Goal: Task Accomplishment & Management: Use online tool/utility

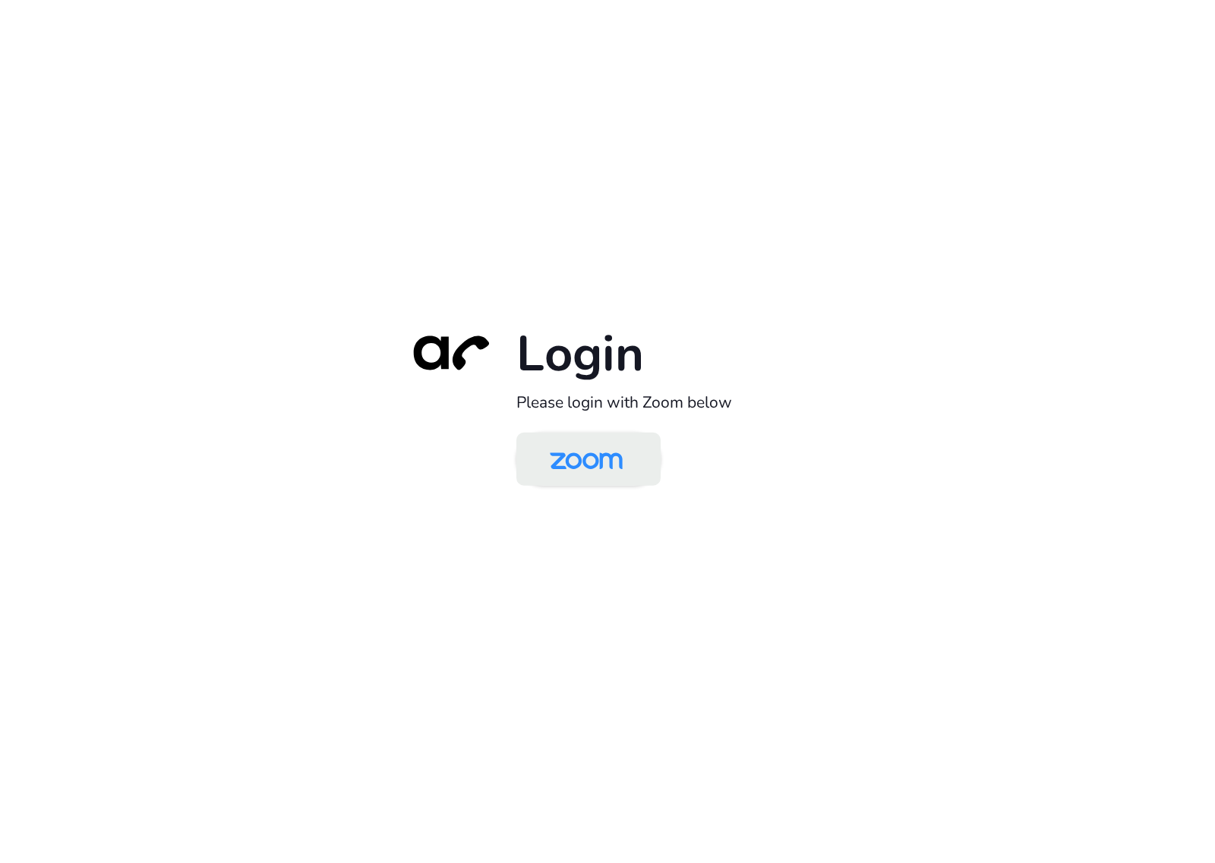
click at [598, 448] on img at bounding box center [586, 460] width 105 height 49
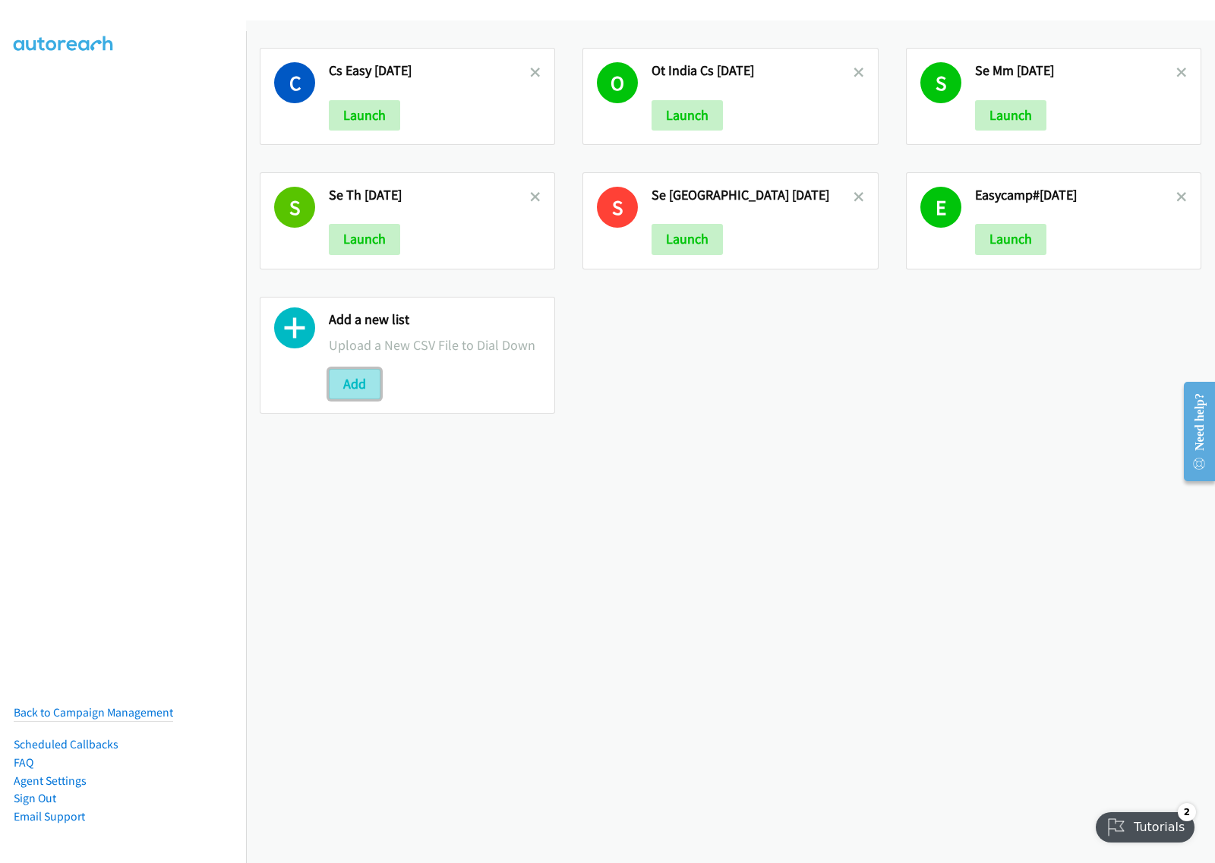
click at [365, 377] on button "Add" at bounding box center [355, 384] width 52 height 30
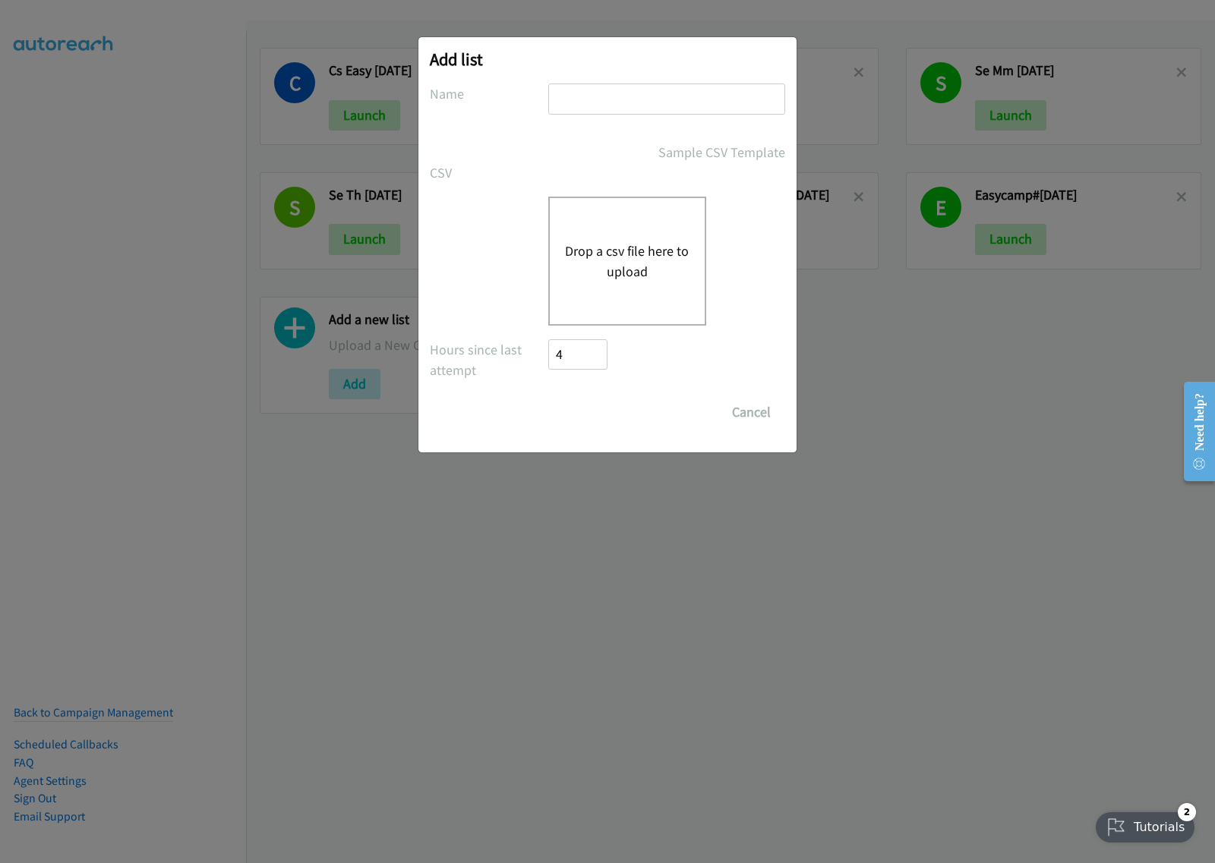
click at [611, 96] on input "text" at bounding box center [666, 99] width 237 height 31
type input "SE aug26"
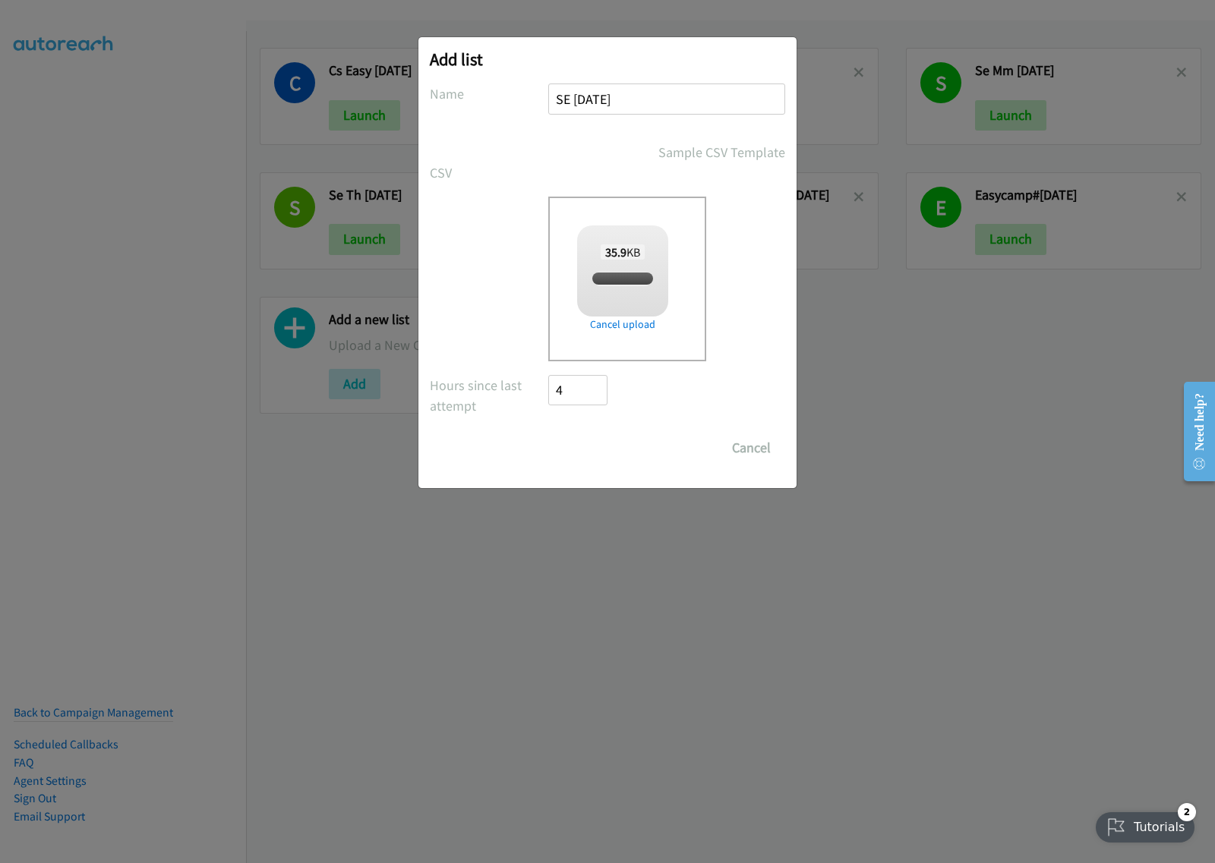
checkbox input "true"
click at [605, 446] on input "Save List" at bounding box center [588, 448] width 80 height 30
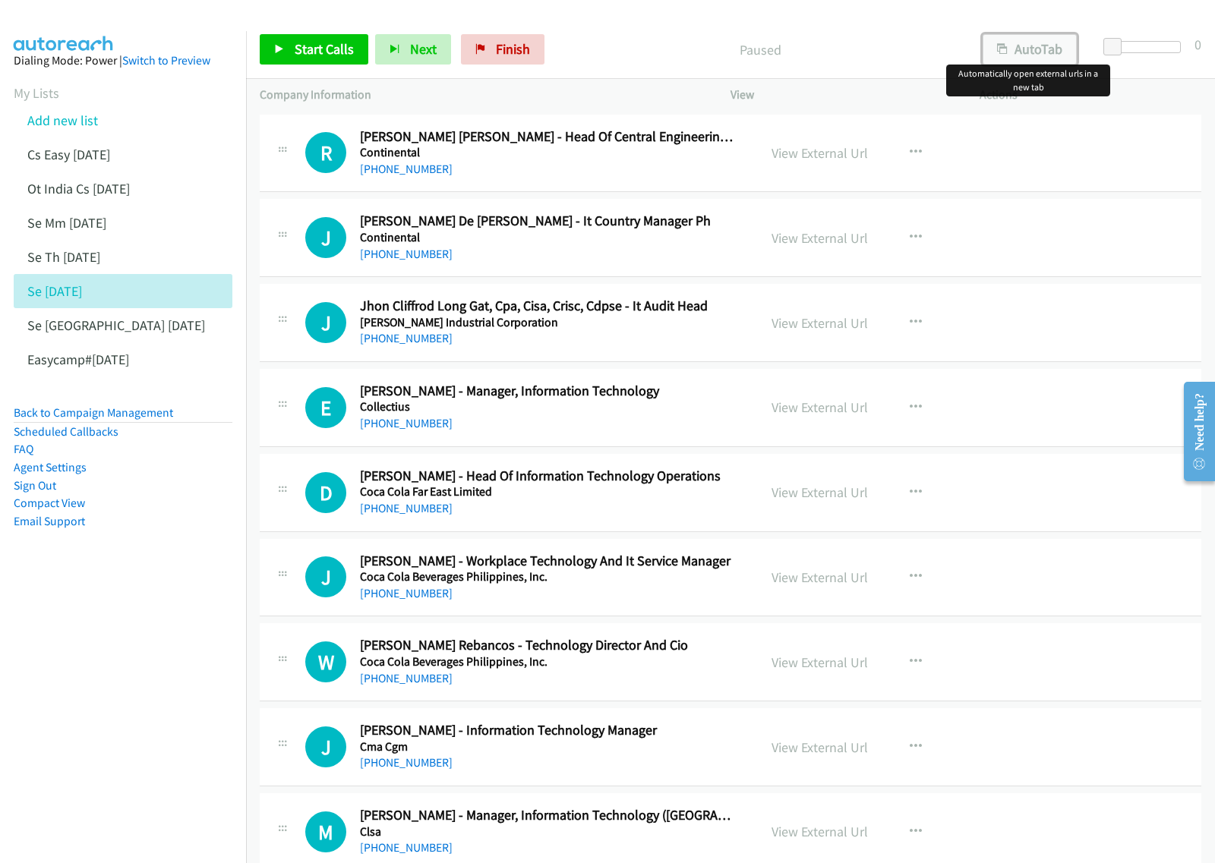
click at [1044, 47] on button "AutoTab" at bounding box center [1030, 49] width 94 height 30
click at [910, 156] on icon "button" at bounding box center [916, 153] width 12 height 12
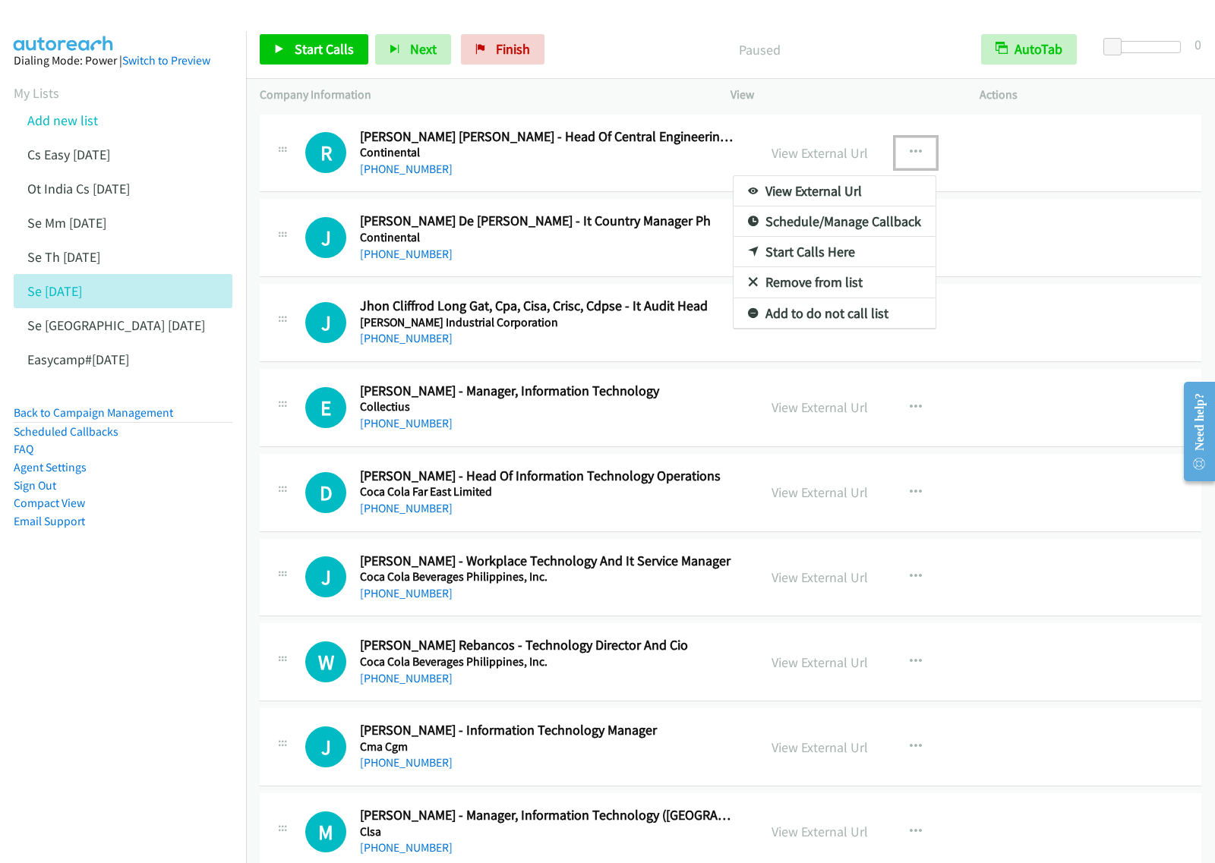
click at [857, 188] on link "View External Url" at bounding box center [835, 191] width 202 height 30
click at [910, 152] on icon "button" at bounding box center [916, 153] width 12 height 12
click at [828, 260] on link "Start Calls Here" at bounding box center [835, 252] width 202 height 30
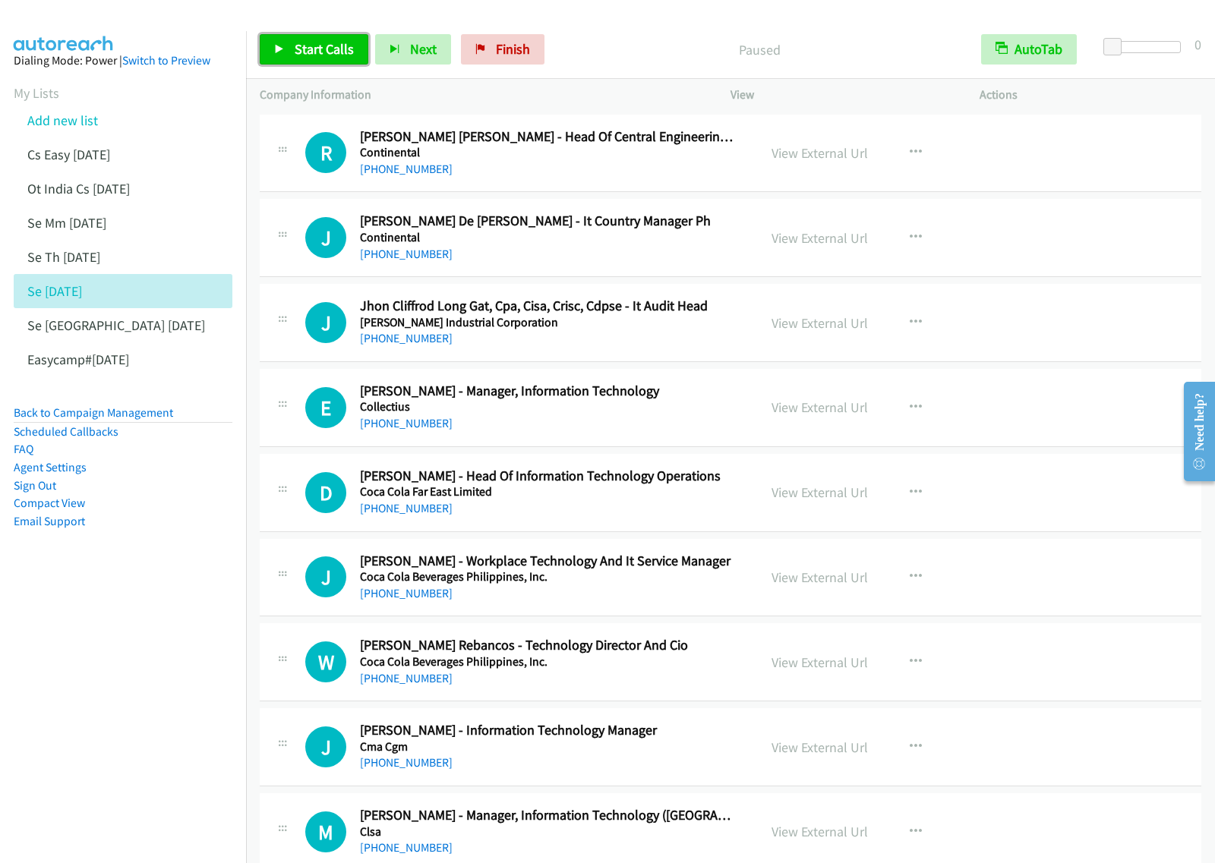
click at [305, 50] on span "Start Calls" at bounding box center [324, 48] width 59 height 17
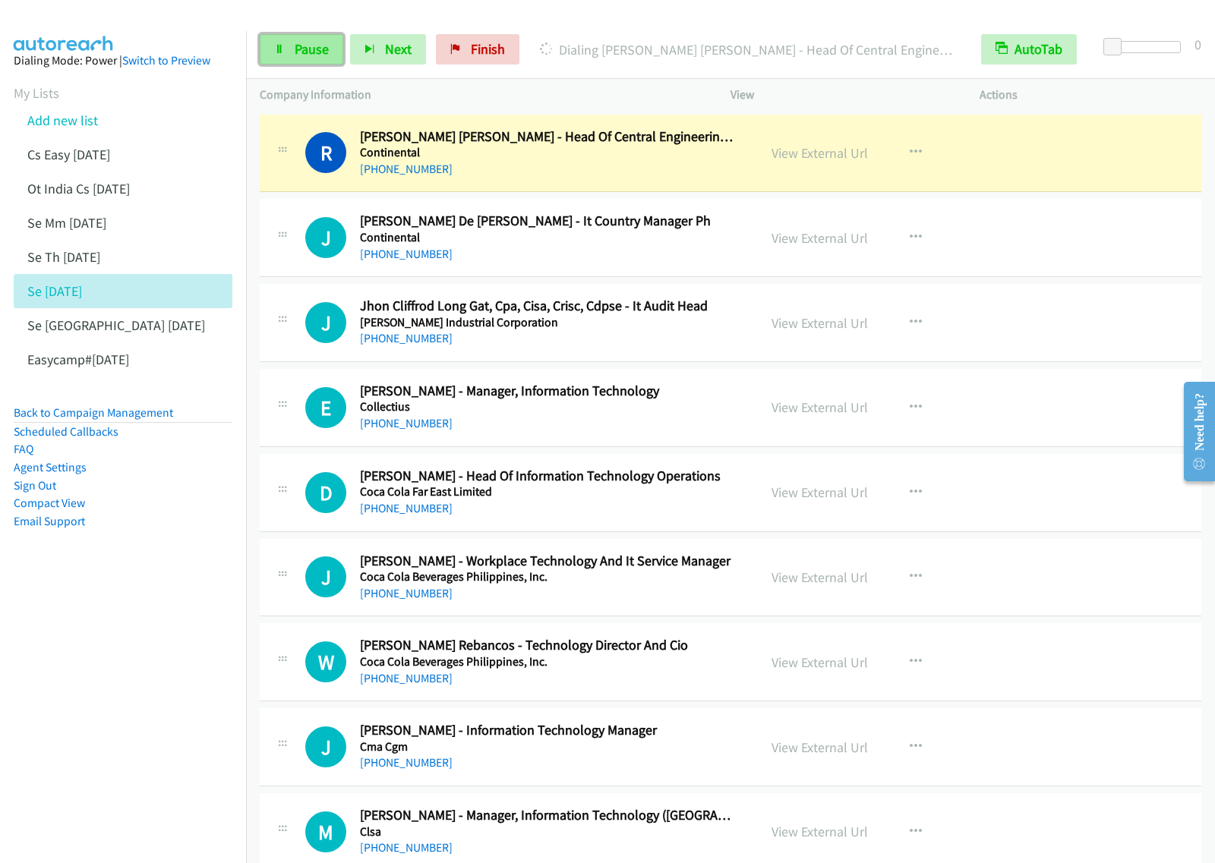
click at [302, 55] on span "Pause" at bounding box center [312, 48] width 34 height 17
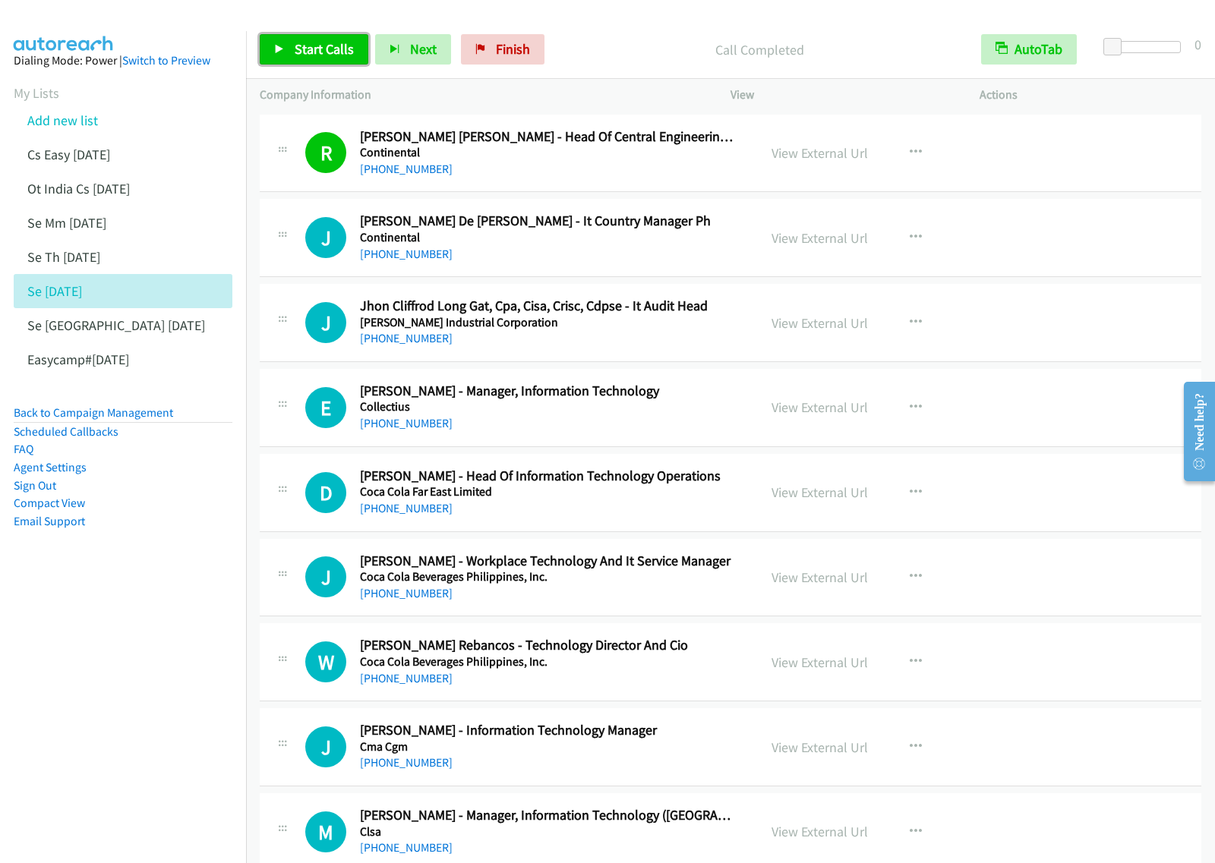
click at [321, 43] on span "Start Calls" at bounding box center [324, 48] width 59 height 17
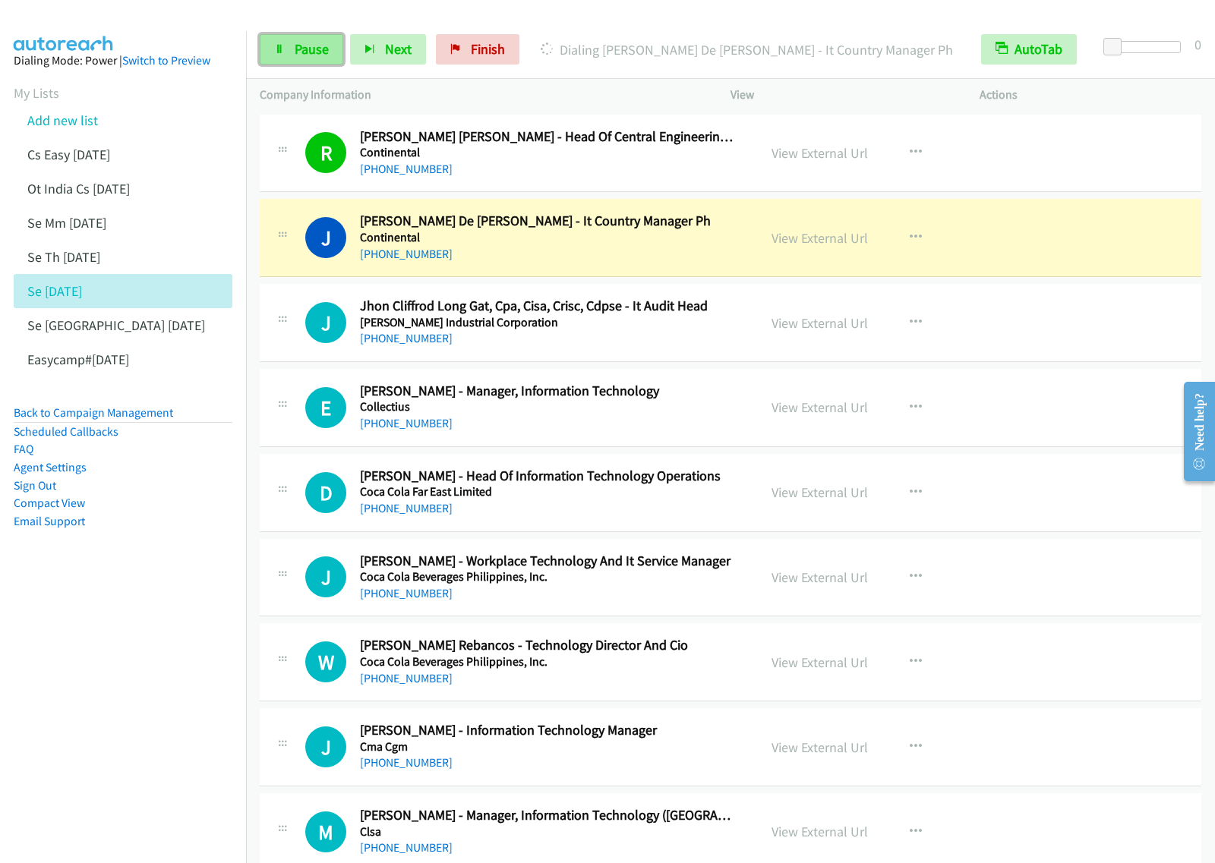
click at [325, 51] on span "Pause" at bounding box center [312, 48] width 34 height 17
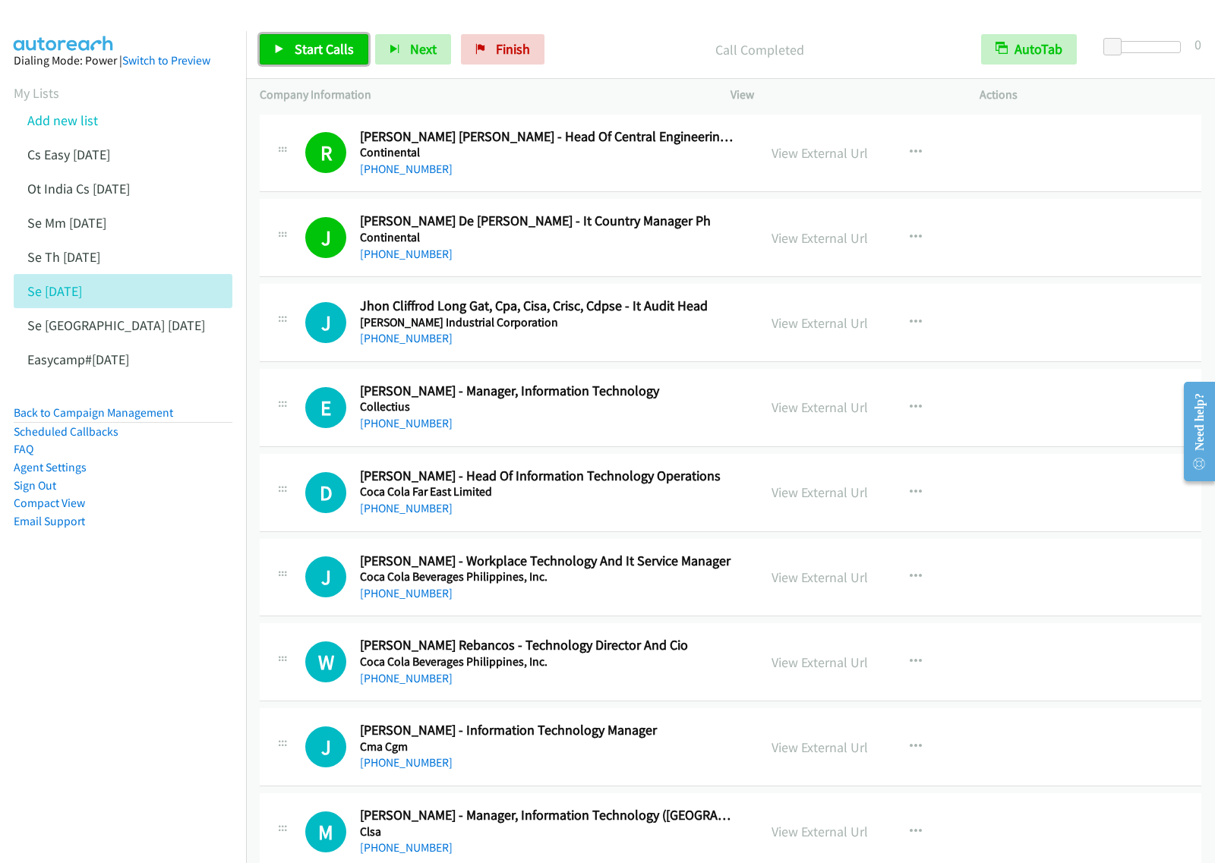
click at [319, 57] on span "Start Calls" at bounding box center [324, 48] width 59 height 17
drag, startPoint x: 204, startPoint y: 490, endPoint x: 263, endPoint y: 443, distance: 75.7
click at [204, 490] on li "Sign Out" at bounding box center [123, 486] width 219 height 18
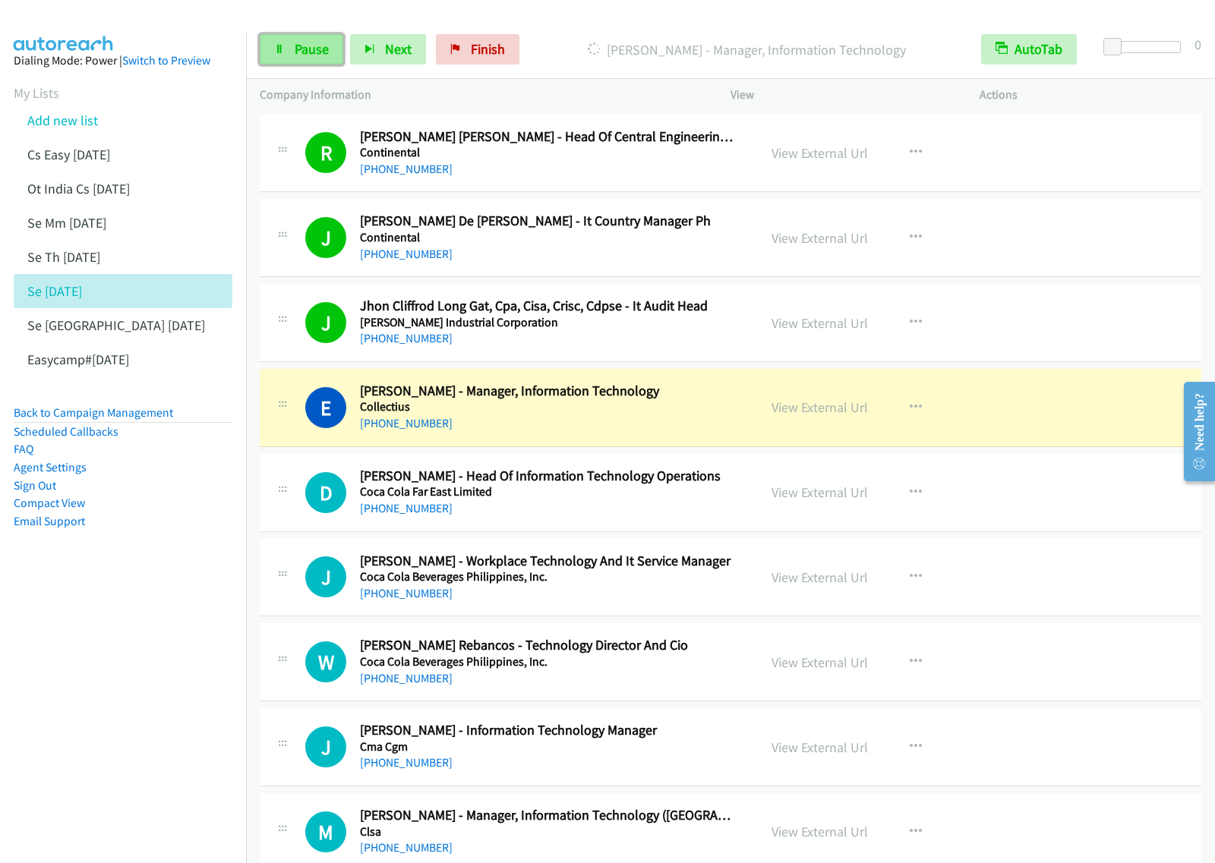
click at [298, 58] on link "Pause" at bounding box center [302, 49] width 84 height 30
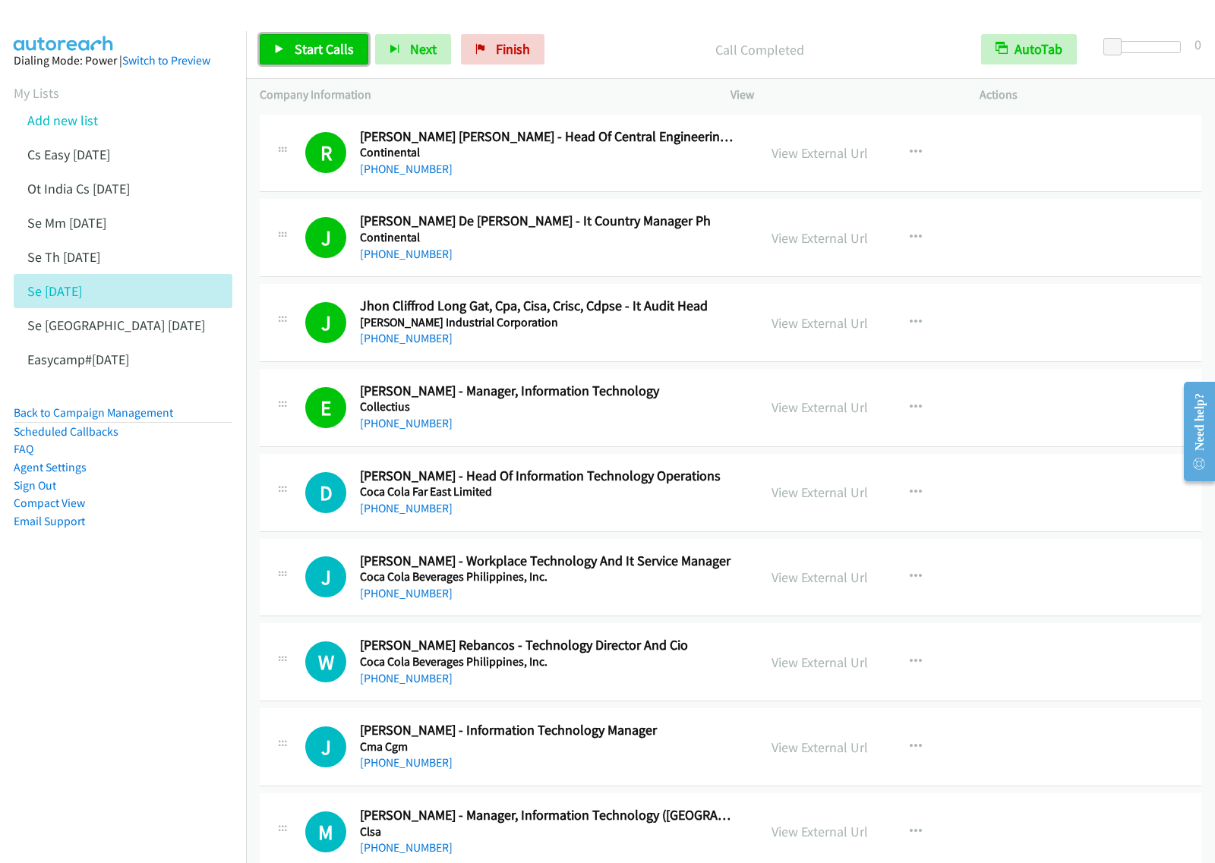
click at [330, 50] on span "Start Calls" at bounding box center [324, 48] width 59 height 17
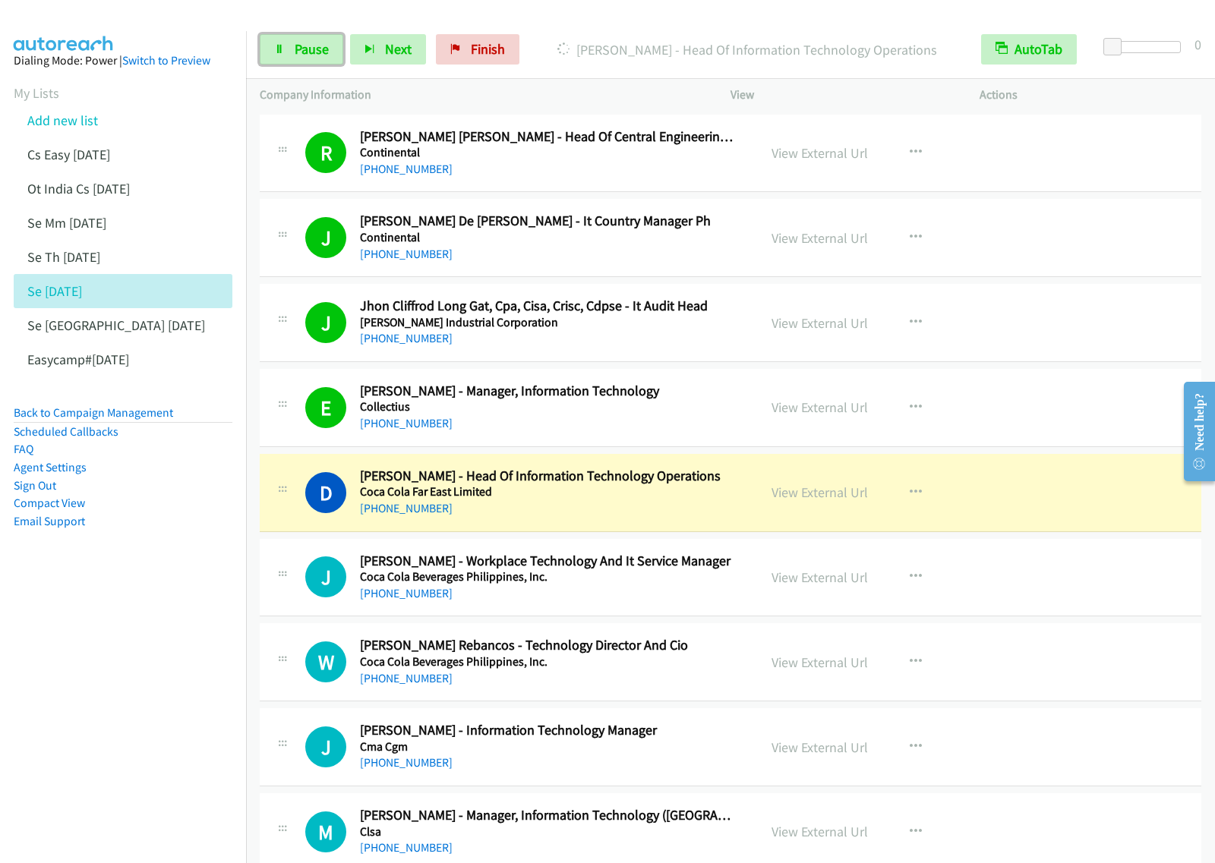
drag, startPoint x: 317, startPoint y: 49, endPoint x: 411, endPoint y: 15, distance: 100.2
click at [317, 49] on span "Pause" at bounding box center [312, 48] width 34 height 17
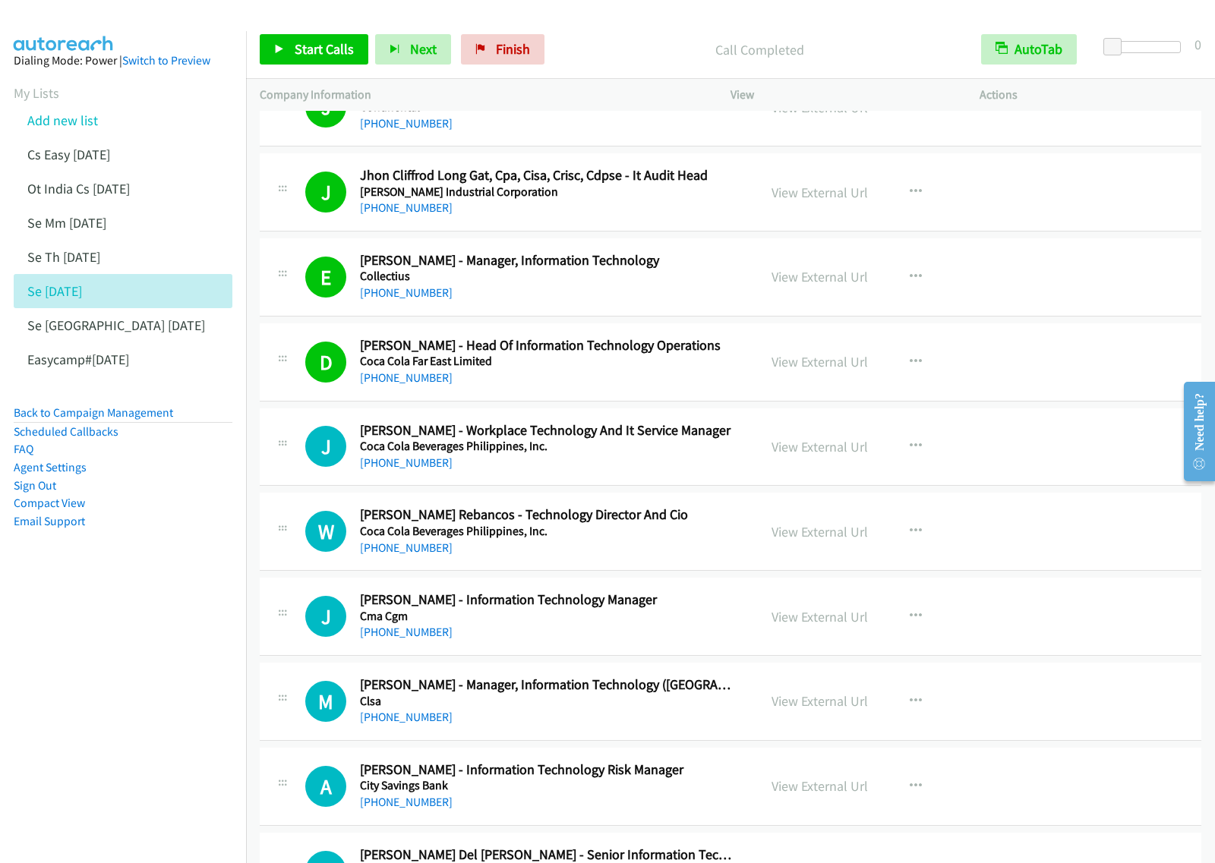
scroll to position [190, 0]
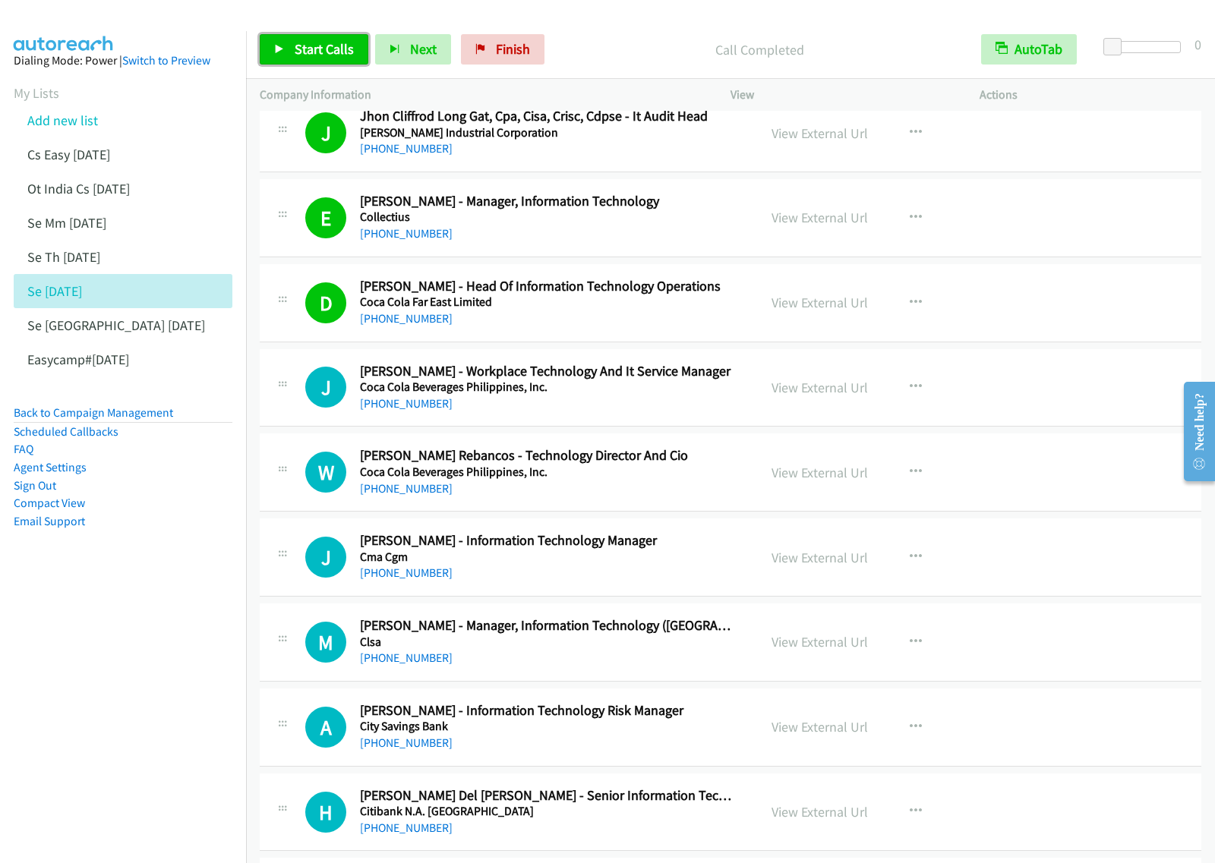
click at [342, 55] on span "Start Calls" at bounding box center [324, 48] width 59 height 17
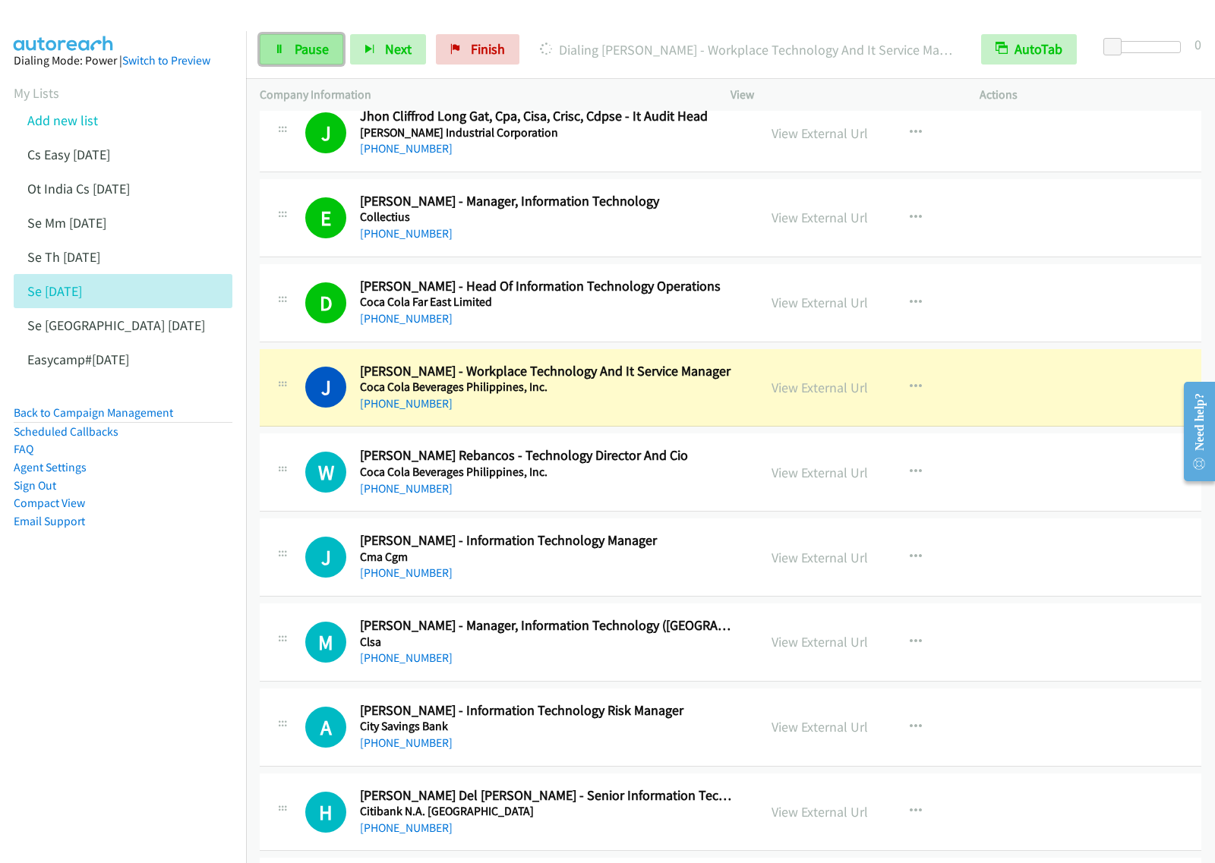
click at [287, 35] on link "Pause" at bounding box center [302, 49] width 84 height 30
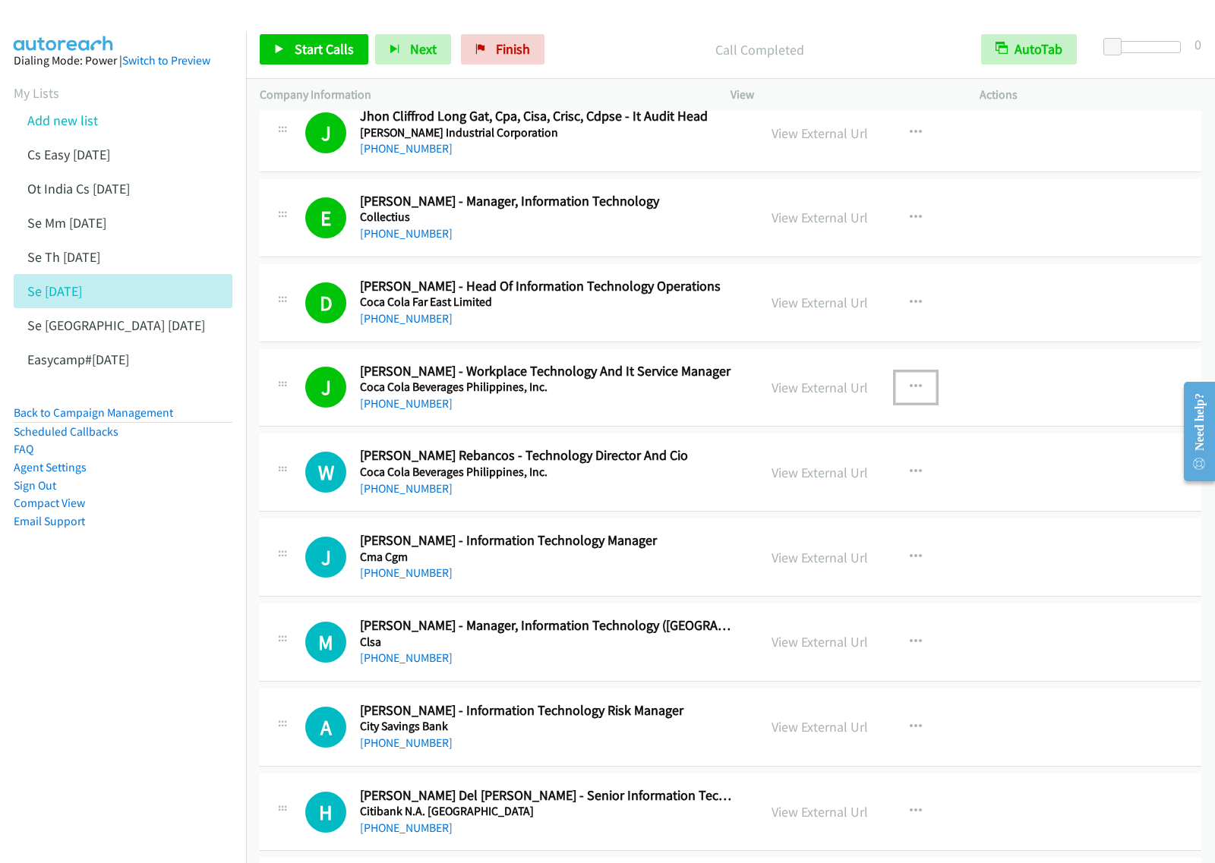
click at [898, 386] on button "button" at bounding box center [915, 387] width 41 height 30
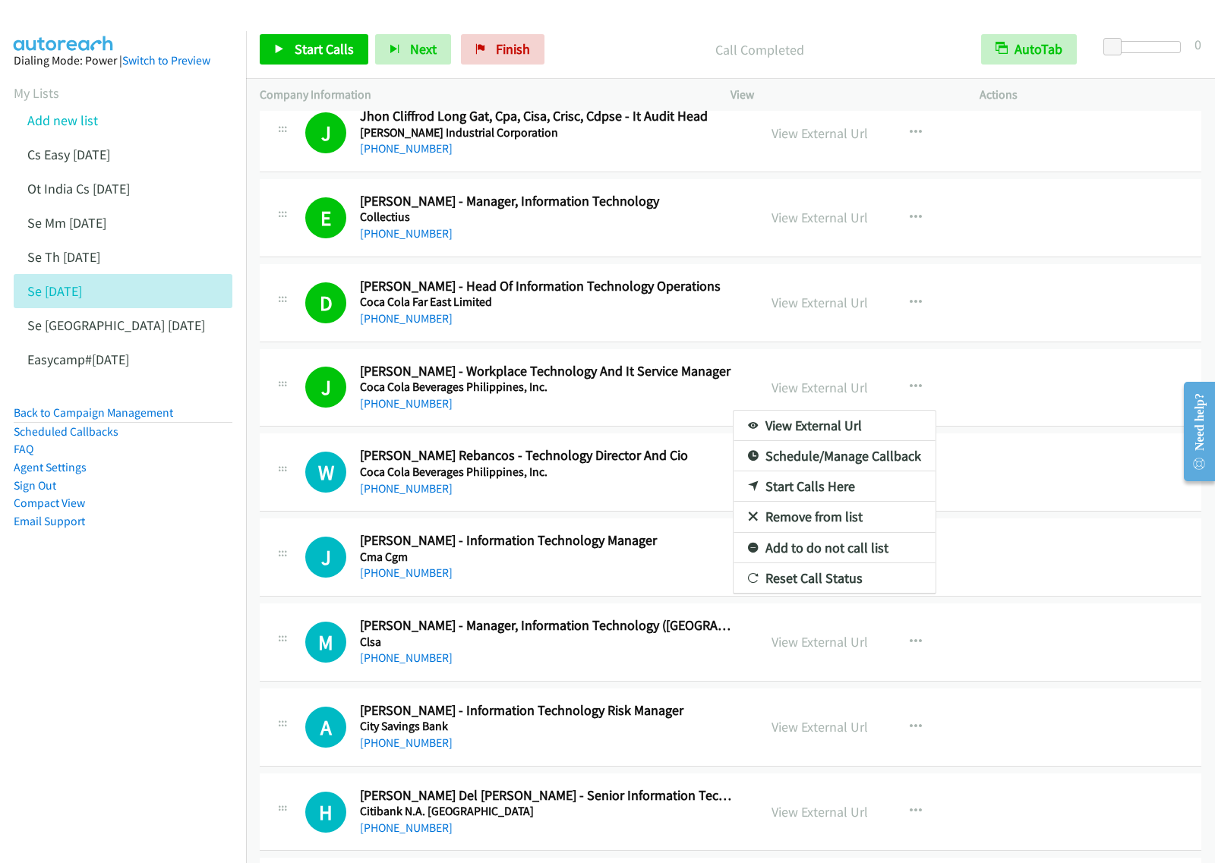
click at [822, 422] on link "View External Url" at bounding box center [835, 426] width 202 height 30
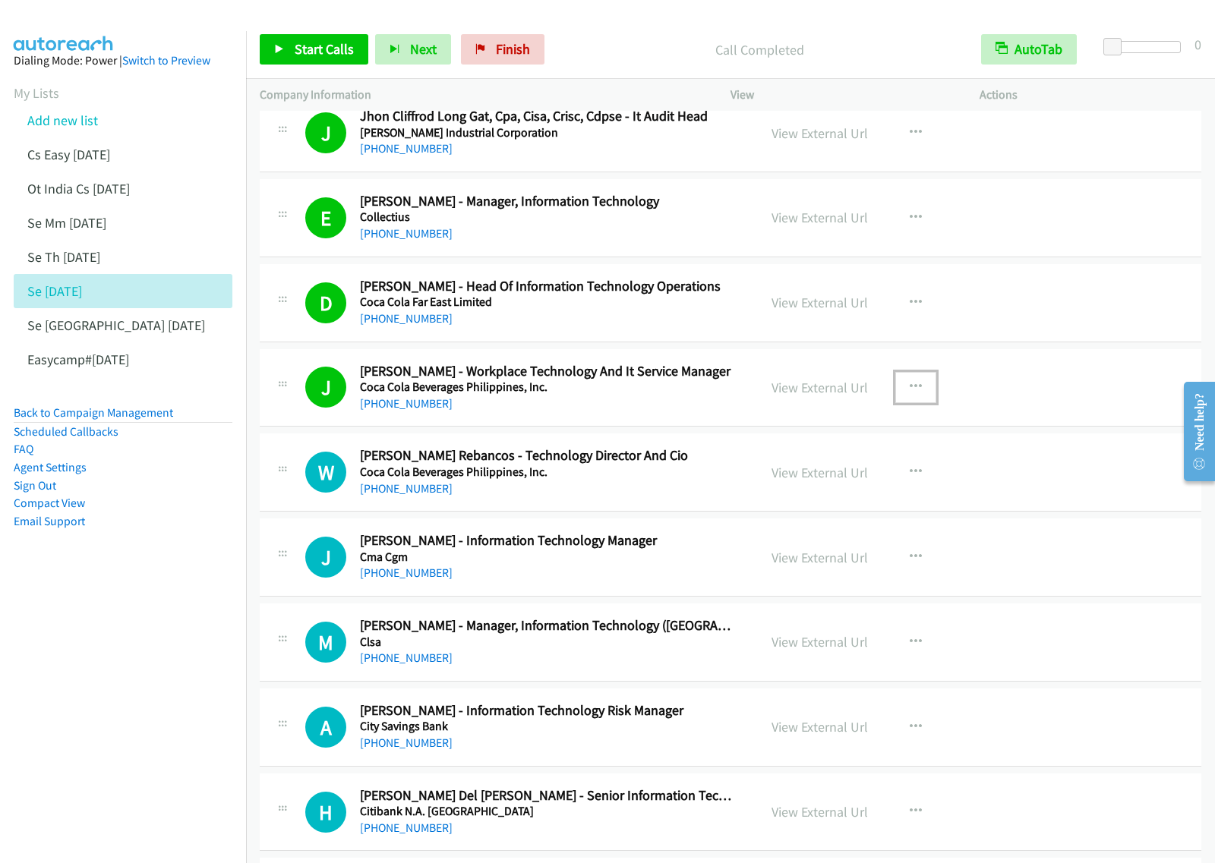
click at [910, 393] on icon "button" at bounding box center [916, 387] width 12 height 12
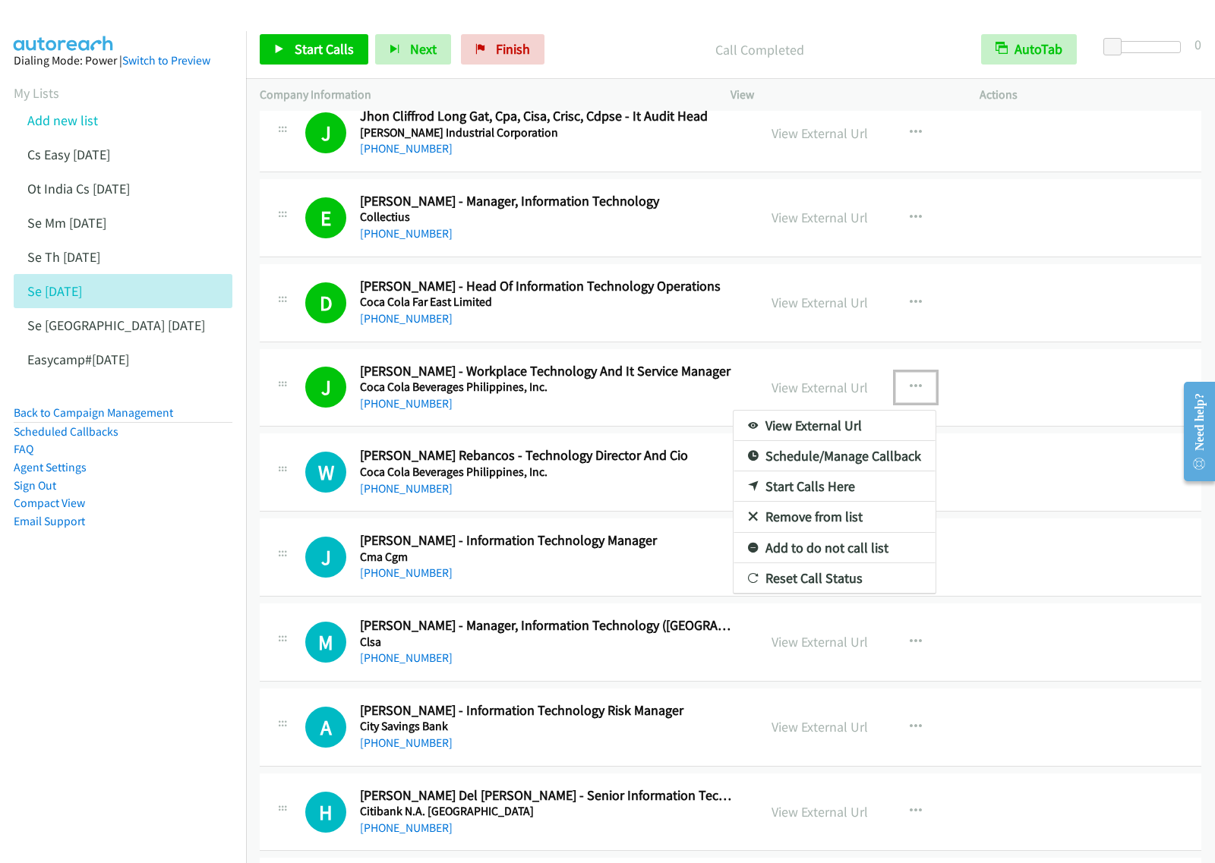
click at [893, 420] on link "View External Url" at bounding box center [835, 426] width 202 height 30
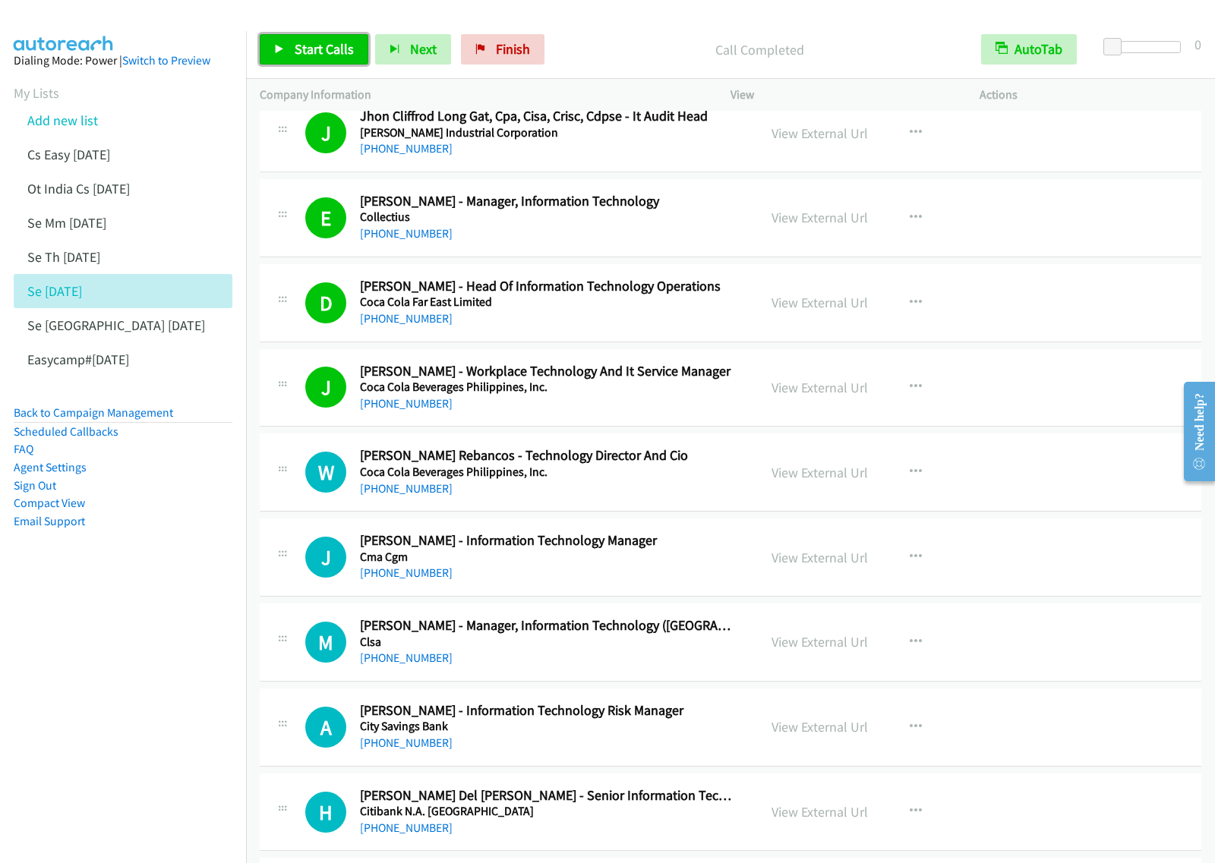
click at [316, 48] on span "Start Calls" at bounding box center [324, 48] width 59 height 17
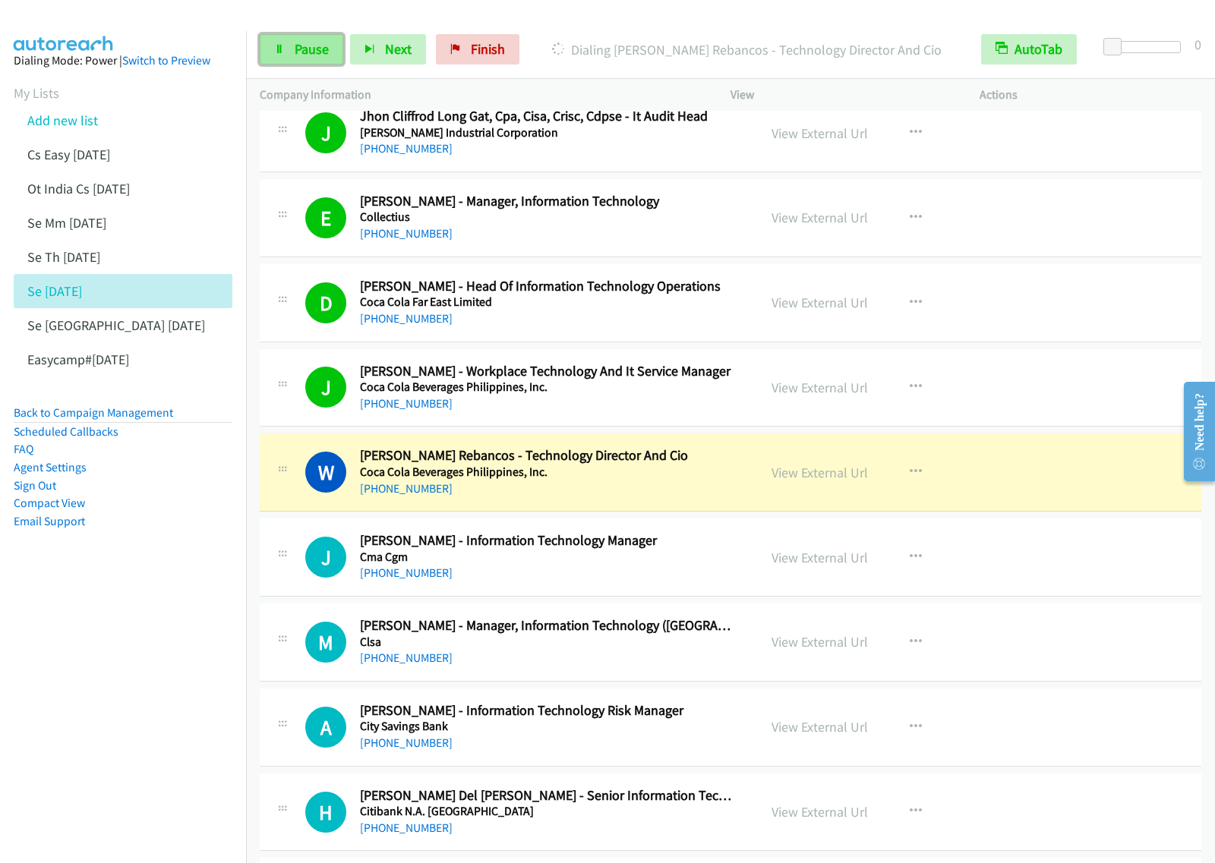
click at [305, 58] on span "Pause" at bounding box center [312, 48] width 34 height 17
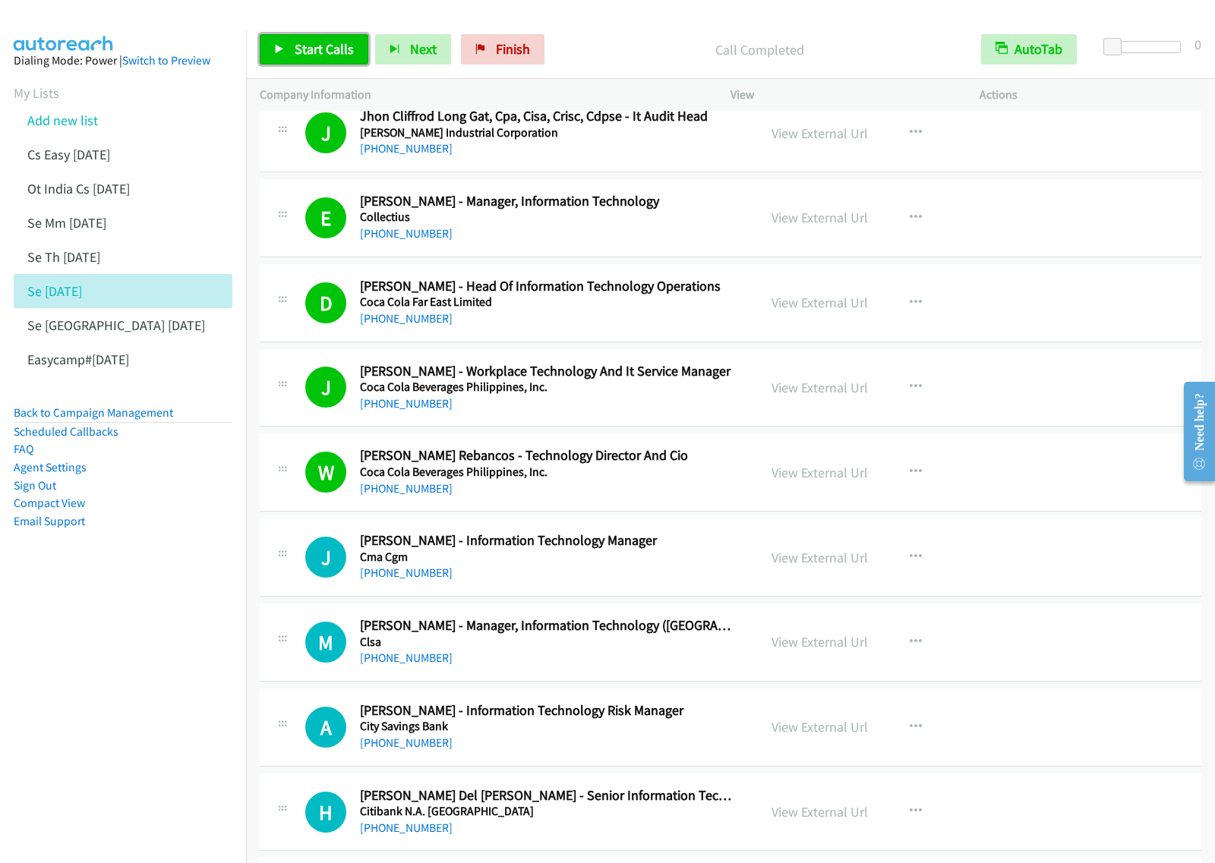
click at [335, 51] on span "Start Calls" at bounding box center [324, 48] width 59 height 17
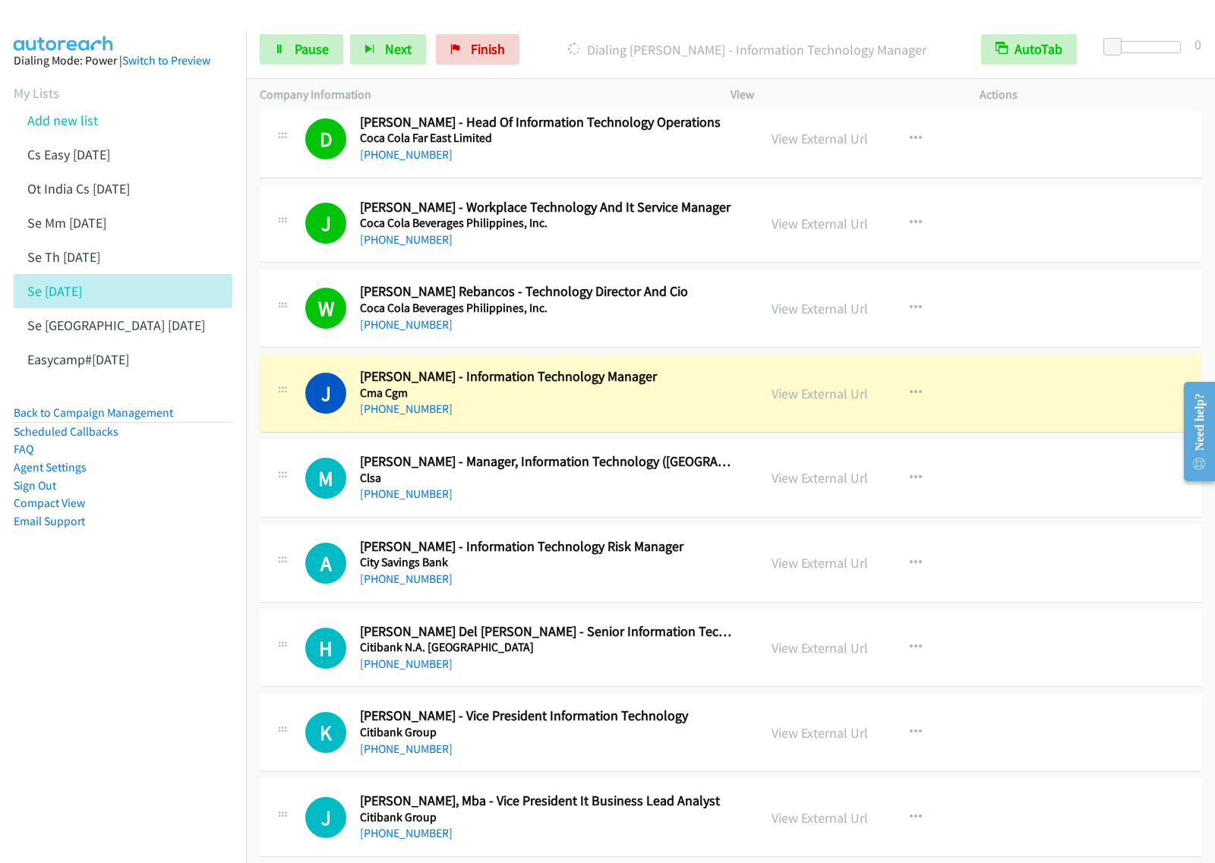
scroll to position [380, 0]
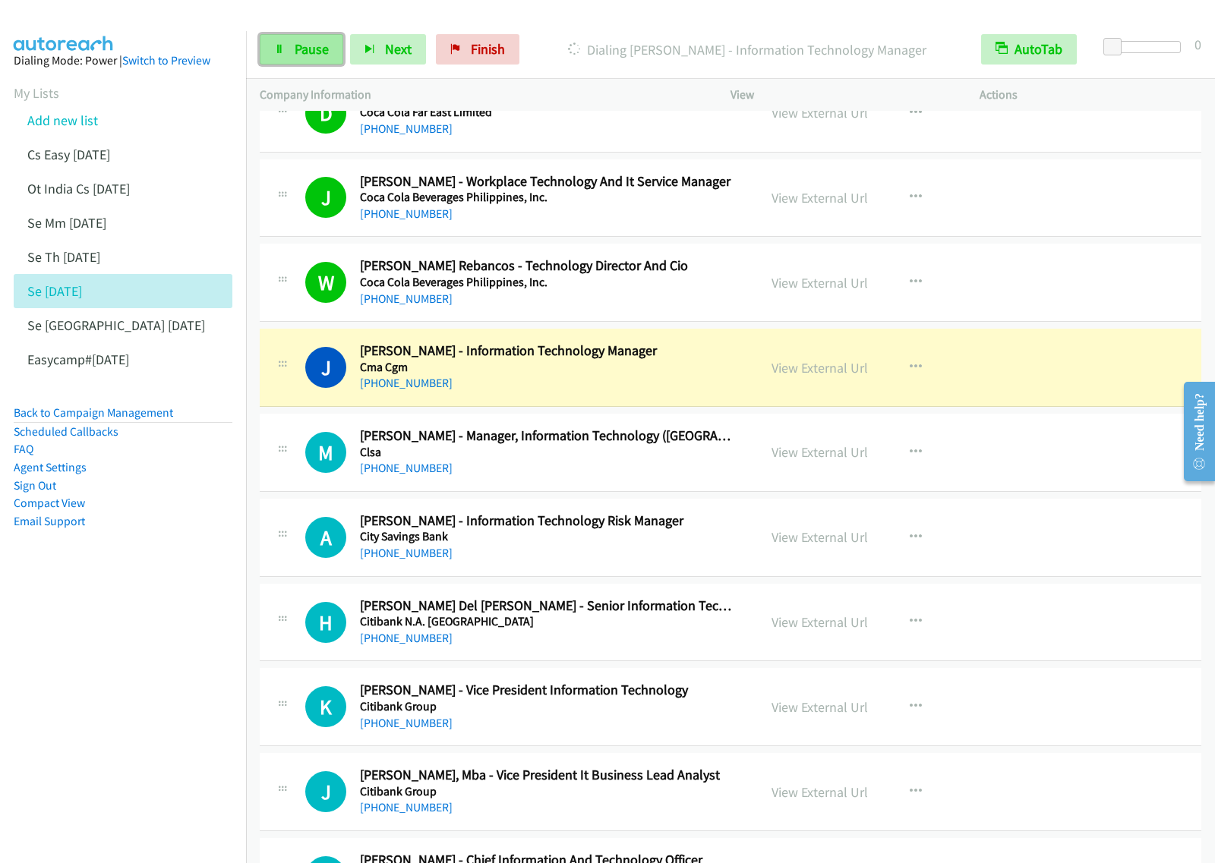
click at [302, 50] on span "Pause" at bounding box center [312, 48] width 34 height 17
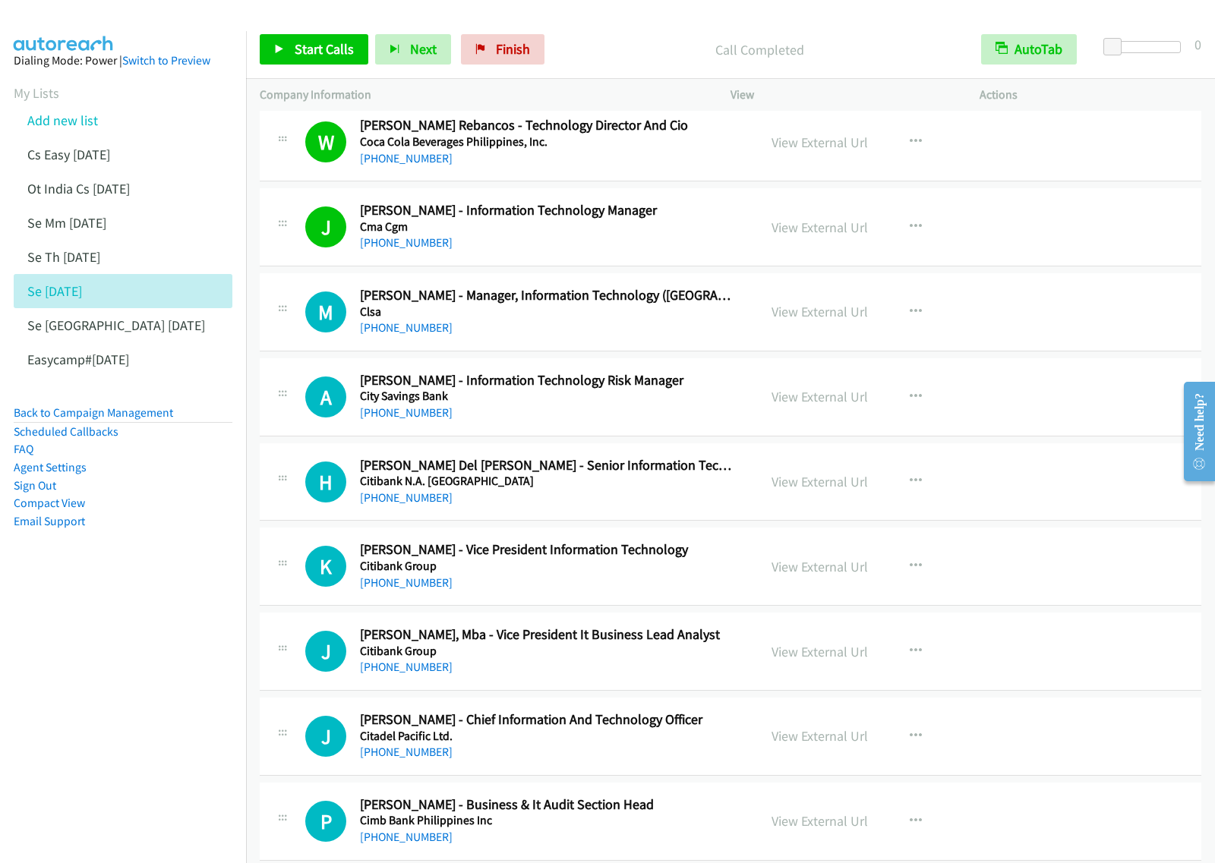
scroll to position [570, 0]
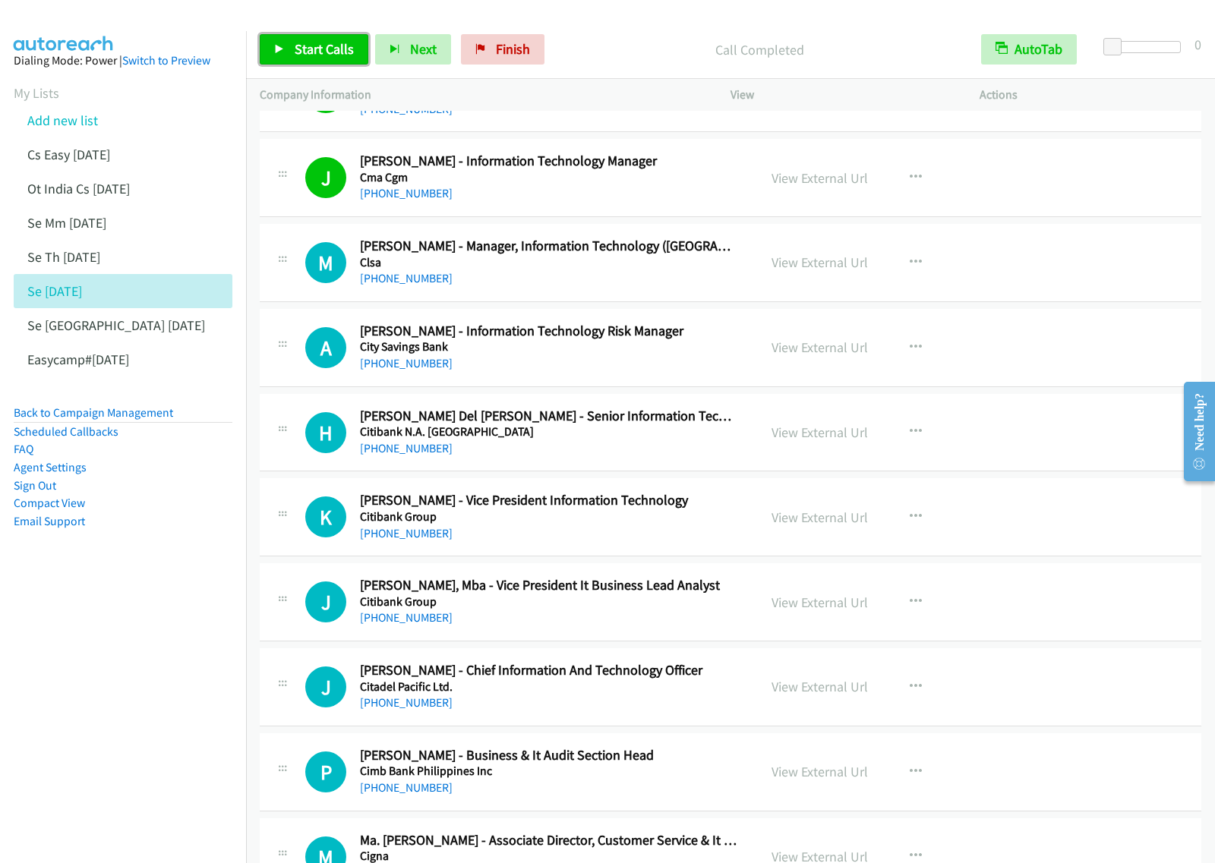
click at [333, 54] on span "Start Calls" at bounding box center [324, 48] width 59 height 17
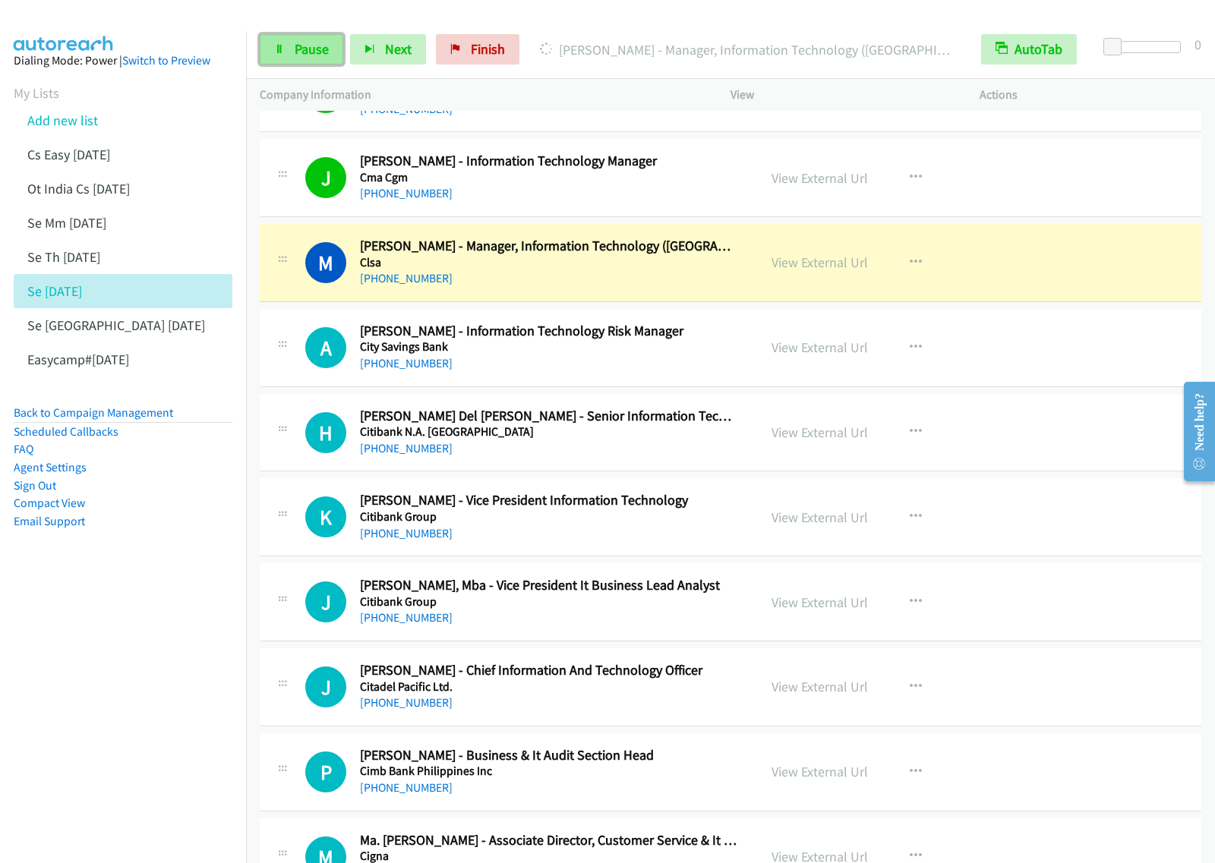
click at [291, 49] on link "Pause" at bounding box center [302, 49] width 84 height 30
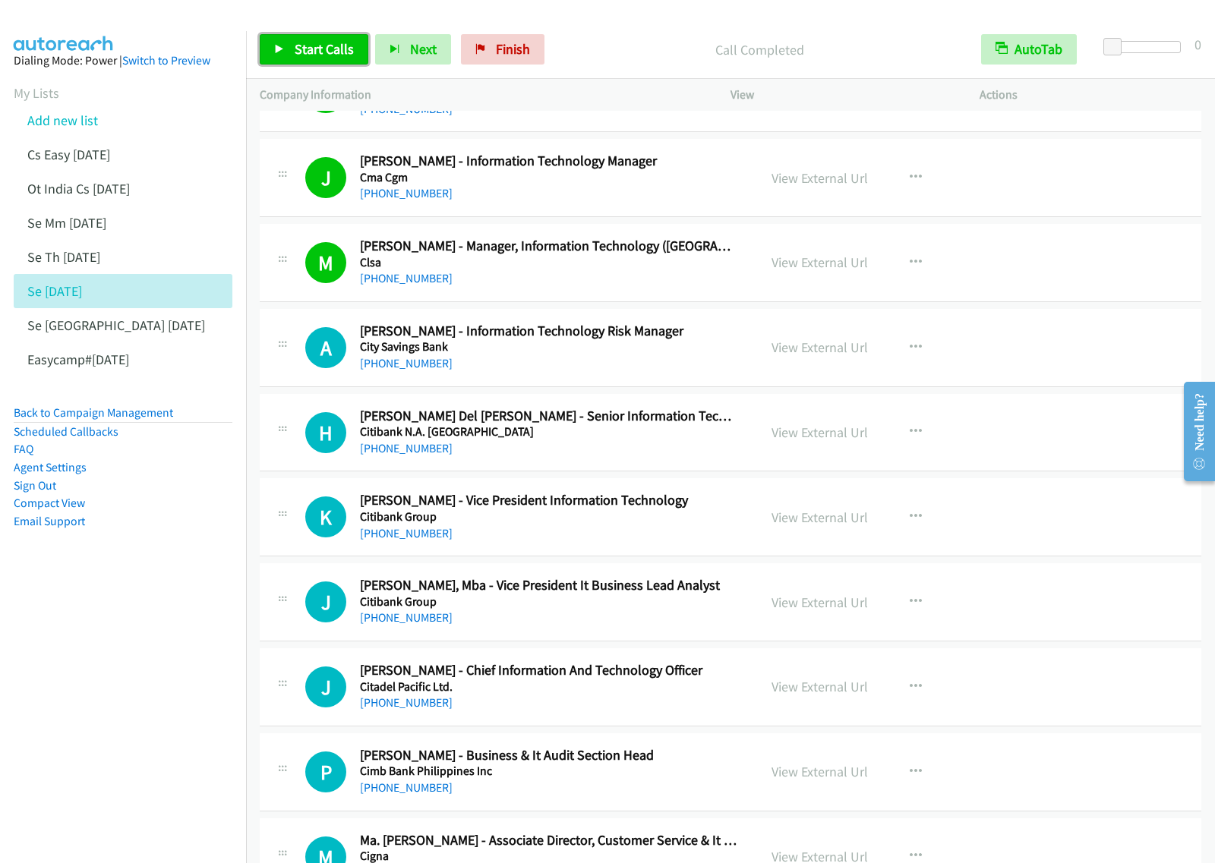
click at [327, 46] on span "Start Calls" at bounding box center [324, 48] width 59 height 17
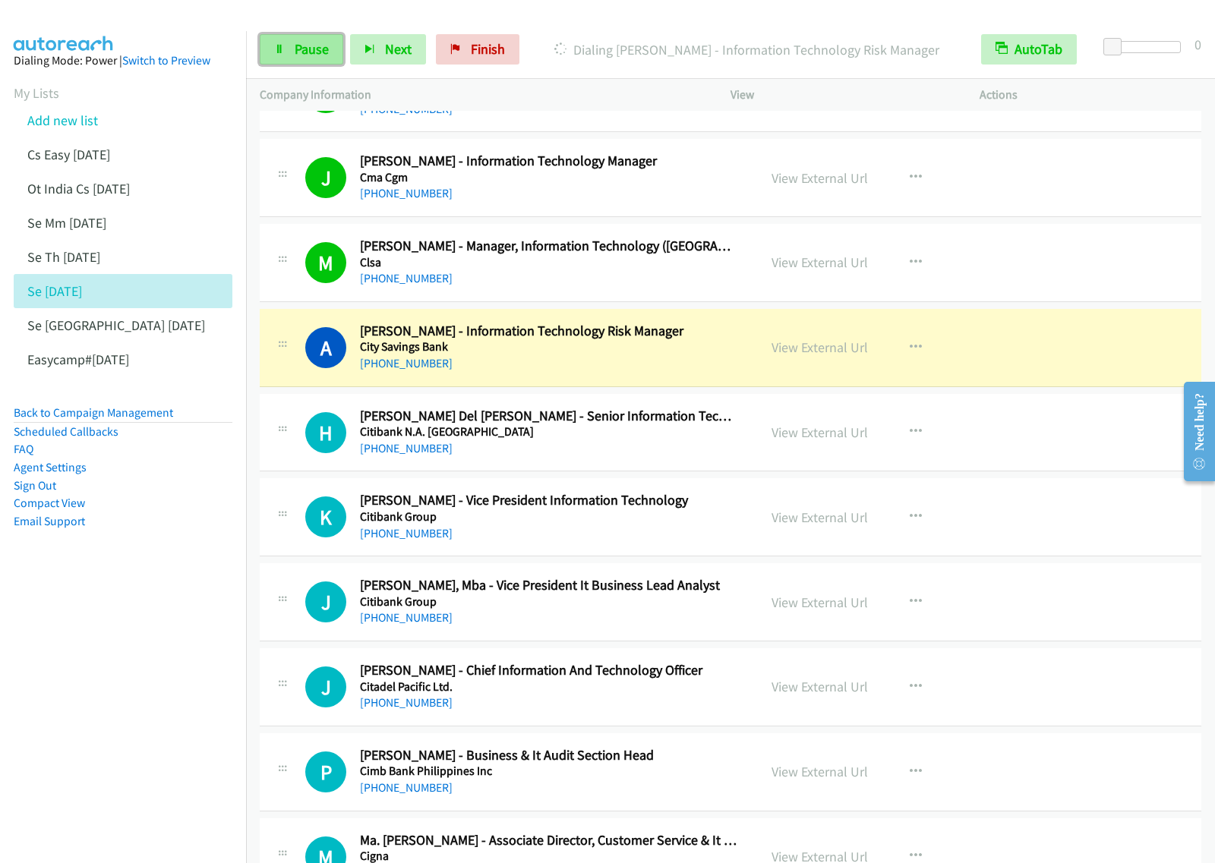
click at [314, 55] on span "Pause" at bounding box center [312, 48] width 34 height 17
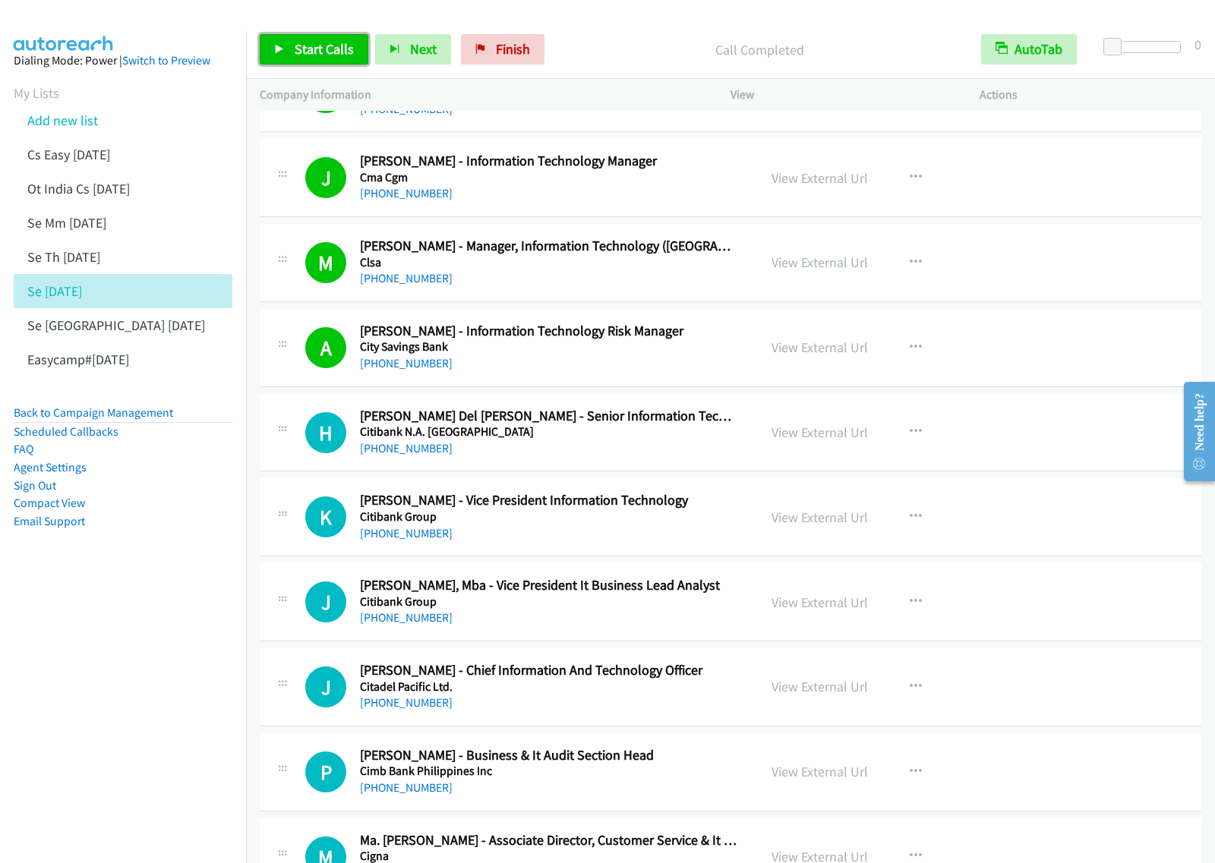
click at [335, 52] on span "Start Calls" at bounding box center [324, 48] width 59 height 17
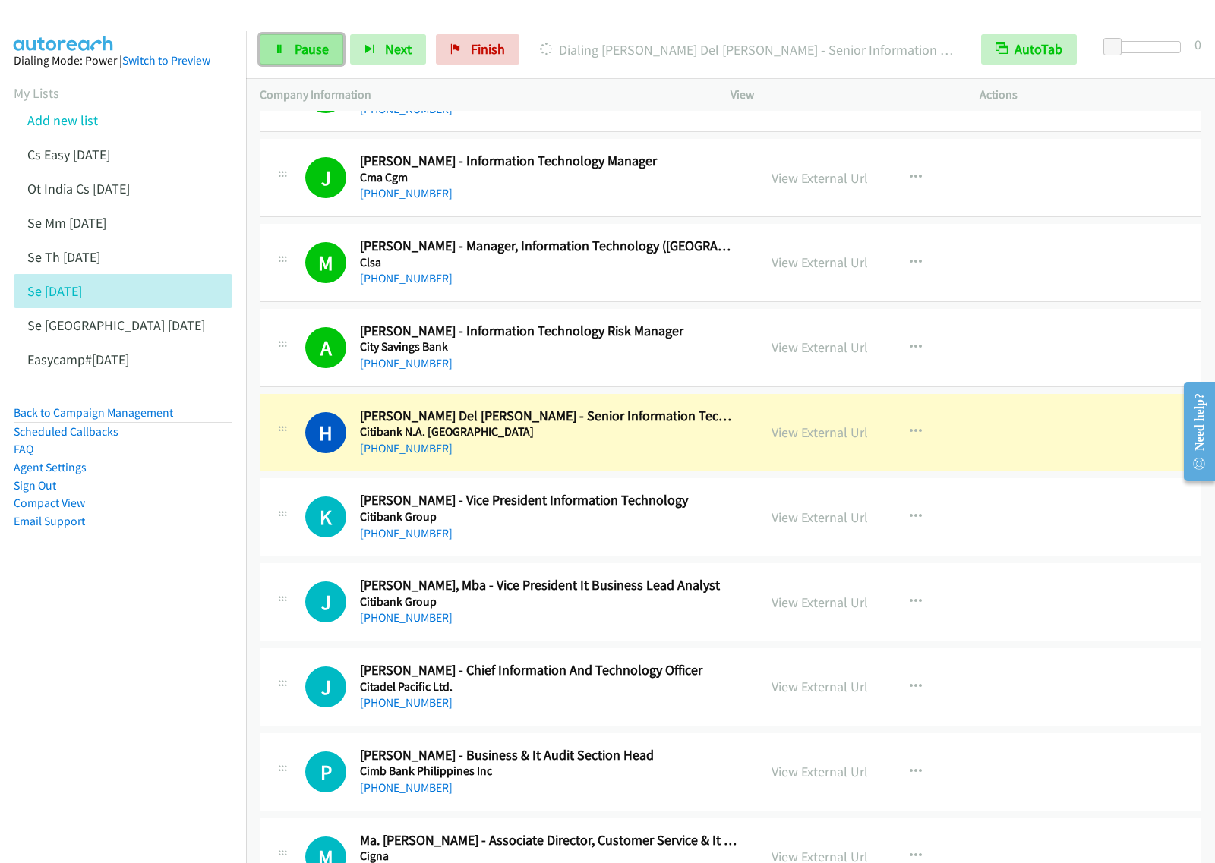
click at [320, 59] on link "Pause" at bounding box center [302, 49] width 84 height 30
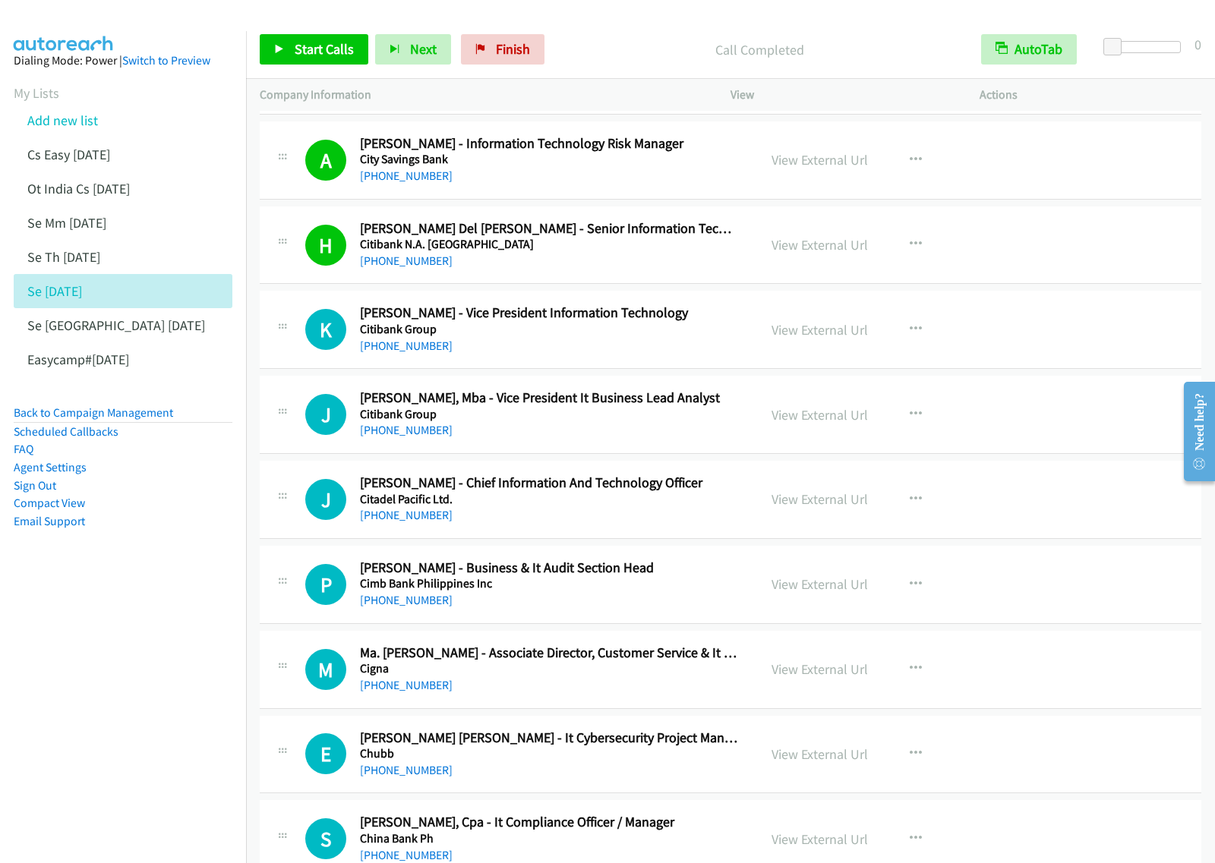
scroll to position [759, 0]
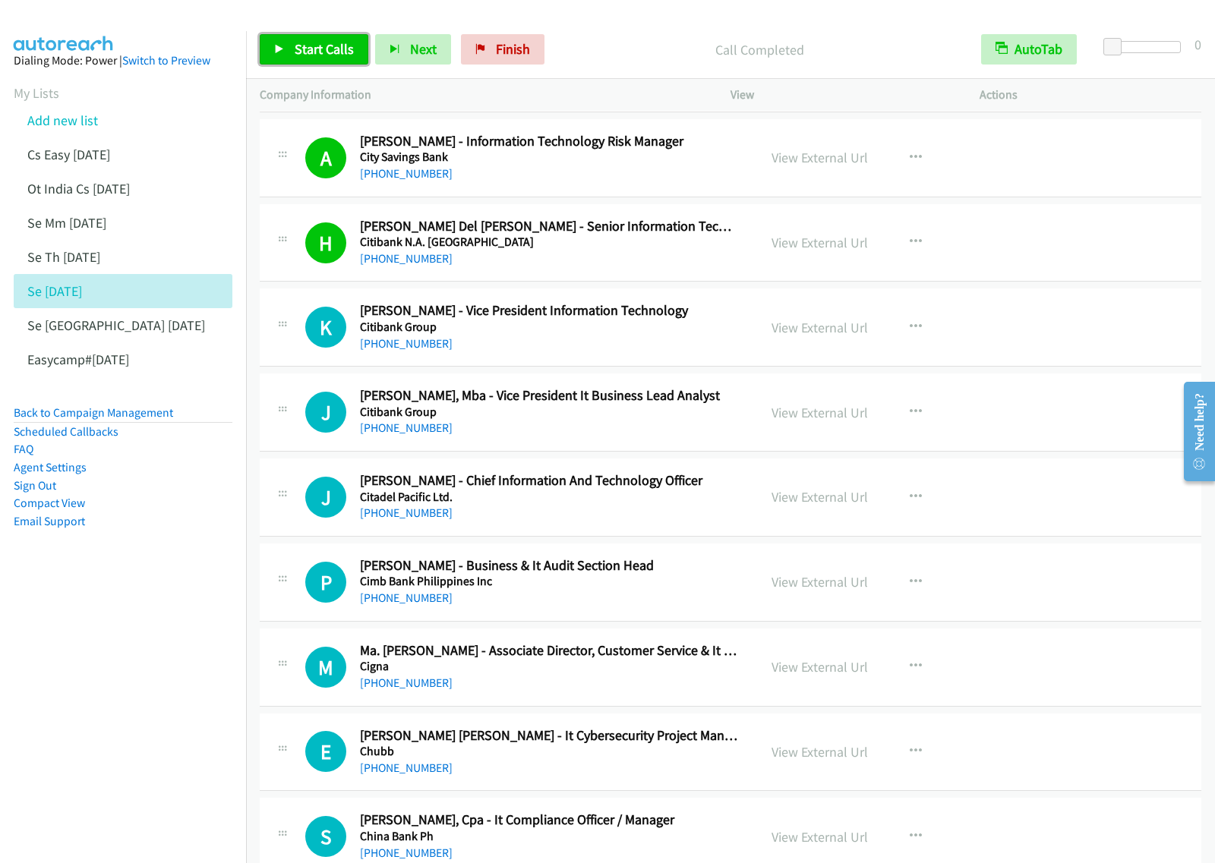
click at [330, 55] on span "Start Calls" at bounding box center [324, 48] width 59 height 17
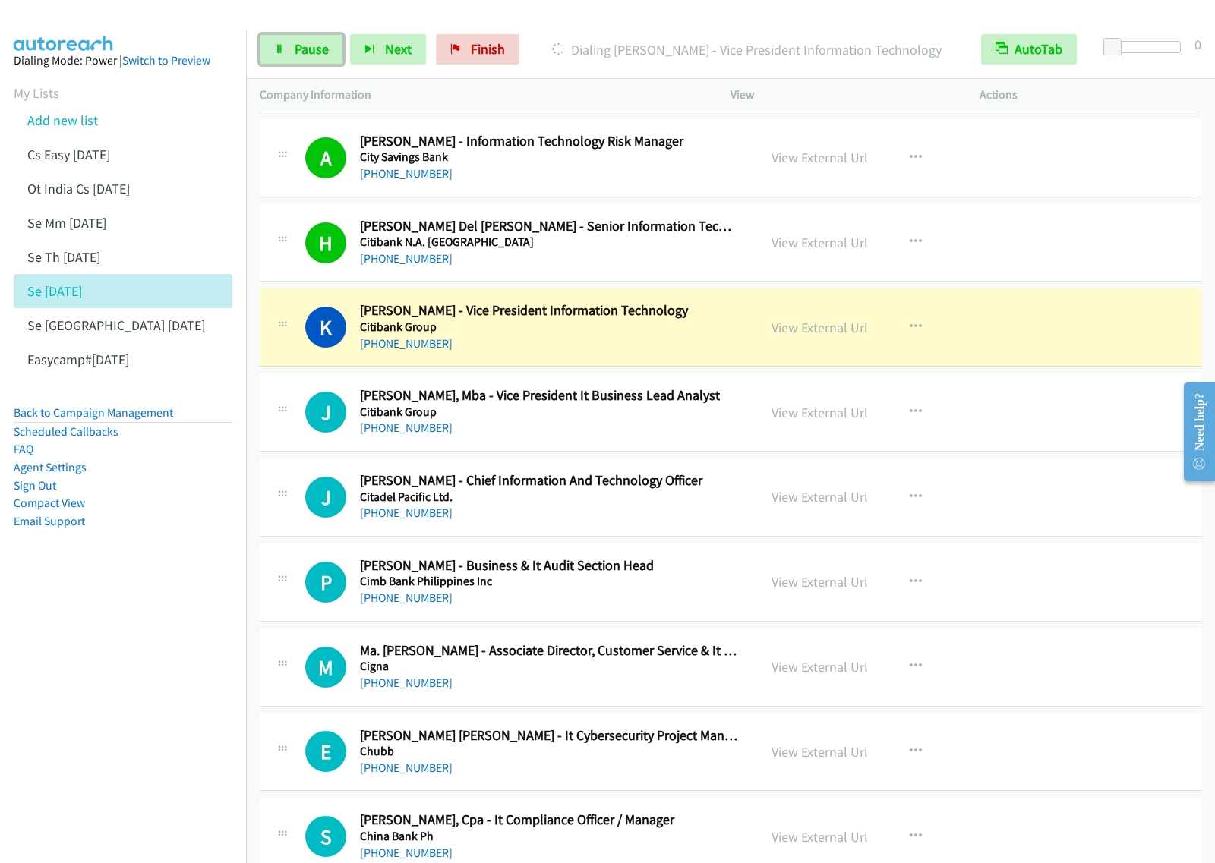
drag, startPoint x: 323, startPoint y: 53, endPoint x: 384, endPoint y: 82, distance: 67.9
click at [323, 53] on span "Pause" at bounding box center [312, 48] width 34 height 17
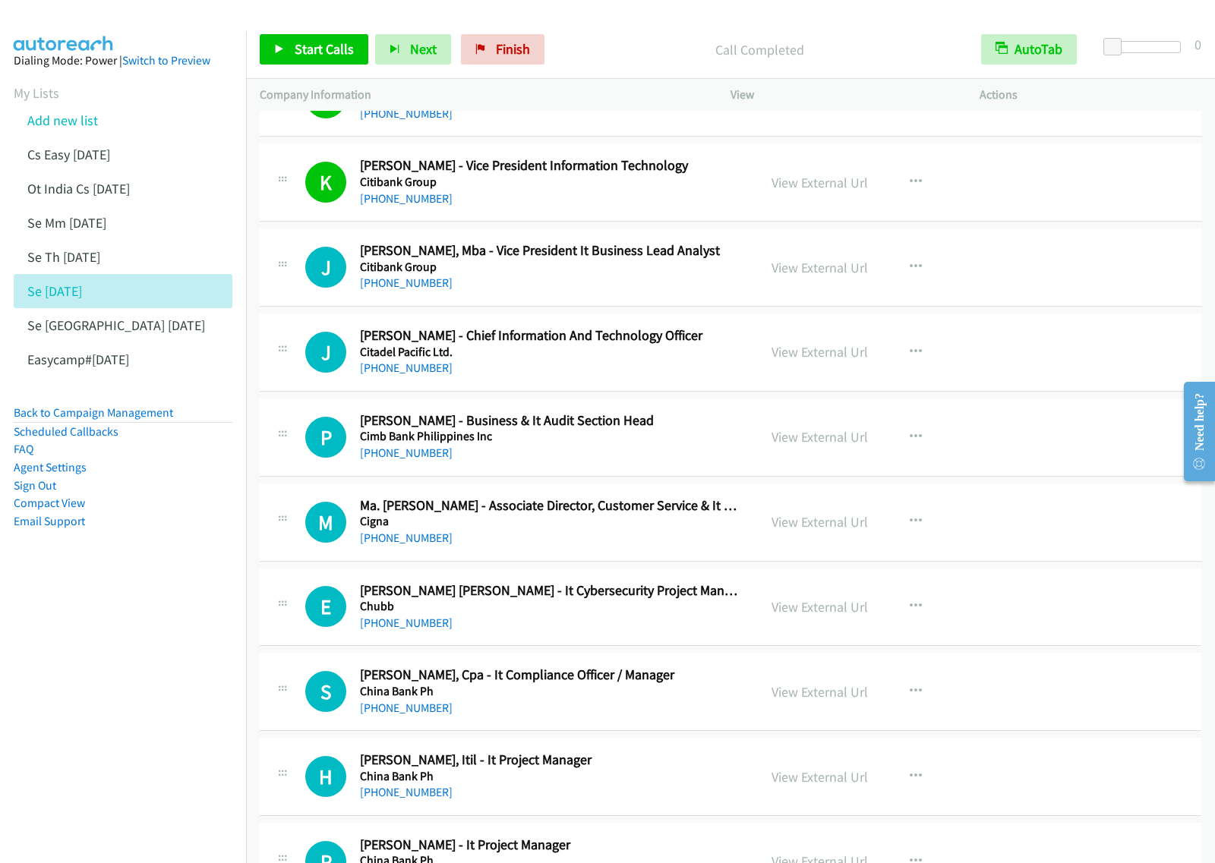
scroll to position [949, 0]
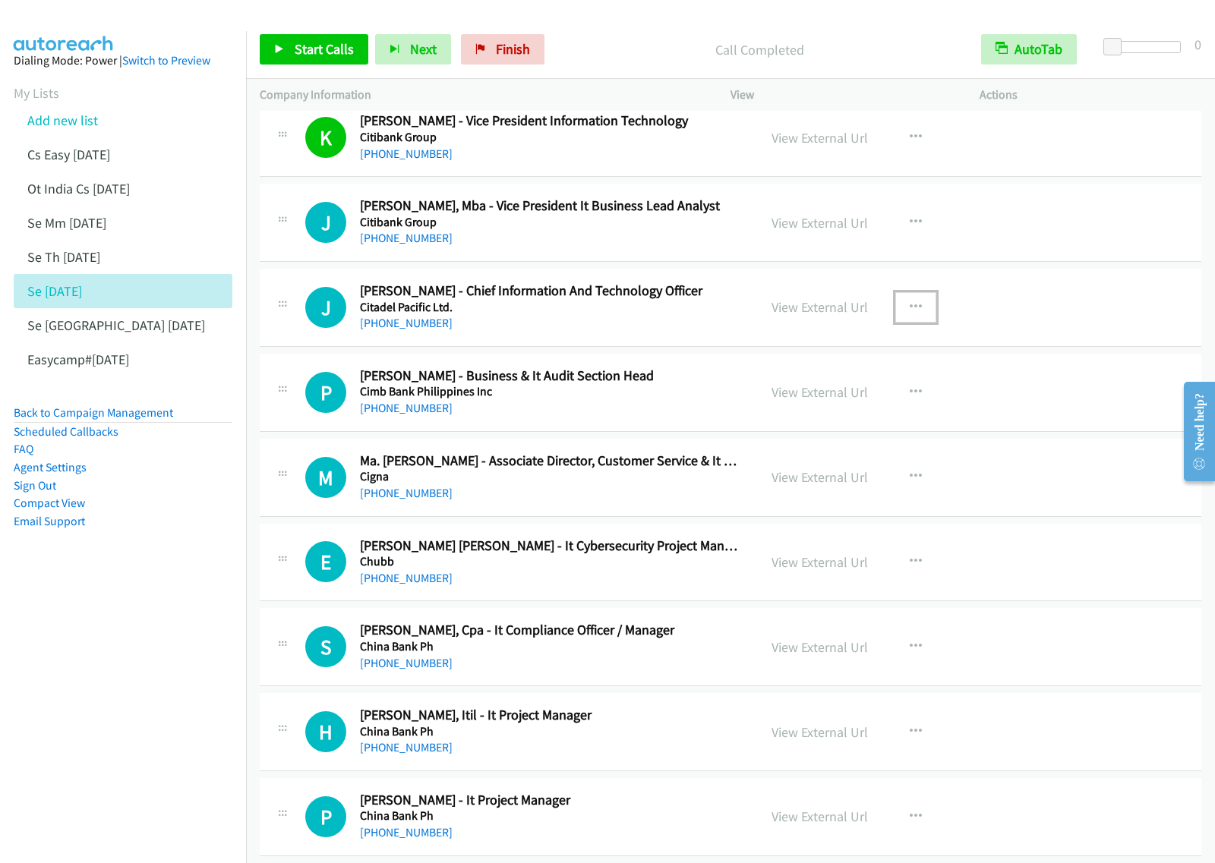
click at [910, 309] on icon "button" at bounding box center [916, 307] width 12 height 12
click at [847, 414] on link "Start Calls Here" at bounding box center [835, 407] width 202 height 30
click at [913, 320] on button "button" at bounding box center [915, 307] width 41 height 30
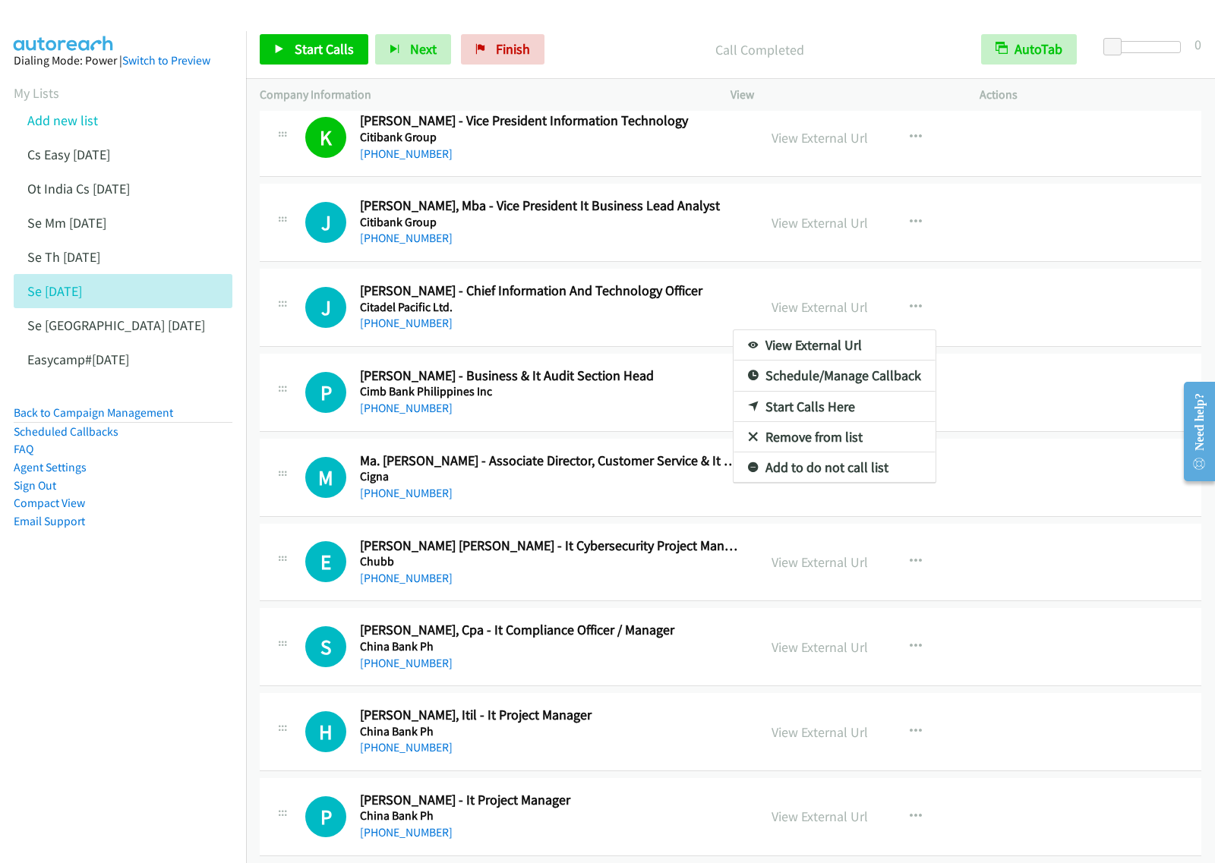
click at [310, 36] on div at bounding box center [607, 431] width 1215 height 863
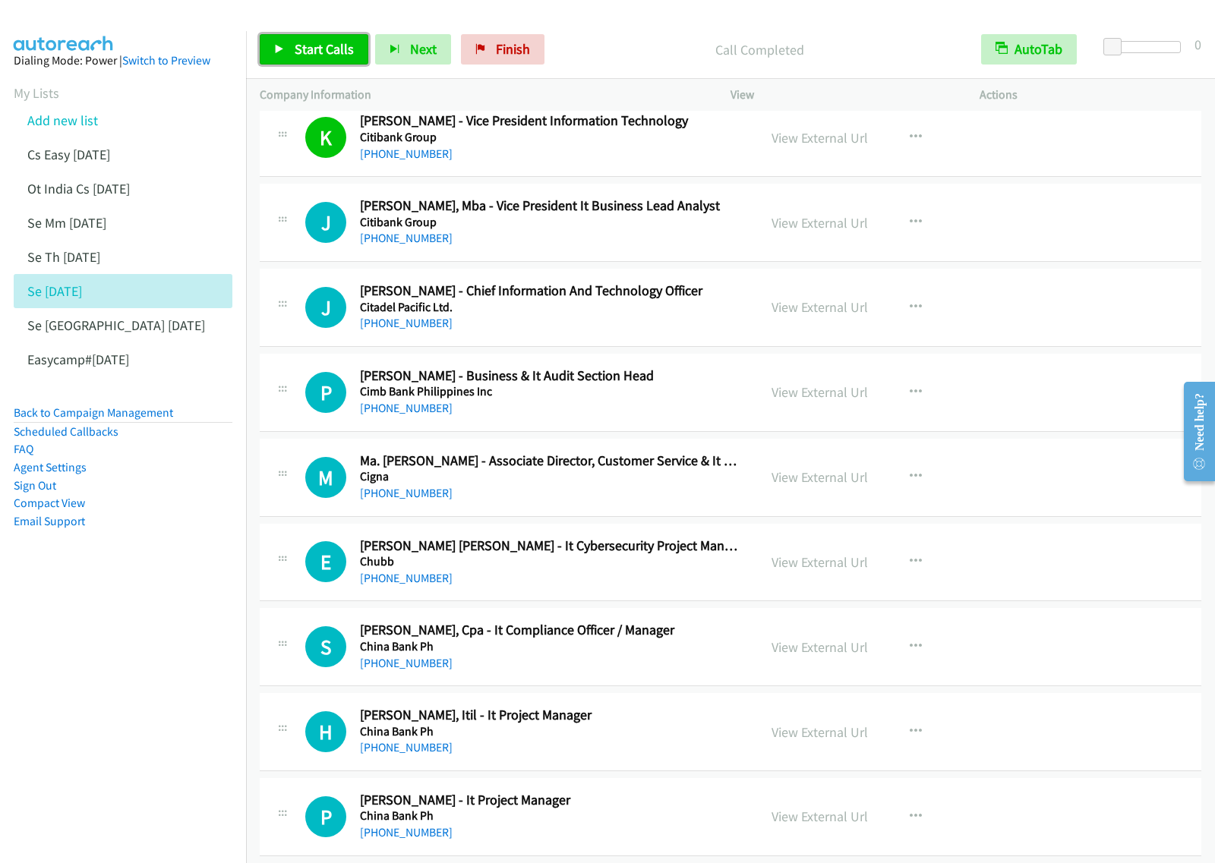
click at [315, 39] on link "Start Calls" at bounding box center [314, 49] width 109 height 30
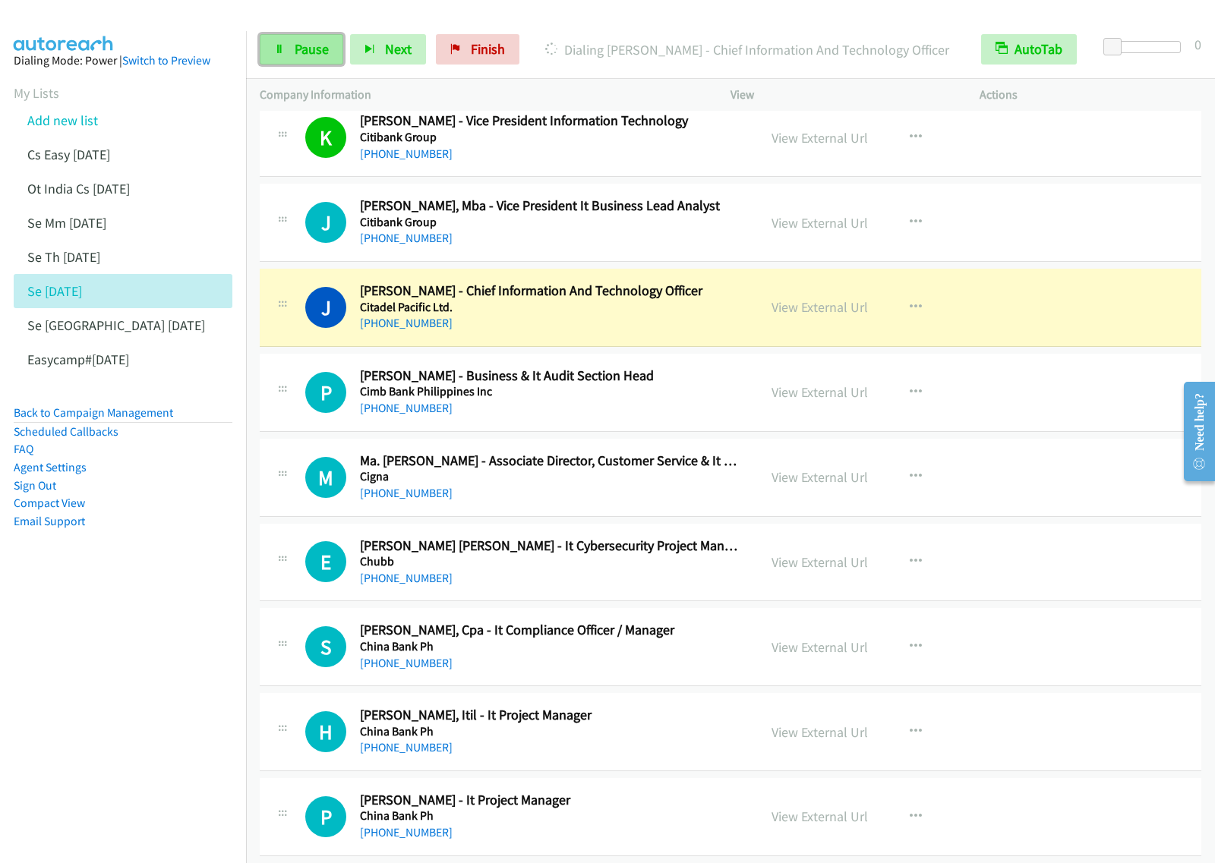
click at [319, 48] on span "Pause" at bounding box center [312, 48] width 34 height 17
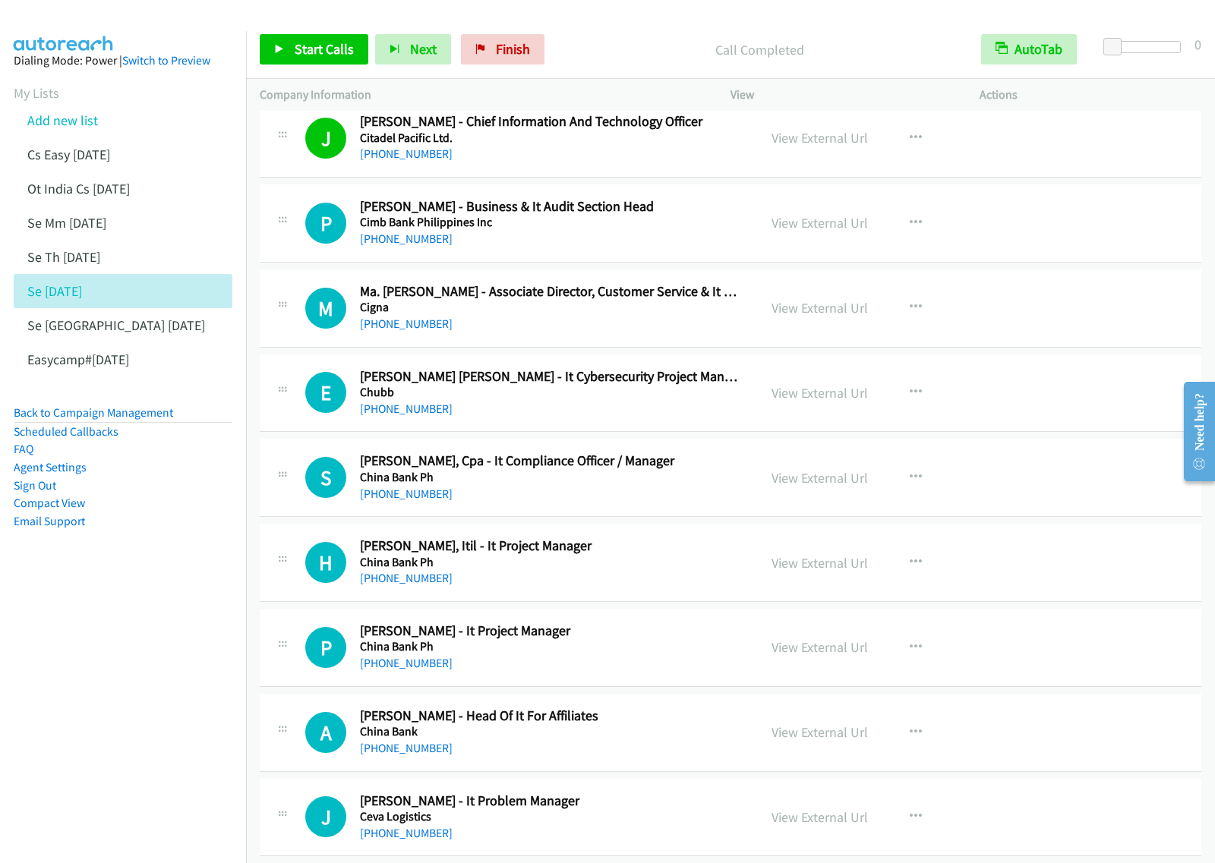
scroll to position [1139, 0]
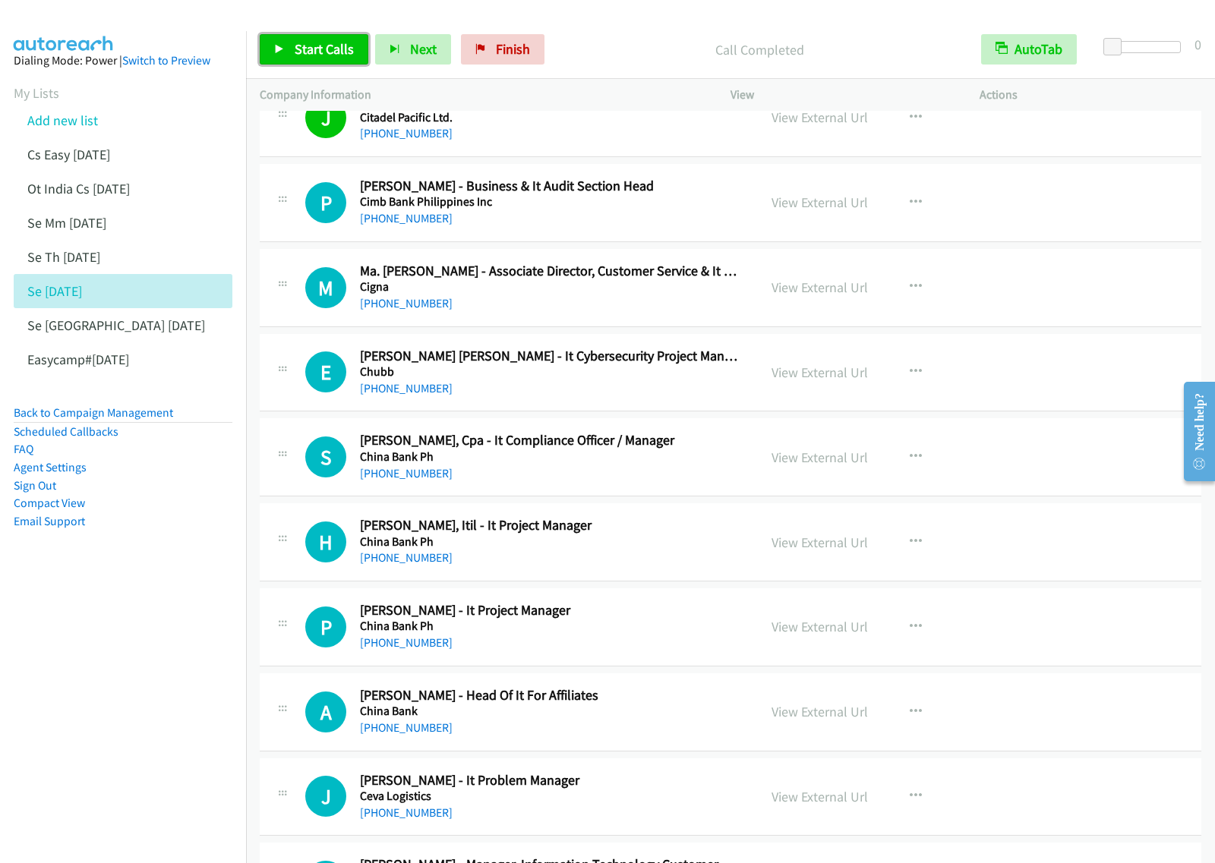
click at [319, 55] on span "Start Calls" at bounding box center [324, 48] width 59 height 17
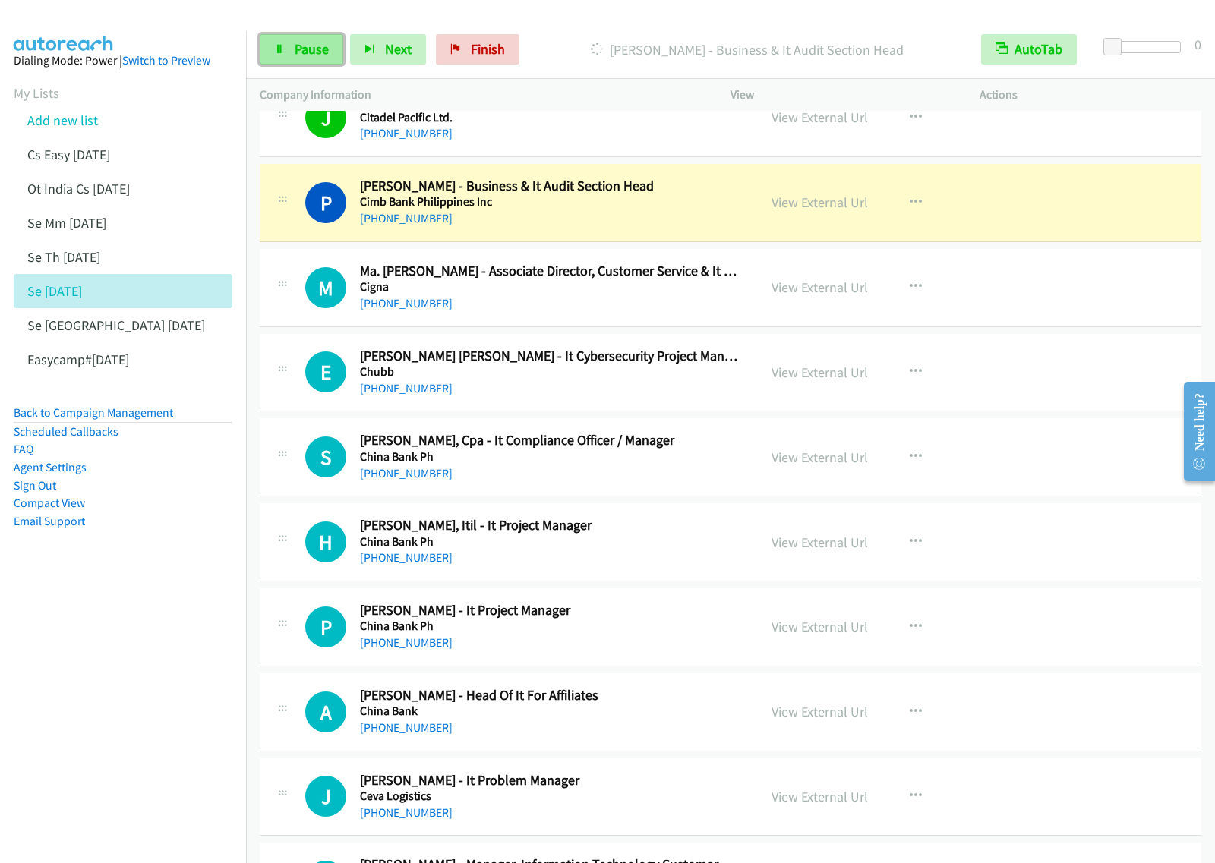
click at [308, 43] on span "Pause" at bounding box center [312, 48] width 34 height 17
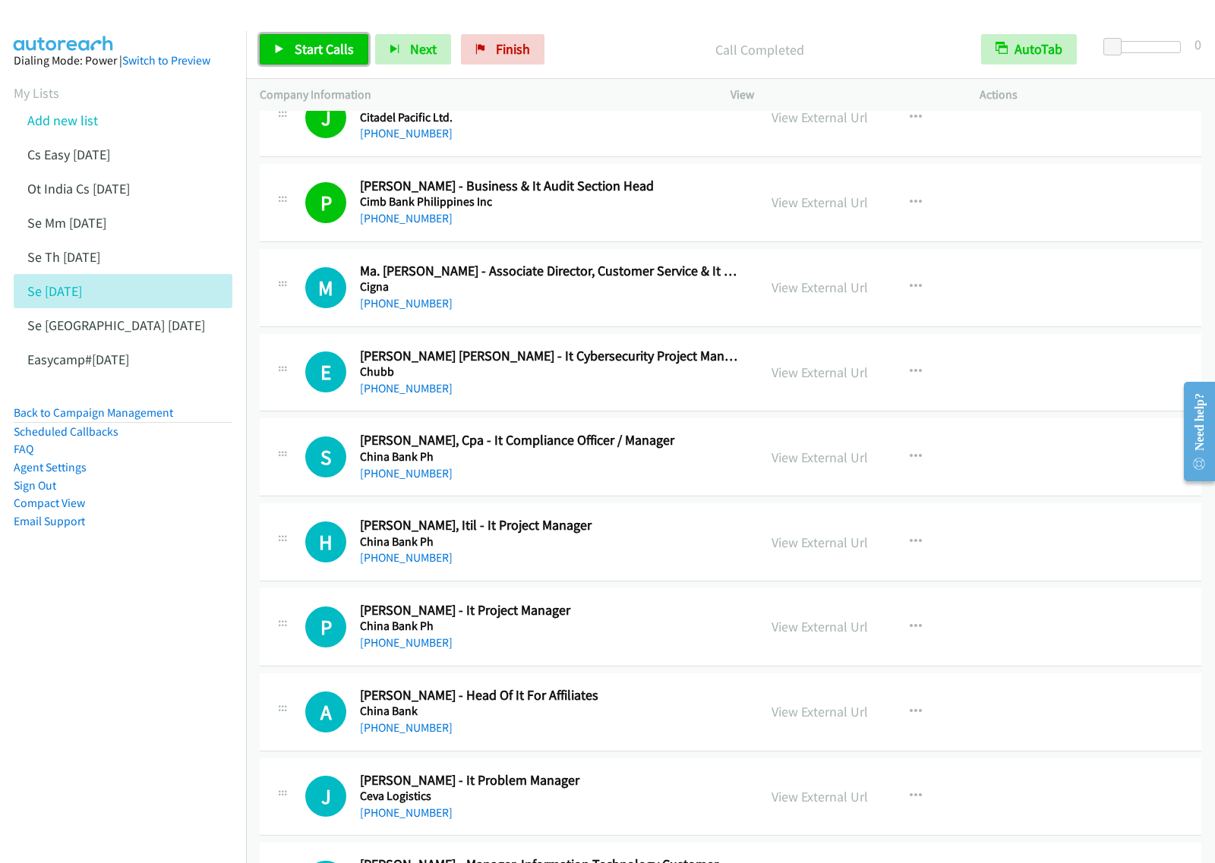
click at [312, 42] on span "Start Calls" at bounding box center [324, 48] width 59 height 17
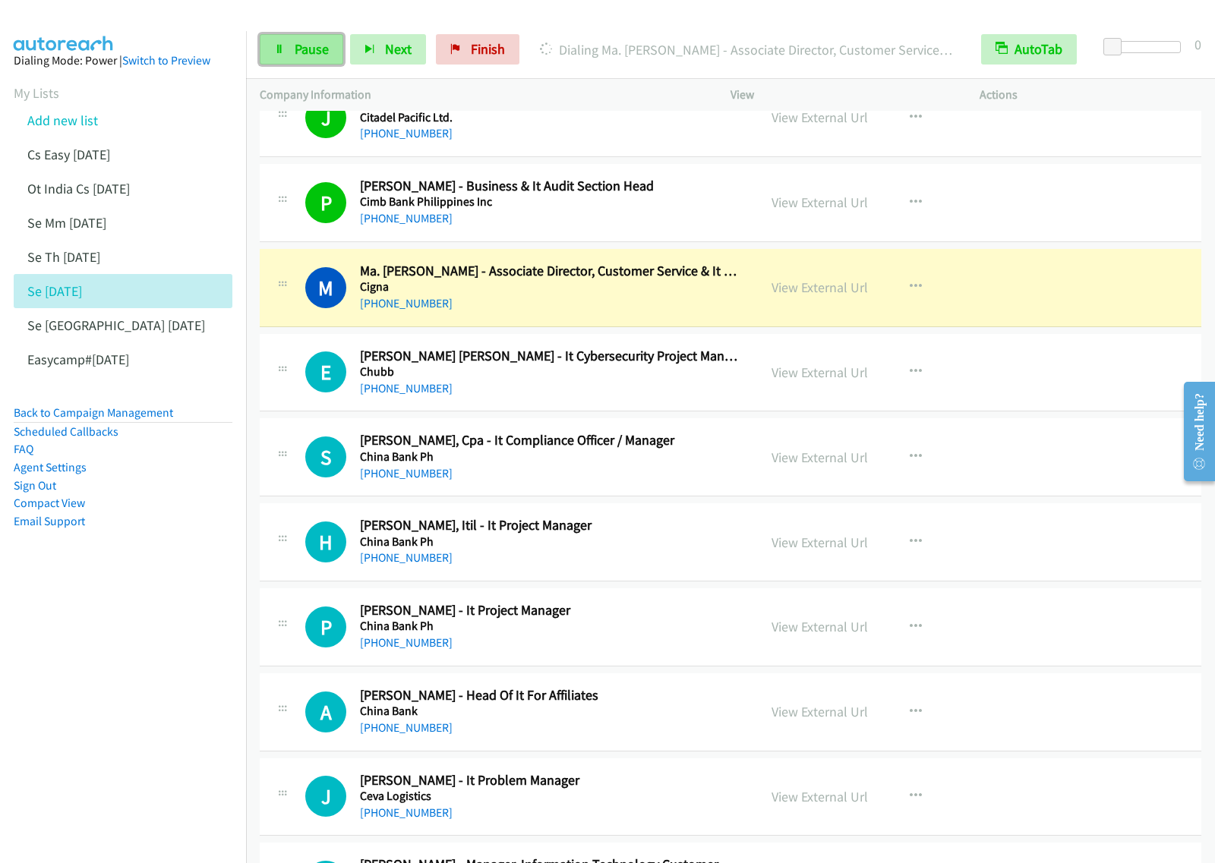
click at [311, 53] on span "Pause" at bounding box center [312, 48] width 34 height 17
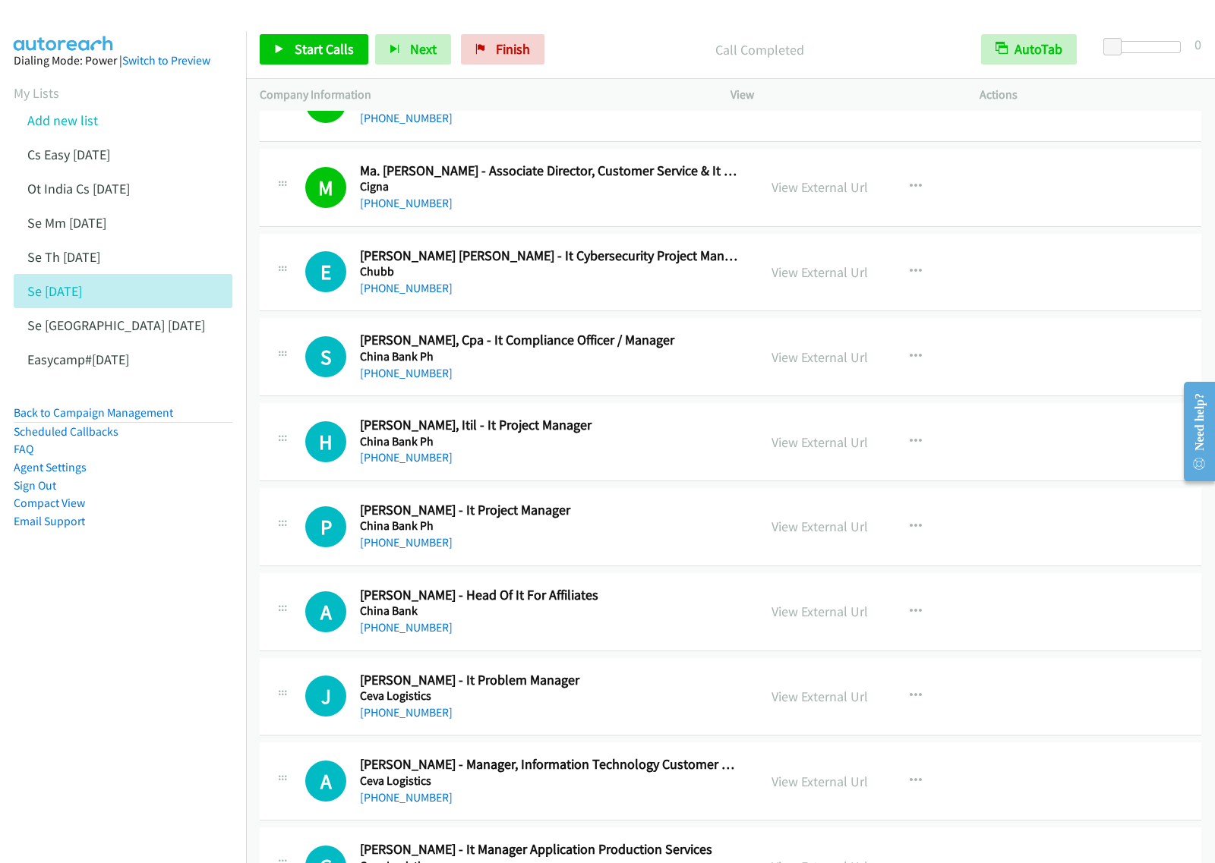
scroll to position [1329, 0]
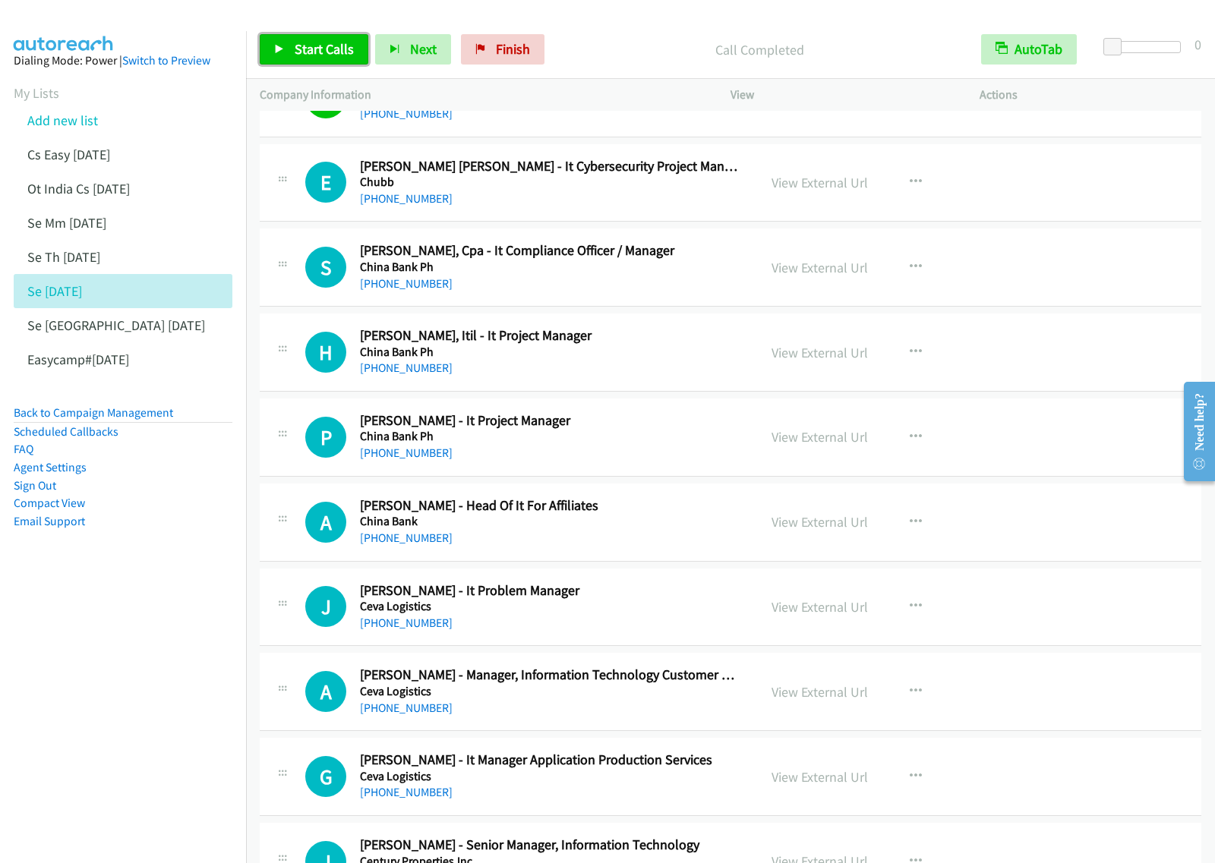
click at [330, 61] on link "Start Calls" at bounding box center [314, 49] width 109 height 30
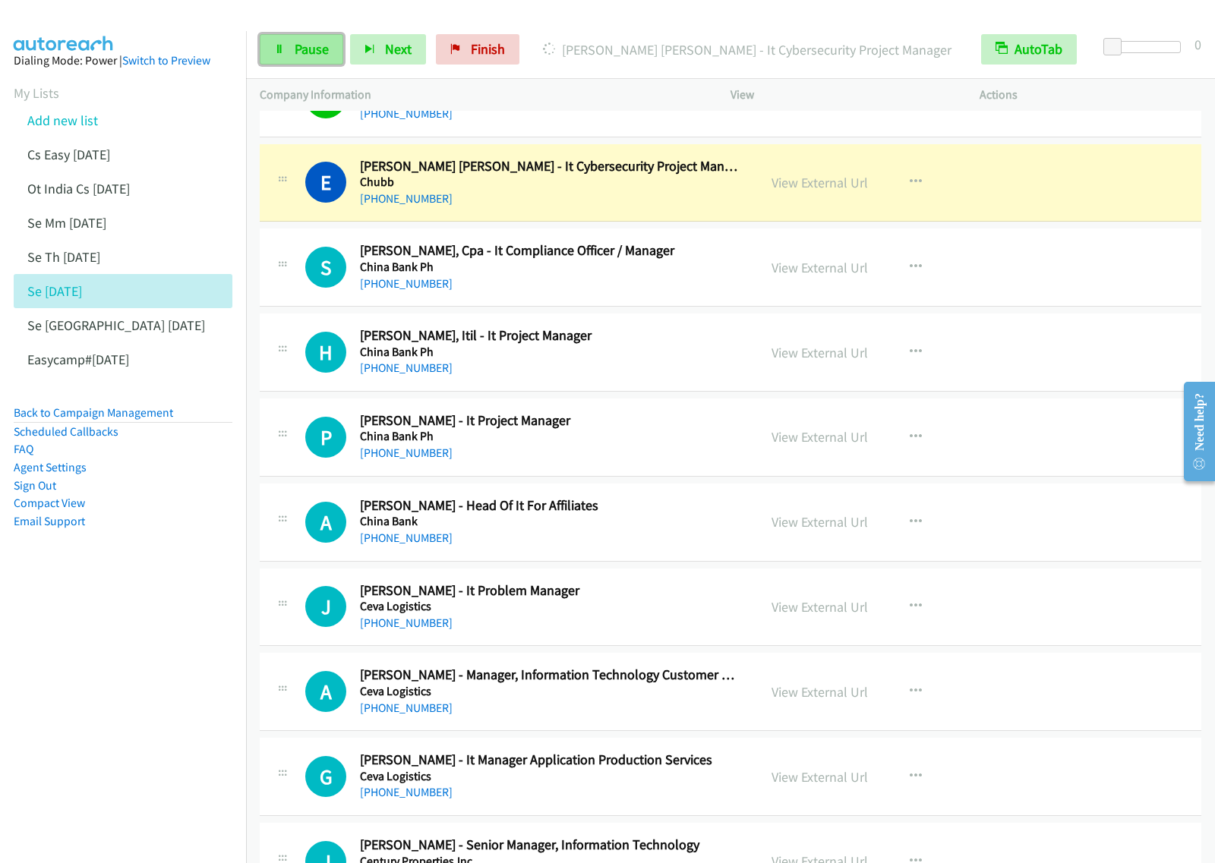
click at [306, 54] on span "Pause" at bounding box center [312, 48] width 34 height 17
click at [190, 628] on nav "Dialing Mode: Power | Switch to Preview My Lists Add new list Cs Easy [DATE] Ot…" at bounding box center [123, 462] width 247 height 863
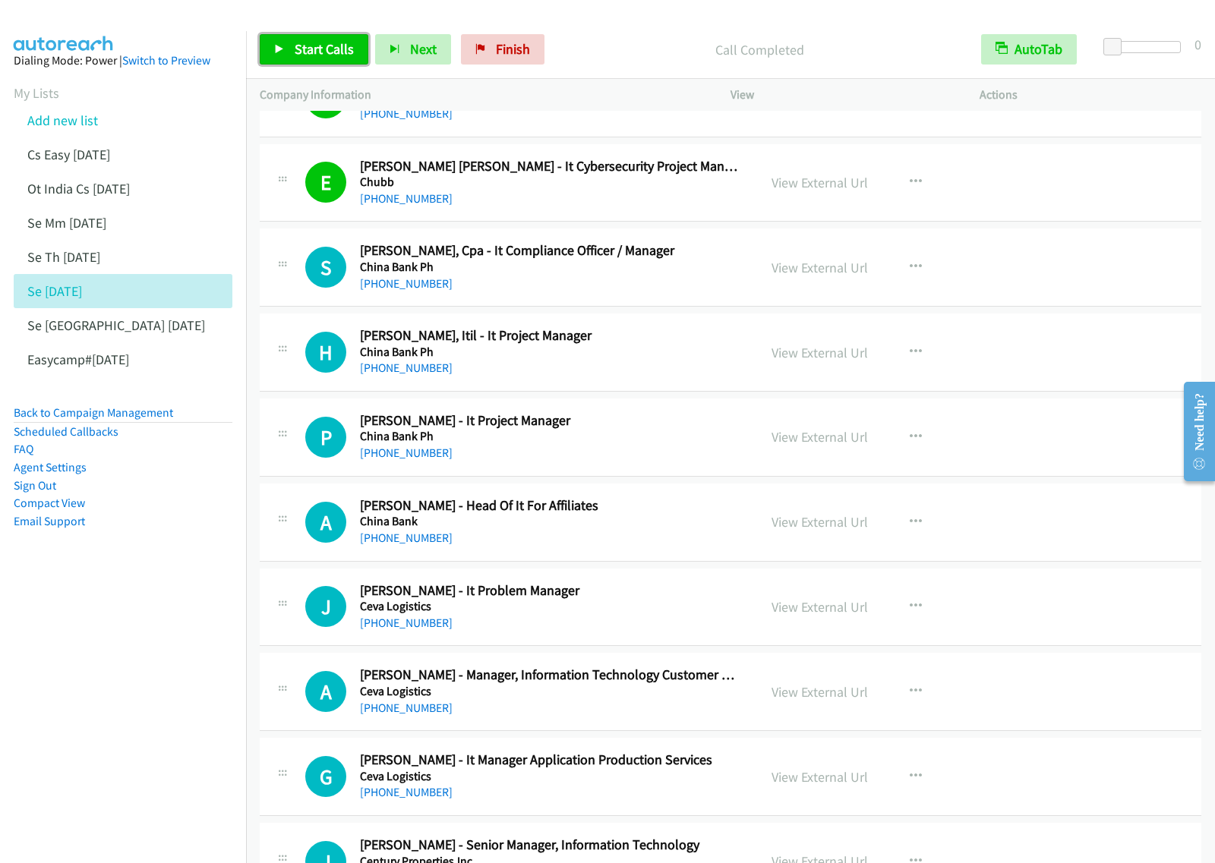
click at [317, 58] on link "Start Calls" at bounding box center [314, 49] width 109 height 30
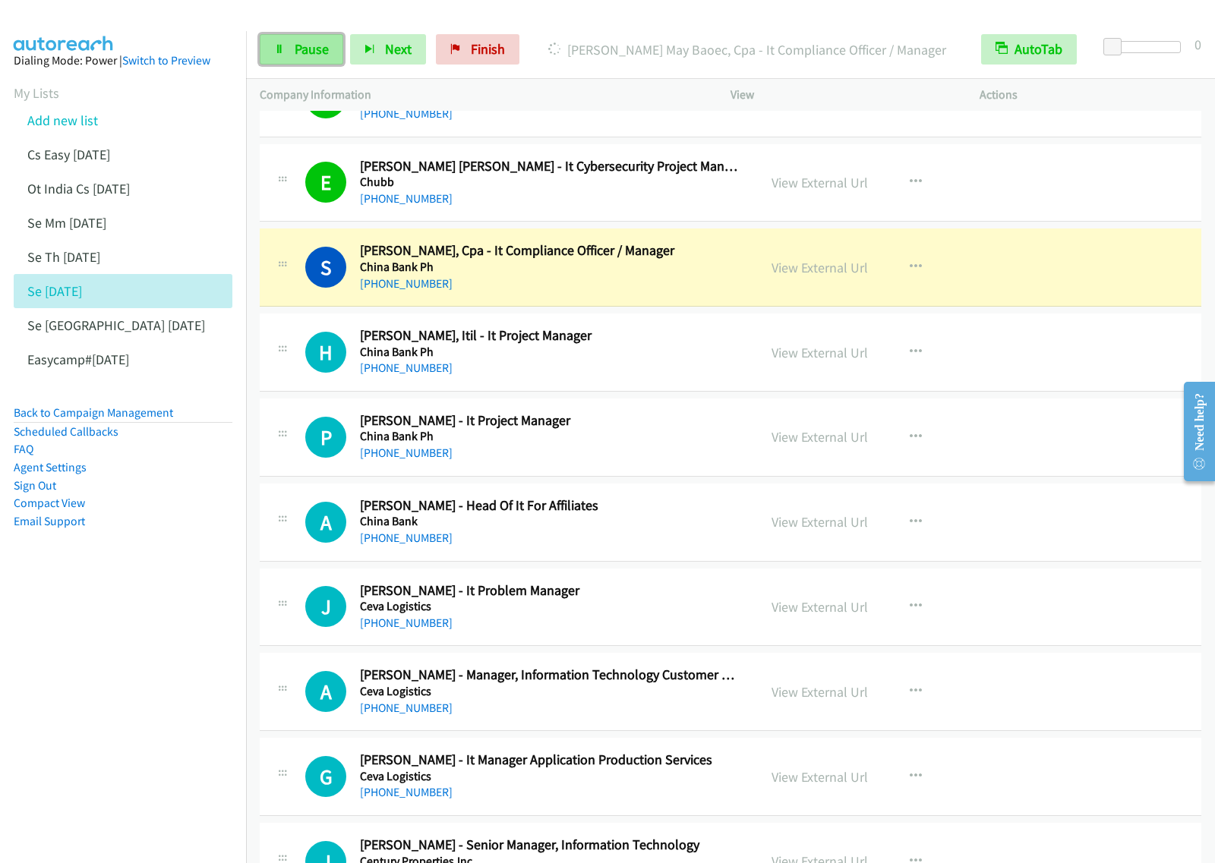
drag, startPoint x: 311, startPoint y: 62, endPoint x: 339, endPoint y: 48, distance: 30.9
click at [311, 62] on link "Pause" at bounding box center [302, 49] width 84 height 30
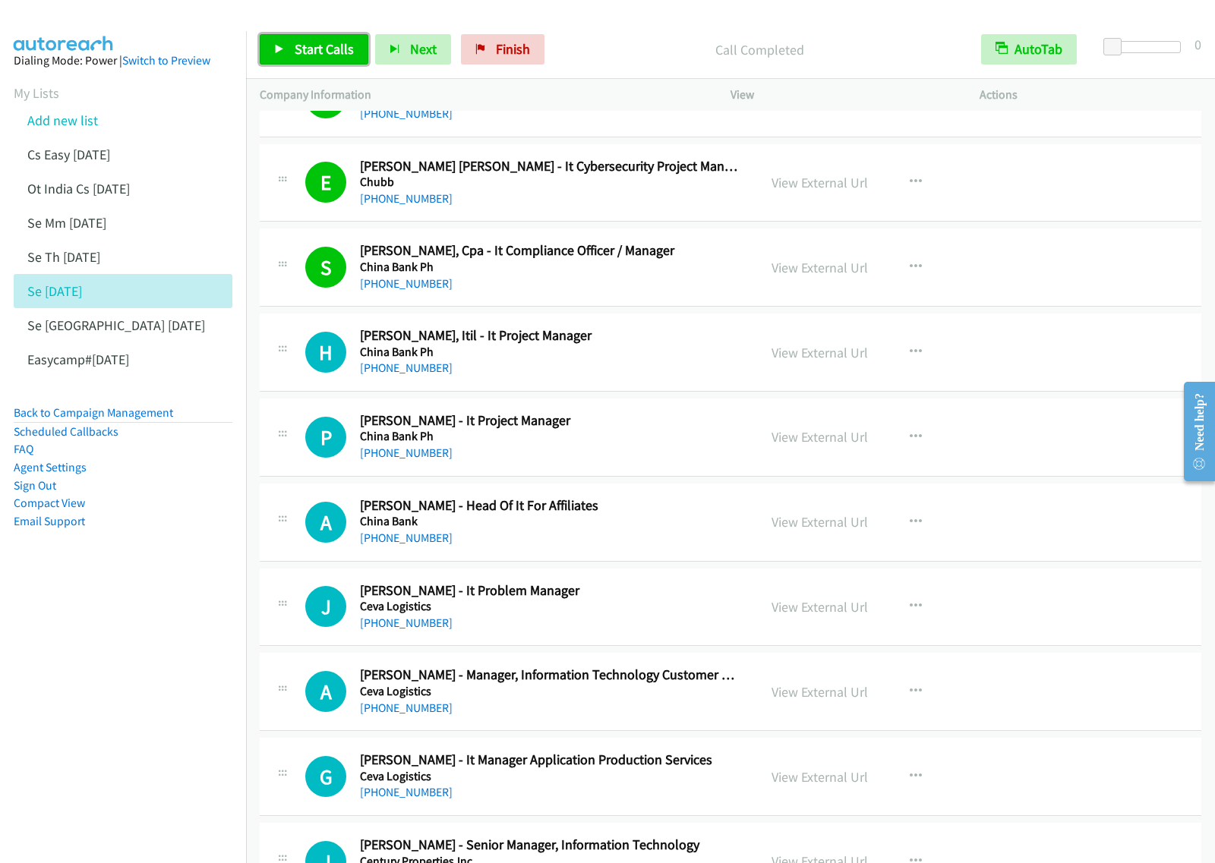
click at [346, 50] on span "Start Calls" at bounding box center [324, 48] width 59 height 17
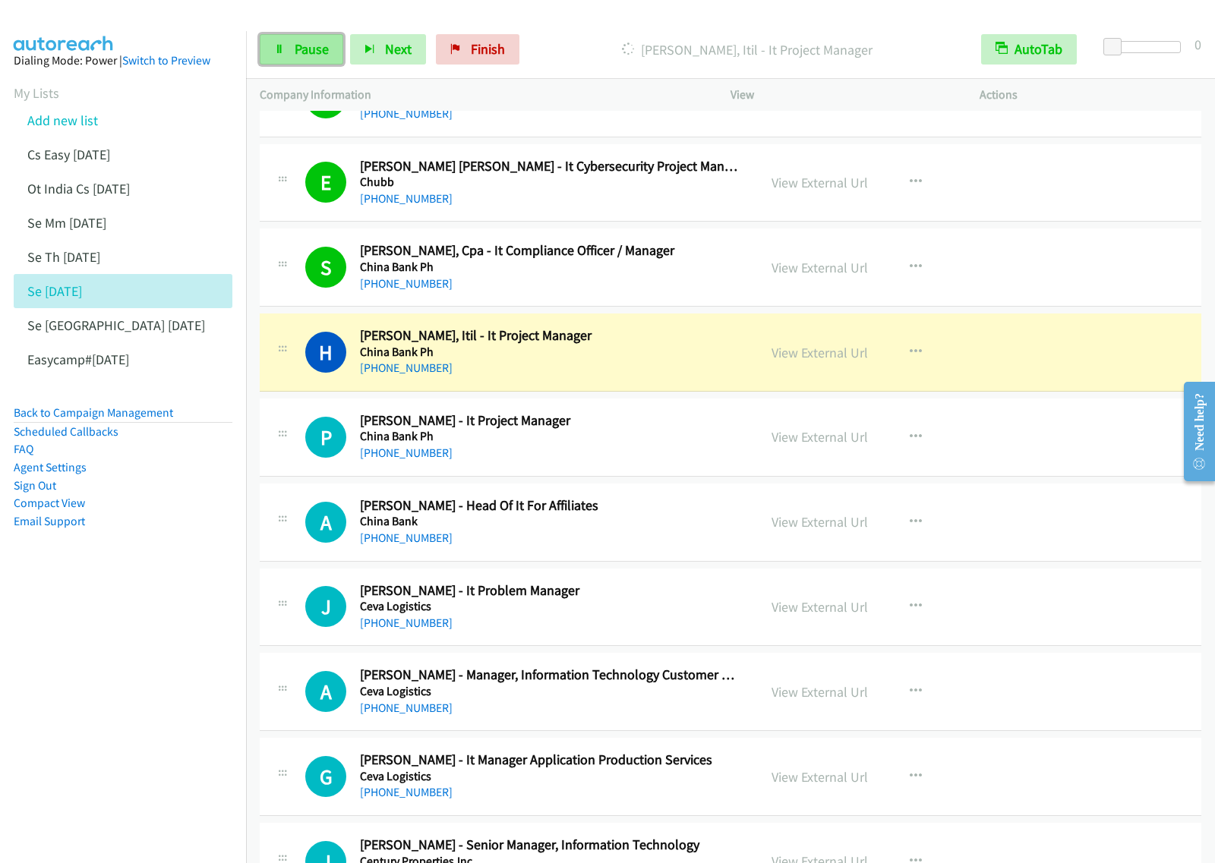
click at [310, 53] on span "Pause" at bounding box center [312, 48] width 34 height 17
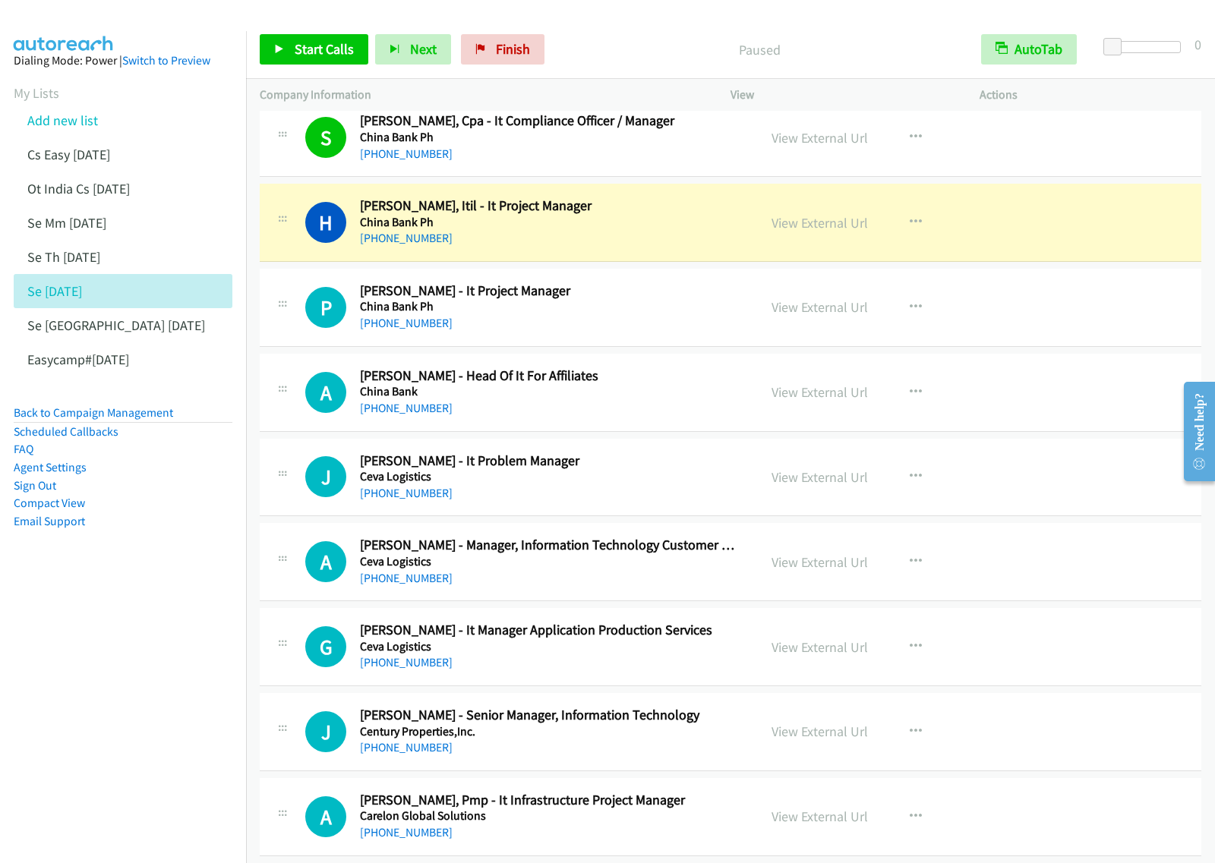
scroll to position [1519, 0]
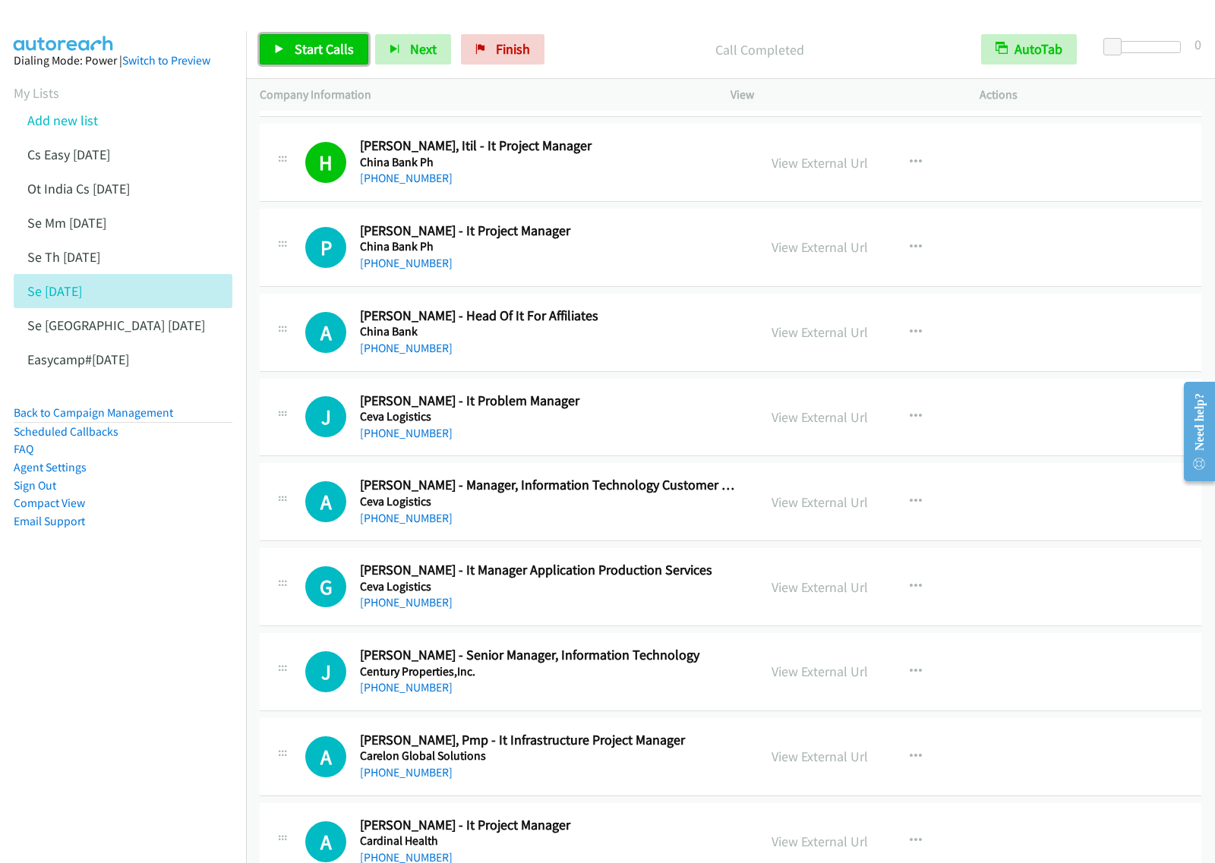
click at [298, 54] on span "Start Calls" at bounding box center [324, 48] width 59 height 17
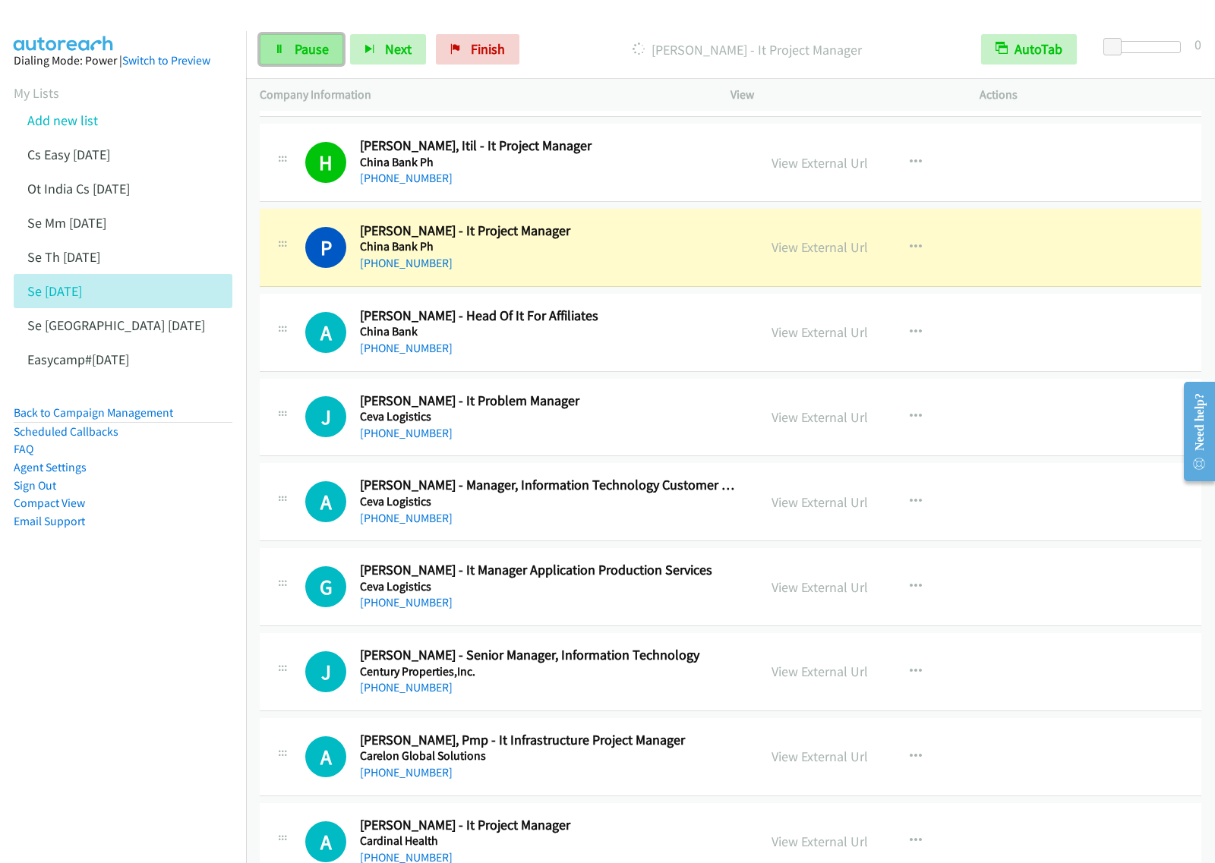
click at [308, 54] on span "Pause" at bounding box center [312, 48] width 34 height 17
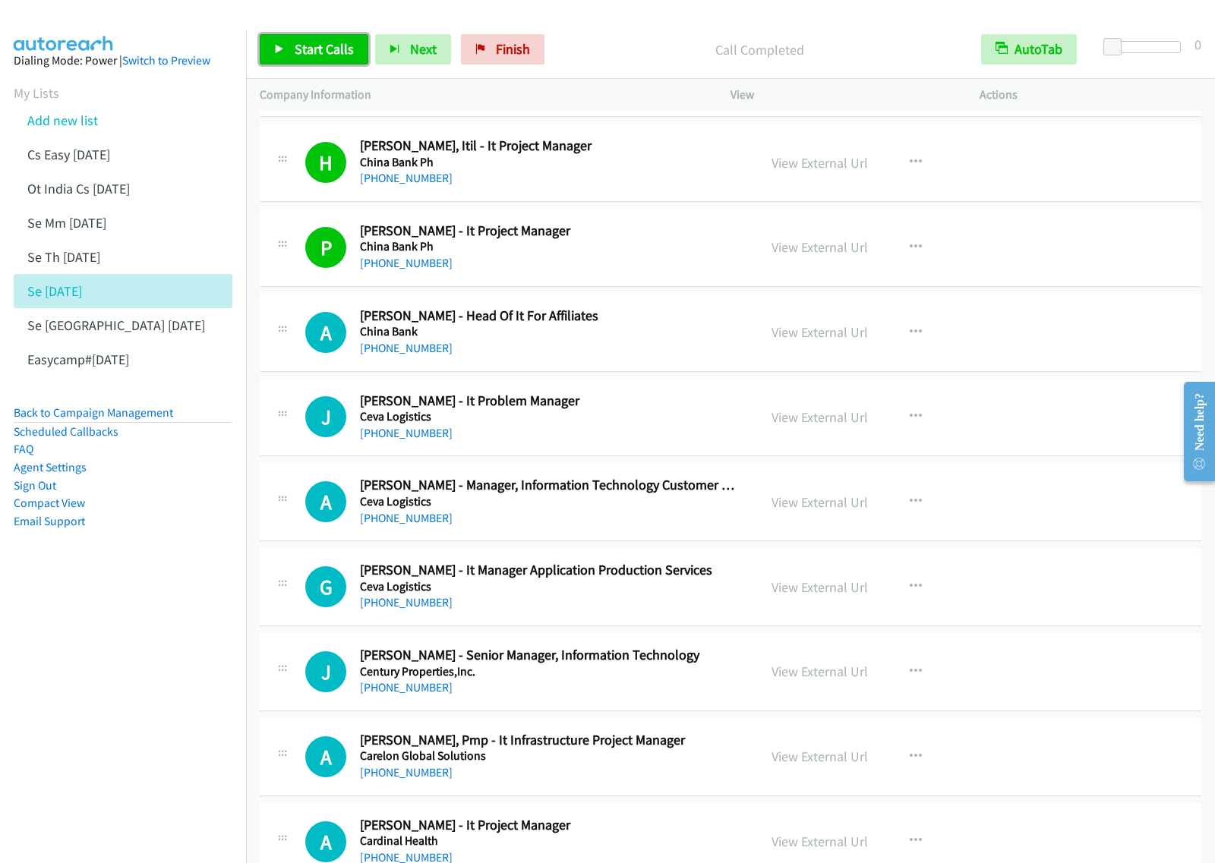
click at [300, 43] on span "Start Calls" at bounding box center [324, 48] width 59 height 17
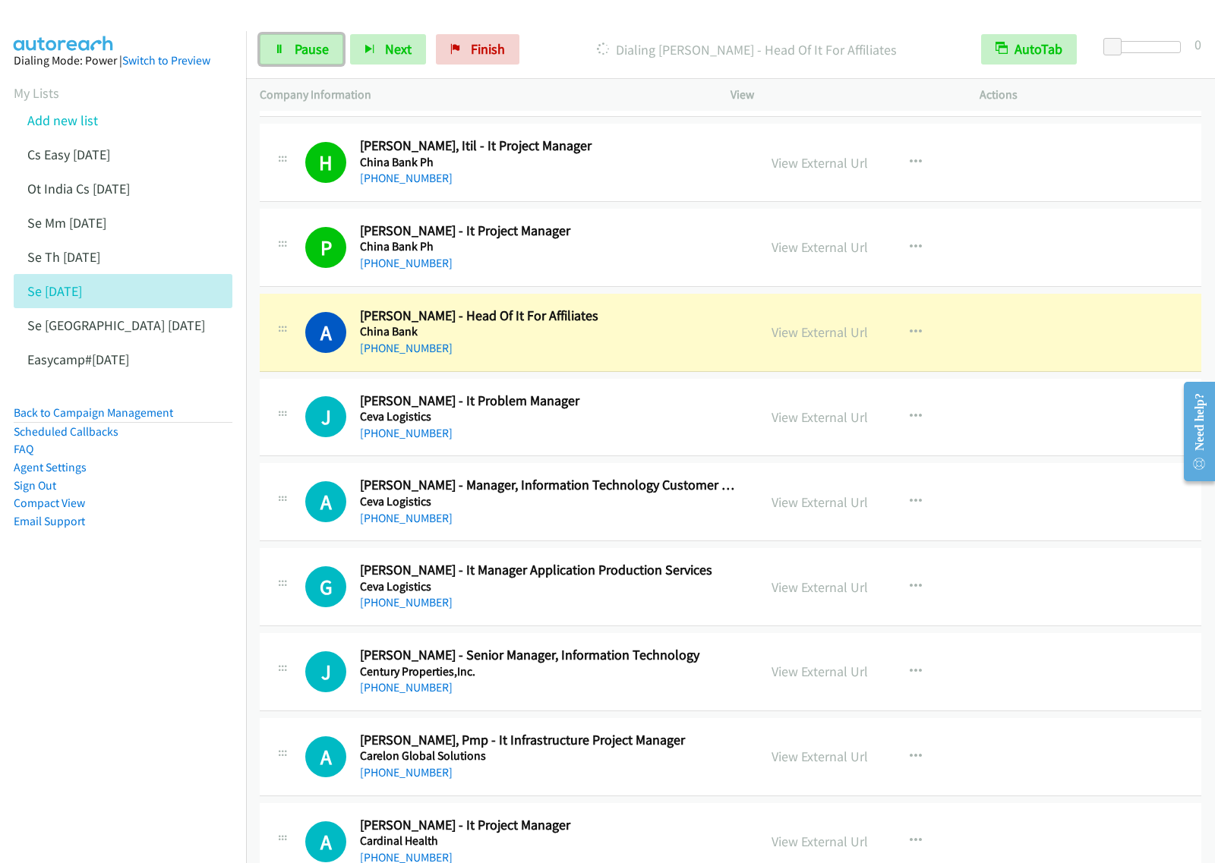
drag, startPoint x: 308, startPoint y: 58, endPoint x: 344, endPoint y: 63, distance: 36.1
click at [308, 58] on span "Pause" at bounding box center [312, 48] width 34 height 17
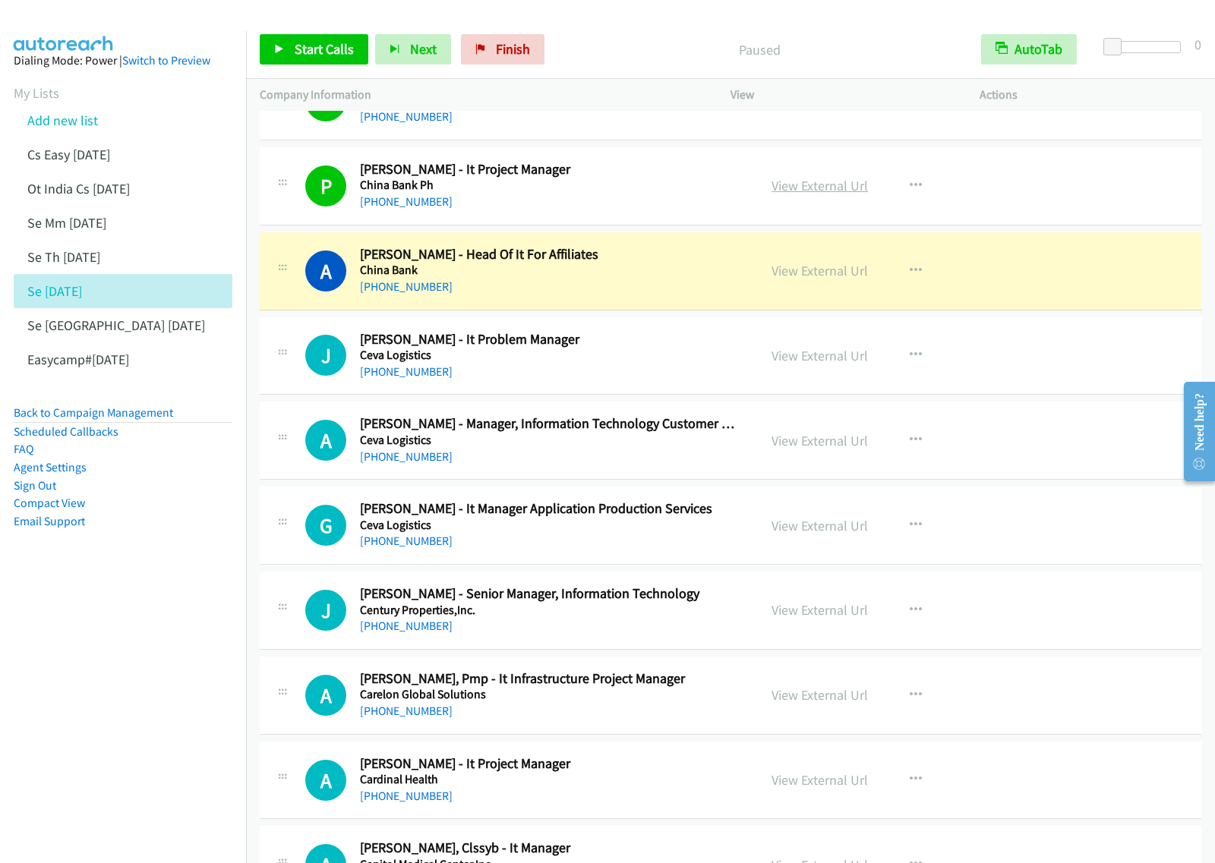
scroll to position [1614, 0]
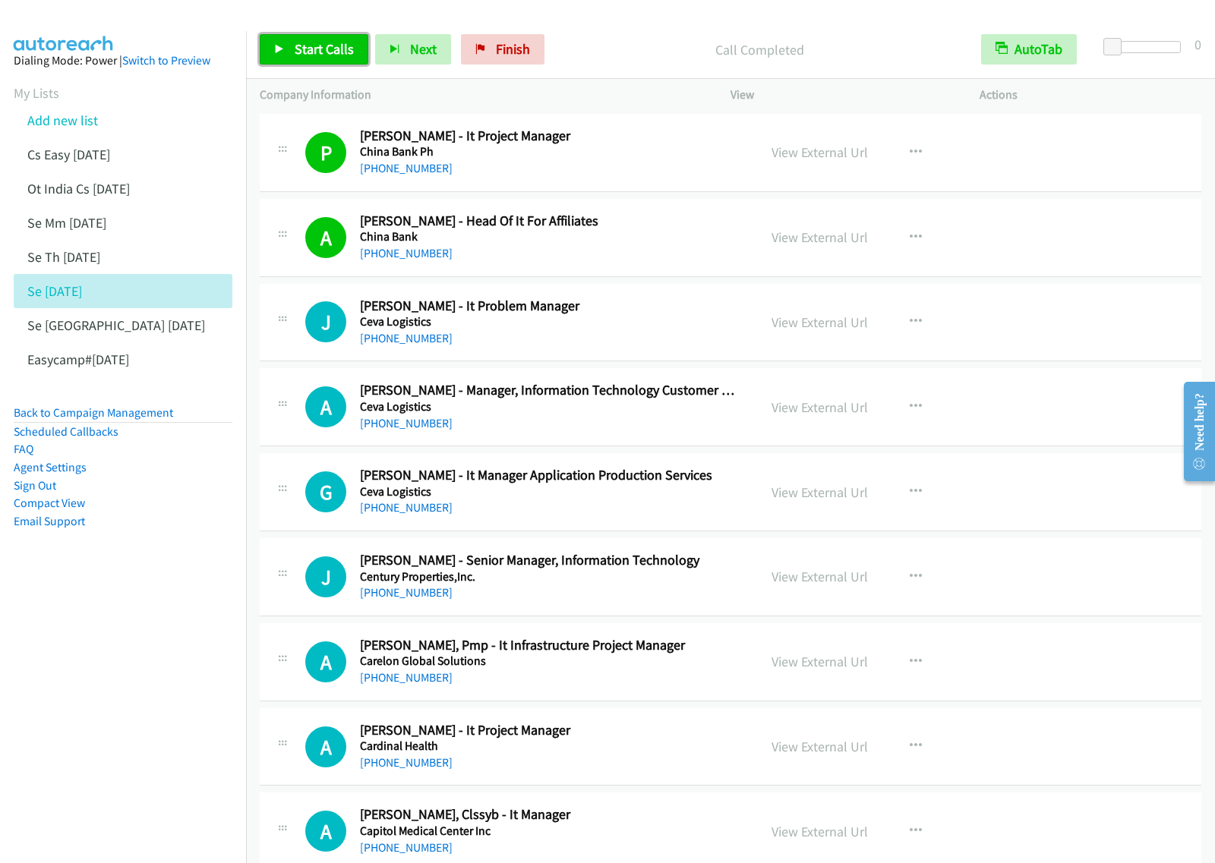
click at [304, 39] on link "Start Calls" at bounding box center [314, 49] width 109 height 30
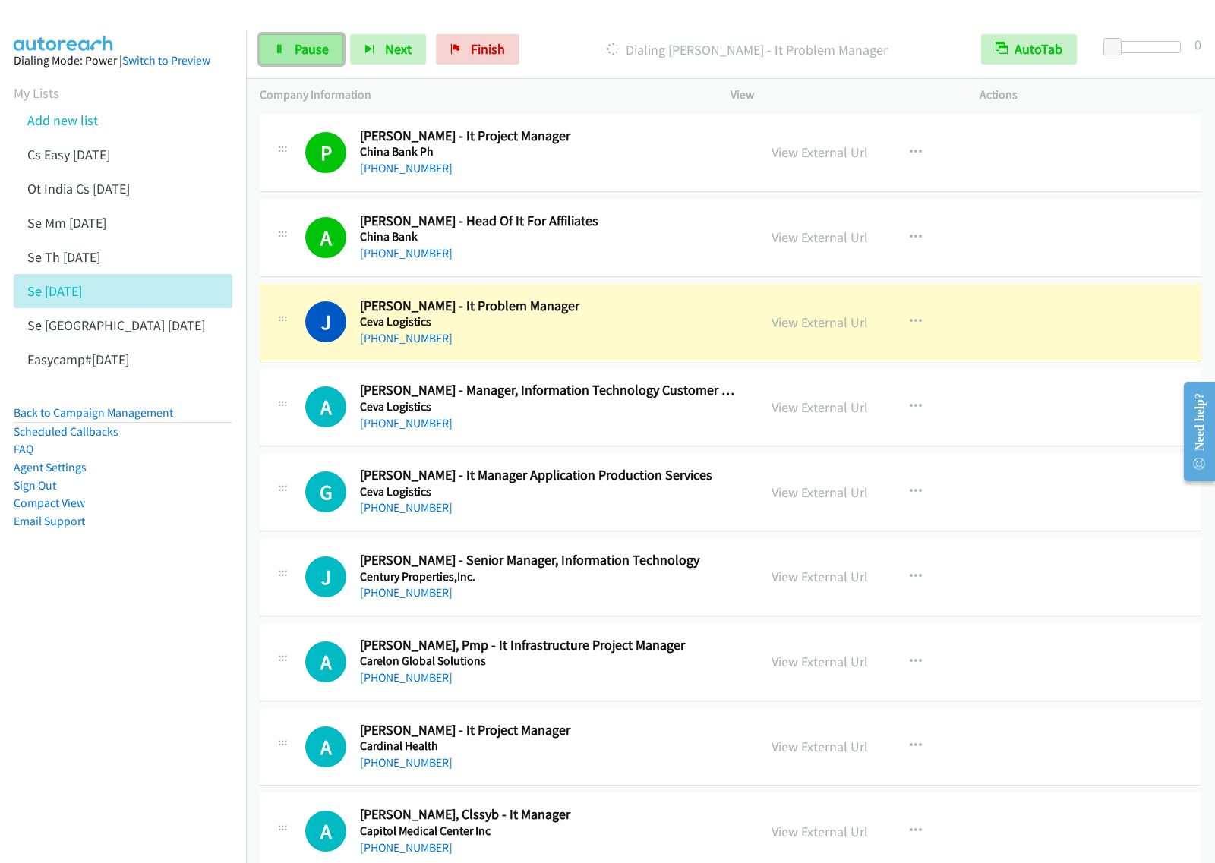
click at [313, 47] on span "Pause" at bounding box center [312, 48] width 34 height 17
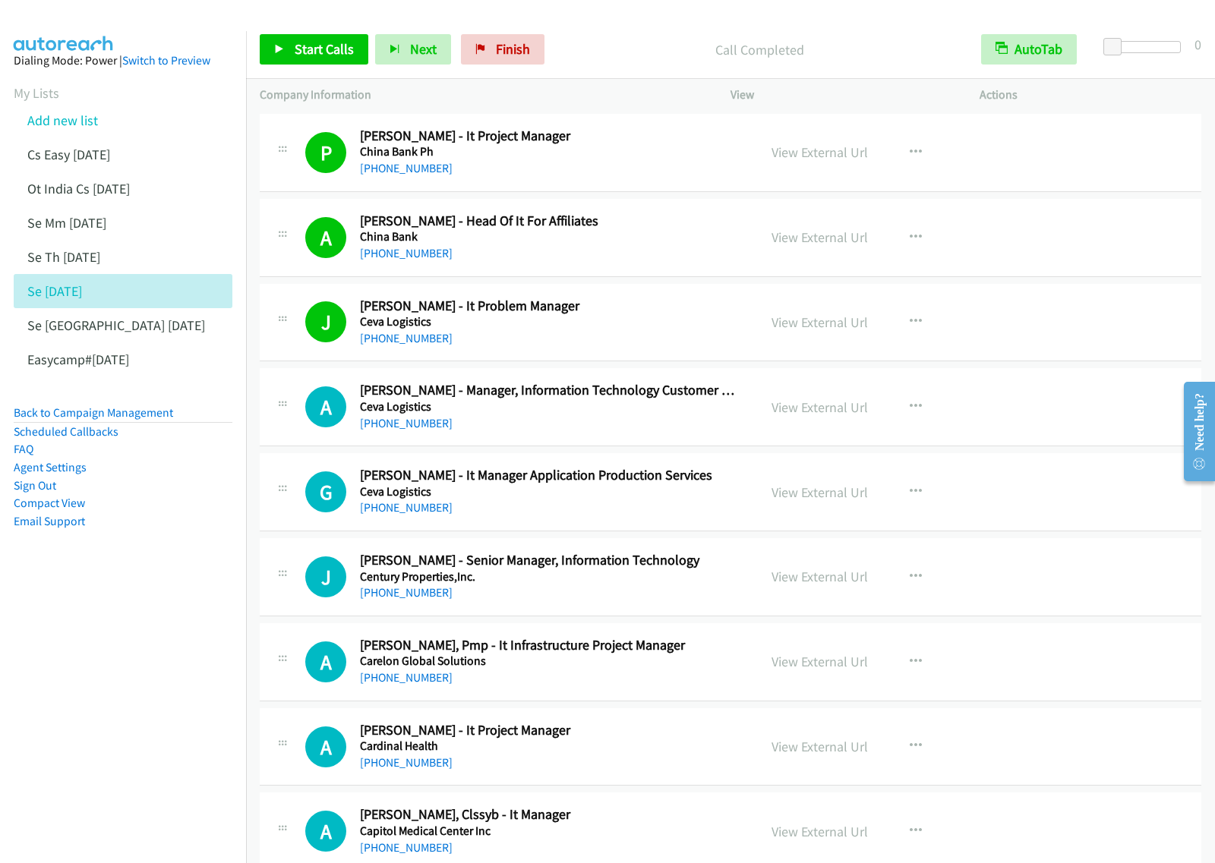
drag, startPoint x: 110, startPoint y: 614, endPoint x: 490, endPoint y: 237, distance: 534.8
click at [112, 613] on nav "Dialing Mode: Power | Switch to Preview My Lists Add new list Cs Easy [DATE] Ot…" at bounding box center [123, 462] width 247 height 863
click at [315, 43] on span "Start Calls" at bounding box center [324, 48] width 59 height 17
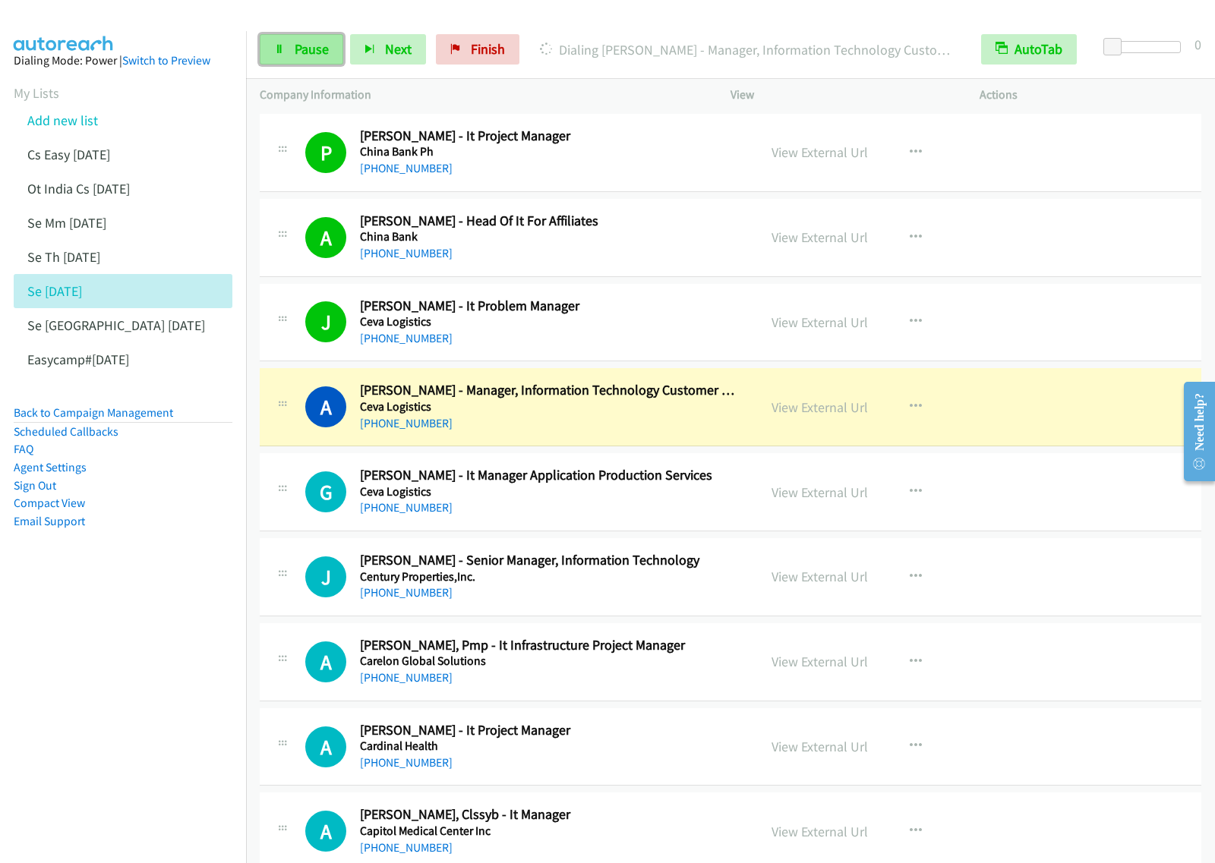
click at [304, 47] on span "Pause" at bounding box center [312, 48] width 34 height 17
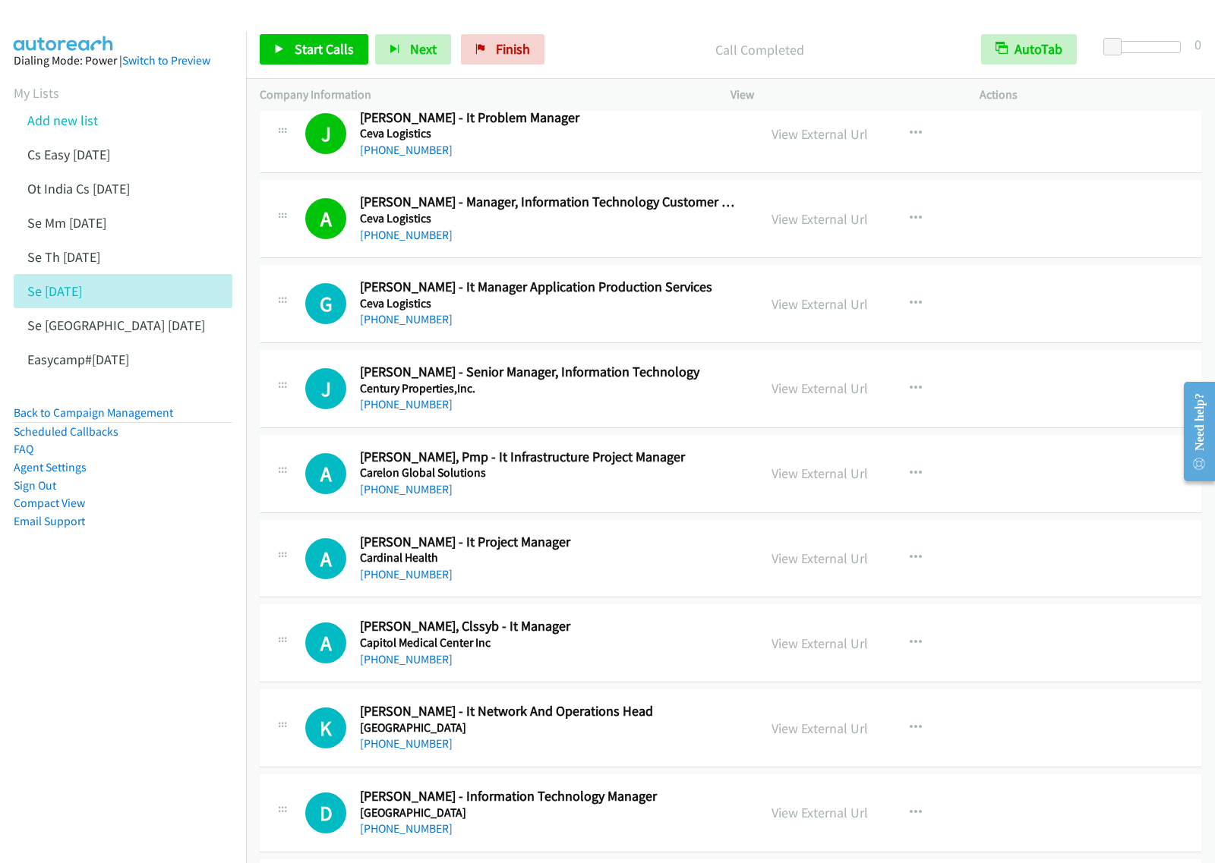
scroll to position [1804, 0]
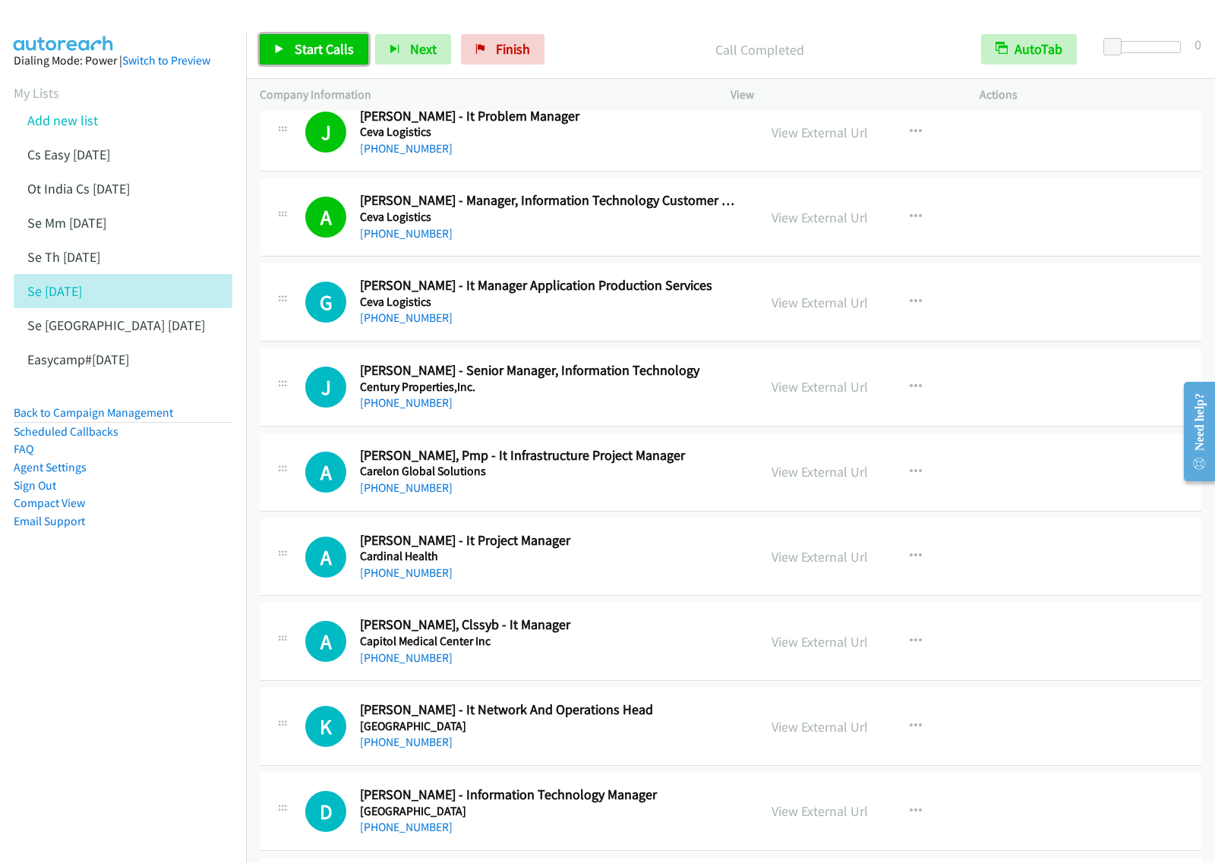
click at [317, 54] on span "Start Calls" at bounding box center [324, 48] width 59 height 17
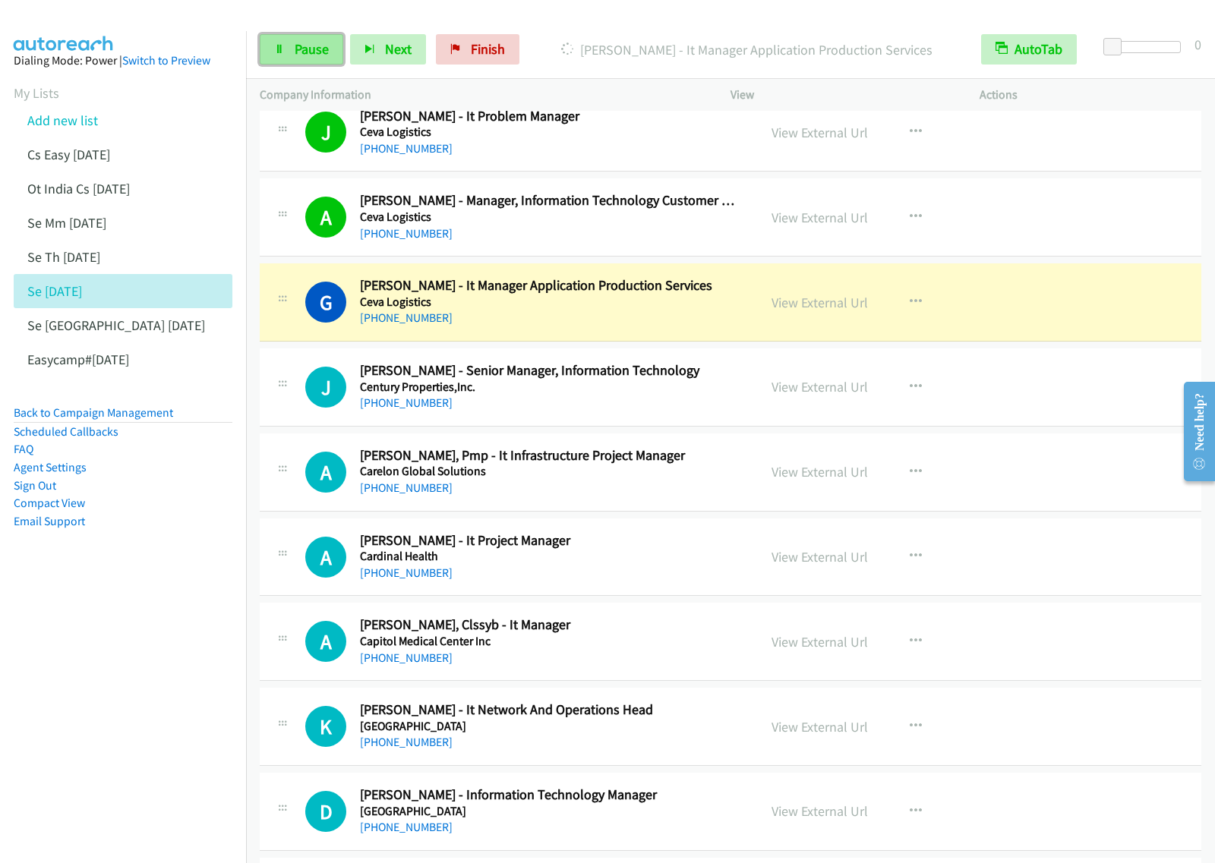
click at [312, 48] on span "Pause" at bounding box center [312, 48] width 34 height 17
click at [149, 606] on nav "Dialing Mode: Power | Switch to Preview My Lists Add new list Cs Easy [DATE] Ot…" at bounding box center [123, 462] width 247 height 863
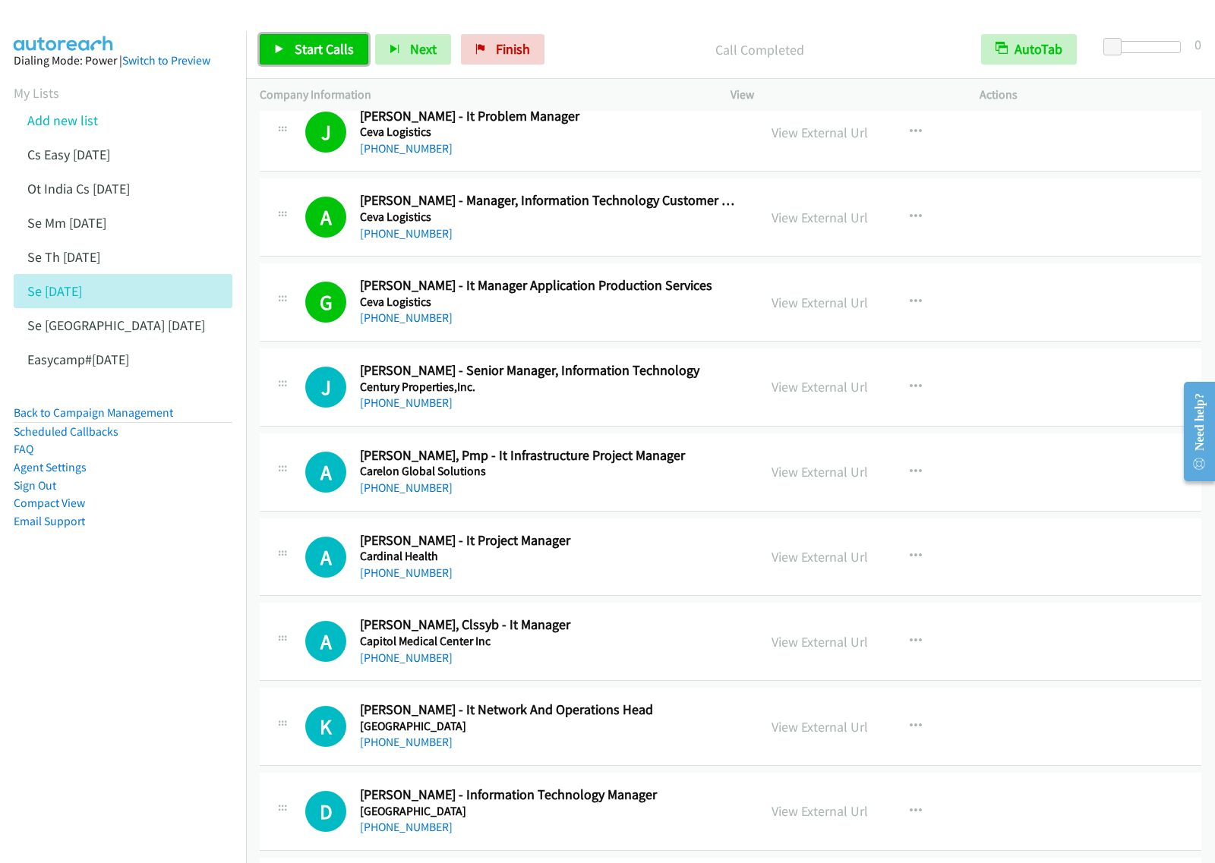
click at [328, 50] on span "Start Calls" at bounding box center [324, 48] width 59 height 17
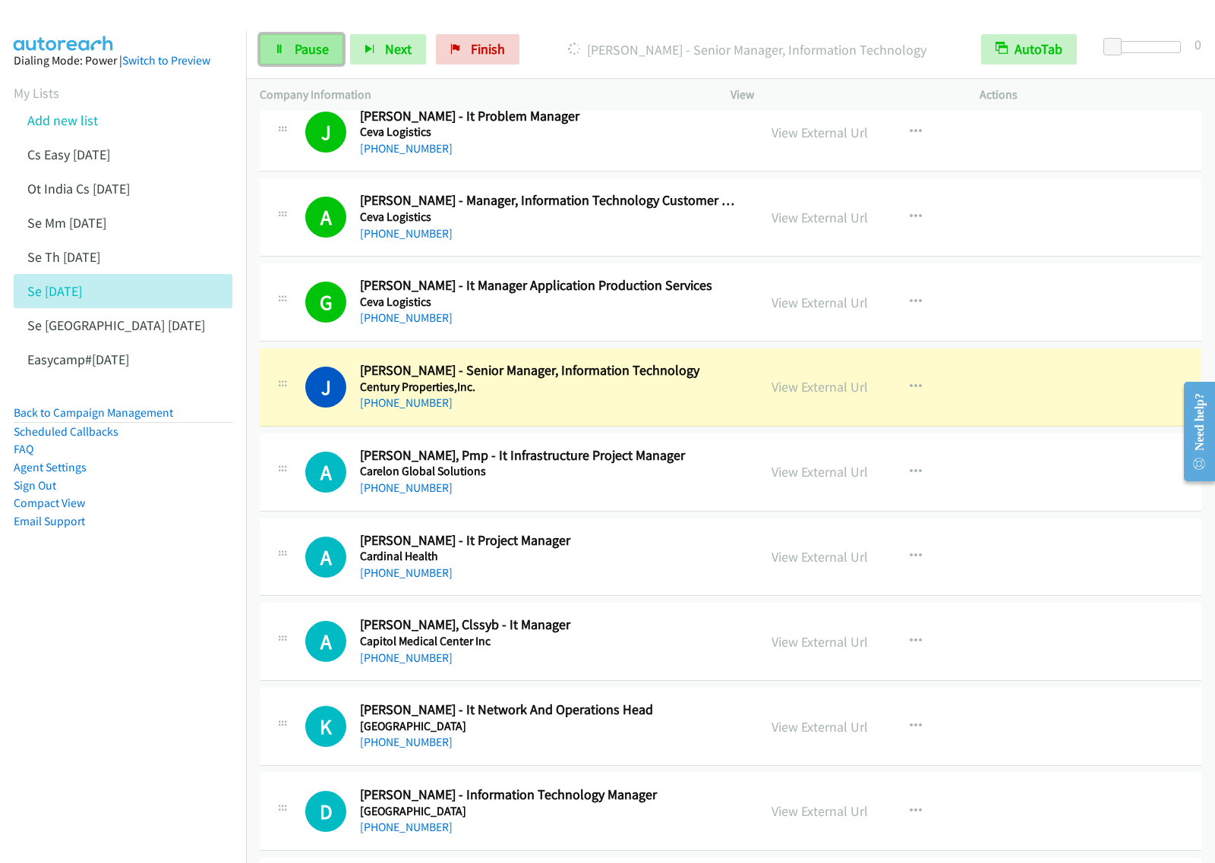
click at [315, 49] on span "Pause" at bounding box center [312, 48] width 34 height 17
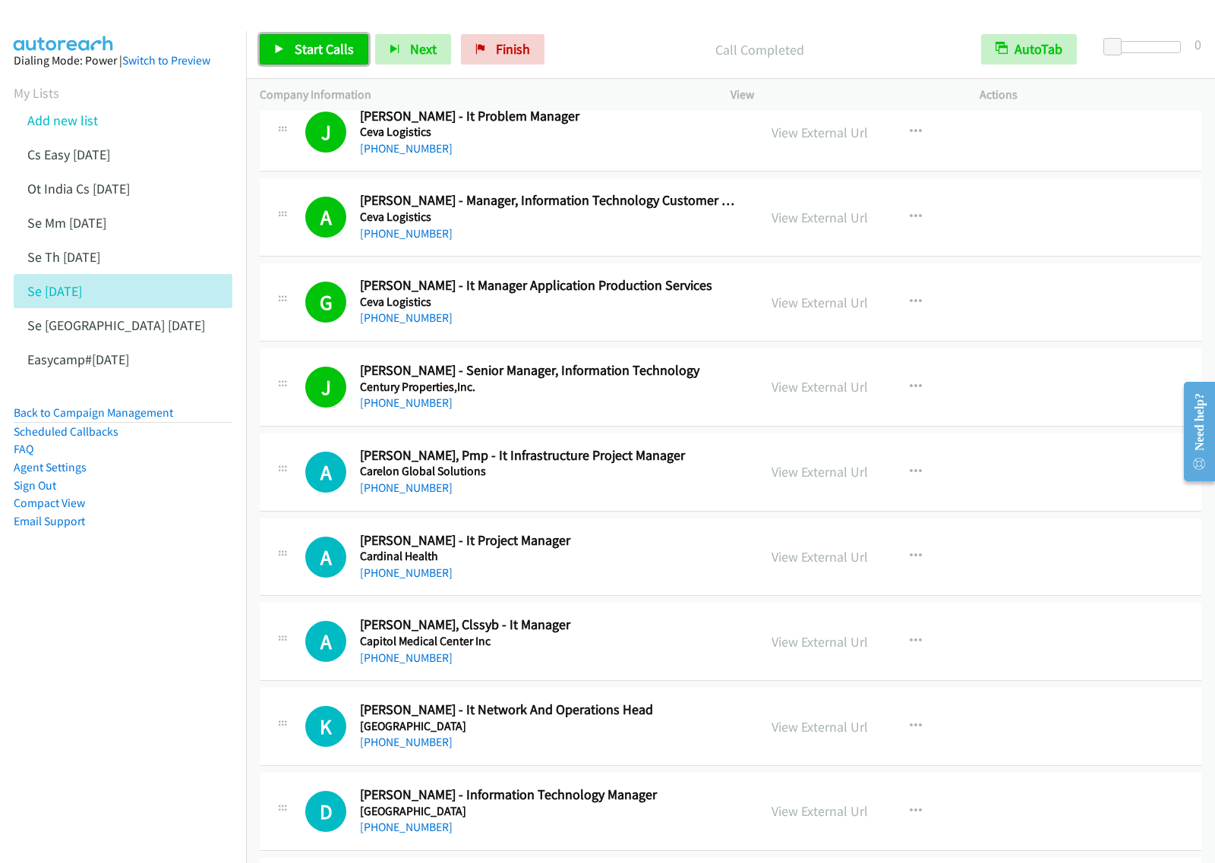
click at [333, 54] on span "Start Calls" at bounding box center [324, 48] width 59 height 17
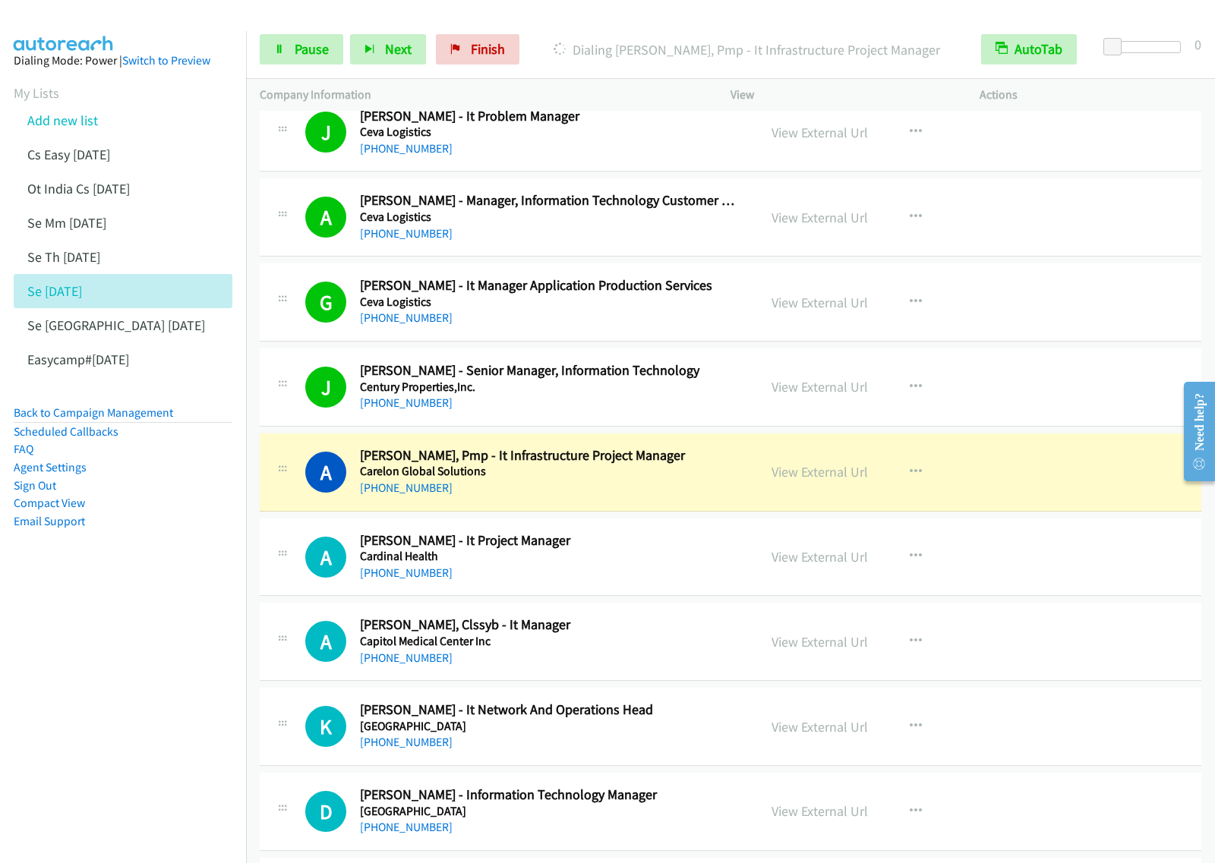
click at [114, 730] on nav "Dialing Mode: Power | Switch to Preview My Lists Add new list Cs Easy [DATE] Ot…" at bounding box center [123, 462] width 247 height 863
click at [320, 46] on span "Pause" at bounding box center [312, 48] width 34 height 17
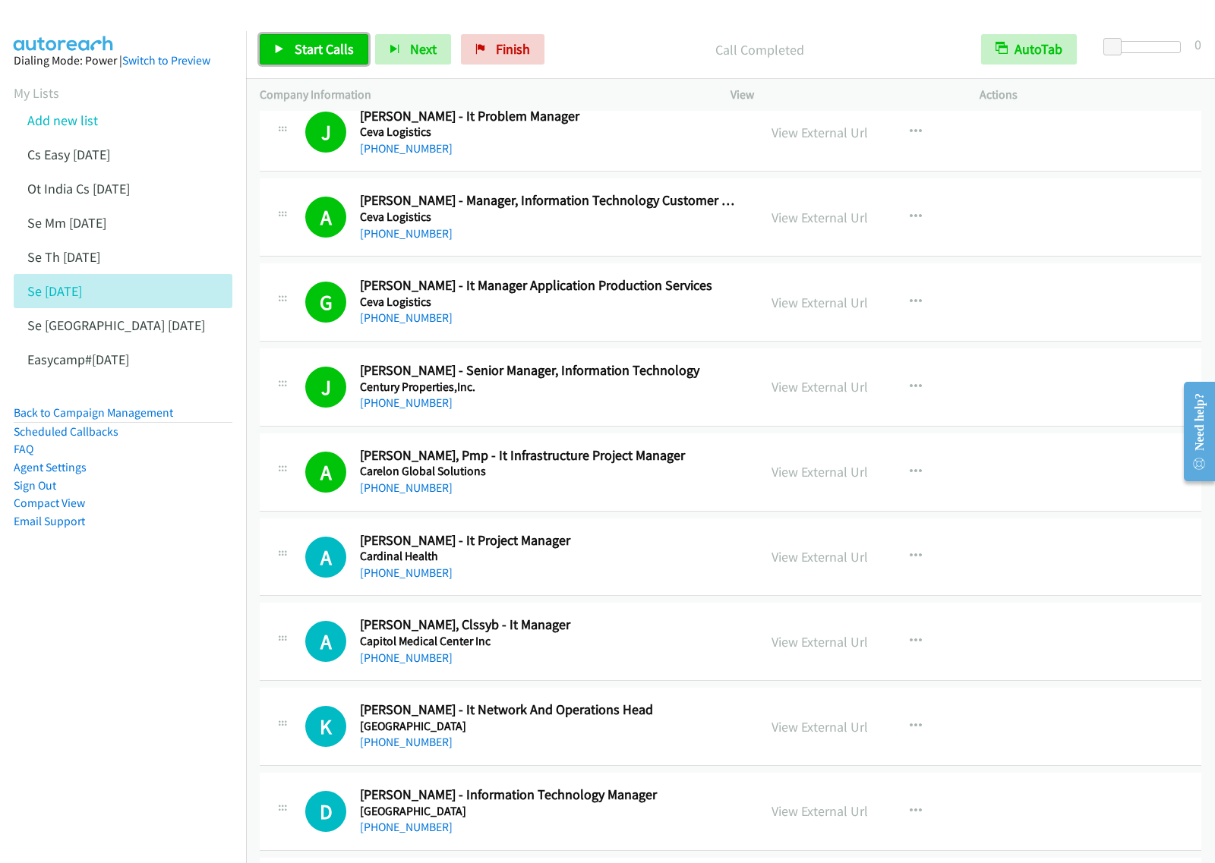
click at [301, 51] on span "Start Calls" at bounding box center [324, 48] width 59 height 17
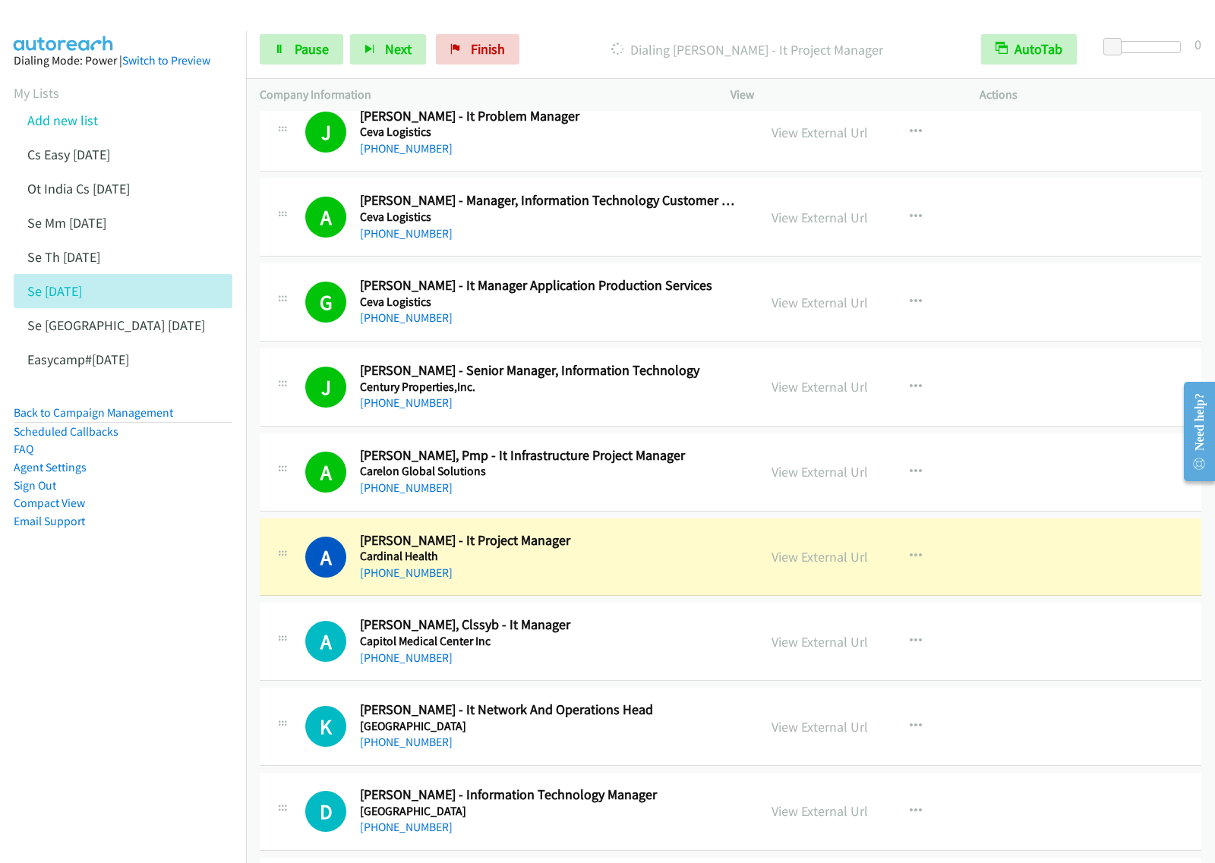
click at [197, 625] on nav "Dialing Mode: Power | Switch to Preview My Lists Add new list Cs Easy [DATE] Ot…" at bounding box center [123, 462] width 247 height 863
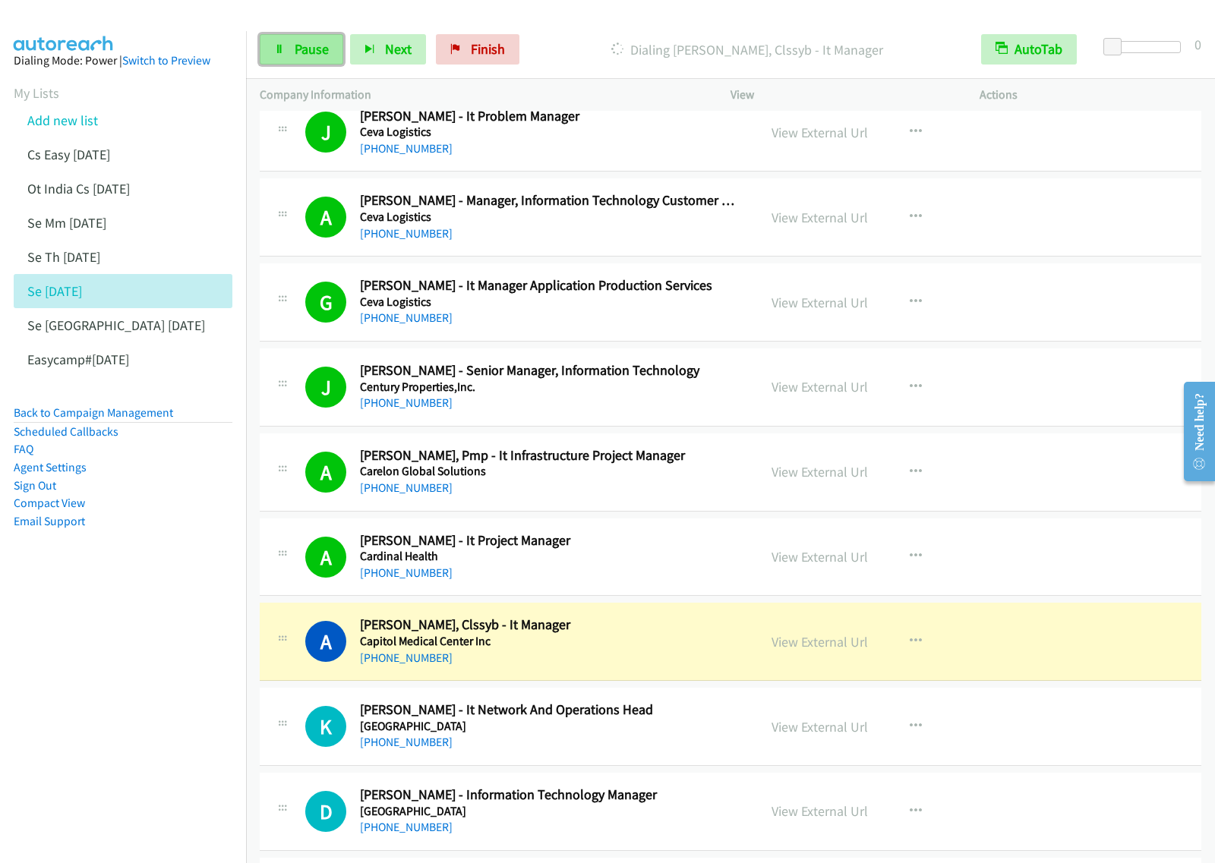
click at [310, 54] on span "Pause" at bounding box center [312, 48] width 34 height 17
click at [910, 560] on icon "button" at bounding box center [916, 557] width 12 height 12
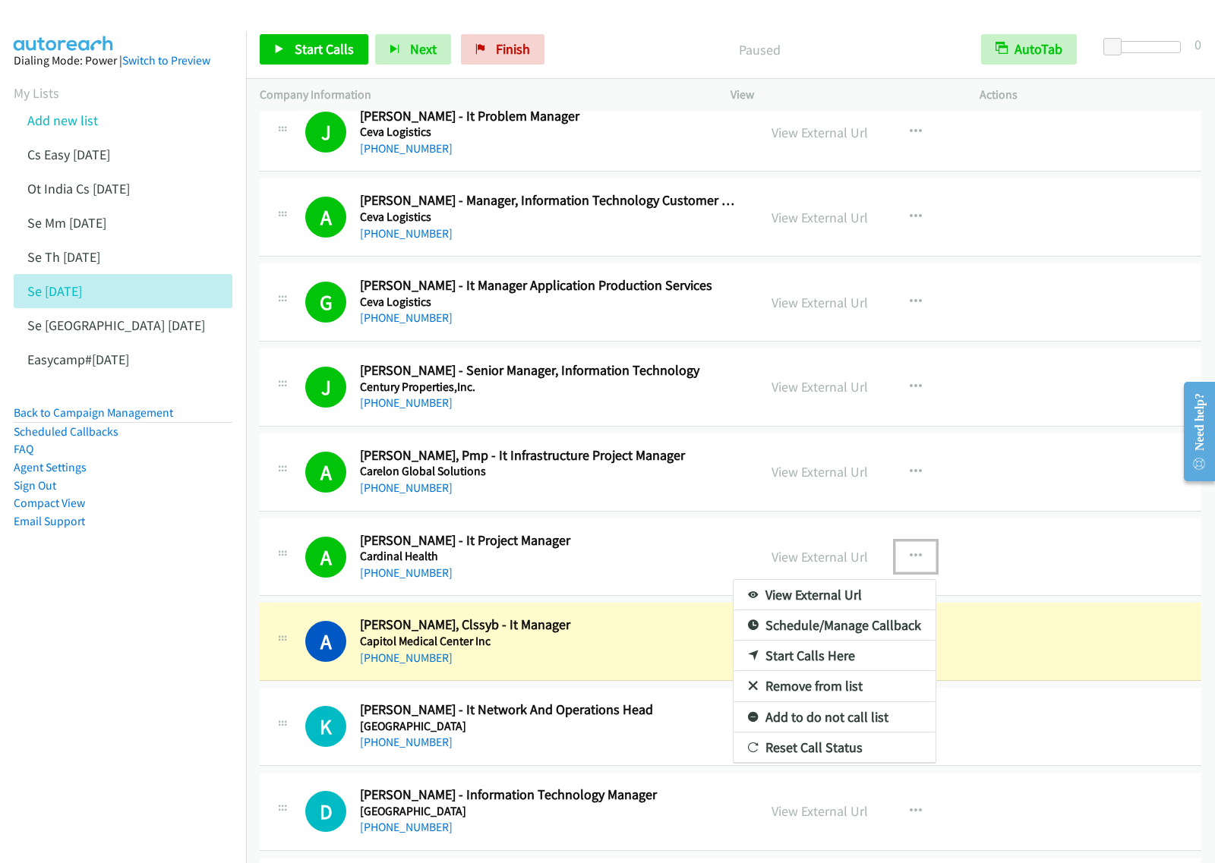
click at [813, 598] on link "View External Url" at bounding box center [835, 595] width 202 height 30
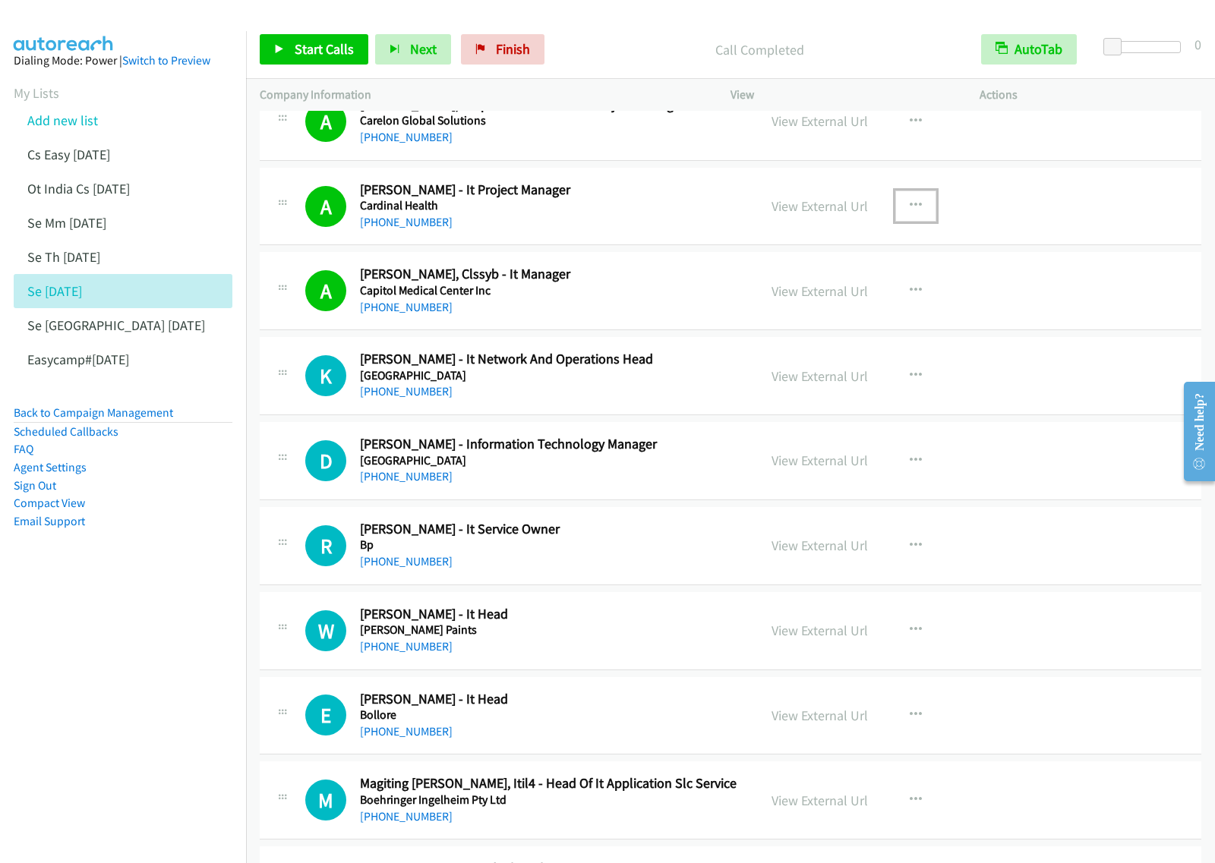
scroll to position [2183, 0]
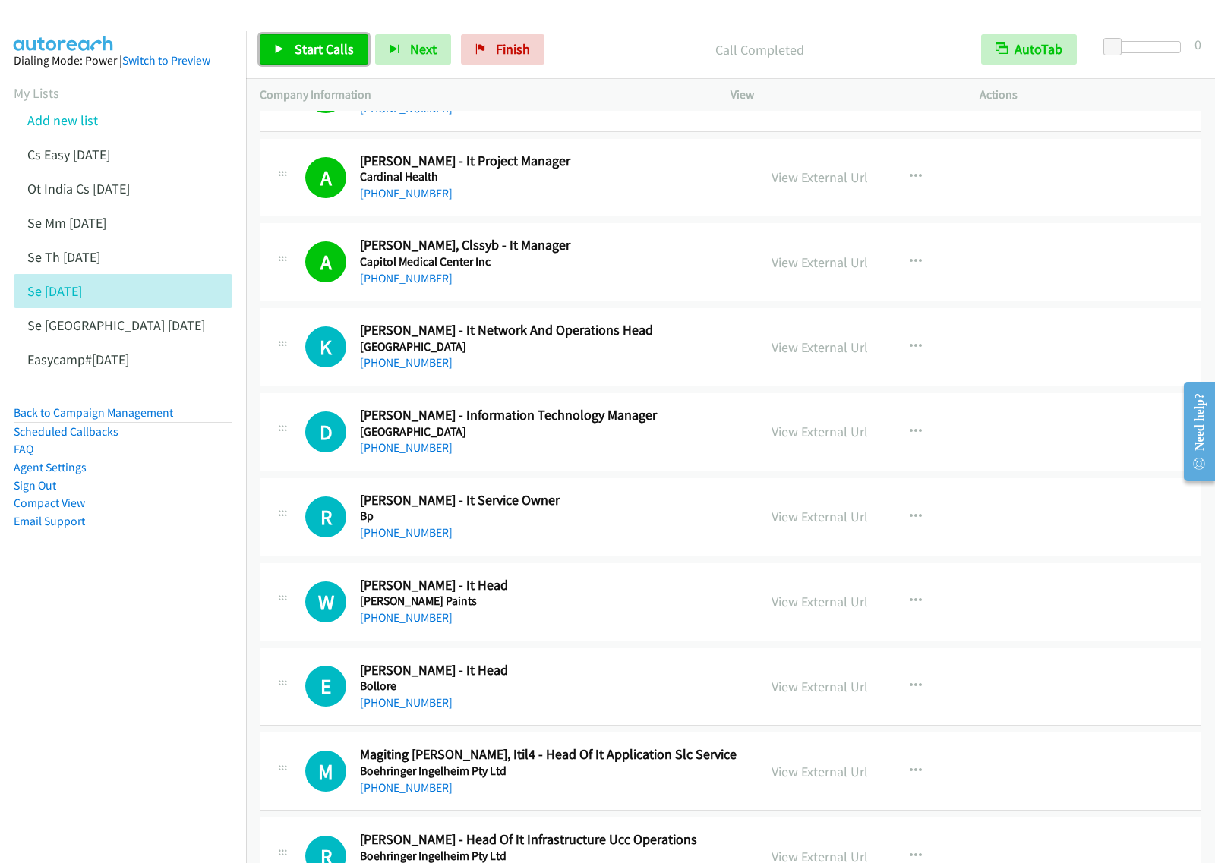
click at [323, 54] on span "Start Calls" at bounding box center [324, 48] width 59 height 17
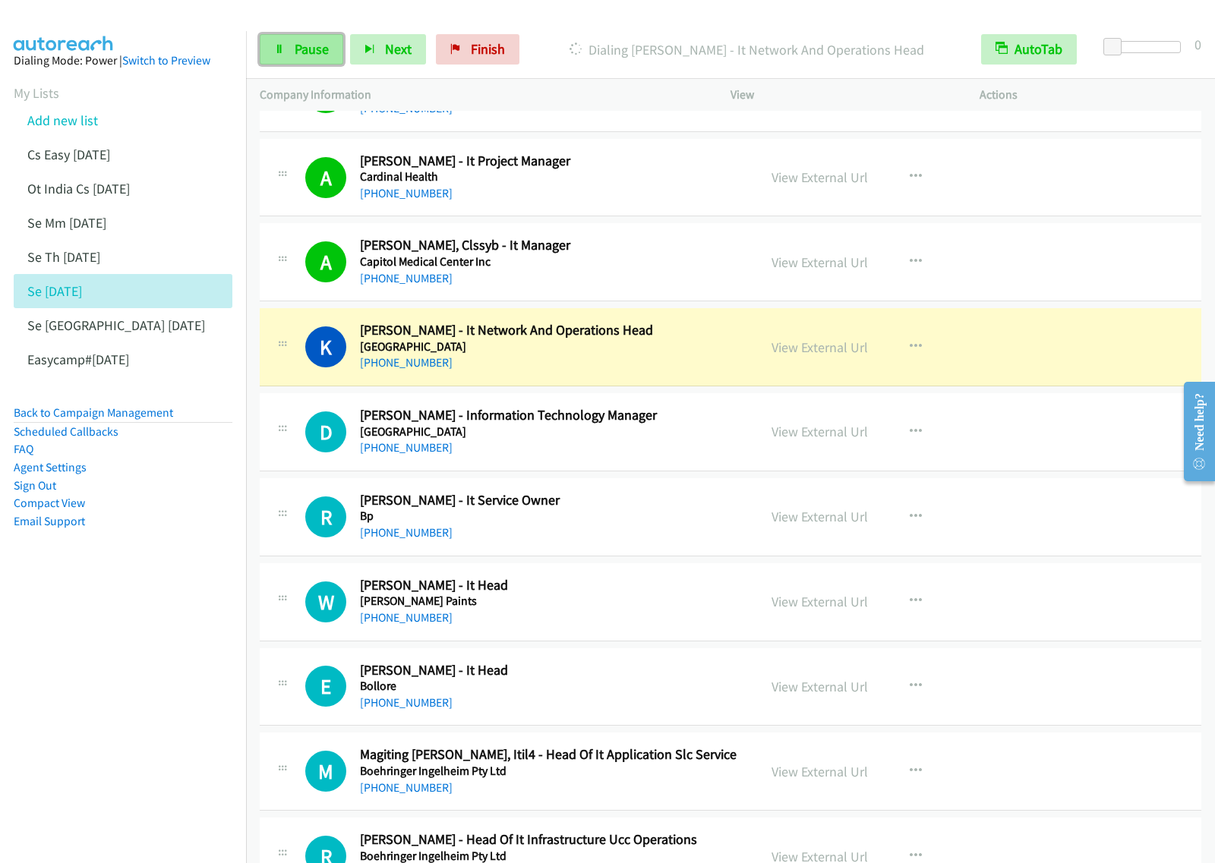
click at [325, 46] on span "Pause" at bounding box center [312, 48] width 34 height 17
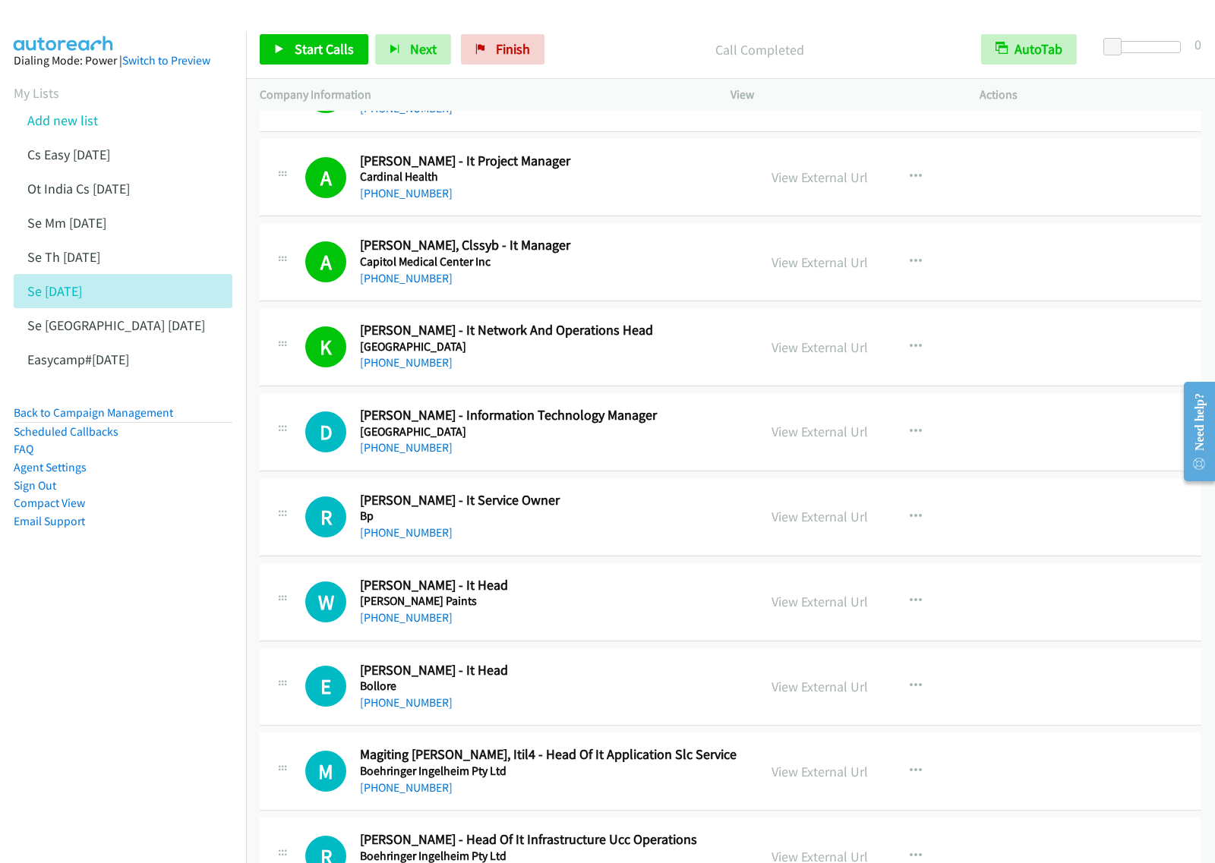
scroll to position [2278, 0]
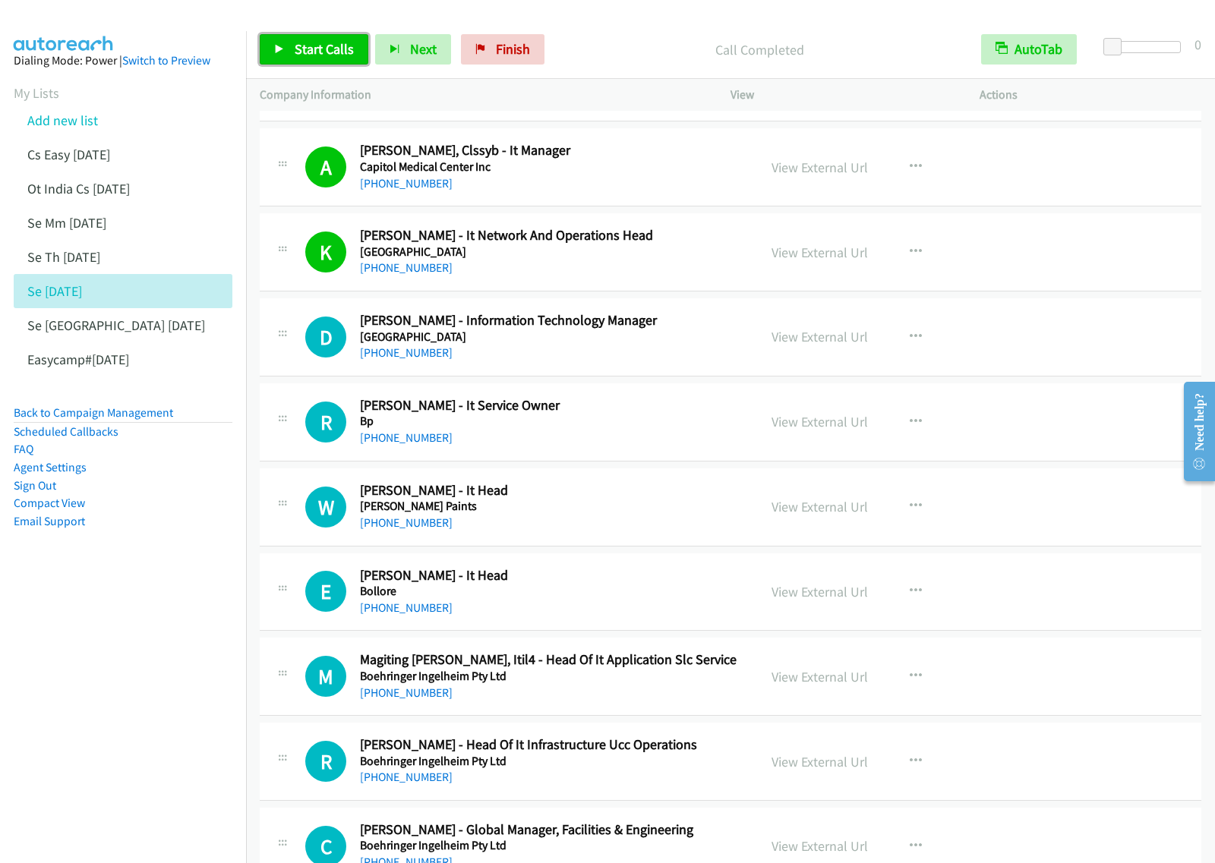
click at [338, 55] on span "Start Calls" at bounding box center [324, 48] width 59 height 17
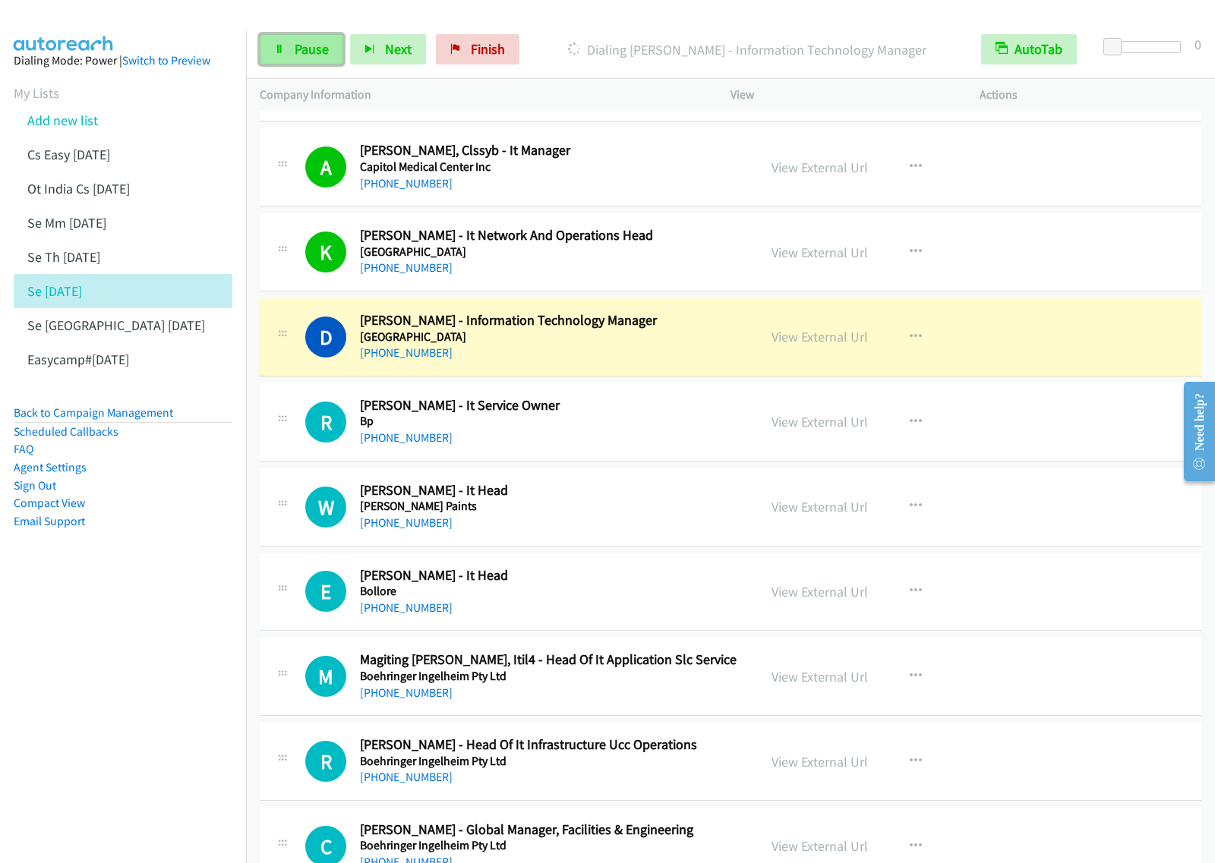
click at [325, 53] on span "Pause" at bounding box center [312, 48] width 34 height 17
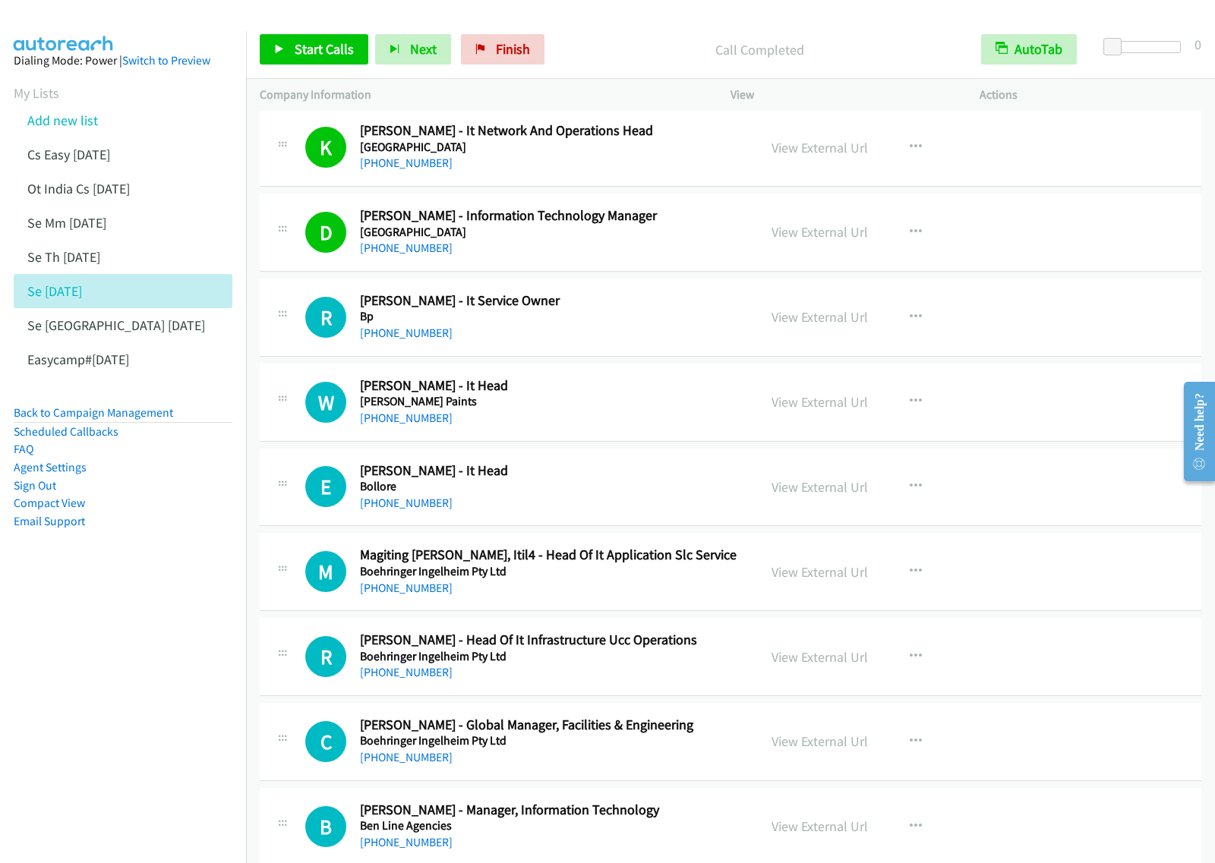
scroll to position [2373, 0]
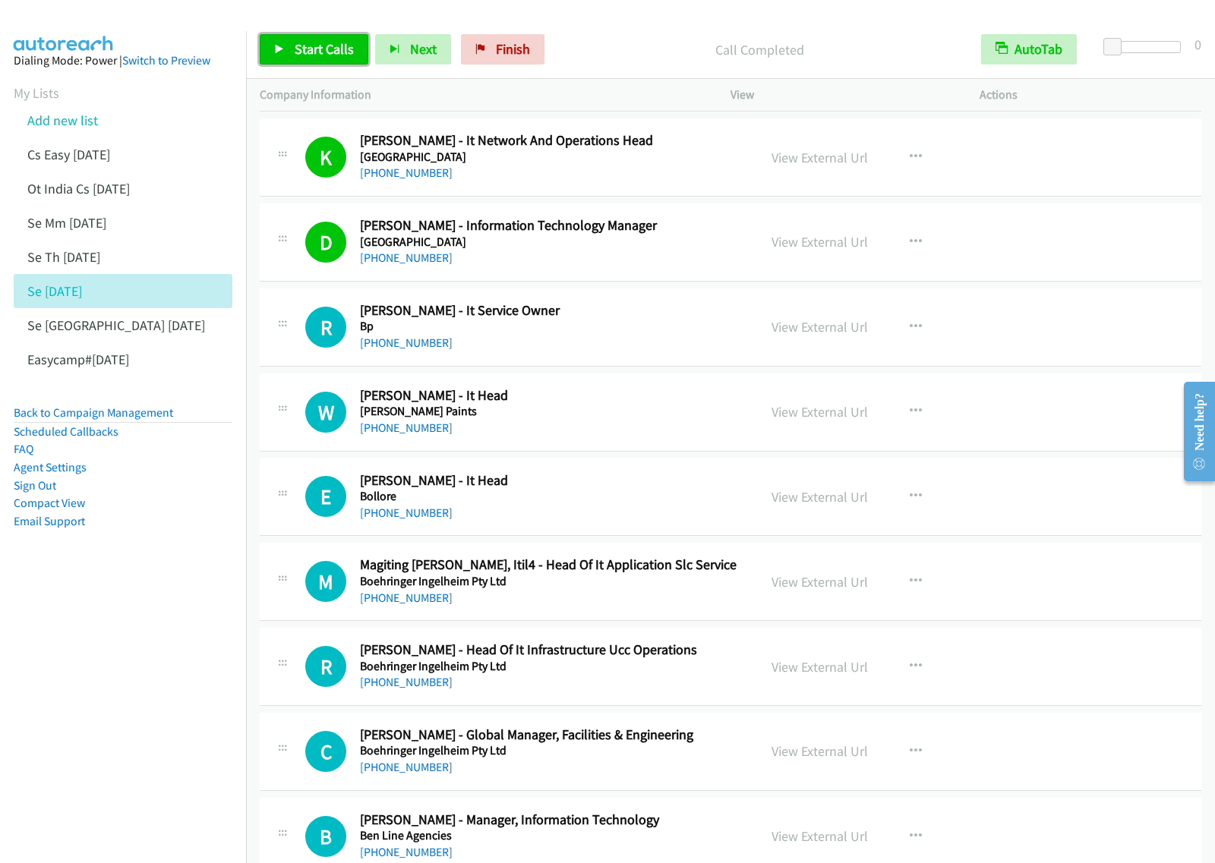
click at [324, 48] on span "Start Calls" at bounding box center [324, 48] width 59 height 17
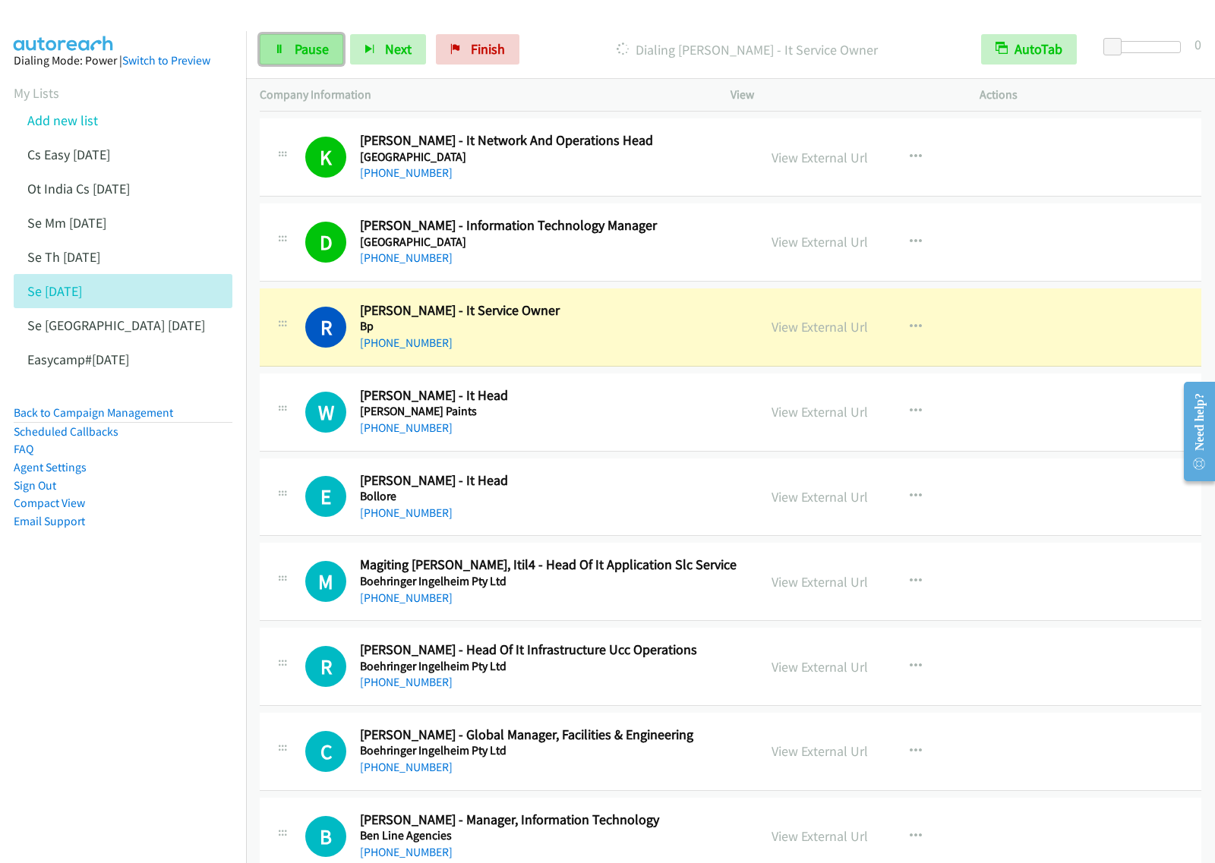
click at [304, 58] on link "Pause" at bounding box center [302, 49] width 84 height 30
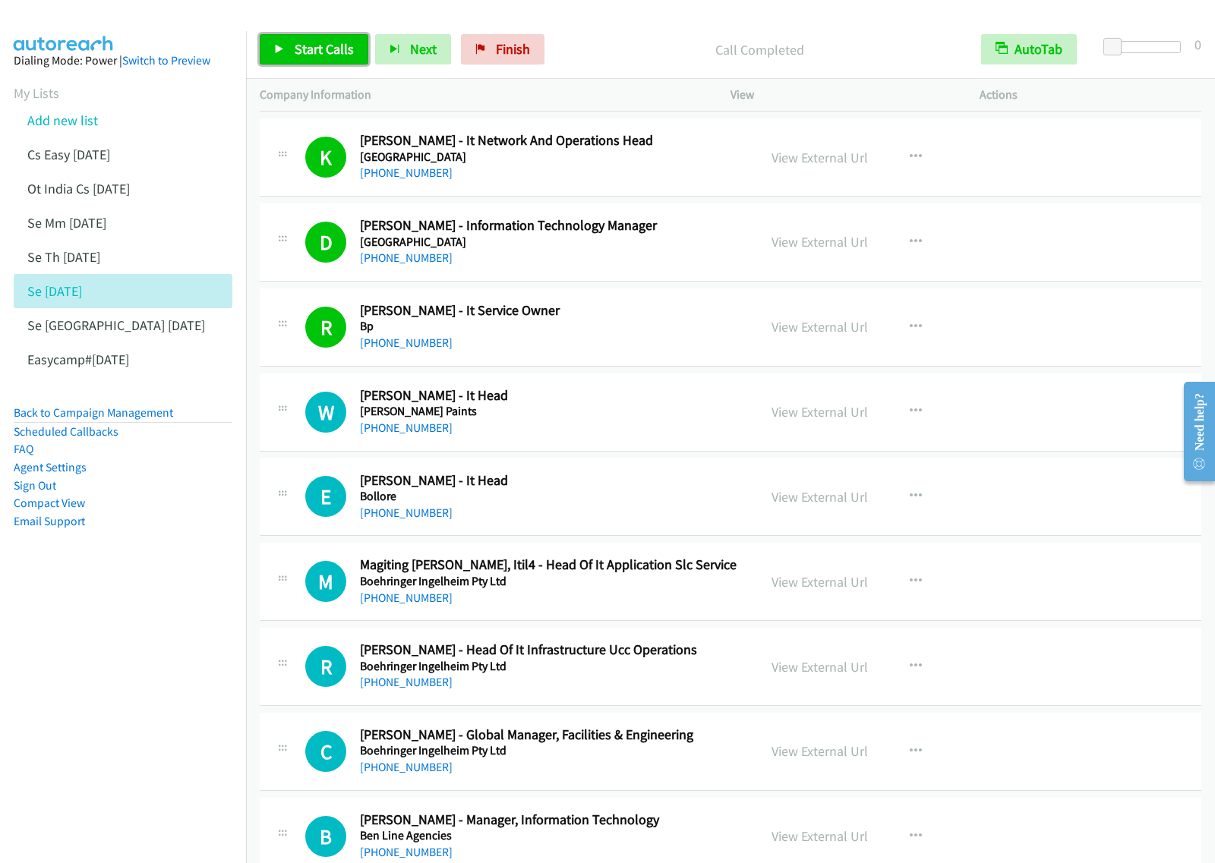
click at [309, 58] on span "Start Calls" at bounding box center [324, 48] width 59 height 17
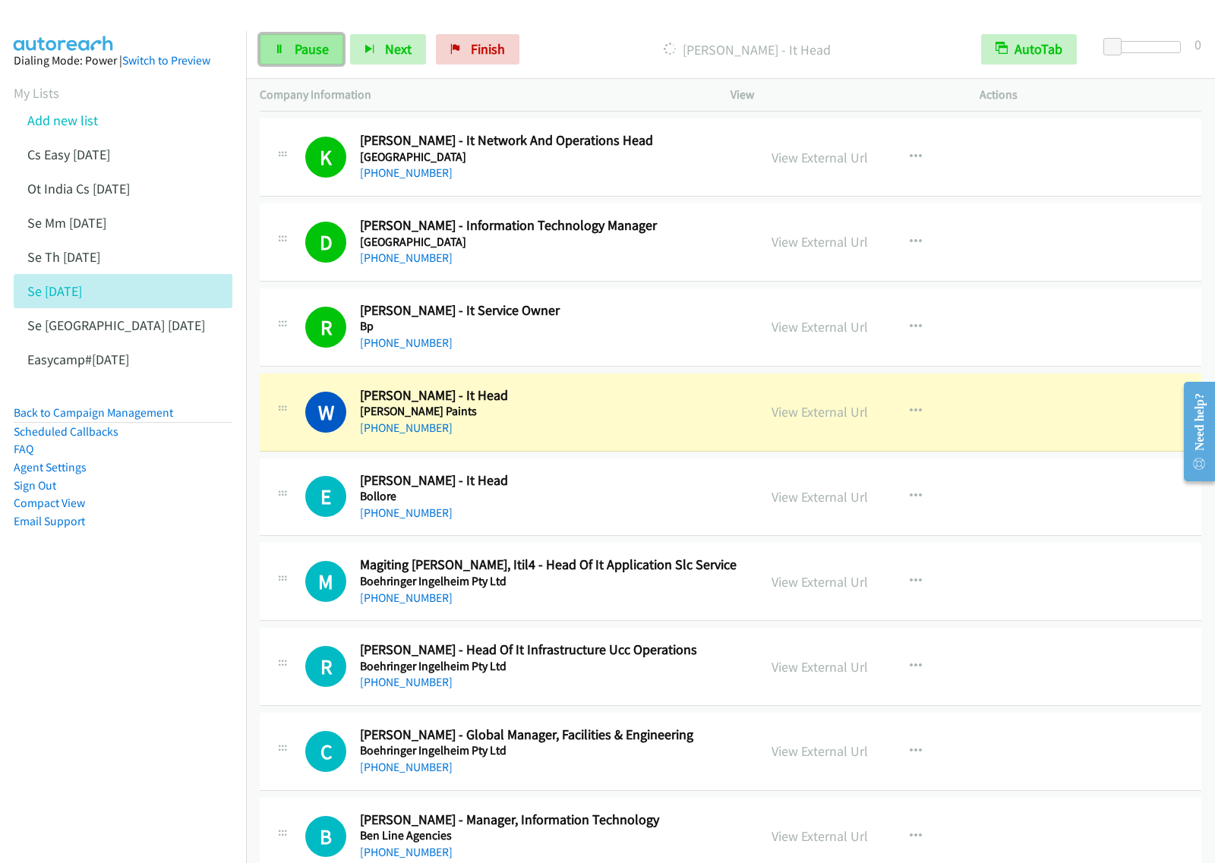
click at [327, 47] on span "Pause" at bounding box center [312, 48] width 34 height 17
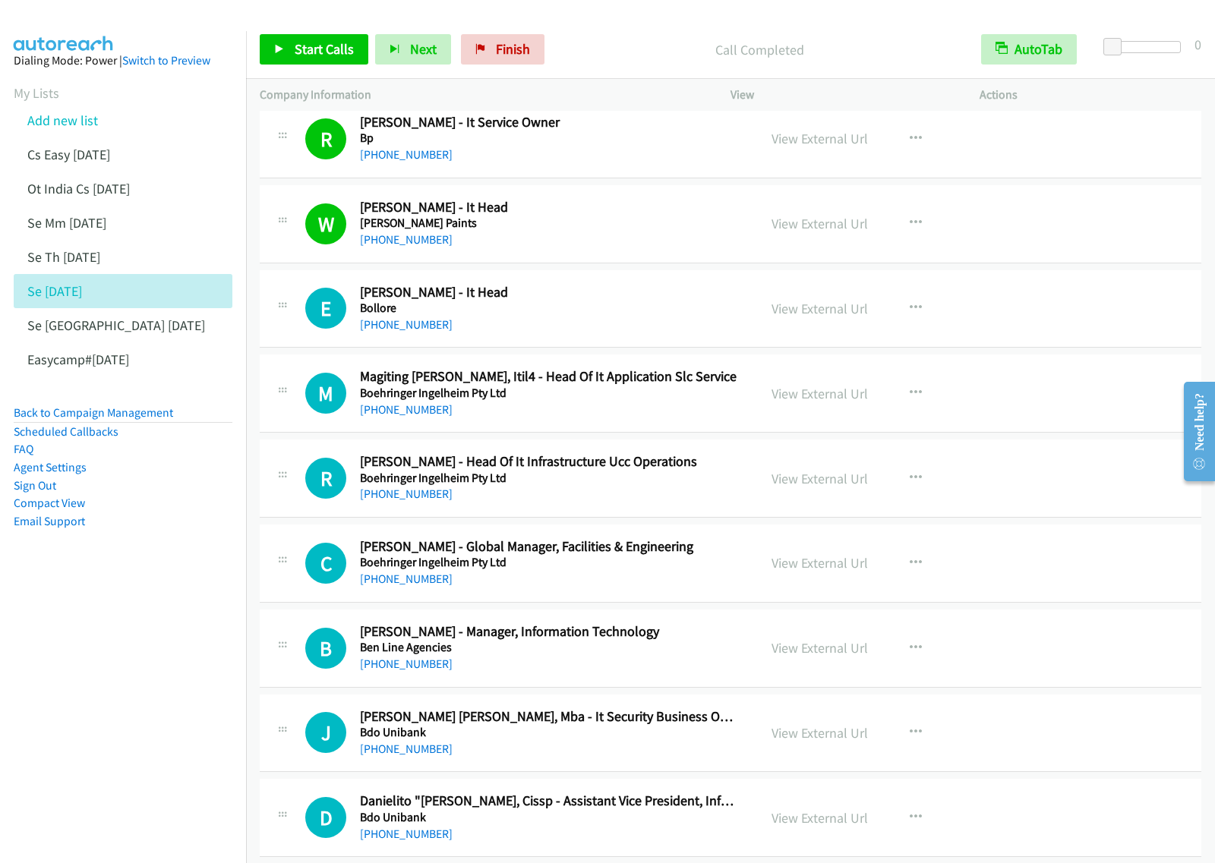
scroll to position [2563, 0]
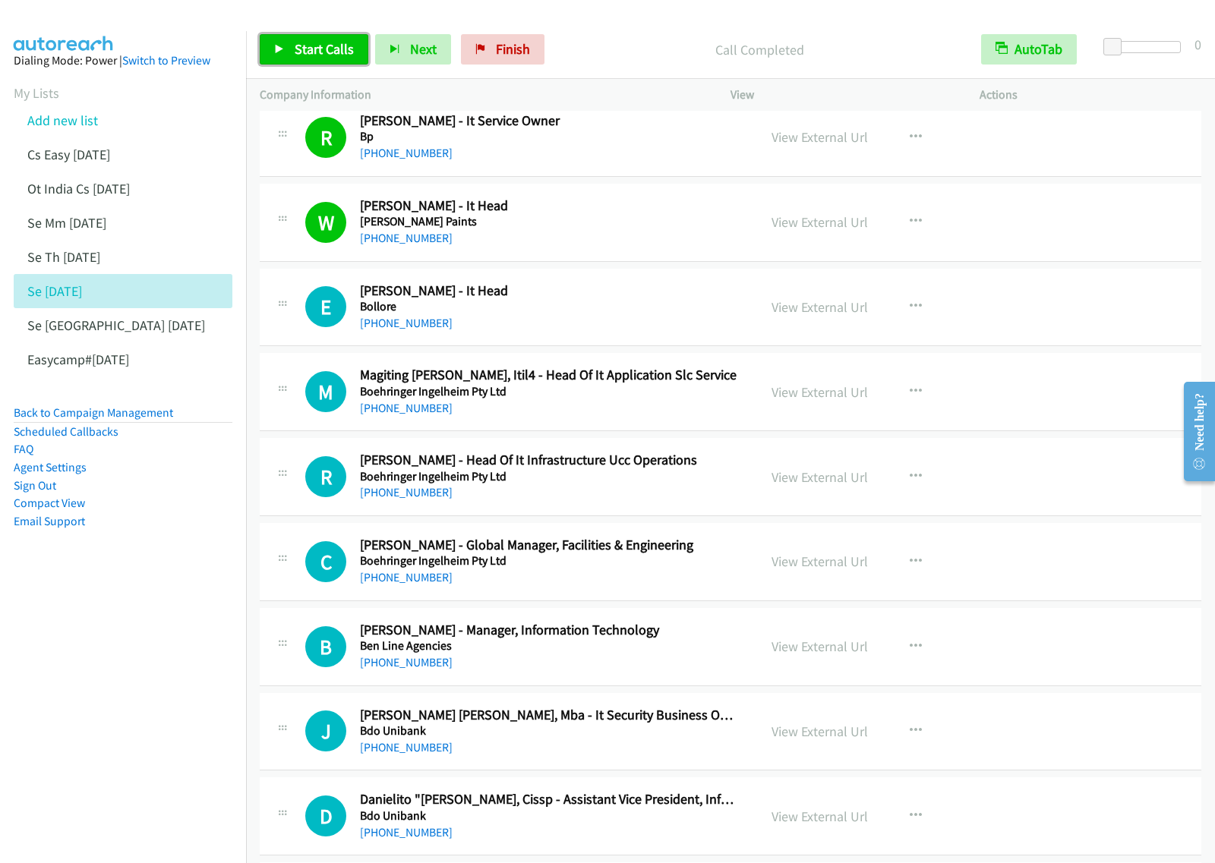
click at [287, 50] on link "Start Calls" at bounding box center [314, 49] width 109 height 30
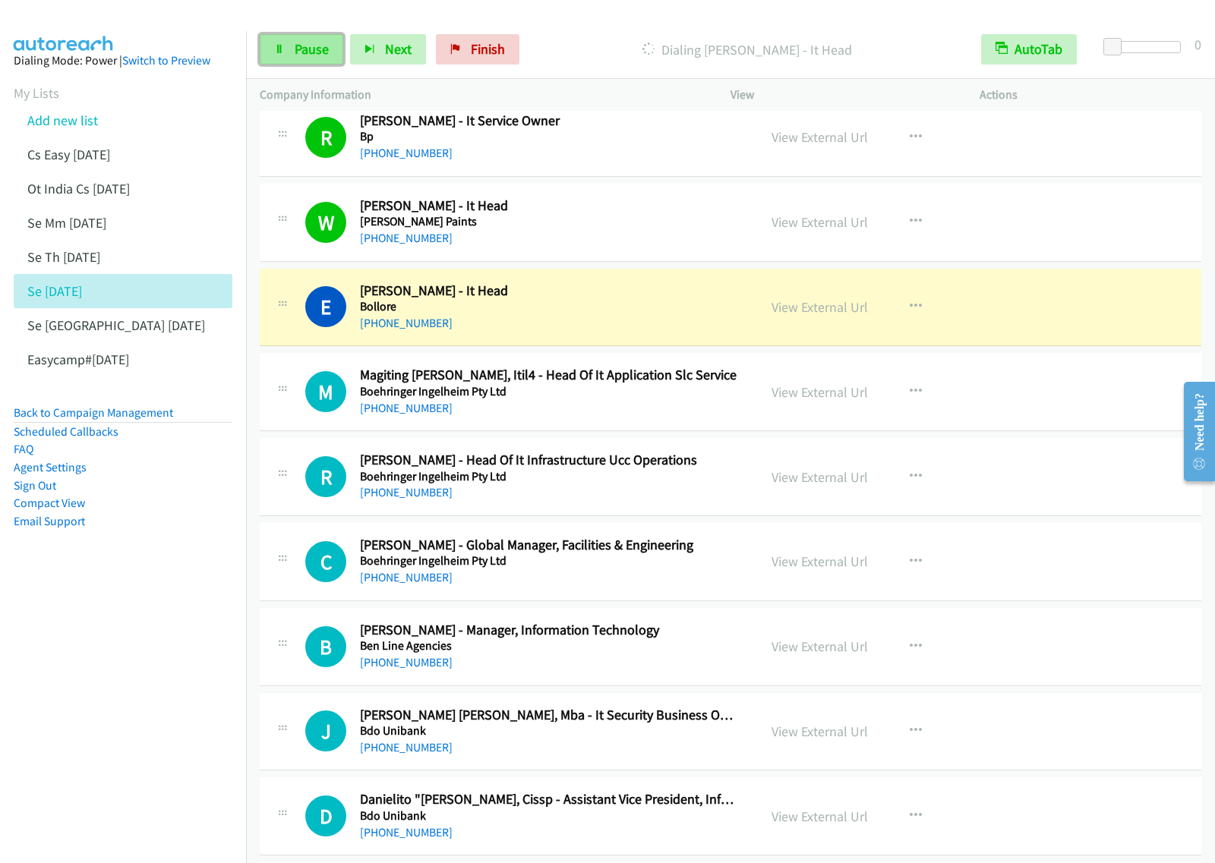
click at [316, 57] on span "Pause" at bounding box center [312, 48] width 34 height 17
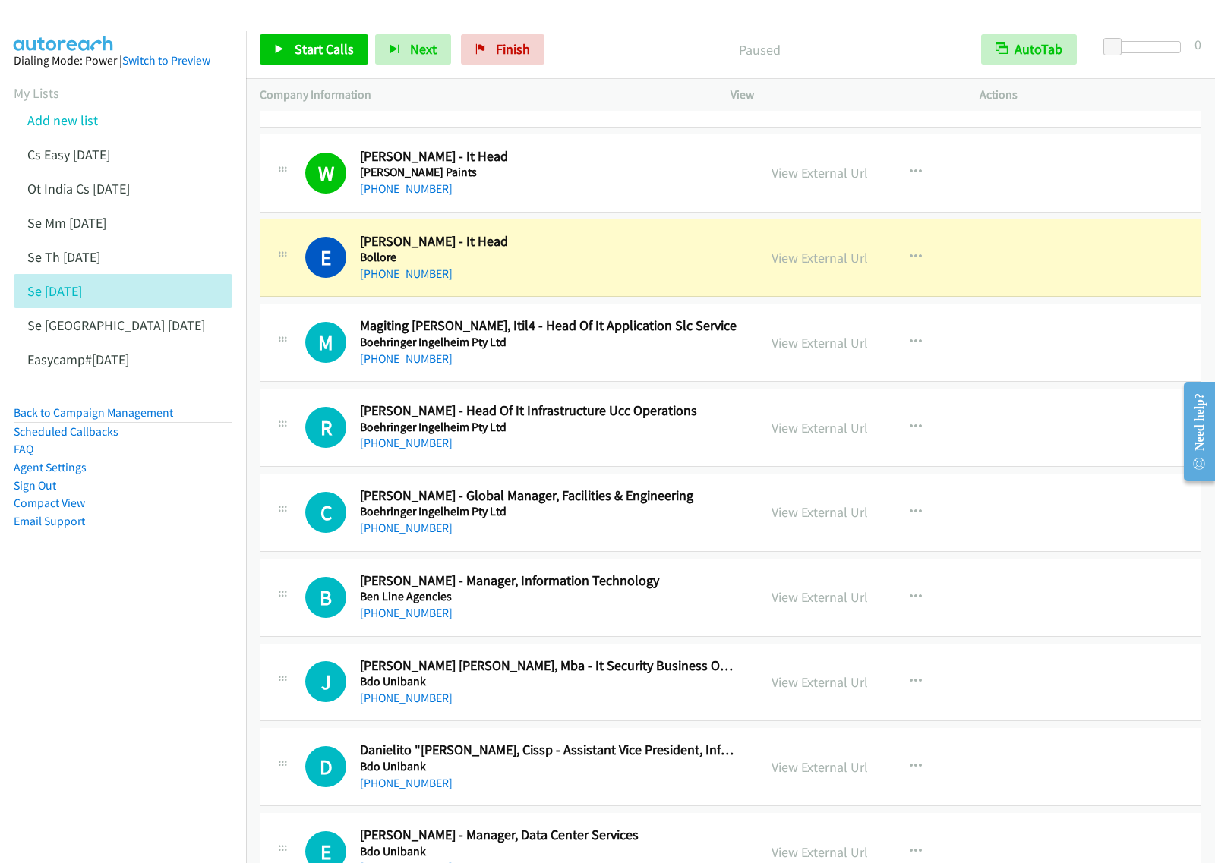
scroll to position [2658, 0]
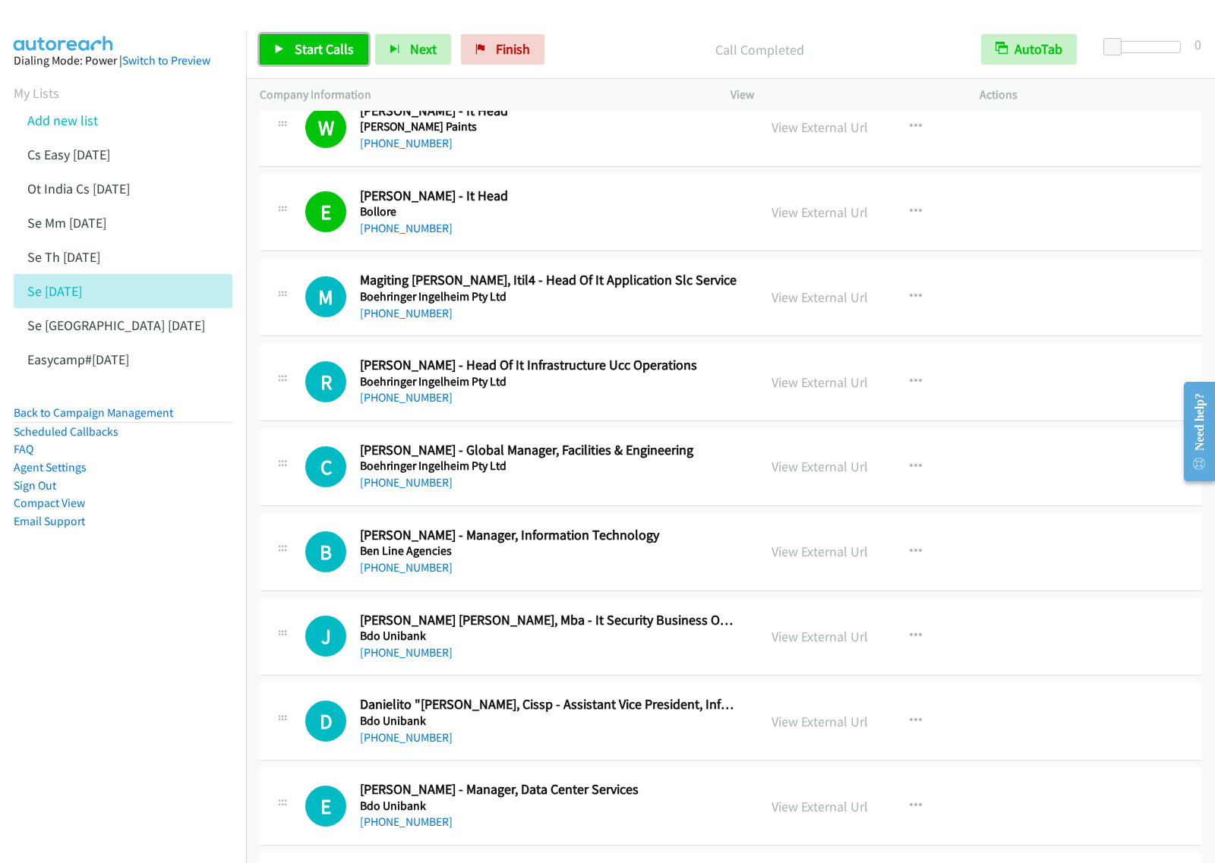
click at [295, 43] on span "Start Calls" at bounding box center [324, 48] width 59 height 17
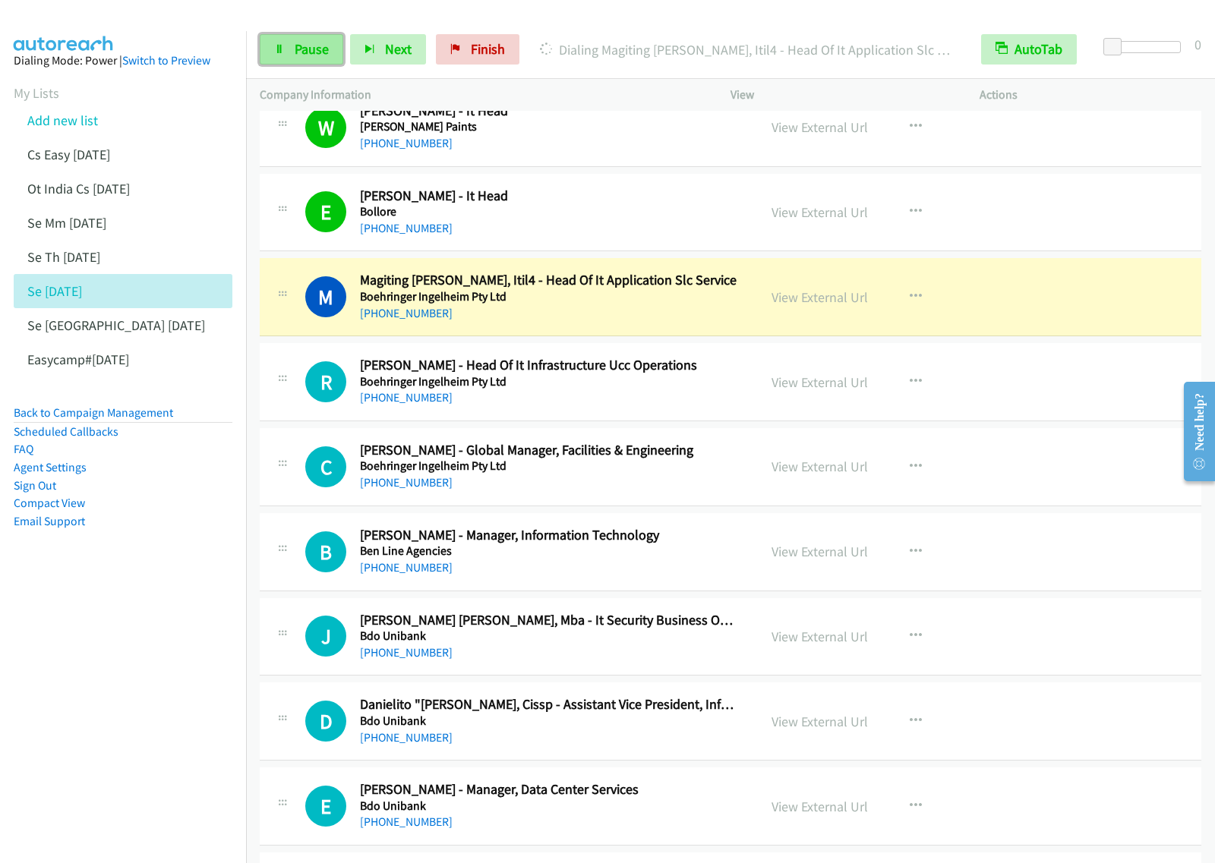
click at [338, 50] on link "Pause" at bounding box center [302, 49] width 84 height 30
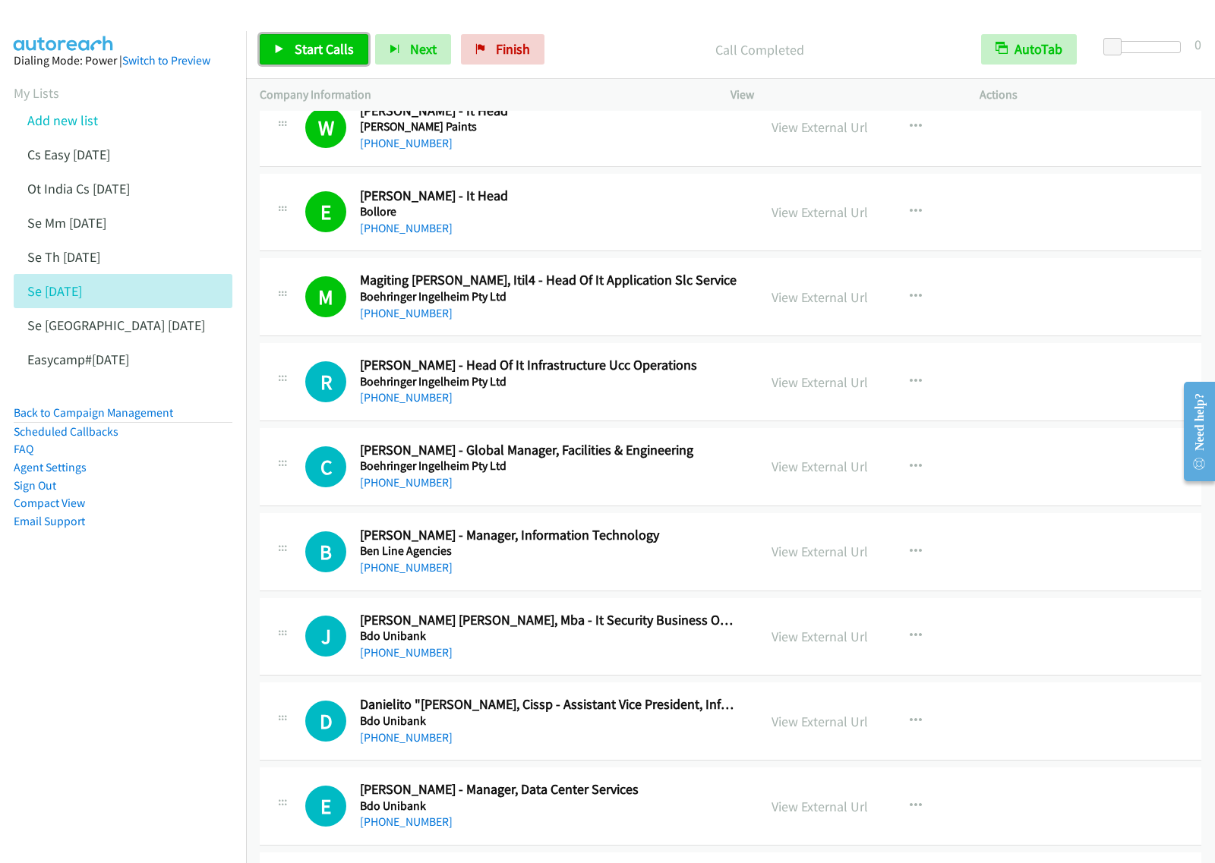
click at [334, 52] on span "Start Calls" at bounding box center [324, 48] width 59 height 17
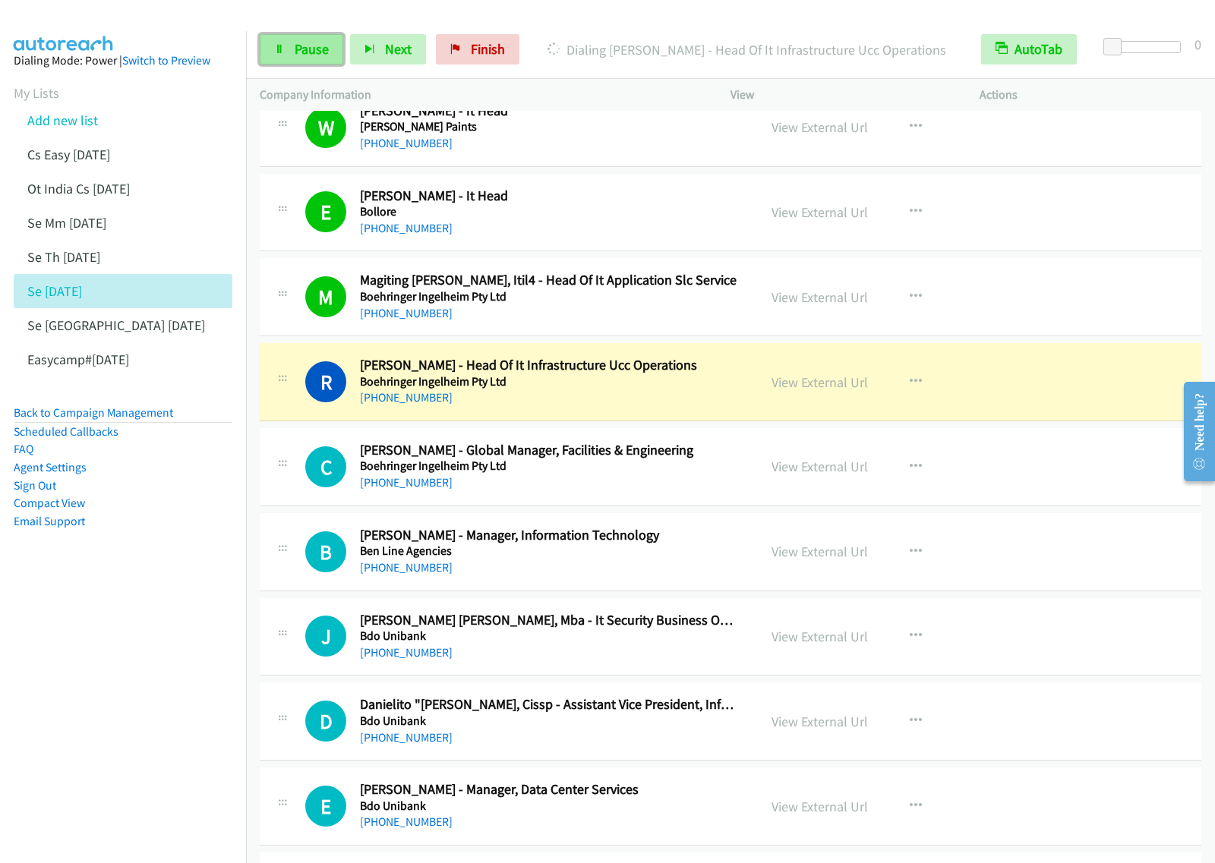
drag, startPoint x: 321, startPoint y: 55, endPoint x: 333, endPoint y: 58, distance: 11.6
click at [321, 55] on span "Pause" at bounding box center [312, 48] width 34 height 17
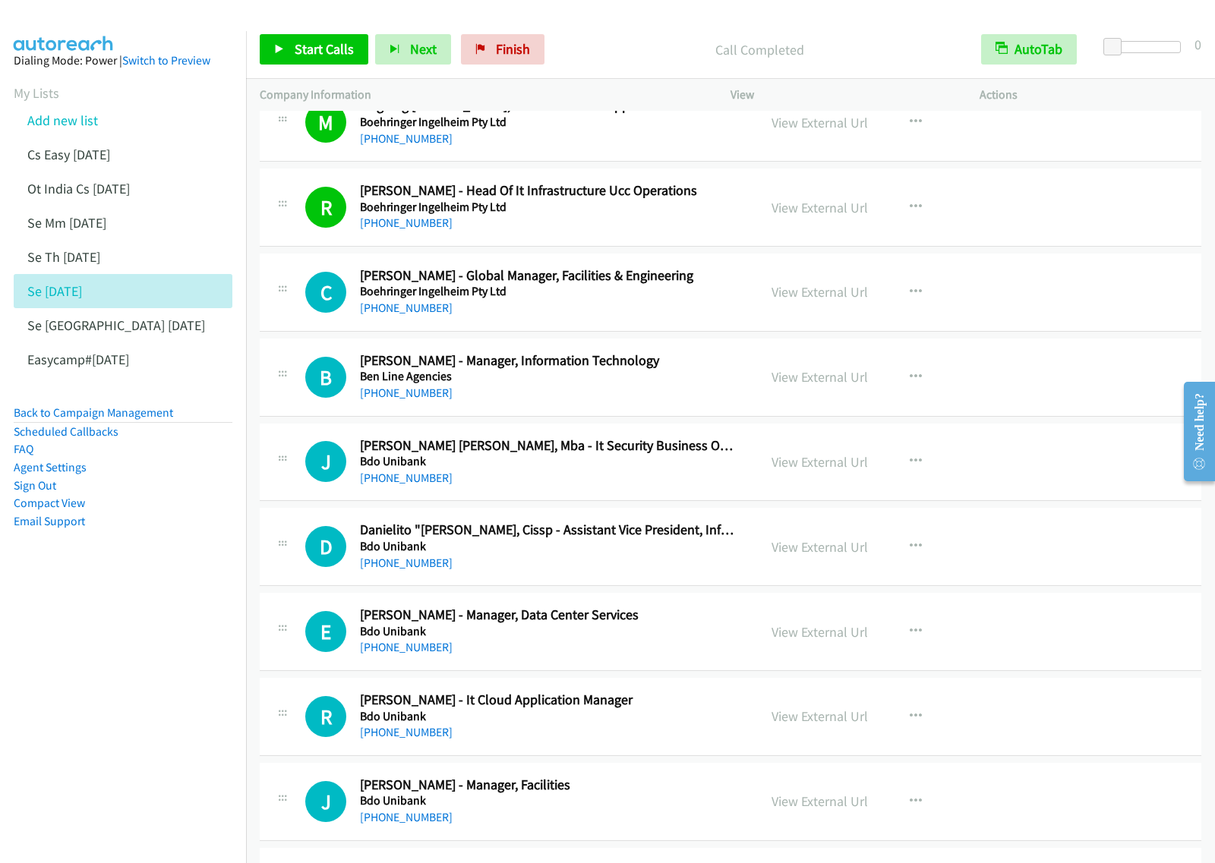
scroll to position [2848, 0]
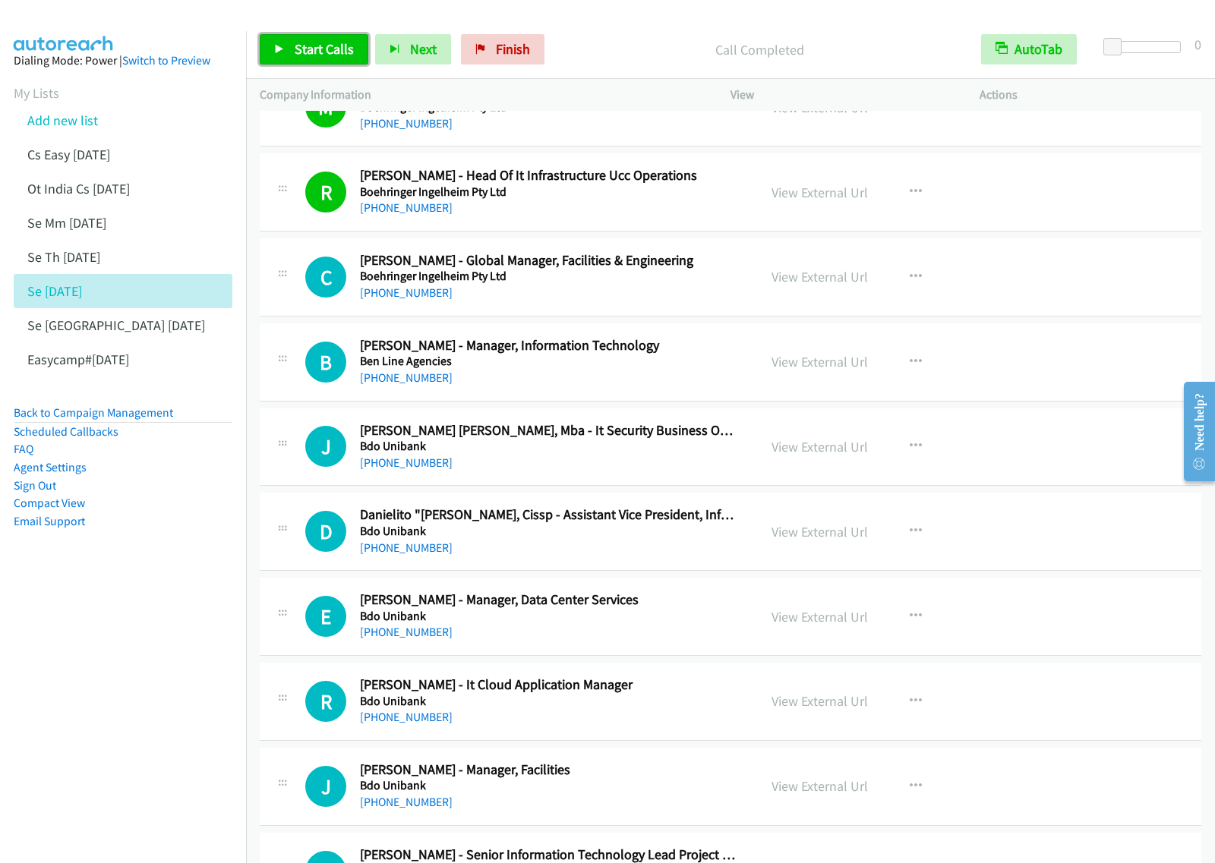
click at [331, 55] on span "Start Calls" at bounding box center [324, 48] width 59 height 17
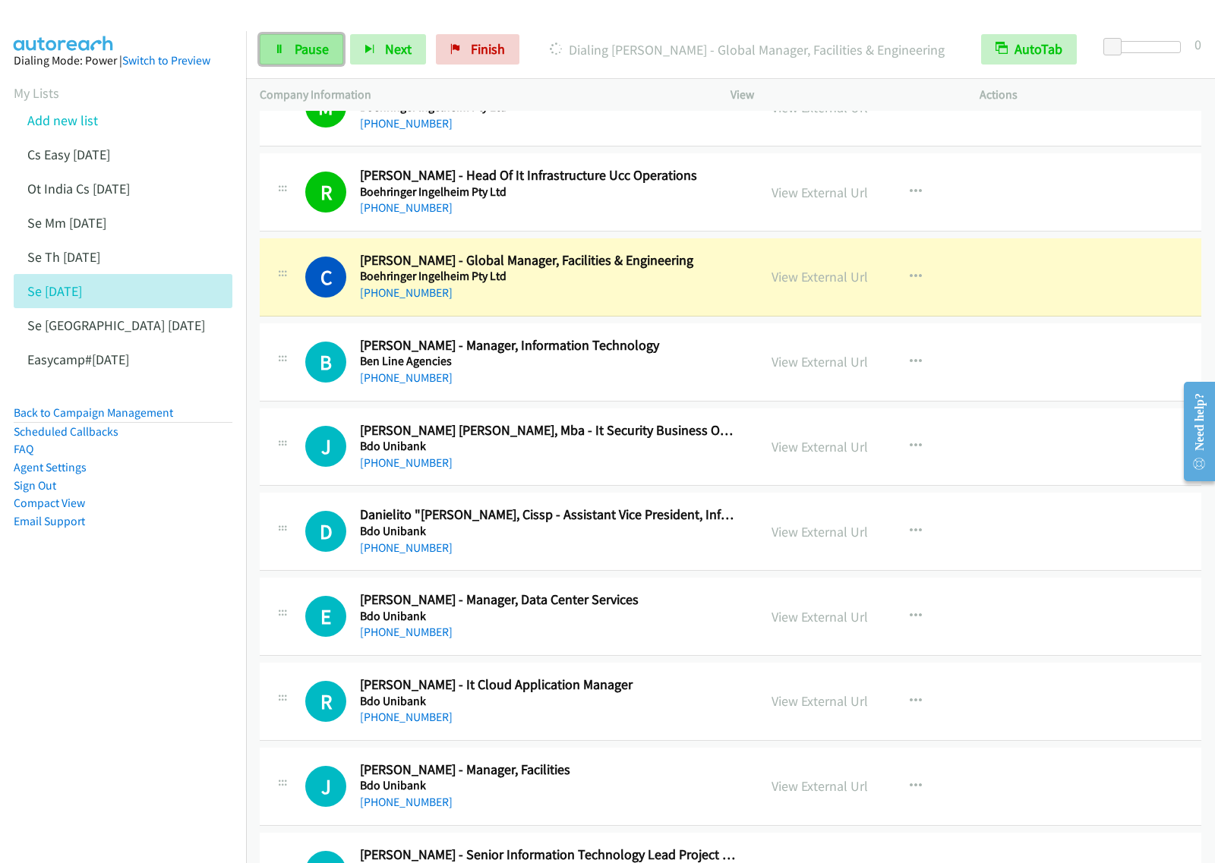
click at [317, 46] on span "Pause" at bounding box center [312, 48] width 34 height 17
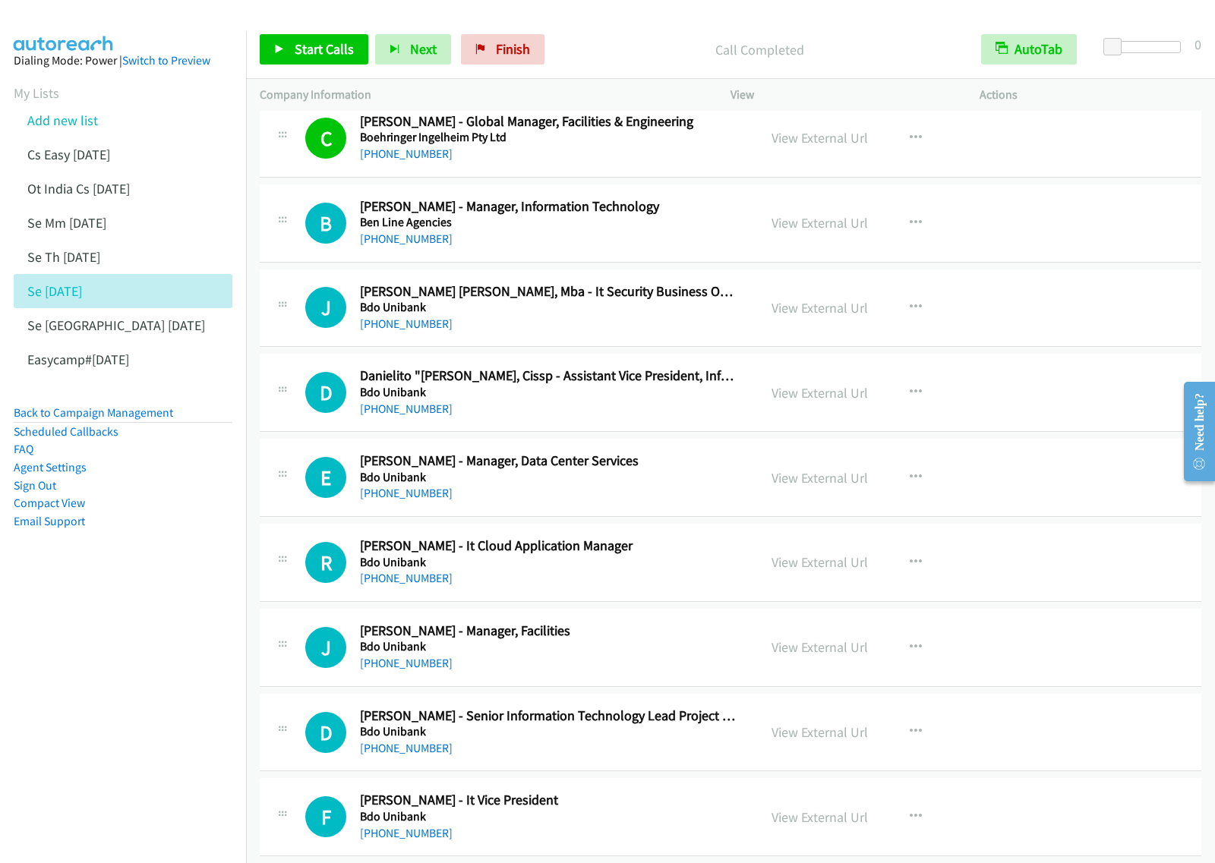
scroll to position [3038, 0]
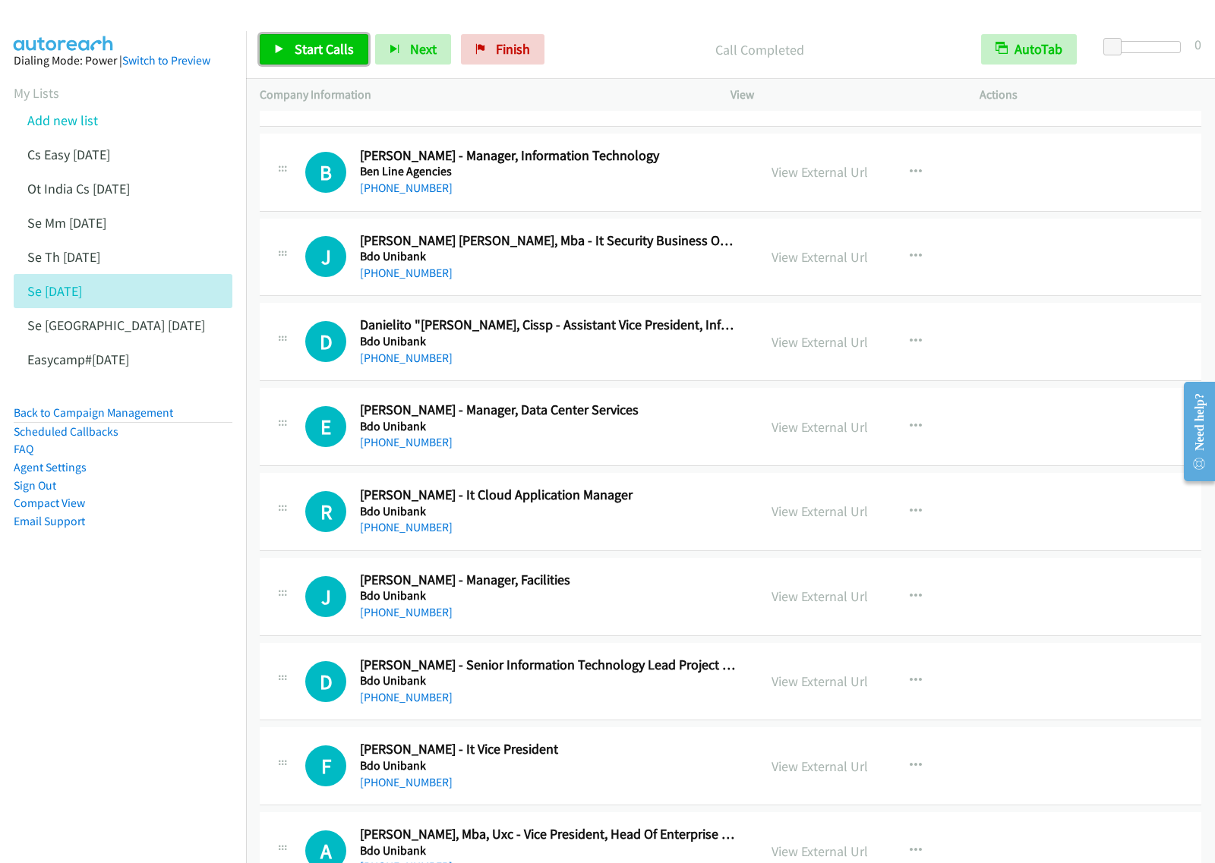
click at [312, 57] on span "Start Calls" at bounding box center [324, 48] width 59 height 17
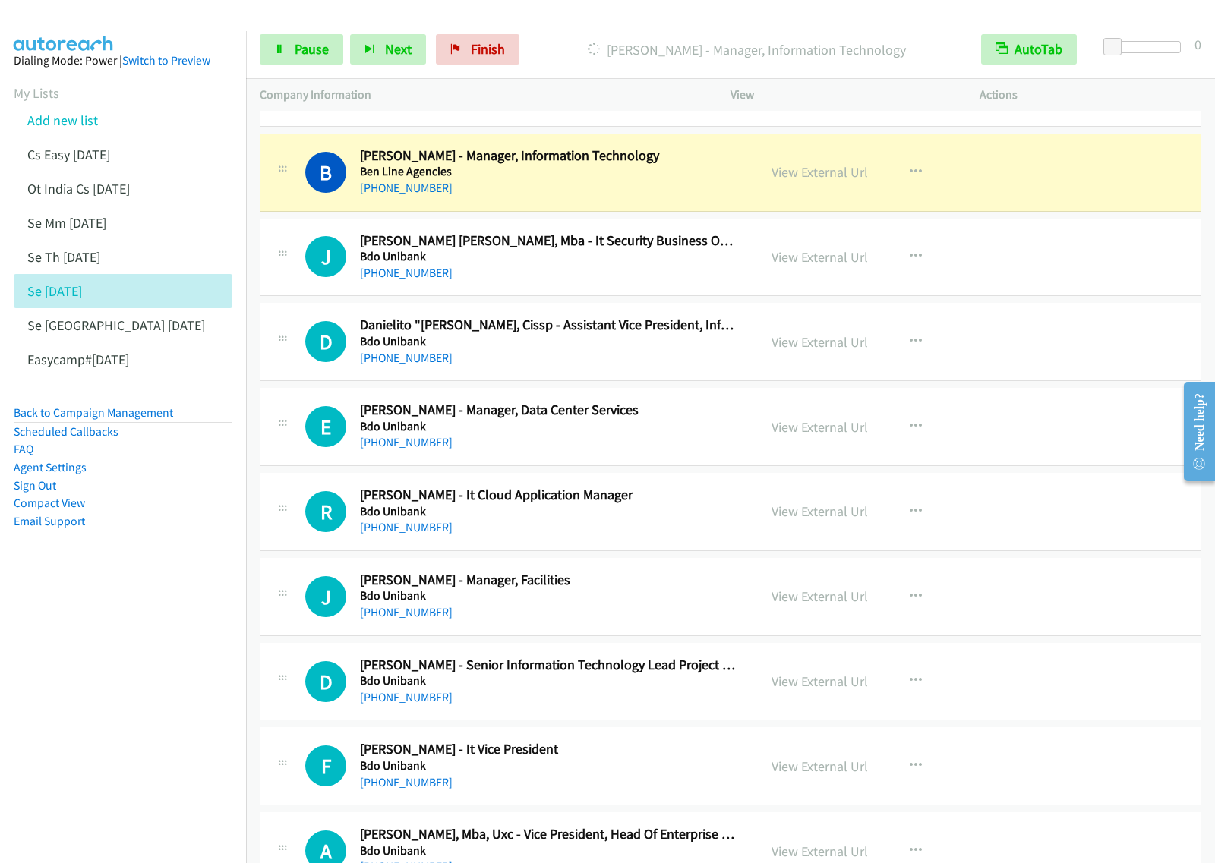
click at [290, 66] on div "Start Calls Pause Next Finish [PERSON_NAME] - Manager, Information Technology A…" at bounding box center [730, 50] width 969 height 58
click at [305, 59] on link "Pause" at bounding box center [302, 49] width 84 height 30
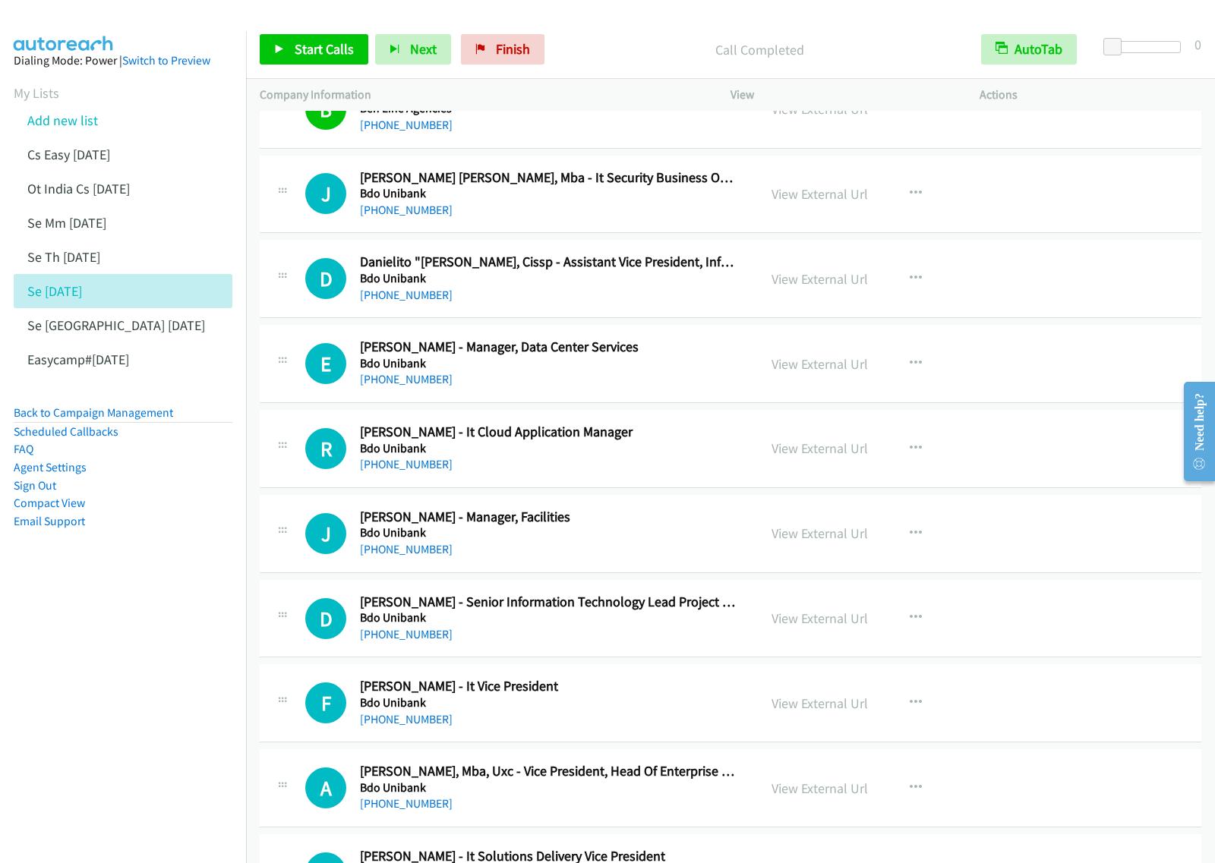
scroll to position [3132, 0]
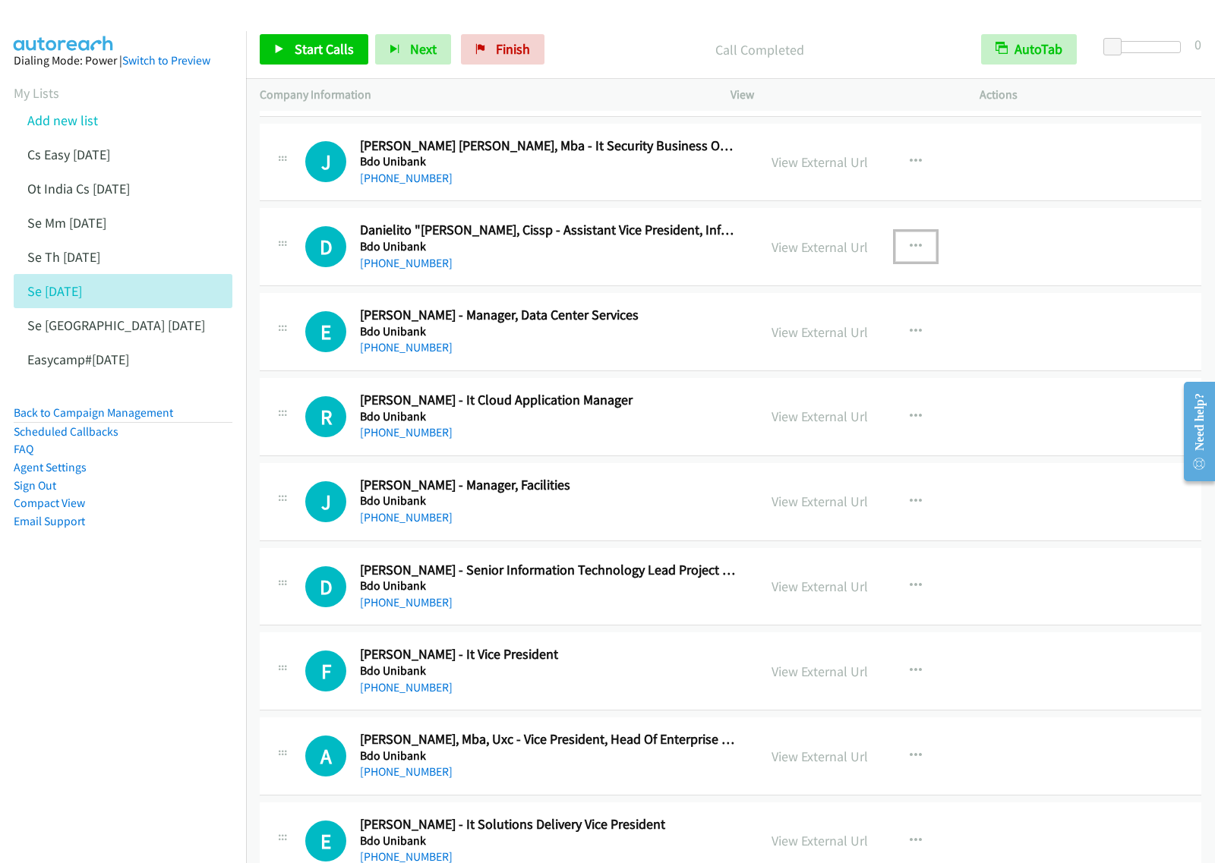
click at [910, 253] on icon "button" at bounding box center [916, 247] width 12 height 12
click at [817, 348] on link "Start Calls Here" at bounding box center [835, 346] width 202 height 30
click at [913, 260] on button "button" at bounding box center [915, 247] width 41 height 30
click at [841, 352] on link "Start Calls Here" at bounding box center [835, 346] width 202 height 30
click at [328, 40] on span "Start Calls" at bounding box center [324, 48] width 59 height 17
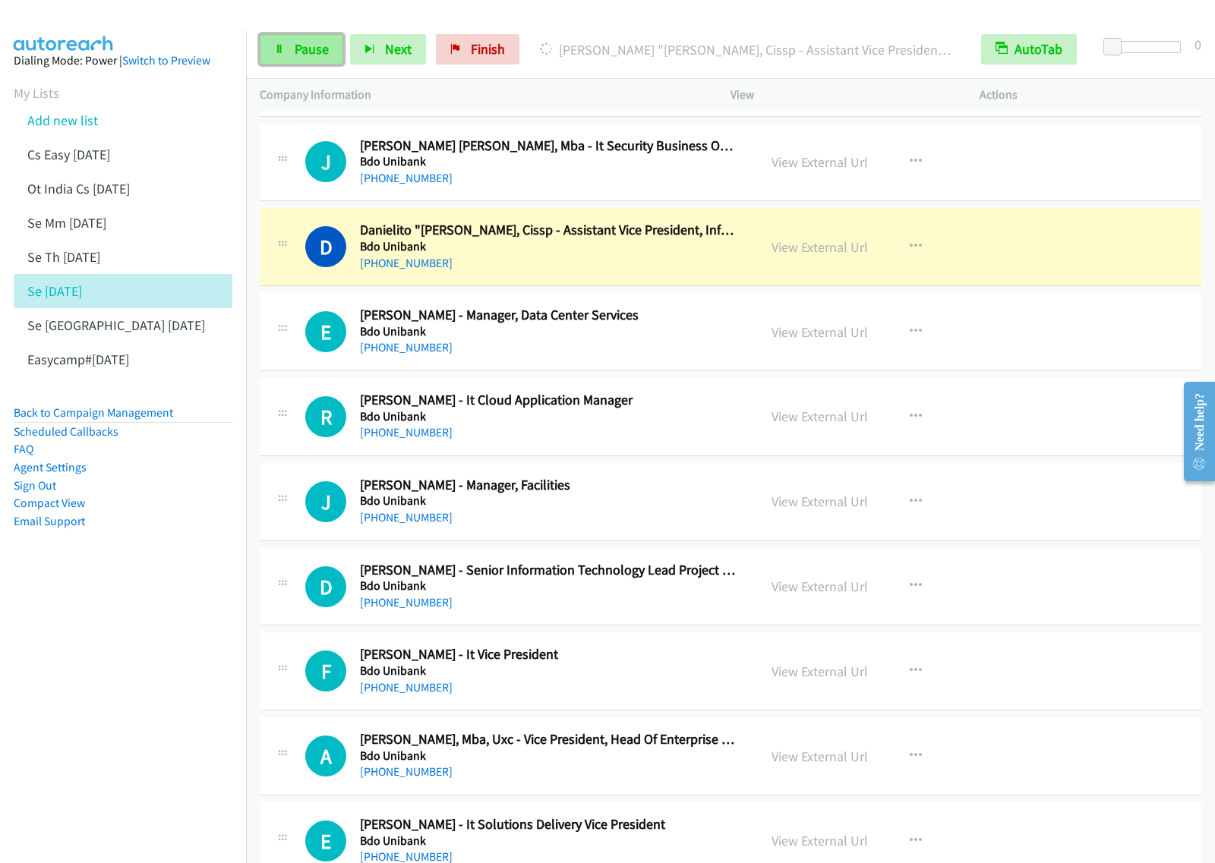
click at [314, 53] on span "Pause" at bounding box center [312, 48] width 34 height 17
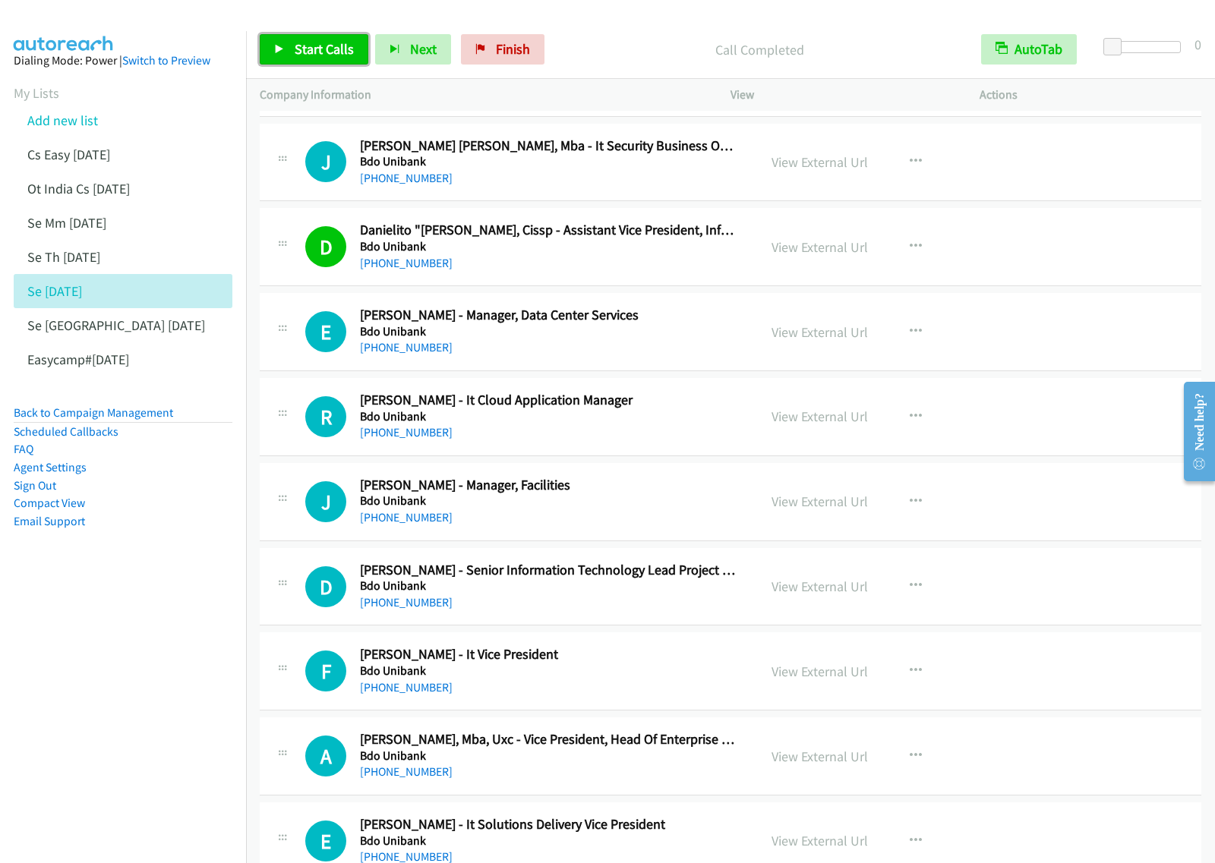
click at [335, 51] on span "Start Calls" at bounding box center [324, 48] width 59 height 17
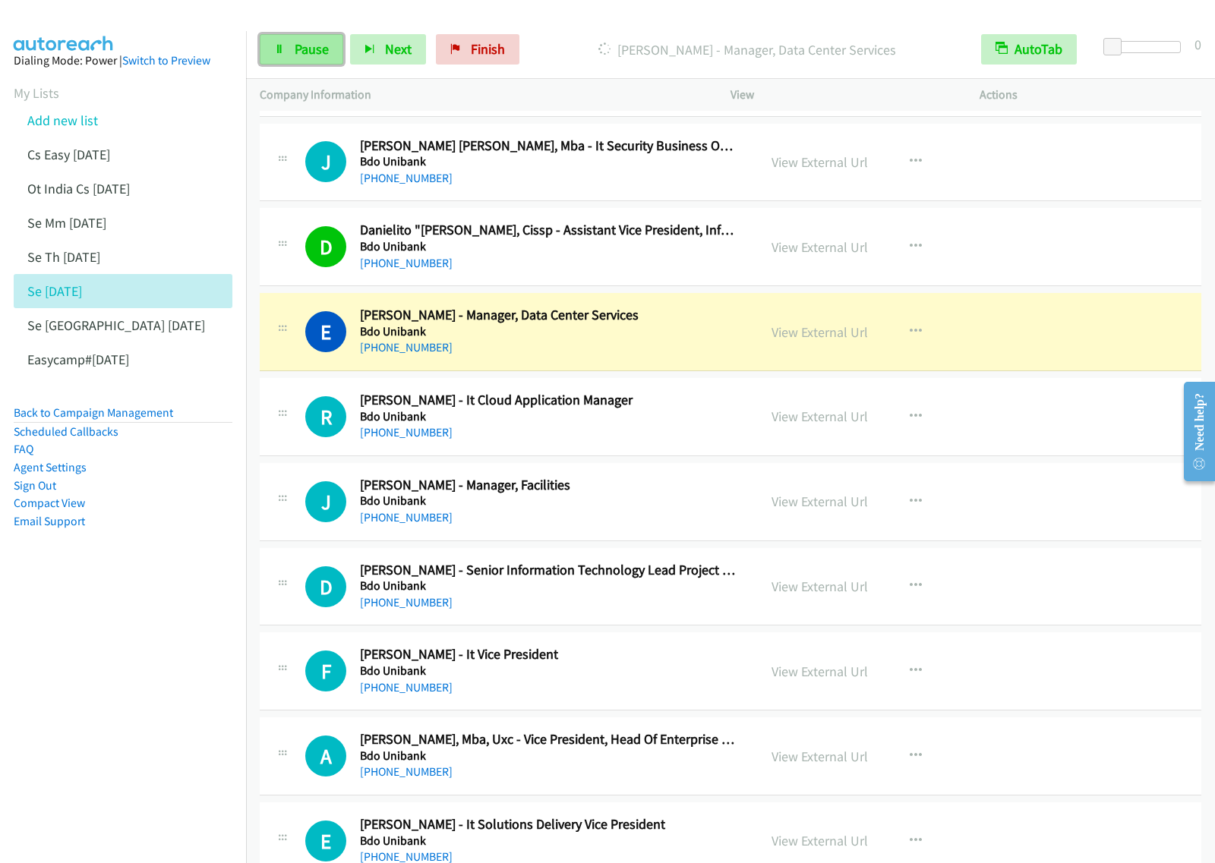
click at [324, 46] on span "Pause" at bounding box center [312, 48] width 34 height 17
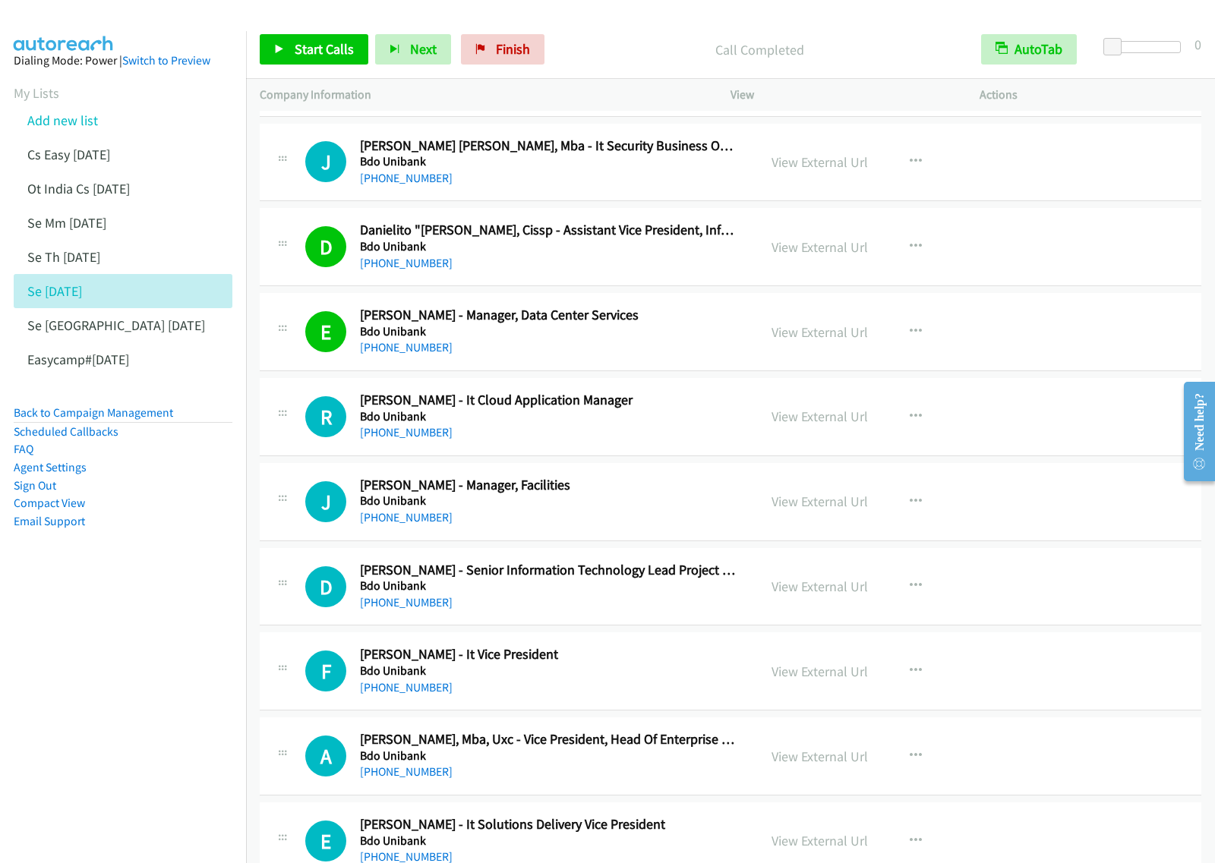
click at [612, 514] on div "[PHONE_NUMBER]" at bounding box center [548, 518] width 377 height 18
click at [910, 501] on icon "button" at bounding box center [916, 502] width 12 height 12
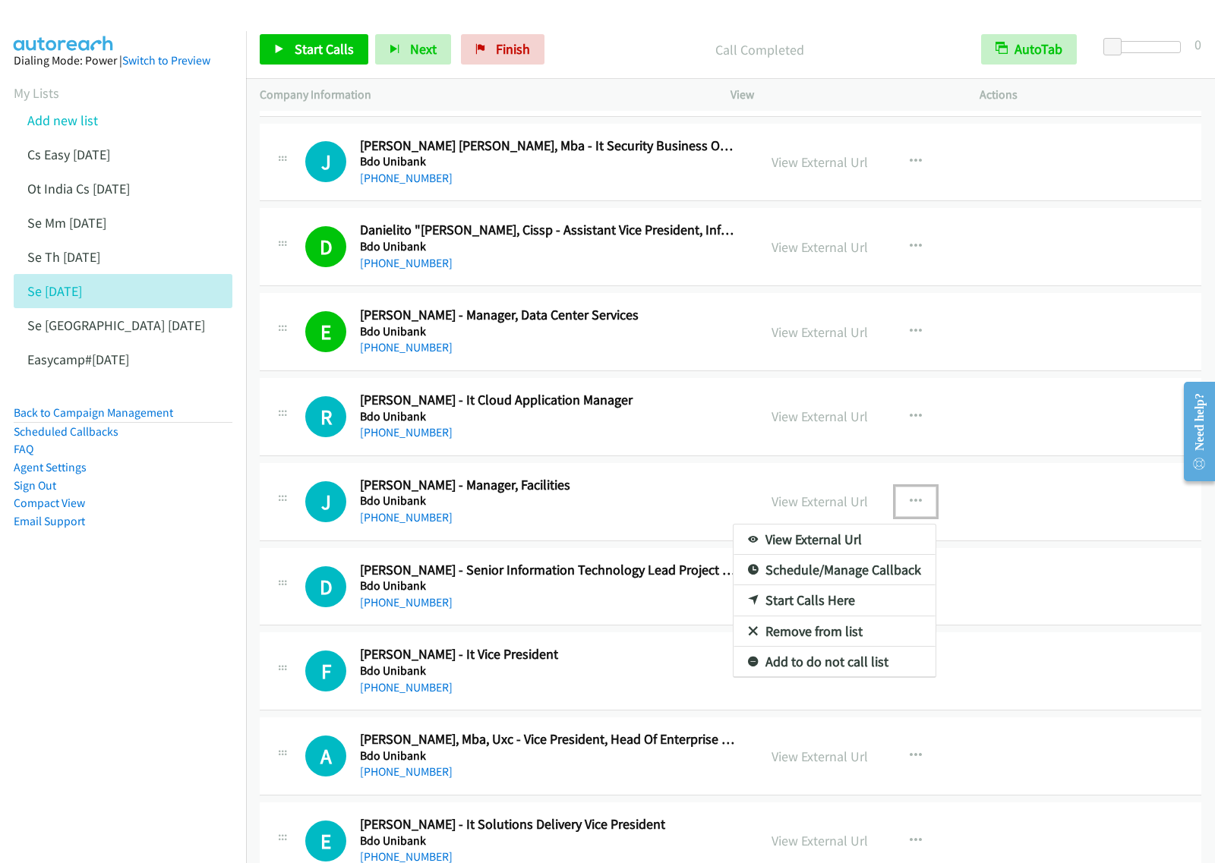
click at [806, 608] on link "Start Calls Here" at bounding box center [835, 600] width 202 height 30
click at [912, 507] on icon "button" at bounding box center [916, 502] width 12 height 12
click at [836, 614] on link "Start Calls Here" at bounding box center [835, 600] width 202 height 30
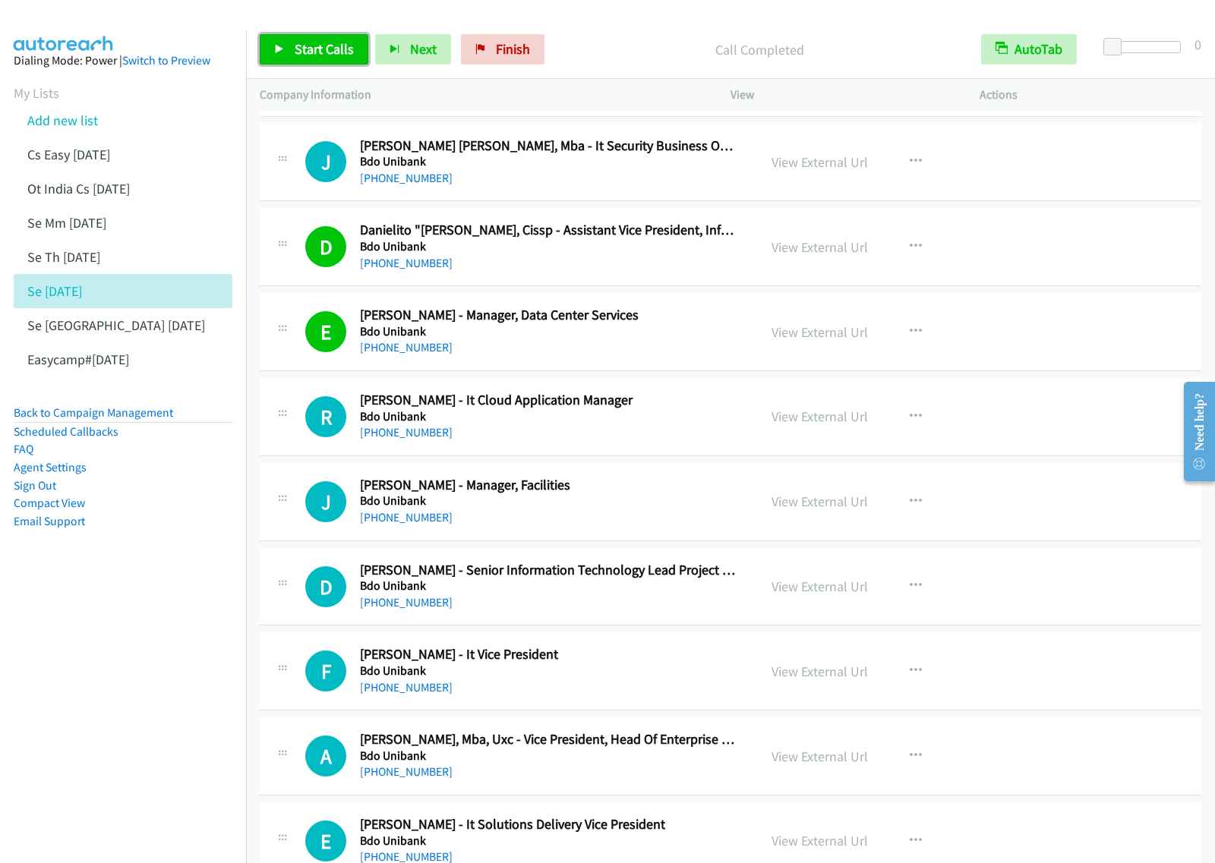
click at [316, 52] on span "Start Calls" at bounding box center [324, 48] width 59 height 17
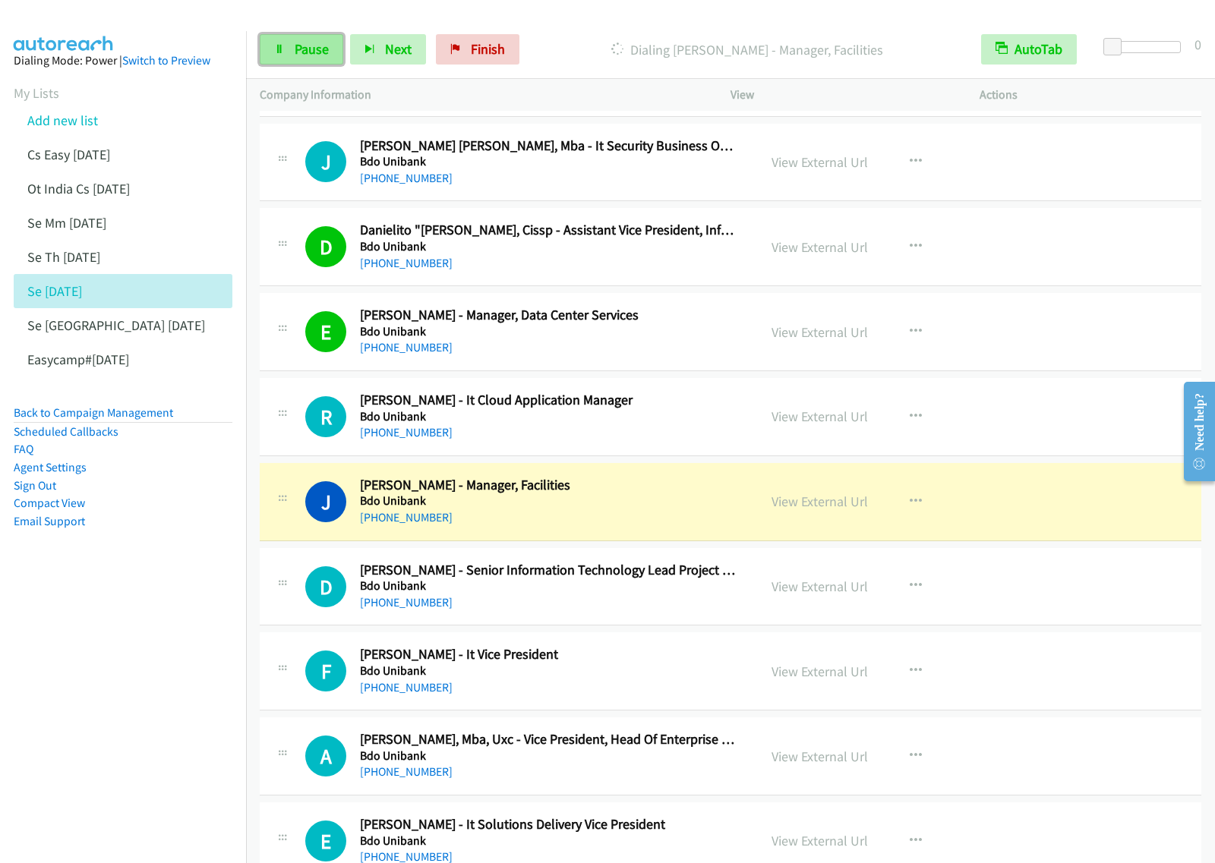
click at [332, 58] on link "Pause" at bounding box center [302, 49] width 84 height 30
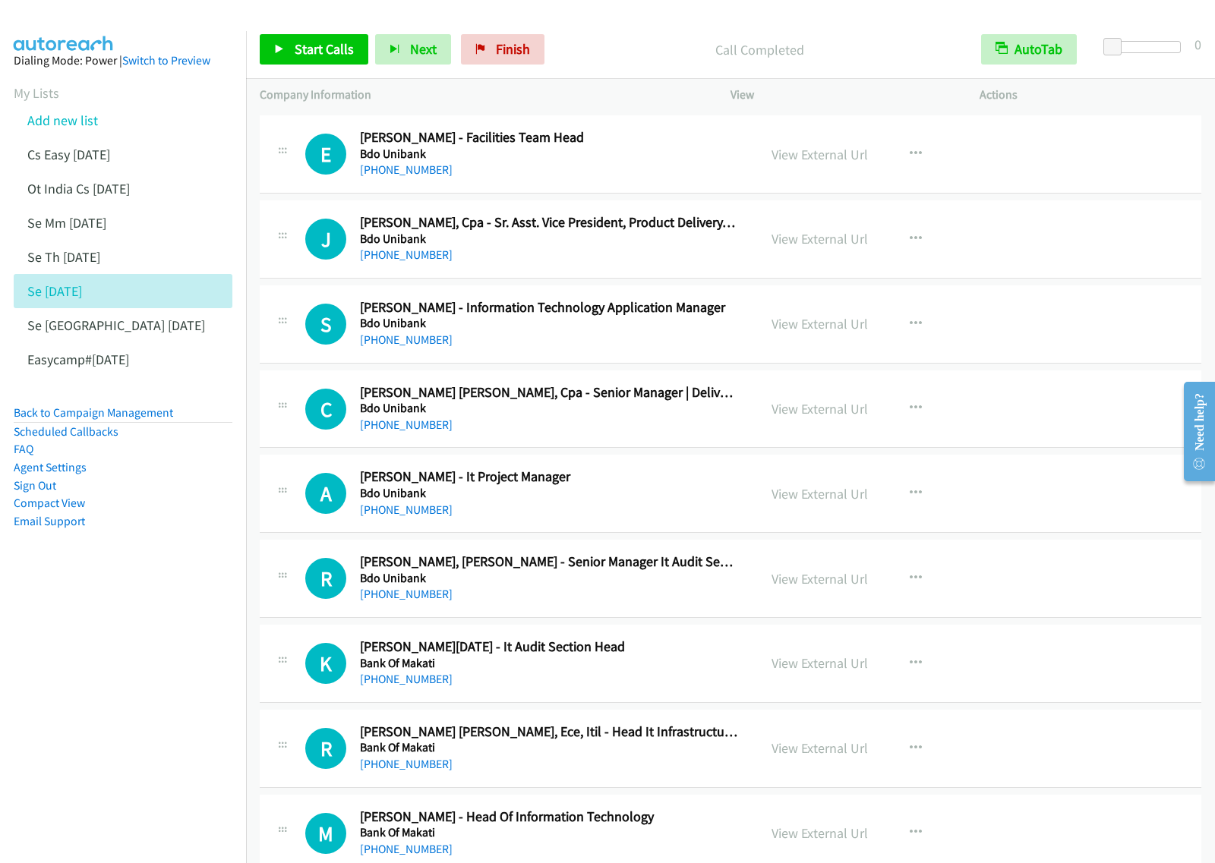
scroll to position [5031, 0]
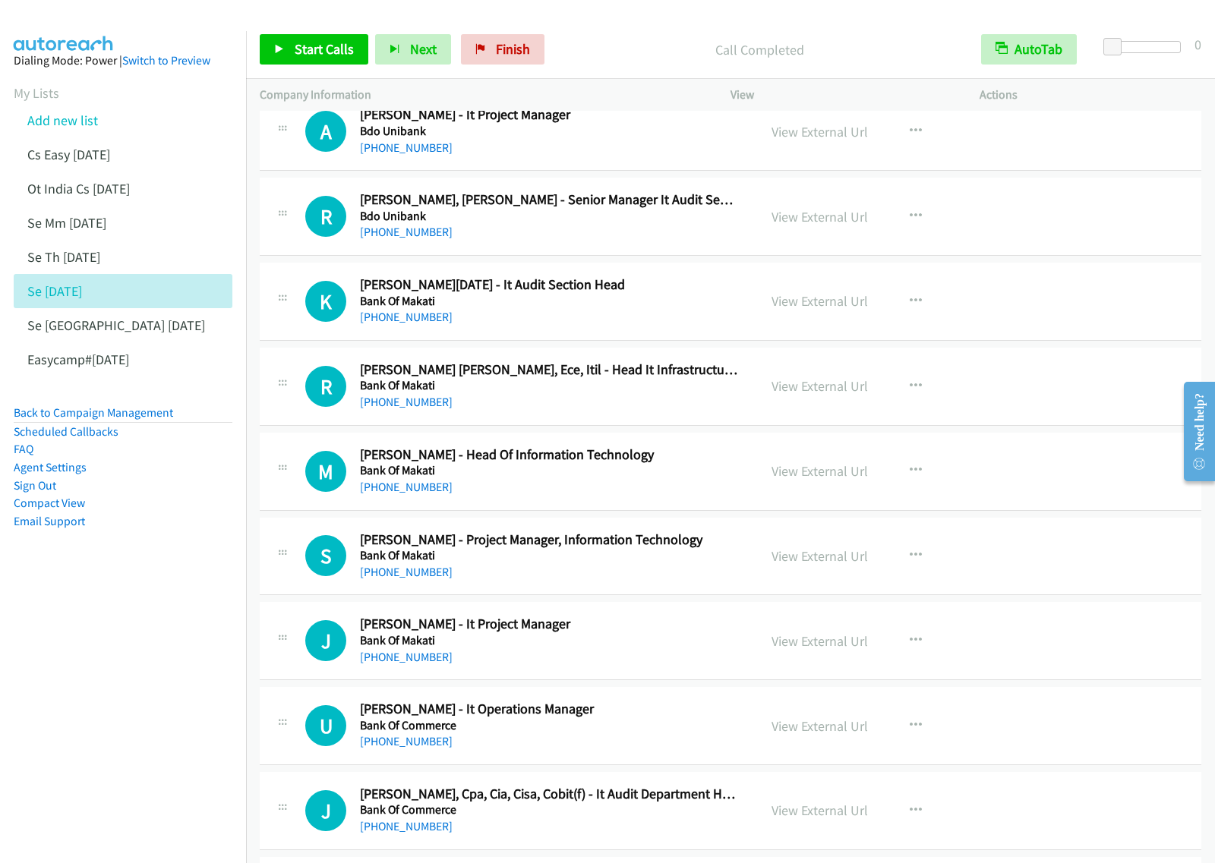
click at [642, 317] on div "[PHONE_NUMBER]" at bounding box center [548, 317] width 377 height 18
click at [910, 308] on icon "button" at bounding box center [916, 301] width 12 height 12
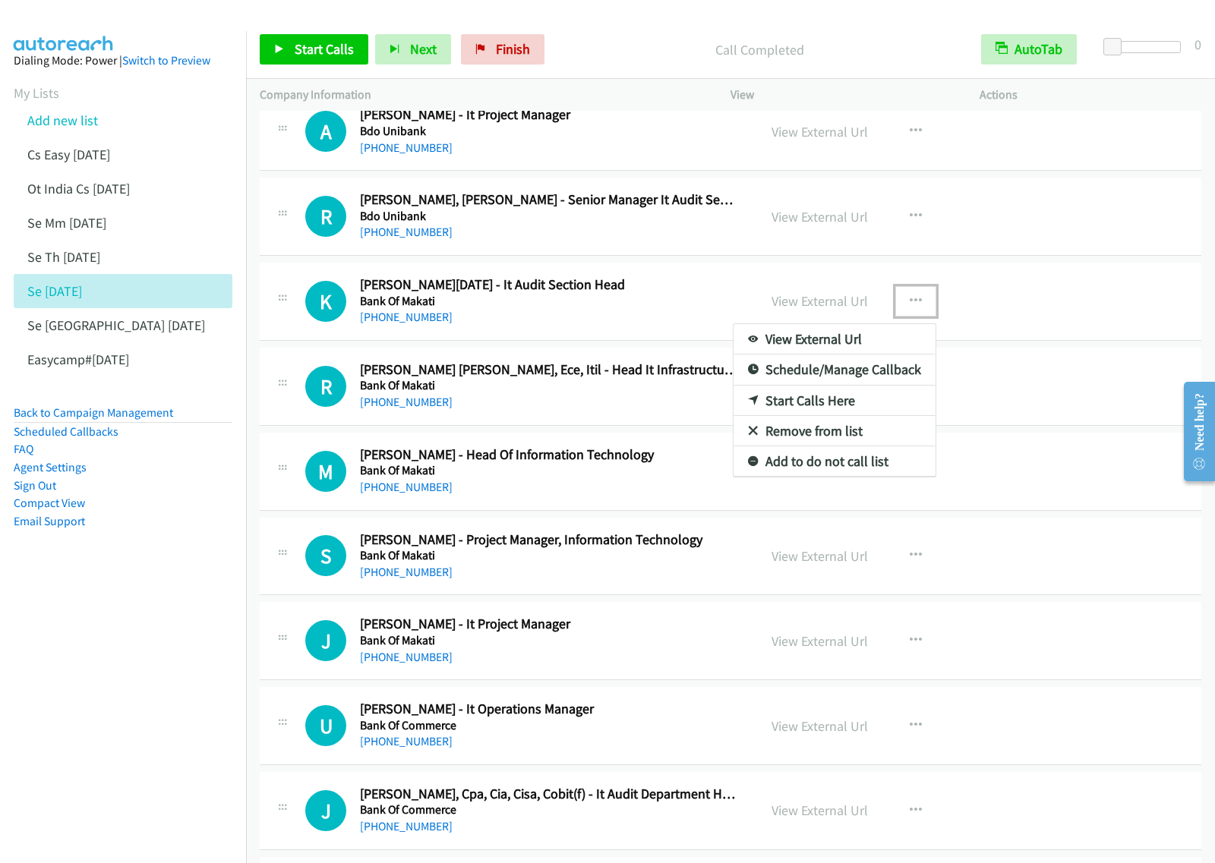
click at [851, 407] on link "Start Calls Here" at bounding box center [835, 401] width 202 height 30
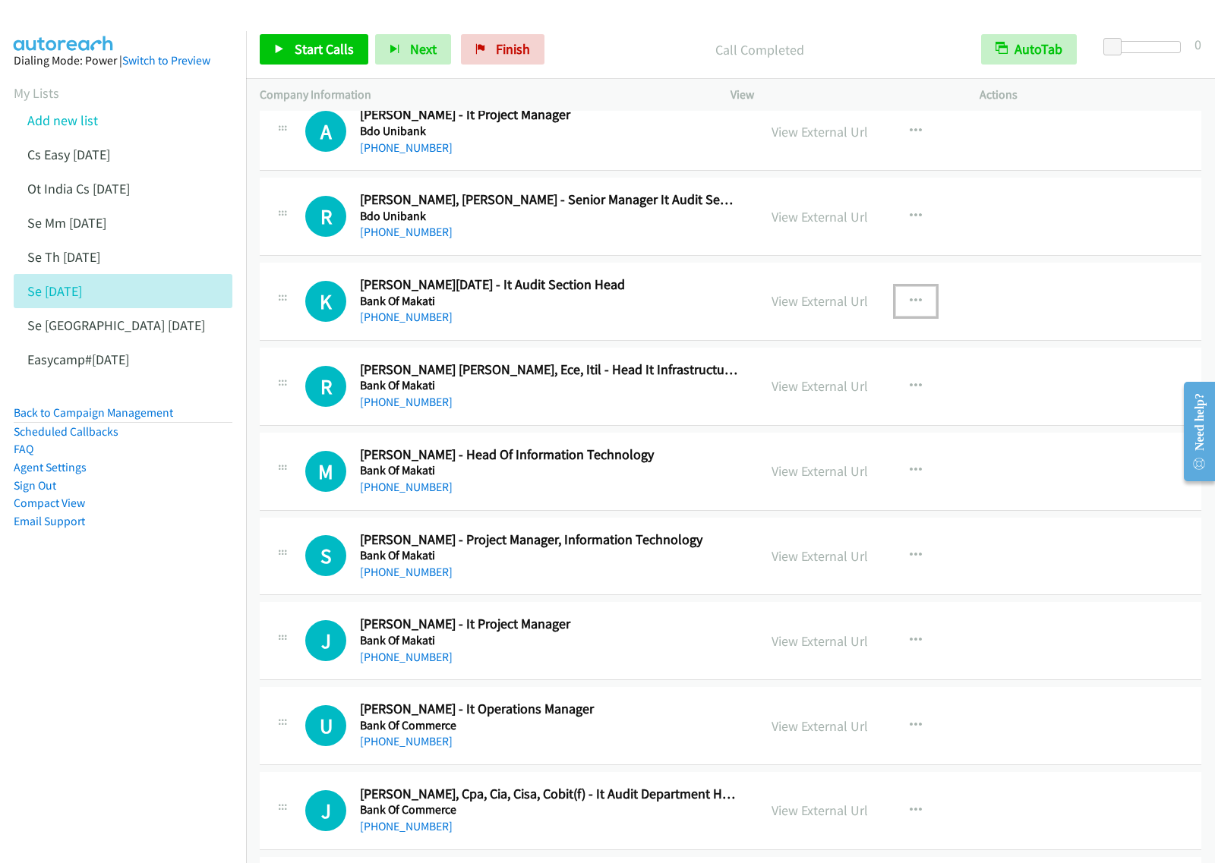
click at [895, 317] on button "button" at bounding box center [915, 301] width 41 height 30
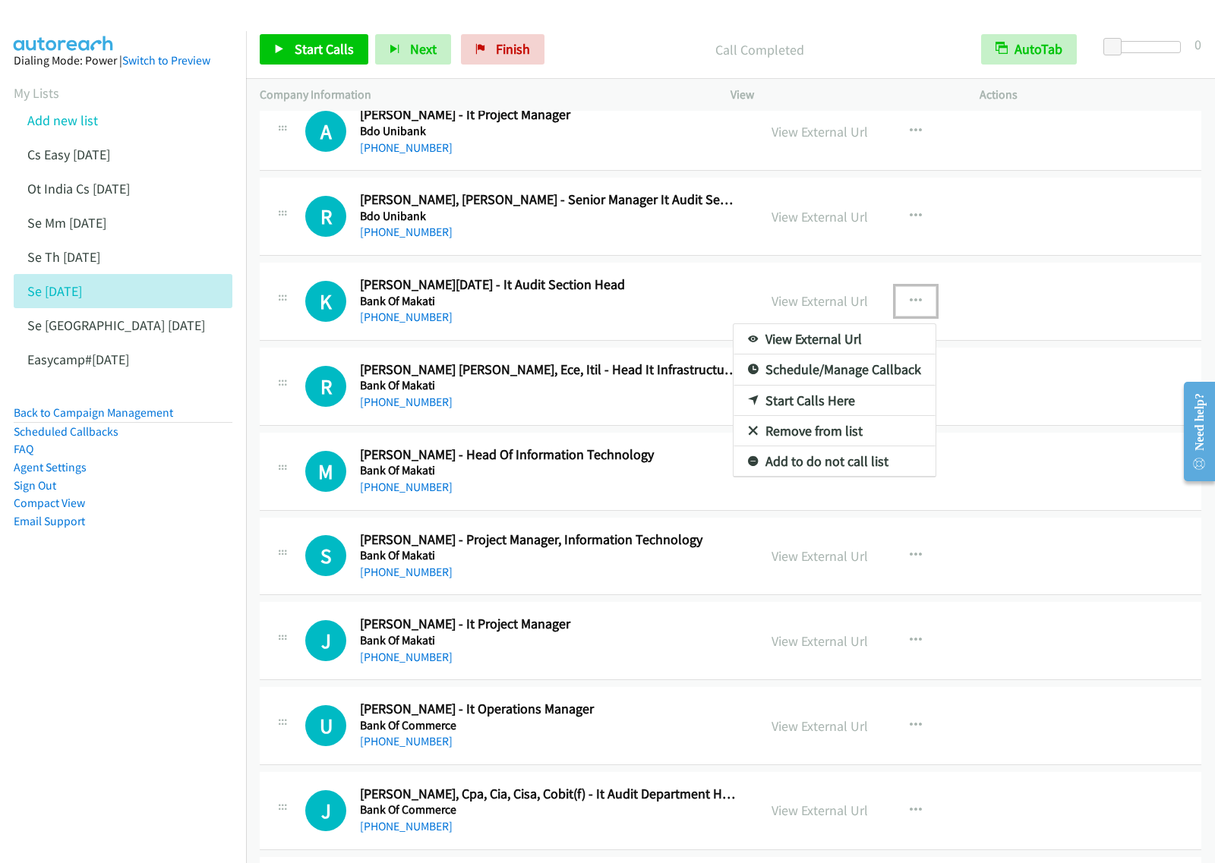
click at [862, 409] on link "Start Calls Here" at bounding box center [835, 401] width 202 height 30
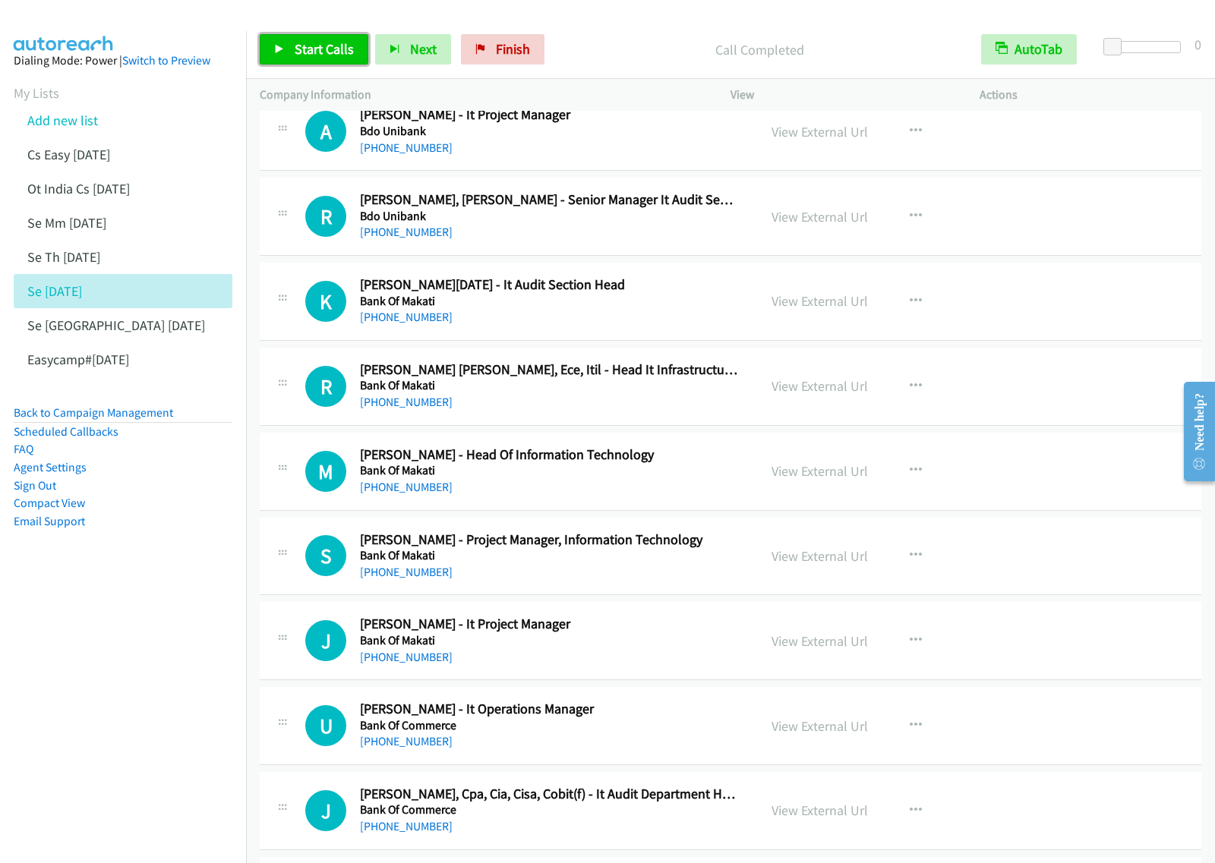
click at [313, 53] on span "Start Calls" at bounding box center [324, 48] width 59 height 17
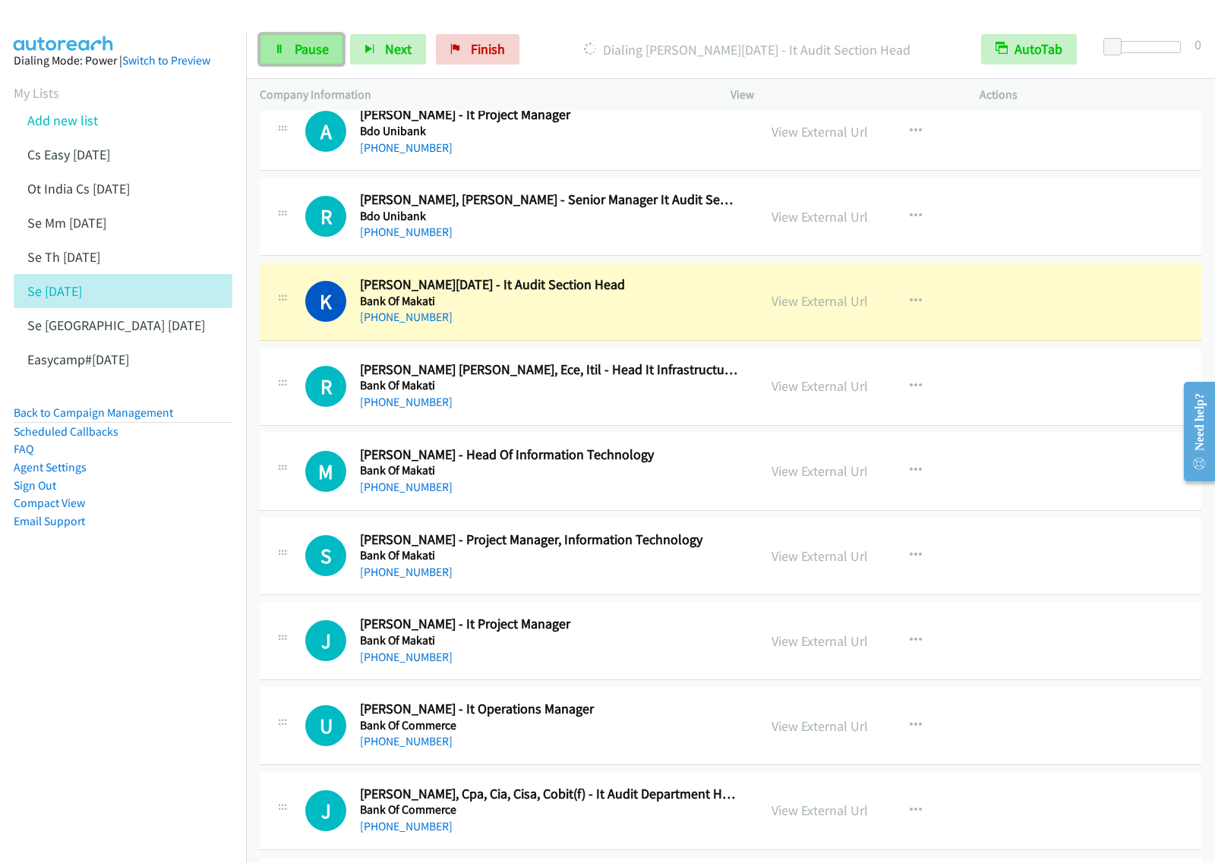
click at [296, 55] on span "Pause" at bounding box center [312, 48] width 34 height 17
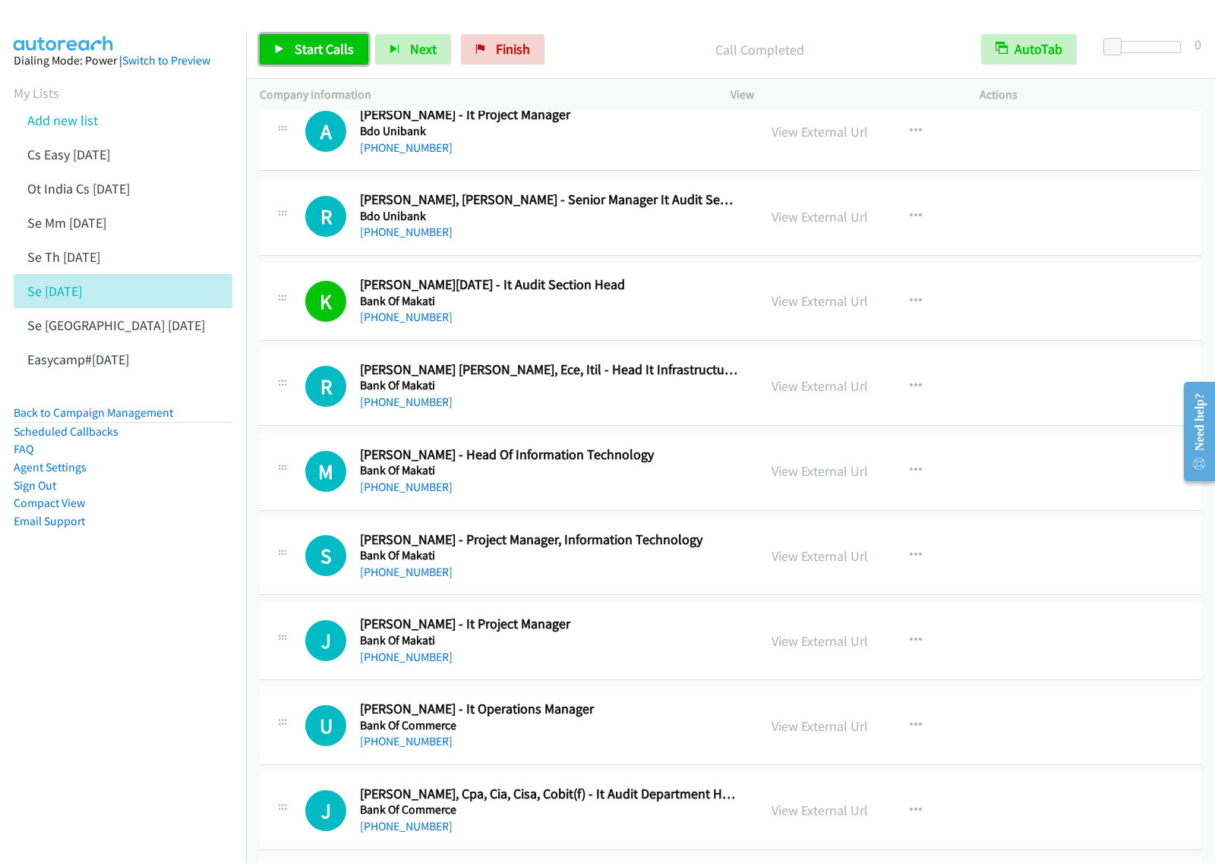
click at [319, 44] on span "Start Calls" at bounding box center [324, 48] width 59 height 17
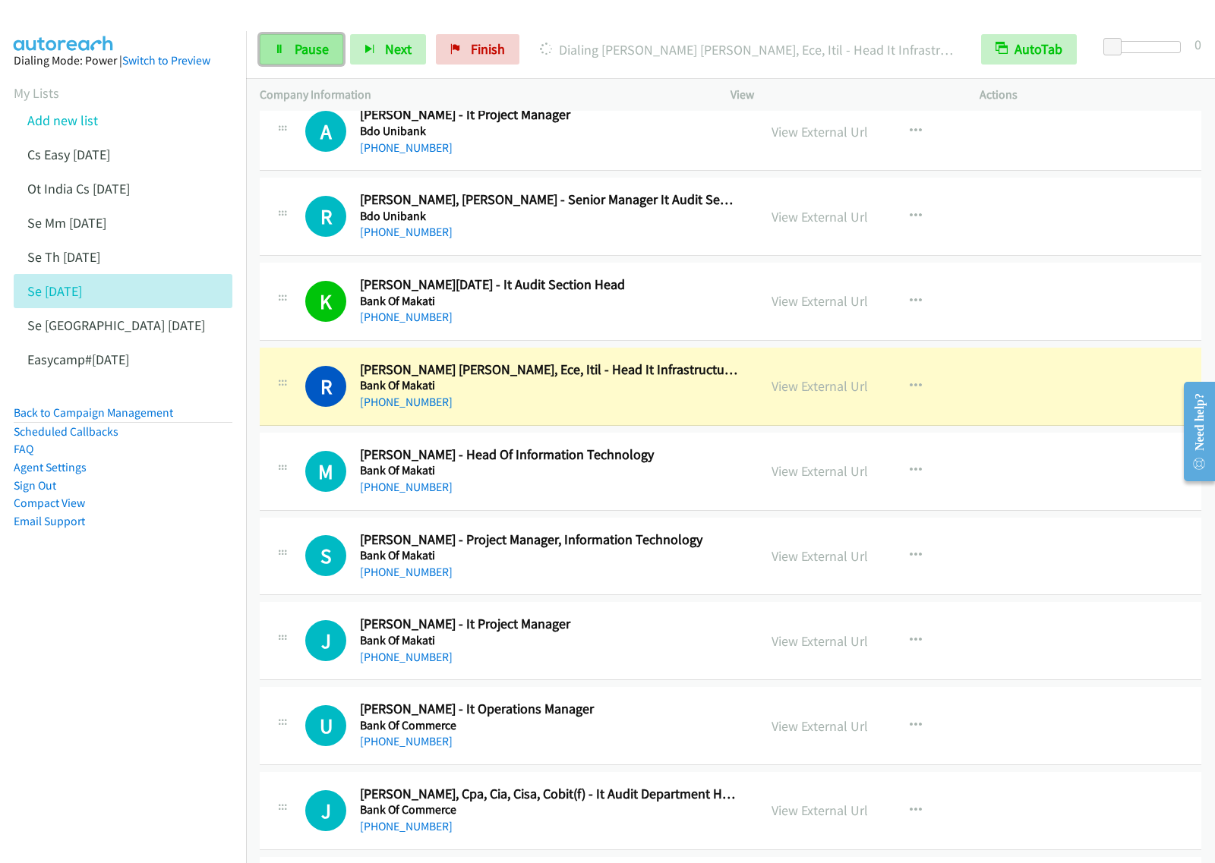
drag, startPoint x: 309, startPoint y: 48, endPoint x: 320, endPoint y: 55, distance: 13.1
click at [309, 48] on span "Pause" at bounding box center [312, 48] width 34 height 17
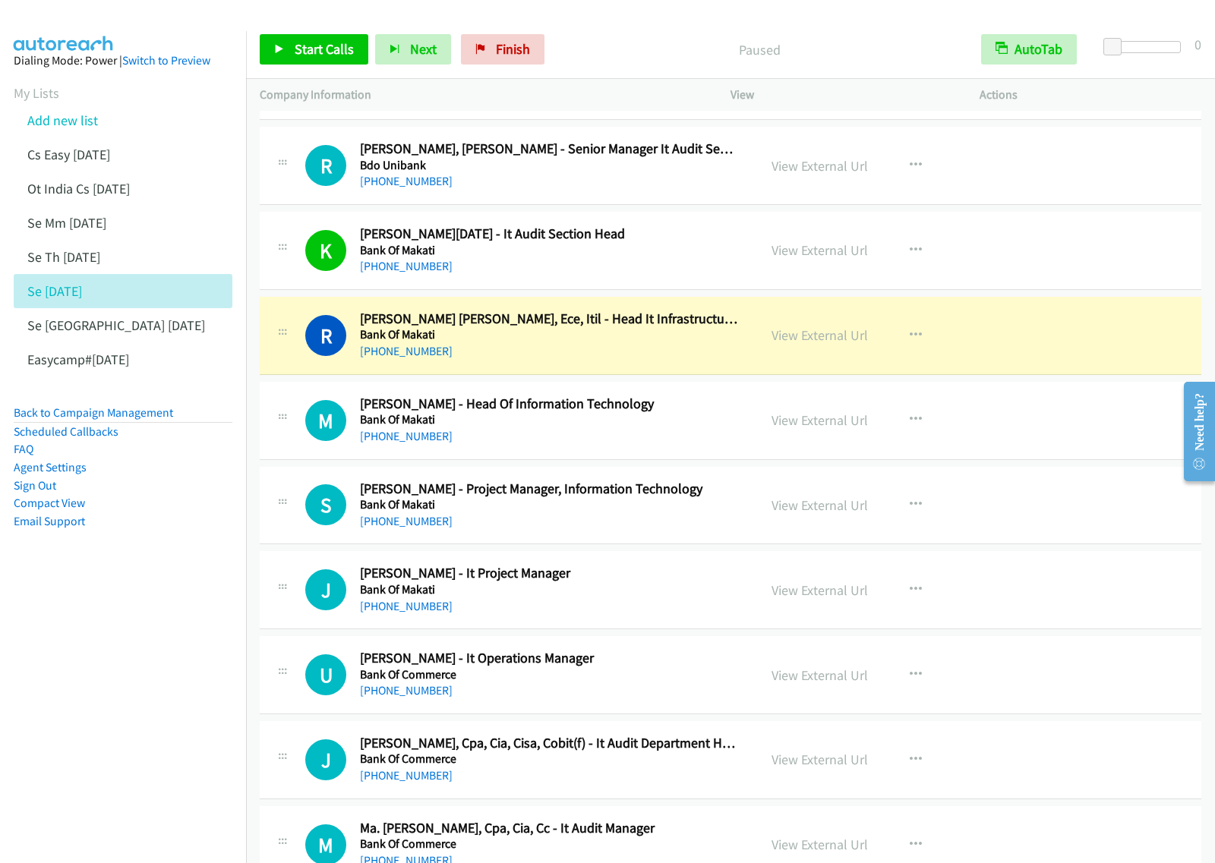
scroll to position [5126, 0]
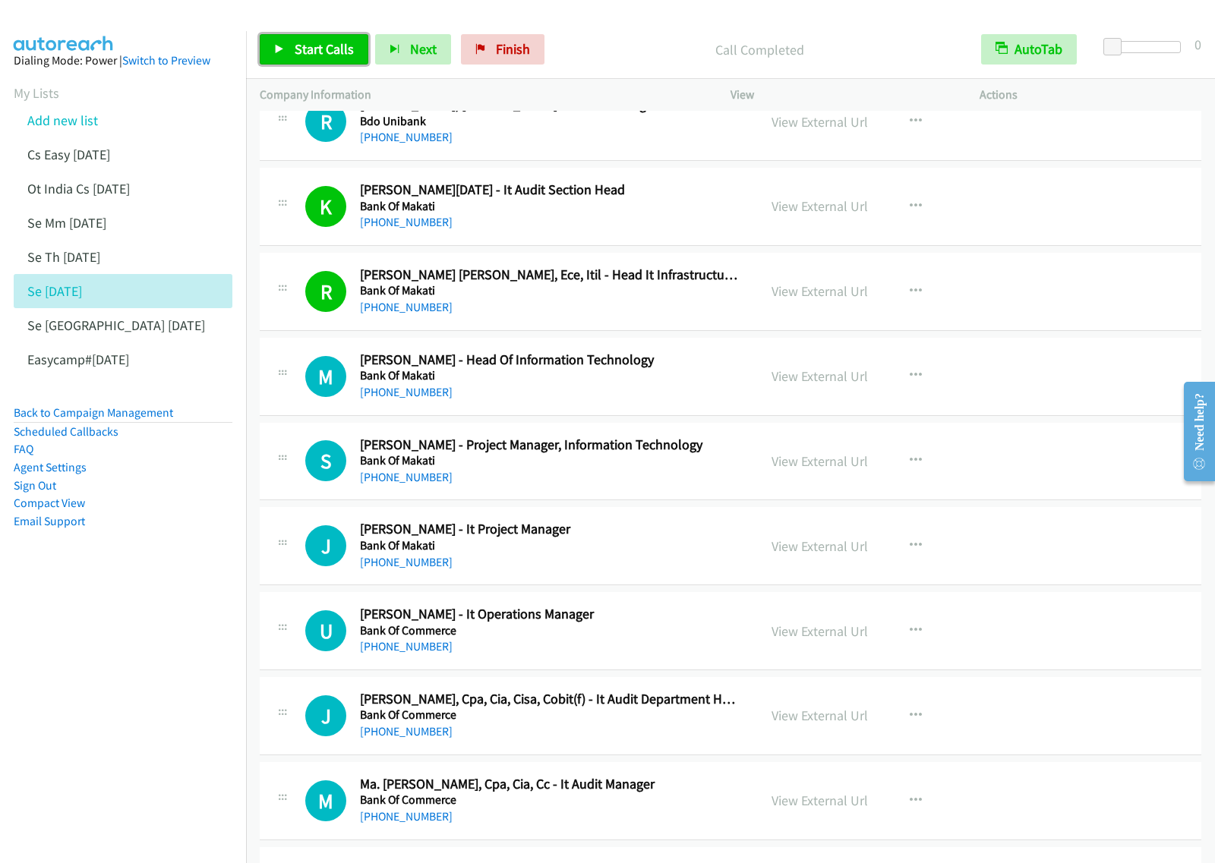
drag, startPoint x: 317, startPoint y: 59, endPoint x: 361, endPoint y: 90, distance: 53.5
click at [317, 59] on link "Start Calls" at bounding box center [314, 49] width 109 height 30
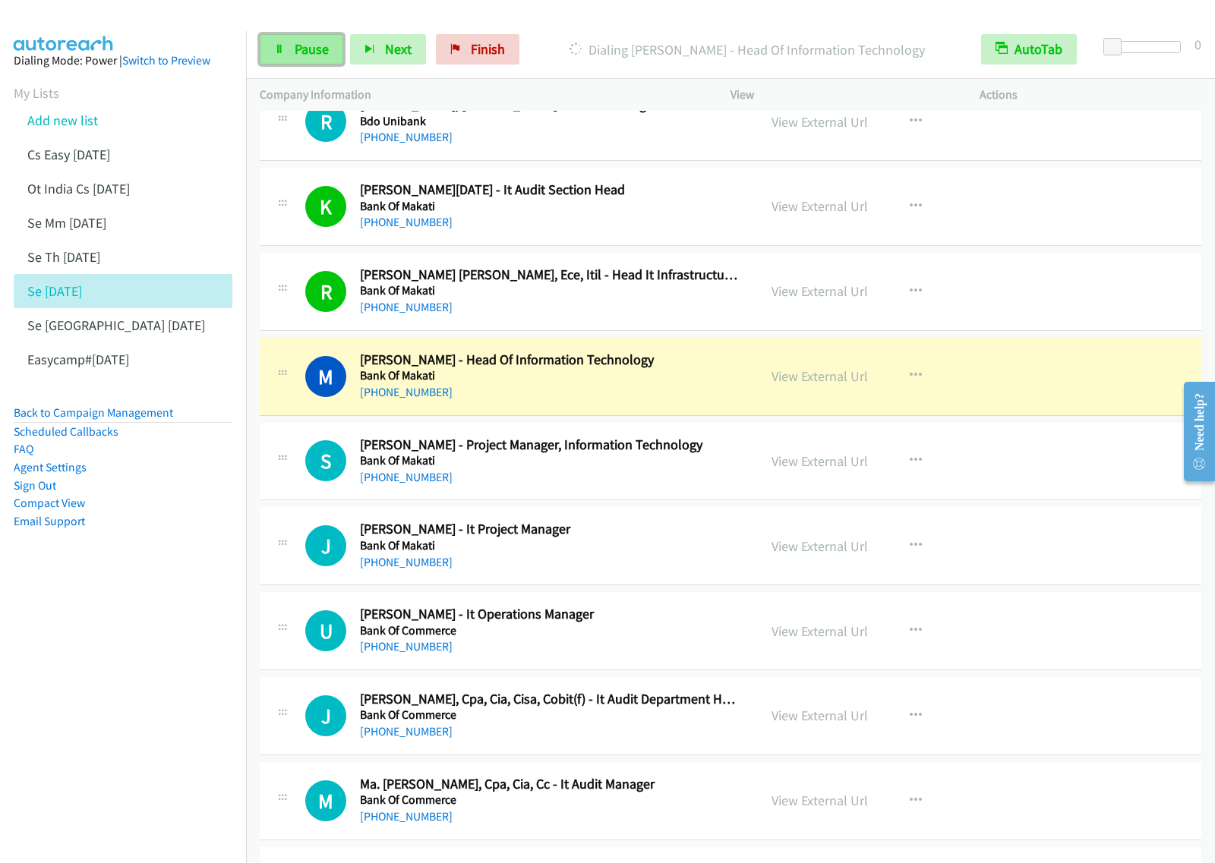
click at [301, 58] on link "Pause" at bounding box center [302, 49] width 84 height 30
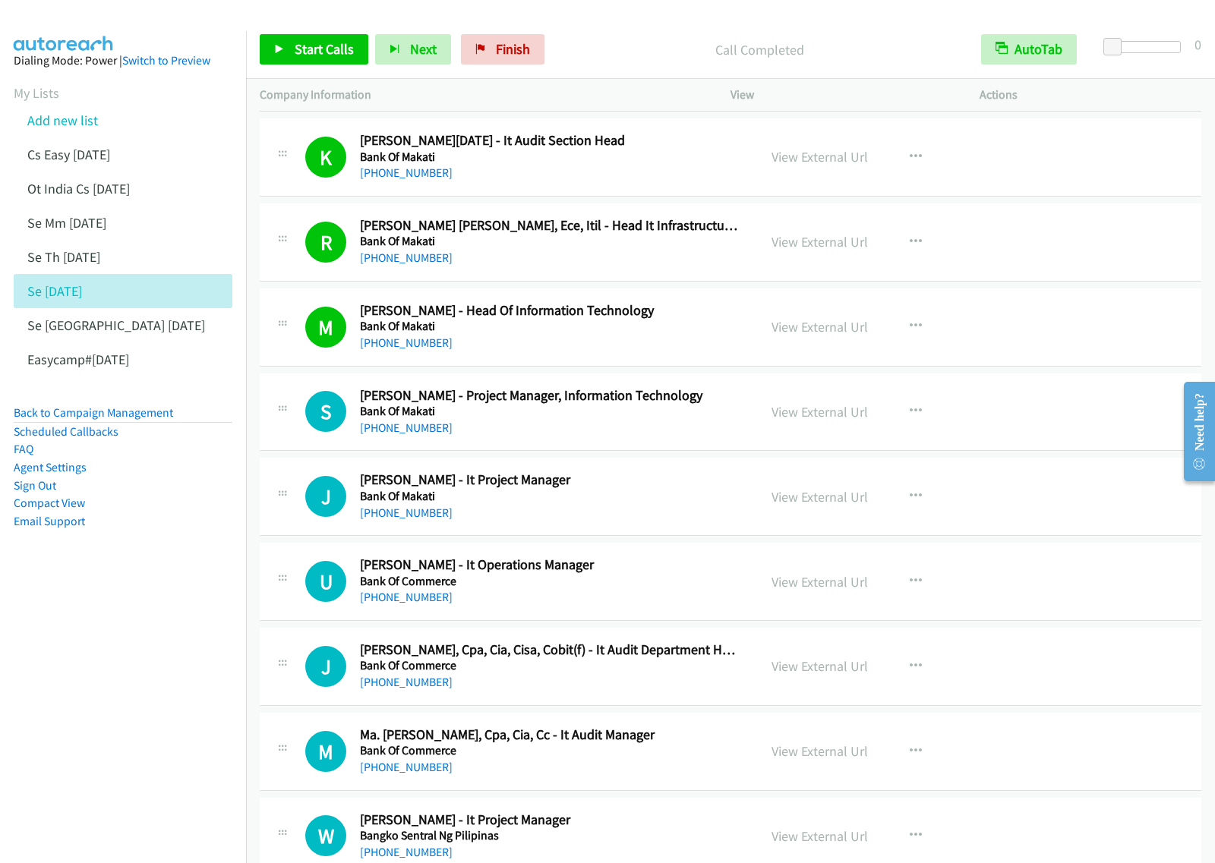
scroll to position [5221, 0]
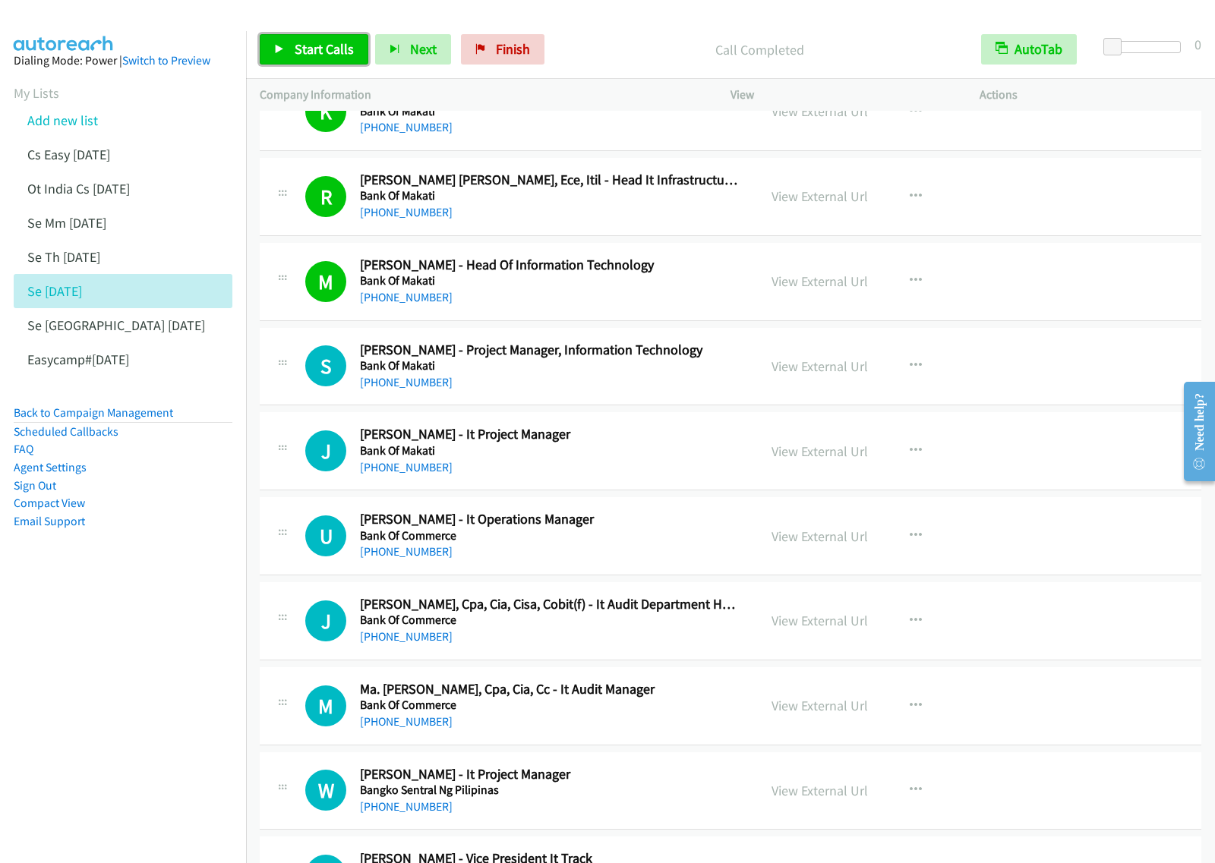
click at [317, 57] on span "Start Calls" at bounding box center [324, 48] width 59 height 17
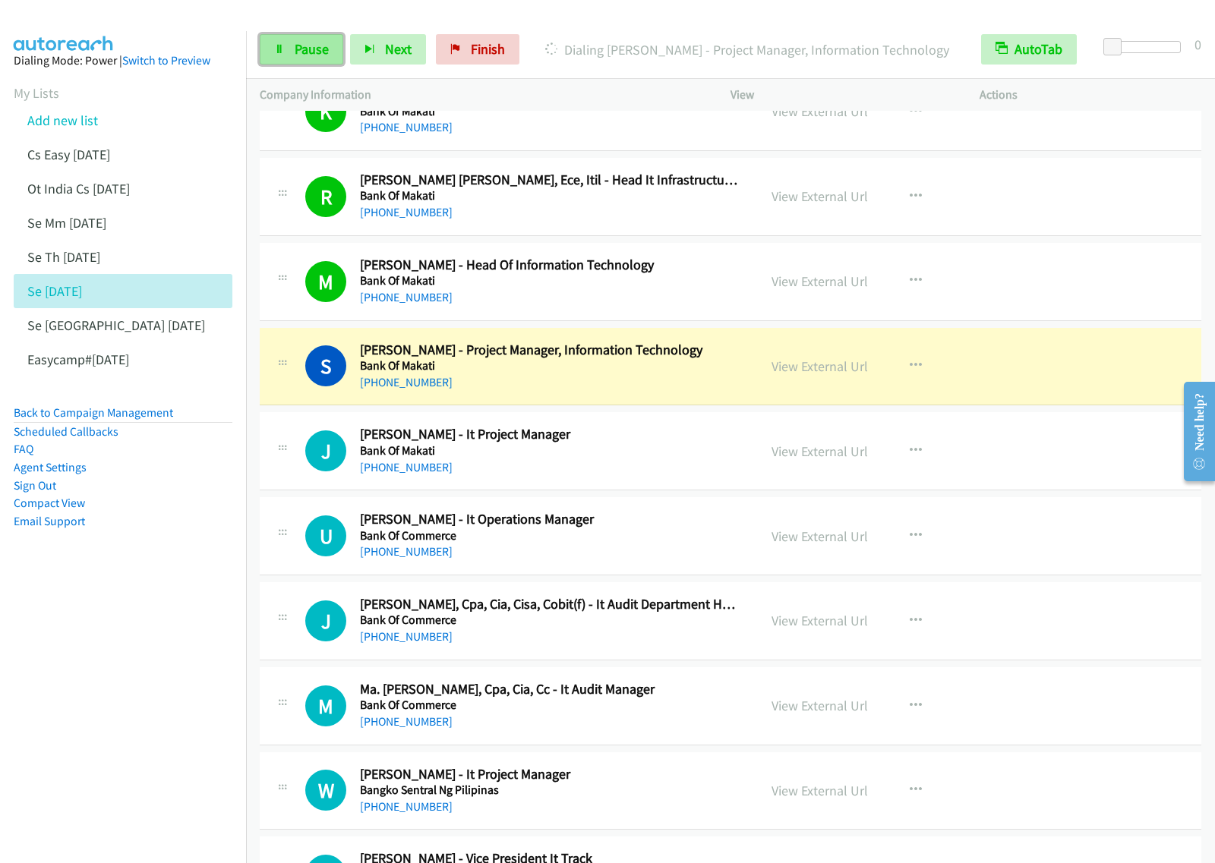
click at [310, 52] on span "Pause" at bounding box center [312, 48] width 34 height 17
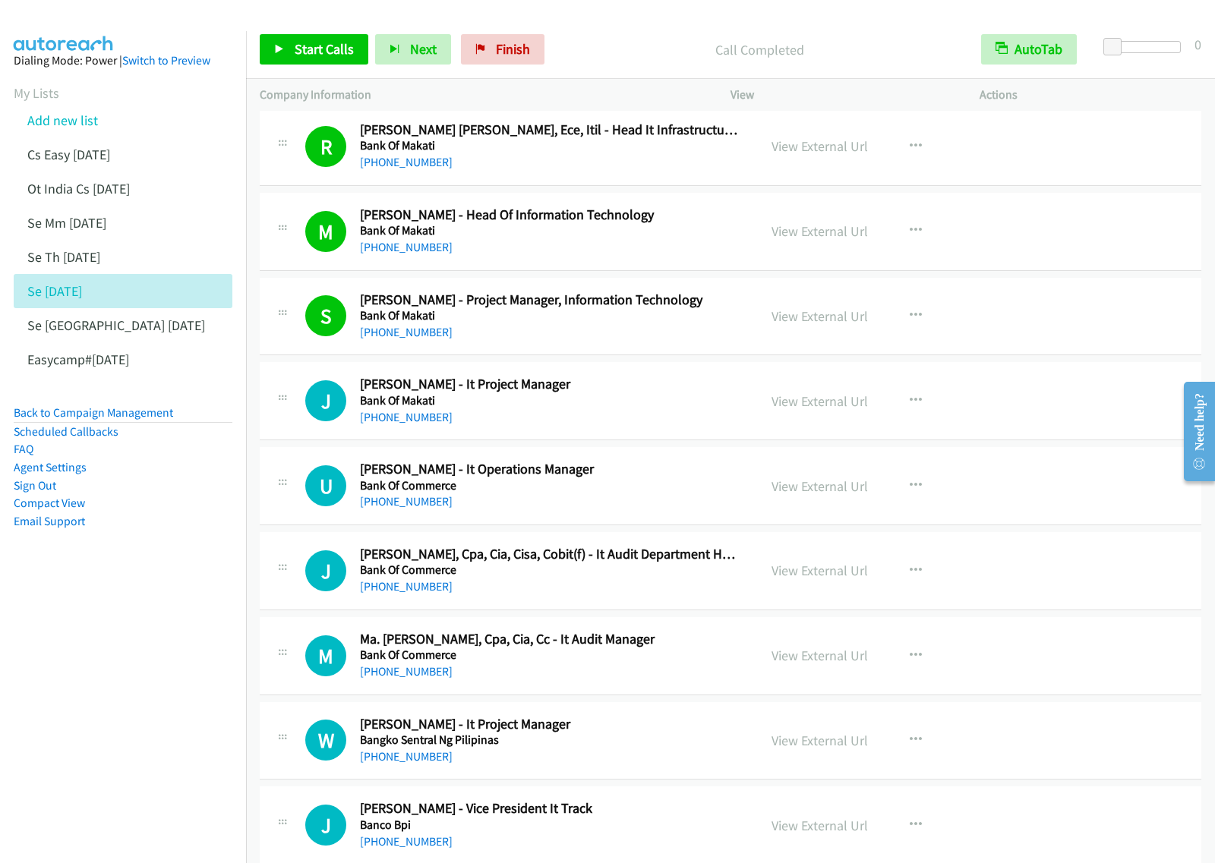
scroll to position [5316, 0]
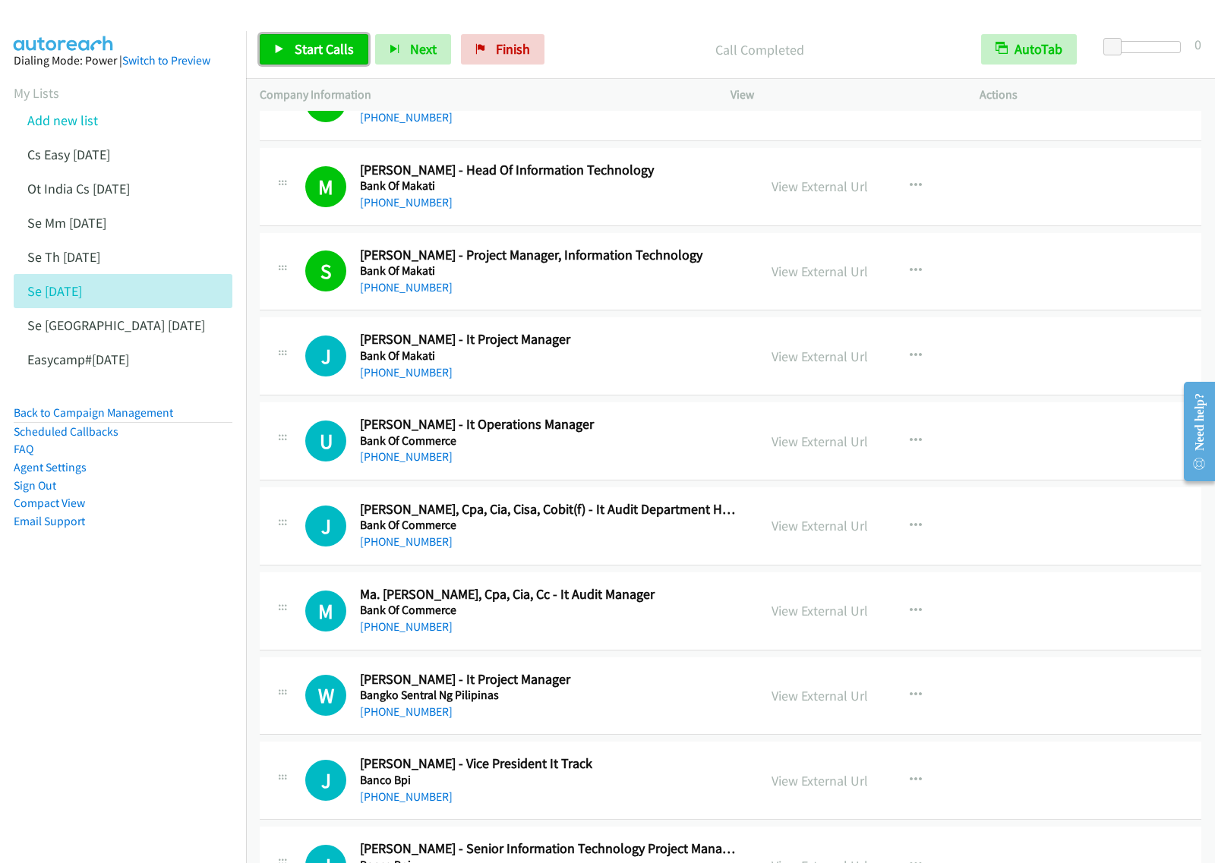
click at [298, 50] on span "Start Calls" at bounding box center [324, 48] width 59 height 17
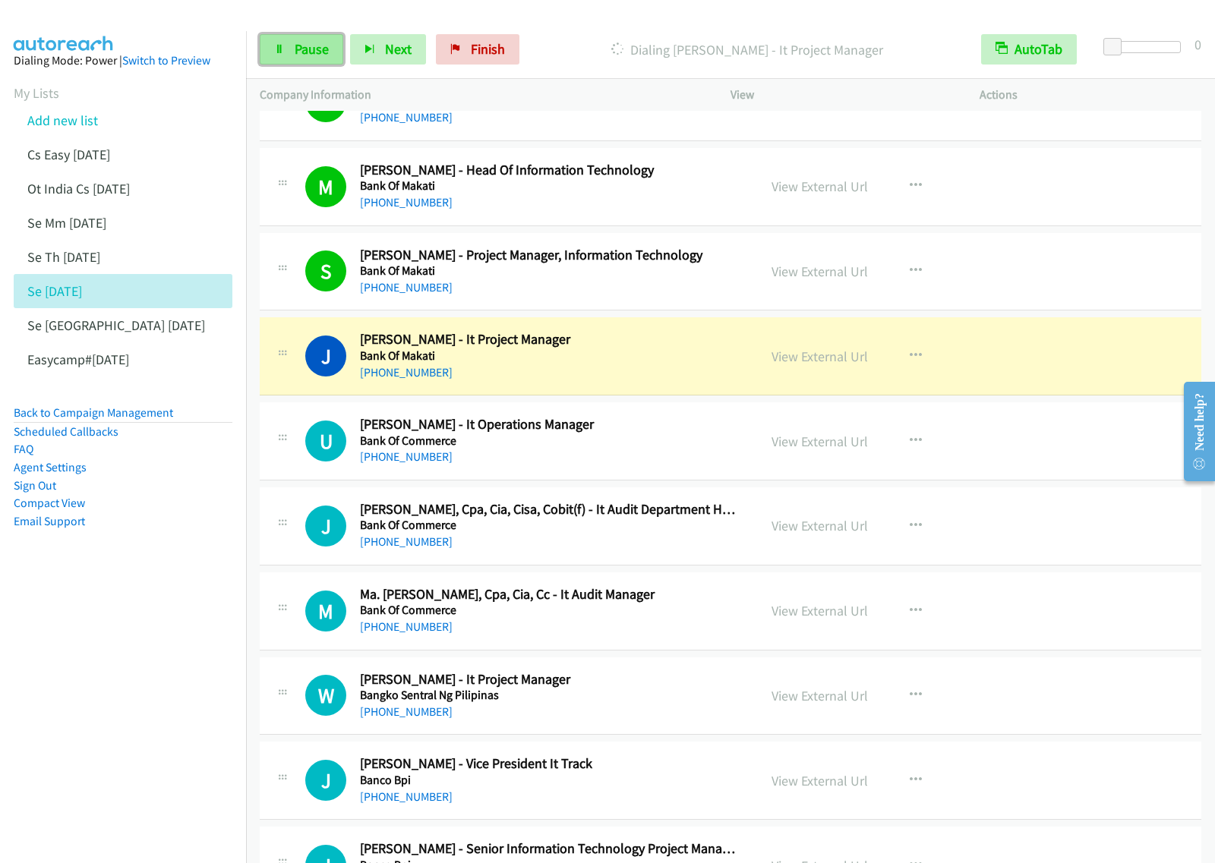
click at [323, 63] on link "Pause" at bounding box center [302, 49] width 84 height 30
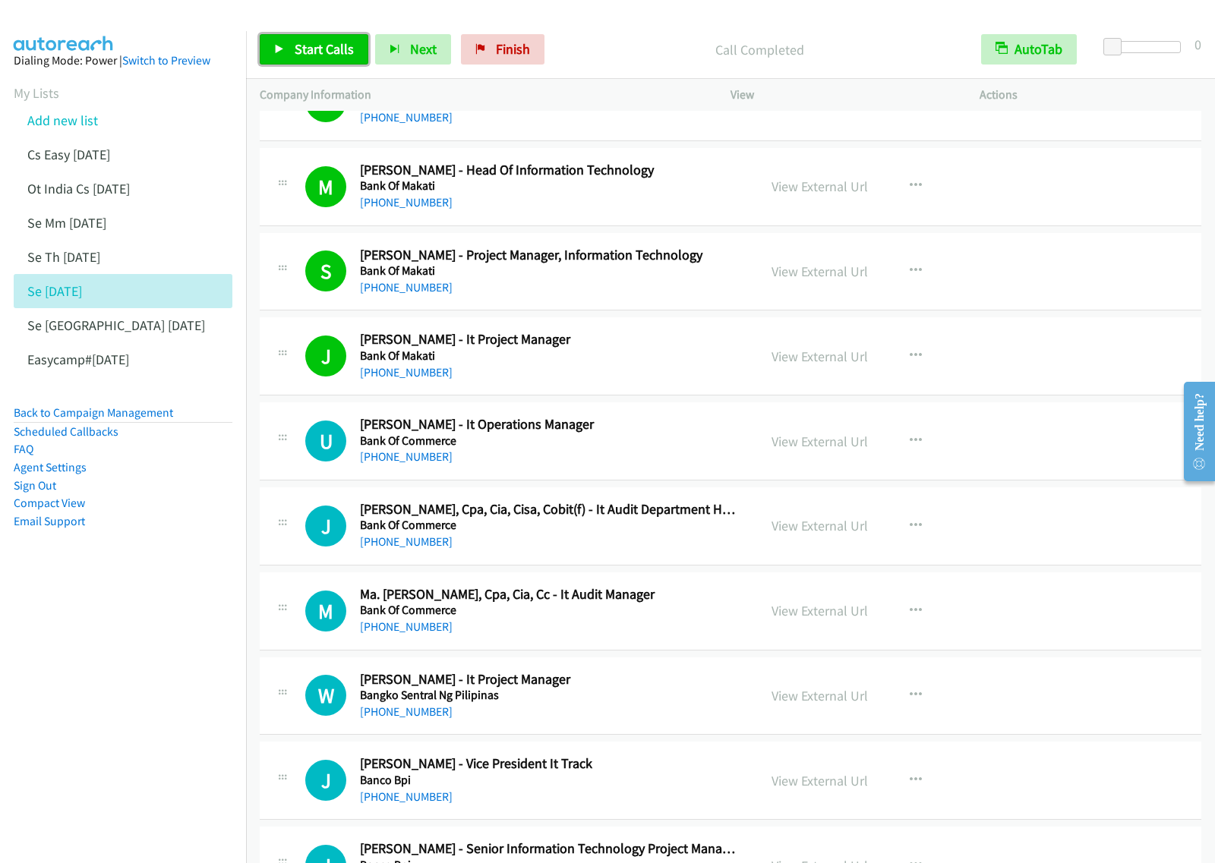
click at [321, 58] on span "Start Calls" at bounding box center [324, 48] width 59 height 17
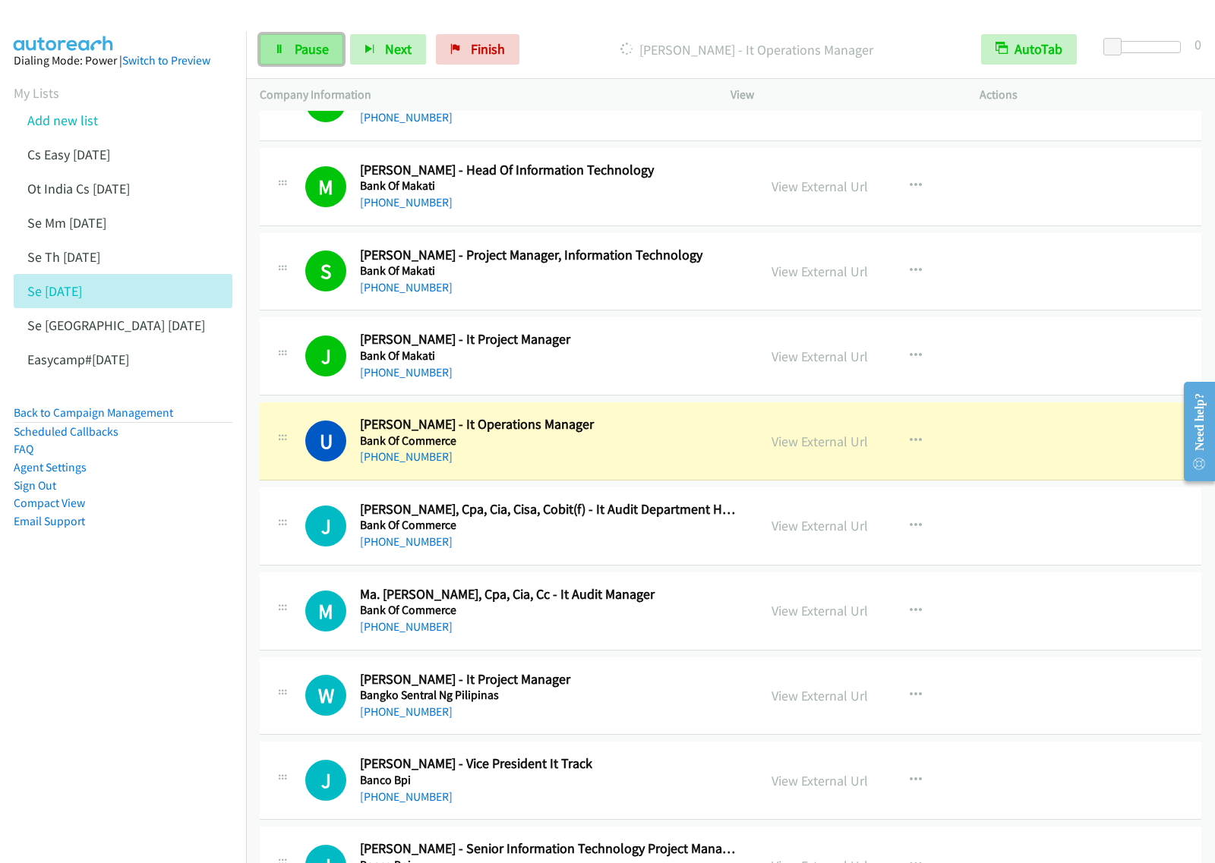
click at [323, 59] on link "Pause" at bounding box center [302, 49] width 84 height 30
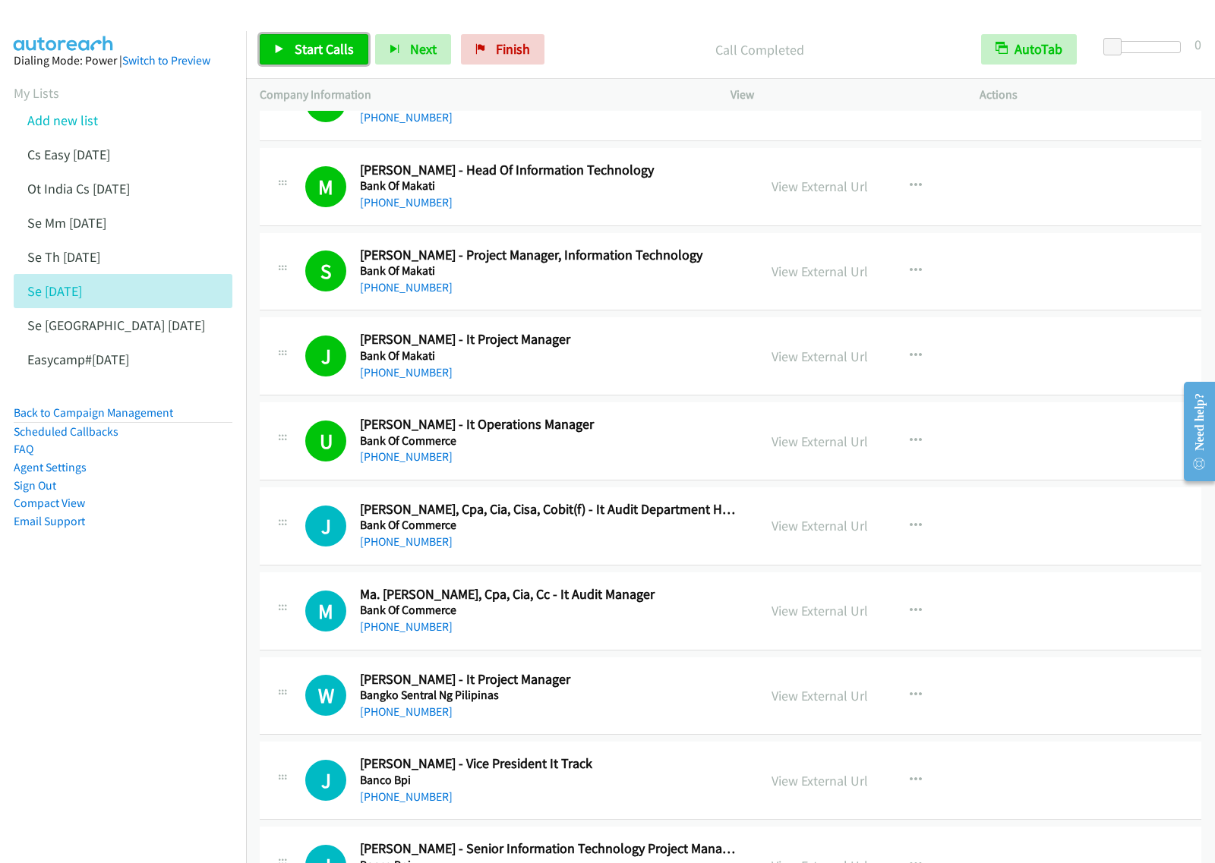
drag, startPoint x: 317, startPoint y: 52, endPoint x: 447, endPoint y: 105, distance: 140.3
click at [317, 52] on span "Start Calls" at bounding box center [324, 48] width 59 height 17
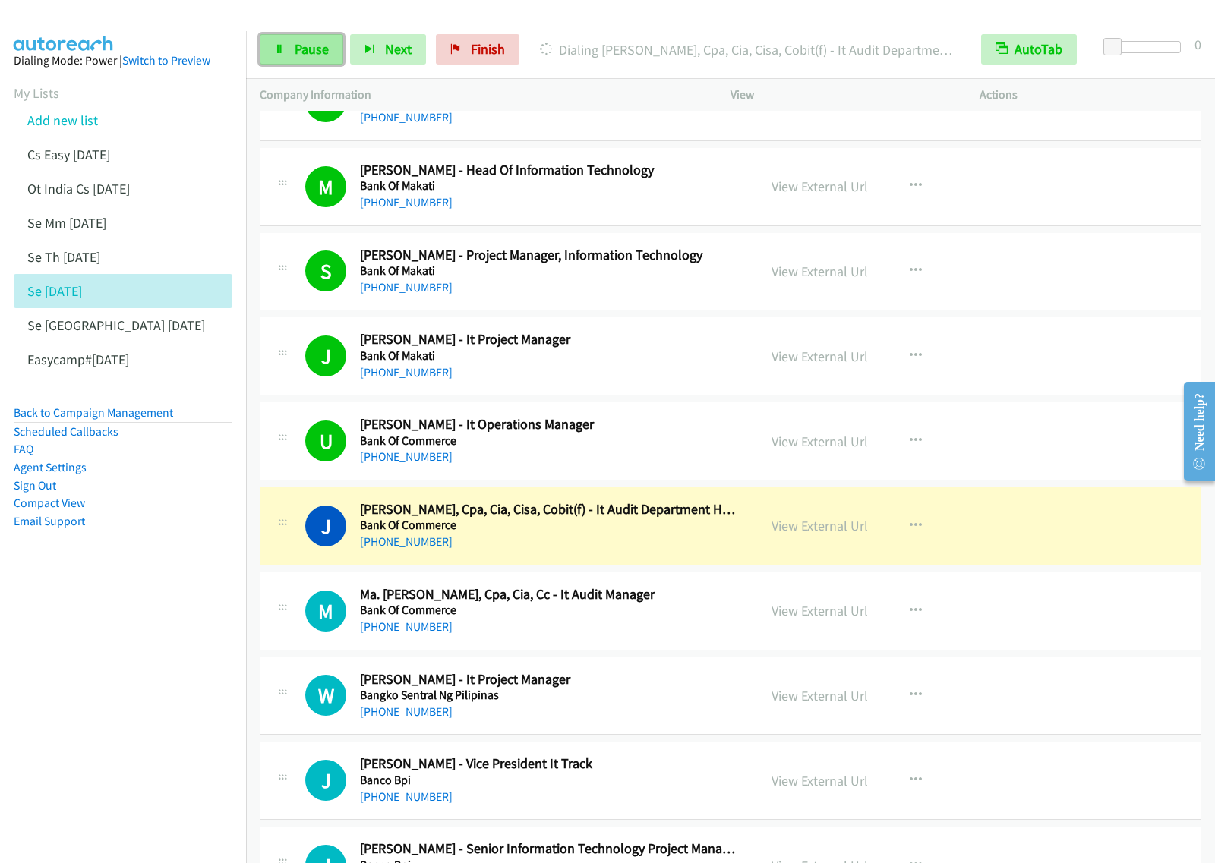
drag, startPoint x: 279, startPoint y: 59, endPoint x: 291, endPoint y: 57, distance: 11.6
click at [279, 59] on link "Pause" at bounding box center [302, 49] width 84 height 30
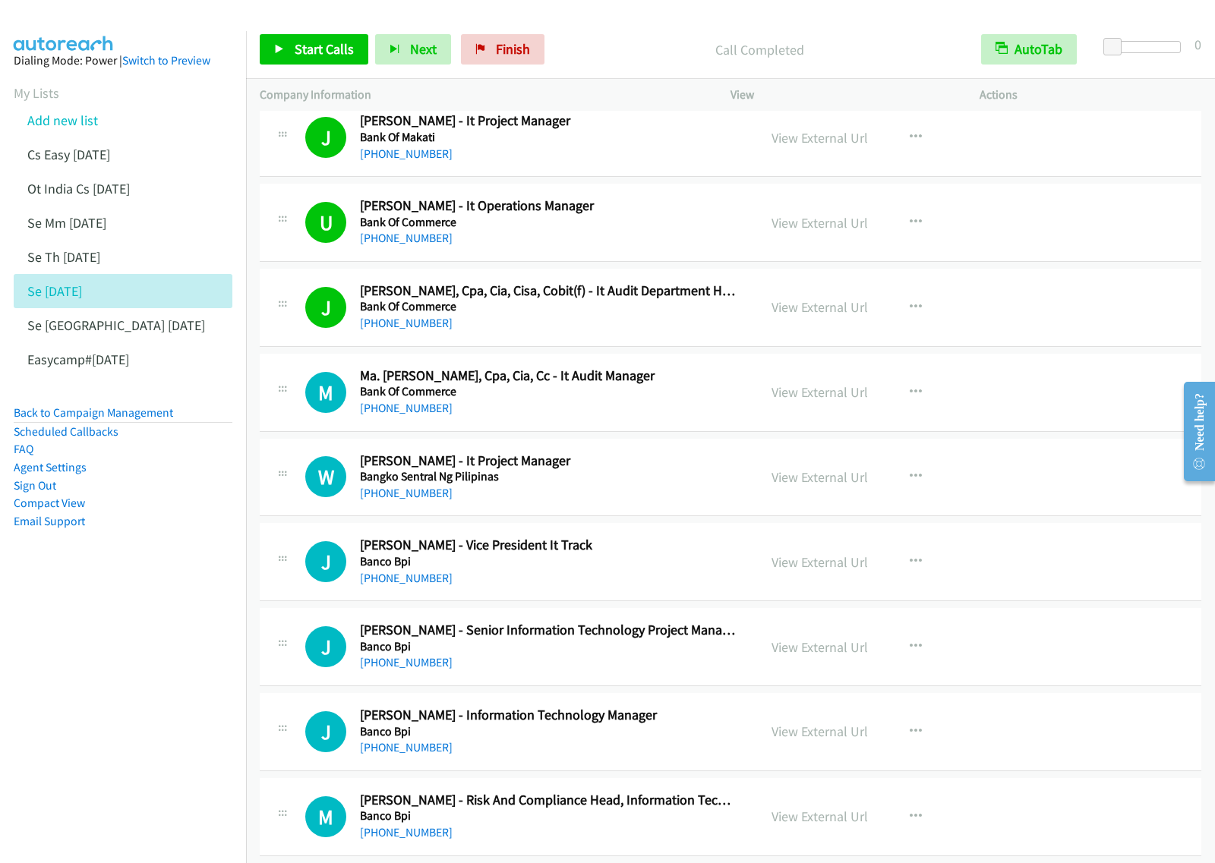
scroll to position [5600, 0]
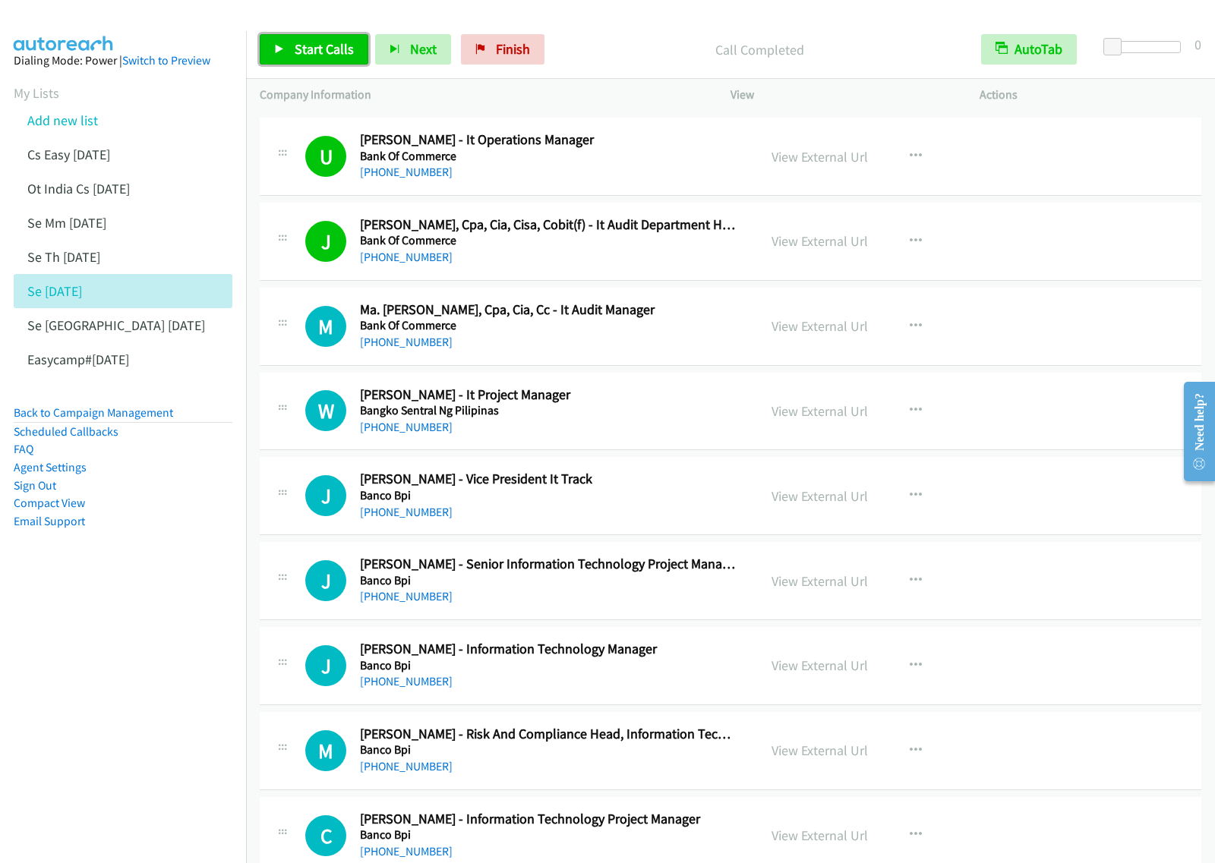
click at [324, 54] on span "Start Calls" at bounding box center [324, 48] width 59 height 17
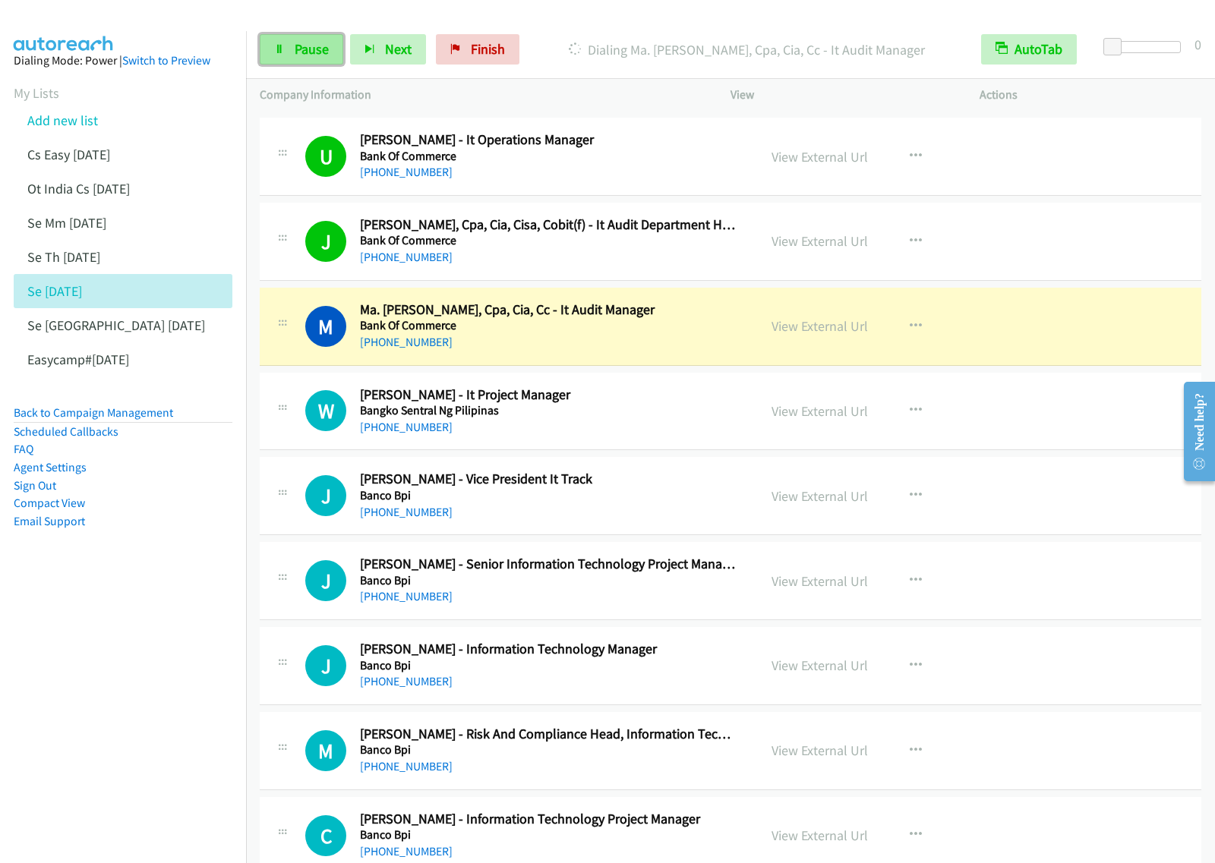
click at [305, 50] on span "Pause" at bounding box center [312, 48] width 34 height 17
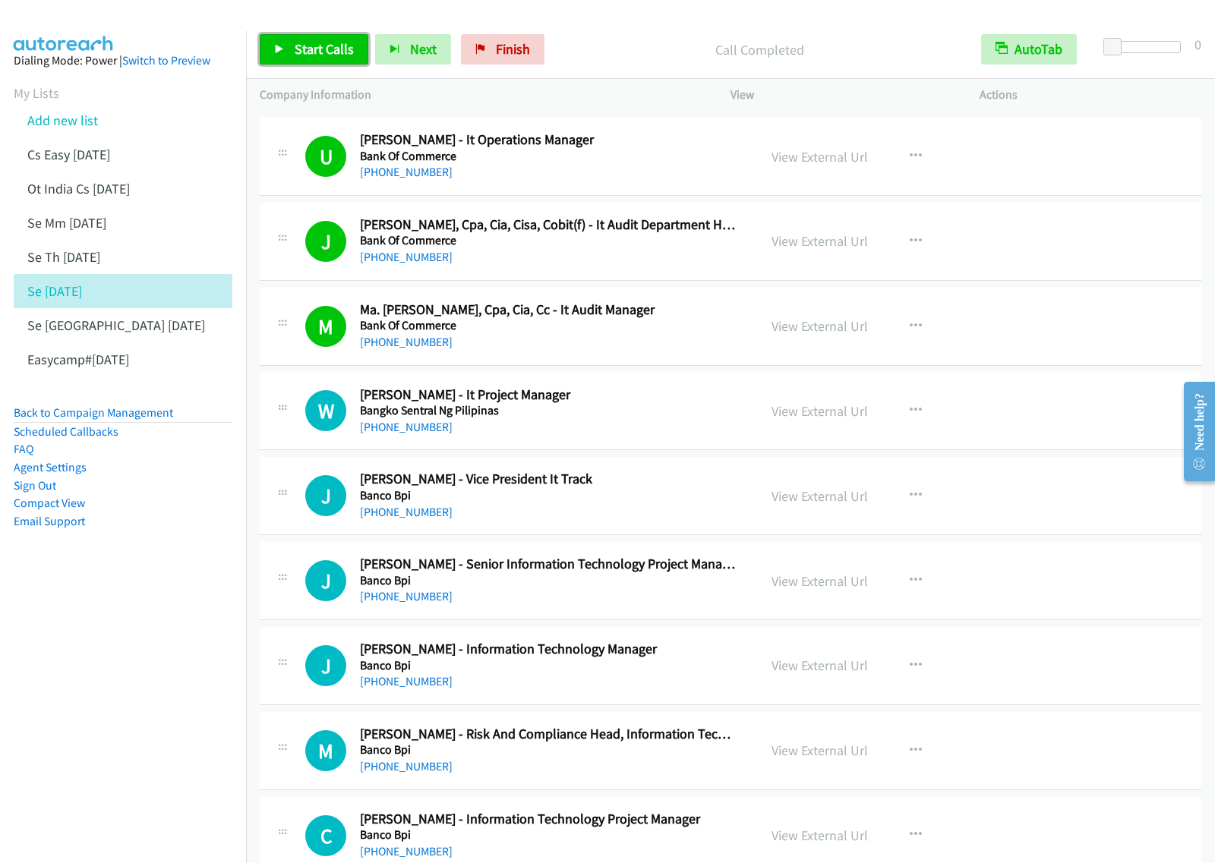
click at [286, 44] on link "Start Calls" at bounding box center [314, 49] width 109 height 30
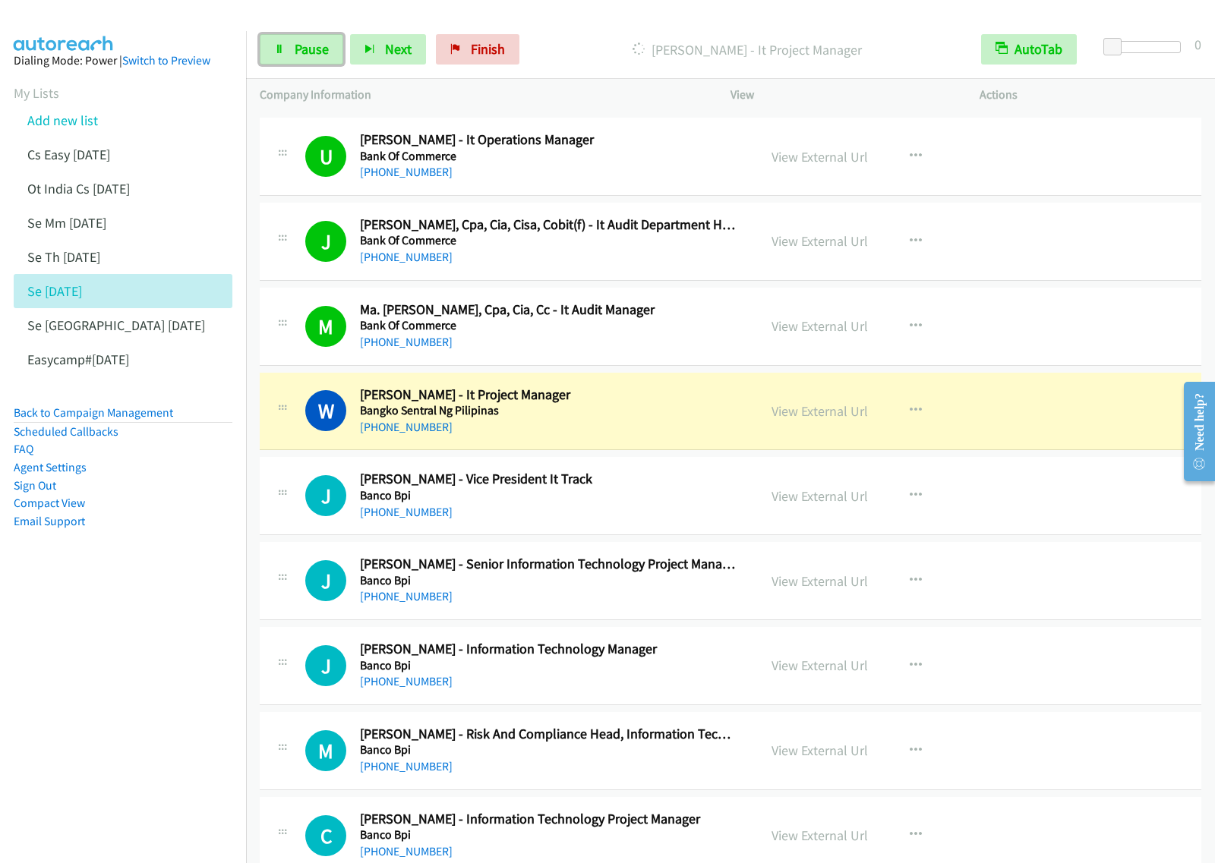
drag, startPoint x: 321, startPoint y: 46, endPoint x: 378, endPoint y: 21, distance: 61.9
click at [320, 46] on span "Pause" at bounding box center [312, 48] width 34 height 17
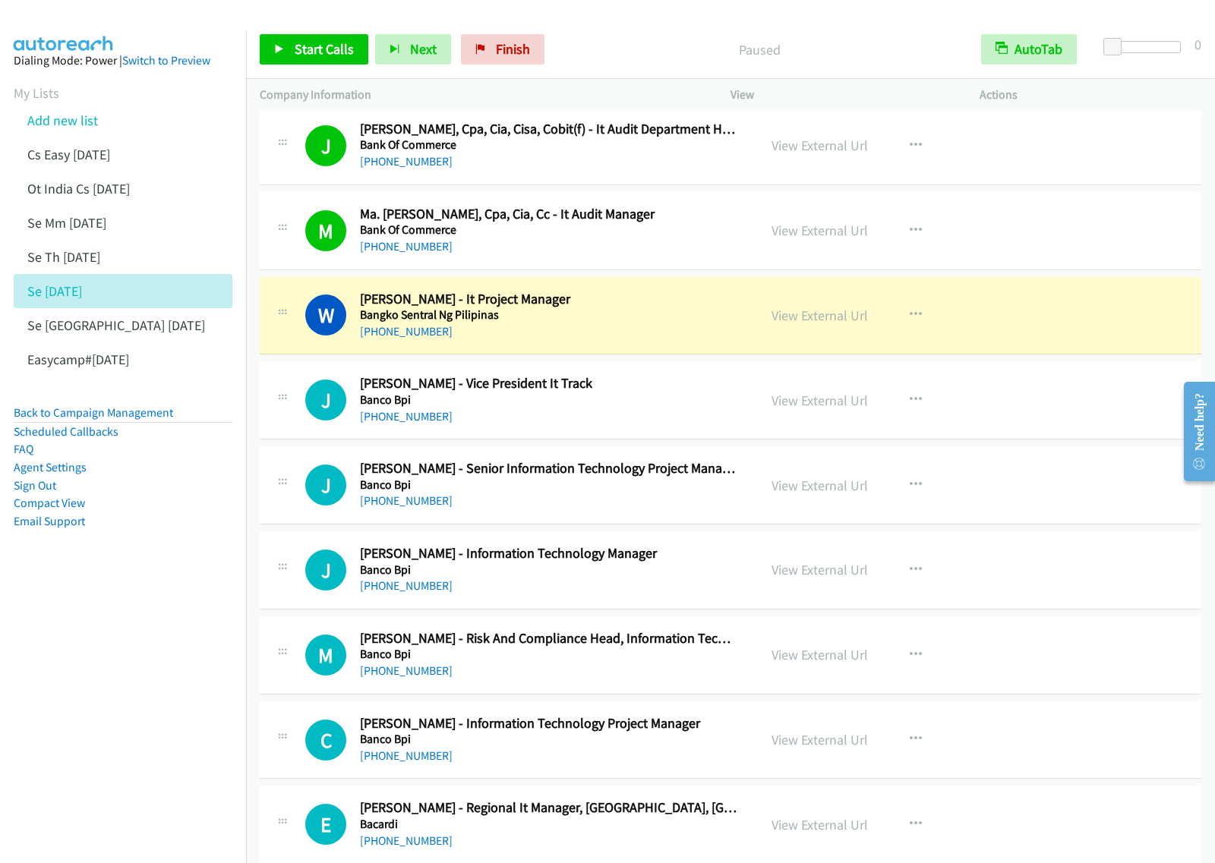
scroll to position [5790, 0]
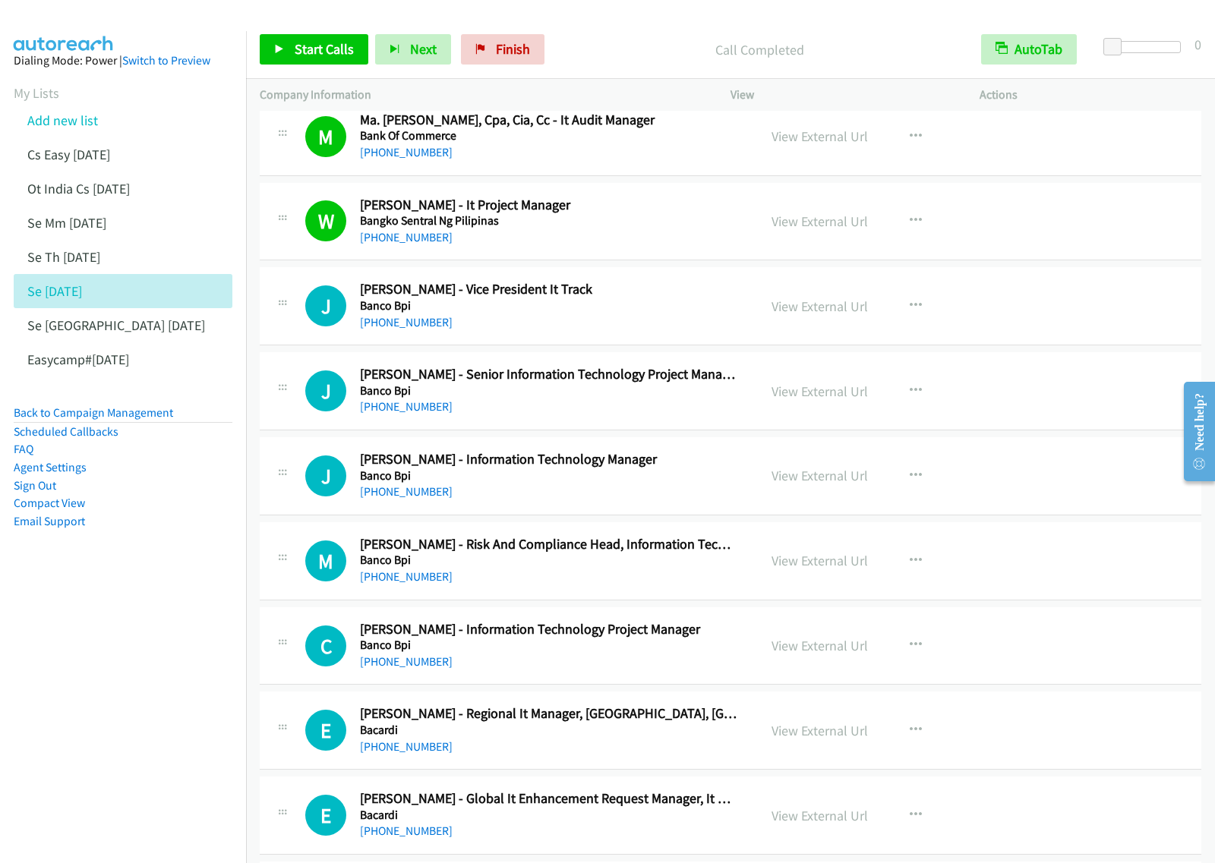
click at [156, 608] on nav "Dialing Mode: Power | Switch to Preview My Lists Add new list Cs Easy [DATE] Ot…" at bounding box center [123, 462] width 247 height 863
click at [335, 46] on span "Start Calls" at bounding box center [324, 48] width 59 height 17
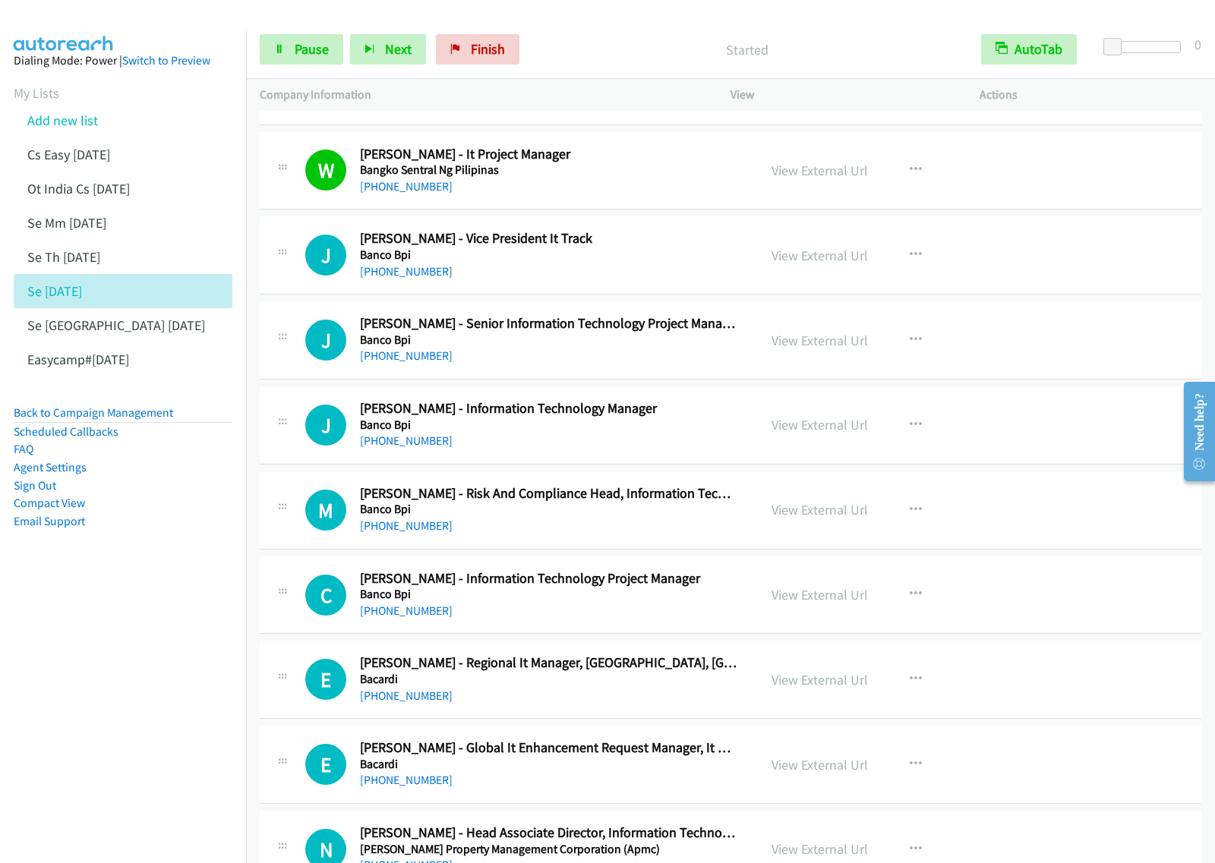
scroll to position [5885, 0]
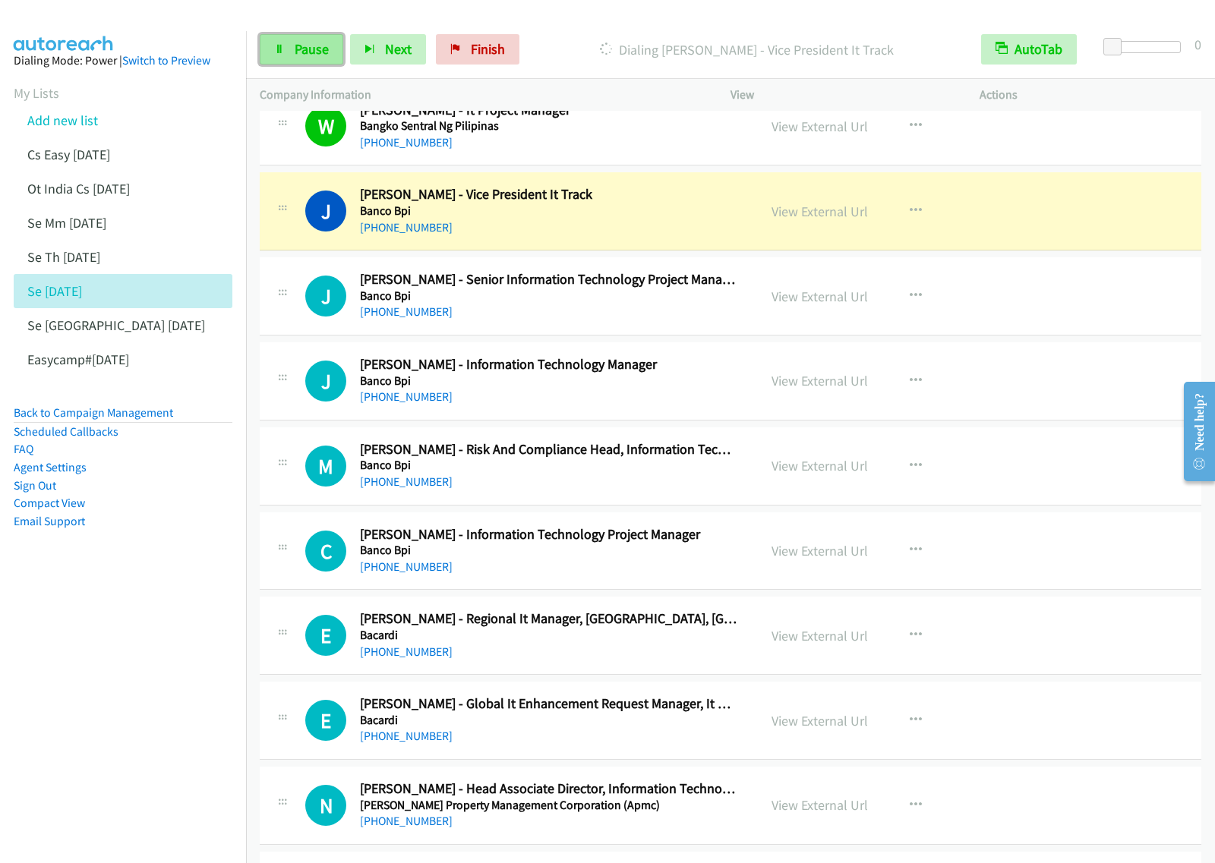
click at [317, 51] on span "Pause" at bounding box center [312, 48] width 34 height 17
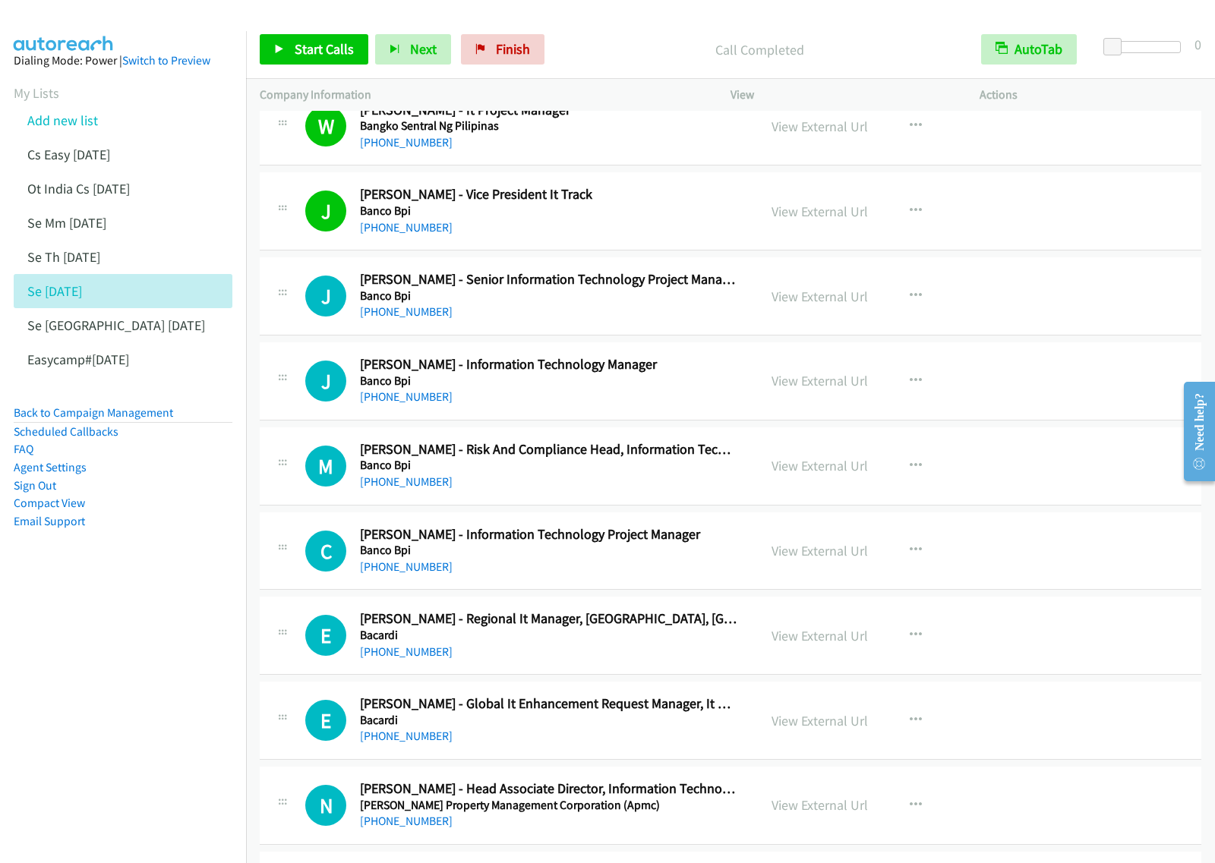
drag, startPoint x: 175, startPoint y: 517, endPoint x: 204, endPoint y: 507, distance: 30.8
click at [175, 517] on li "Email Support" at bounding box center [123, 522] width 219 height 18
click at [327, 55] on span "Start Calls" at bounding box center [324, 48] width 59 height 17
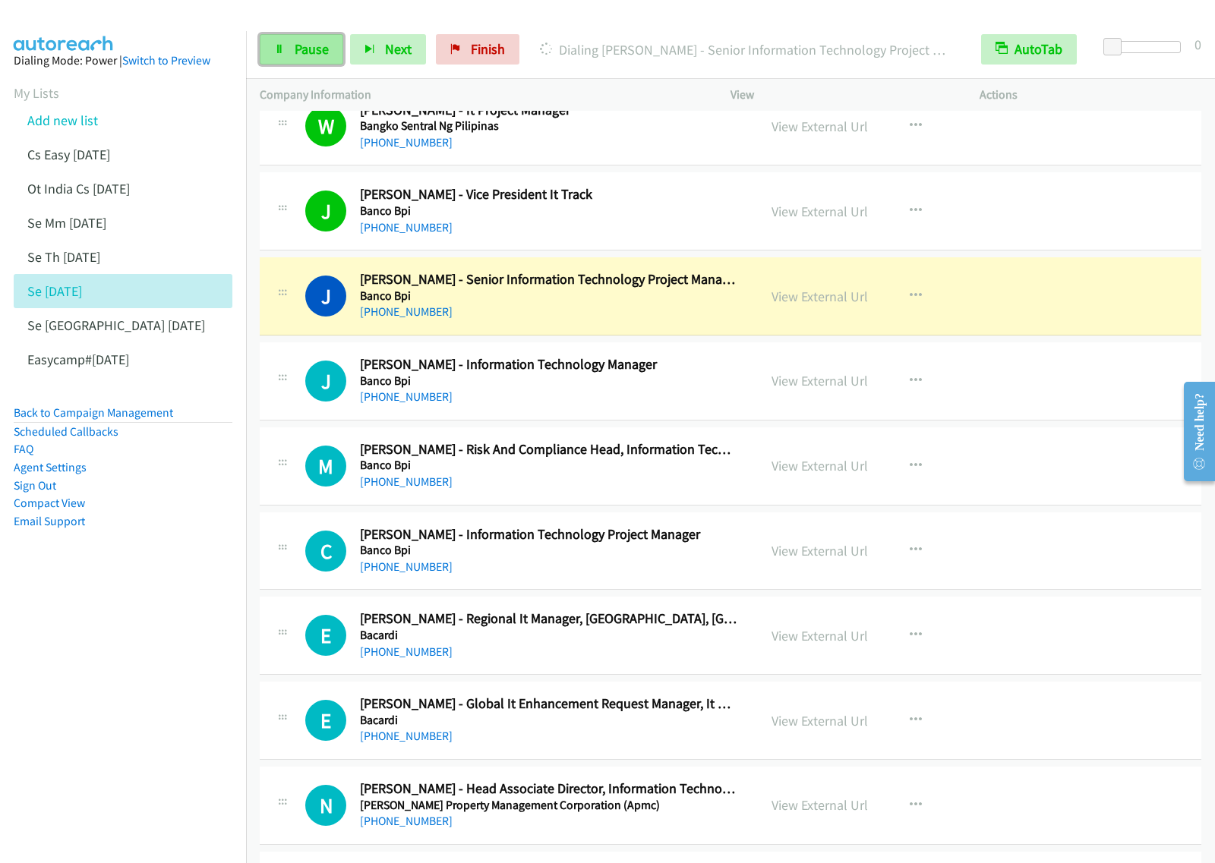
click at [332, 62] on link "Pause" at bounding box center [302, 49] width 84 height 30
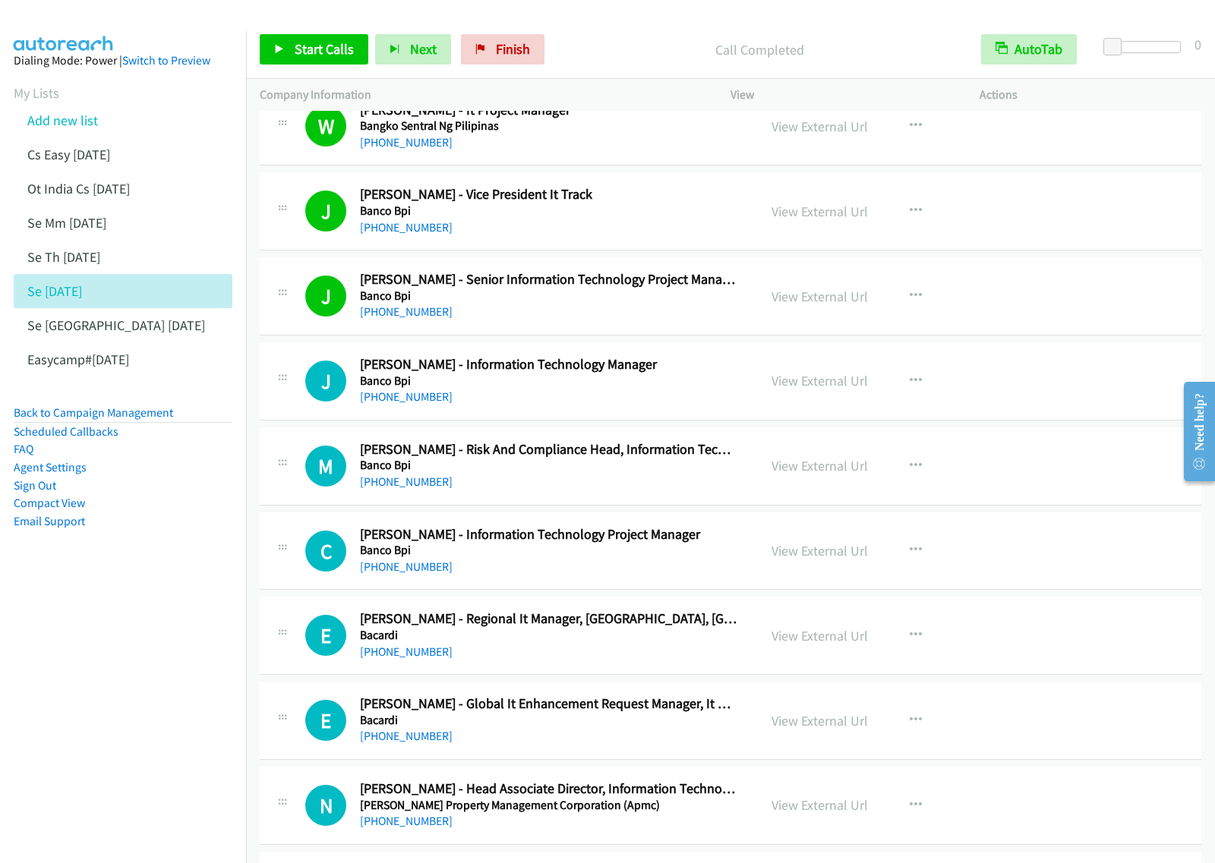
scroll to position [5980, 0]
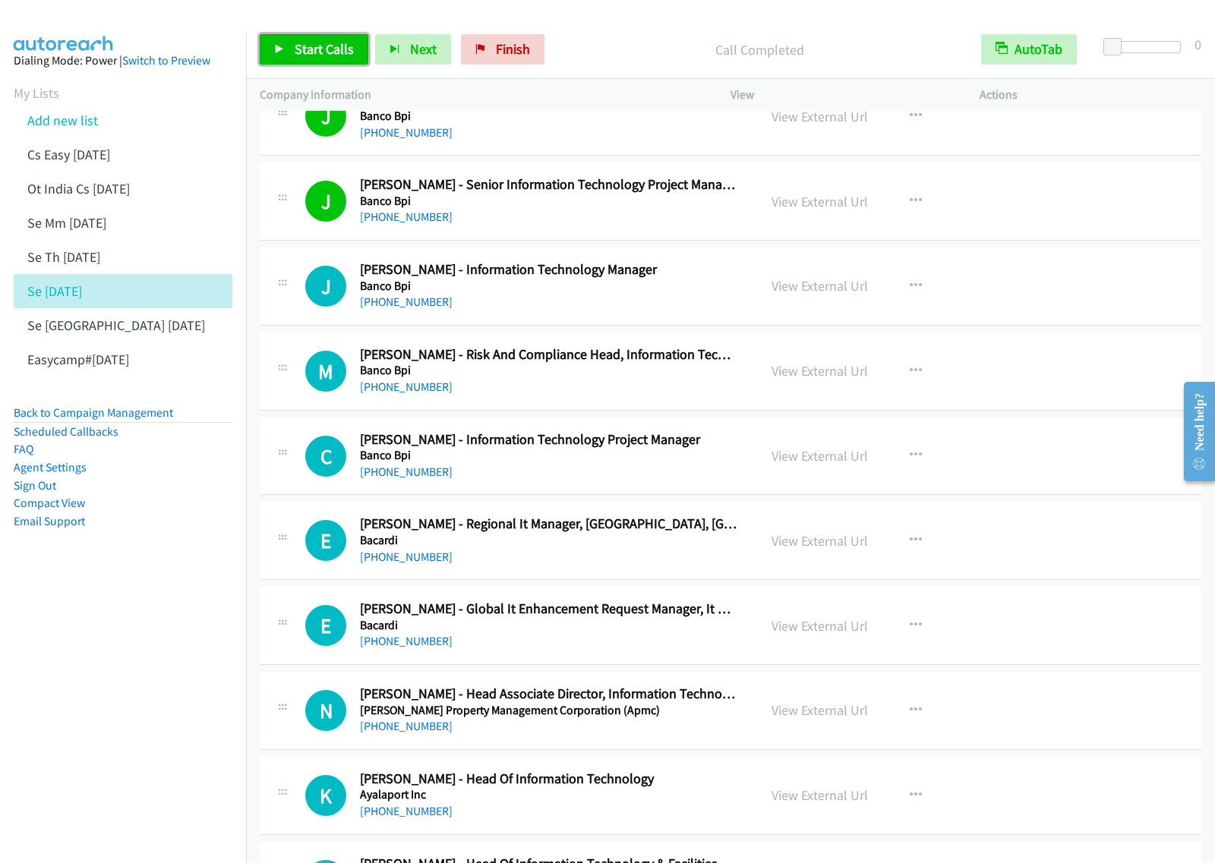
click at [332, 55] on span "Start Calls" at bounding box center [324, 48] width 59 height 17
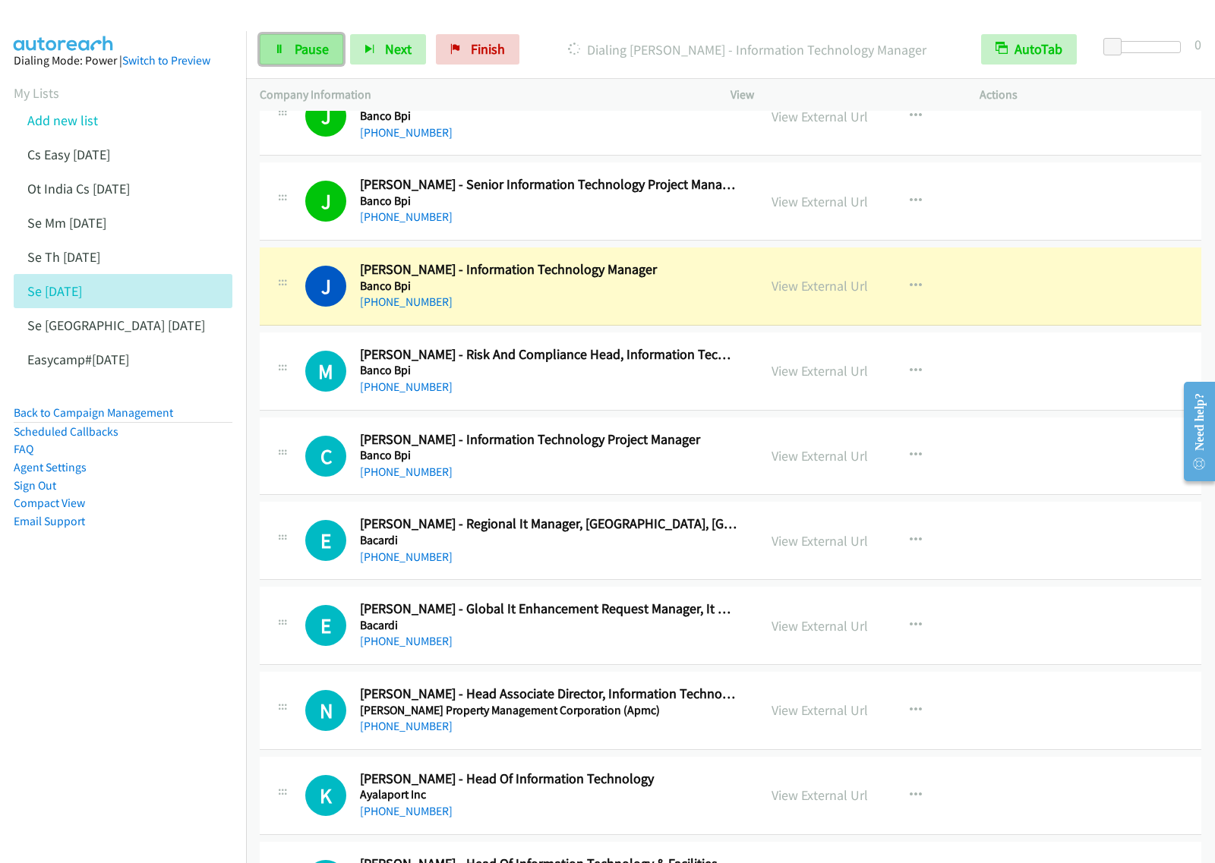
click at [301, 58] on span "Pause" at bounding box center [312, 48] width 34 height 17
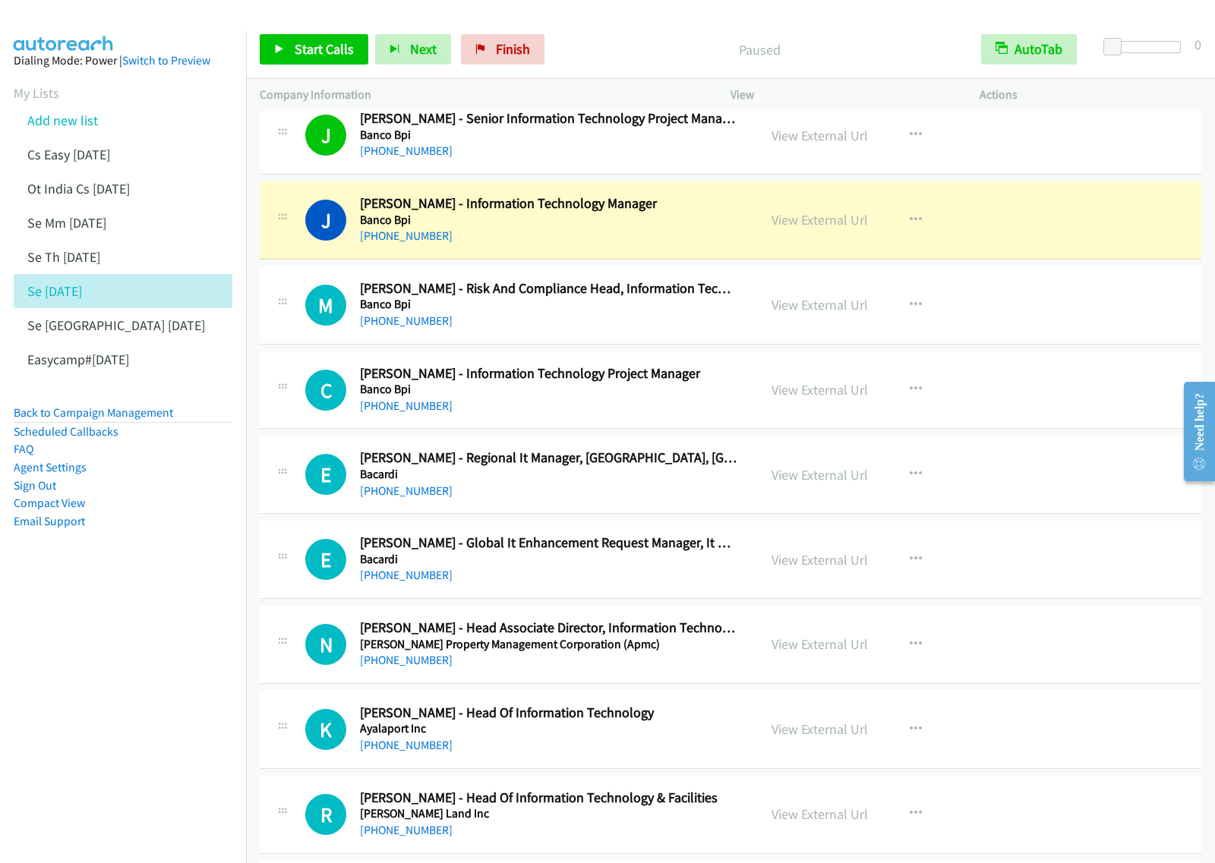
scroll to position [6075, 0]
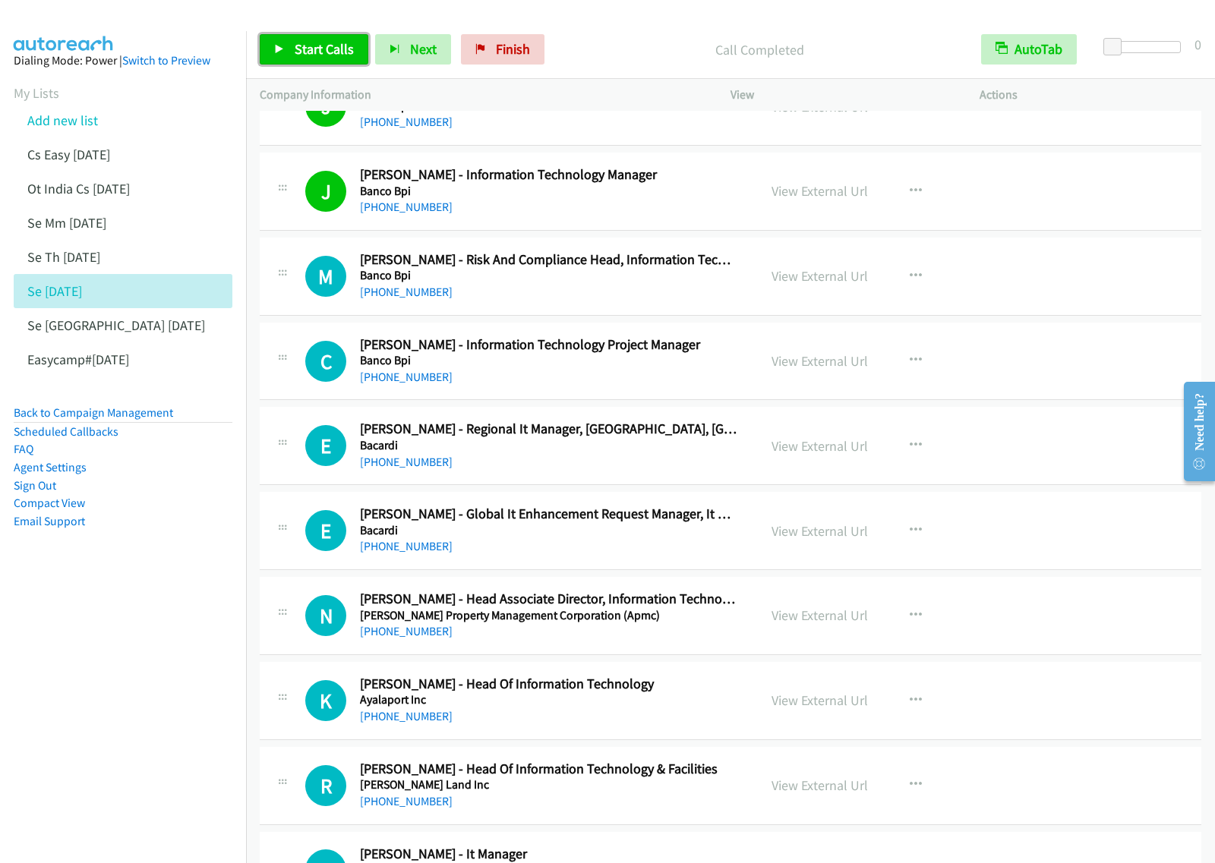
click at [331, 46] on span "Start Calls" at bounding box center [324, 48] width 59 height 17
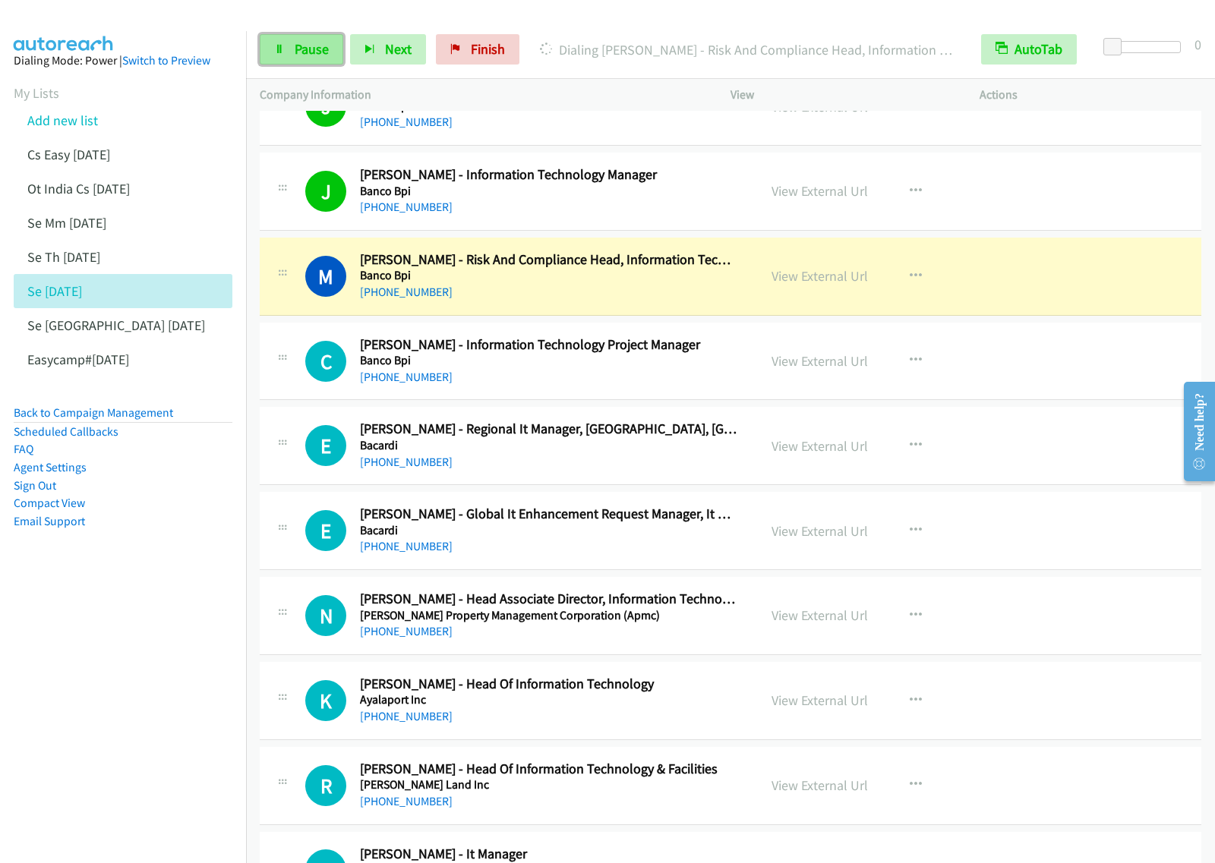
click at [287, 46] on link "Pause" at bounding box center [302, 49] width 84 height 30
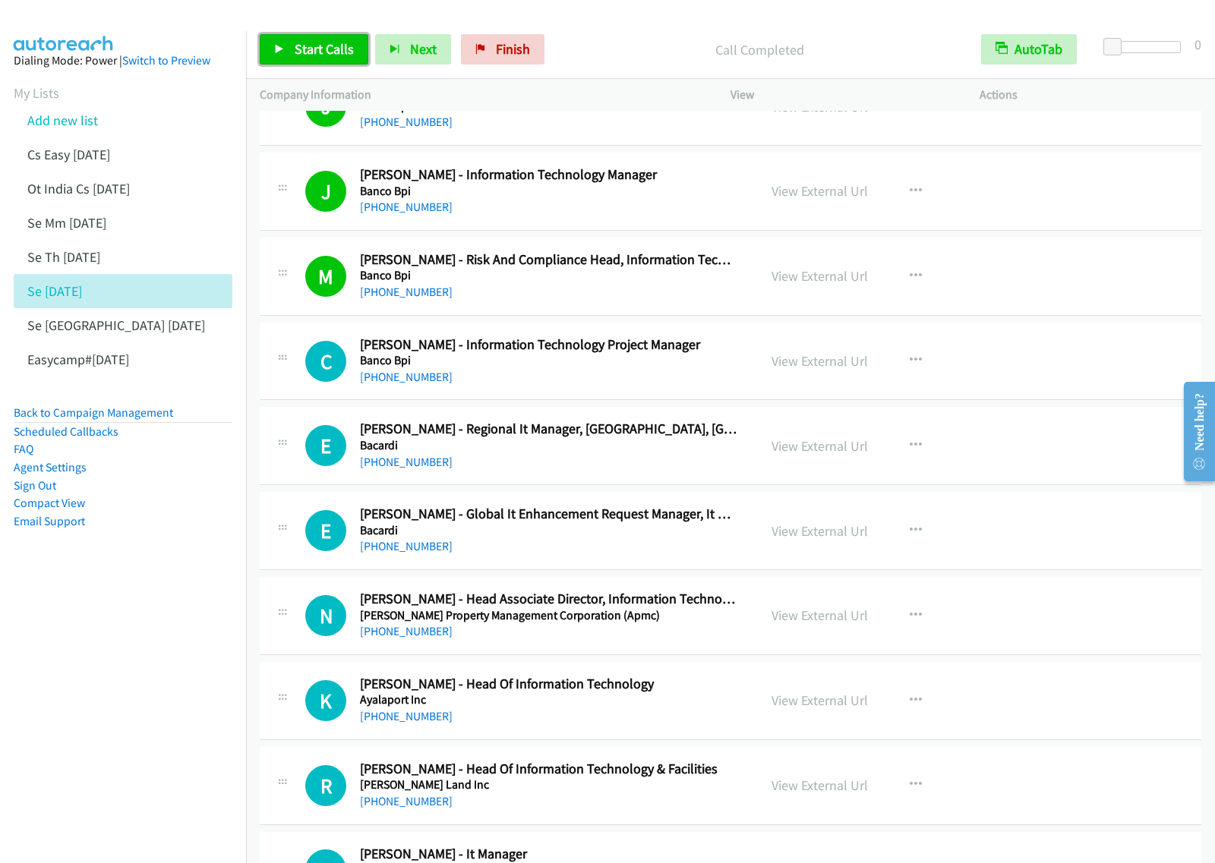
click at [333, 48] on span "Start Calls" at bounding box center [324, 48] width 59 height 17
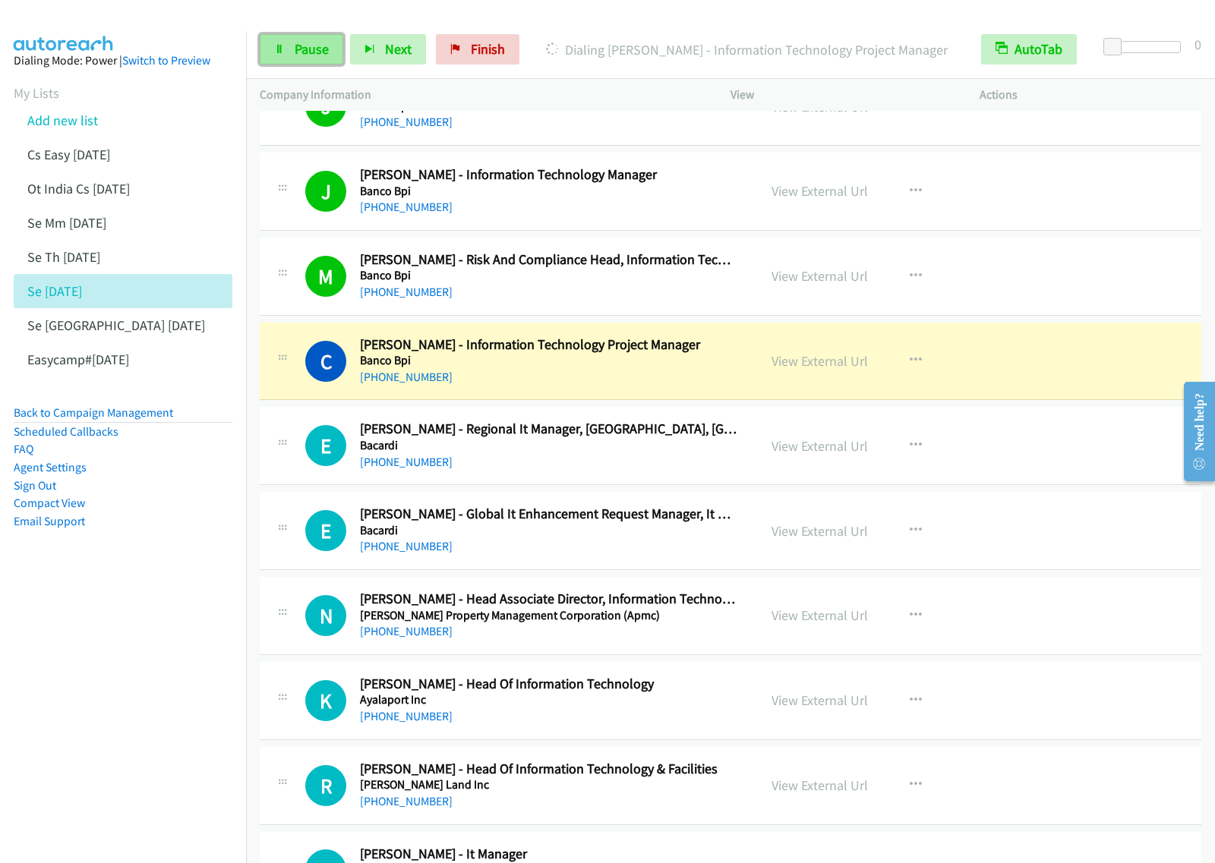
click at [323, 62] on link "Pause" at bounding box center [302, 49] width 84 height 30
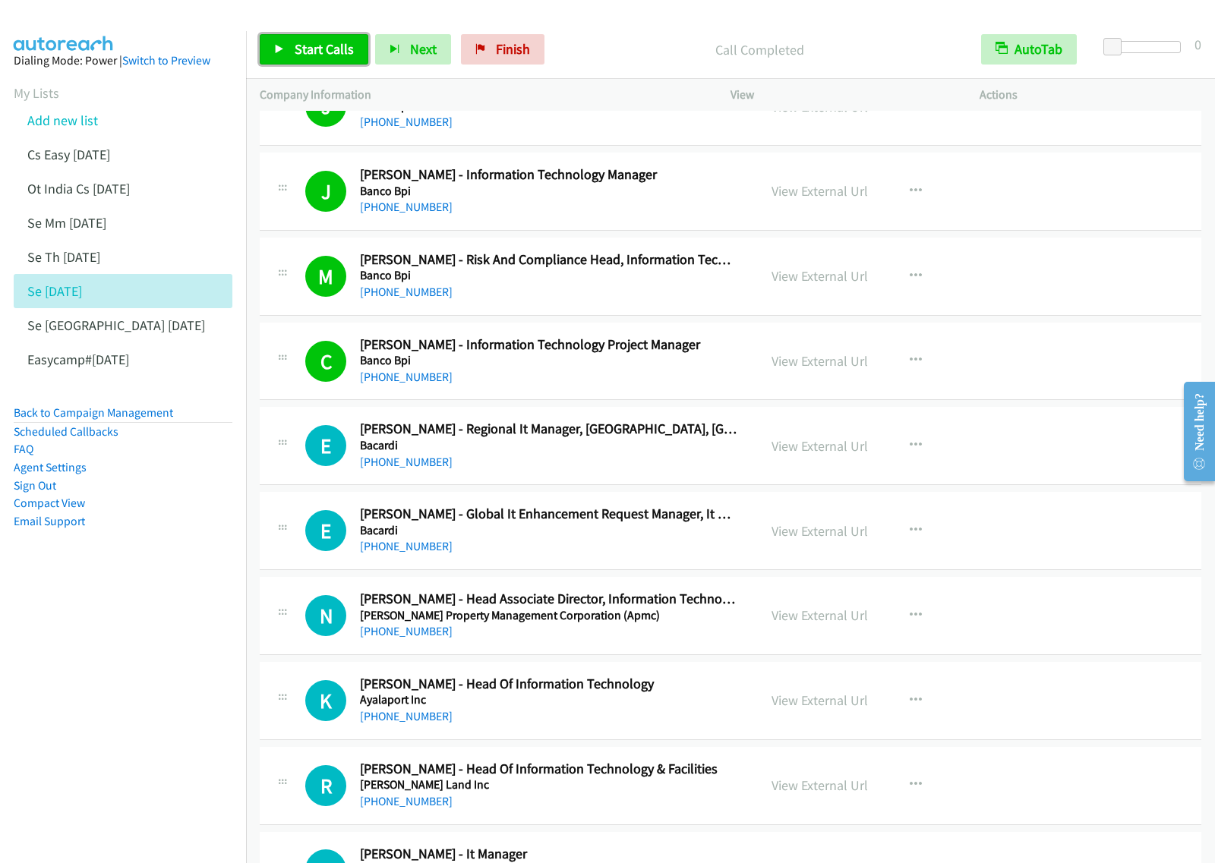
click at [291, 49] on link "Start Calls" at bounding box center [314, 49] width 109 height 30
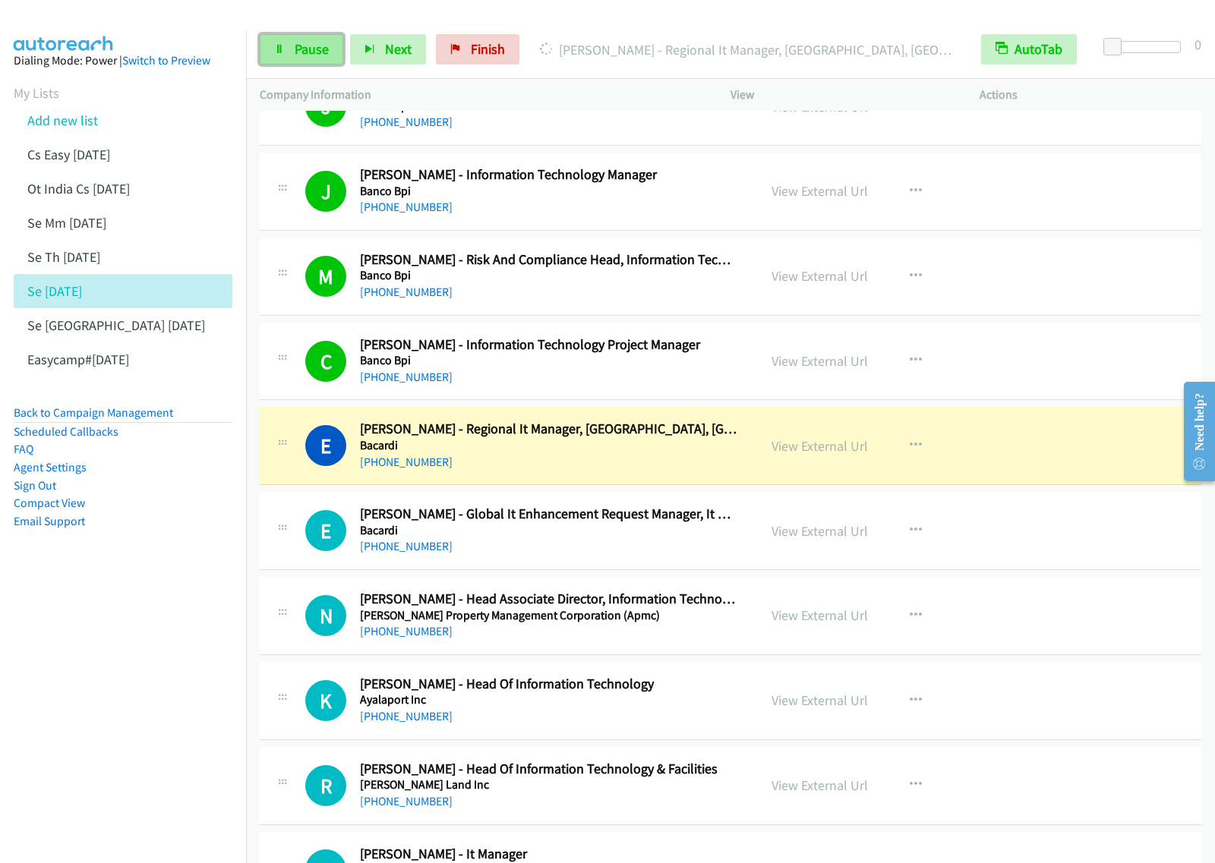
click at [317, 54] on span "Pause" at bounding box center [312, 48] width 34 height 17
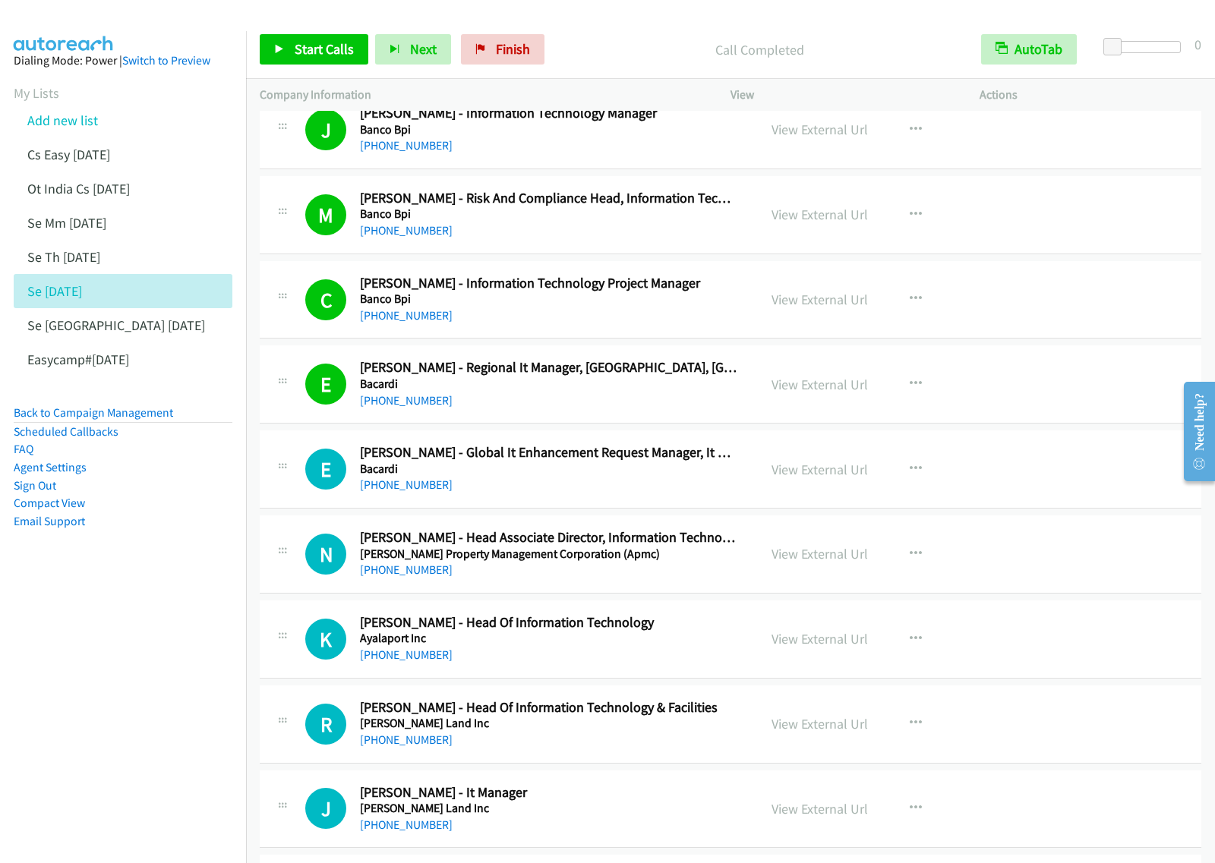
scroll to position [6265, 0]
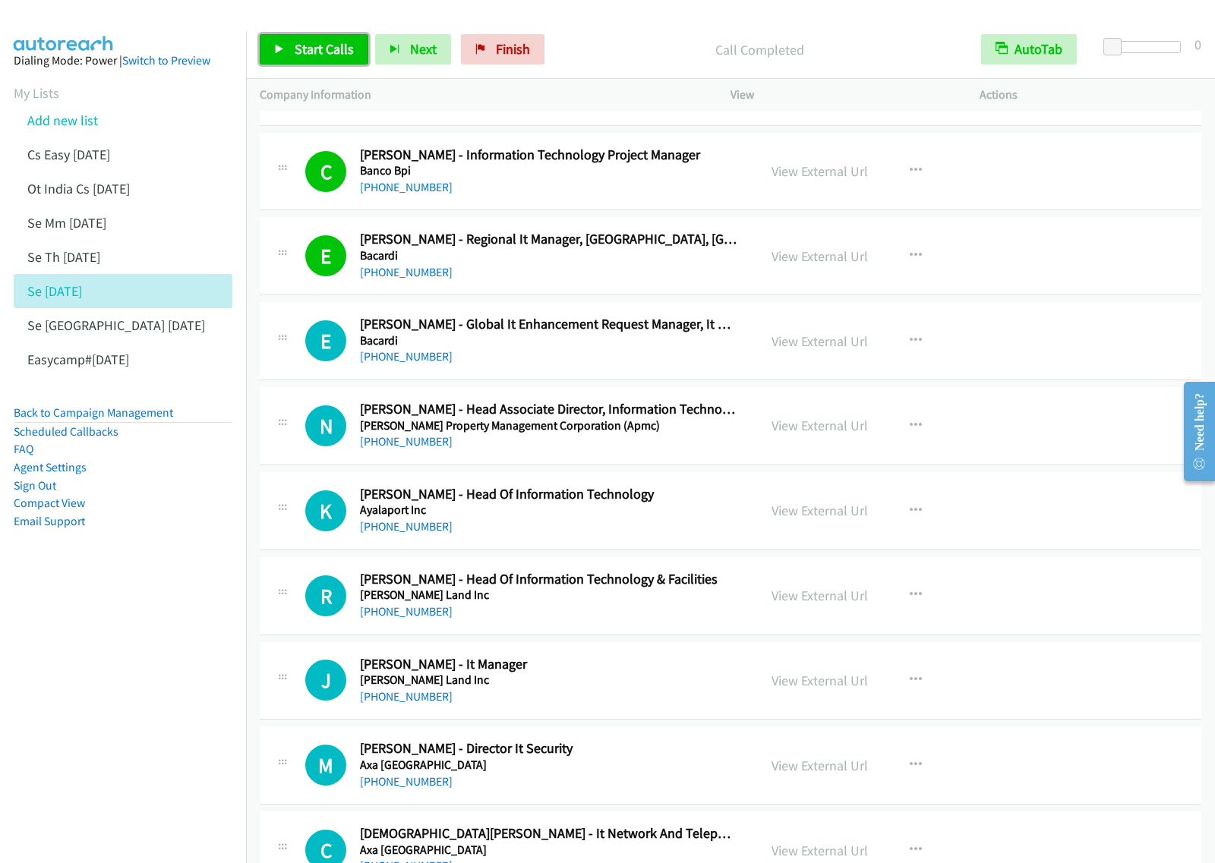
click at [324, 44] on span "Start Calls" at bounding box center [324, 48] width 59 height 17
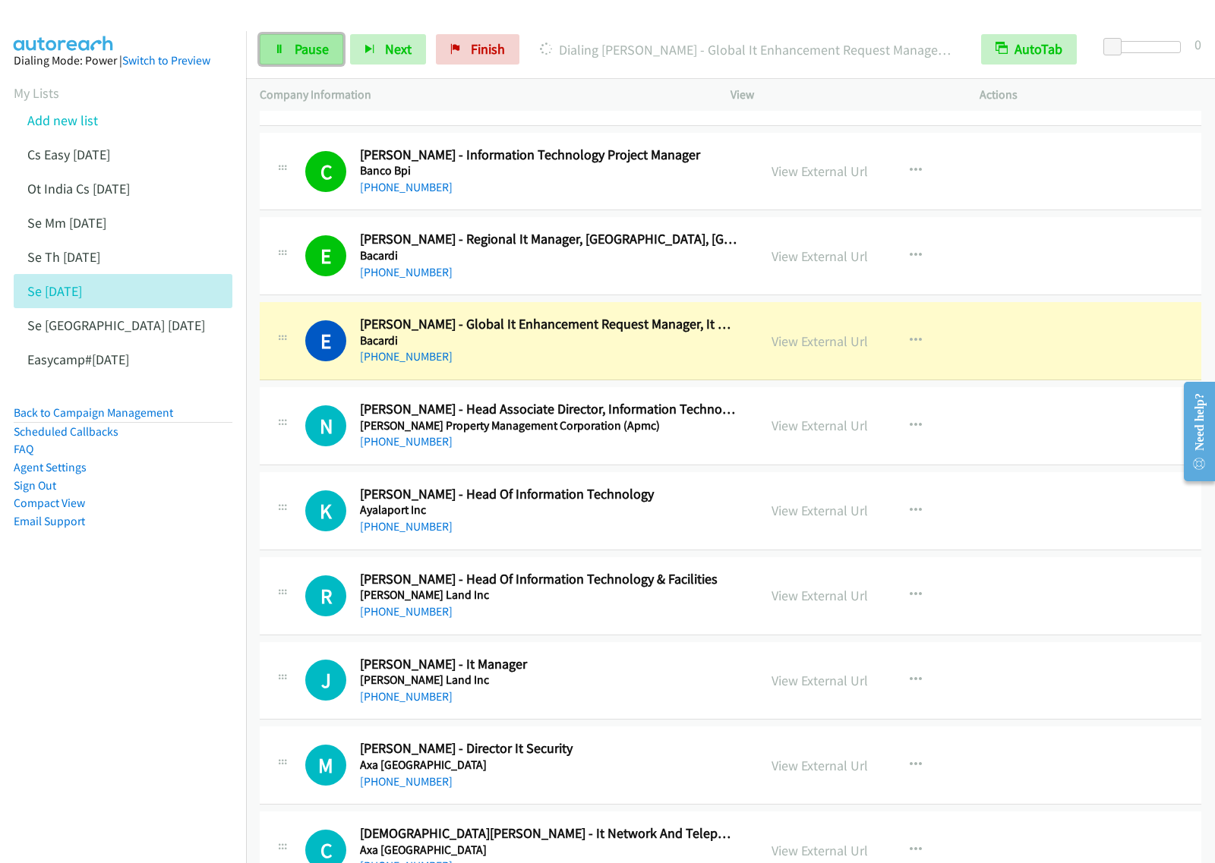
click at [319, 55] on span "Pause" at bounding box center [312, 48] width 34 height 17
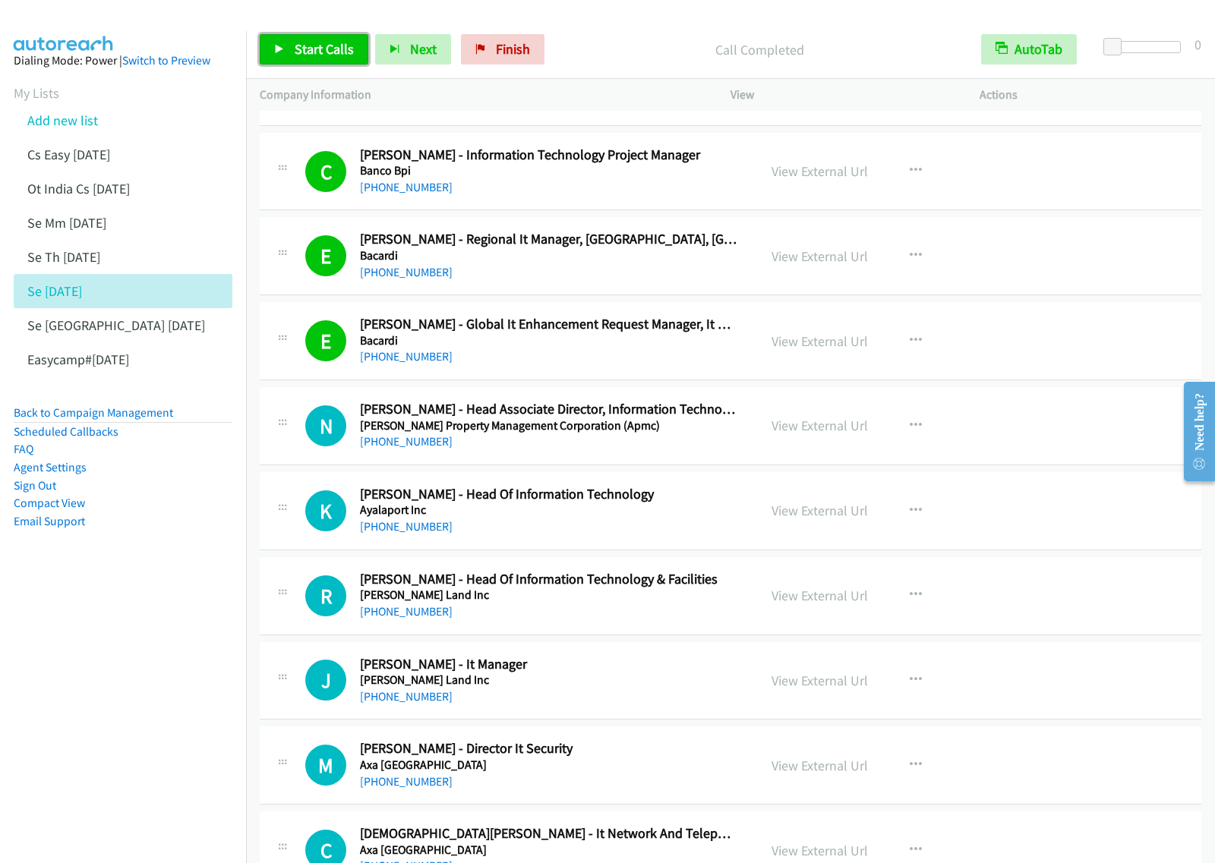
click at [294, 39] on link "Start Calls" at bounding box center [314, 49] width 109 height 30
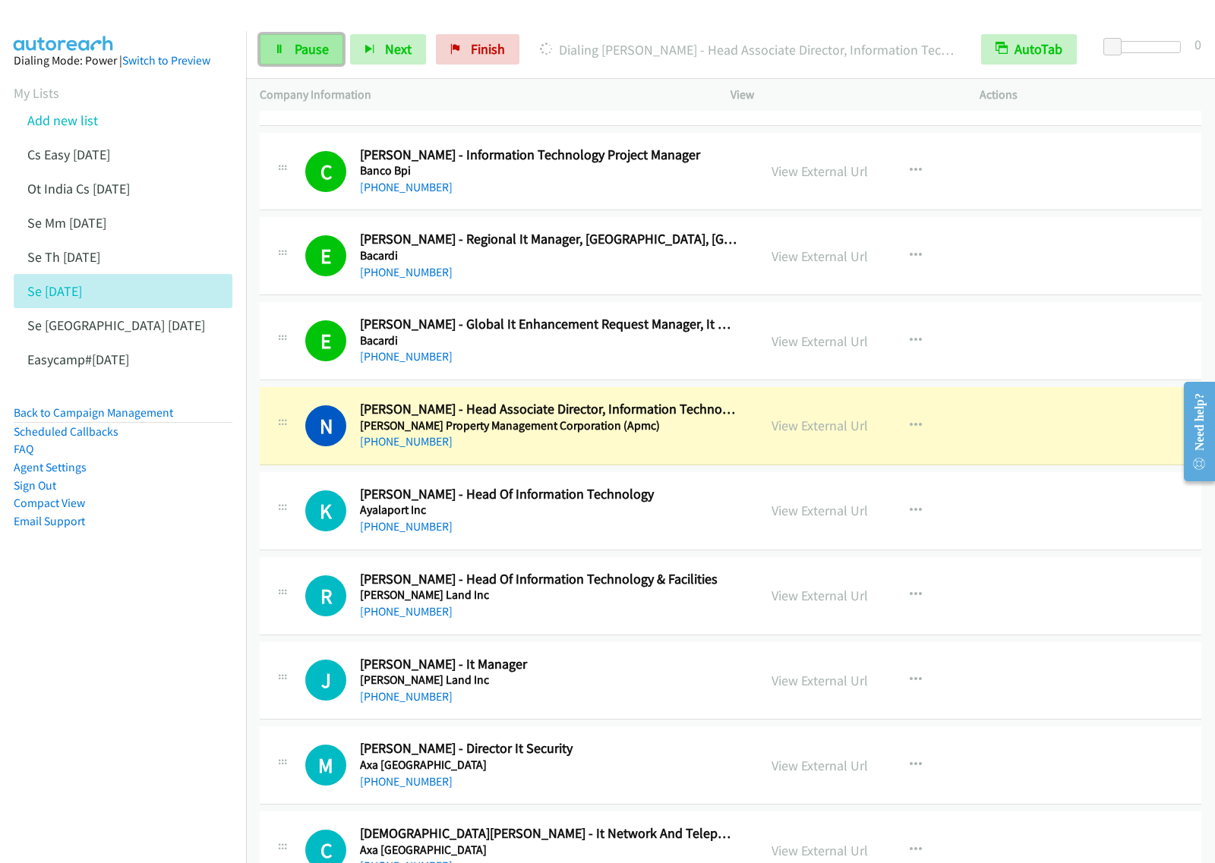
click at [292, 52] on link "Pause" at bounding box center [302, 49] width 84 height 30
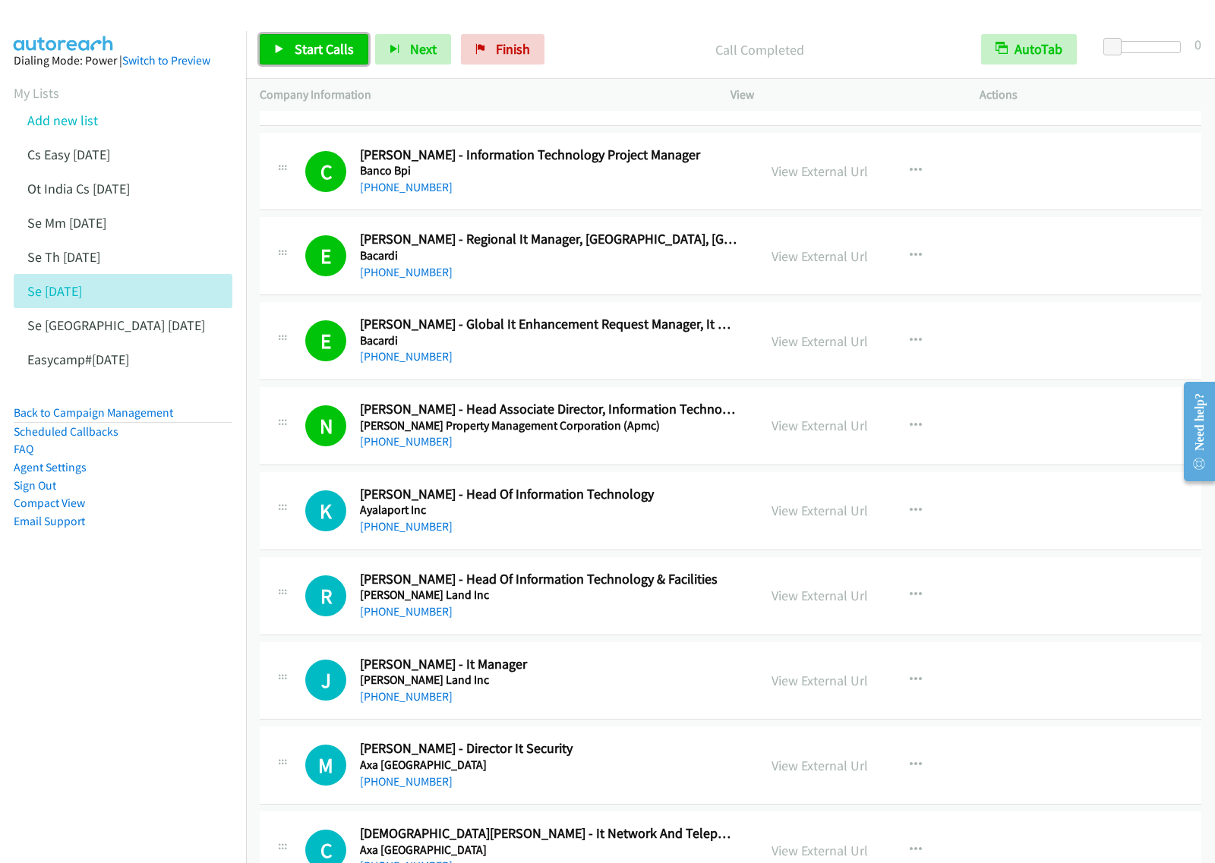
click at [342, 43] on span "Start Calls" at bounding box center [324, 48] width 59 height 17
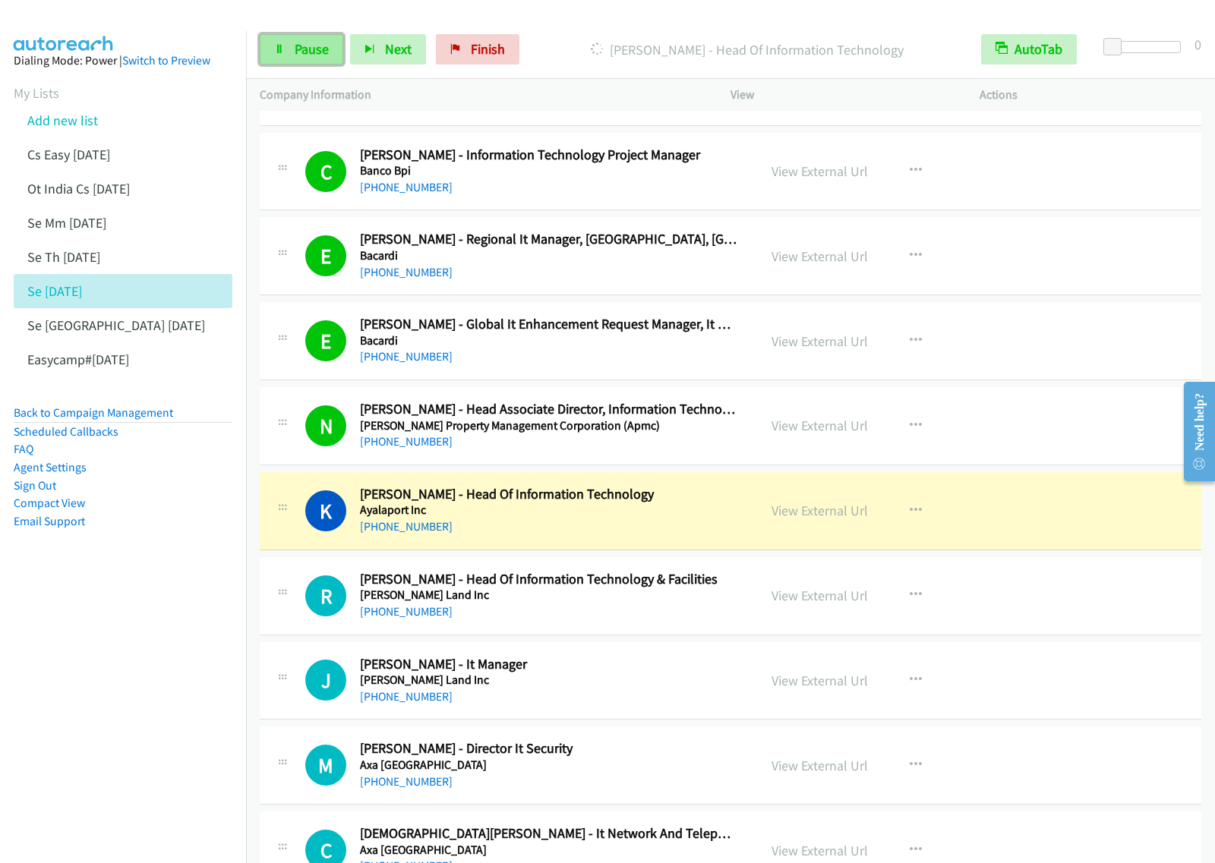
click at [321, 50] on span "Pause" at bounding box center [312, 48] width 34 height 17
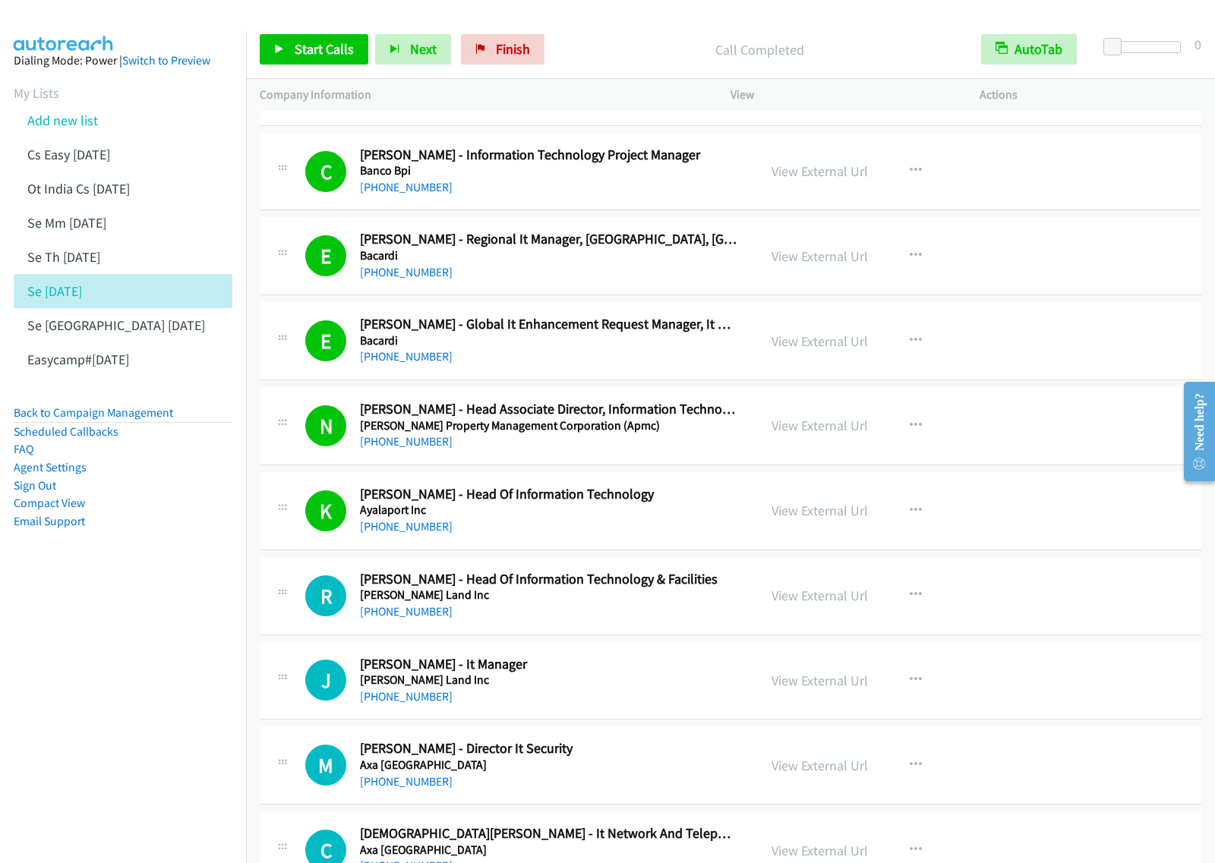
drag, startPoint x: 115, startPoint y: 706, endPoint x: 365, endPoint y: 595, distance: 272.9
click at [115, 706] on nav "Dialing Mode: Power | Switch to Preview My Lists Add new list Cs Easy [DATE] Ot…" at bounding box center [123, 462] width 247 height 863
click at [300, 55] on span "Start Calls" at bounding box center [324, 48] width 59 height 17
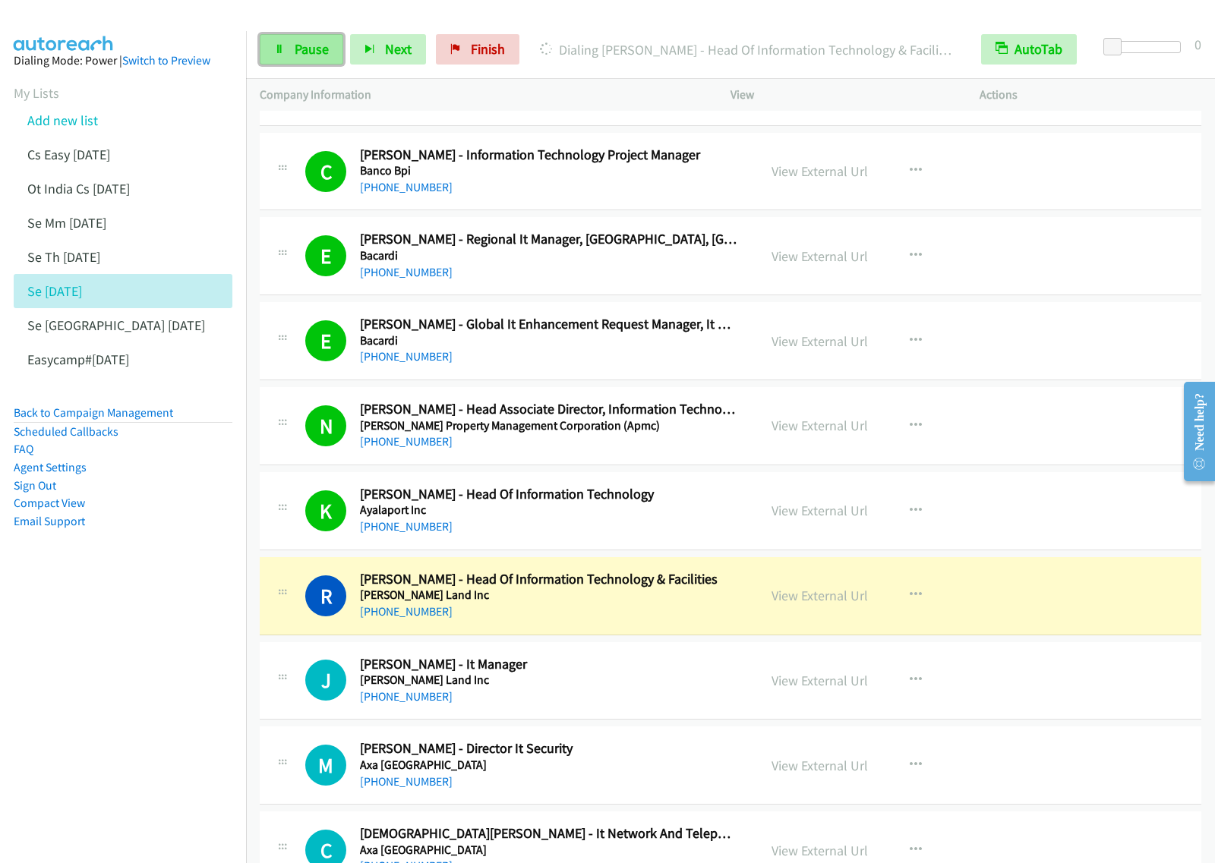
click at [314, 46] on span "Pause" at bounding box center [312, 48] width 34 height 17
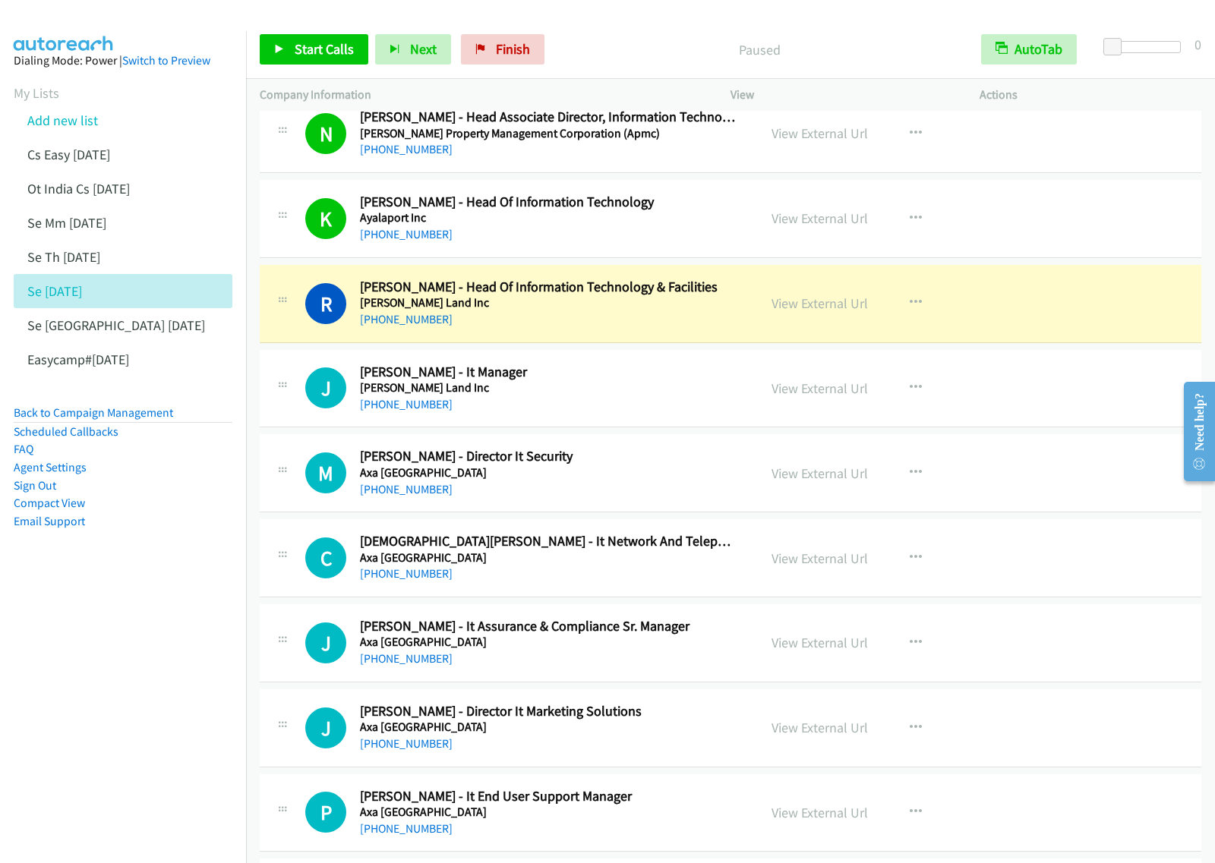
scroll to position [6645, 0]
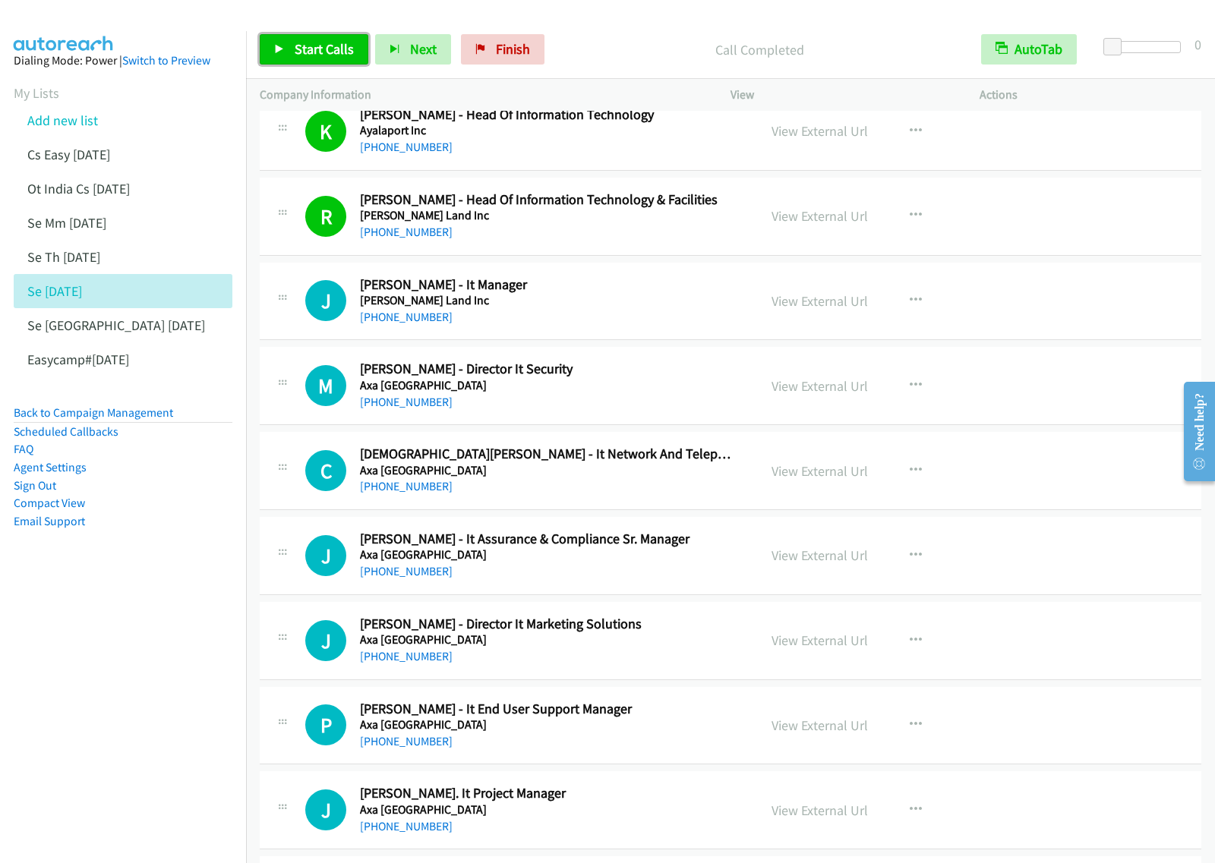
click at [309, 49] on span "Start Calls" at bounding box center [324, 48] width 59 height 17
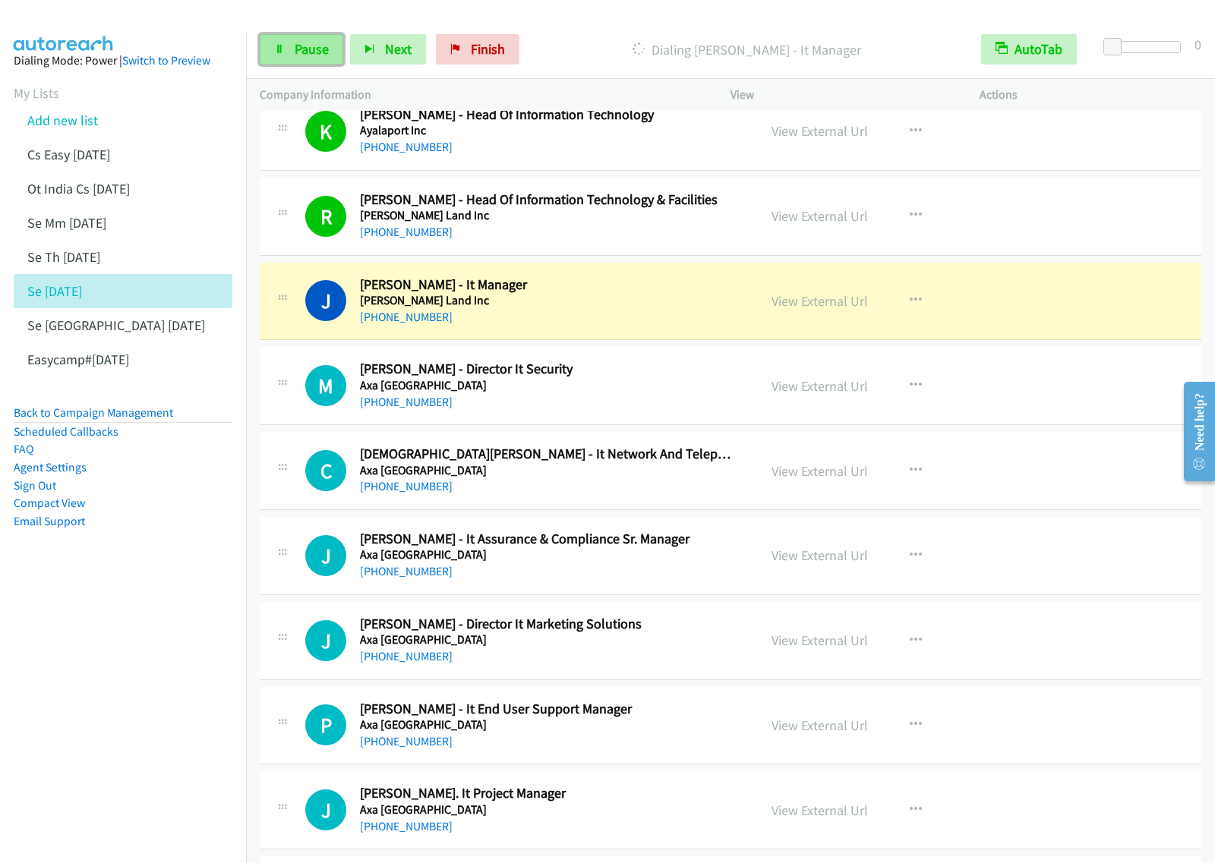
click at [324, 63] on link "Pause" at bounding box center [302, 49] width 84 height 30
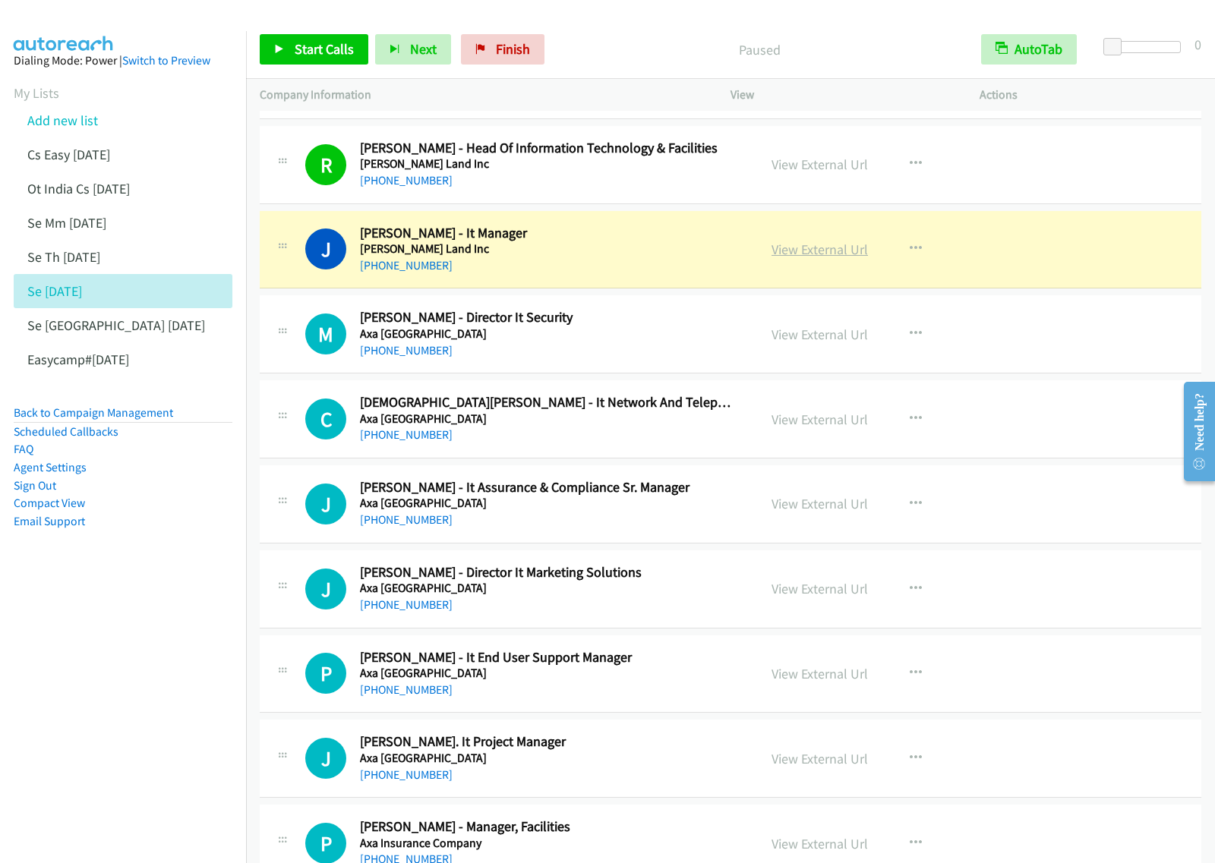
scroll to position [6740, 0]
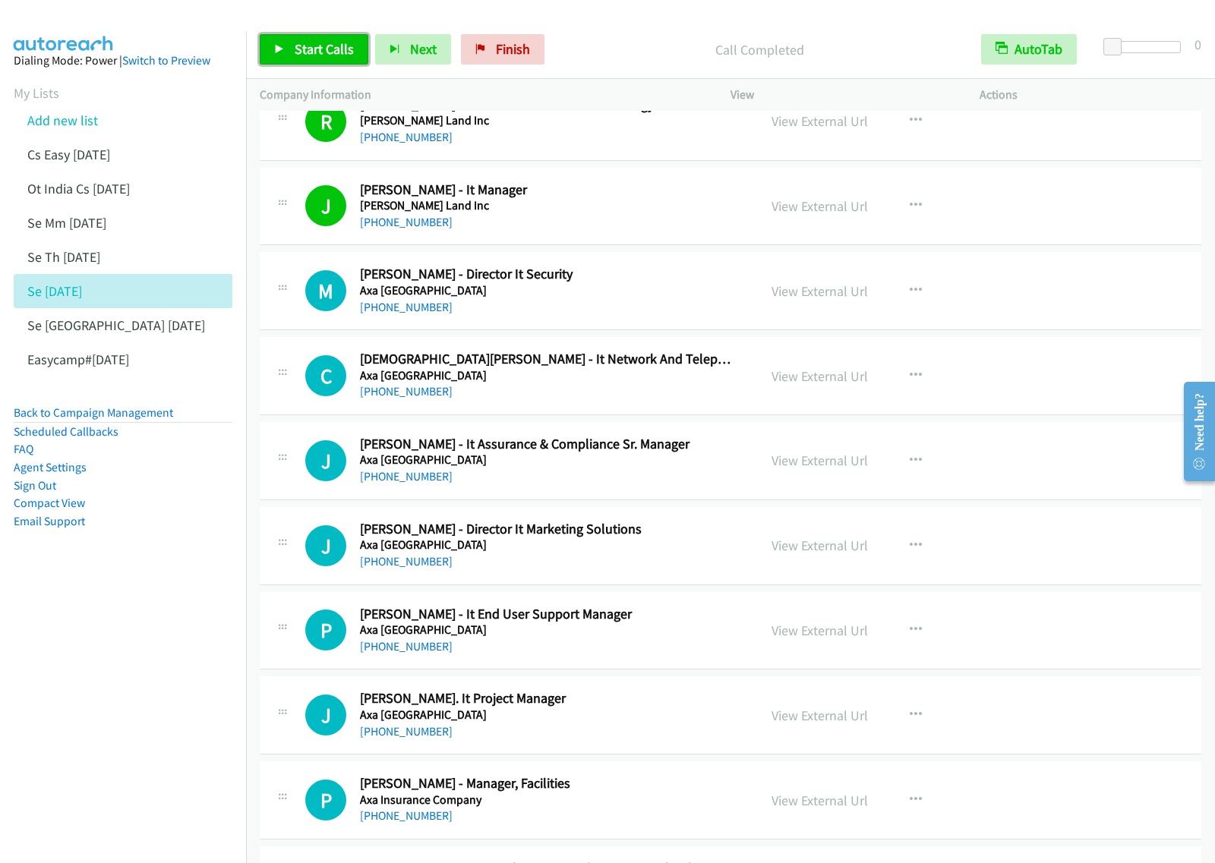
click at [338, 34] on link "Start Calls" at bounding box center [314, 49] width 109 height 30
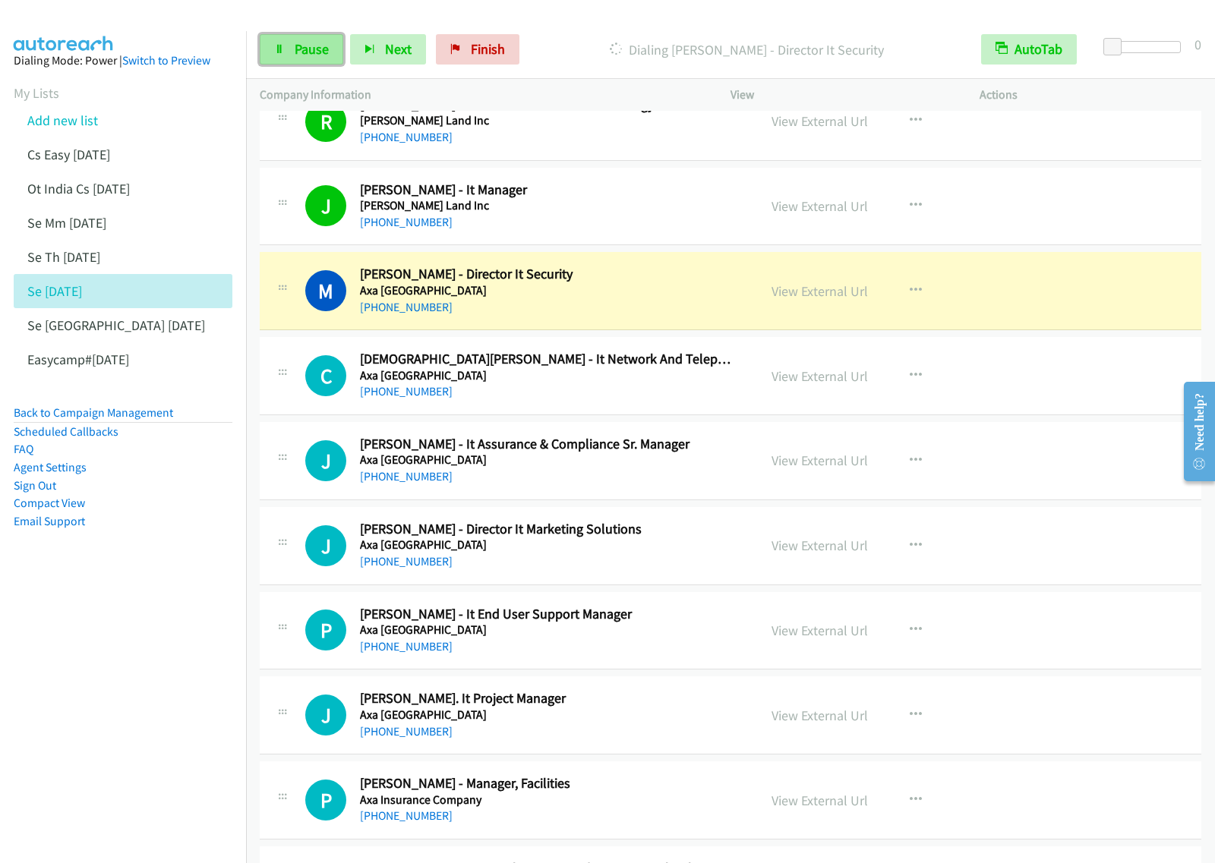
click at [306, 46] on span "Pause" at bounding box center [312, 48] width 34 height 17
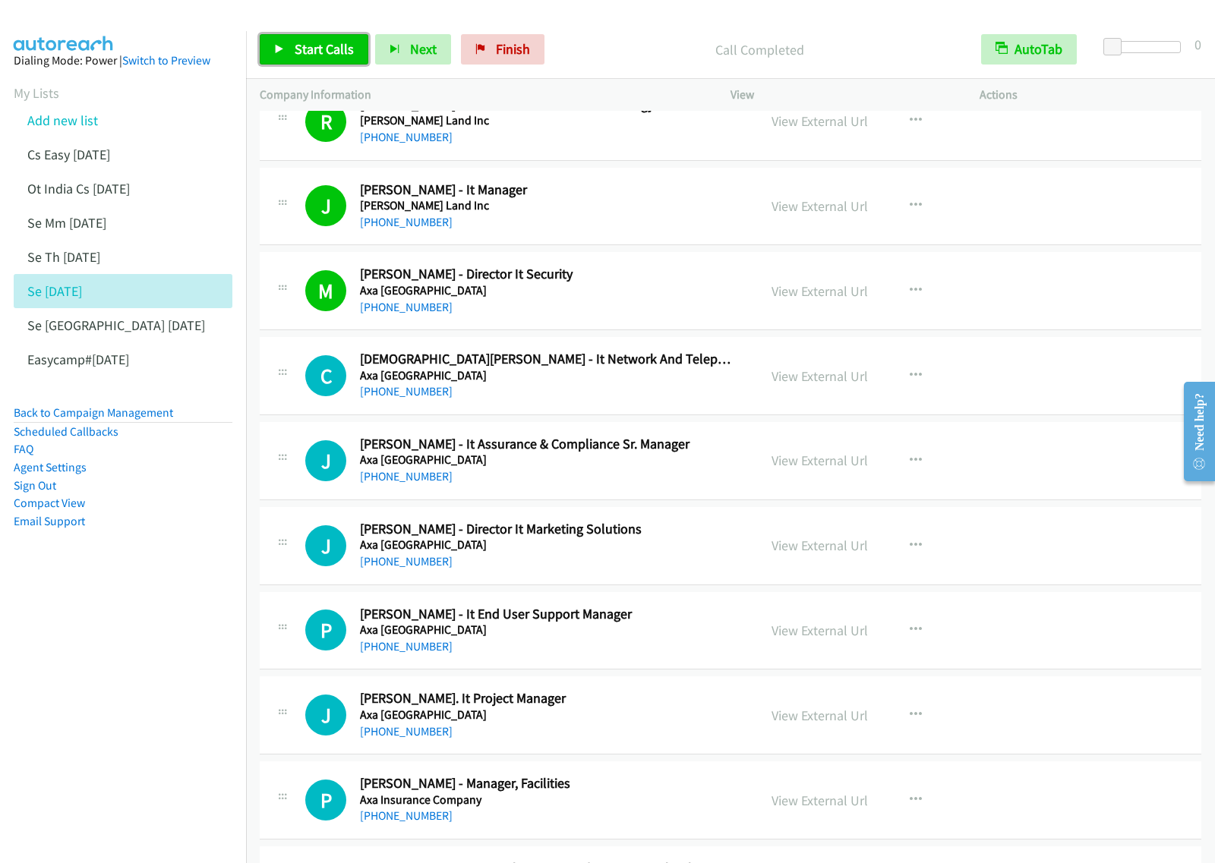
click at [309, 51] on span "Start Calls" at bounding box center [324, 48] width 59 height 17
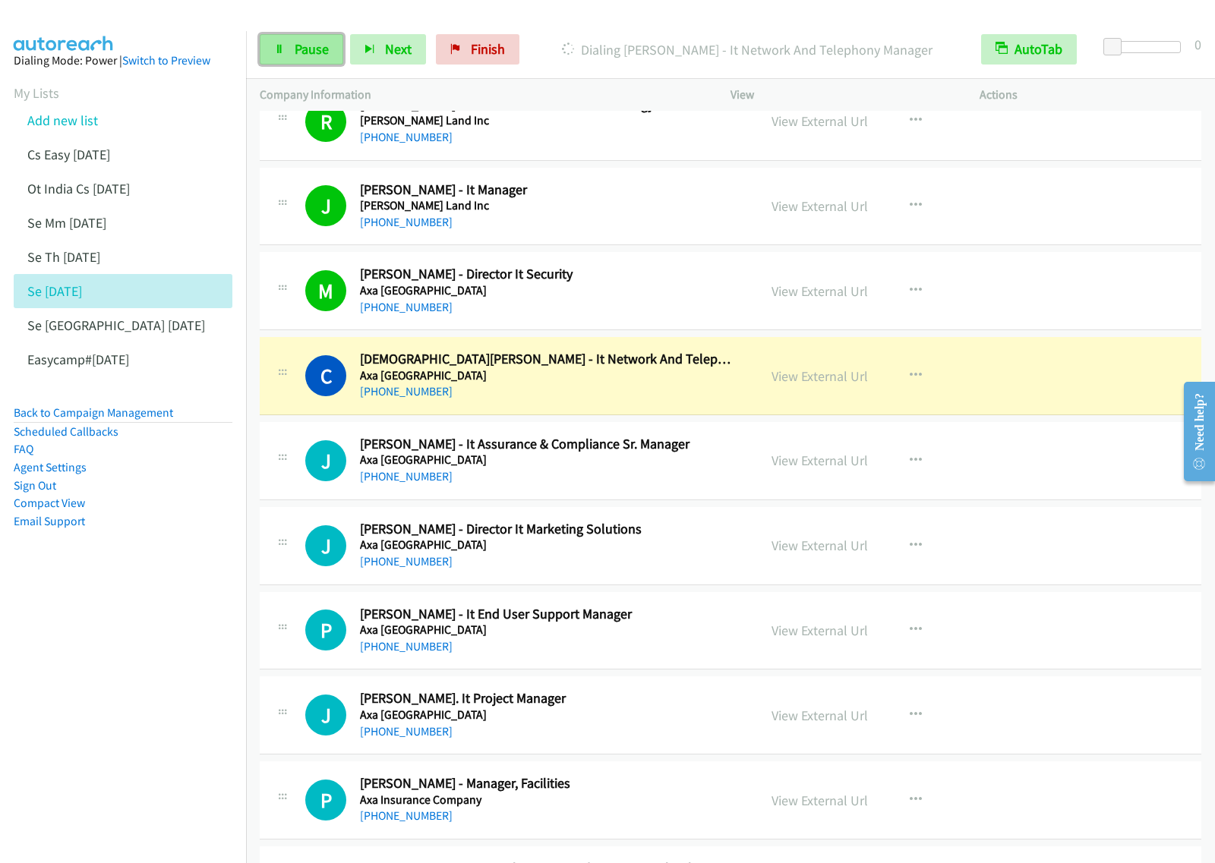
click at [283, 46] on icon at bounding box center [279, 50] width 11 height 11
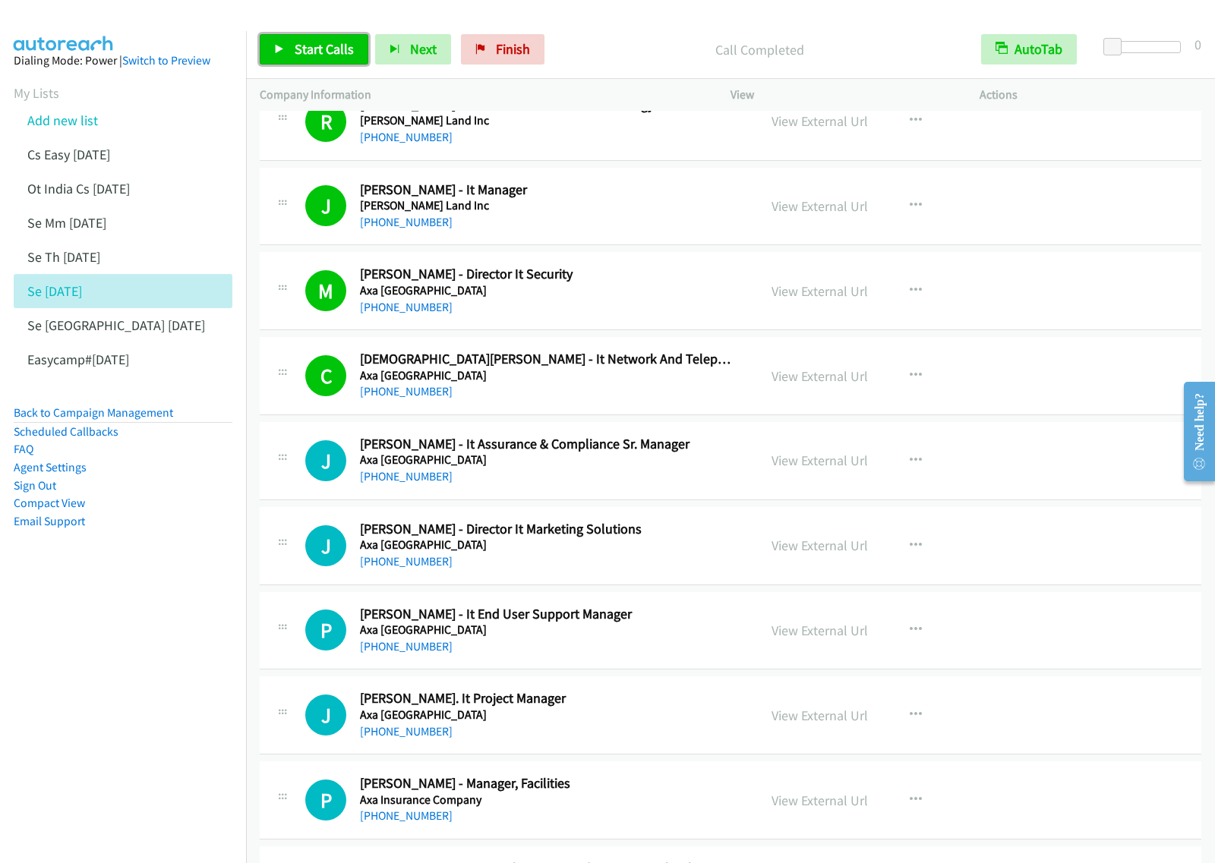
click at [317, 42] on span "Start Calls" at bounding box center [324, 48] width 59 height 17
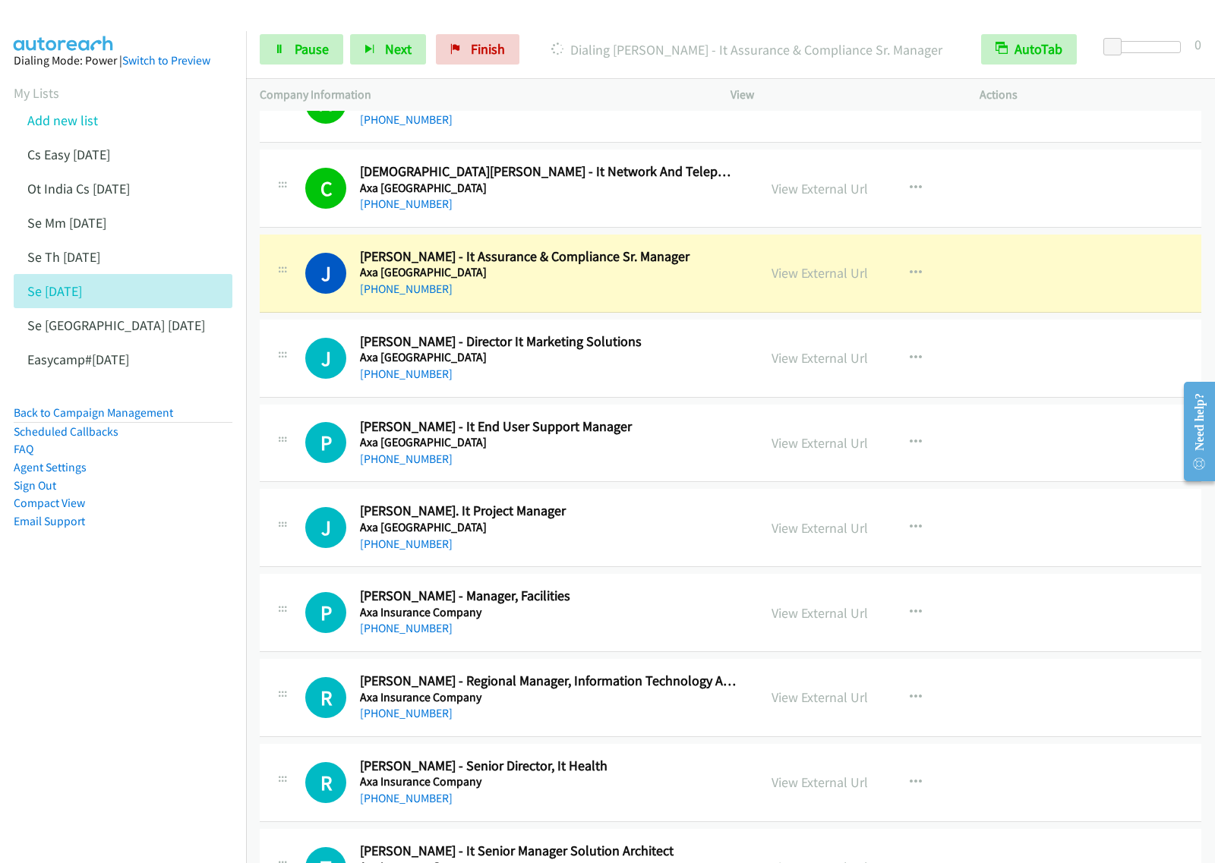
scroll to position [6929, 0]
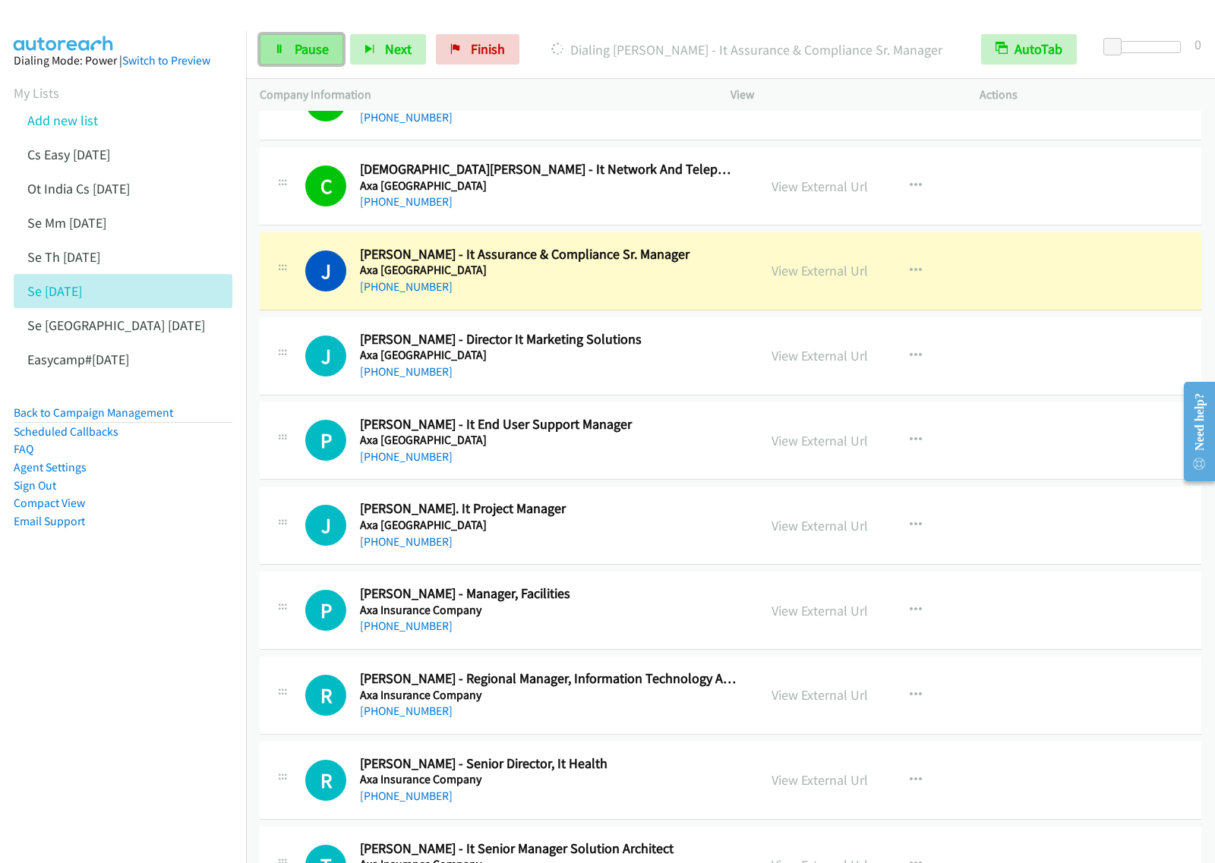
click at [308, 63] on link "Pause" at bounding box center [302, 49] width 84 height 30
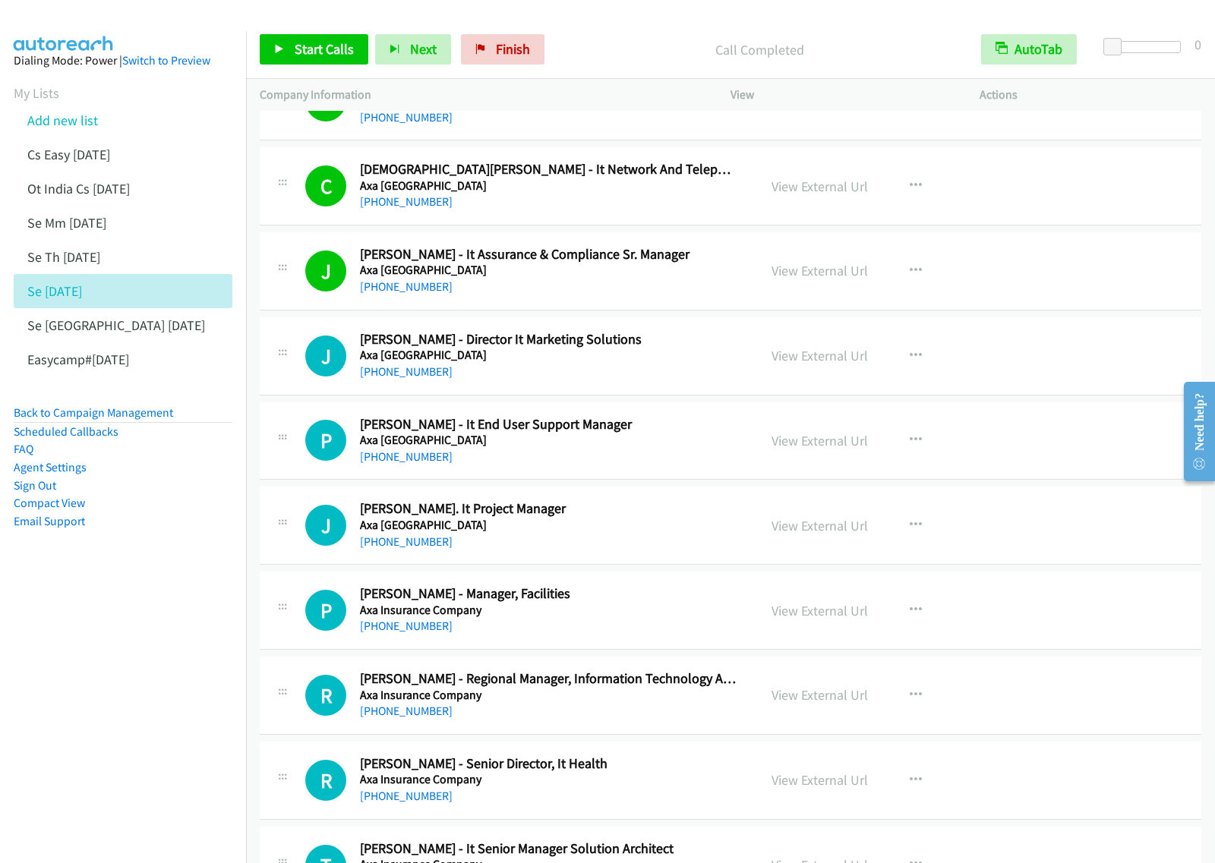
drag, startPoint x: 134, startPoint y: 693, endPoint x: 153, endPoint y: 661, distance: 36.7
click at [134, 693] on nav "Dialing Mode: Power | Switch to Preview My Lists Add new list Cs Easy [DATE] Ot…" at bounding box center [123, 462] width 247 height 863
click at [314, 46] on span "Start Calls" at bounding box center [324, 48] width 59 height 17
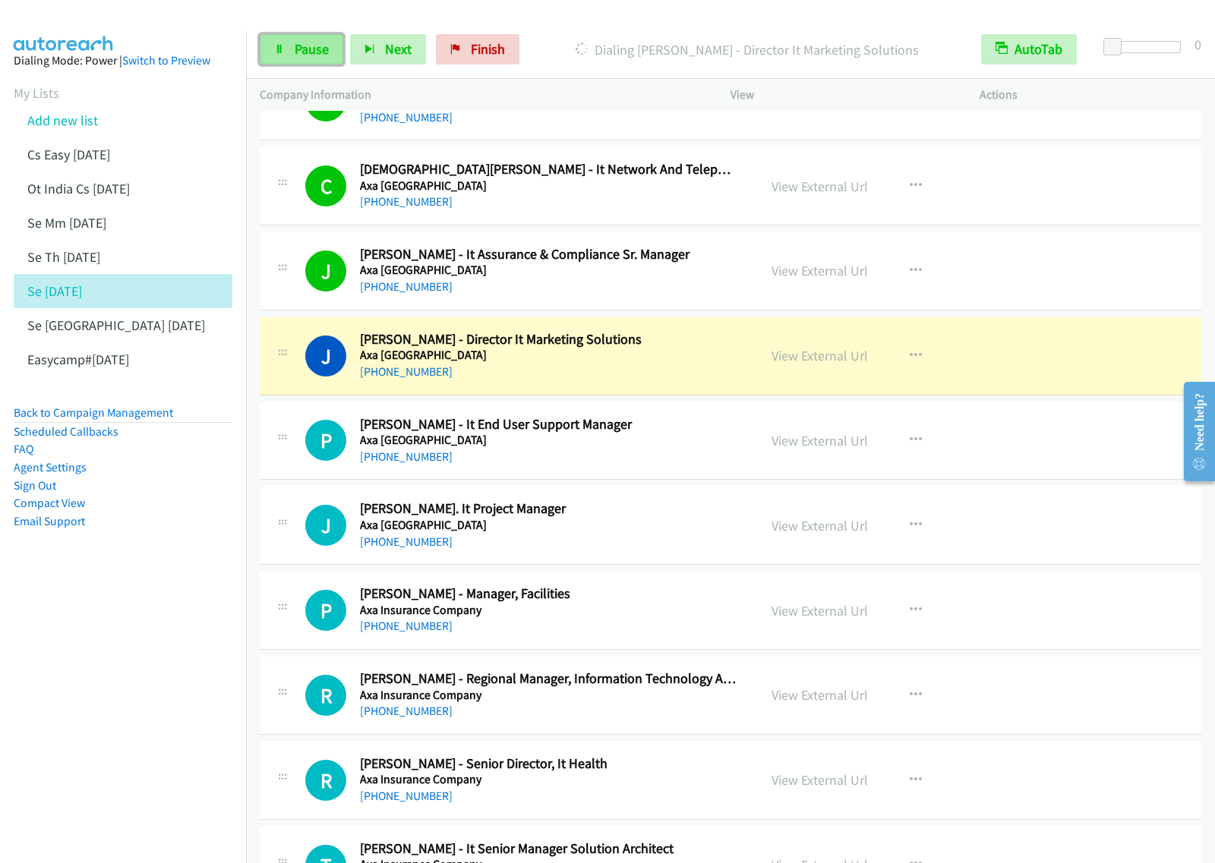
click at [320, 55] on span "Pause" at bounding box center [312, 48] width 34 height 17
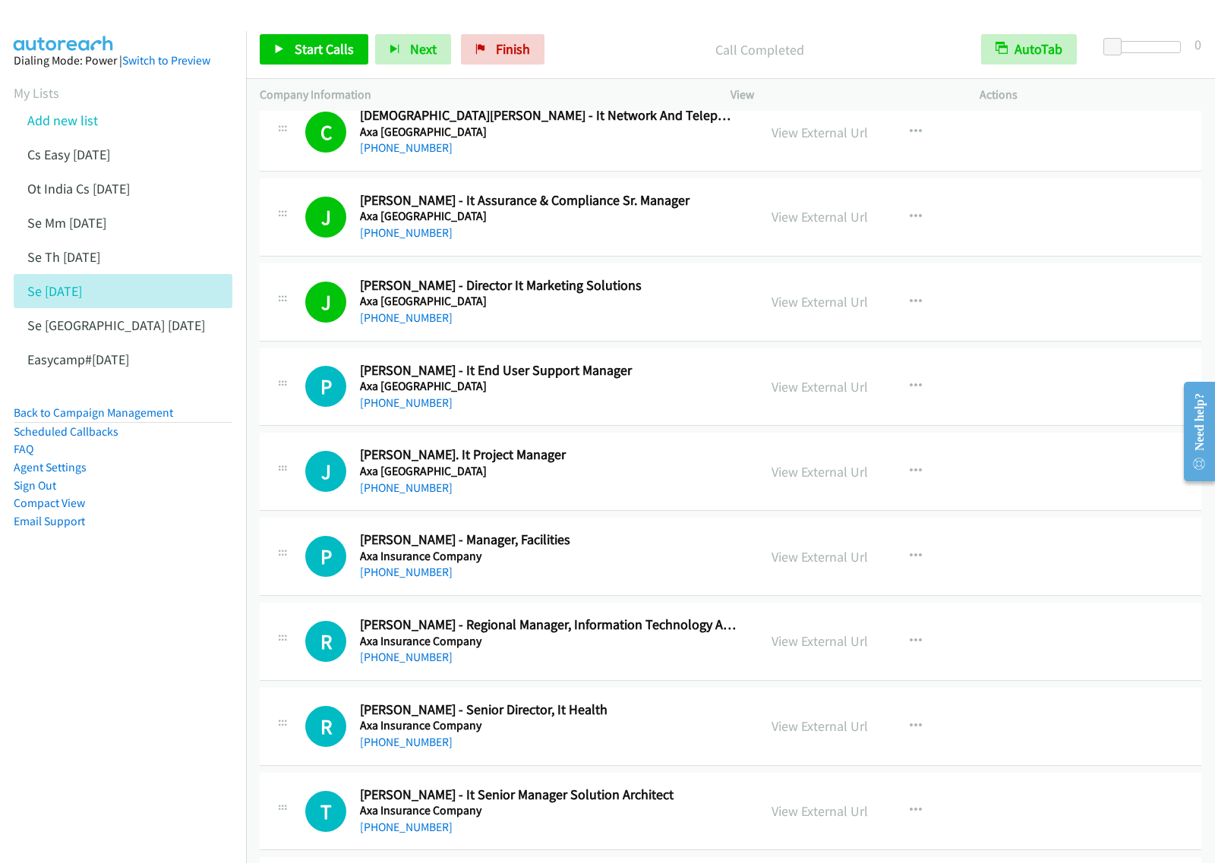
scroll to position [7119, 0]
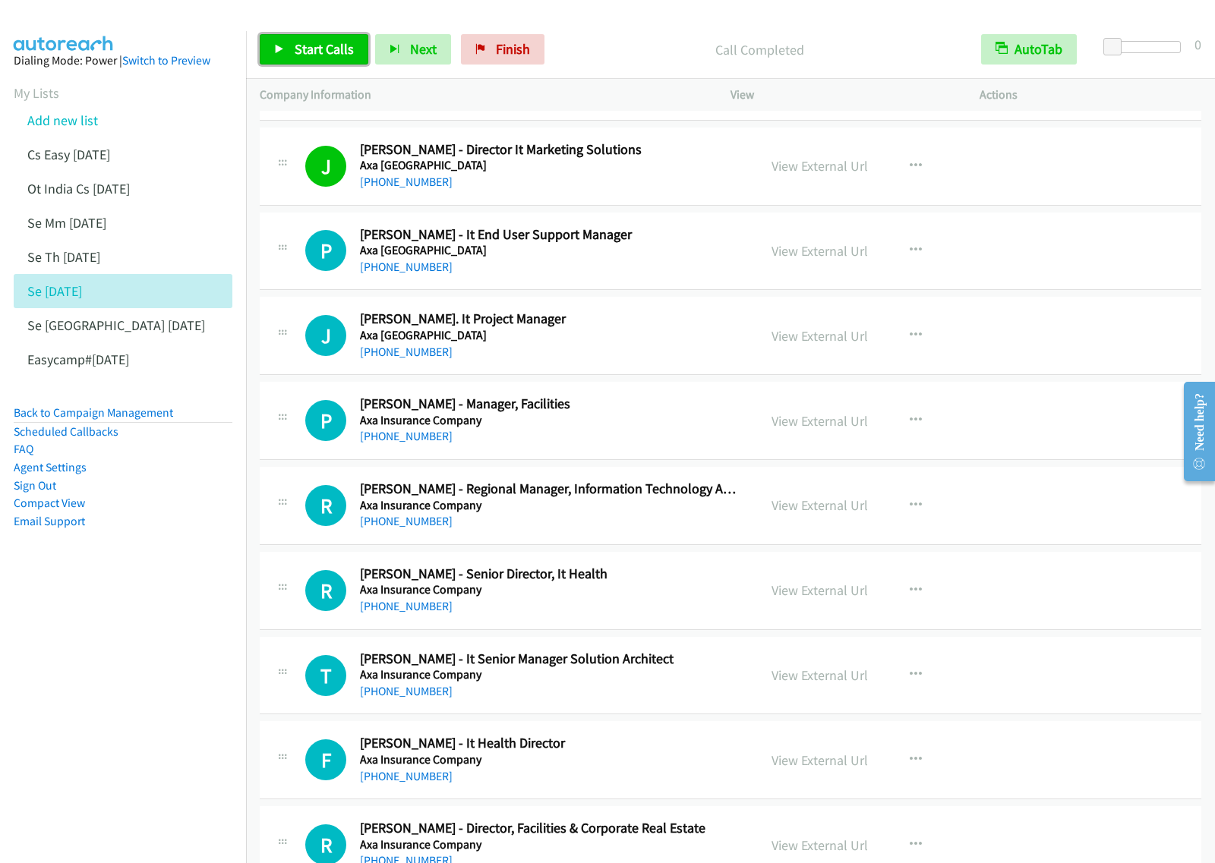
click at [328, 43] on span "Start Calls" at bounding box center [324, 48] width 59 height 17
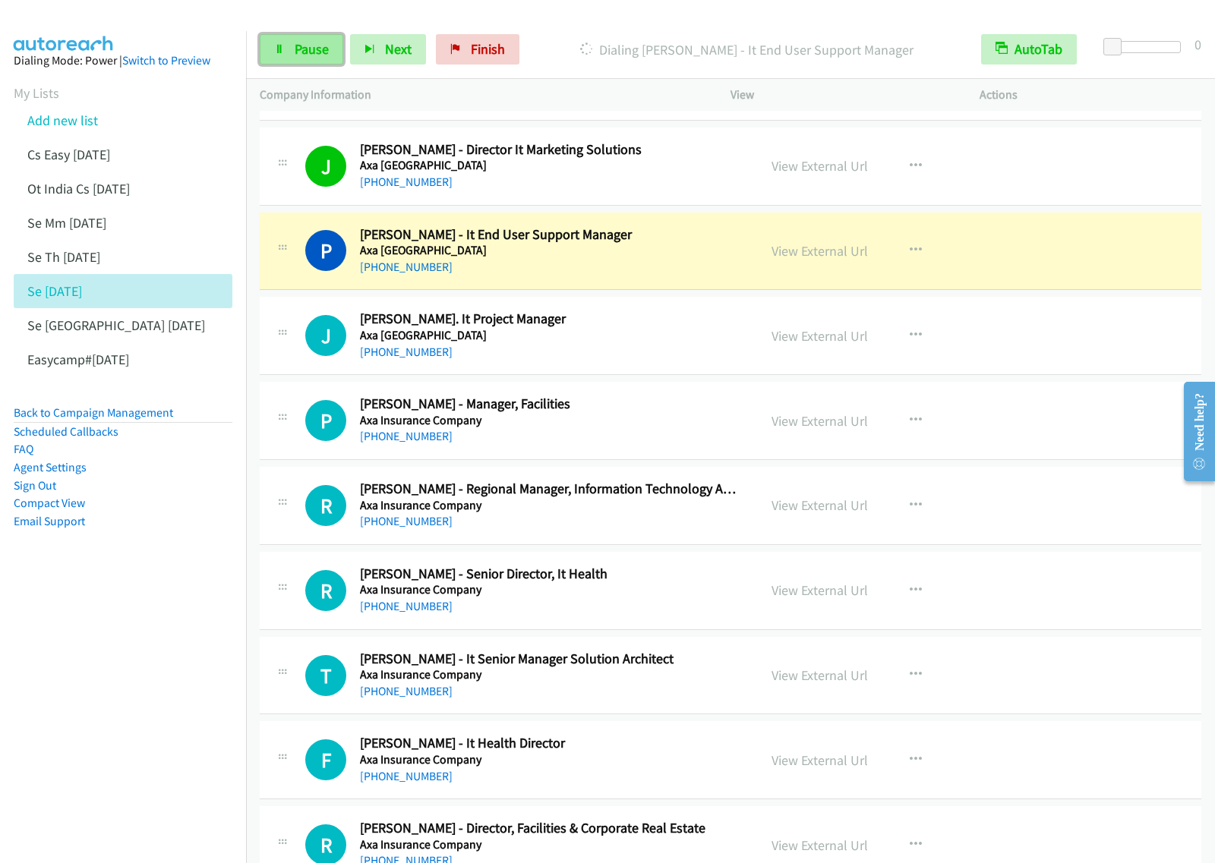
click at [298, 63] on link "Pause" at bounding box center [302, 49] width 84 height 30
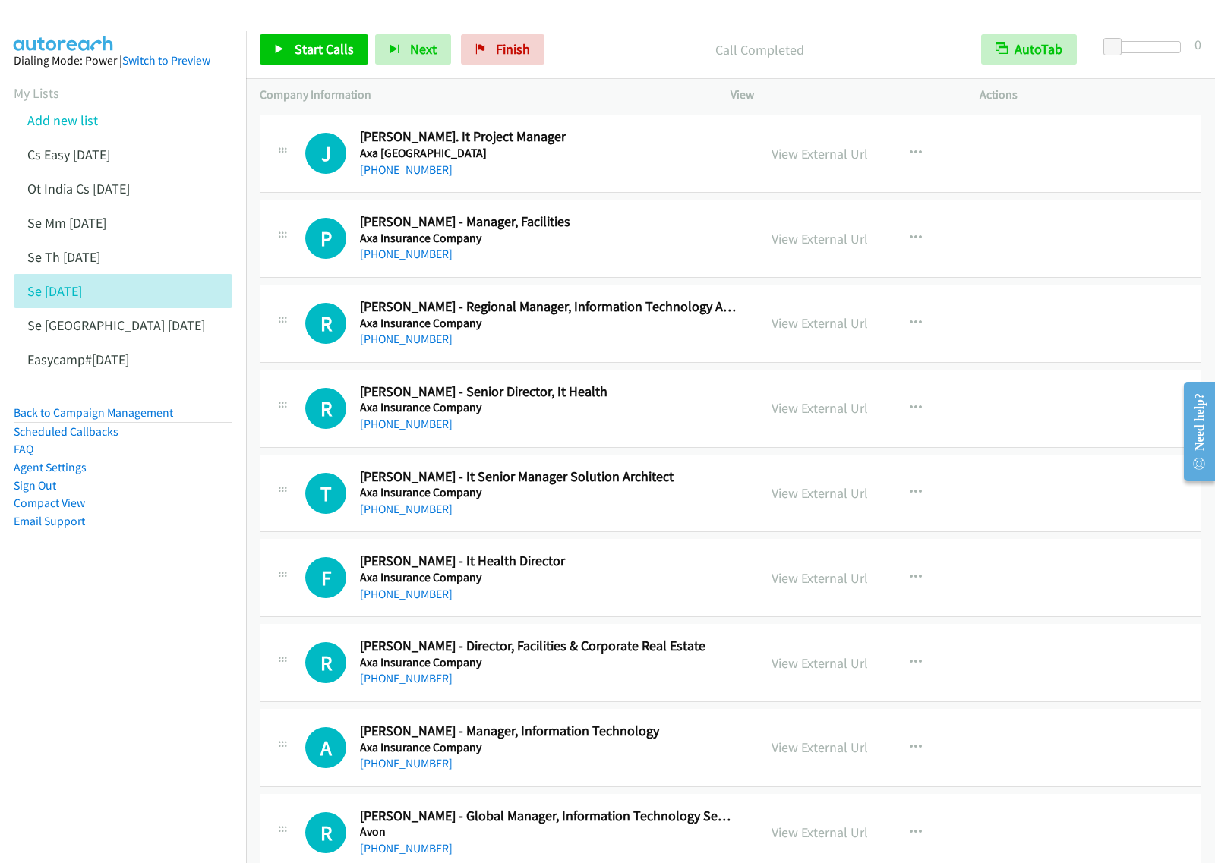
scroll to position [7309, 0]
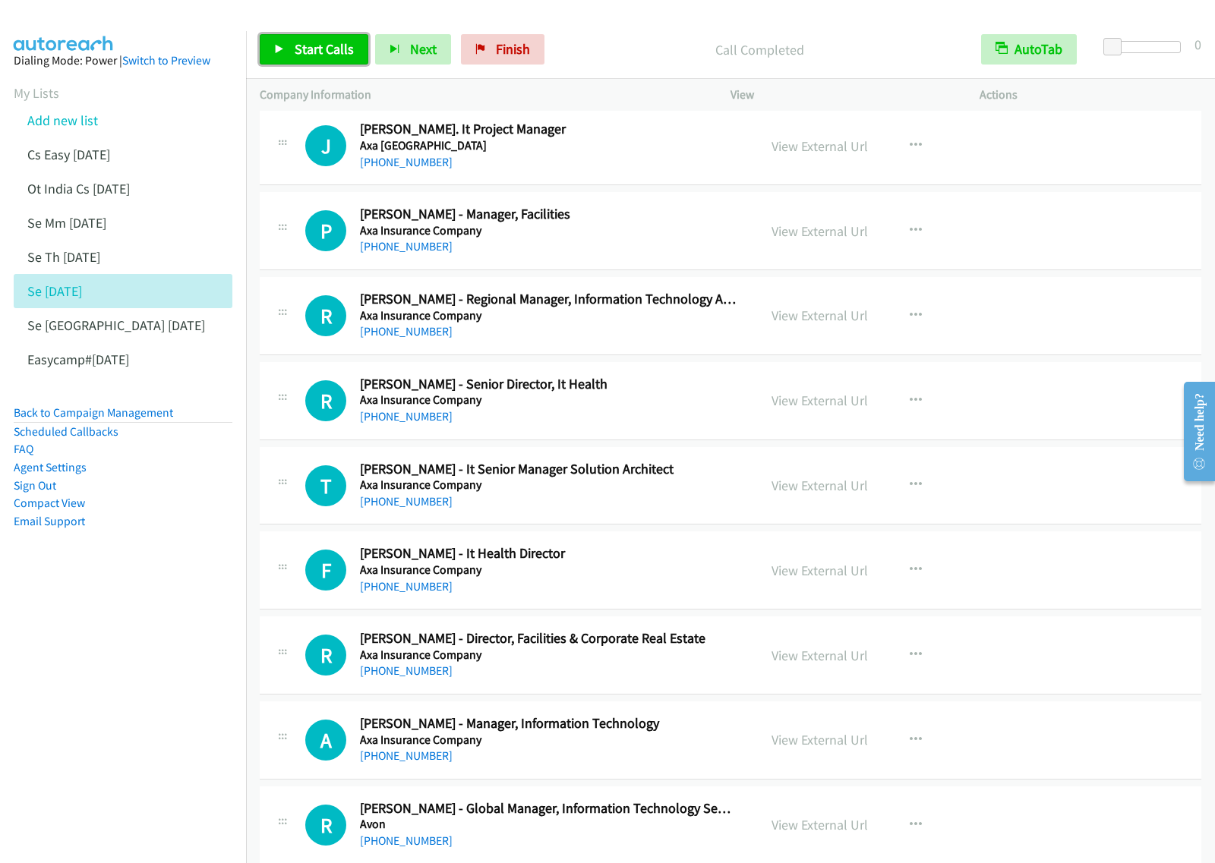
click at [317, 53] on span "Start Calls" at bounding box center [324, 48] width 59 height 17
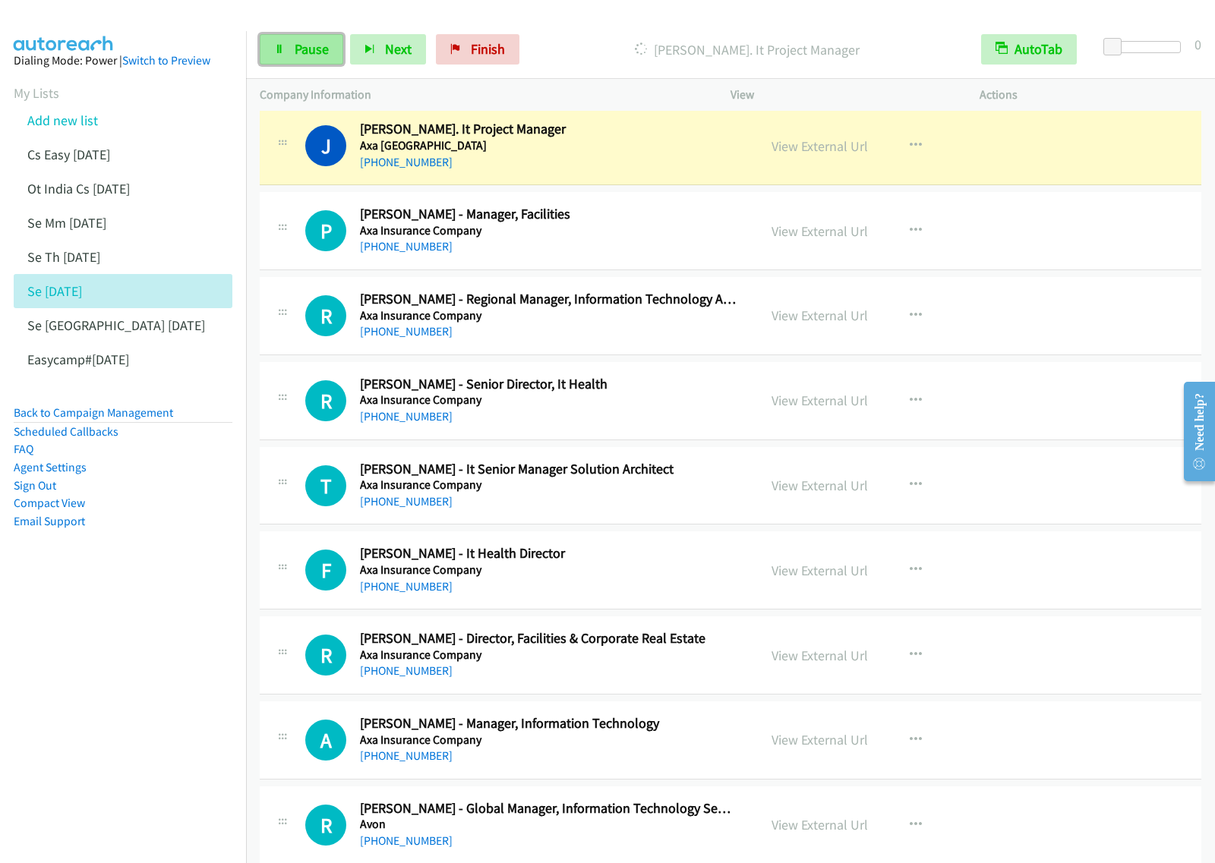
click at [286, 57] on link "Pause" at bounding box center [302, 49] width 84 height 30
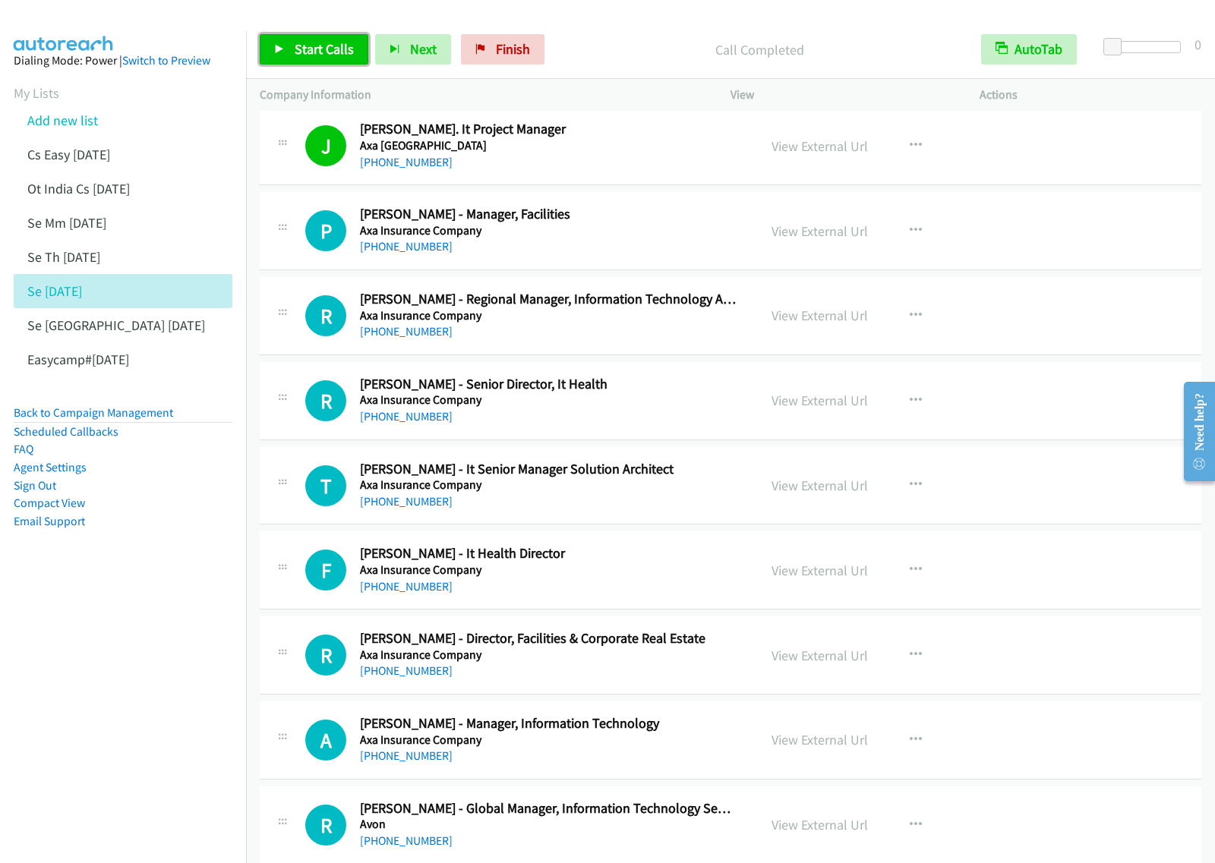
click at [320, 47] on span "Start Calls" at bounding box center [324, 48] width 59 height 17
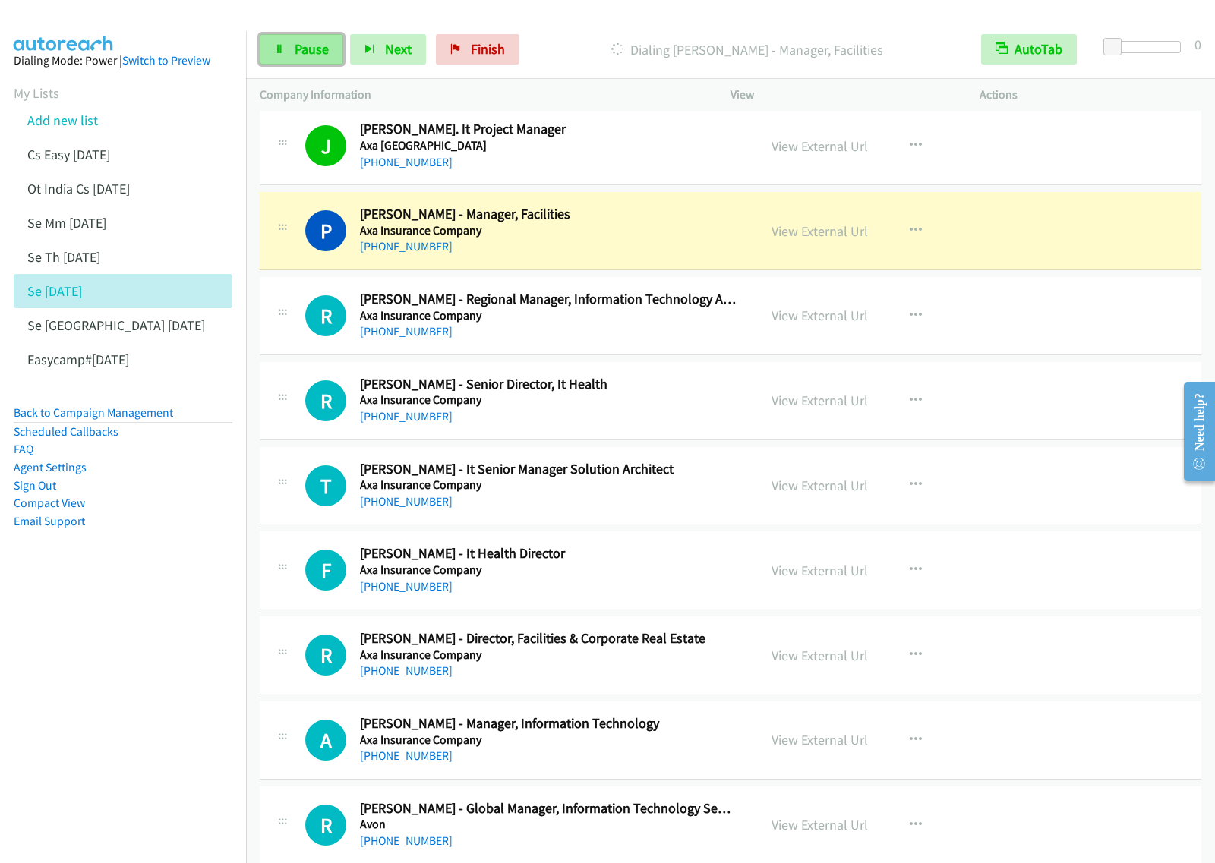
click at [319, 50] on span "Pause" at bounding box center [312, 48] width 34 height 17
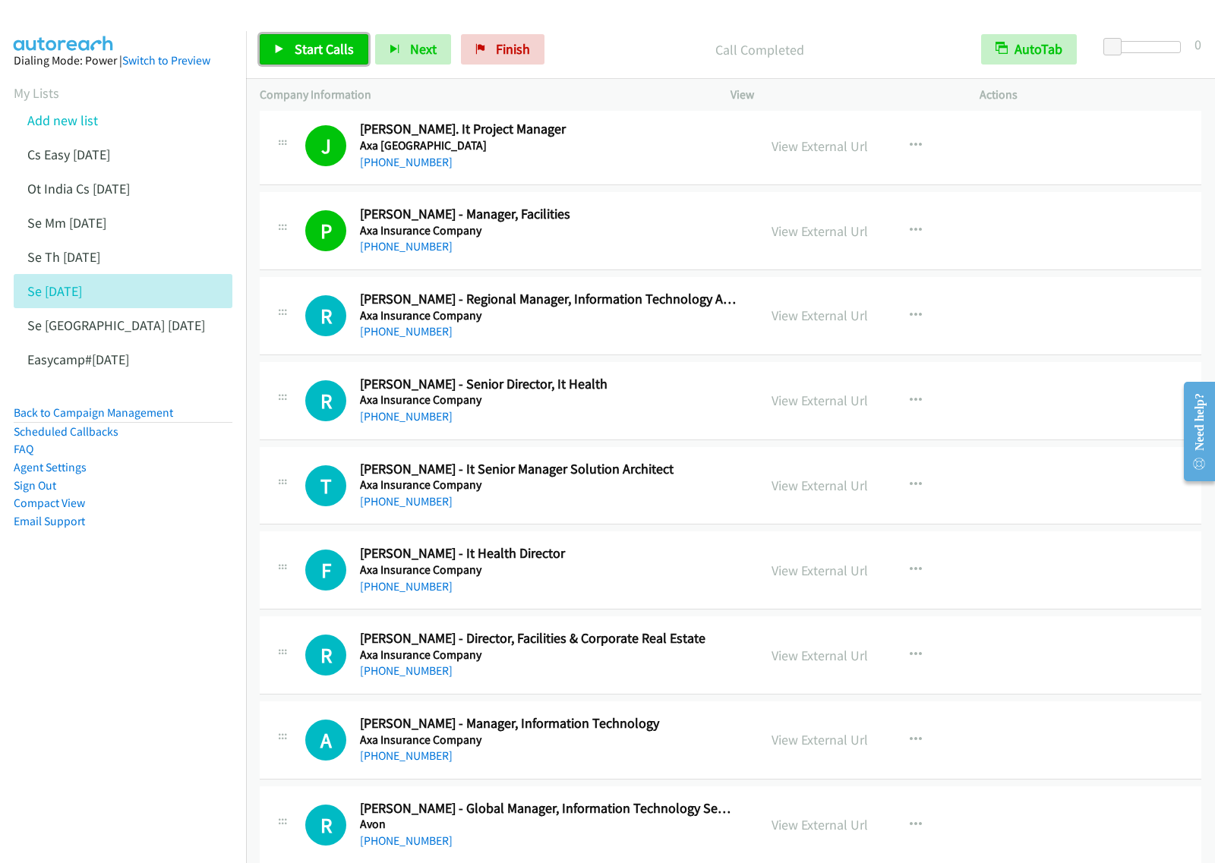
click at [354, 43] on link "Start Calls" at bounding box center [314, 49] width 109 height 30
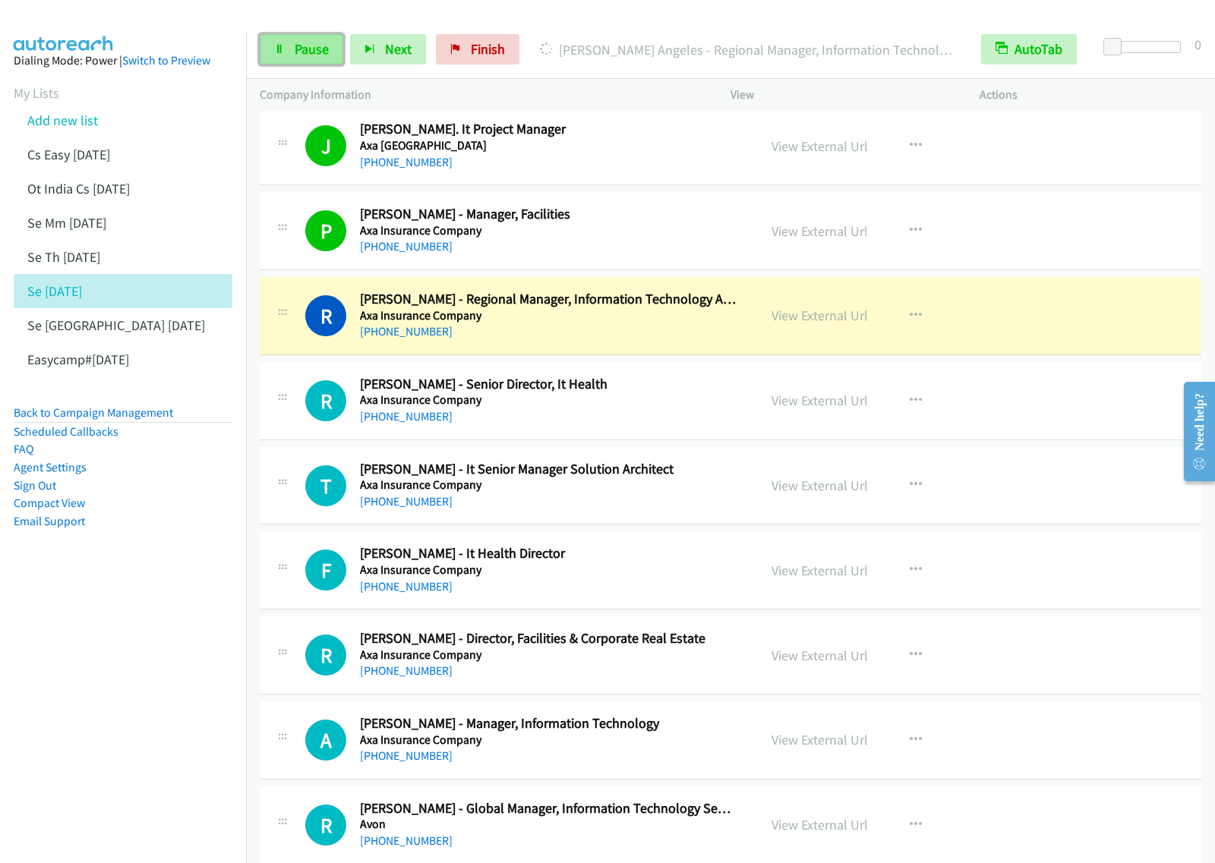
click at [291, 61] on link "Pause" at bounding box center [302, 49] width 84 height 30
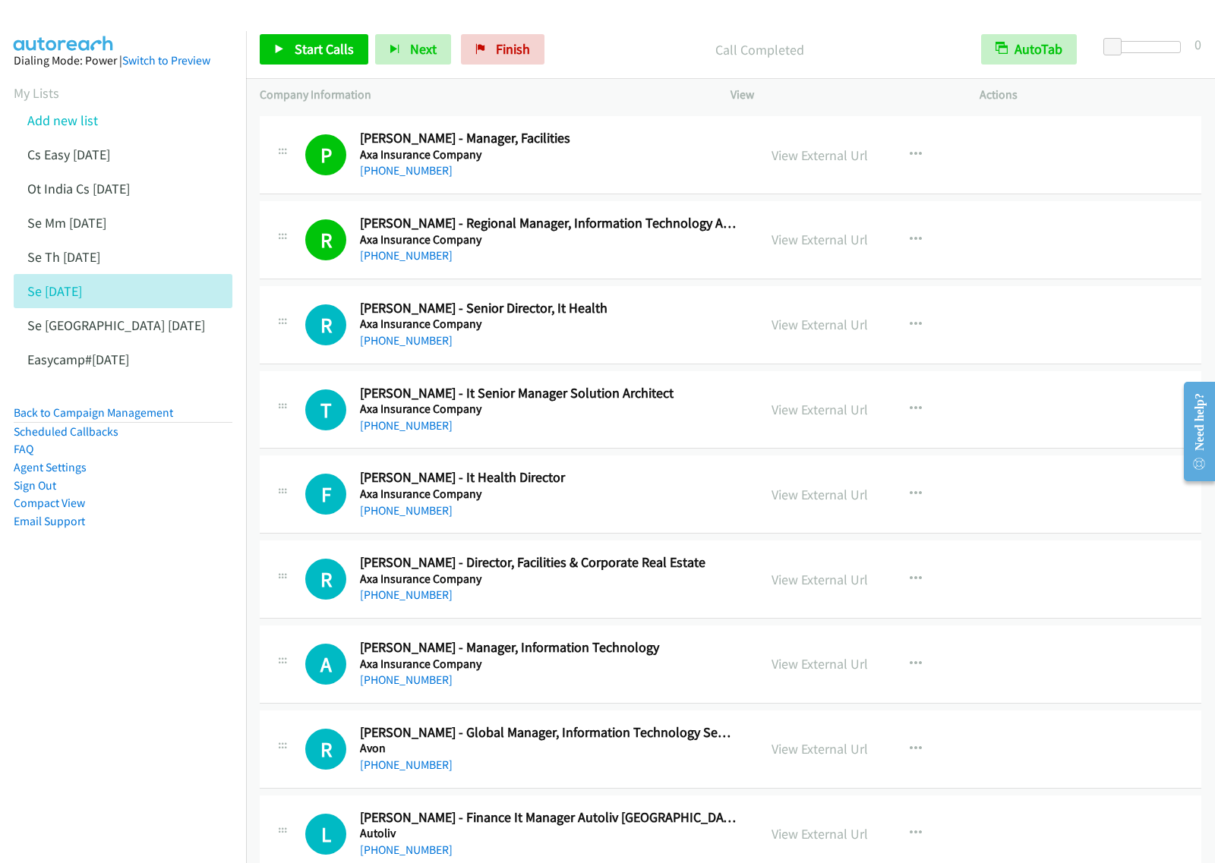
scroll to position [7499, 0]
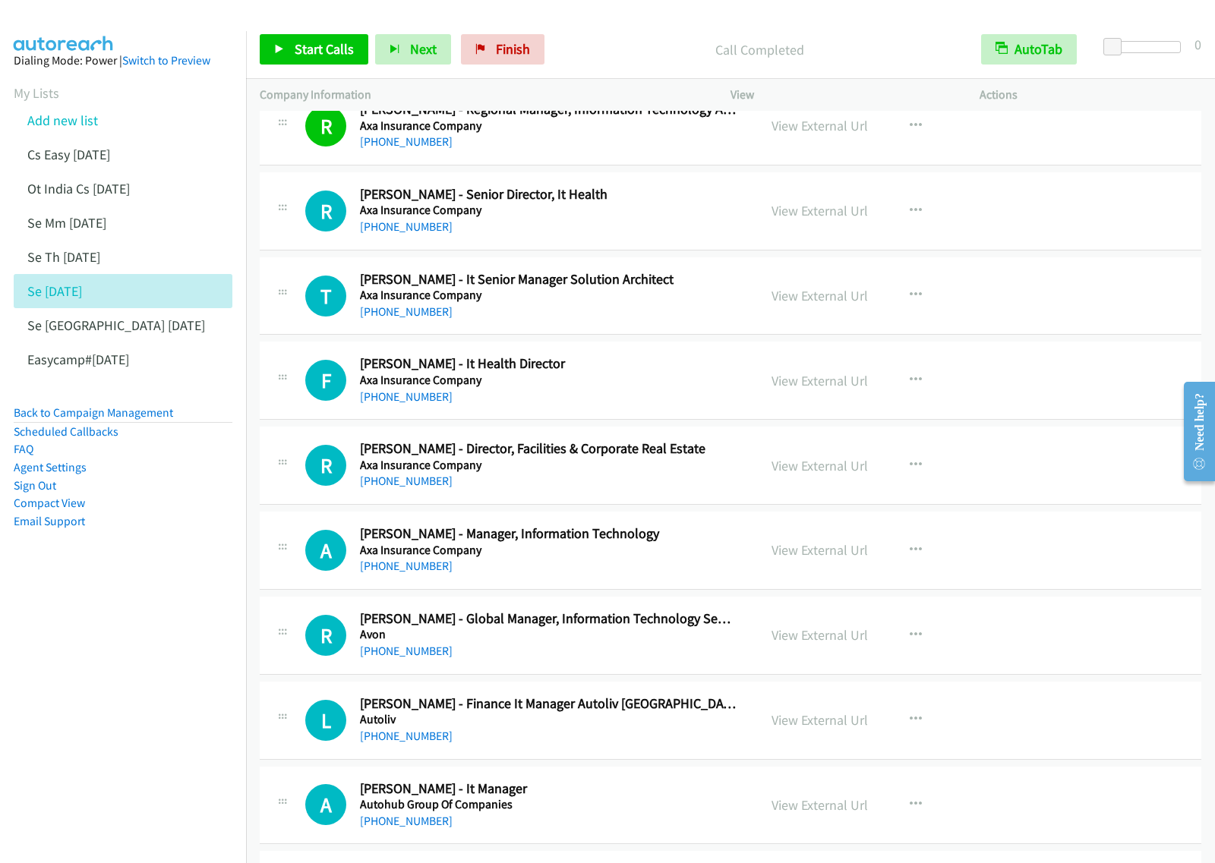
click at [643, 321] on div "[PHONE_NUMBER]" at bounding box center [548, 312] width 377 height 18
click at [678, 320] on div "[PHONE_NUMBER]" at bounding box center [548, 312] width 377 height 18
click at [620, 334] on div "T Callback Scheduled [PERSON_NAME] - It Senior Manager Solution Architect Axa I…" at bounding box center [731, 296] width 942 height 78
click at [910, 301] on icon "button" at bounding box center [916, 295] width 12 height 12
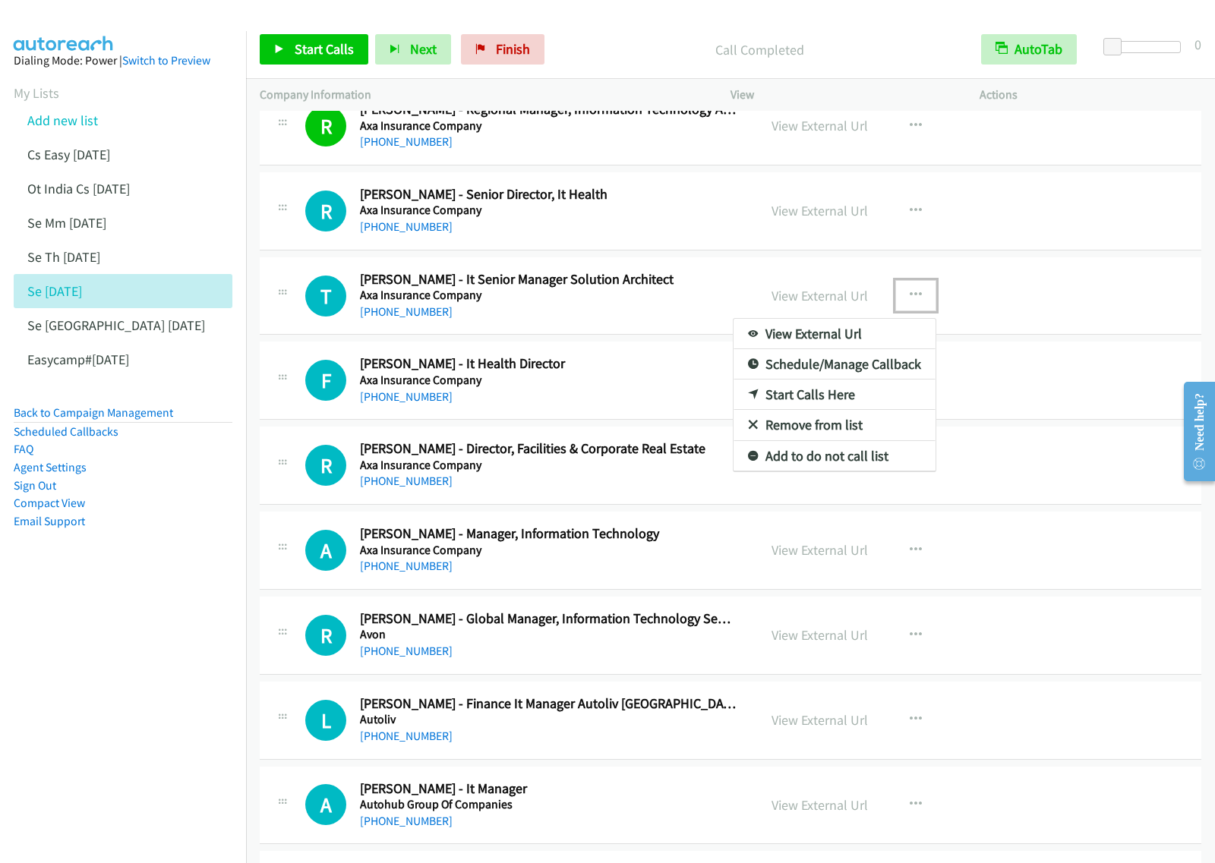
click at [839, 405] on link "Start Calls Here" at bounding box center [835, 395] width 202 height 30
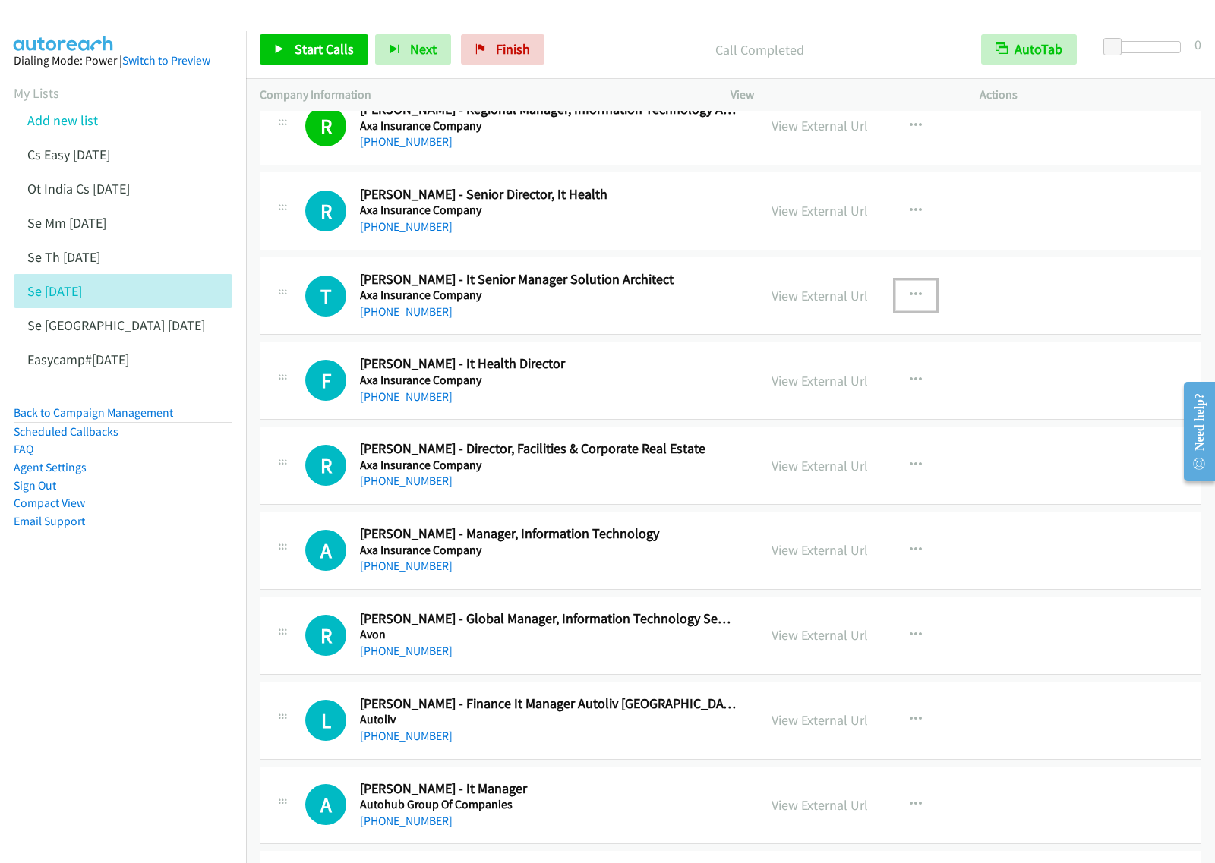
click at [900, 308] on button "button" at bounding box center [915, 295] width 41 height 30
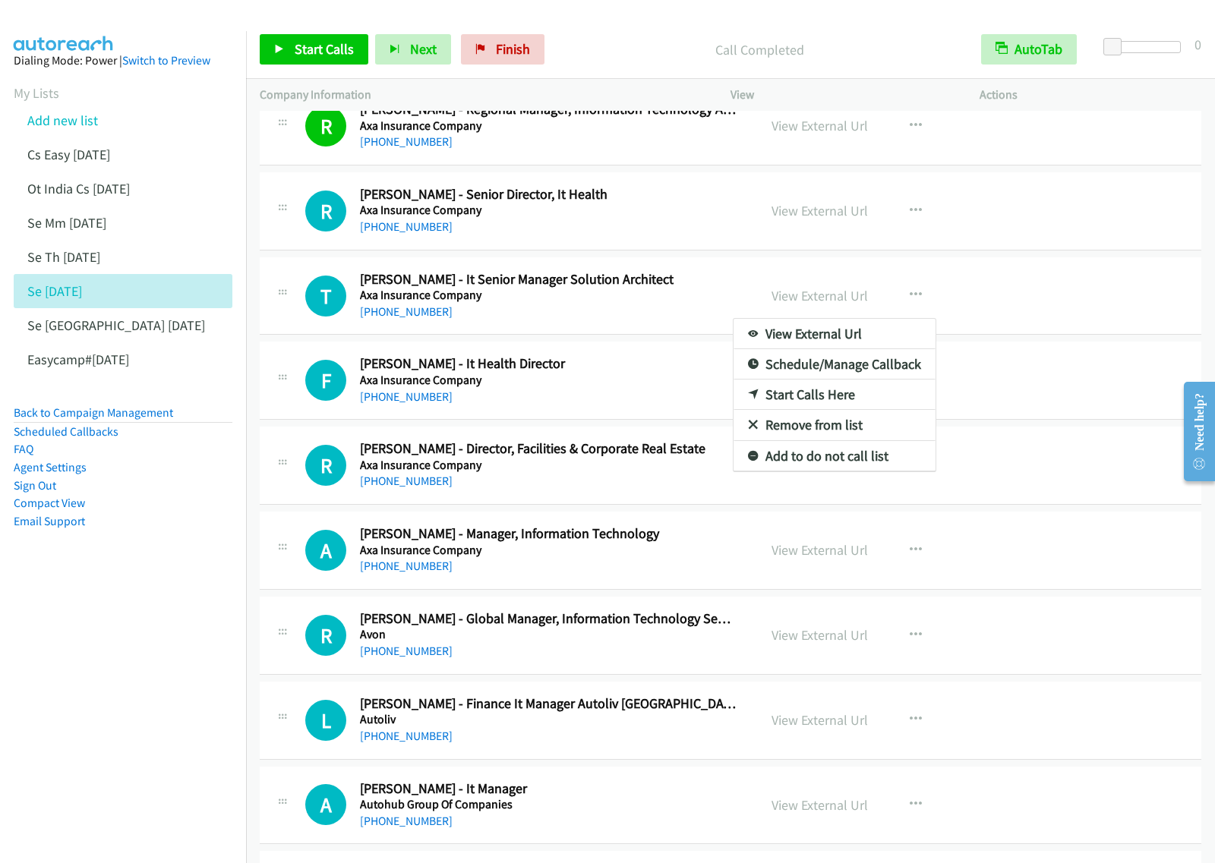
click at [853, 406] on link "Start Calls Here" at bounding box center [835, 395] width 202 height 30
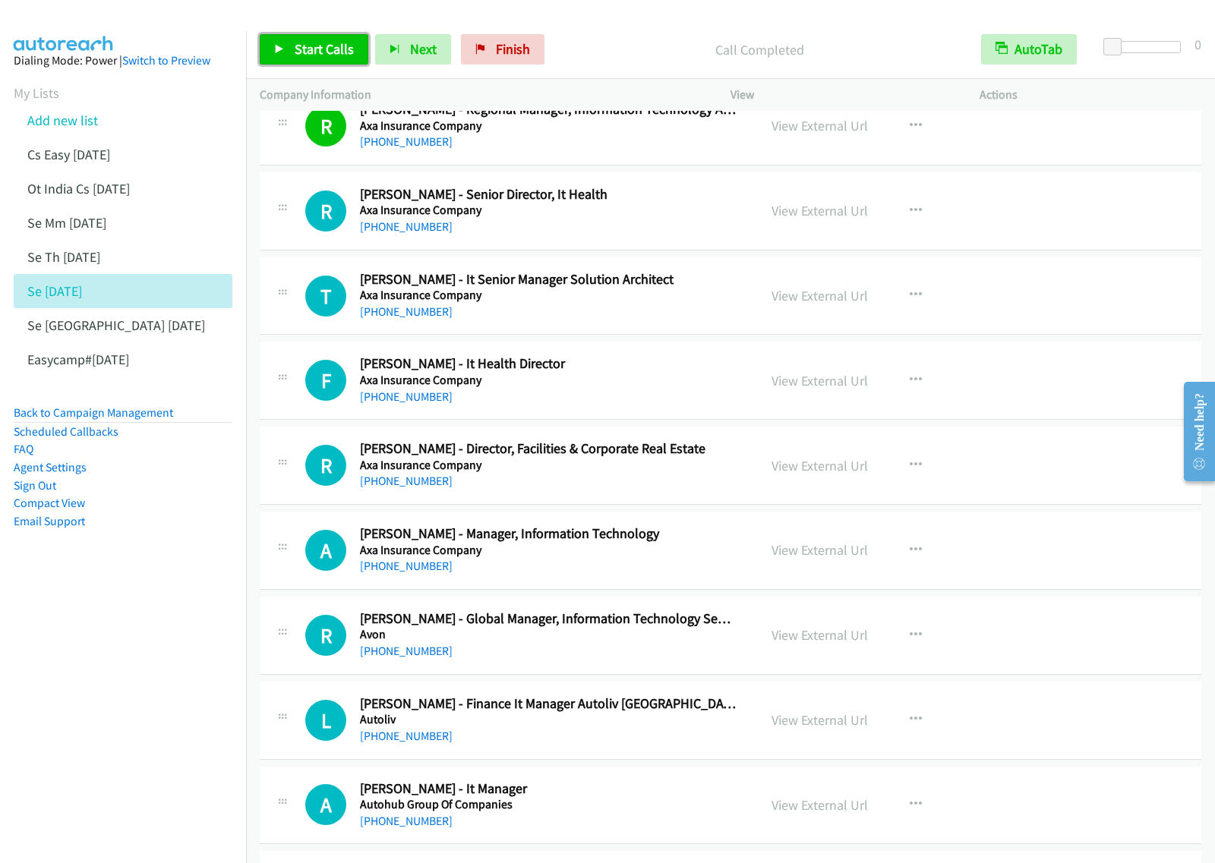
click at [304, 53] on span "Start Calls" at bounding box center [324, 48] width 59 height 17
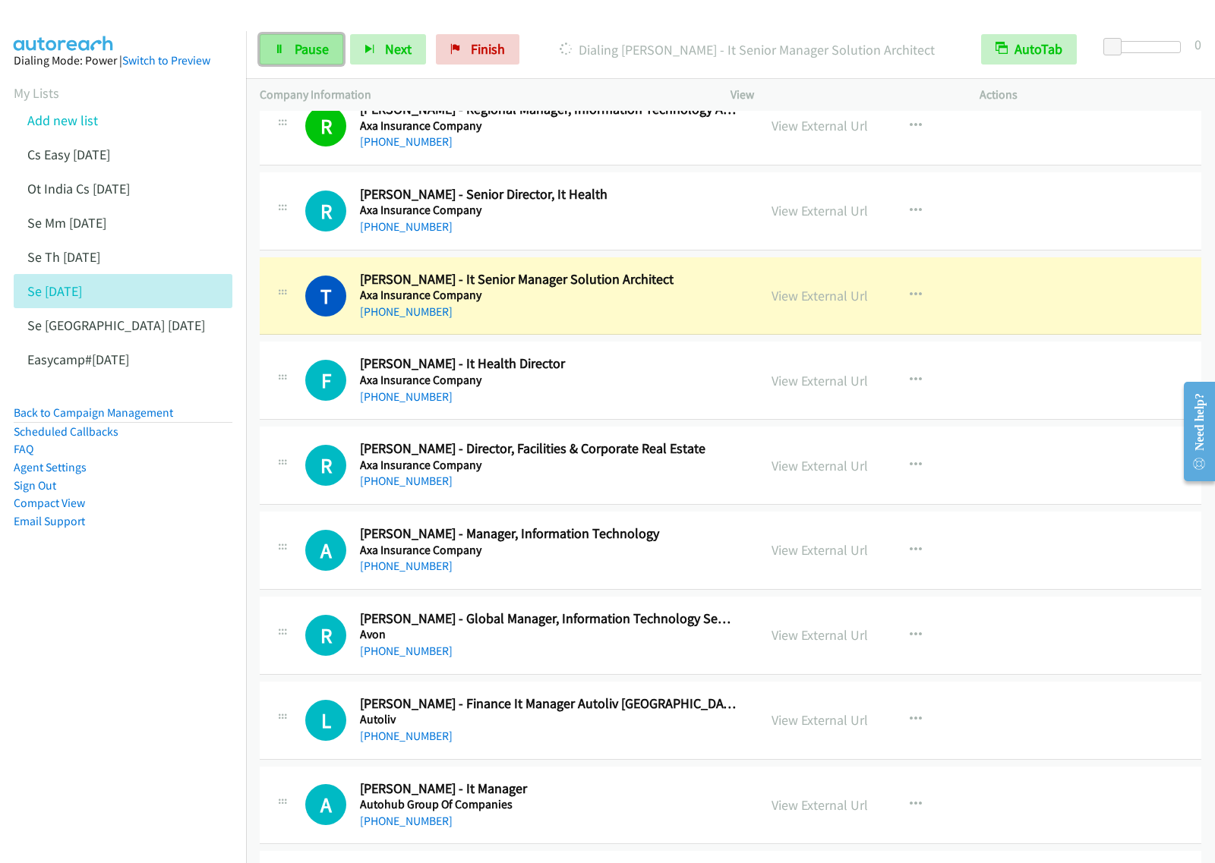
click at [315, 55] on span "Pause" at bounding box center [312, 48] width 34 height 17
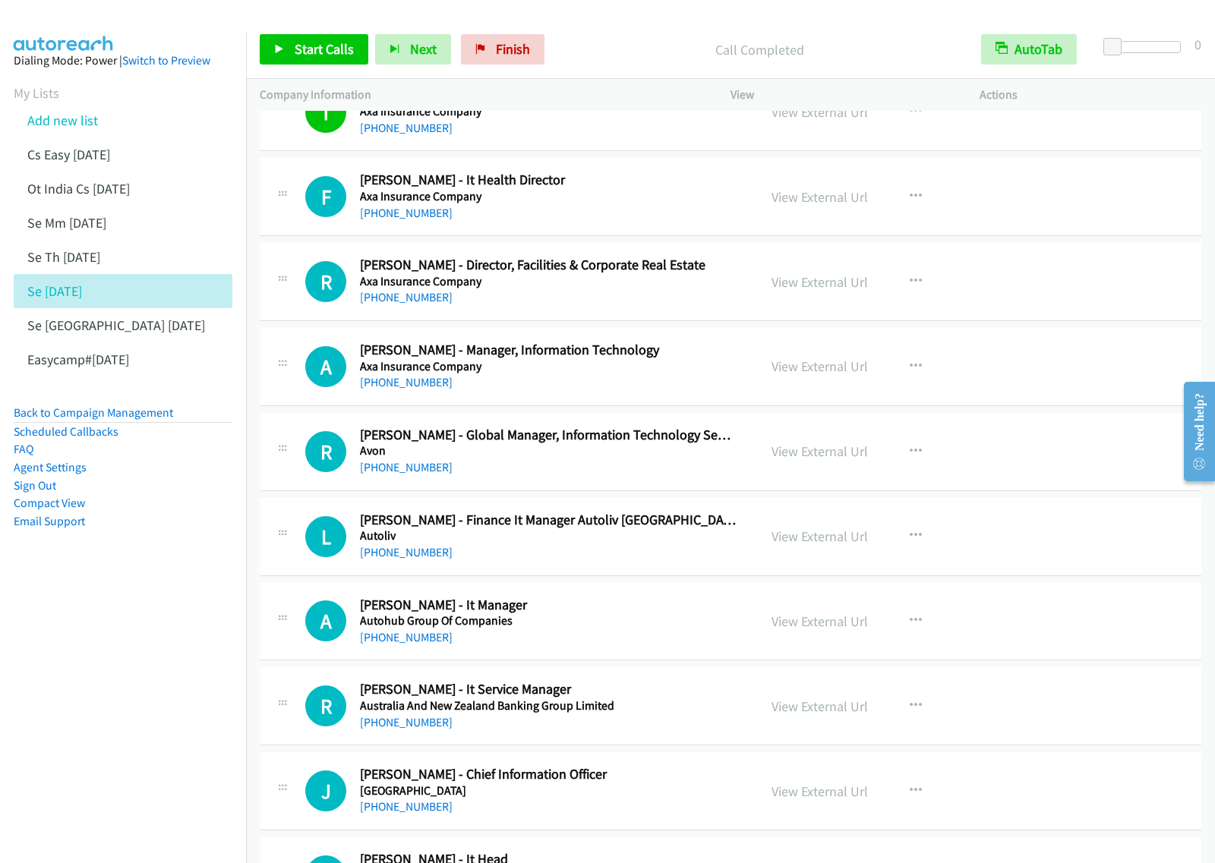
scroll to position [7689, 0]
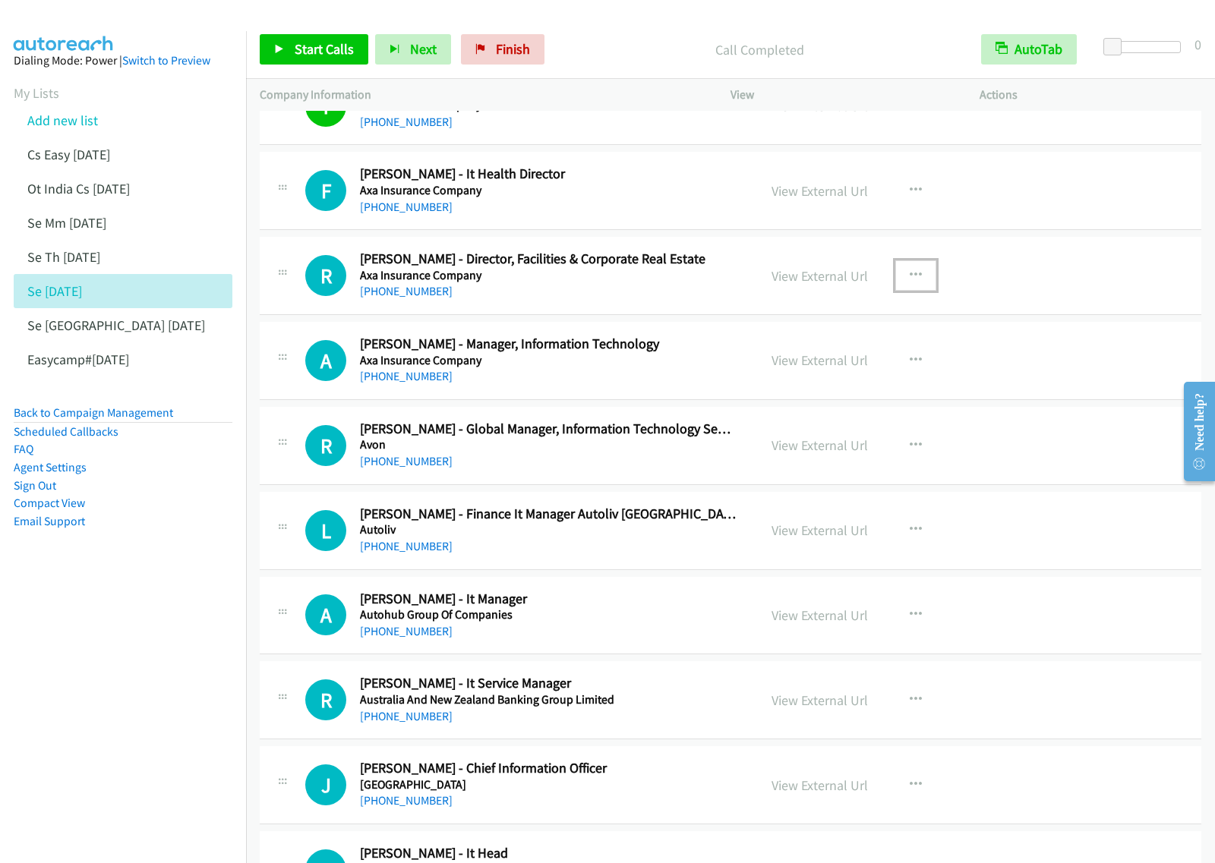
click at [917, 290] on button "button" at bounding box center [915, 275] width 41 height 30
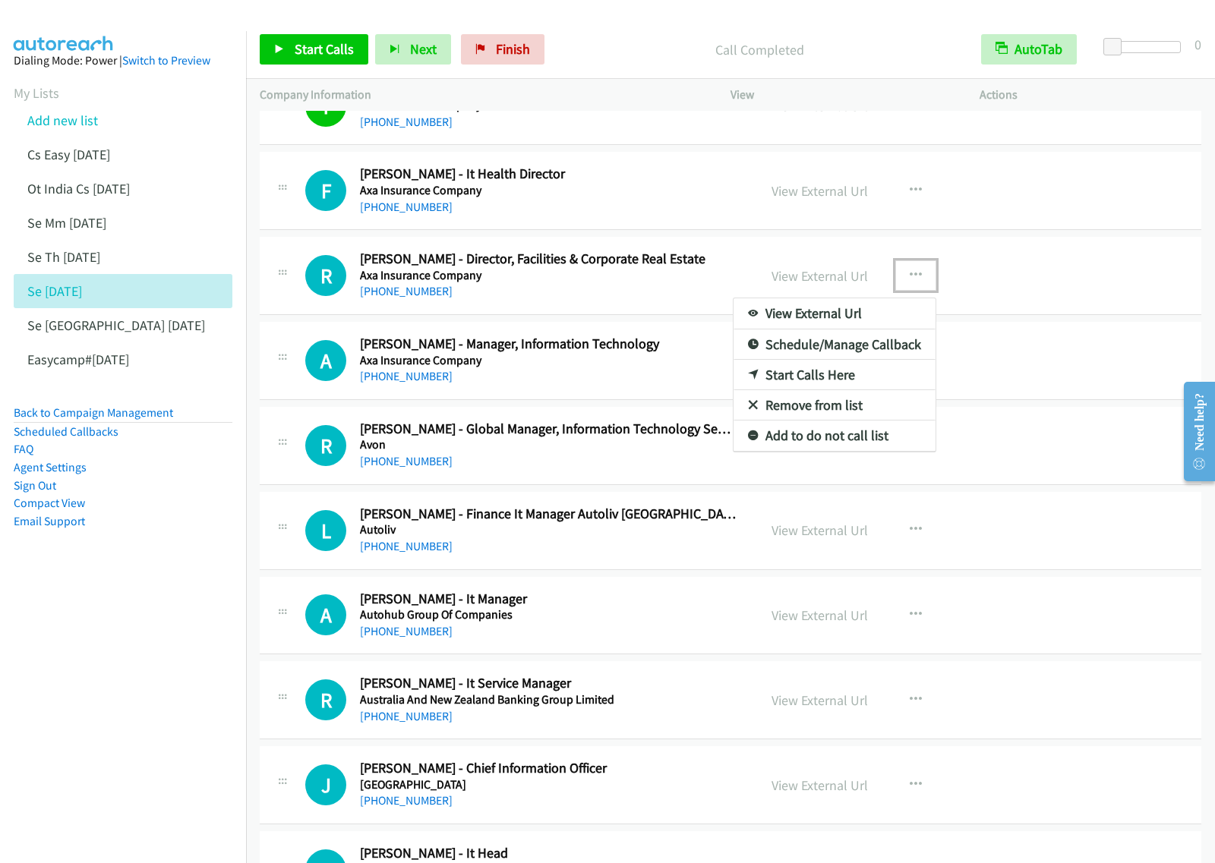
click at [828, 385] on link "Start Calls Here" at bounding box center [835, 375] width 202 height 30
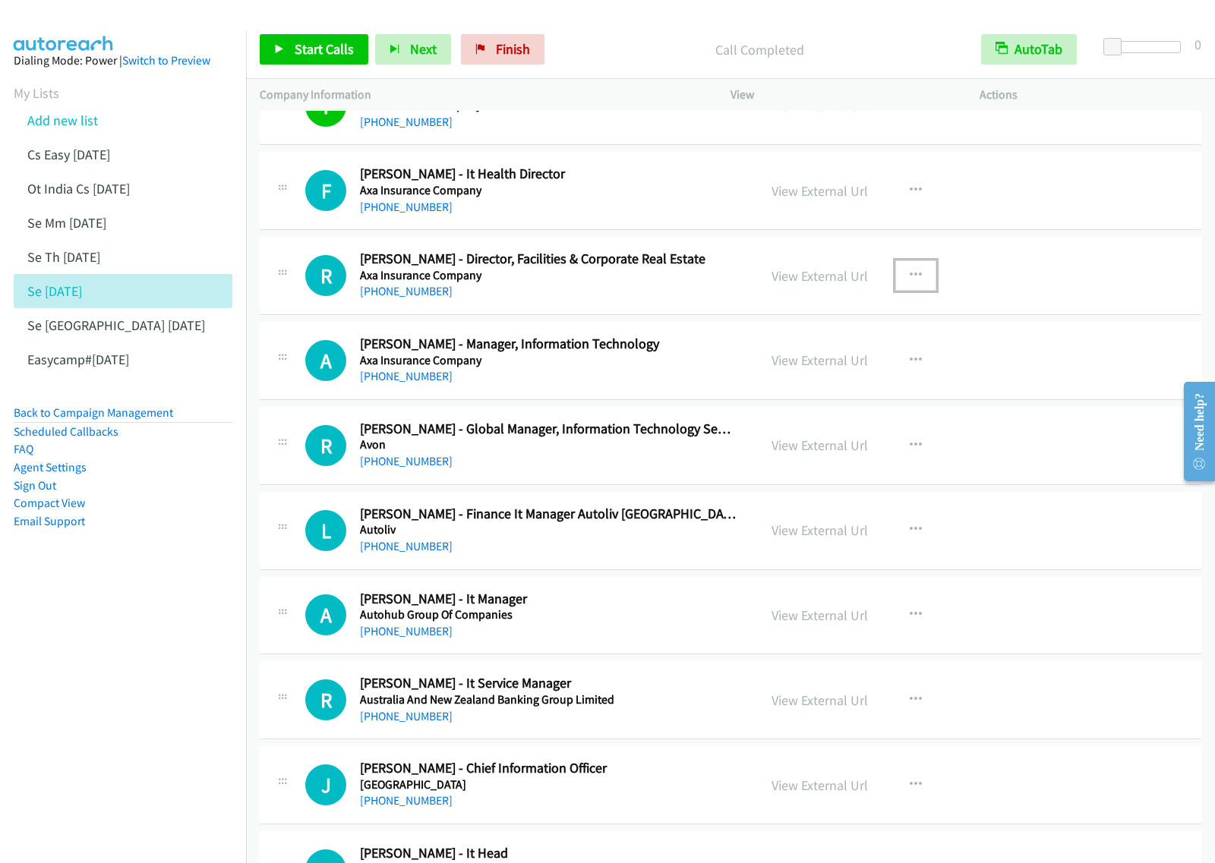
drag, startPoint x: 909, startPoint y: 279, endPoint x: 934, endPoint y: 300, distance: 32.9
click at [909, 279] on button "button" at bounding box center [915, 275] width 41 height 30
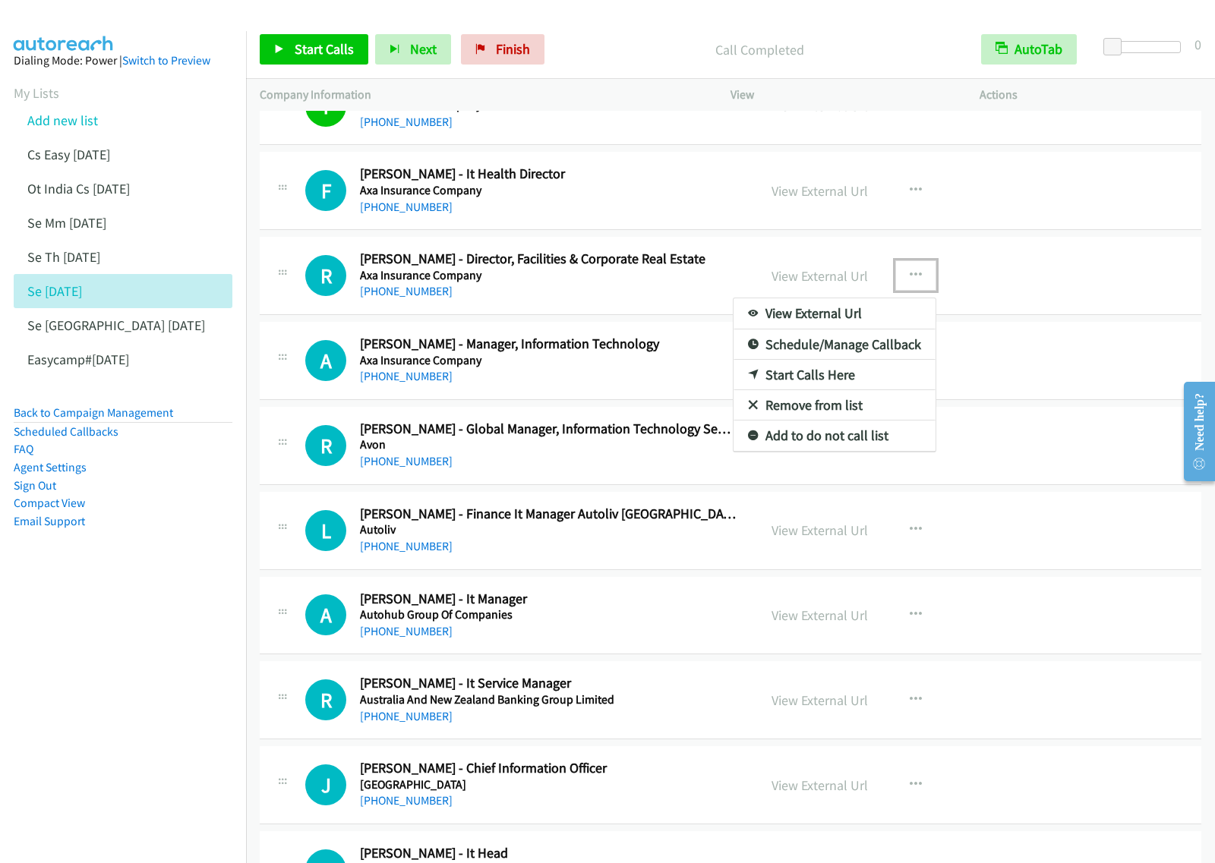
click at [854, 387] on link "Start Calls Here" at bounding box center [835, 375] width 202 height 30
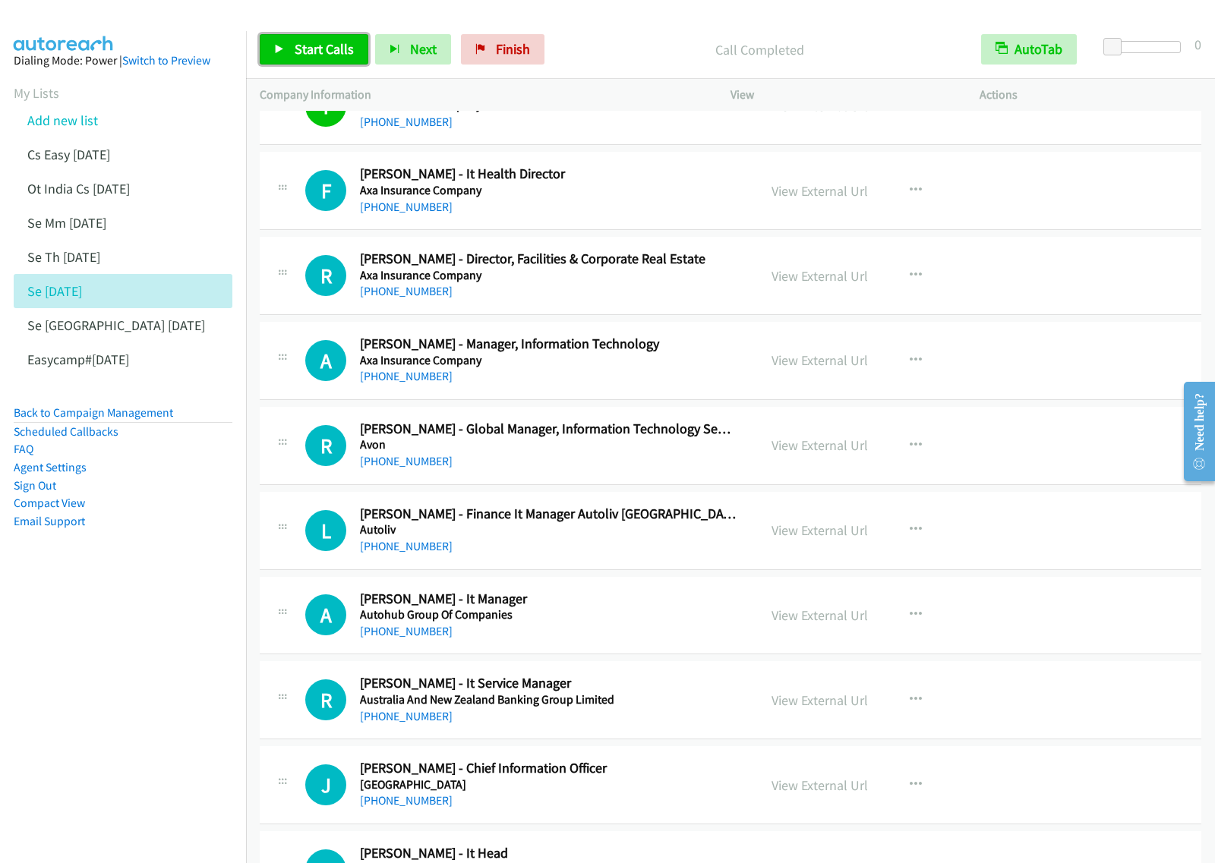
click at [336, 43] on span "Start Calls" at bounding box center [324, 48] width 59 height 17
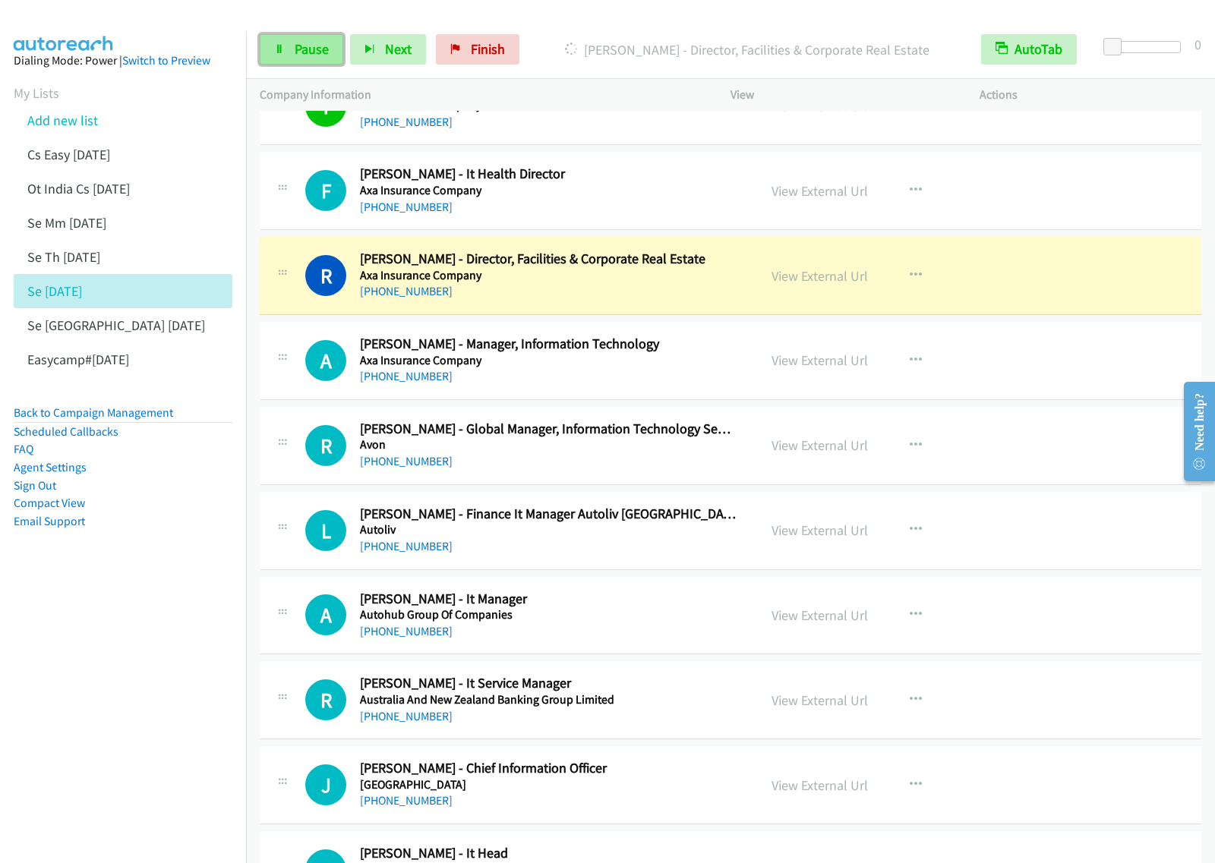
click at [317, 62] on link "Pause" at bounding box center [302, 49] width 84 height 30
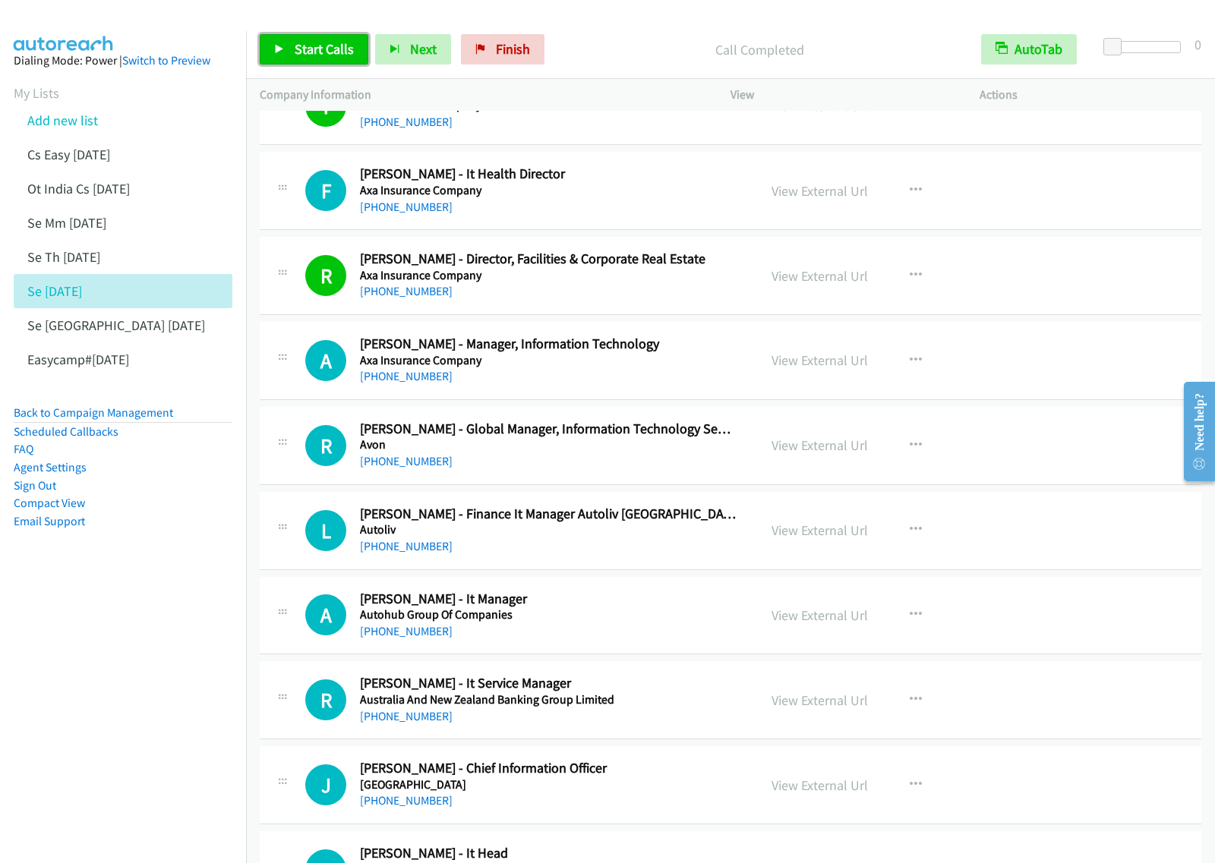
click at [314, 57] on span "Start Calls" at bounding box center [324, 48] width 59 height 17
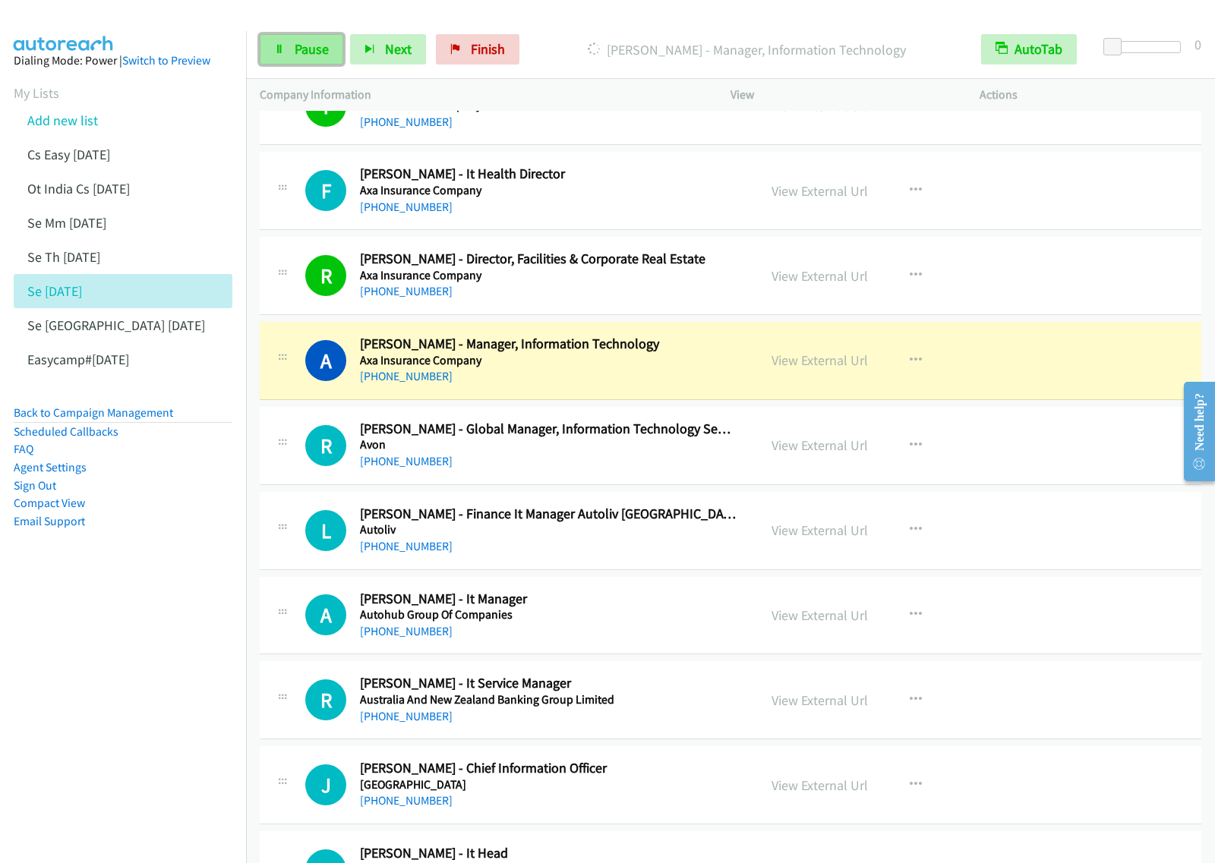
click at [309, 52] on span "Pause" at bounding box center [312, 48] width 34 height 17
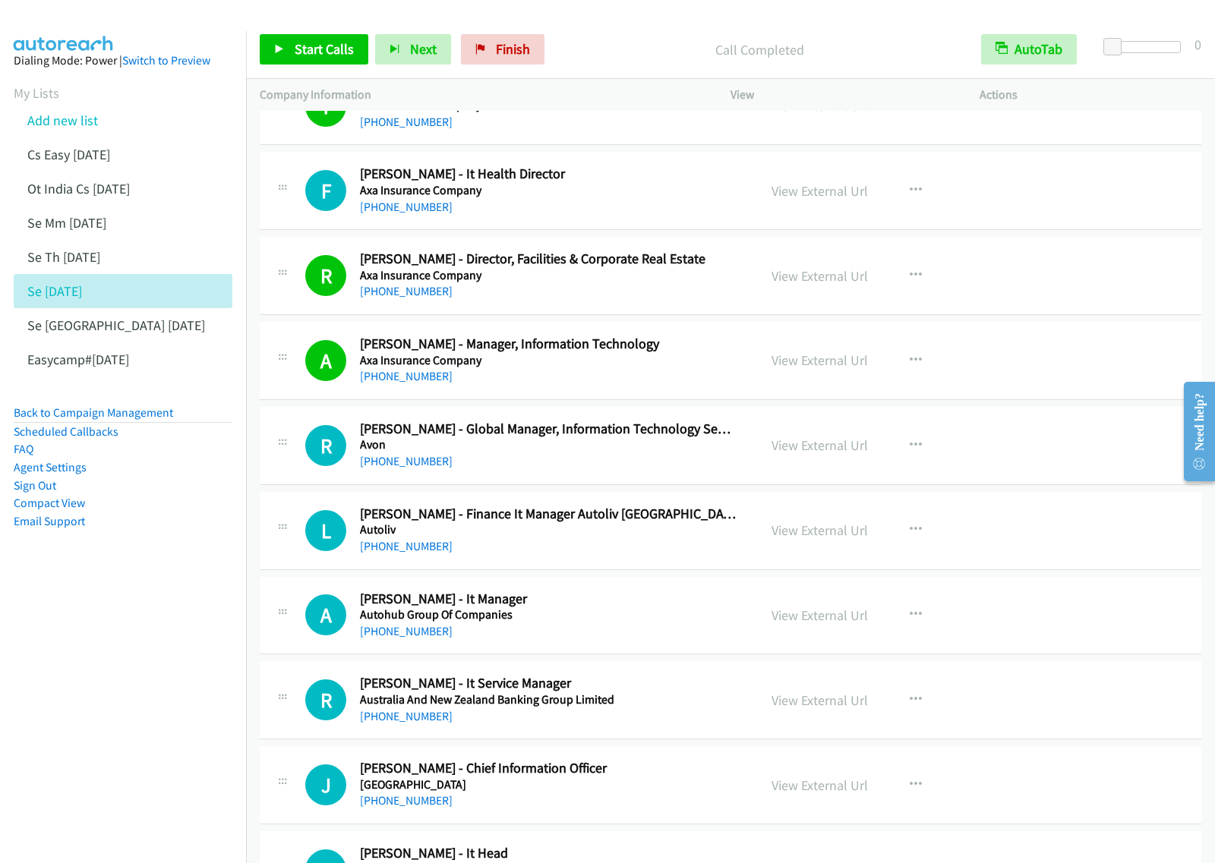
drag, startPoint x: 109, startPoint y: 715, endPoint x: 149, endPoint y: 685, distance: 50.4
click at [109, 715] on nav "Dialing Mode: Power | Switch to Preview My Lists Add new list Cs Easy [DATE] Ot…" at bounding box center [123, 462] width 247 height 863
click at [300, 46] on span "Start Calls" at bounding box center [324, 48] width 59 height 17
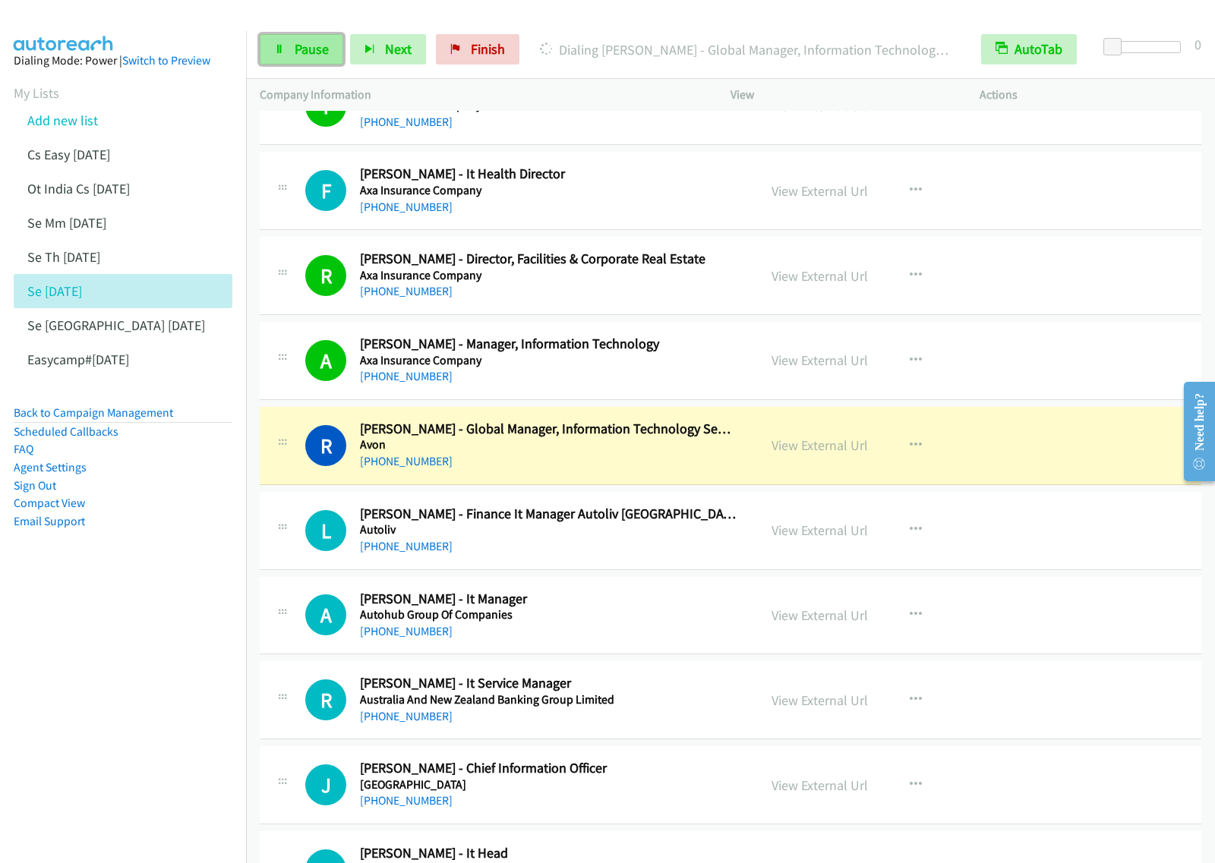
click at [323, 58] on link "Pause" at bounding box center [302, 49] width 84 height 30
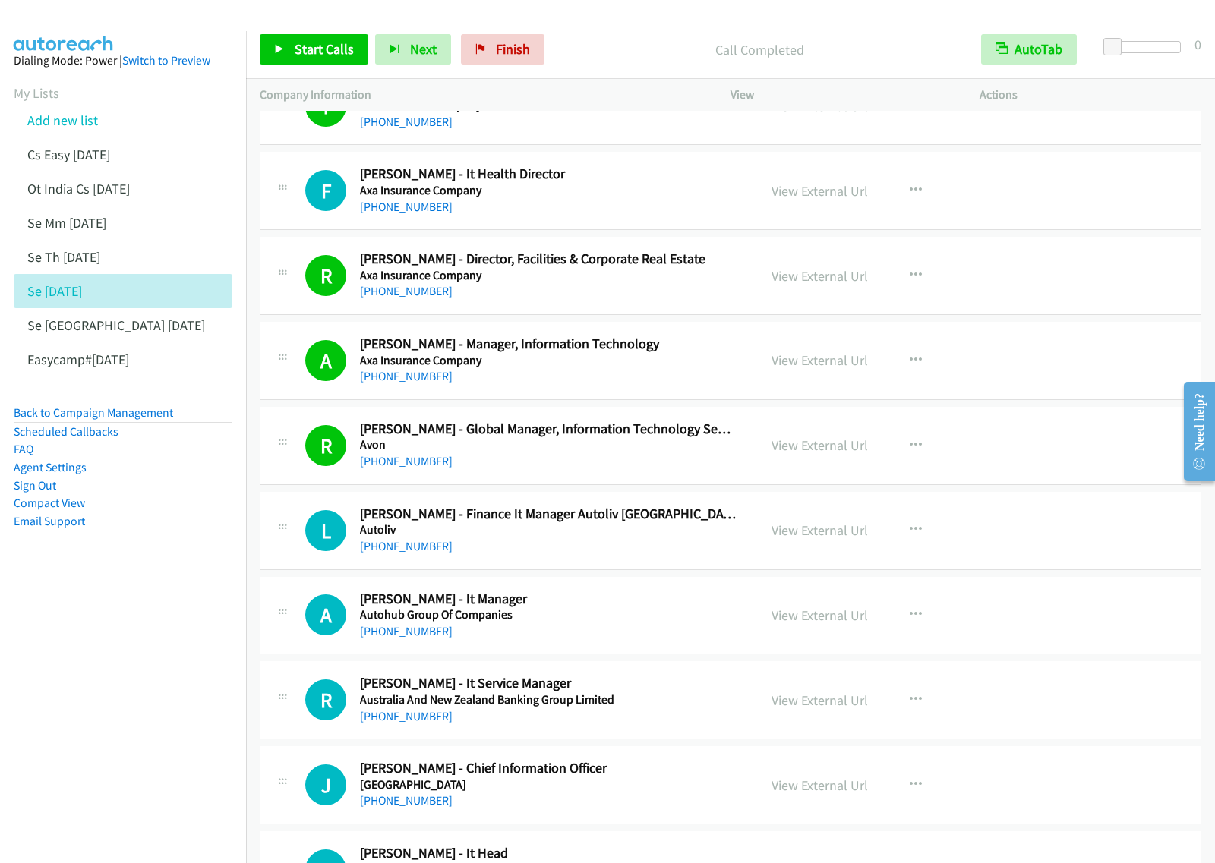
scroll to position [7784, 0]
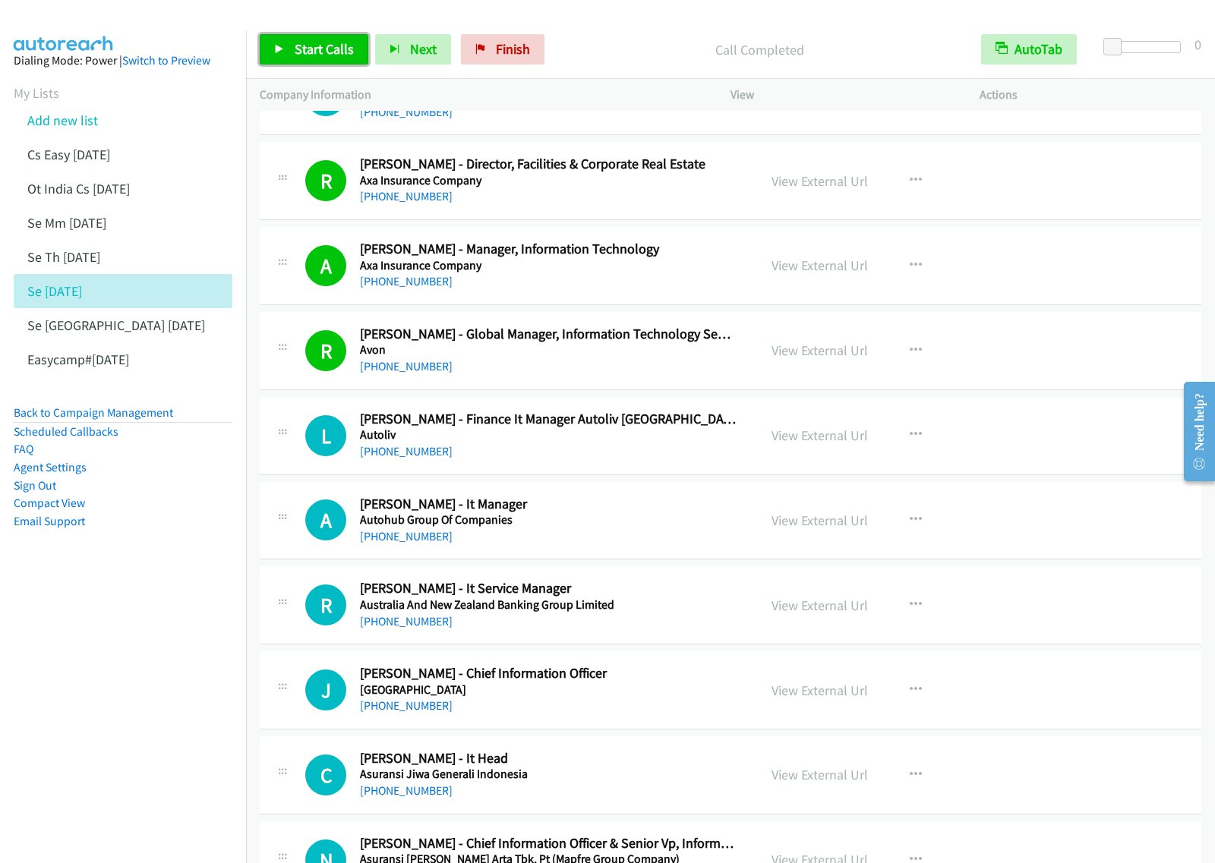
click at [321, 40] on span "Start Calls" at bounding box center [324, 48] width 59 height 17
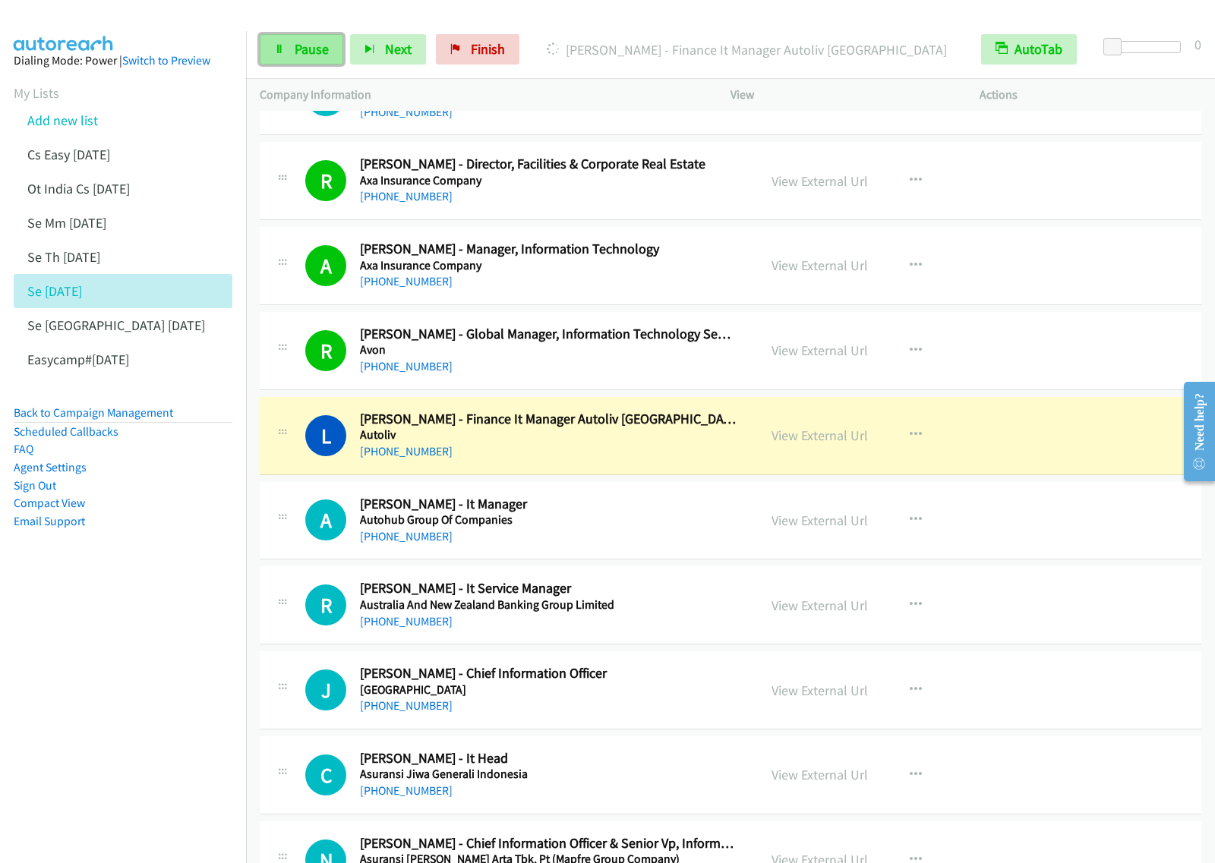
click at [329, 59] on link "Pause" at bounding box center [302, 49] width 84 height 30
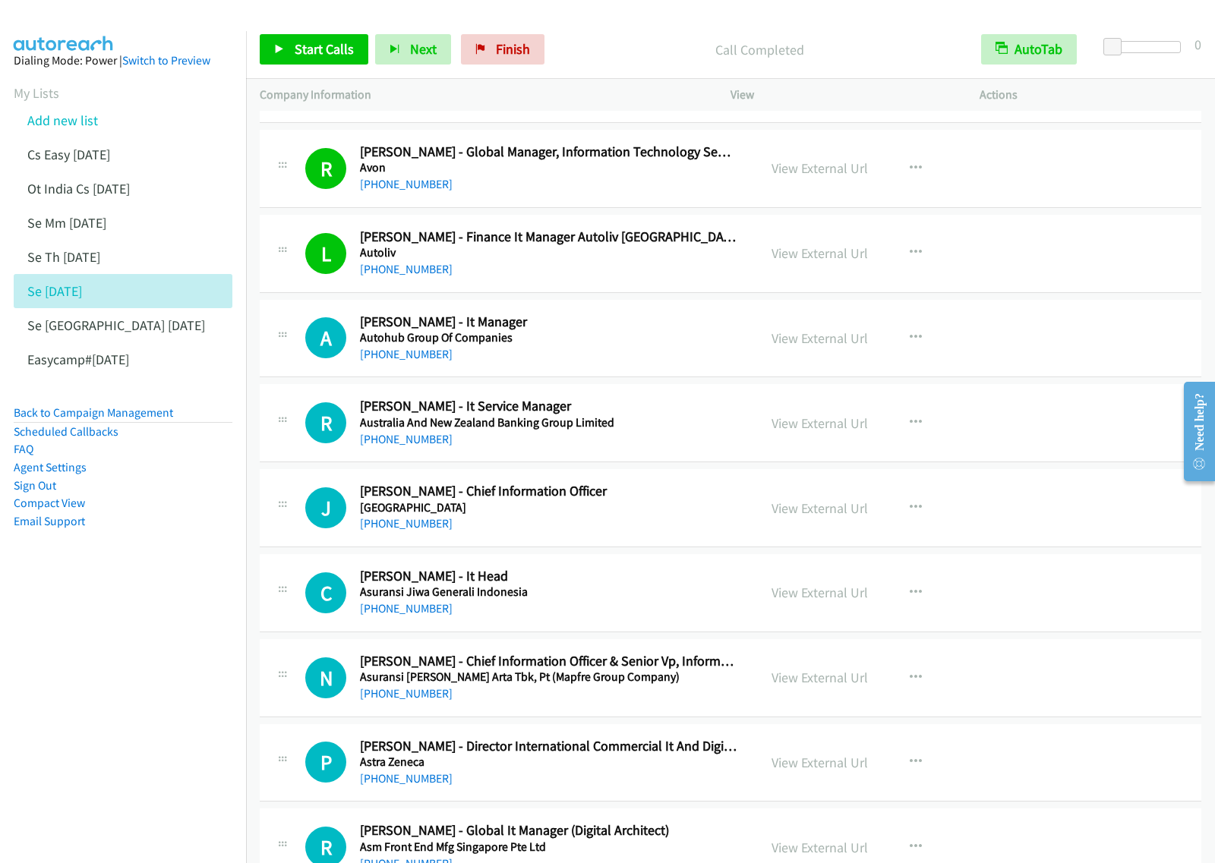
scroll to position [7974, 0]
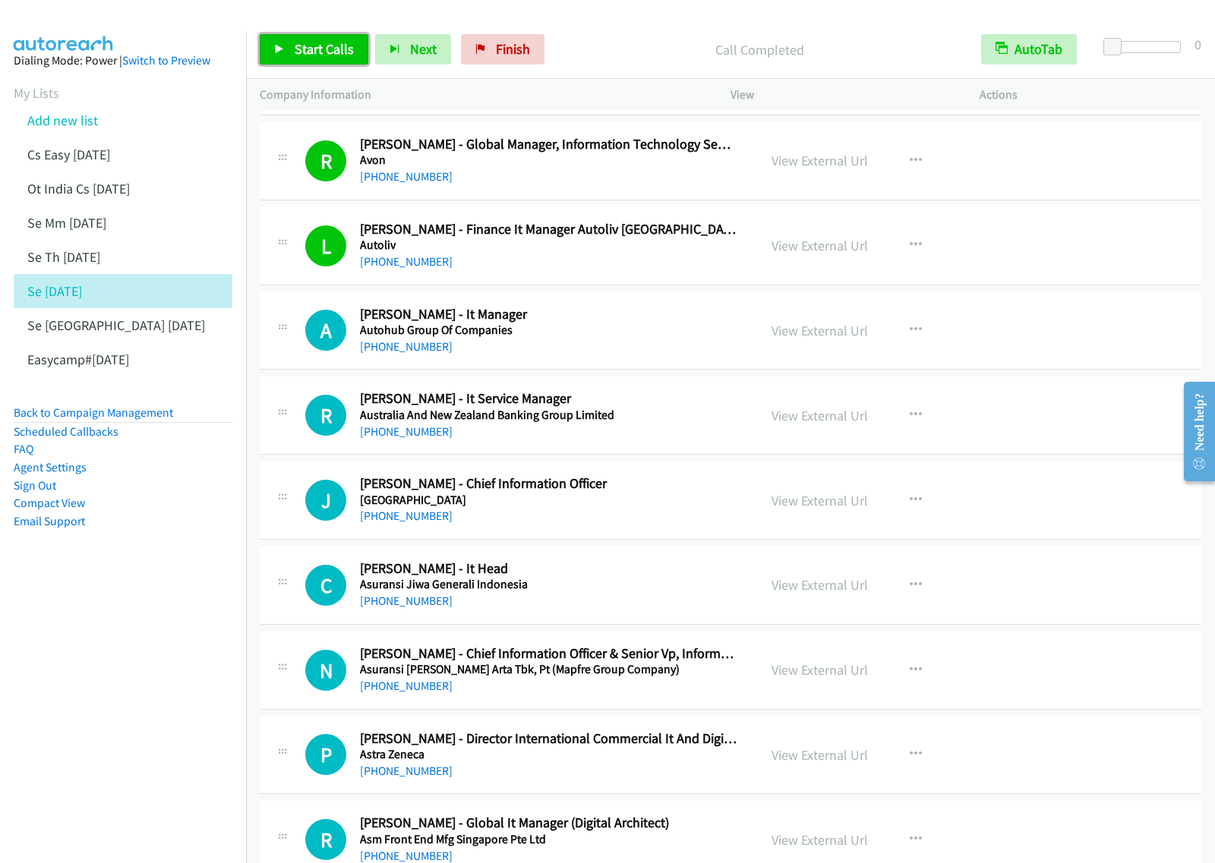
click at [328, 49] on span "Start Calls" at bounding box center [324, 48] width 59 height 17
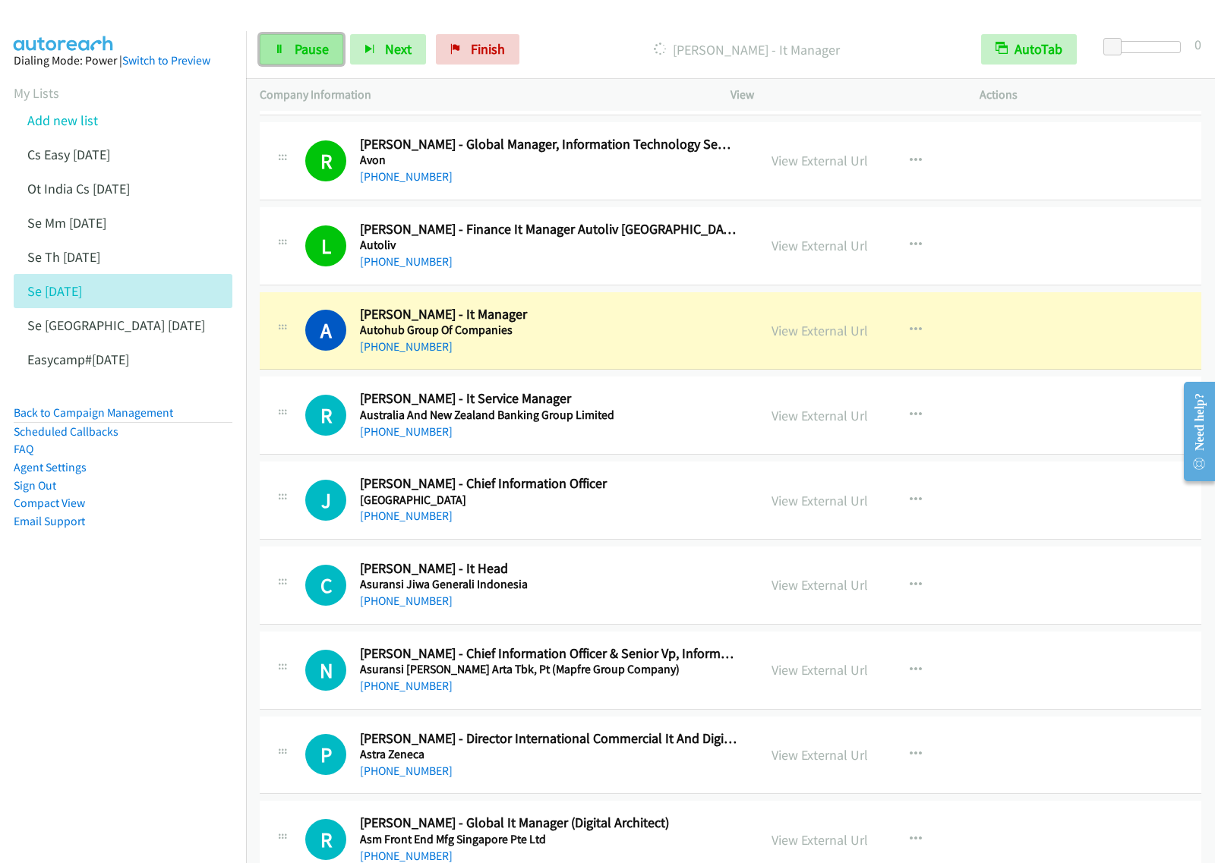
click at [321, 40] on span "Pause" at bounding box center [312, 48] width 34 height 17
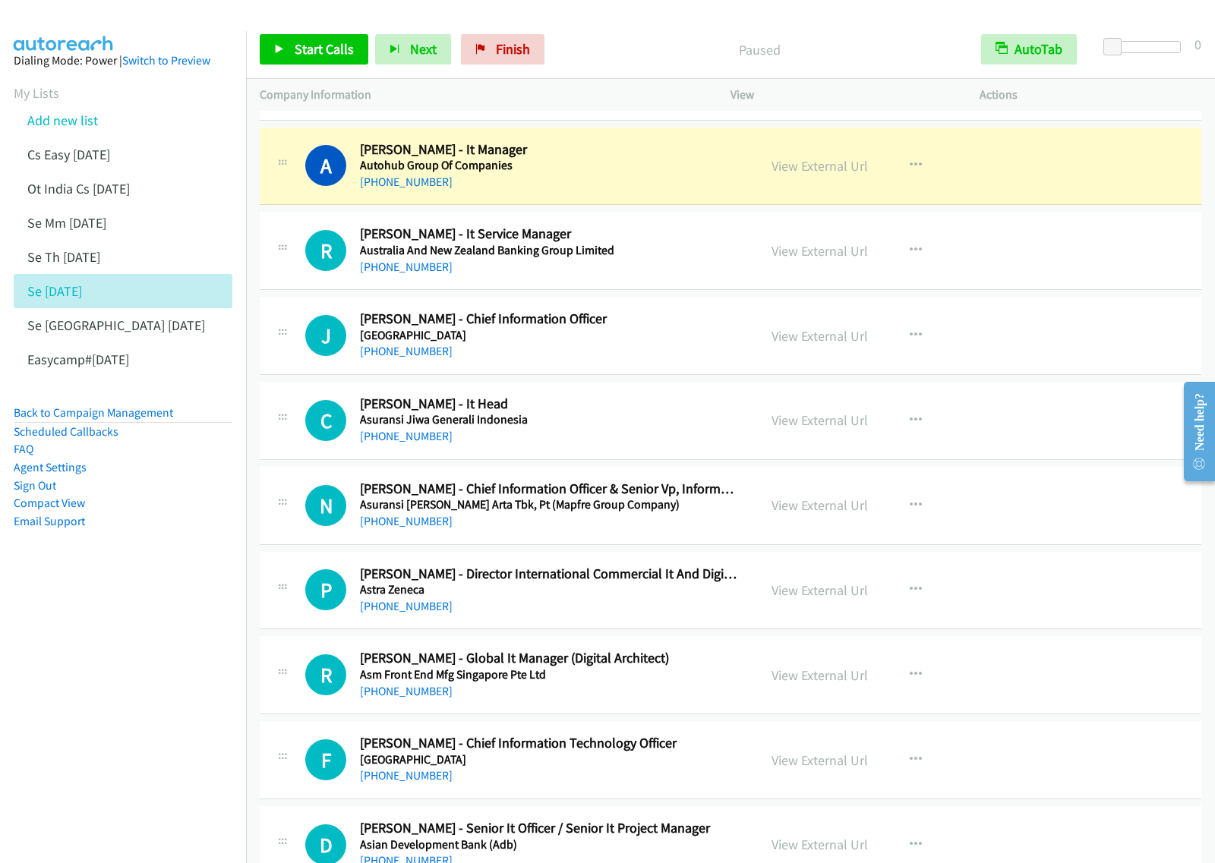
scroll to position [8163, 0]
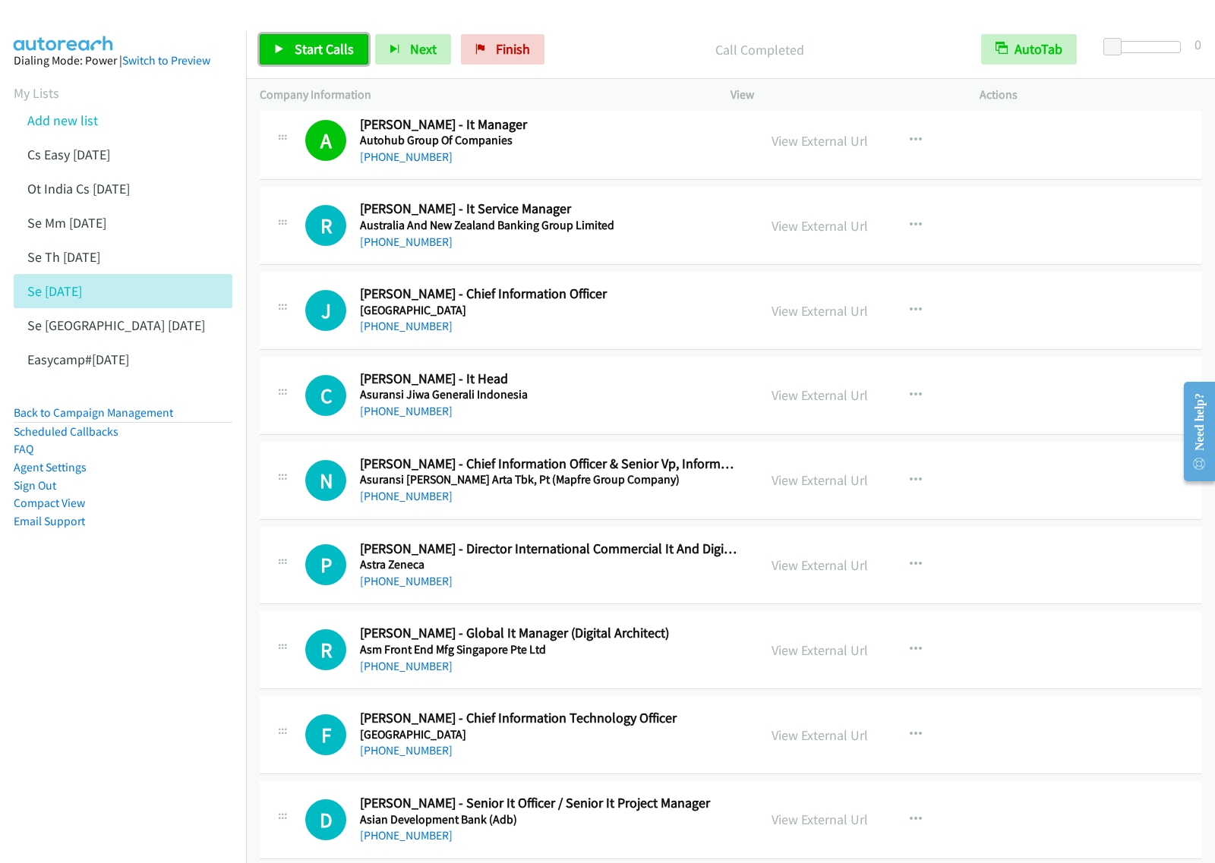
click at [285, 47] on link "Start Calls" at bounding box center [314, 49] width 109 height 30
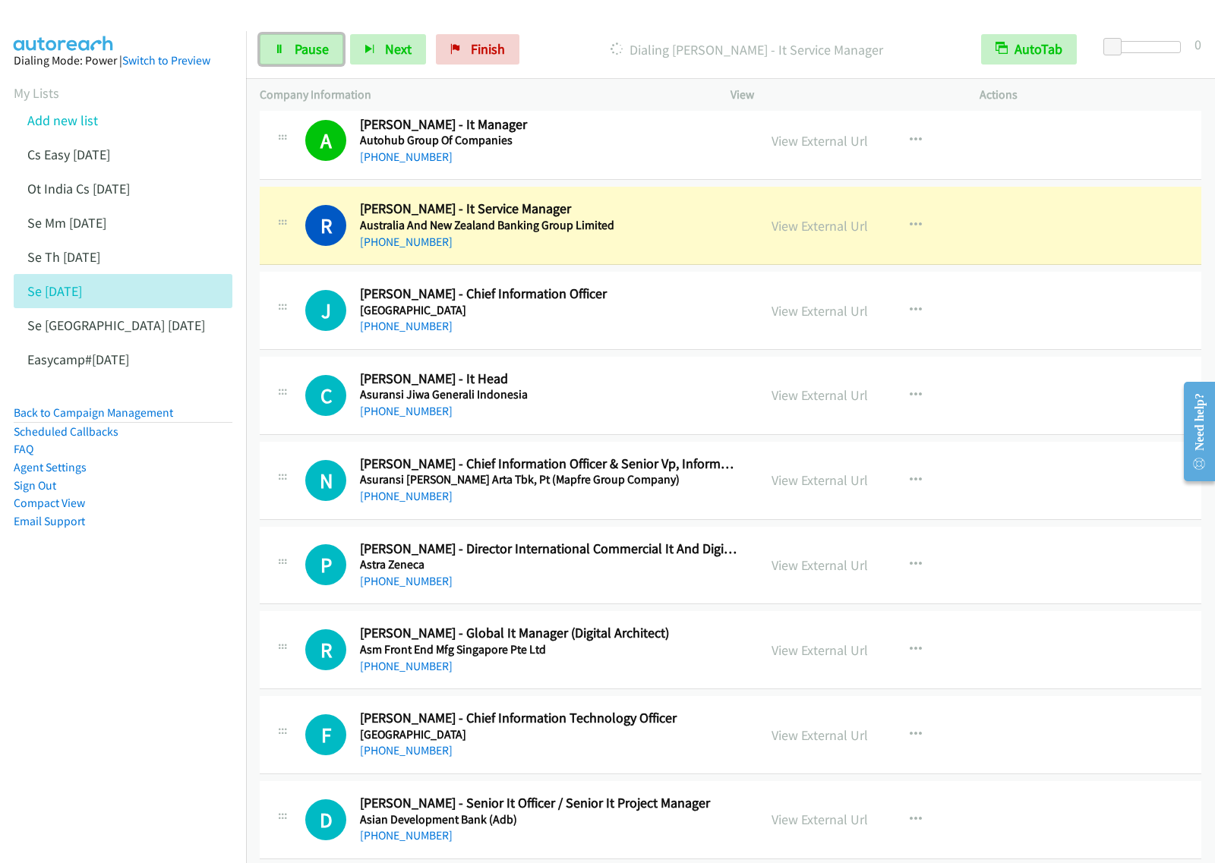
drag, startPoint x: 317, startPoint y: 57, endPoint x: 591, endPoint y: 39, distance: 274.7
click at [317, 57] on span "Pause" at bounding box center [312, 48] width 34 height 17
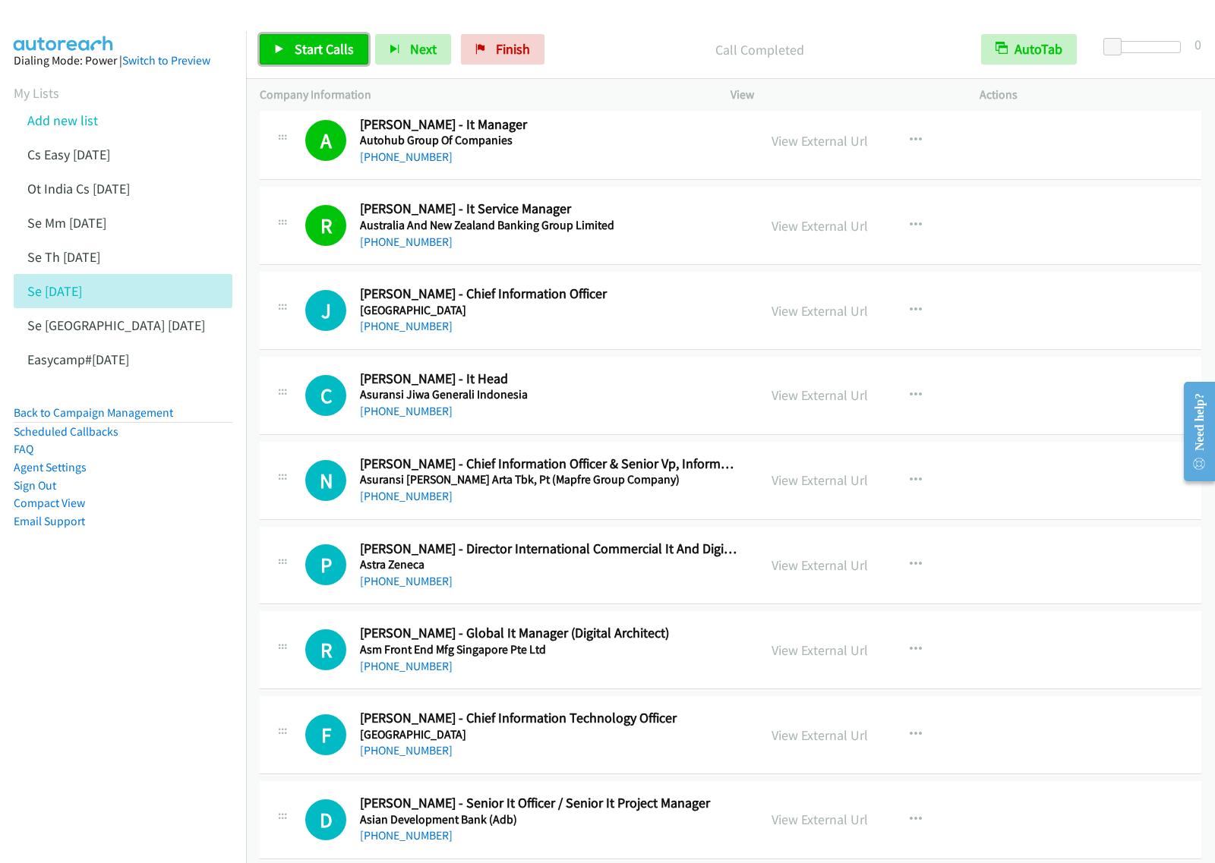
click at [308, 46] on span "Start Calls" at bounding box center [324, 48] width 59 height 17
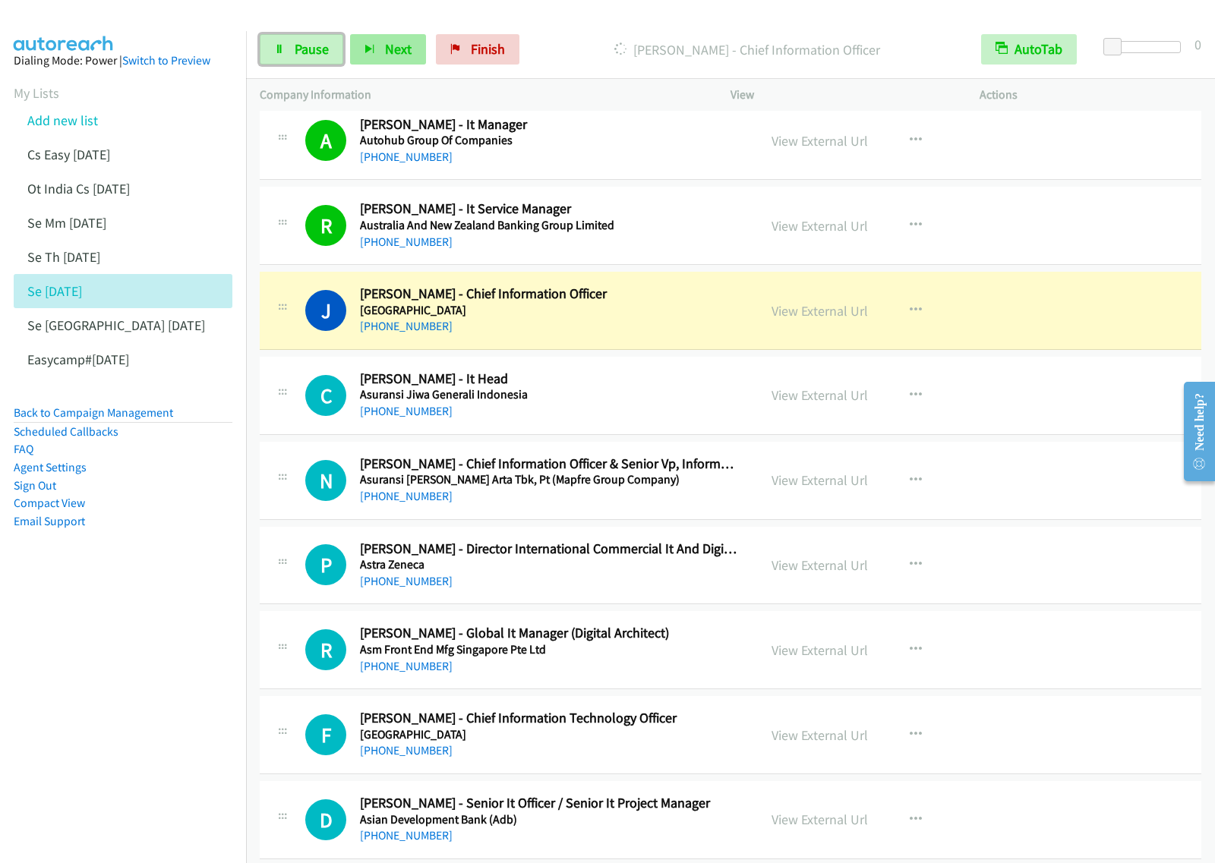
drag, startPoint x: 315, startPoint y: 46, endPoint x: 363, endPoint y: 58, distance: 49.4
click at [315, 46] on span "Pause" at bounding box center [312, 48] width 34 height 17
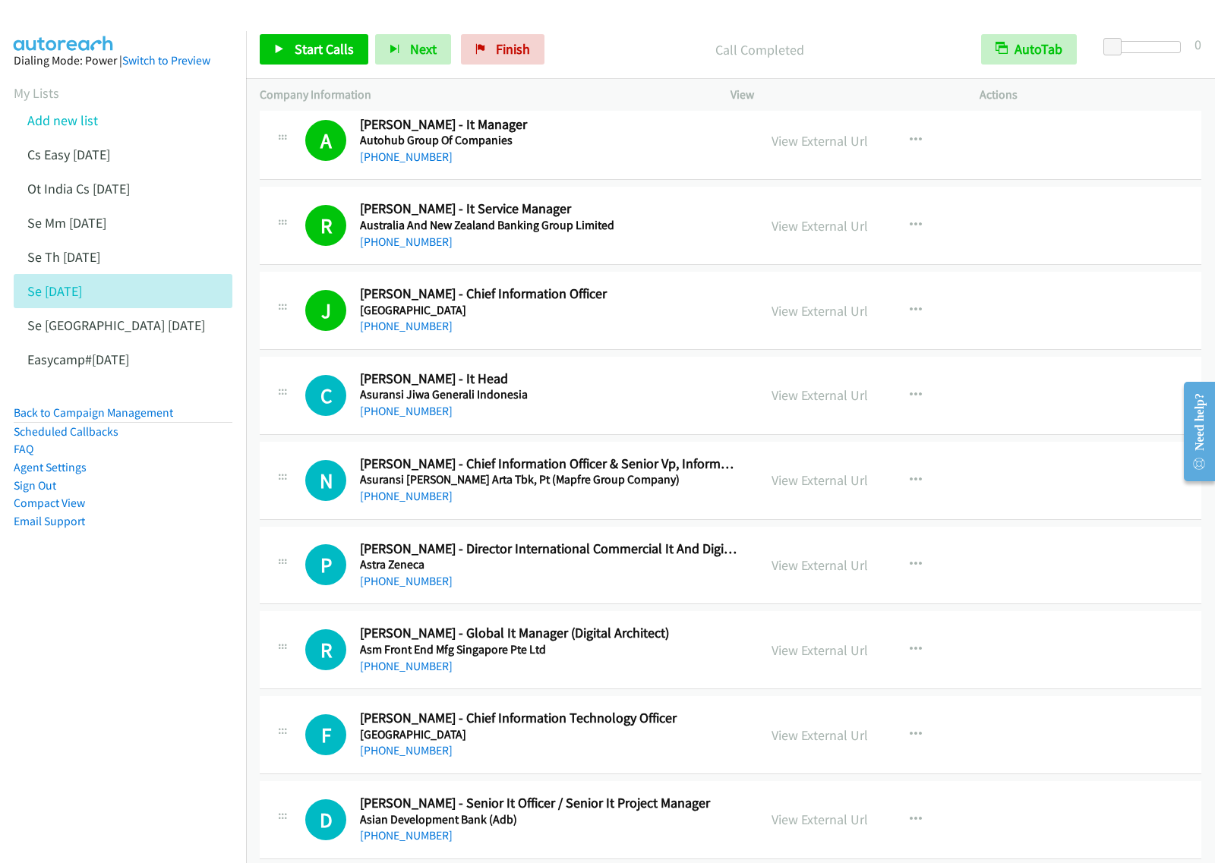
scroll to position [8258, 0]
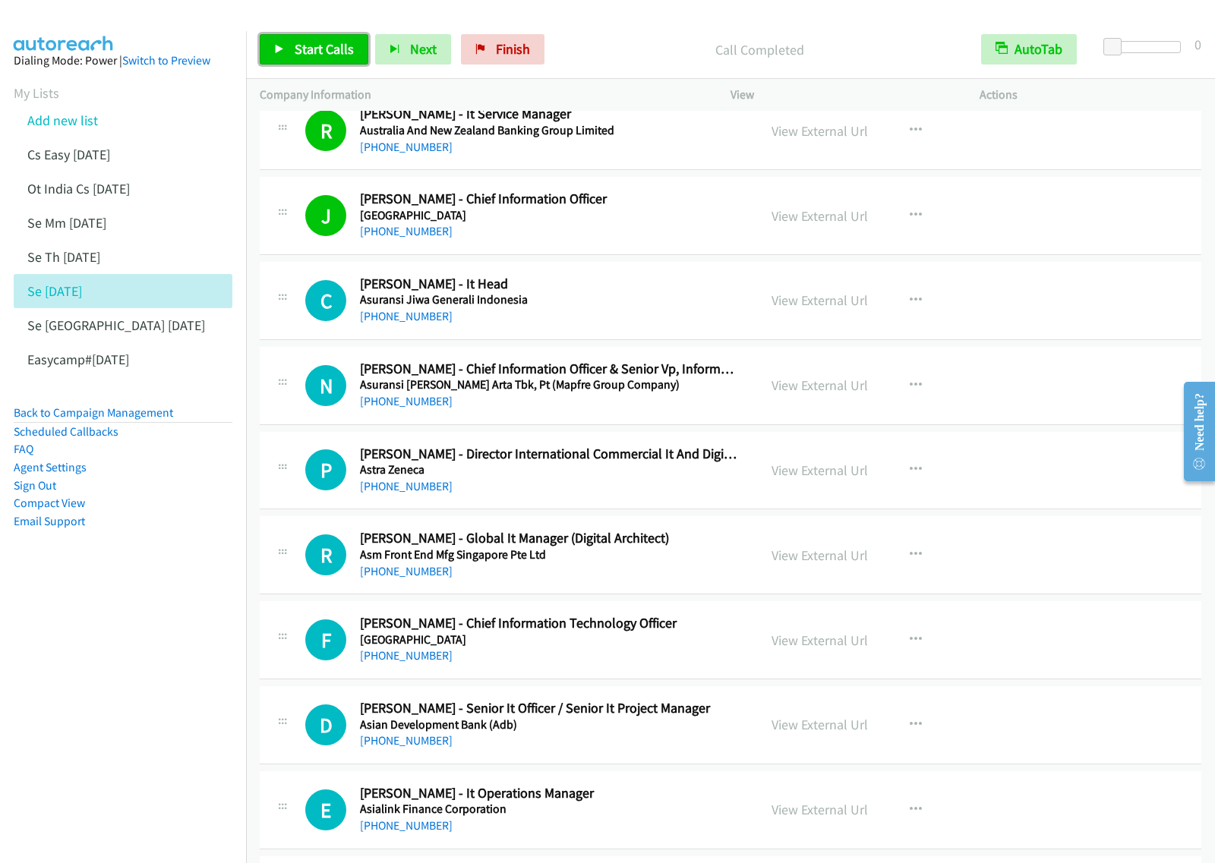
click at [333, 50] on span "Start Calls" at bounding box center [324, 48] width 59 height 17
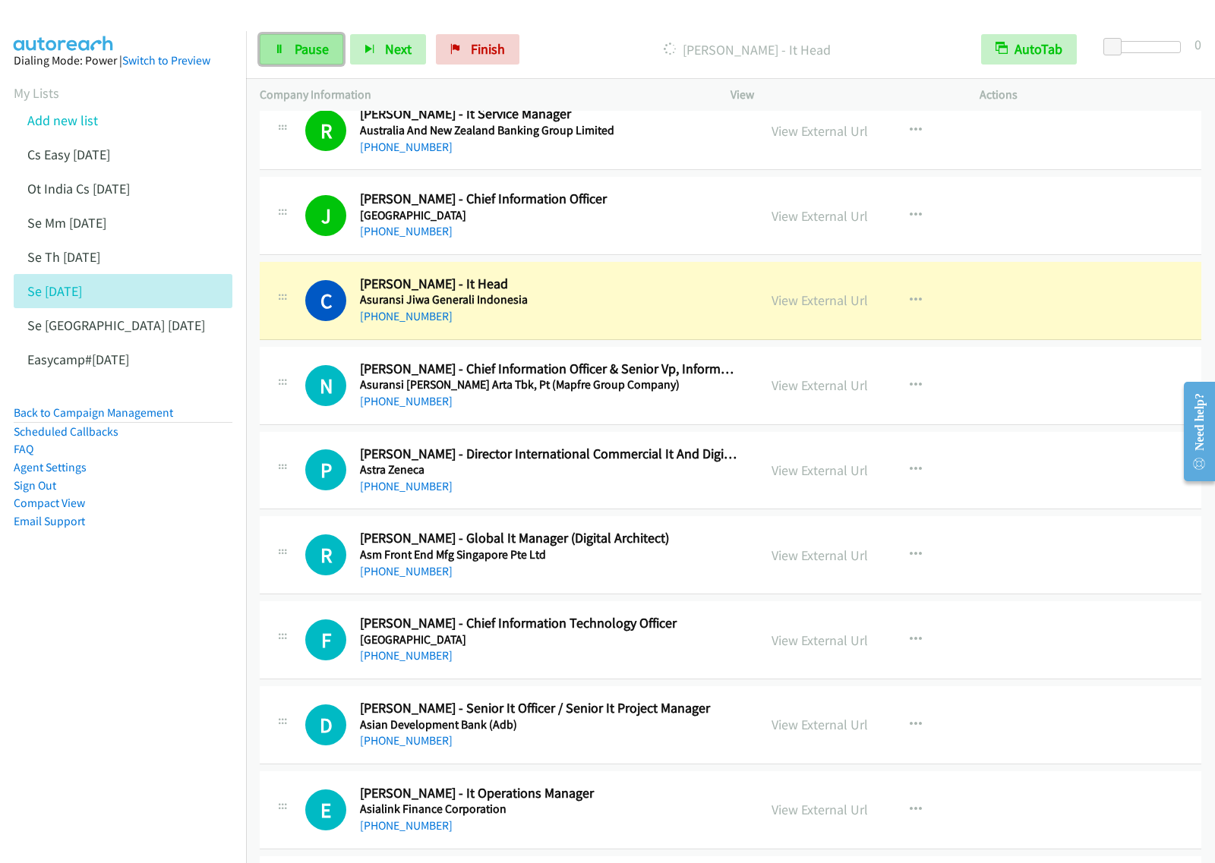
click at [323, 43] on span "Pause" at bounding box center [312, 48] width 34 height 17
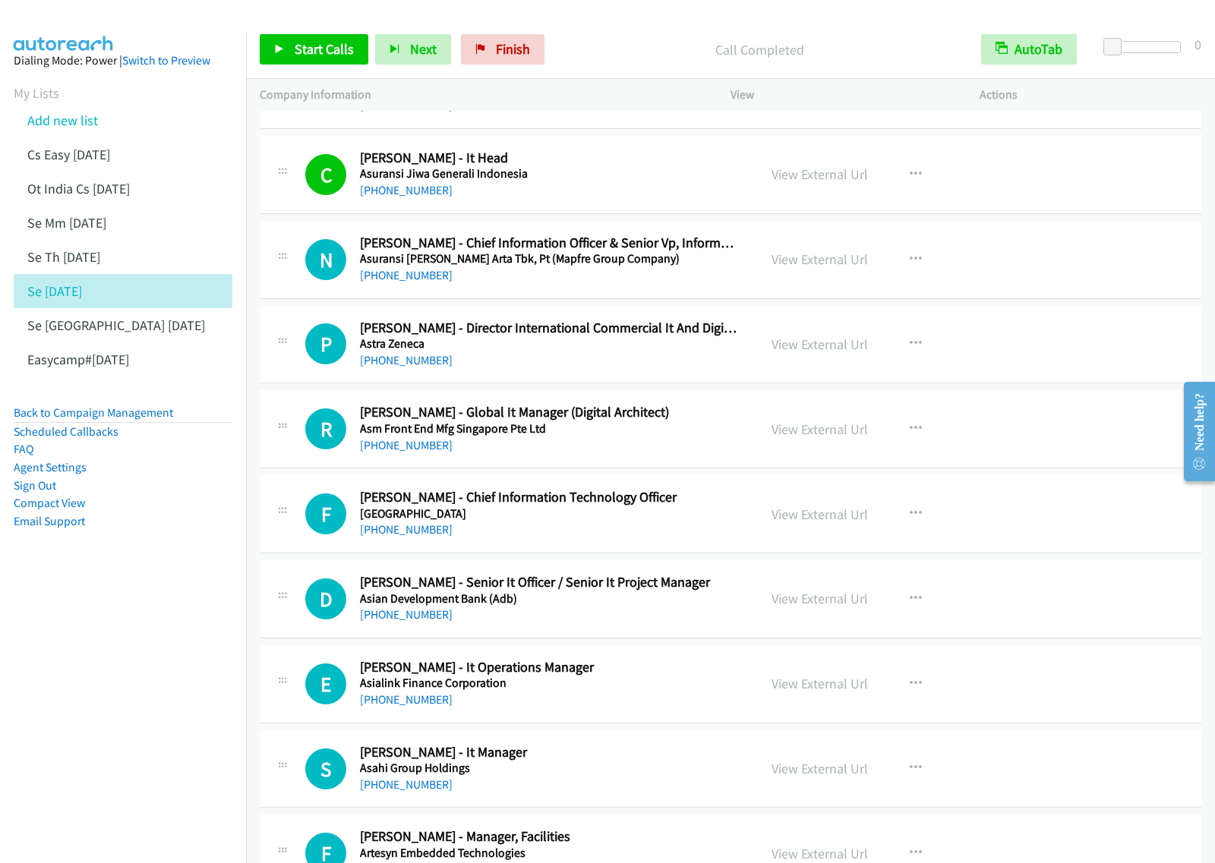
scroll to position [8353, 0]
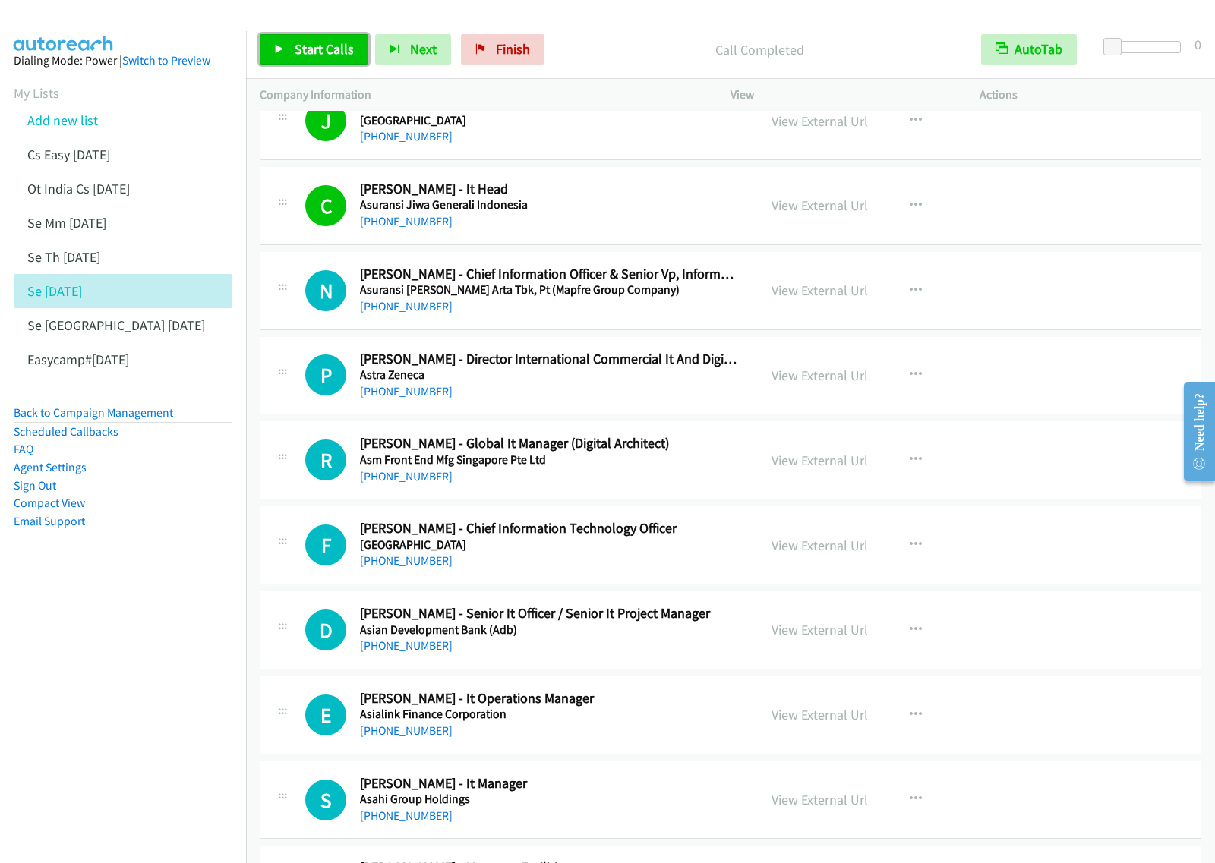
click at [335, 48] on span "Start Calls" at bounding box center [324, 48] width 59 height 17
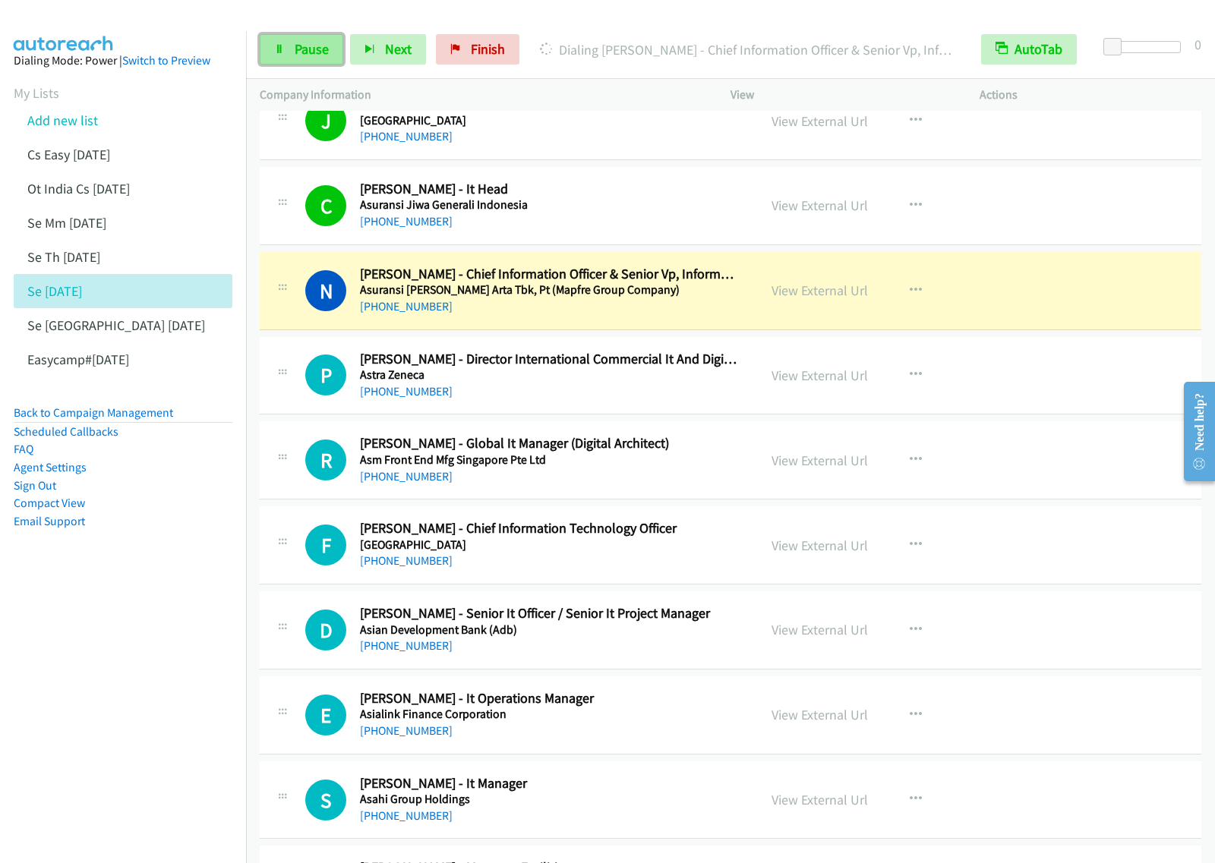
click at [283, 48] on icon at bounding box center [279, 50] width 11 height 11
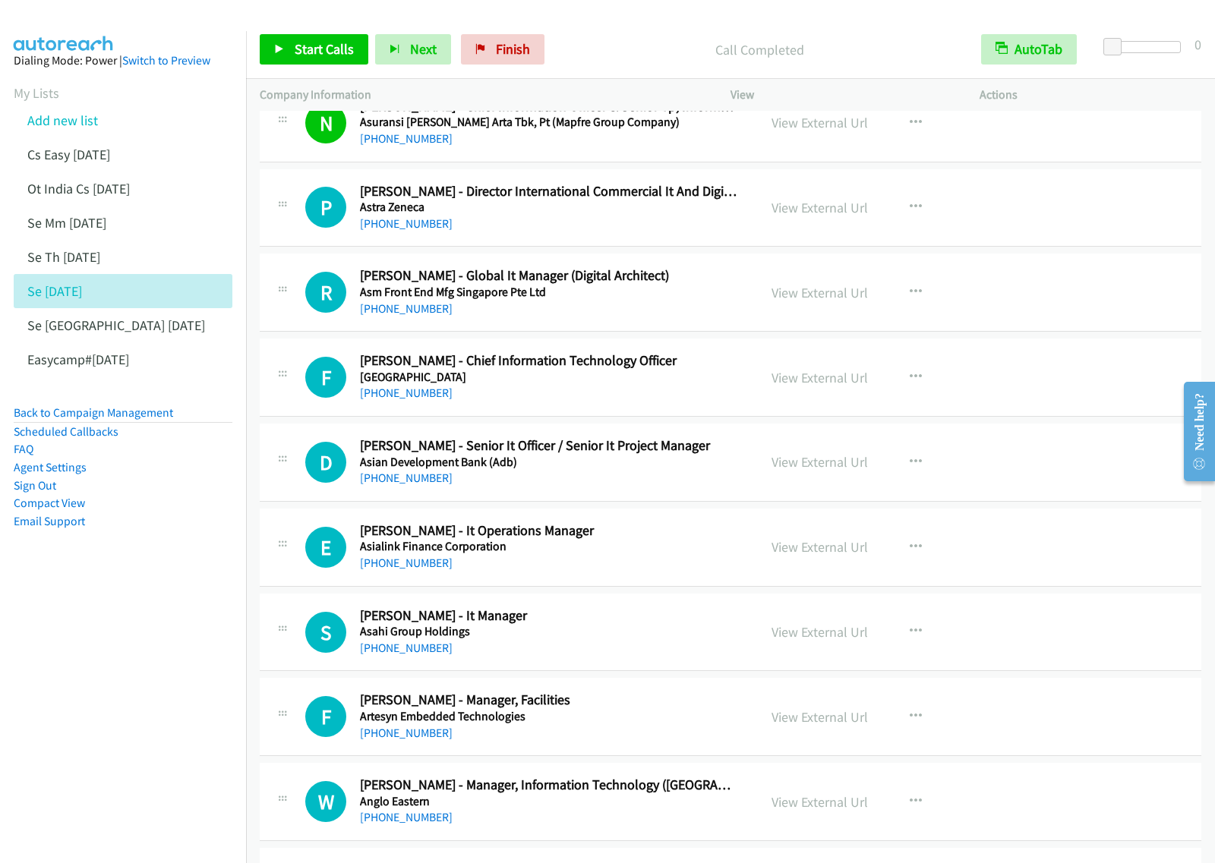
scroll to position [8543, 0]
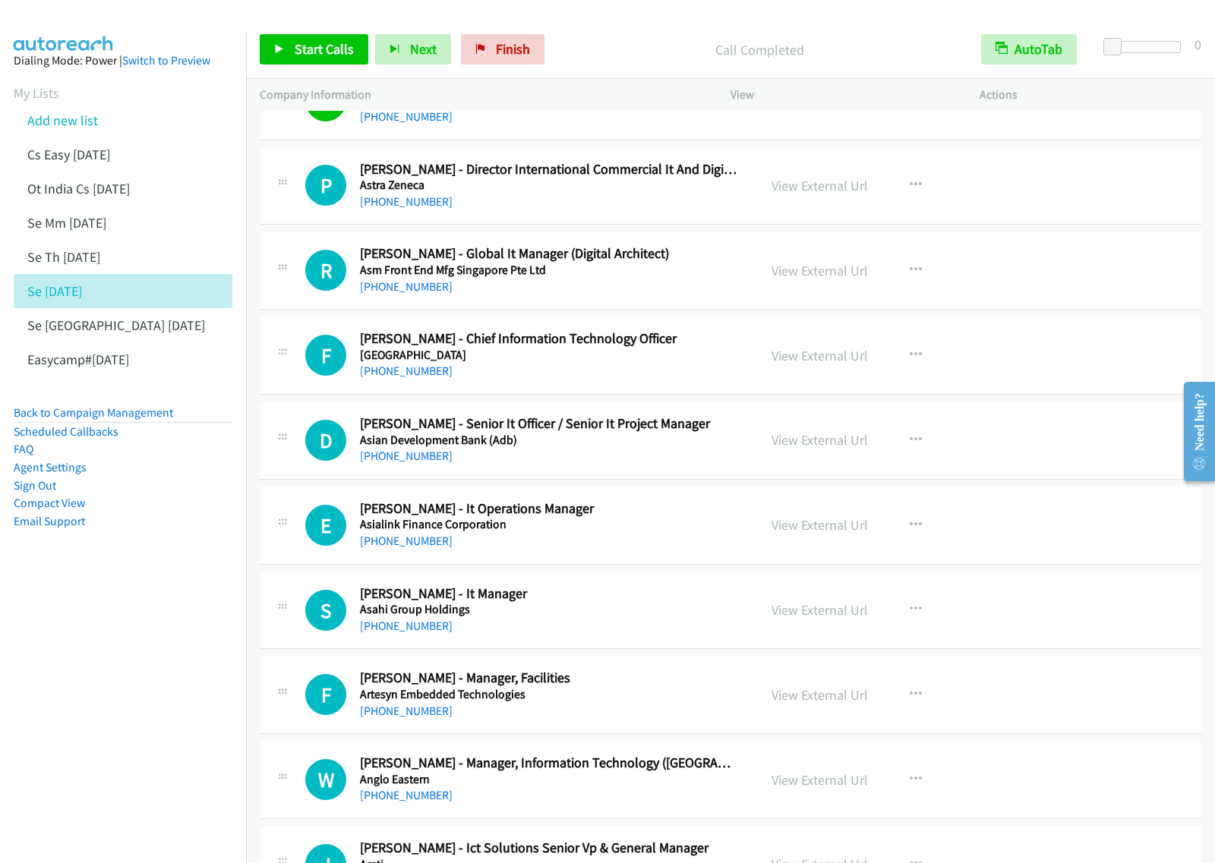
click at [320, 28] on div "Start Calls Pause Next Finish Call Completed AutoTab AutoTab 0" at bounding box center [730, 50] width 969 height 58
click at [320, 40] on span "Start Calls" at bounding box center [324, 48] width 59 height 17
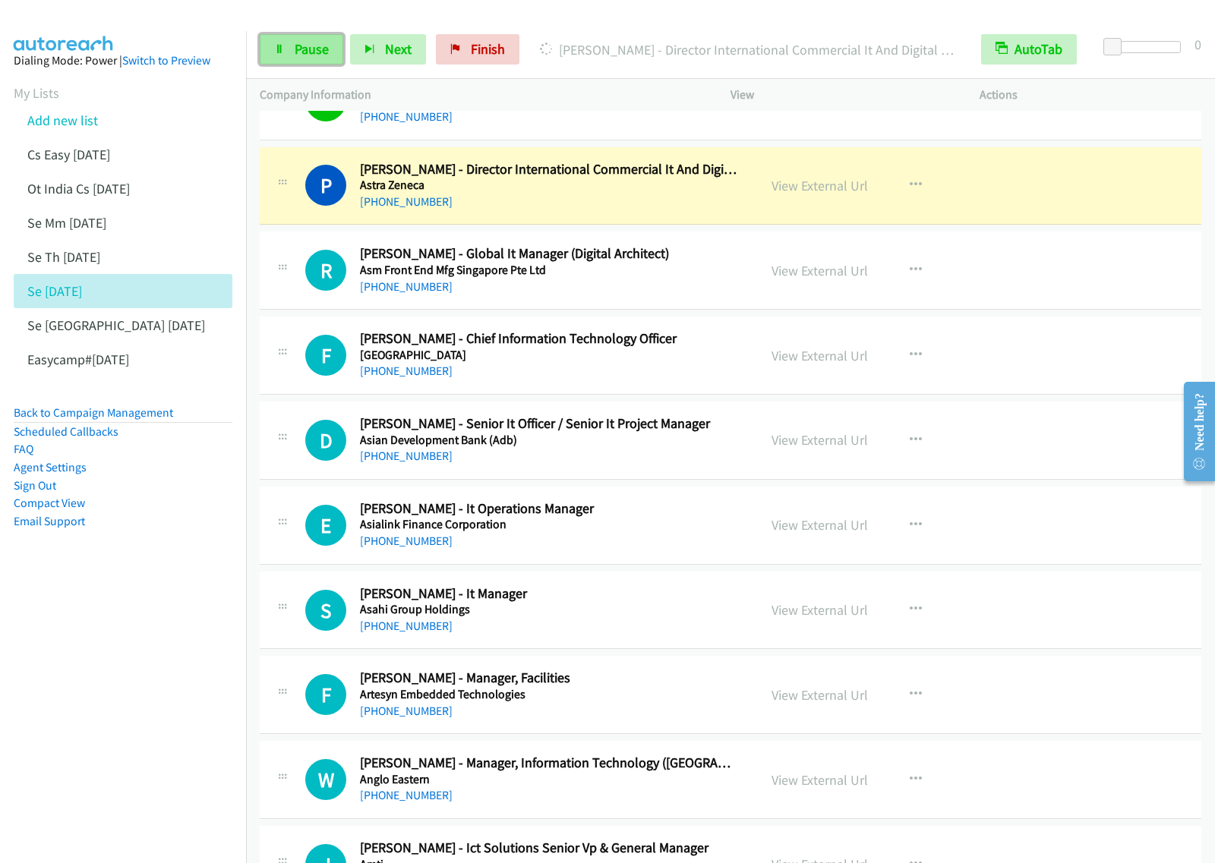
click at [308, 55] on span "Pause" at bounding box center [312, 48] width 34 height 17
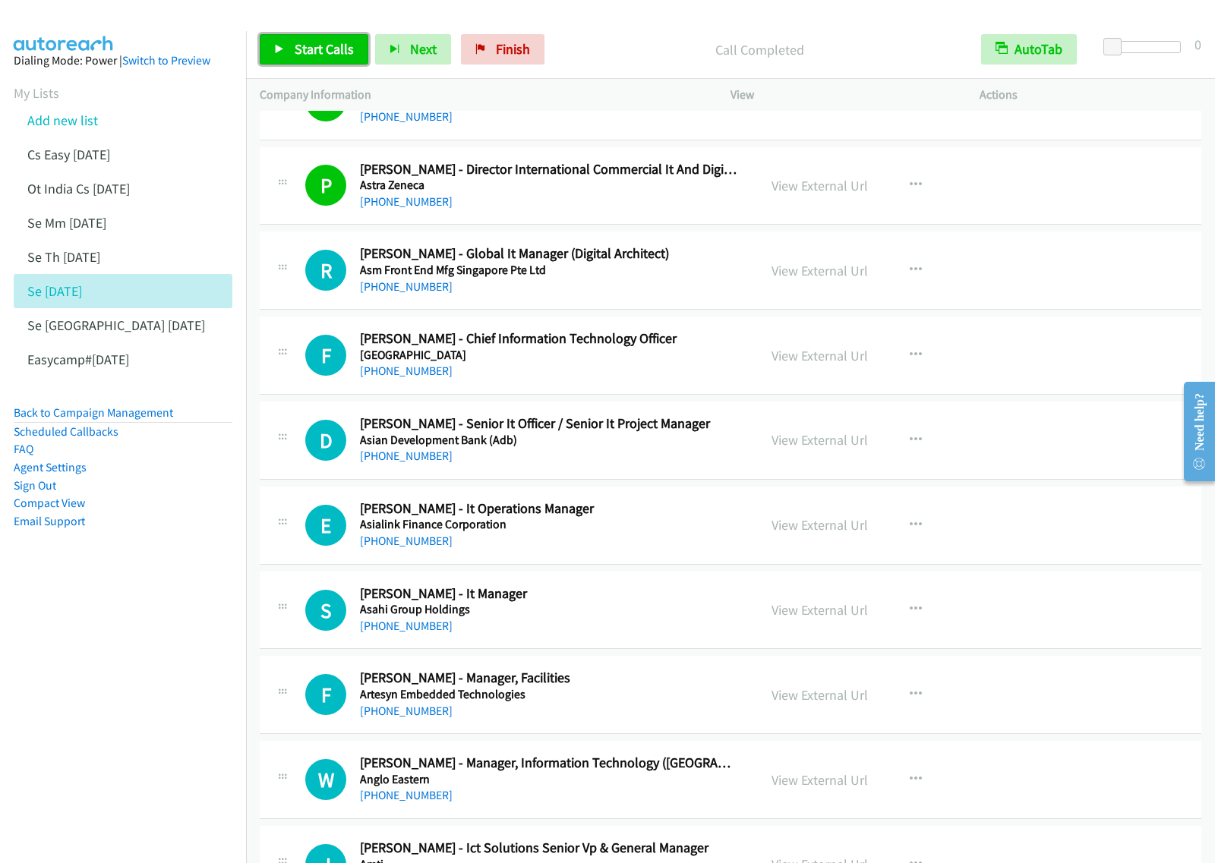
click at [306, 46] on span "Start Calls" at bounding box center [324, 48] width 59 height 17
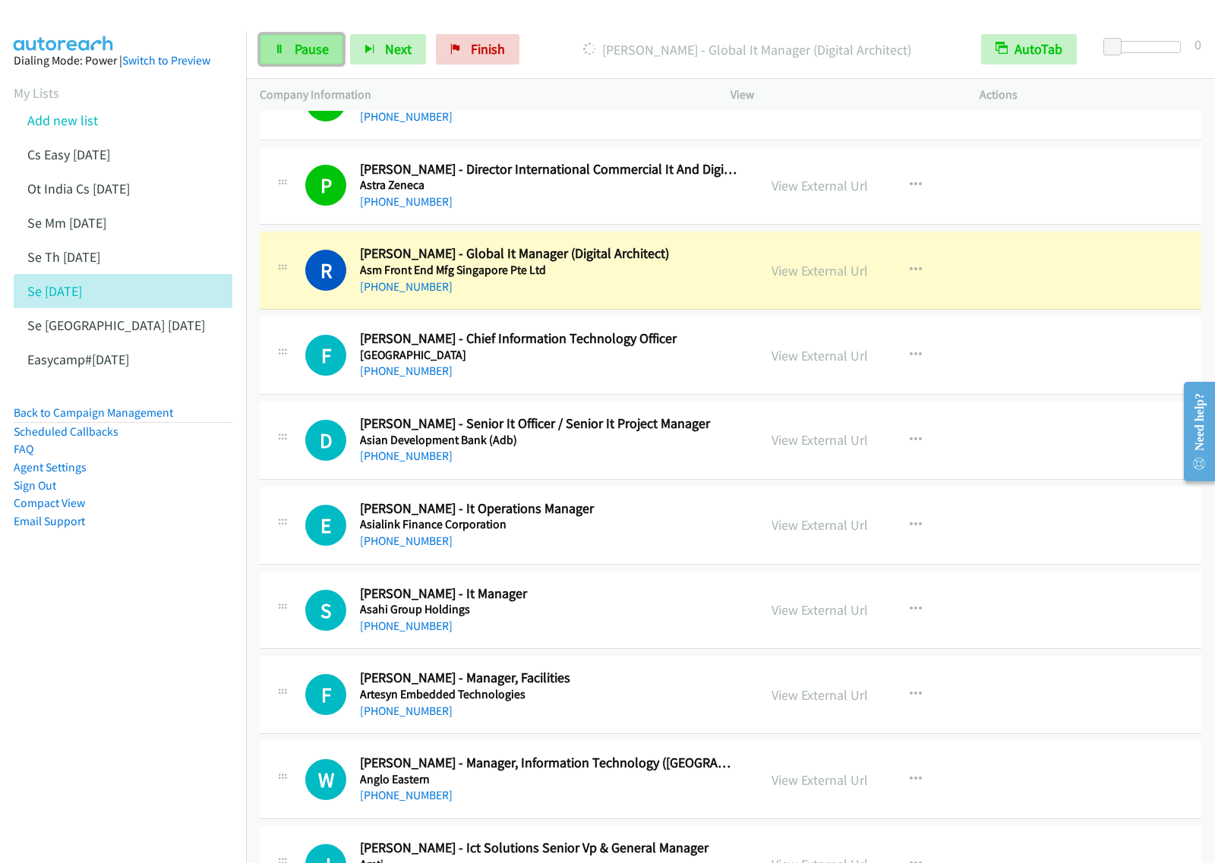
click at [301, 46] on span "Pause" at bounding box center [312, 48] width 34 height 17
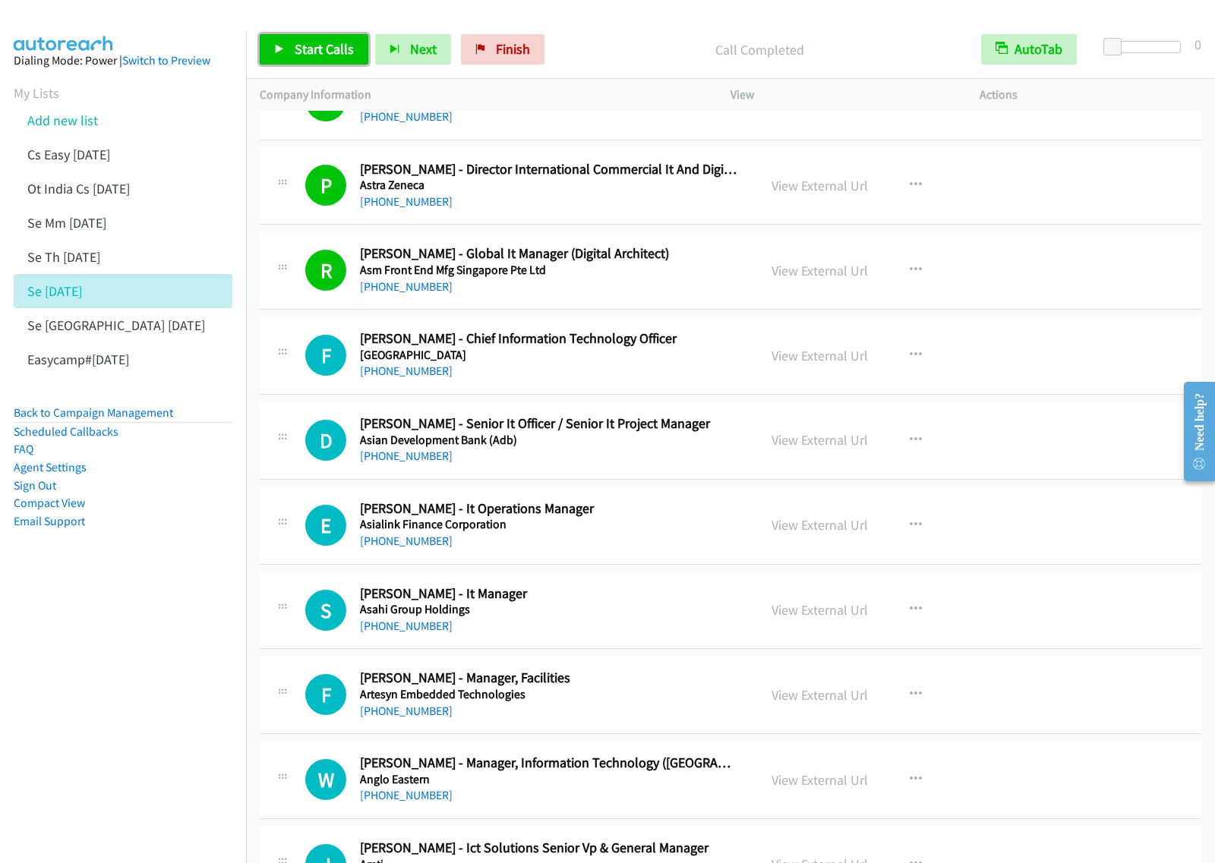
click at [327, 58] on span "Start Calls" at bounding box center [324, 48] width 59 height 17
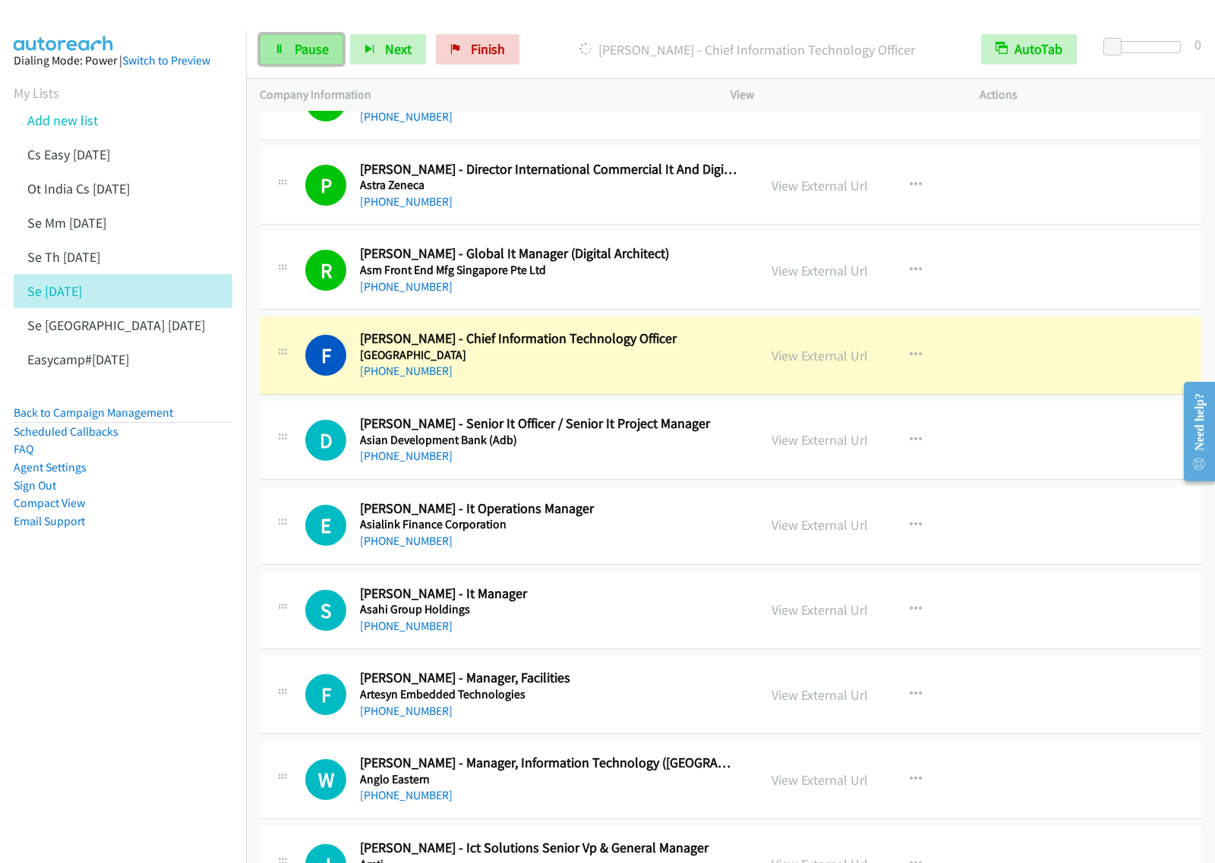
click at [301, 47] on span "Pause" at bounding box center [312, 48] width 34 height 17
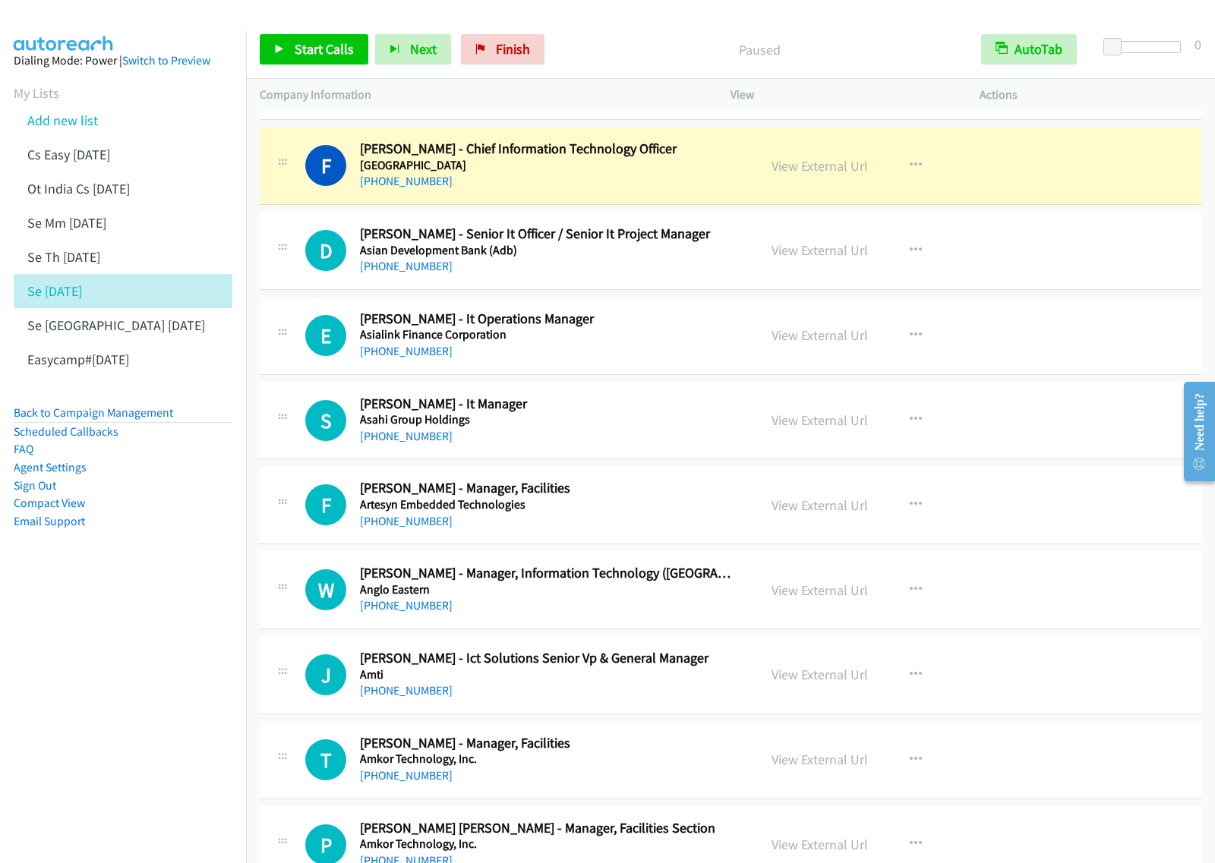
scroll to position [8638, 0]
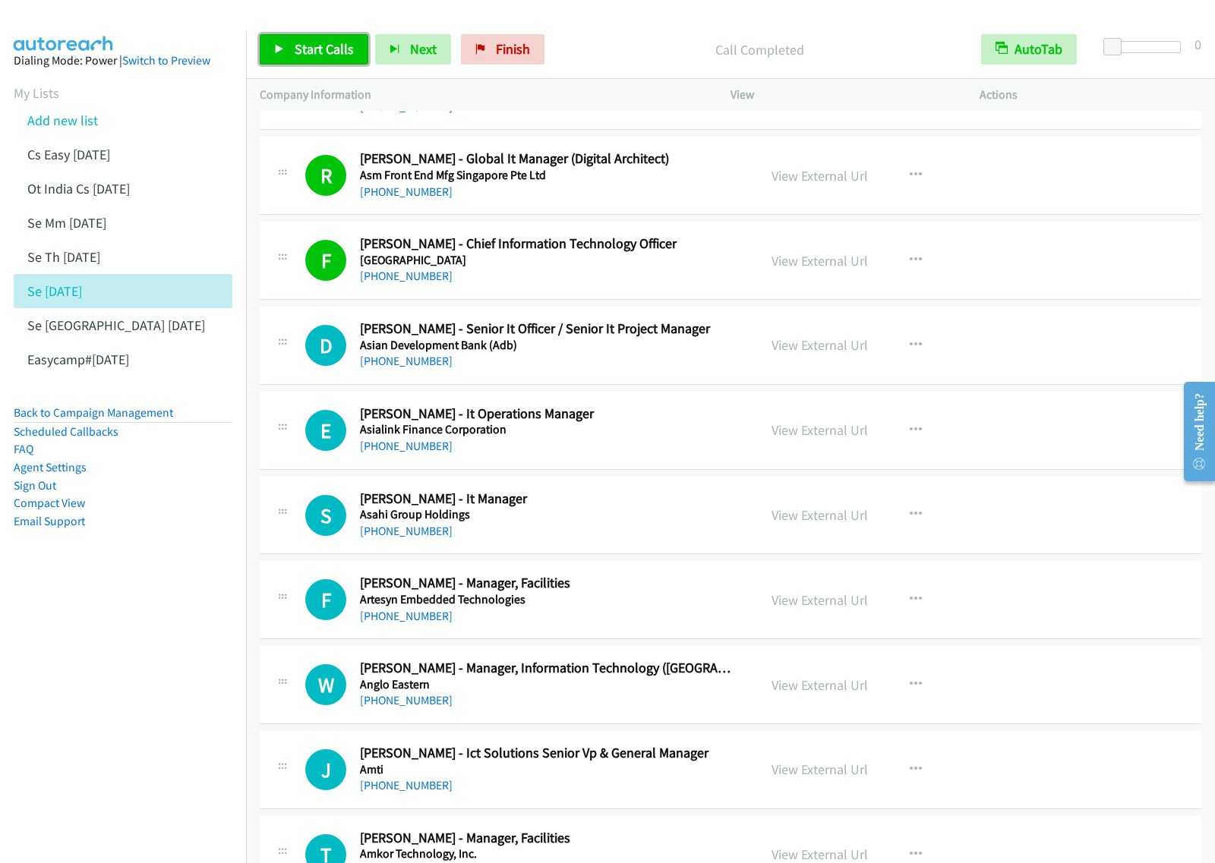
click at [304, 57] on span "Start Calls" at bounding box center [324, 48] width 59 height 17
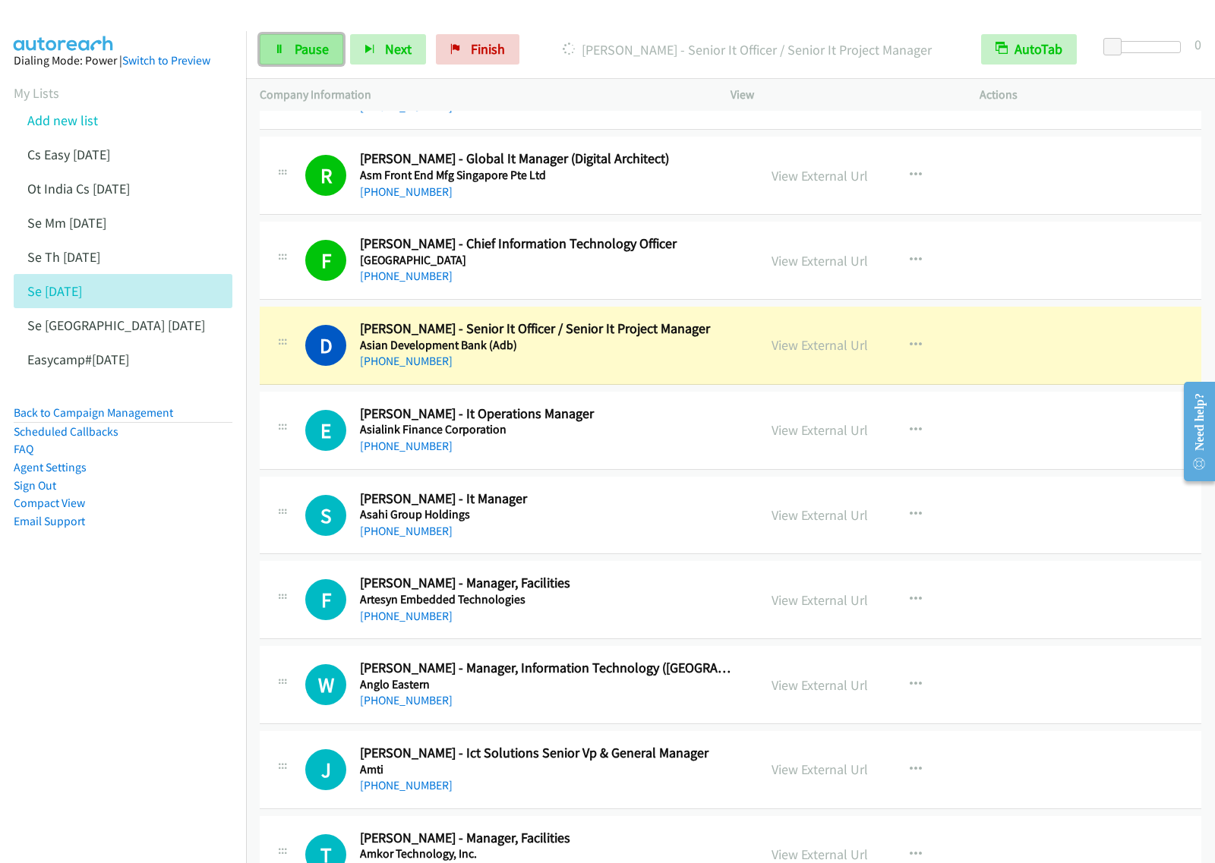
click at [310, 52] on span "Pause" at bounding box center [312, 48] width 34 height 17
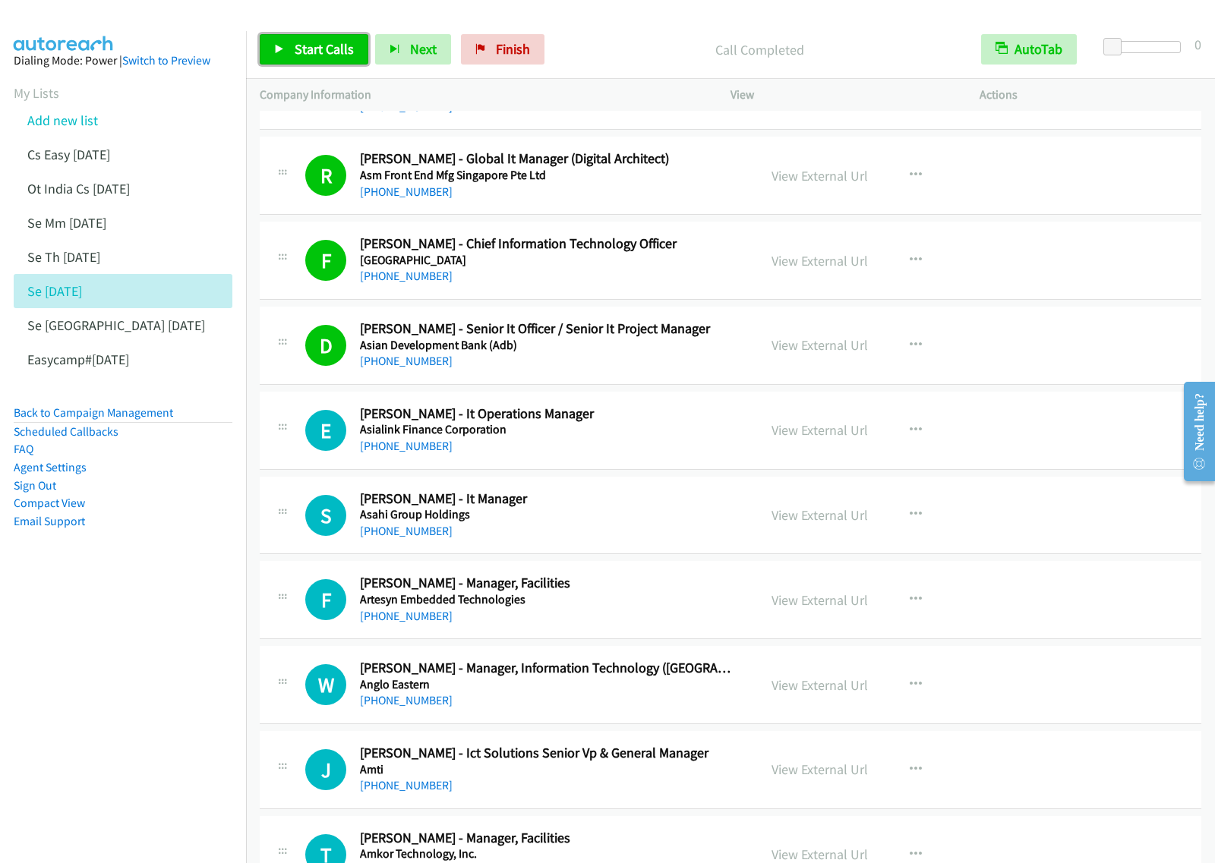
click at [323, 55] on span "Start Calls" at bounding box center [324, 48] width 59 height 17
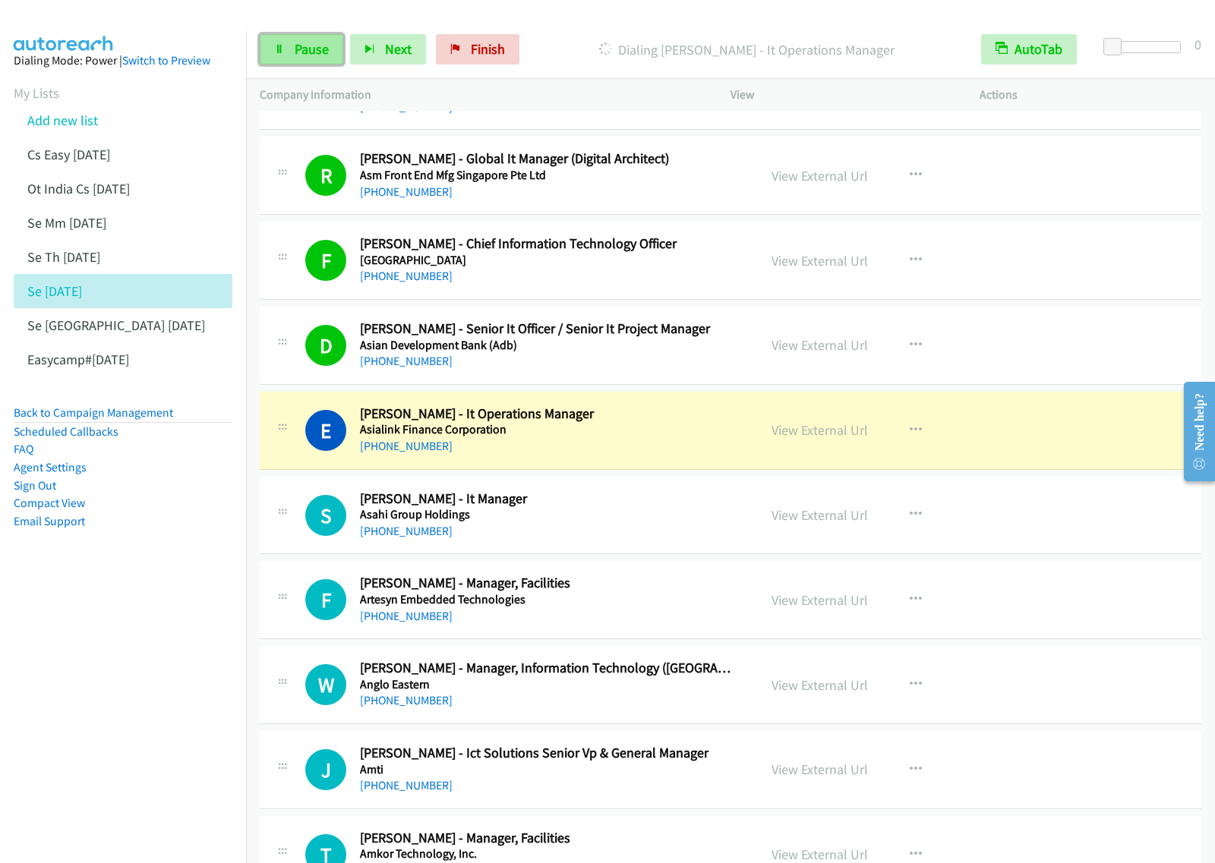
click at [315, 50] on span "Pause" at bounding box center [312, 48] width 34 height 17
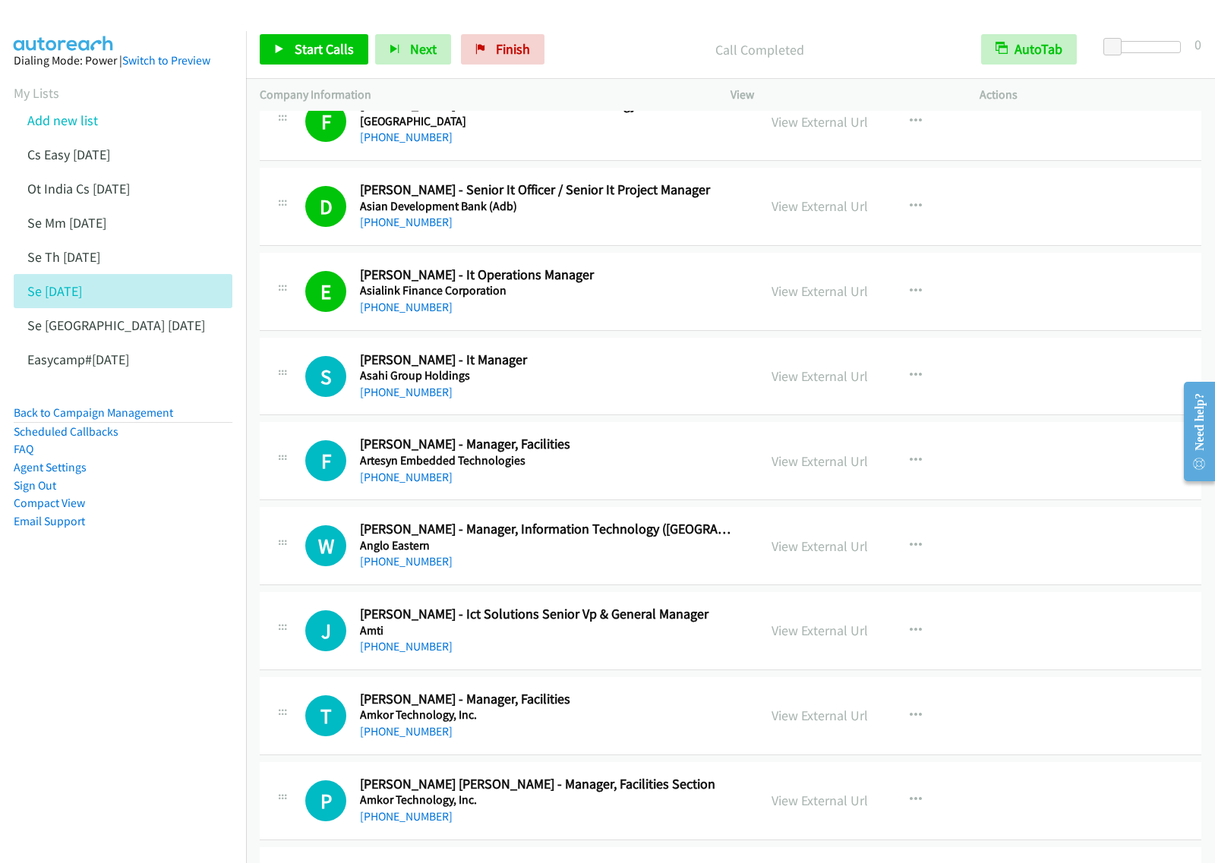
scroll to position [8828, 0]
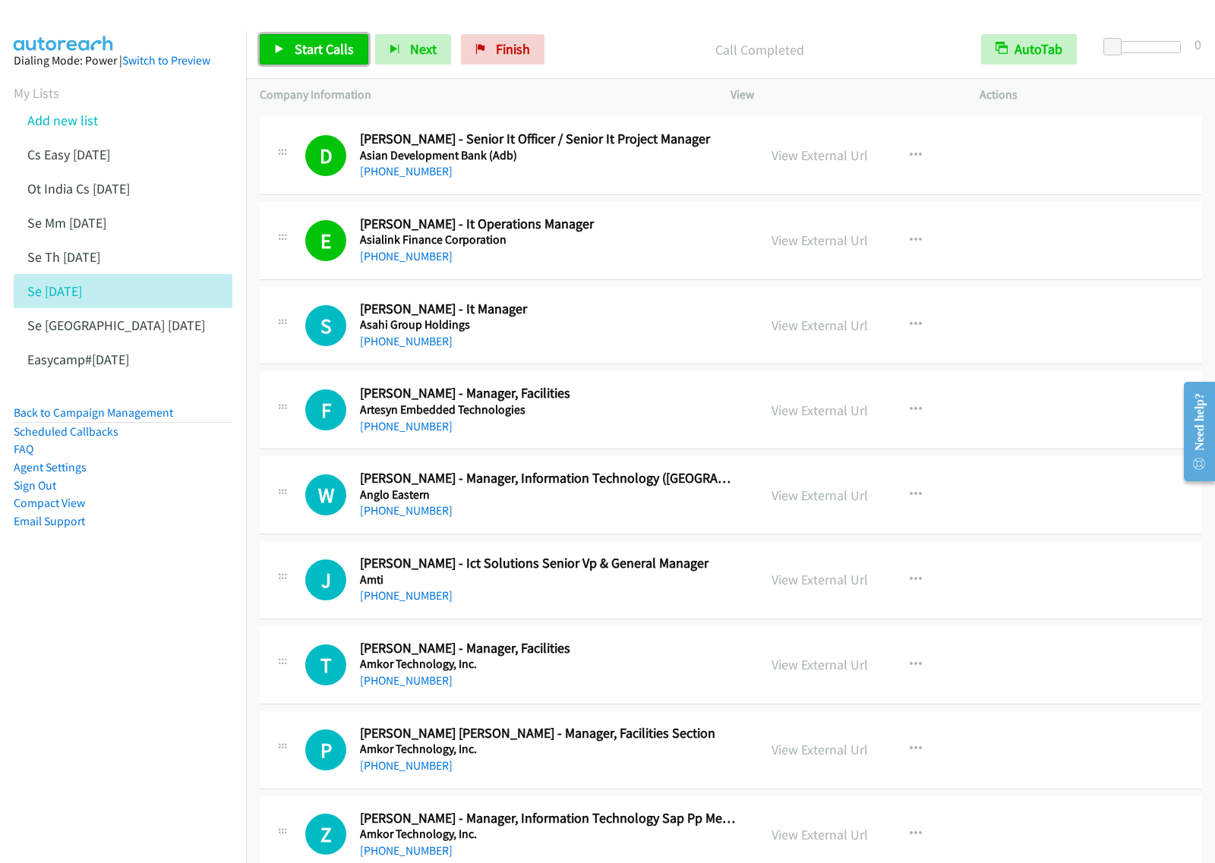
click at [334, 46] on span "Start Calls" at bounding box center [324, 48] width 59 height 17
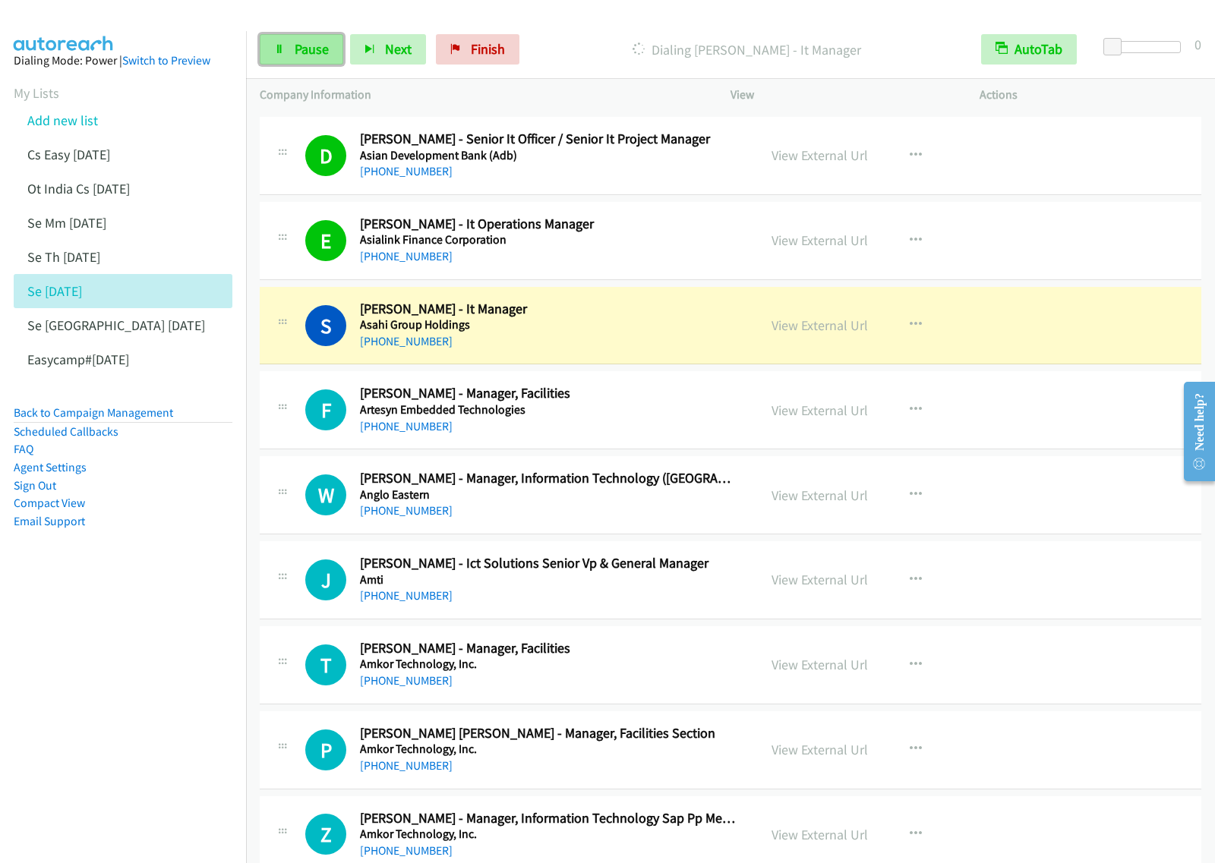
click at [309, 36] on link "Pause" at bounding box center [302, 49] width 84 height 30
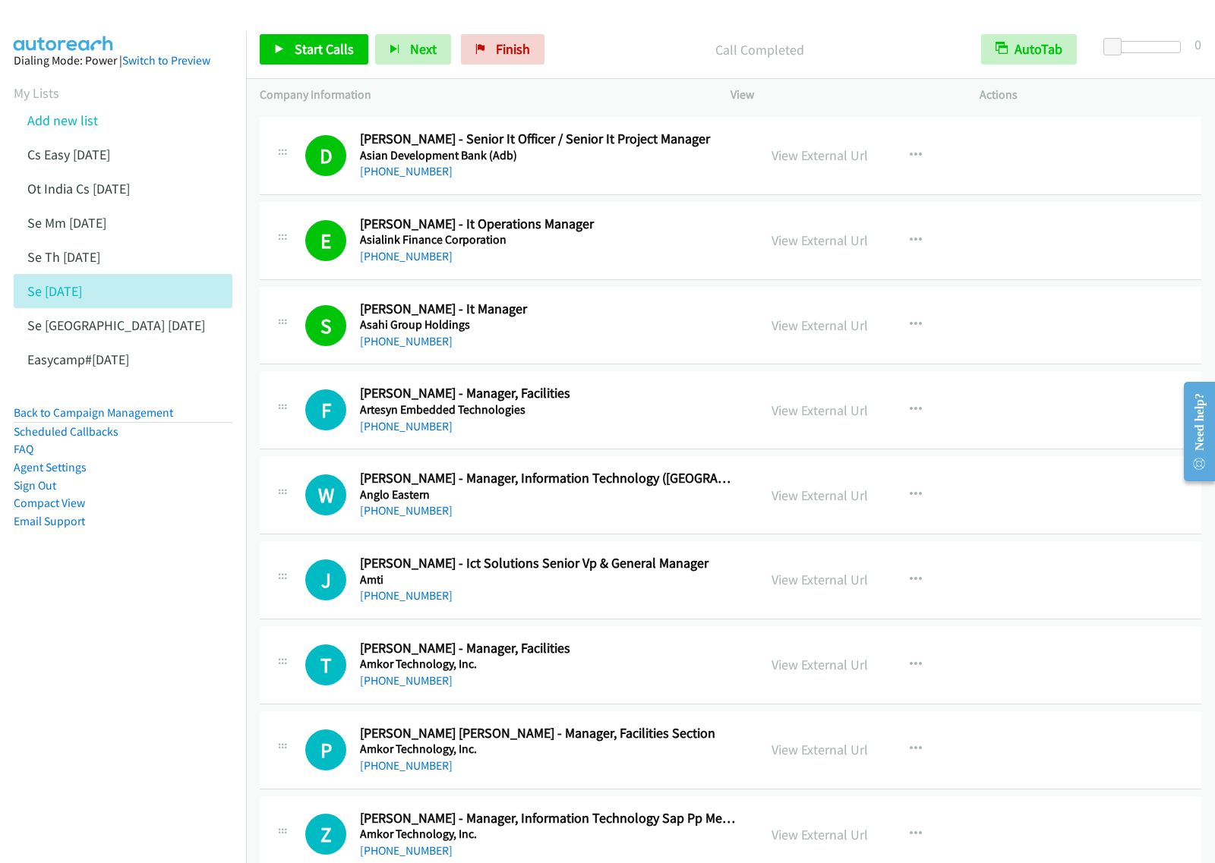
scroll to position [8923, 0]
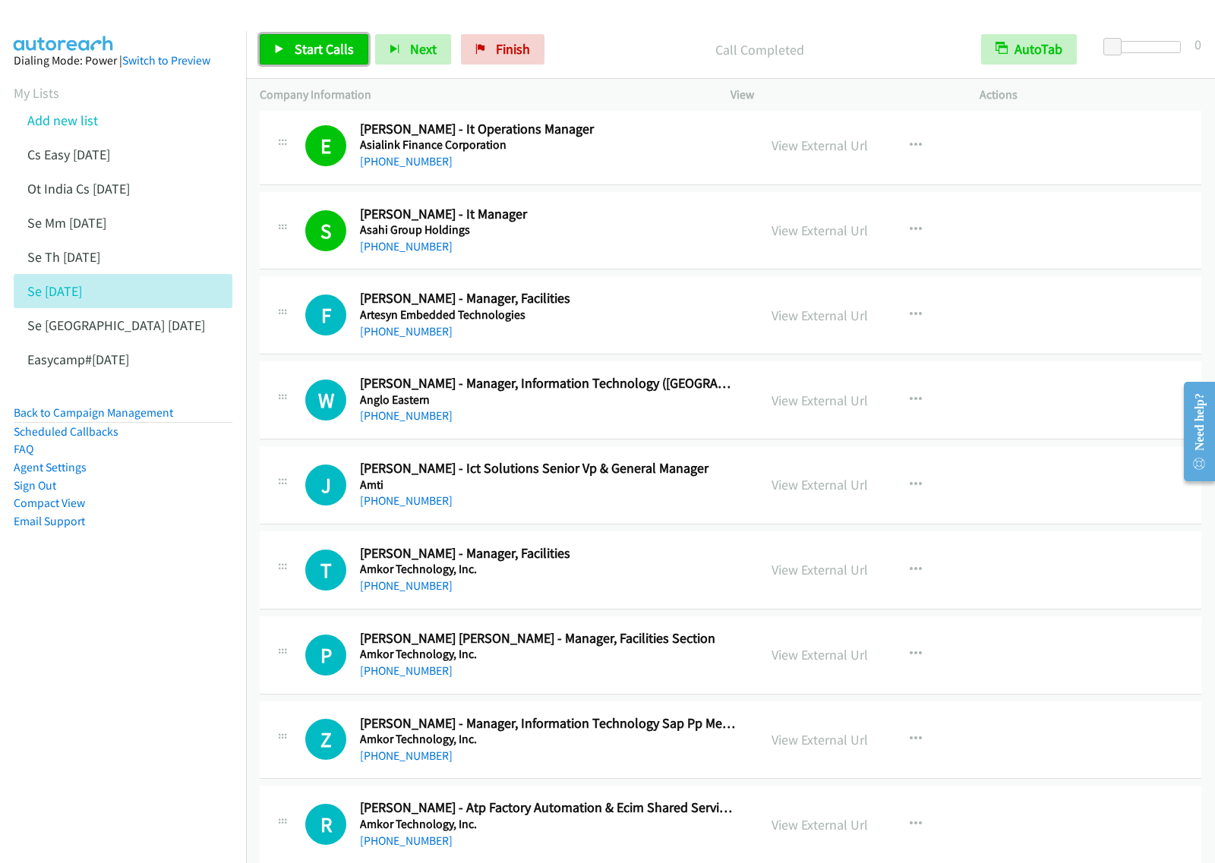
click at [305, 43] on span "Start Calls" at bounding box center [324, 48] width 59 height 17
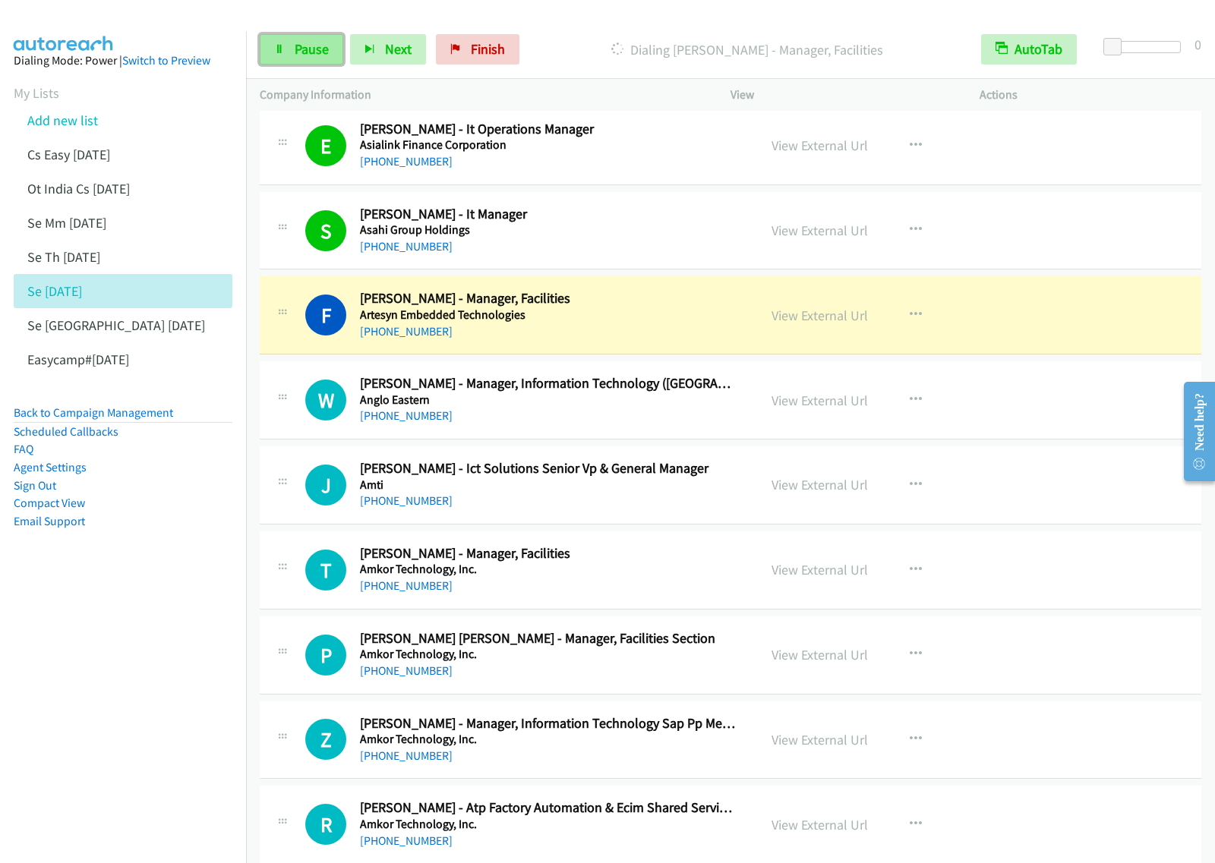
click at [308, 50] on span "Pause" at bounding box center [312, 48] width 34 height 17
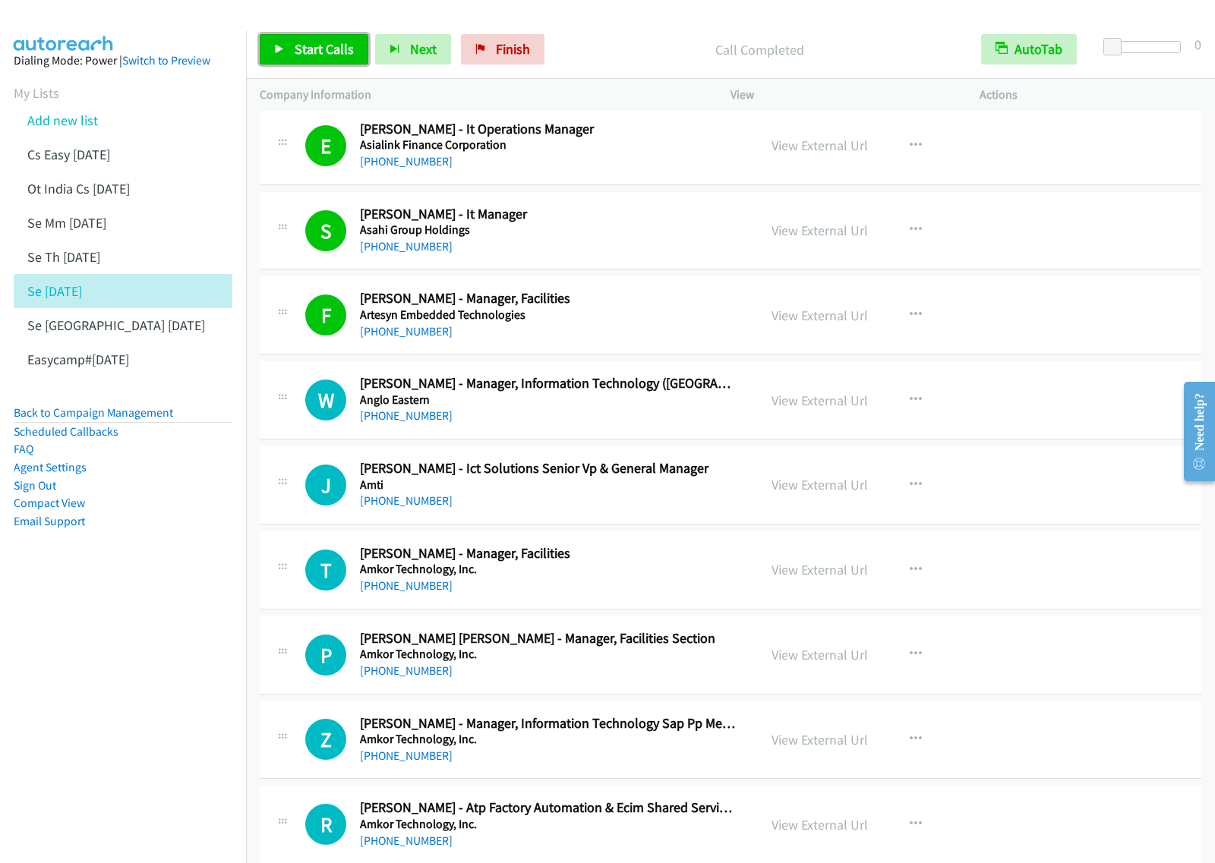
click at [351, 48] on span "Start Calls" at bounding box center [324, 48] width 59 height 17
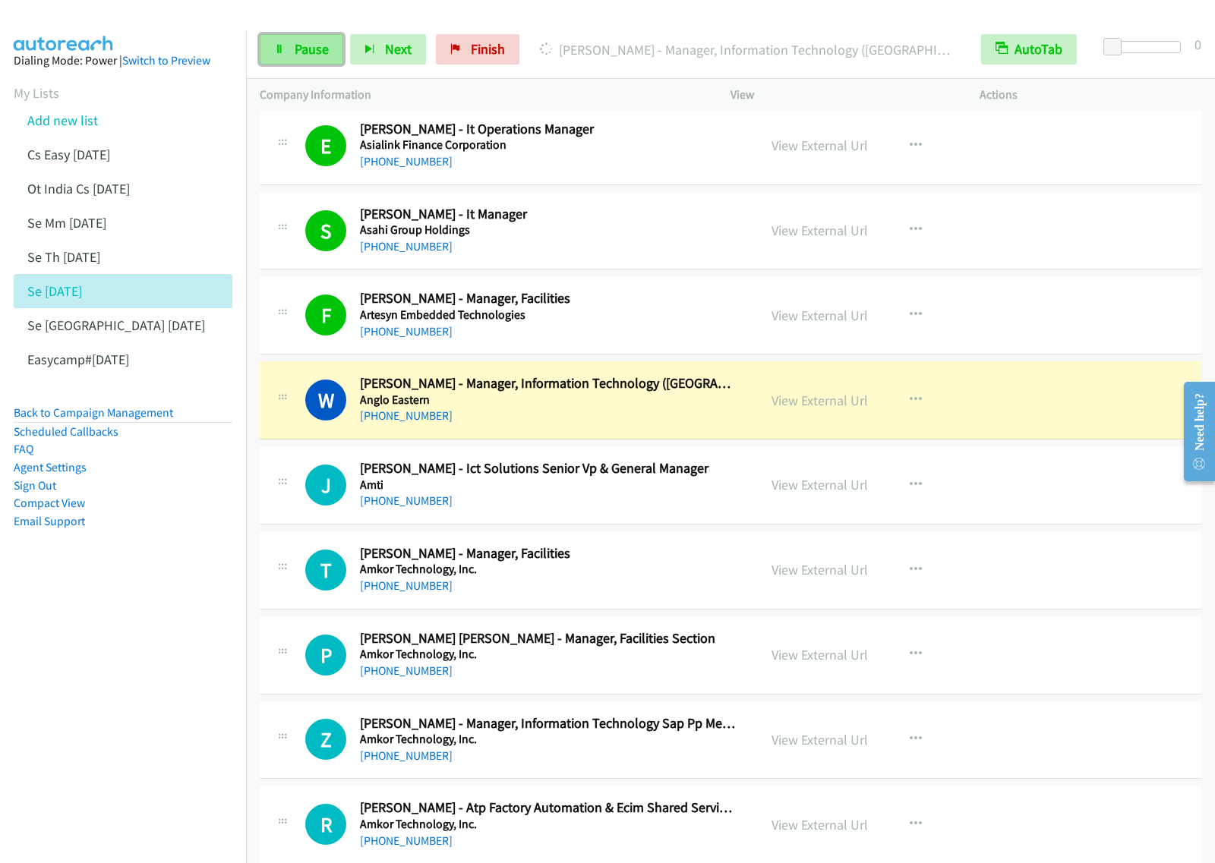
click at [323, 54] on span "Pause" at bounding box center [312, 48] width 34 height 17
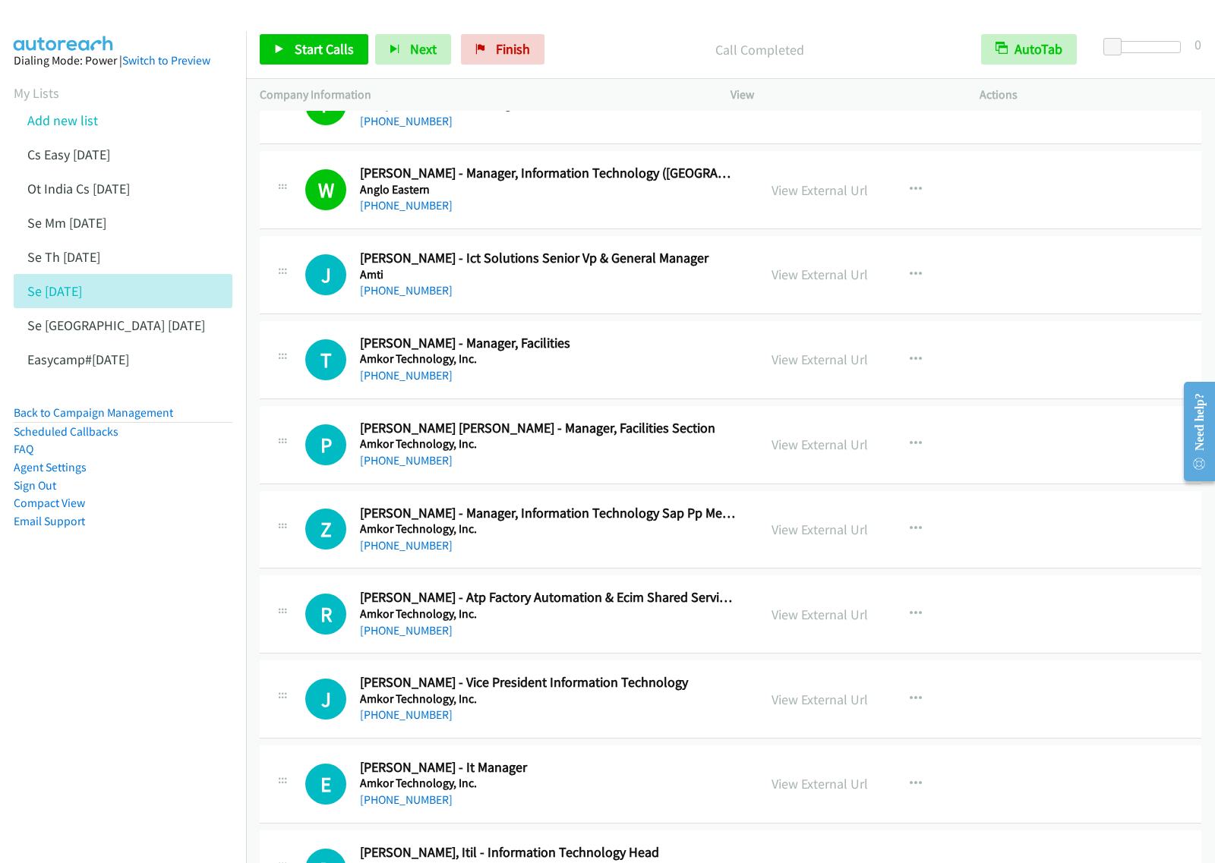
scroll to position [9208, 0]
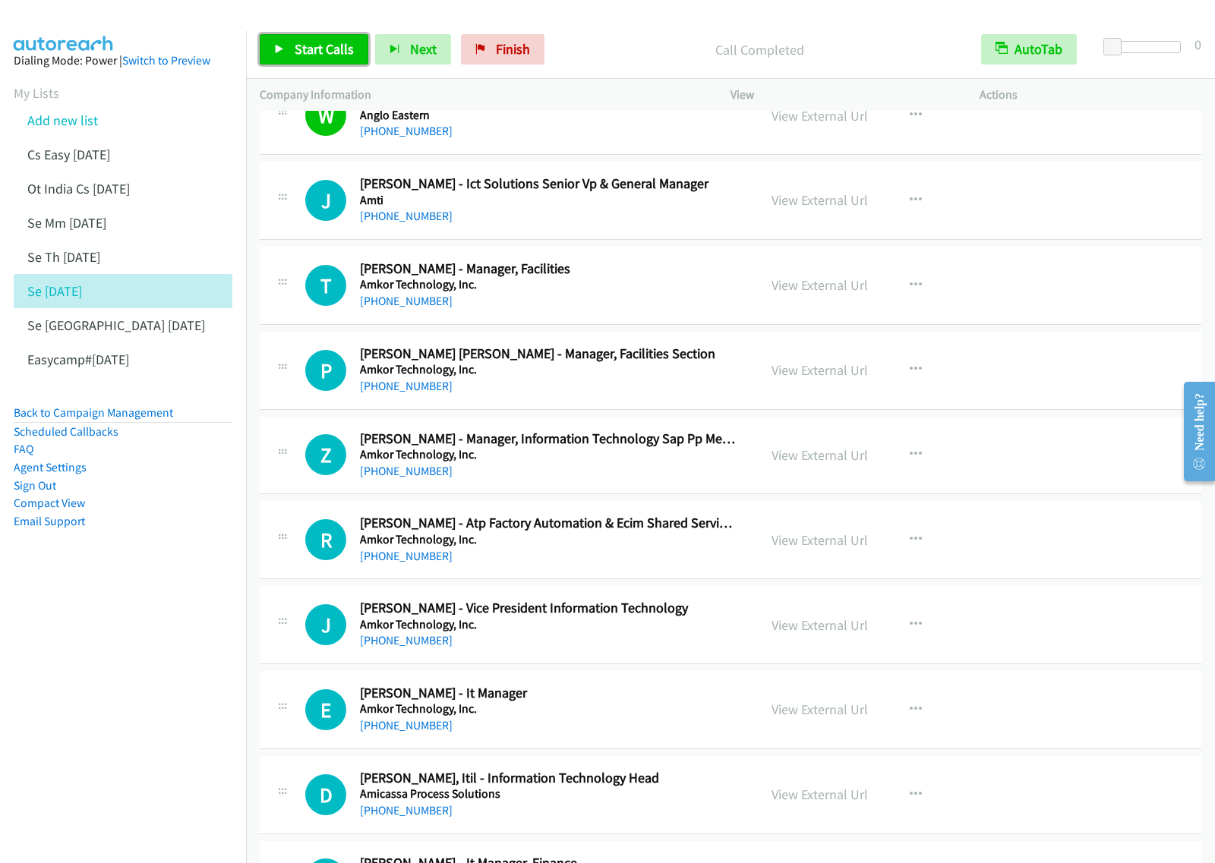
click at [327, 43] on span "Start Calls" at bounding box center [324, 48] width 59 height 17
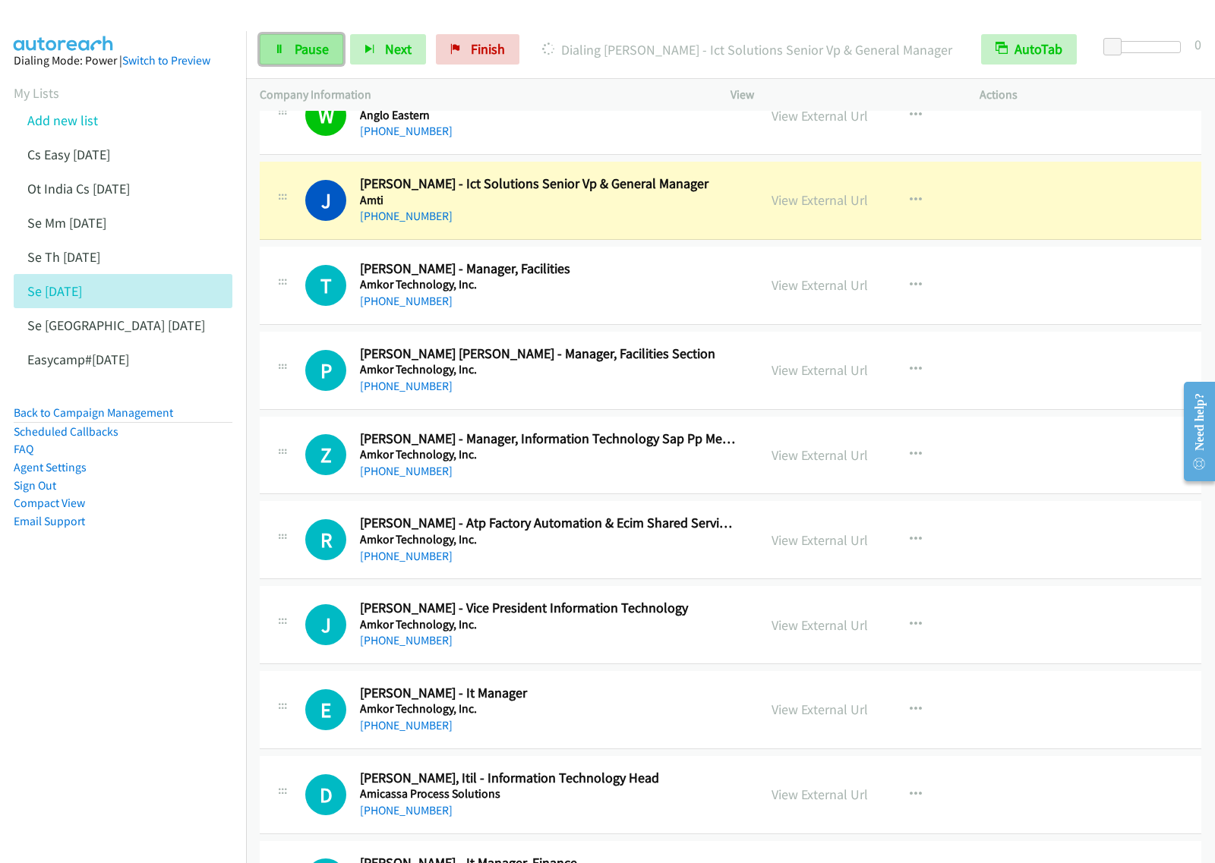
drag, startPoint x: 298, startPoint y: 53, endPoint x: 314, endPoint y: 63, distance: 18.1
click at [298, 53] on span "Pause" at bounding box center [312, 48] width 34 height 17
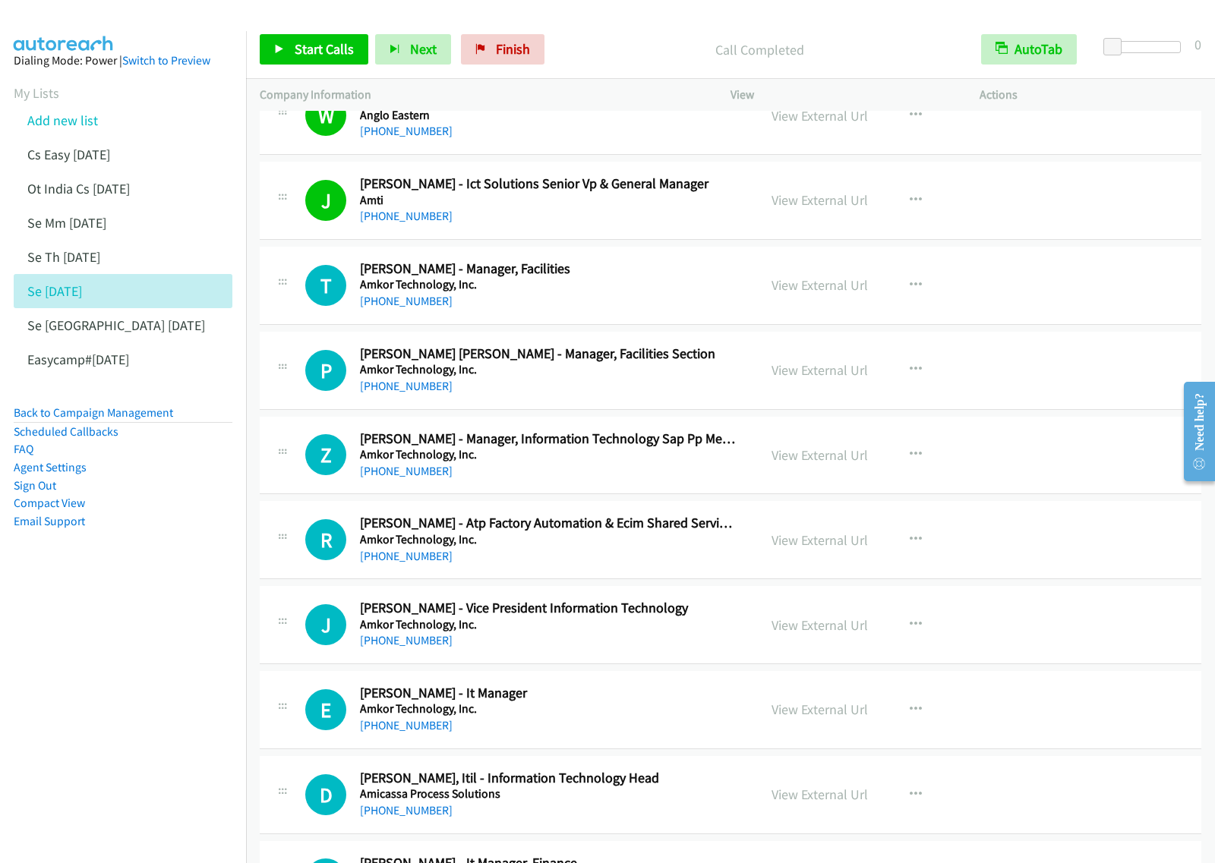
scroll to position [9302, 0]
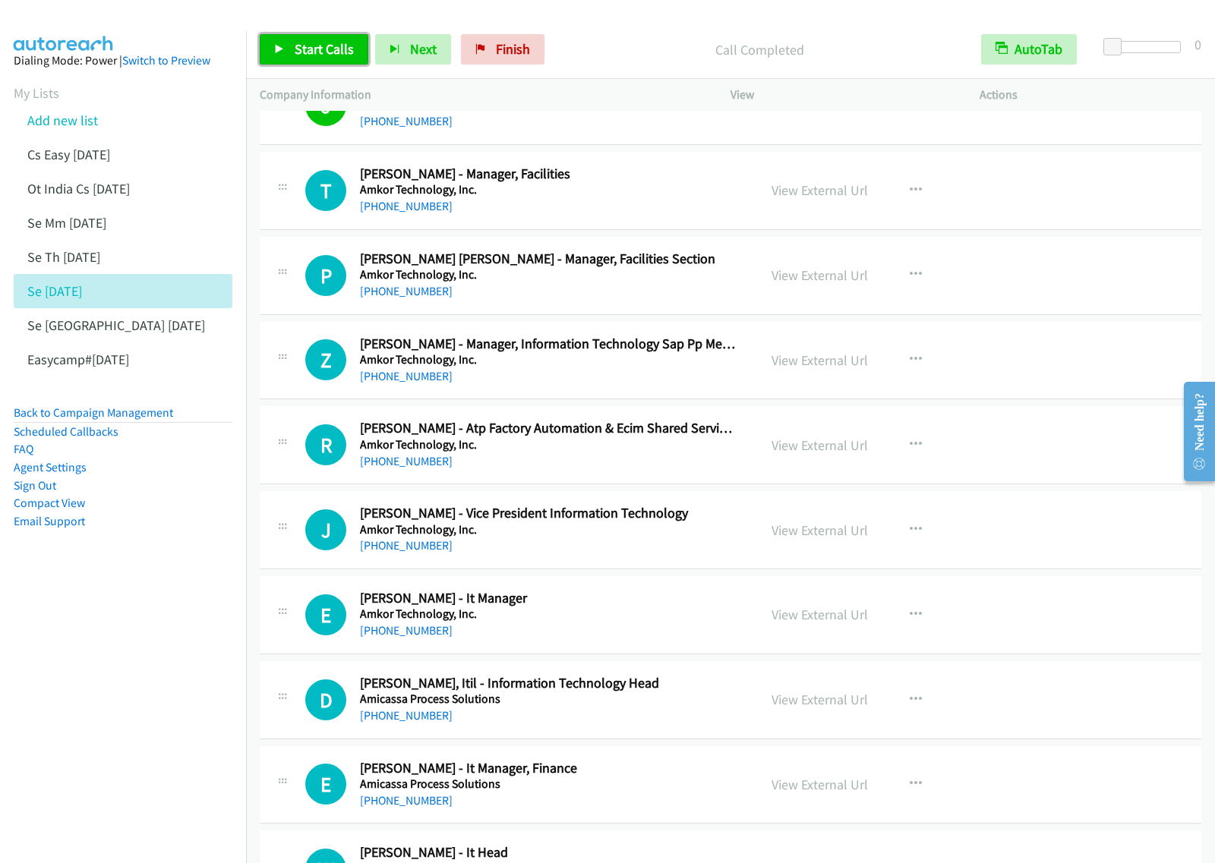
click at [305, 49] on span "Start Calls" at bounding box center [324, 48] width 59 height 17
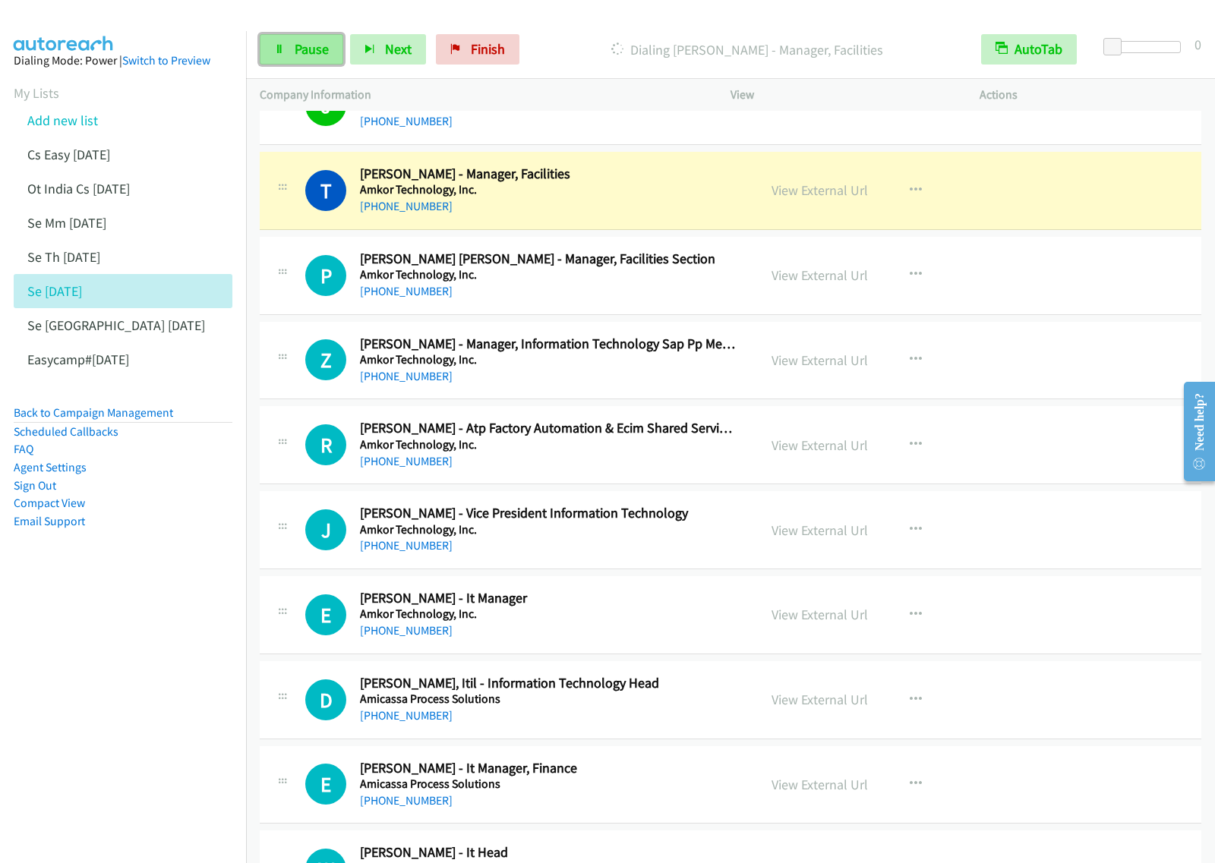
click at [301, 52] on span "Pause" at bounding box center [312, 48] width 34 height 17
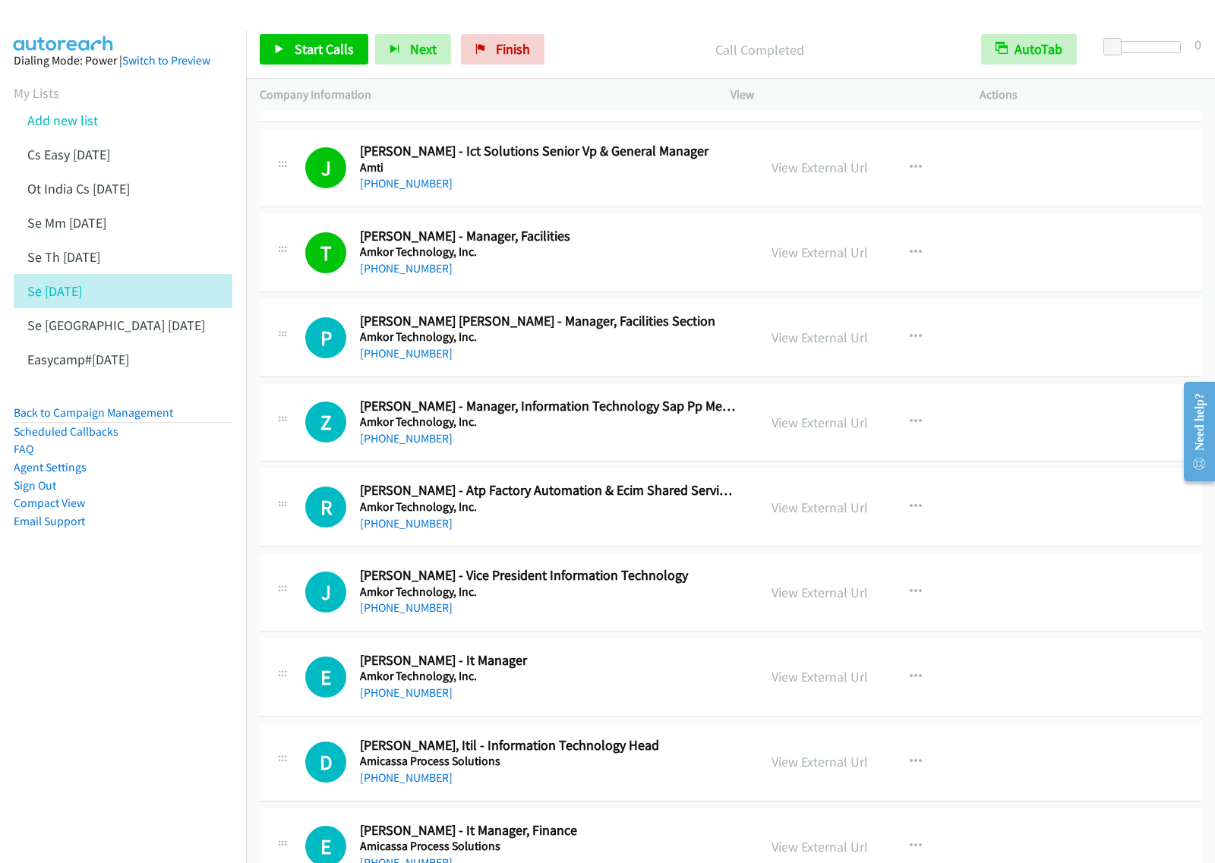
scroll to position [9208, 0]
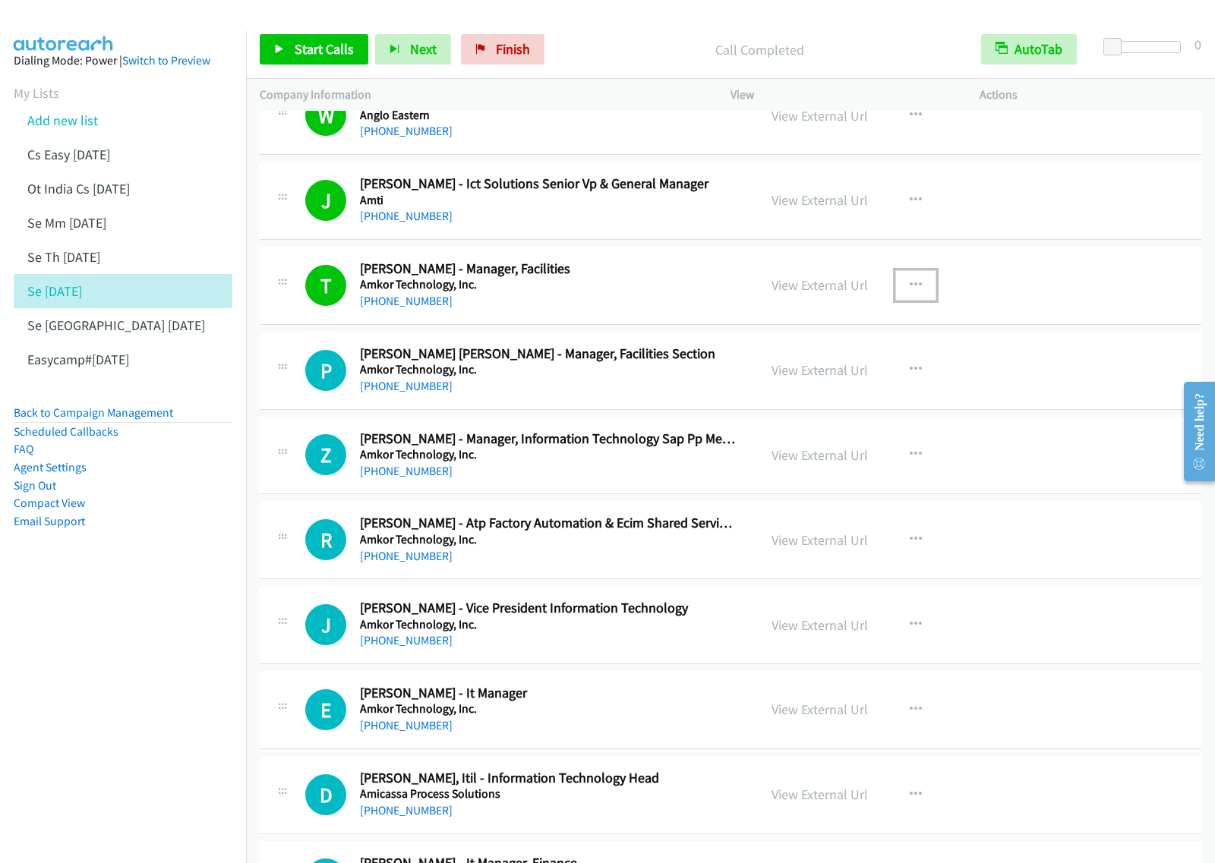
click at [896, 298] on button "button" at bounding box center [915, 285] width 41 height 30
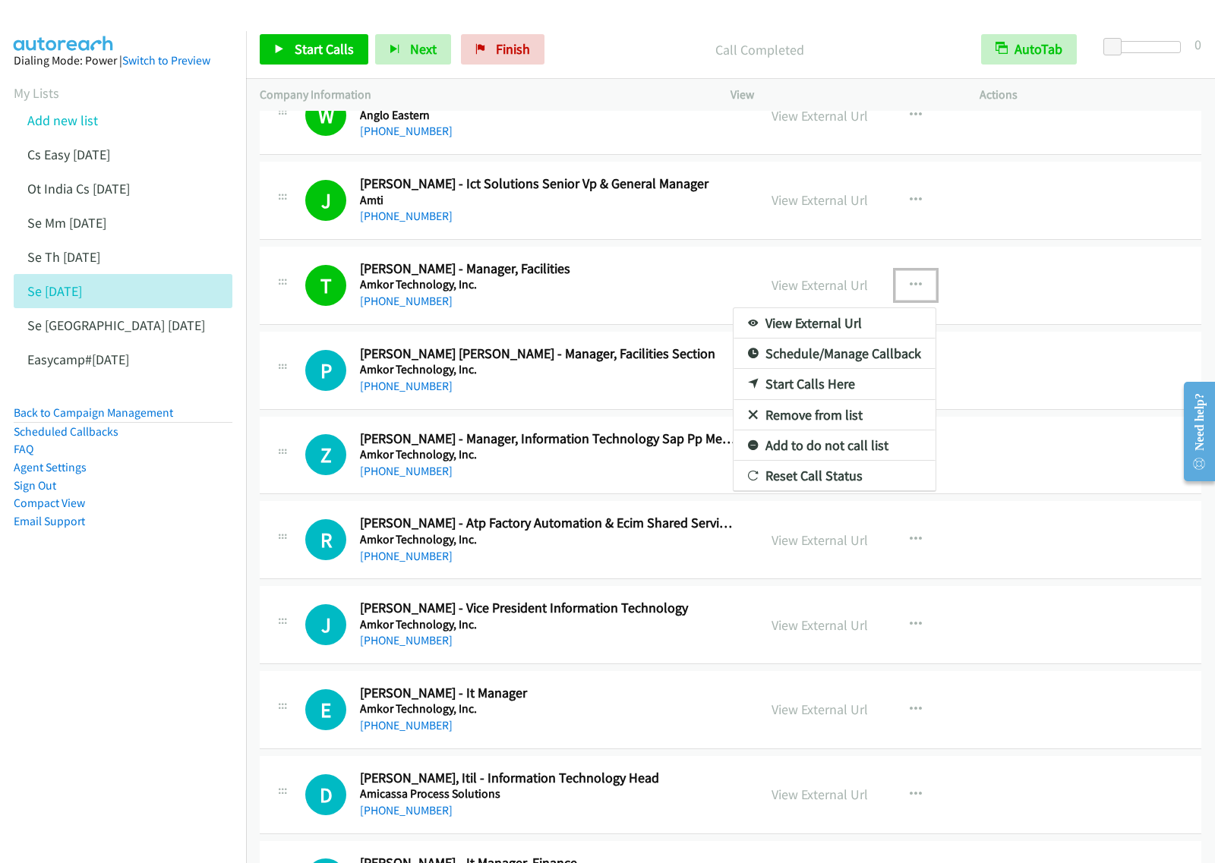
click at [825, 339] on link "View External Url" at bounding box center [835, 323] width 202 height 30
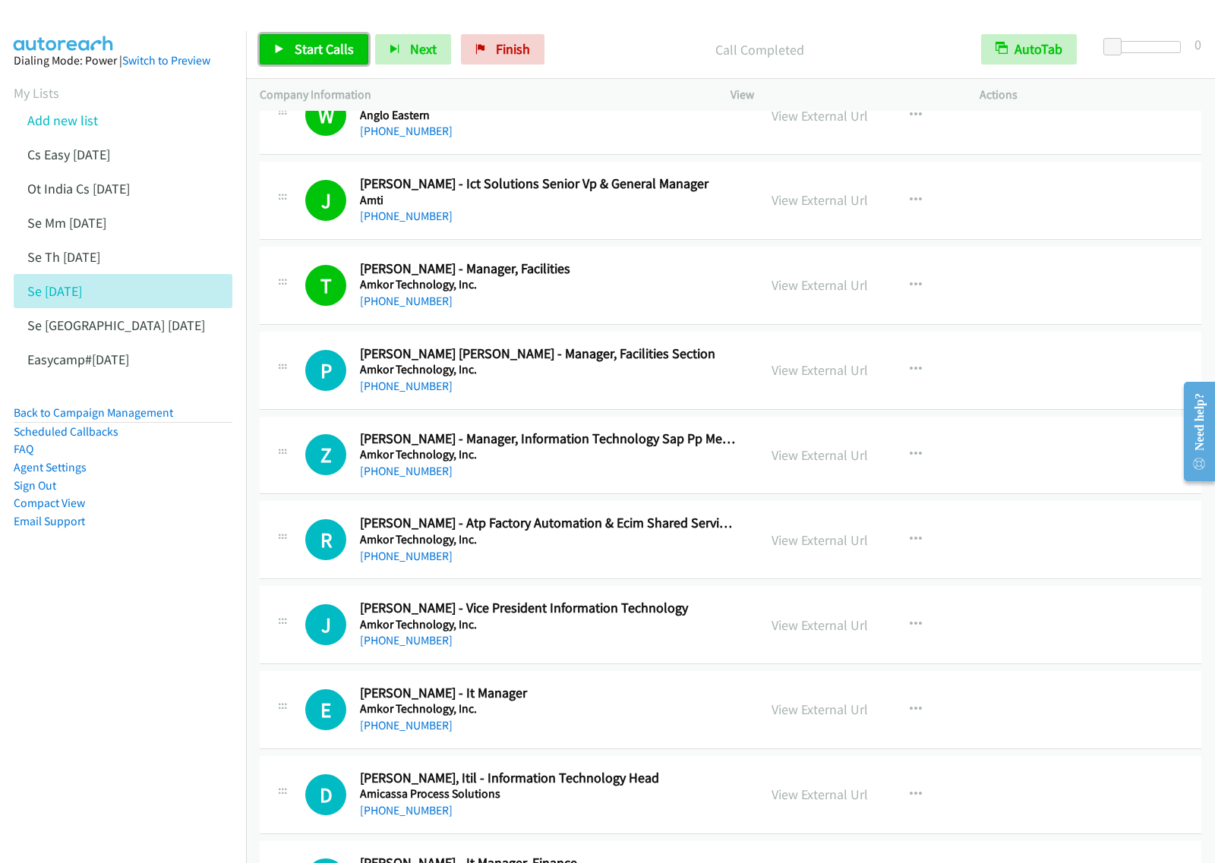
click at [328, 47] on span "Start Calls" at bounding box center [324, 48] width 59 height 17
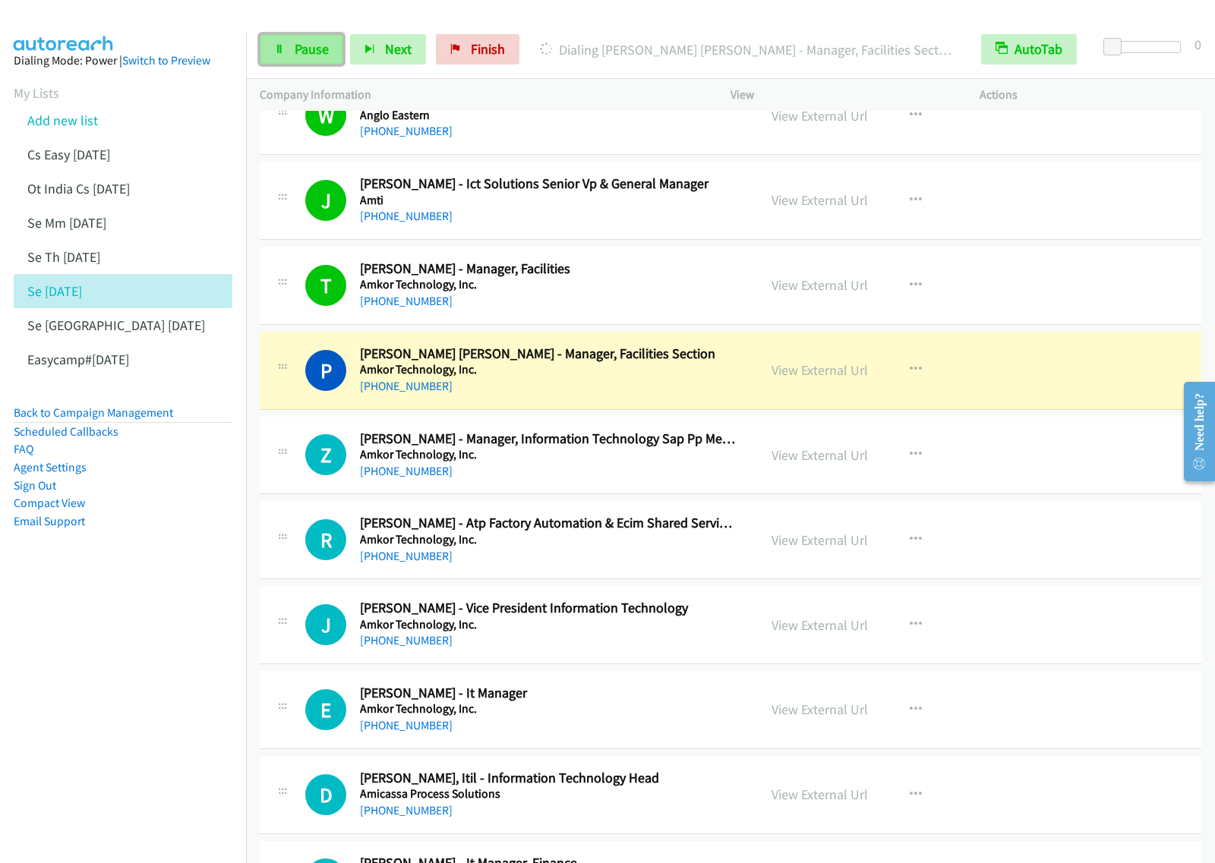
click at [302, 44] on span "Pause" at bounding box center [312, 48] width 34 height 17
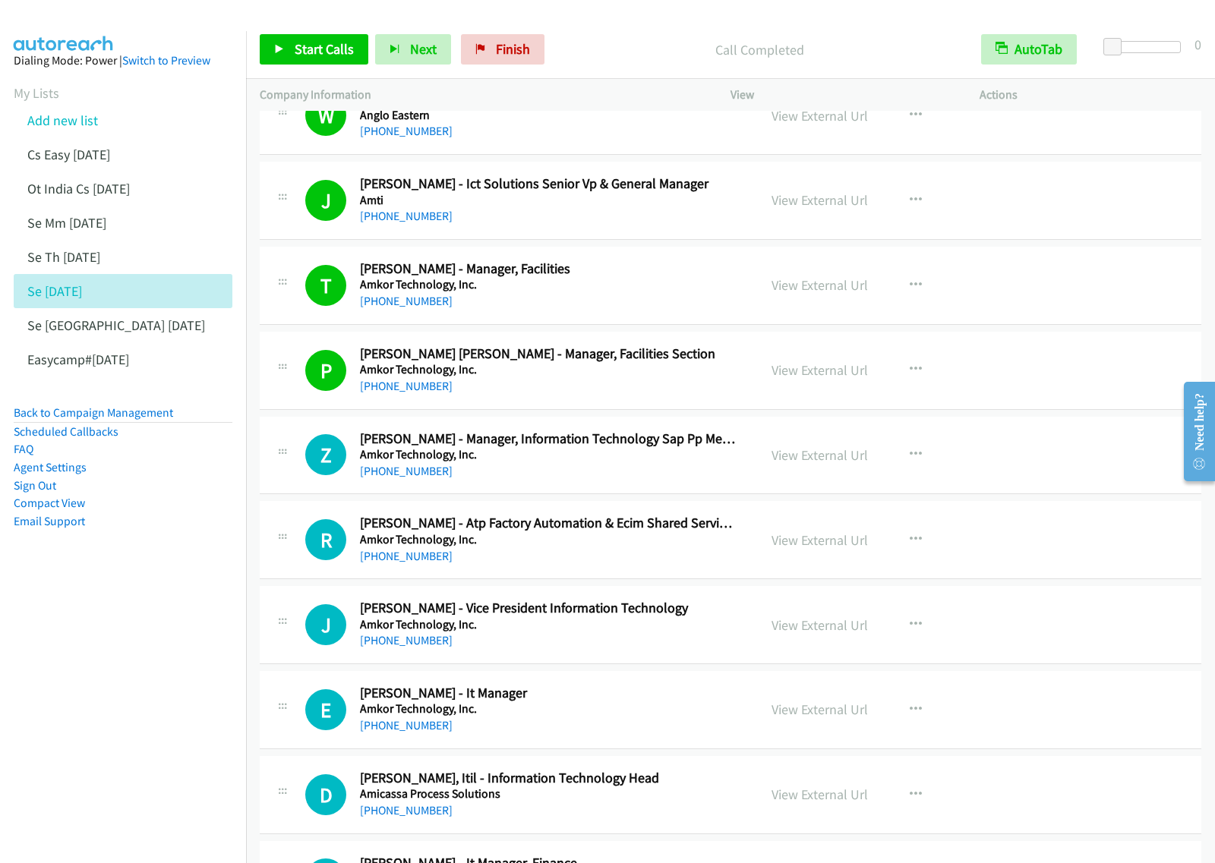
click at [156, 583] on aside "Dialing Mode: Power | Switch to Preview My Lists Add new list Cs Easy [DATE] Ot…" at bounding box center [123, 315] width 246 height 568
click at [332, 43] on span "Start Calls" at bounding box center [324, 48] width 59 height 17
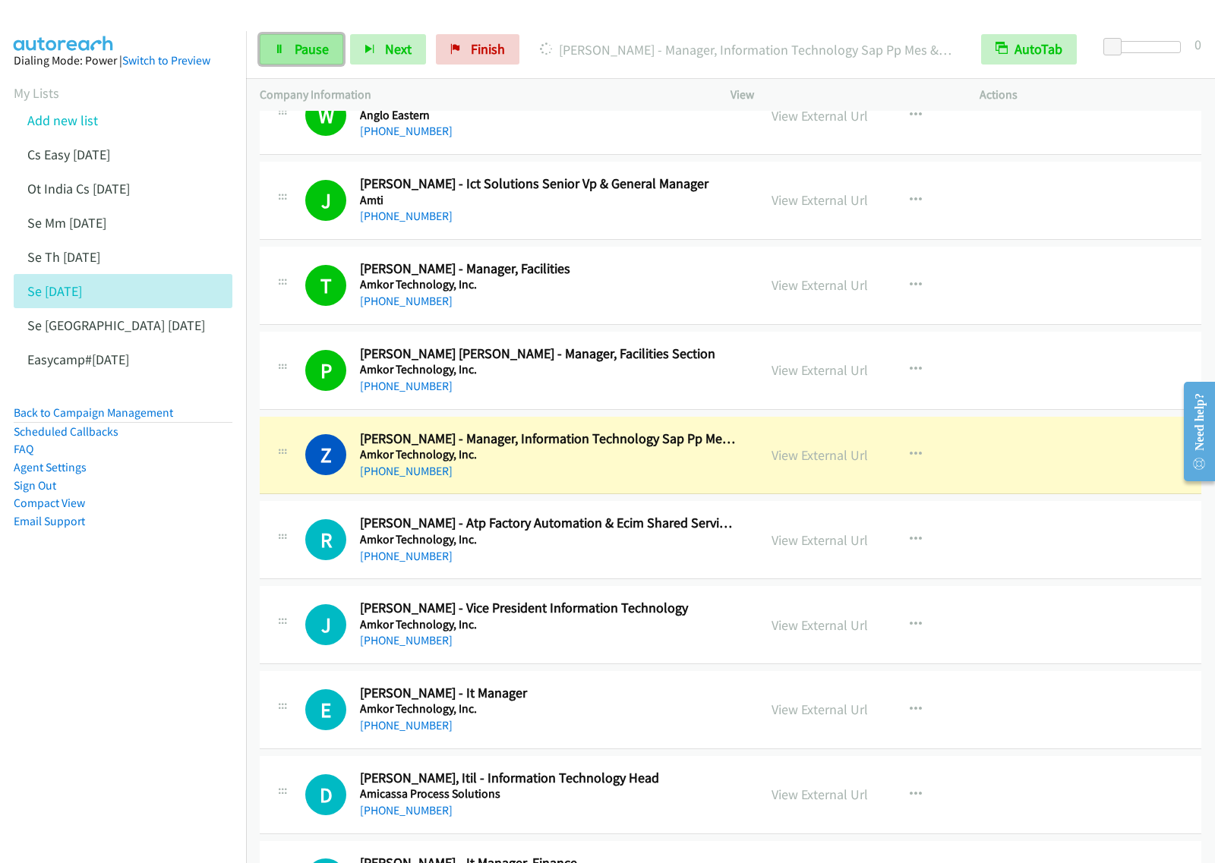
click at [321, 48] on span "Pause" at bounding box center [312, 48] width 34 height 17
click at [608, 39] on p "Paused" at bounding box center [759, 49] width 389 height 21
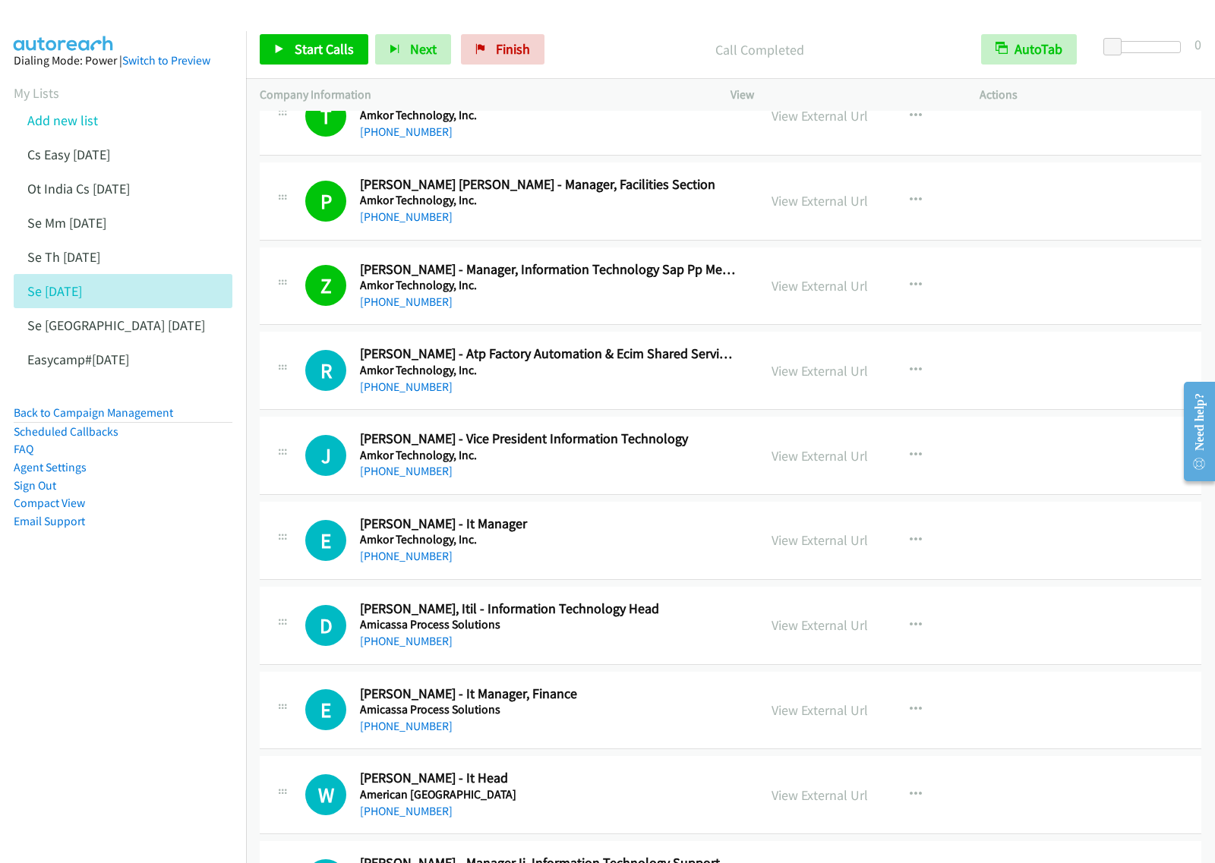
scroll to position [9397, 0]
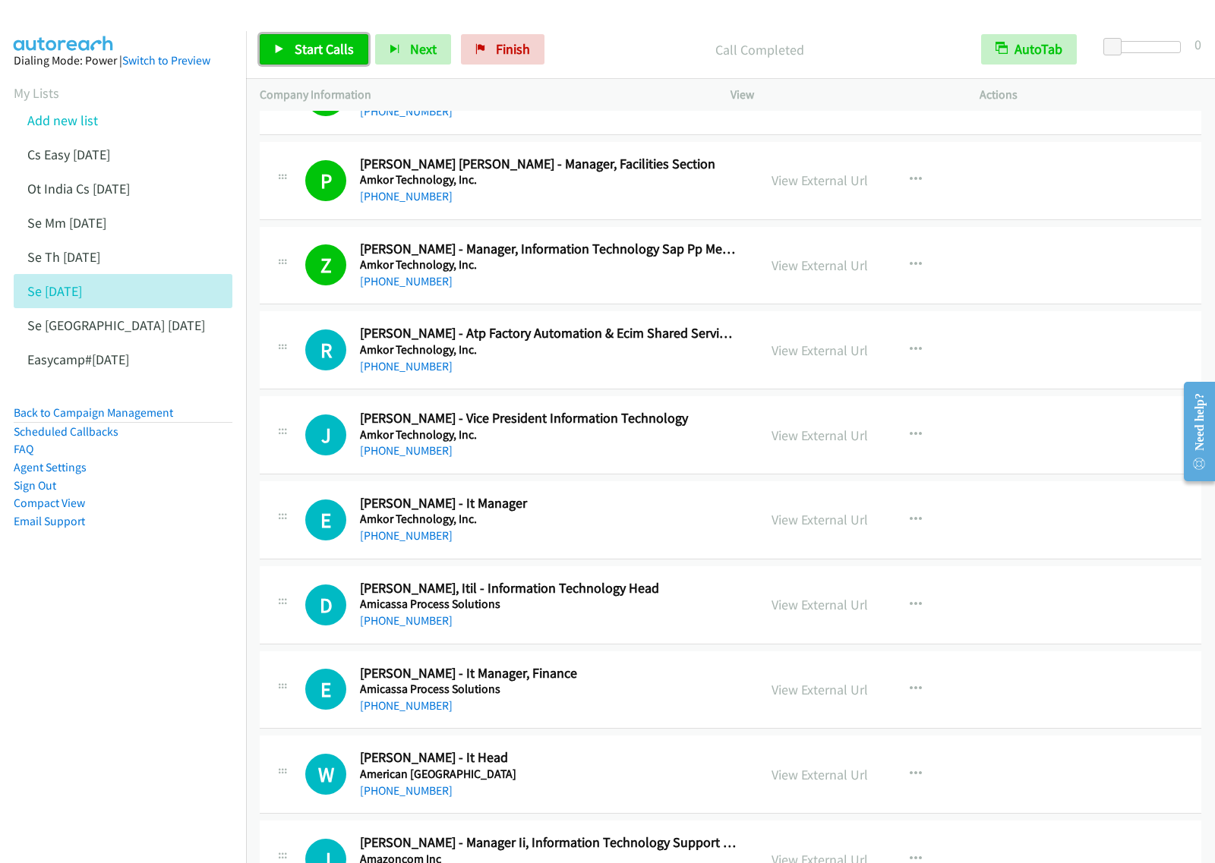
click at [336, 57] on span "Start Calls" at bounding box center [324, 48] width 59 height 17
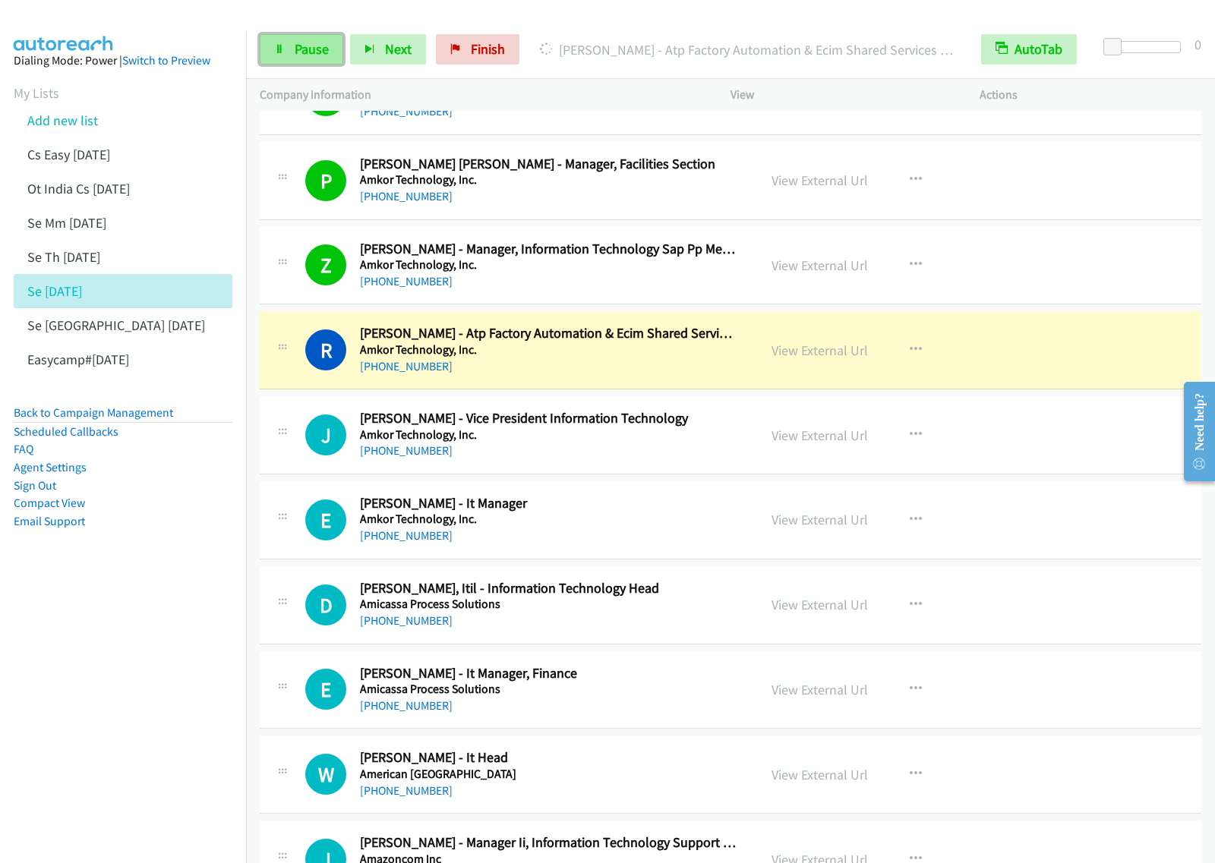
click at [304, 59] on link "Pause" at bounding box center [302, 49] width 84 height 30
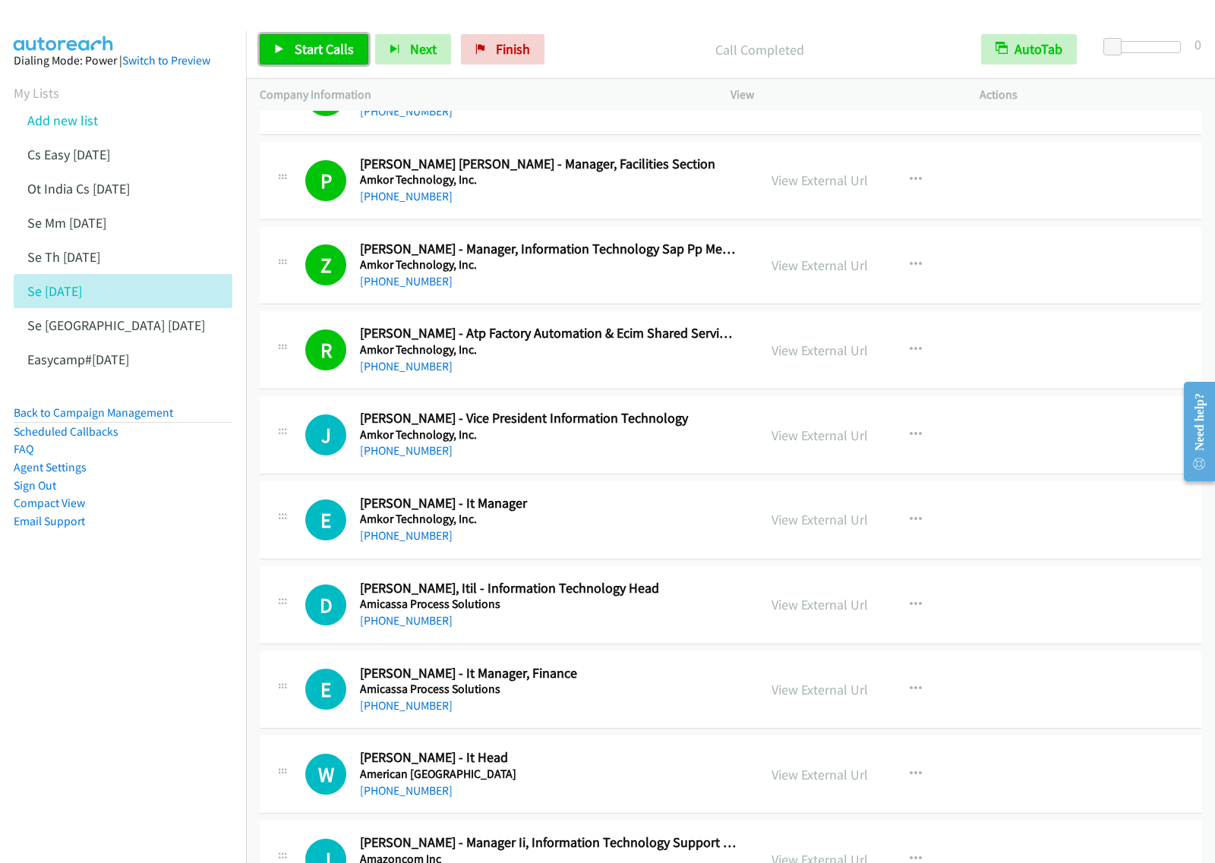
click at [336, 49] on span "Start Calls" at bounding box center [324, 48] width 59 height 17
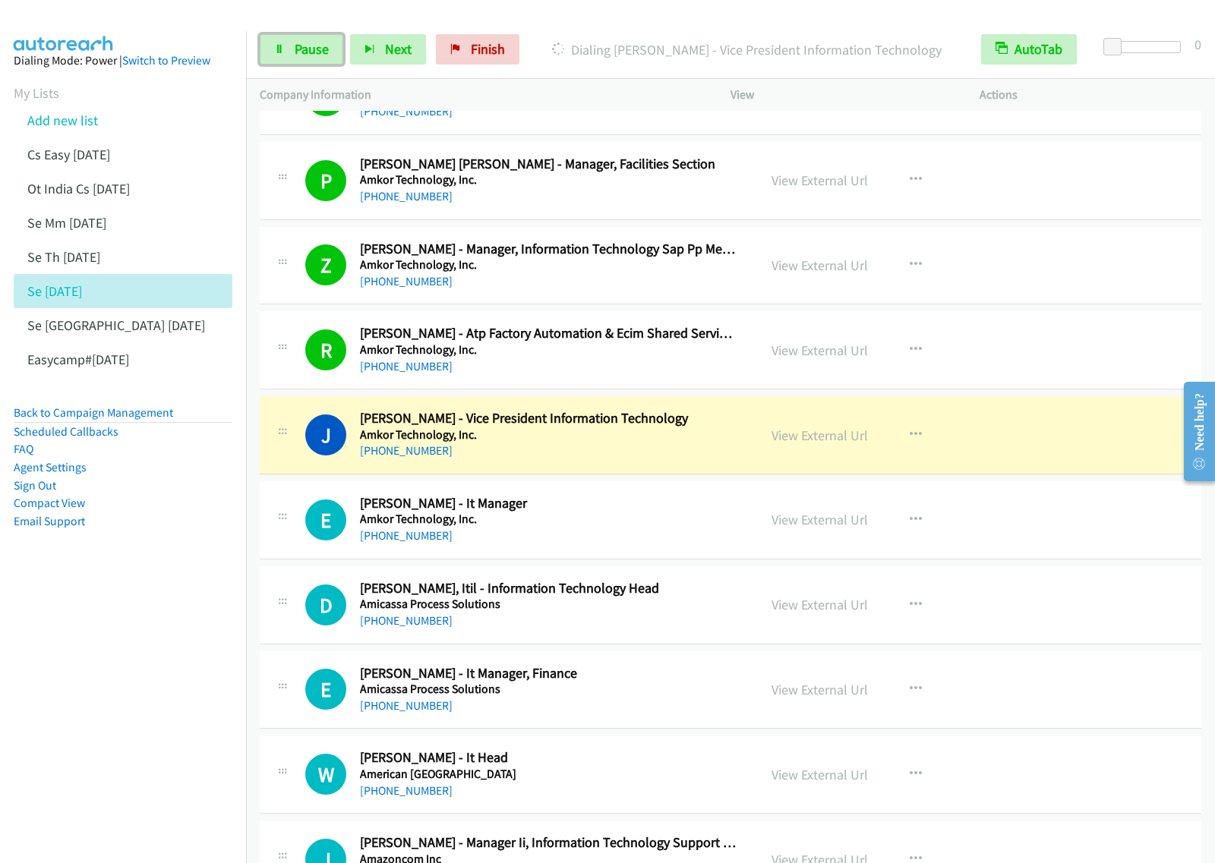
drag, startPoint x: 320, startPoint y: 46, endPoint x: 415, endPoint y: 84, distance: 102.9
click at [320, 46] on span "Pause" at bounding box center [312, 48] width 34 height 17
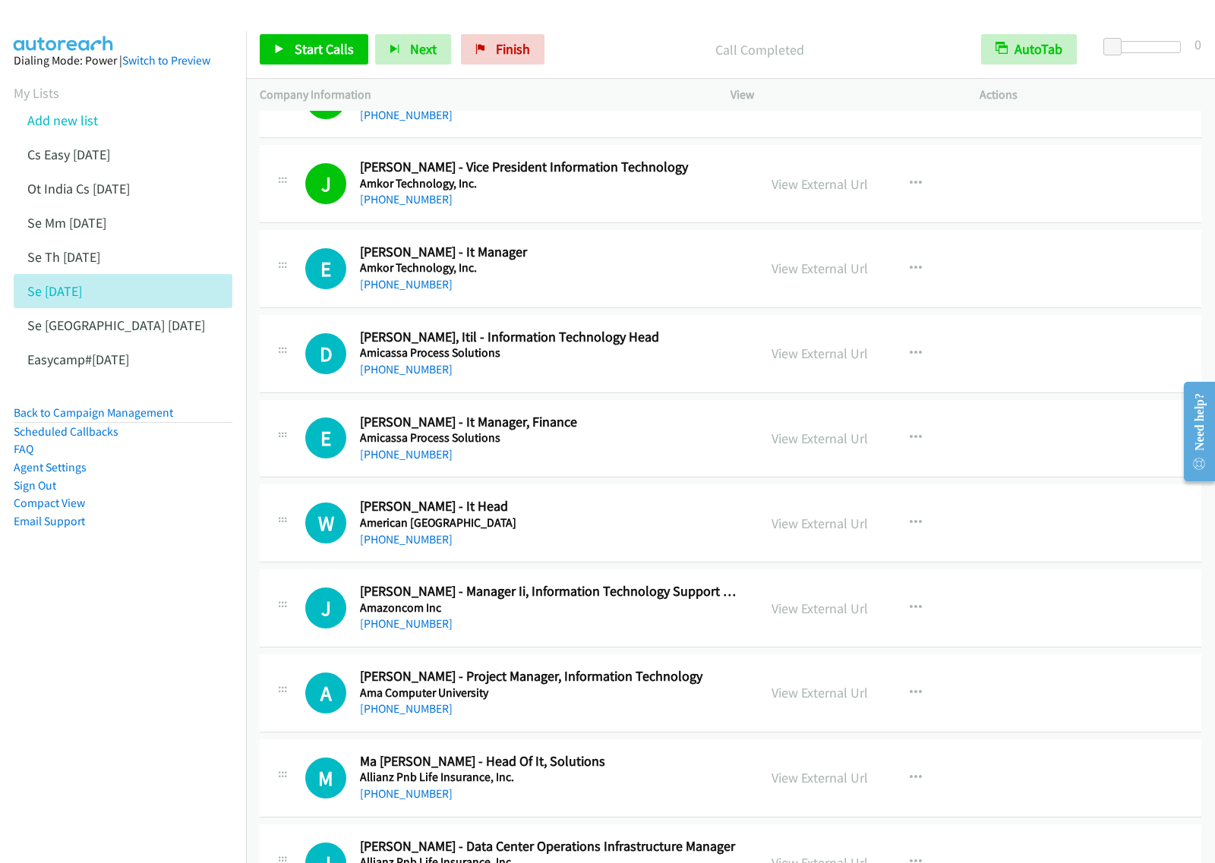
scroll to position [9682, 0]
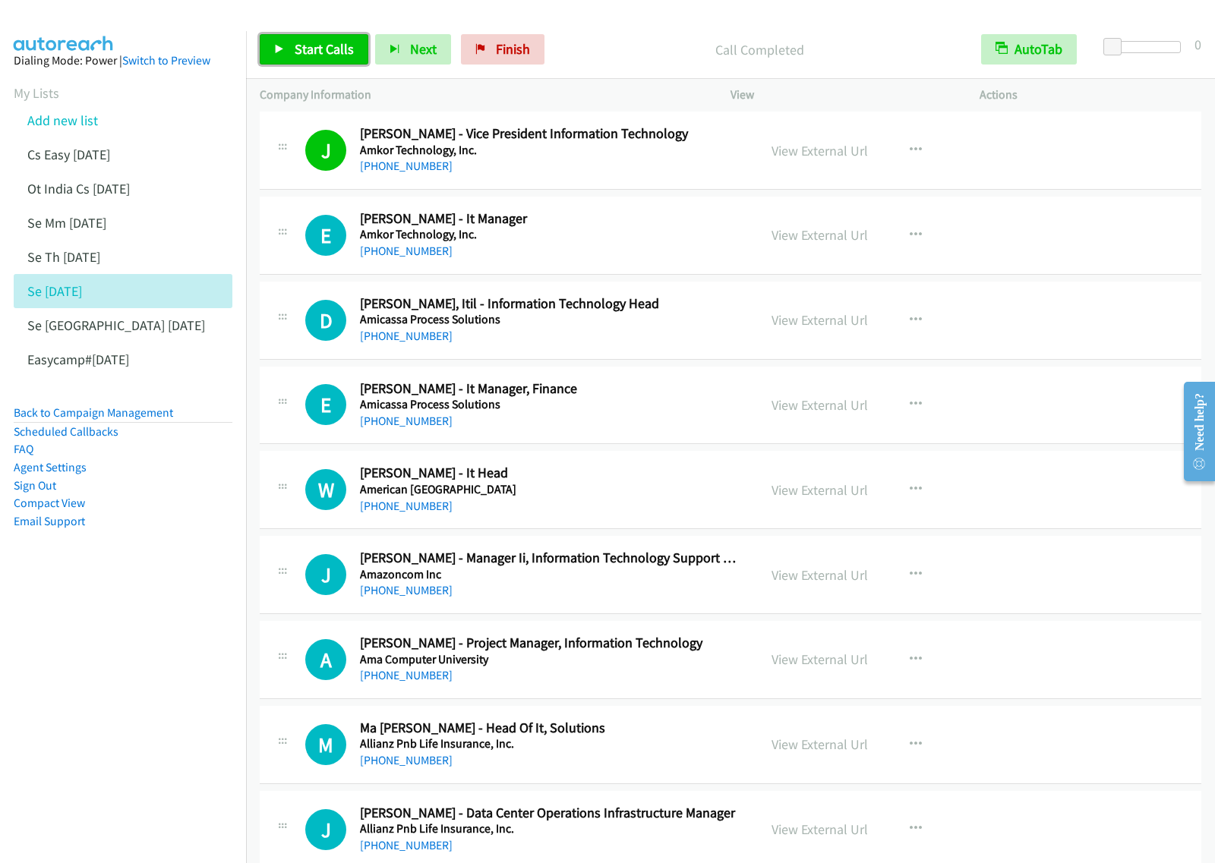
click at [320, 46] on span "Start Calls" at bounding box center [324, 48] width 59 height 17
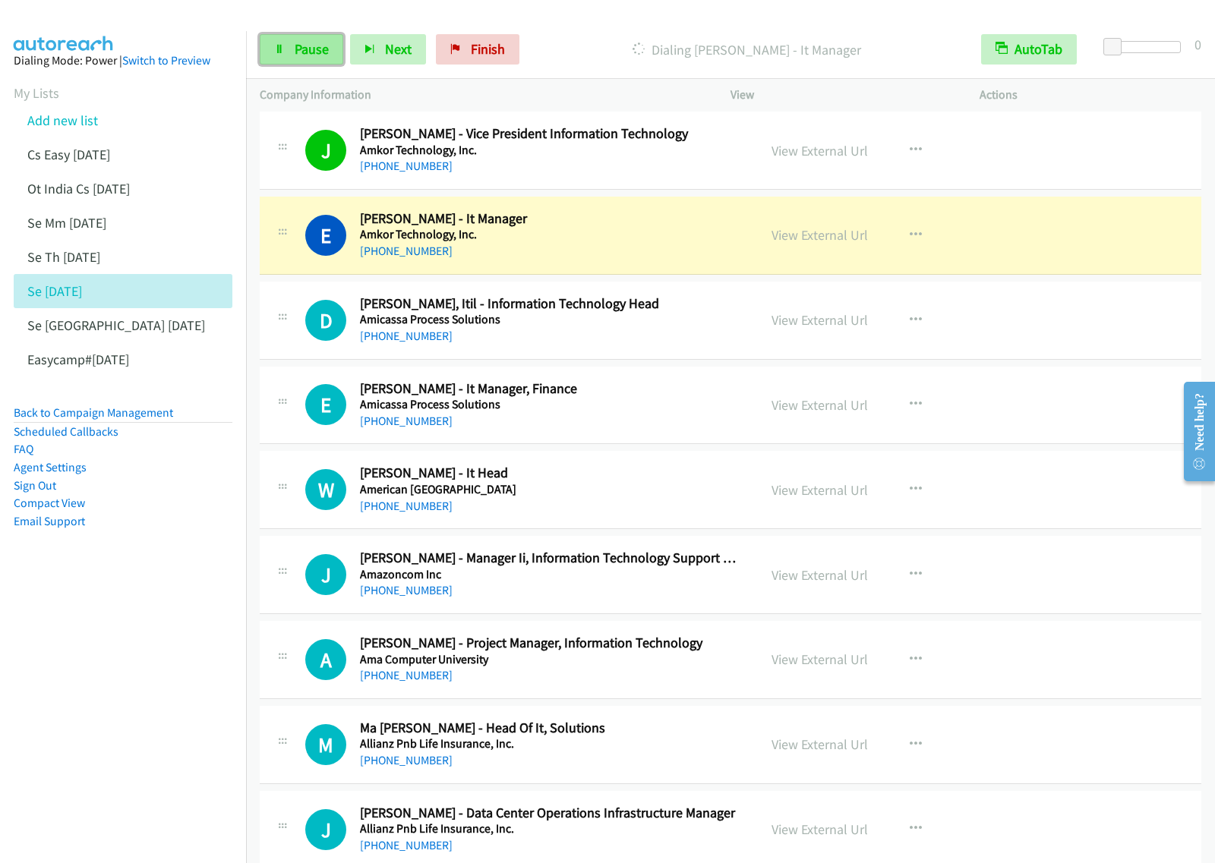
click at [323, 55] on span "Pause" at bounding box center [312, 48] width 34 height 17
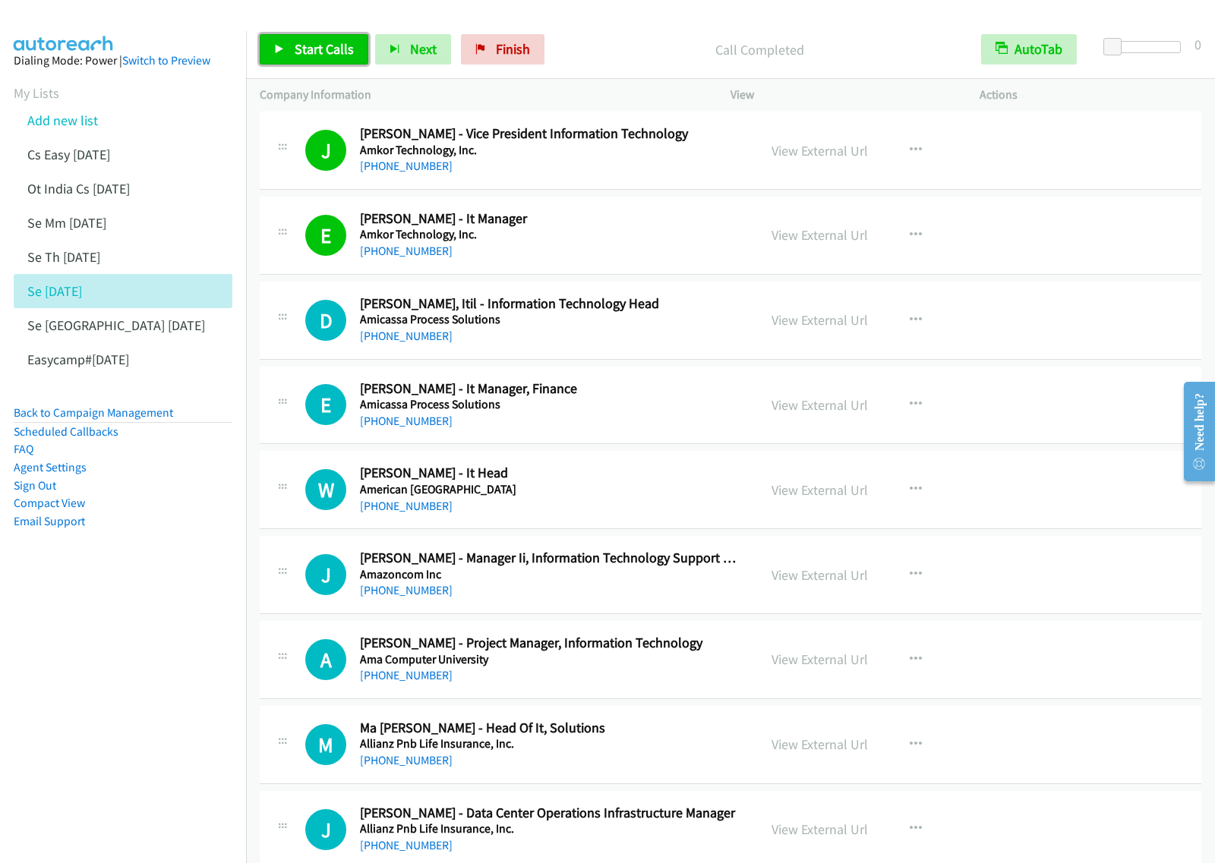
click at [311, 58] on link "Start Calls" at bounding box center [314, 49] width 109 height 30
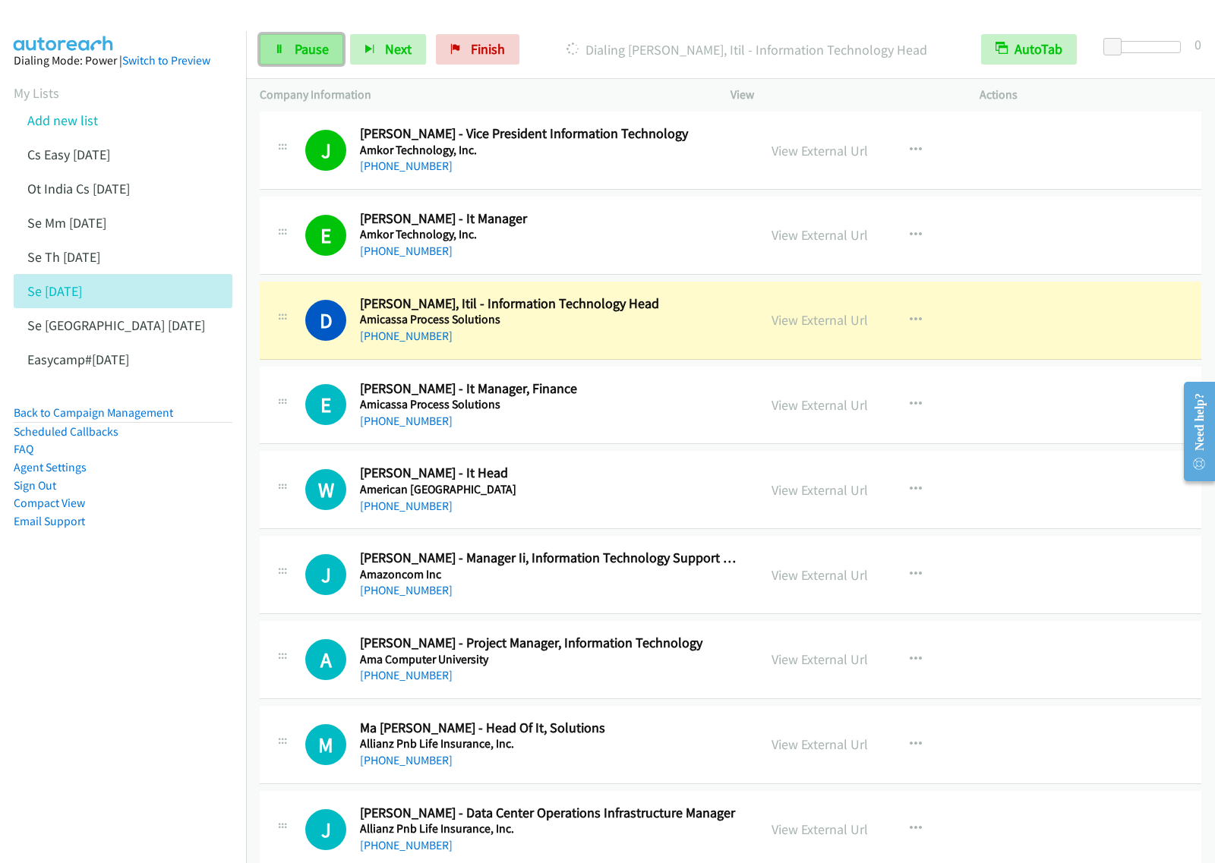
click at [295, 57] on span "Pause" at bounding box center [312, 48] width 34 height 17
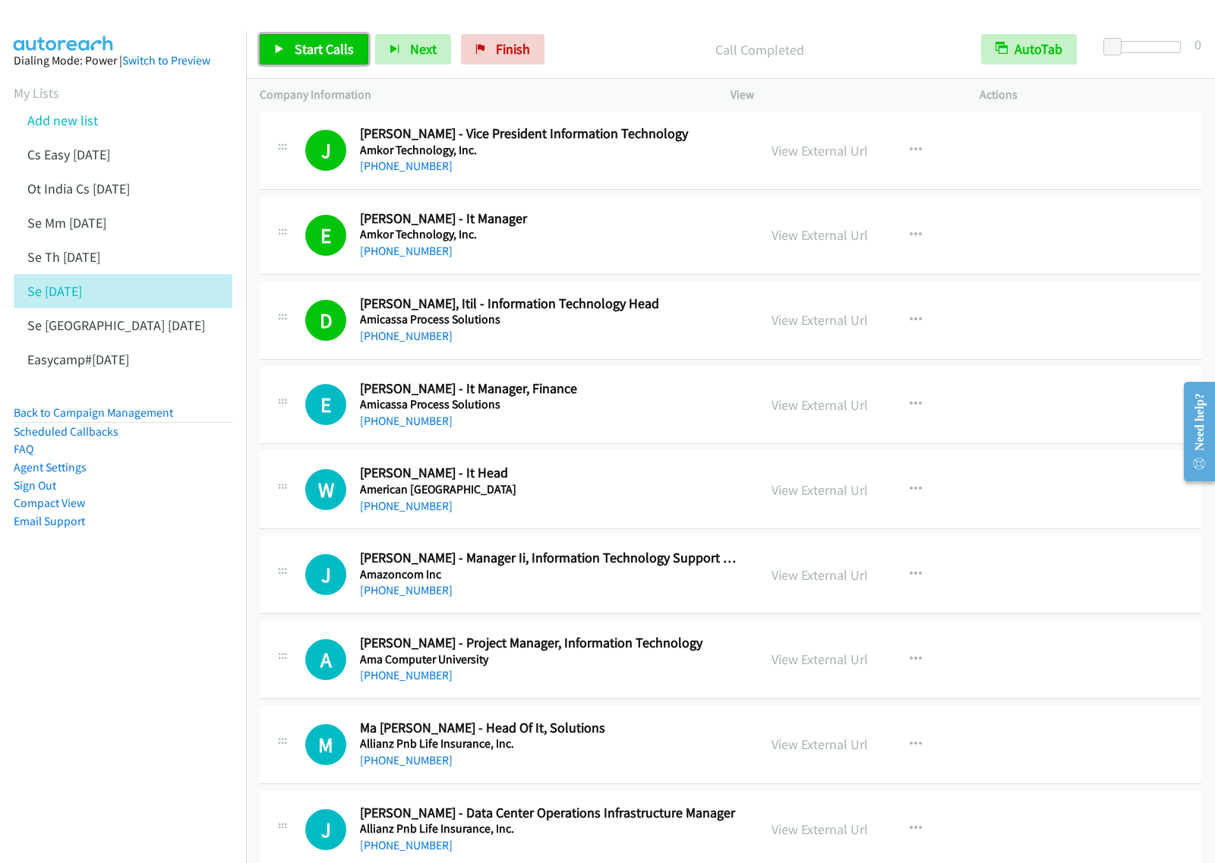
click at [334, 49] on span "Start Calls" at bounding box center [324, 48] width 59 height 17
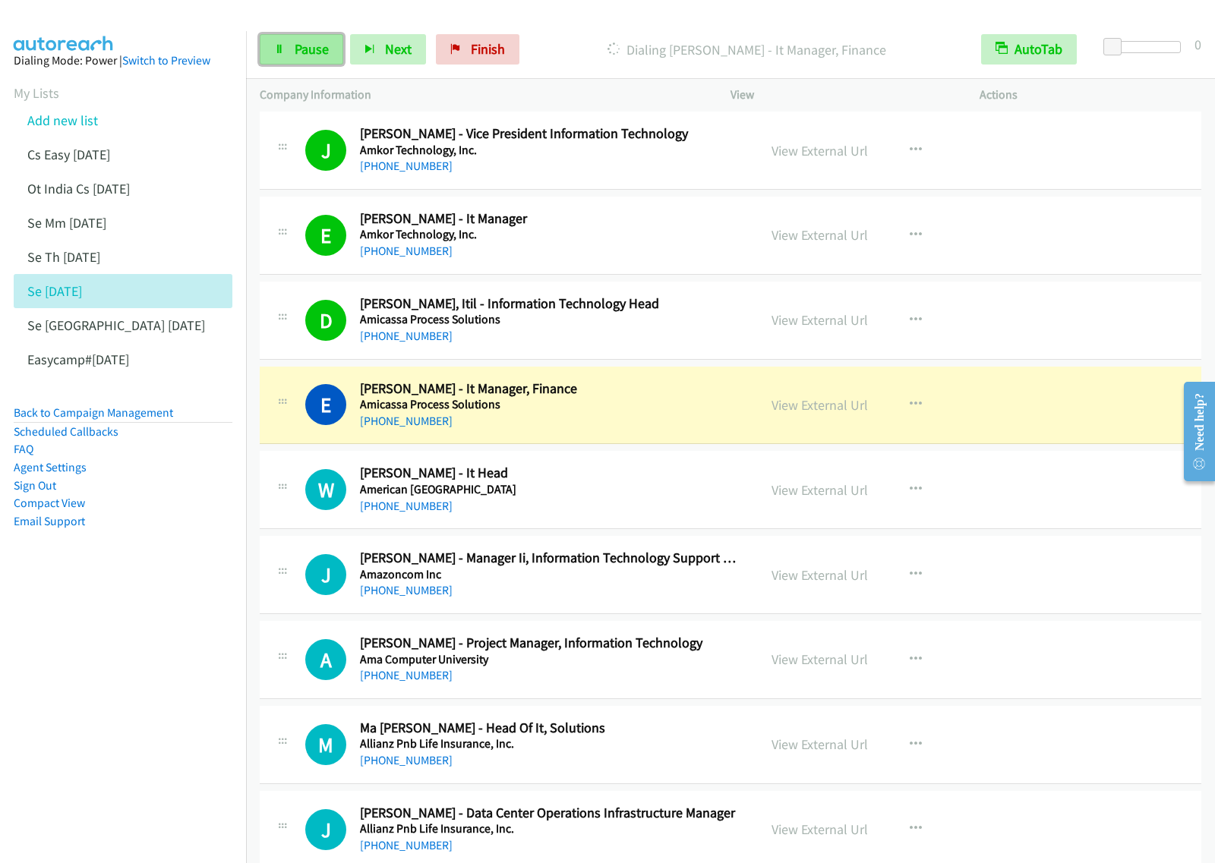
click at [295, 51] on span "Pause" at bounding box center [312, 48] width 34 height 17
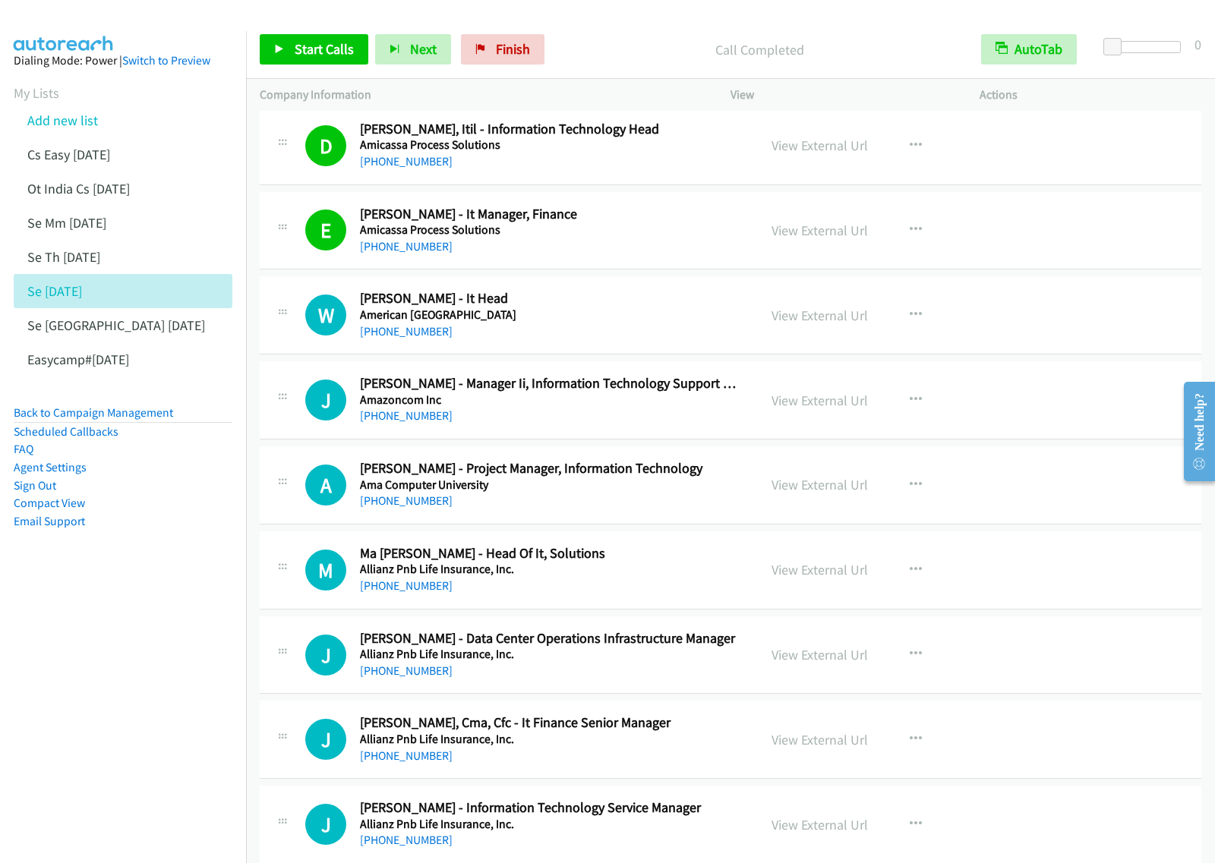
scroll to position [9872, 0]
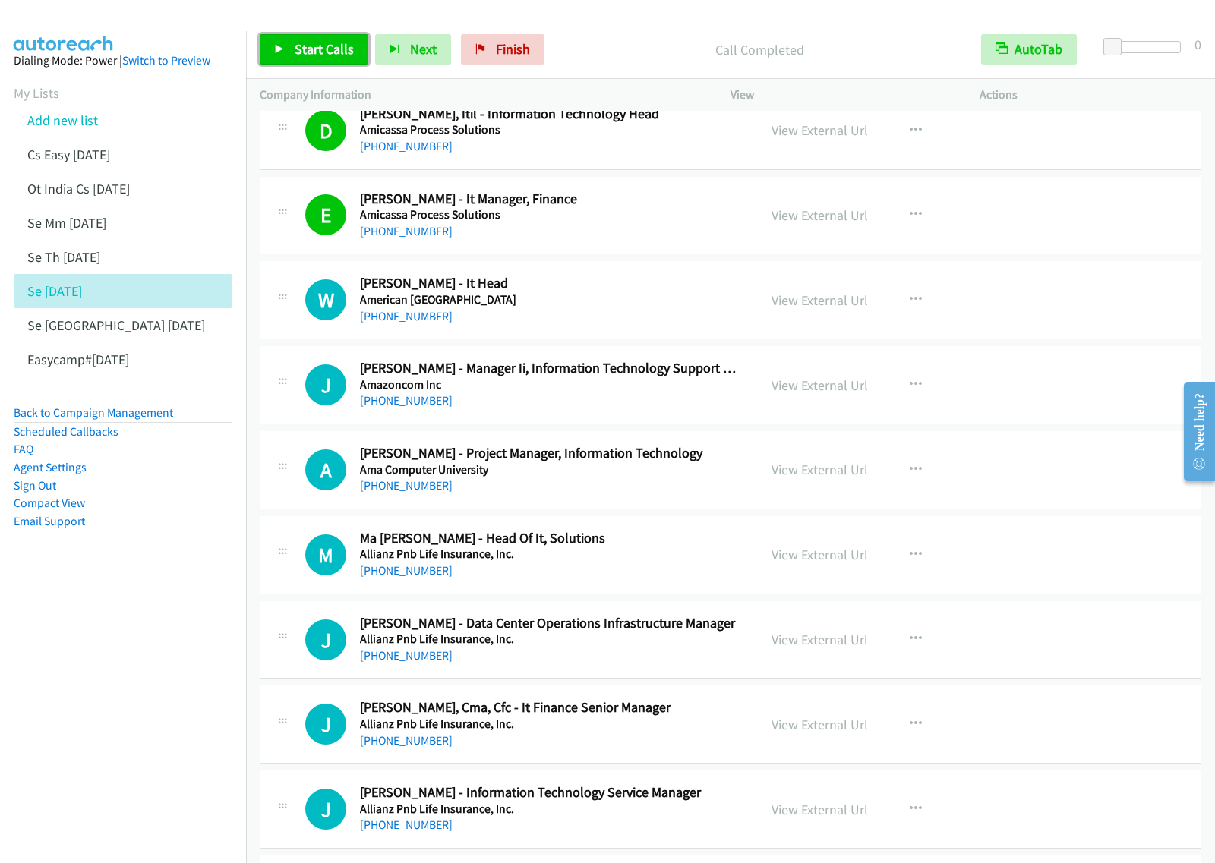
click at [339, 50] on span "Start Calls" at bounding box center [324, 48] width 59 height 17
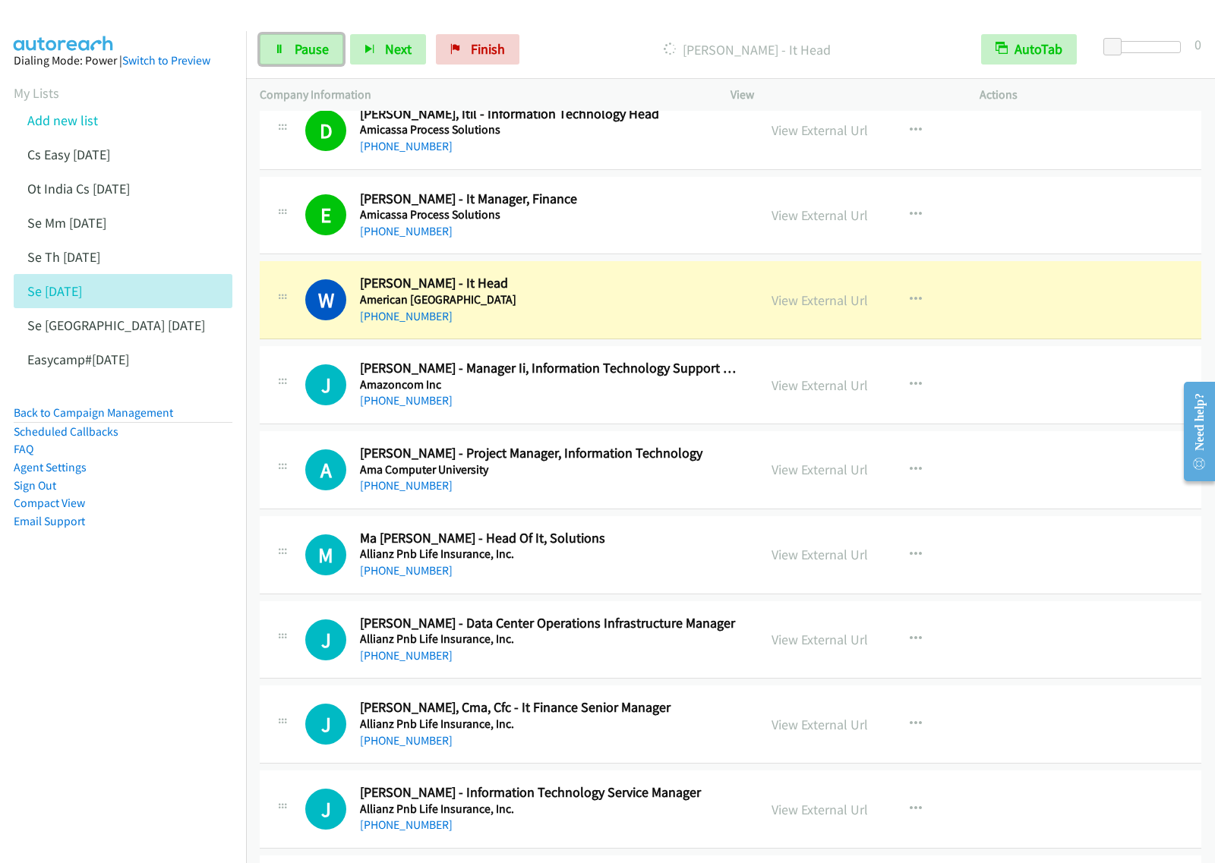
drag, startPoint x: 314, startPoint y: 61, endPoint x: 346, endPoint y: 65, distance: 32.1
click at [314, 61] on link "Pause" at bounding box center [302, 49] width 84 height 30
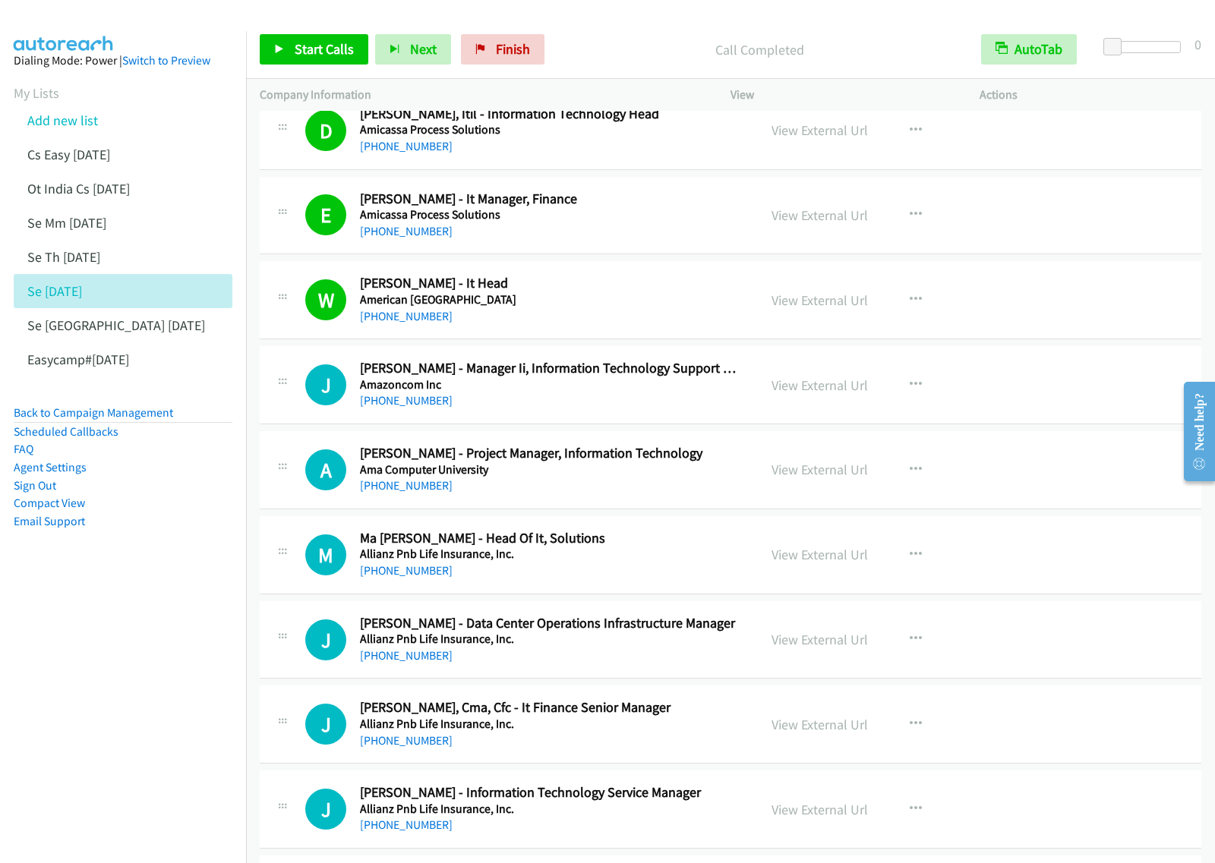
scroll to position [9967, 0]
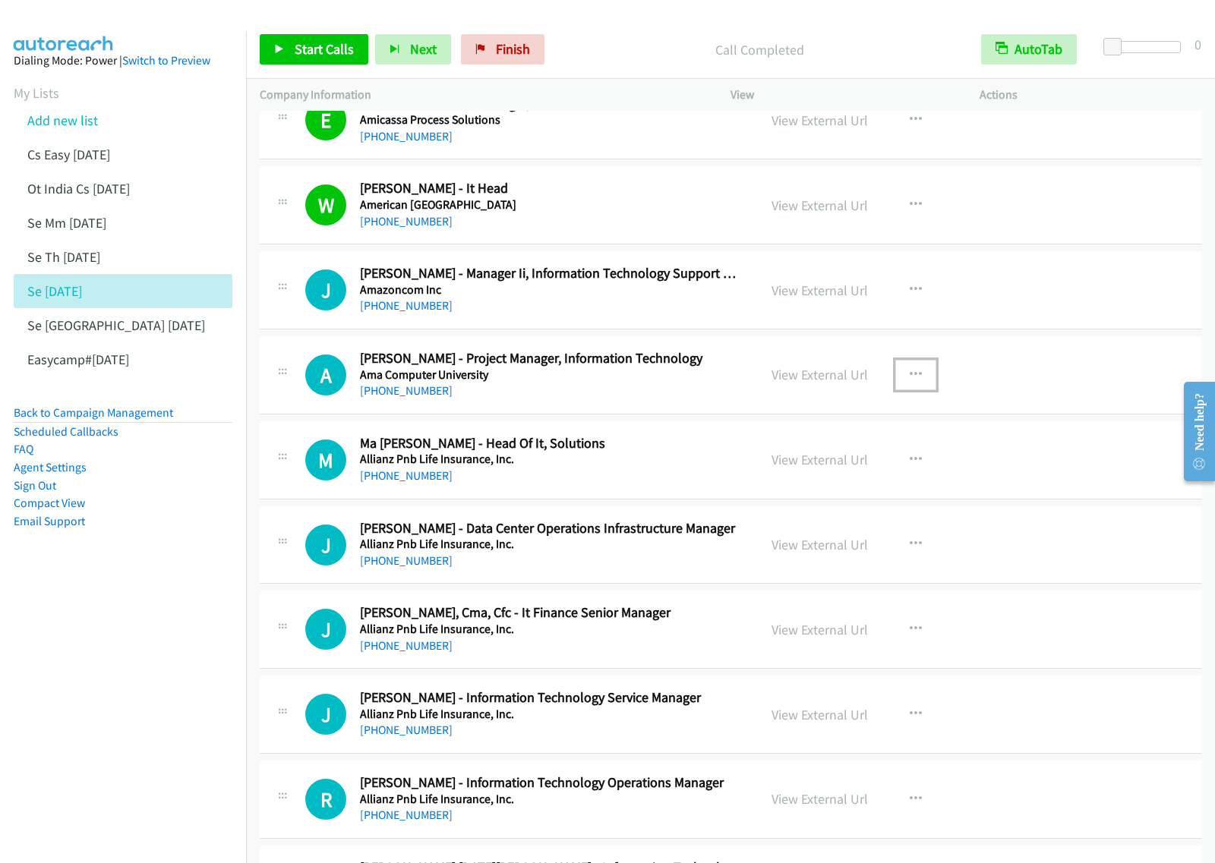
click at [910, 381] on icon "button" at bounding box center [916, 375] width 12 height 12
click at [839, 488] on link "Start Calls Here" at bounding box center [835, 474] width 202 height 30
click at [917, 390] on button "button" at bounding box center [915, 375] width 41 height 30
click at [856, 490] on link "Start Calls Here" at bounding box center [835, 474] width 202 height 30
click at [317, 51] on span "Start Calls" at bounding box center [324, 48] width 59 height 17
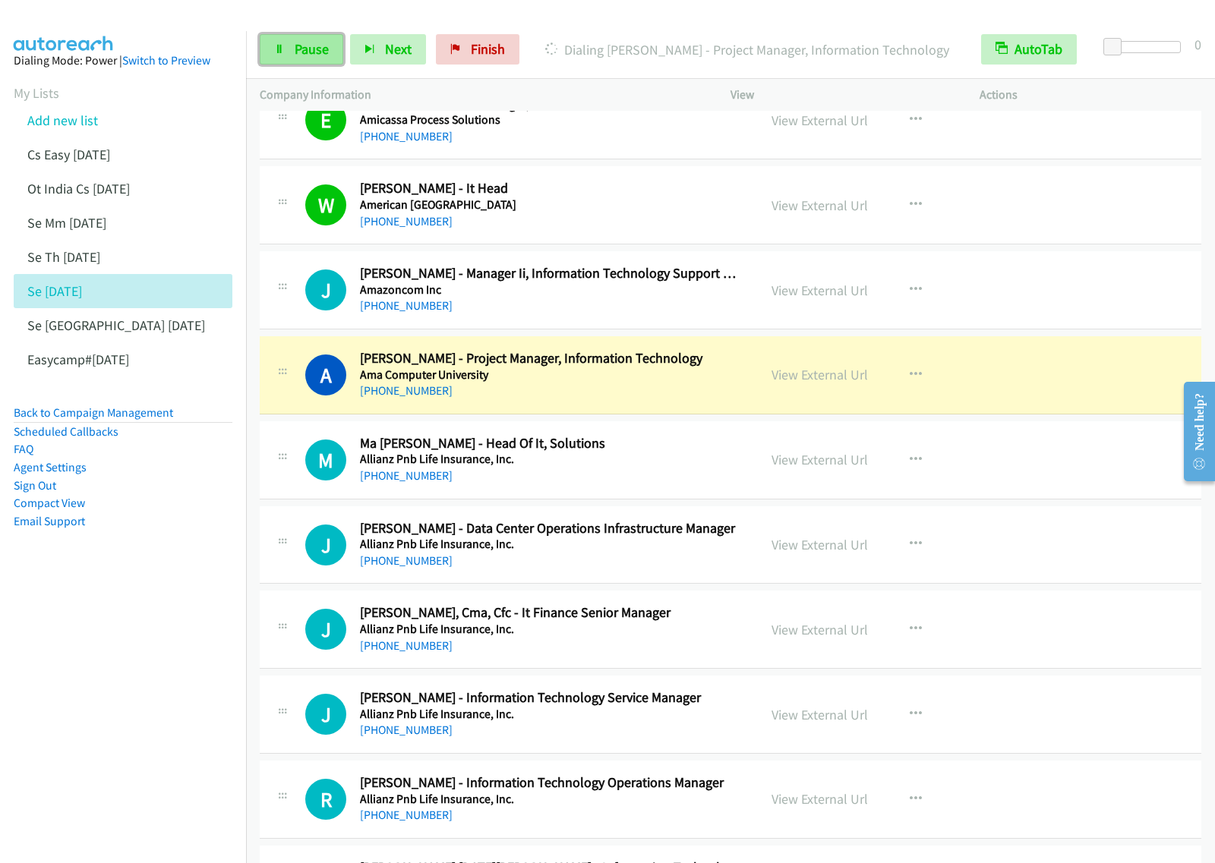
click at [312, 52] on span "Pause" at bounding box center [312, 48] width 34 height 17
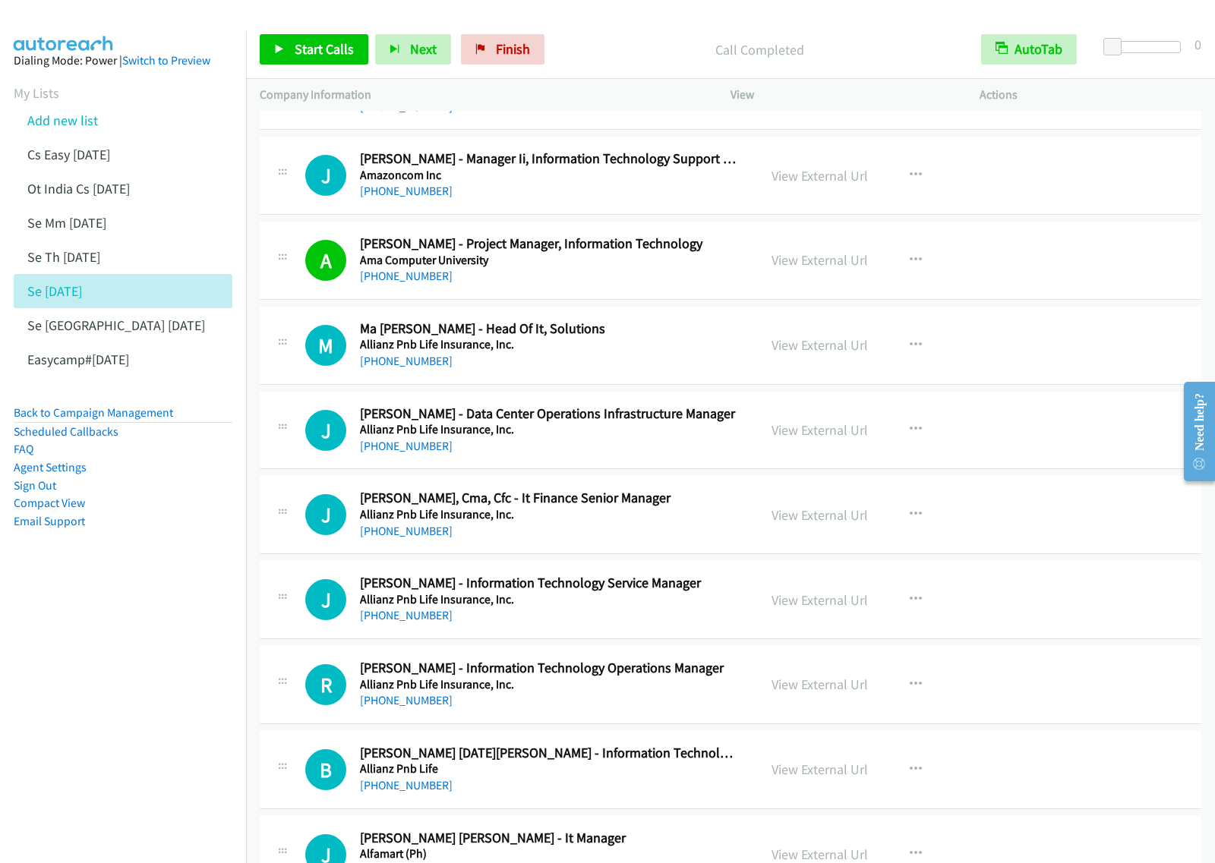
scroll to position [10157, 0]
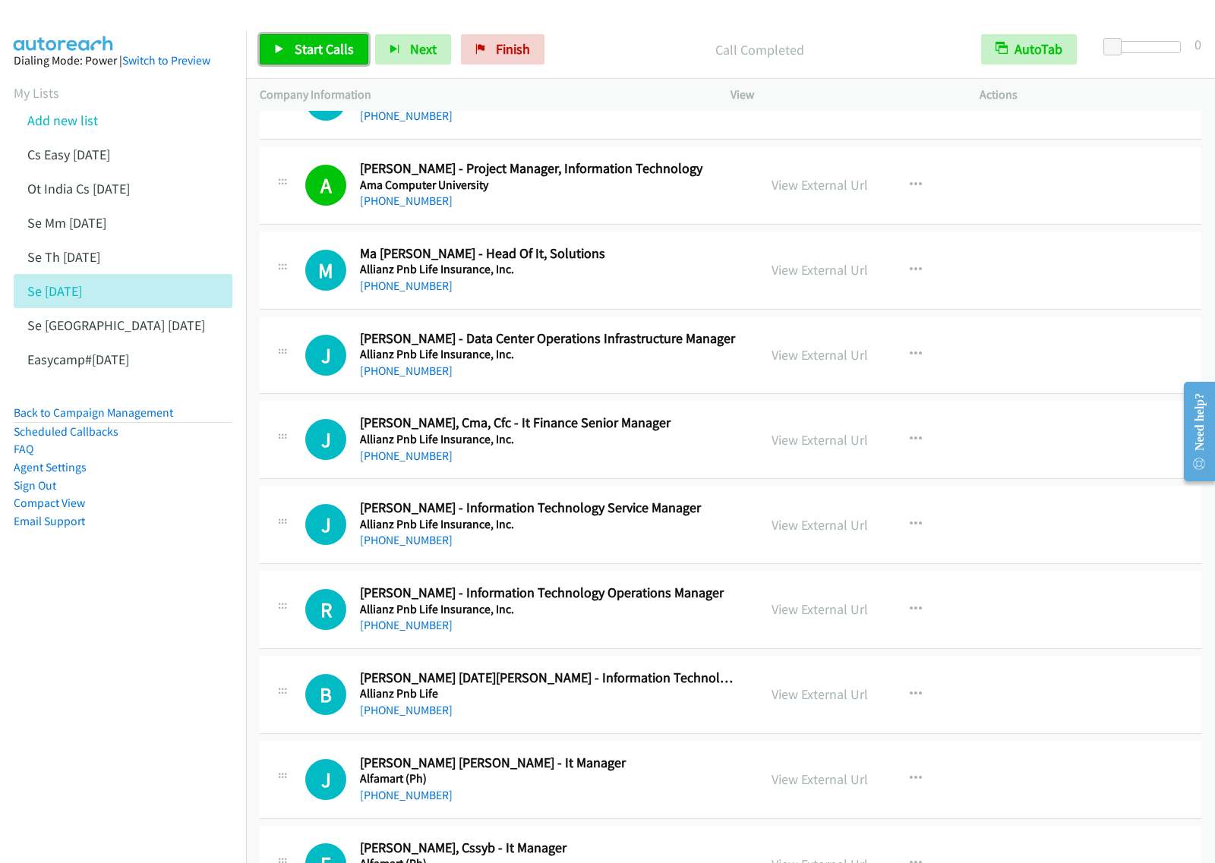
click at [327, 59] on link "Start Calls" at bounding box center [314, 49] width 109 height 30
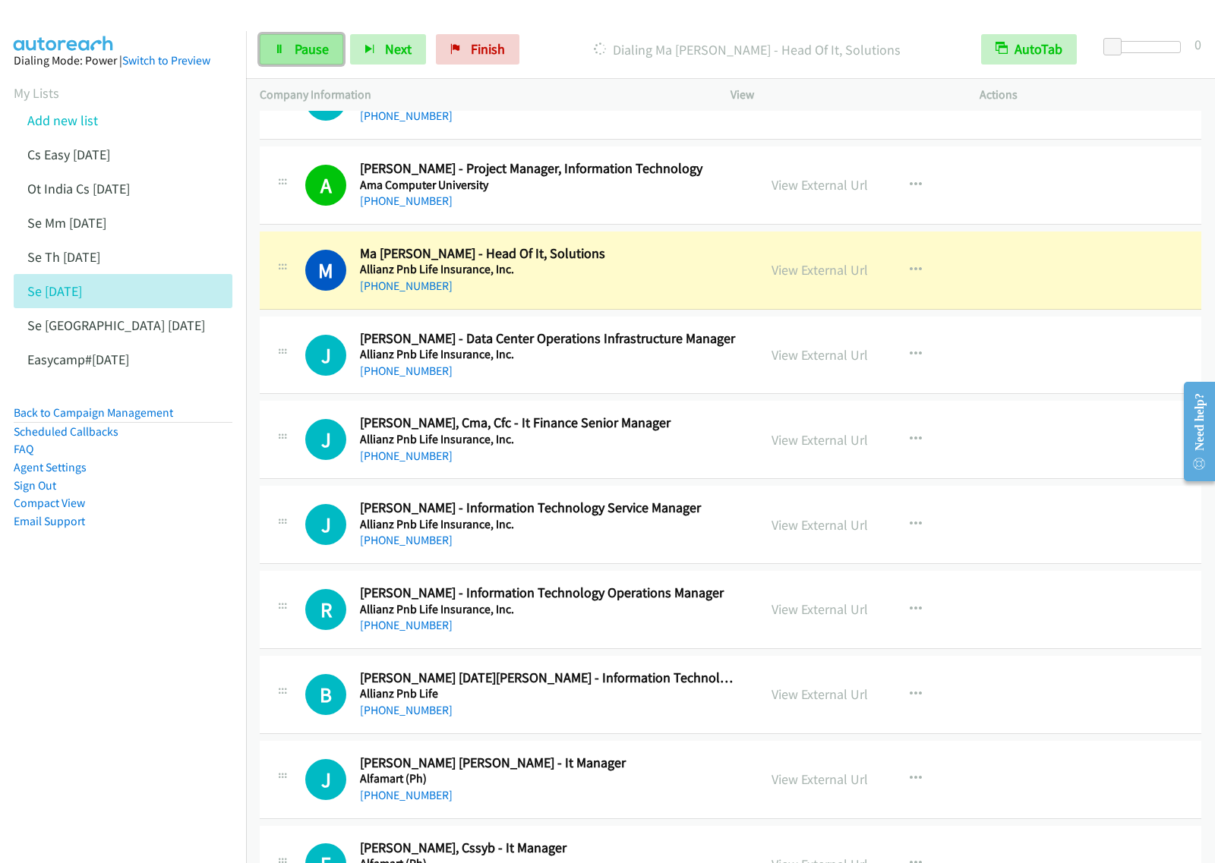
click at [302, 53] on span "Pause" at bounding box center [312, 48] width 34 height 17
